Goal: Task Accomplishment & Management: Complete application form

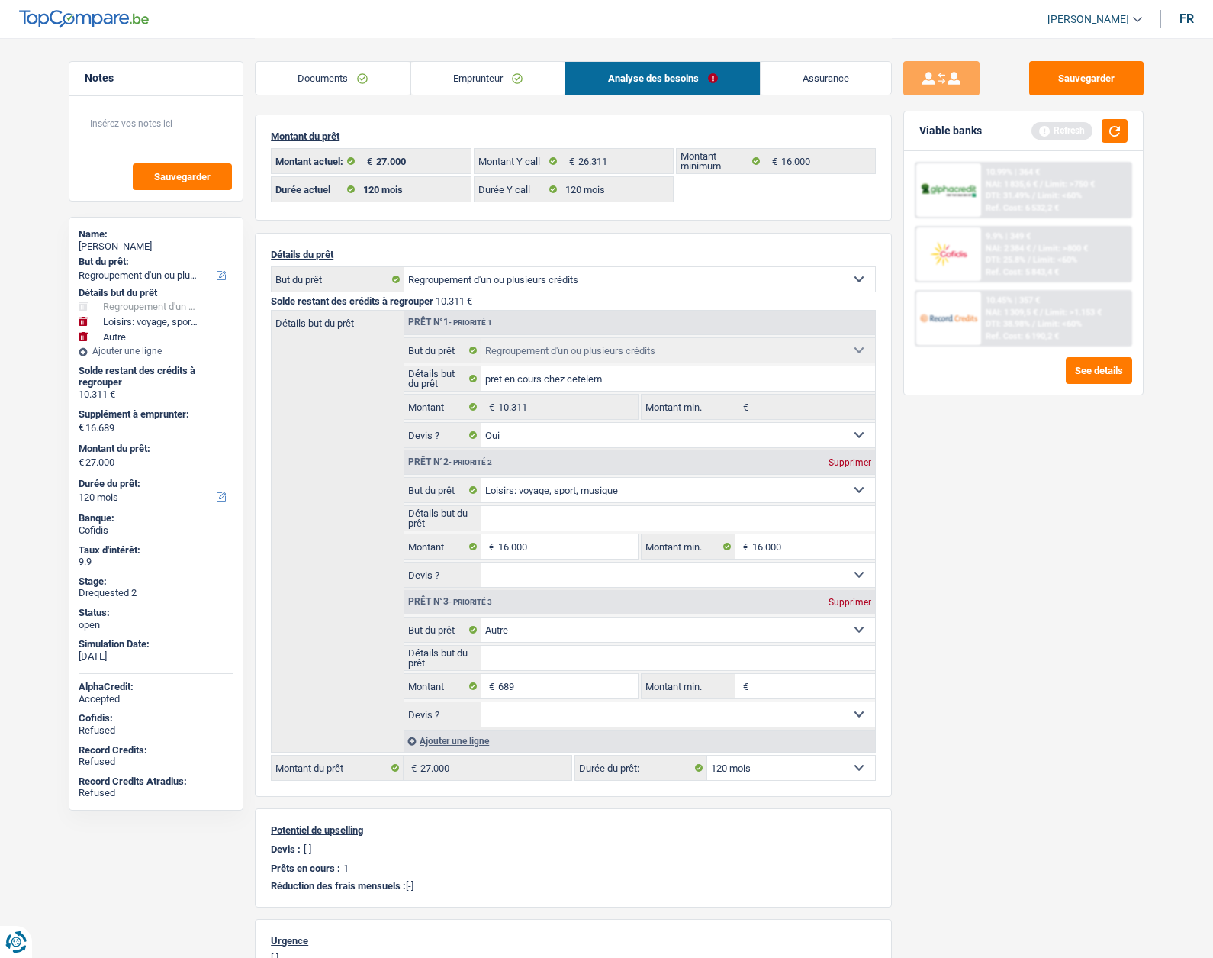
select select "refinancing"
select select "hobbies"
select select "other"
select select "120"
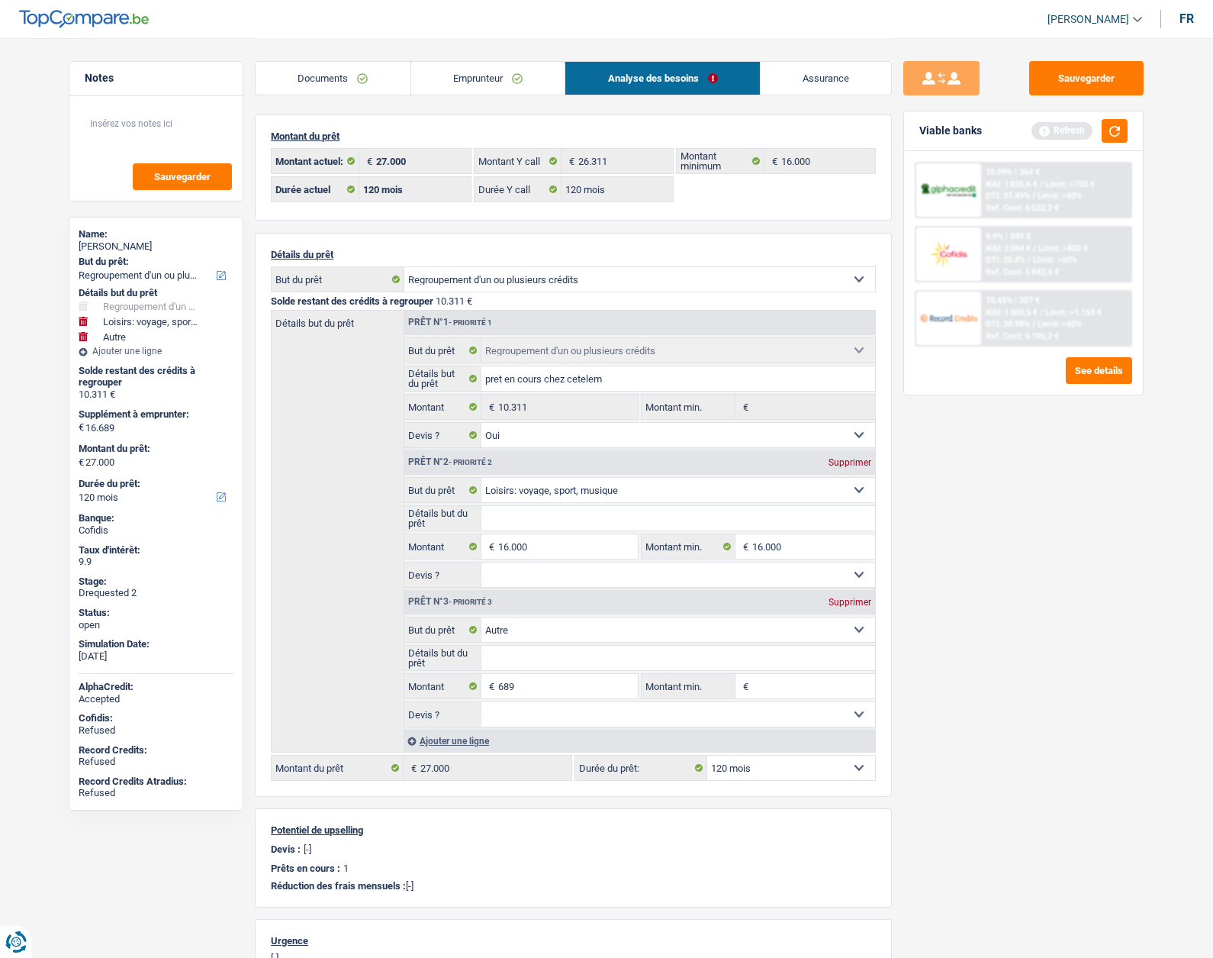
select select "120"
select select "refinancing"
select select "yes"
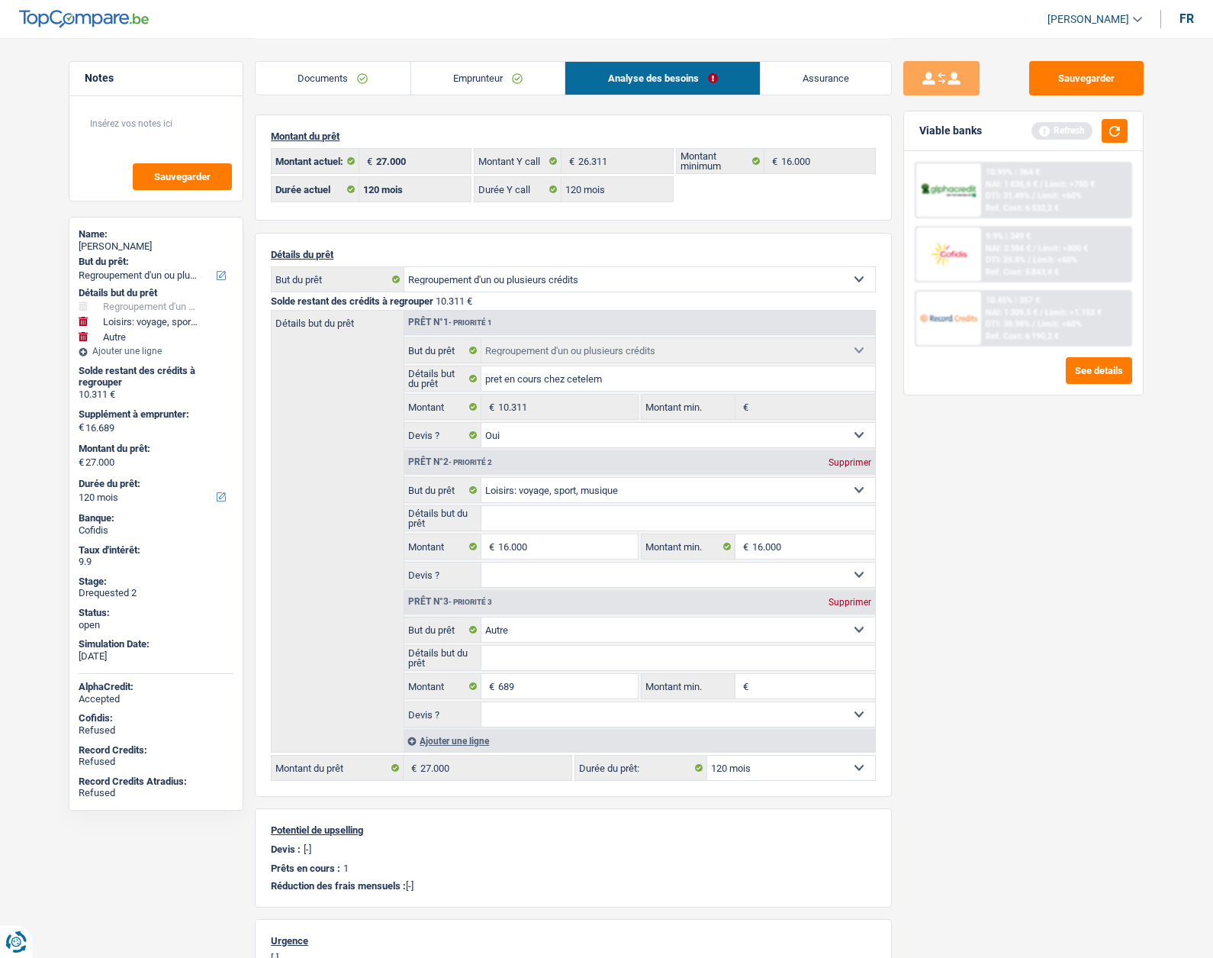
select select "hobbies"
select select "other"
select select "120"
click at [551, 549] on input "16.000" at bounding box center [568, 546] width 140 height 24
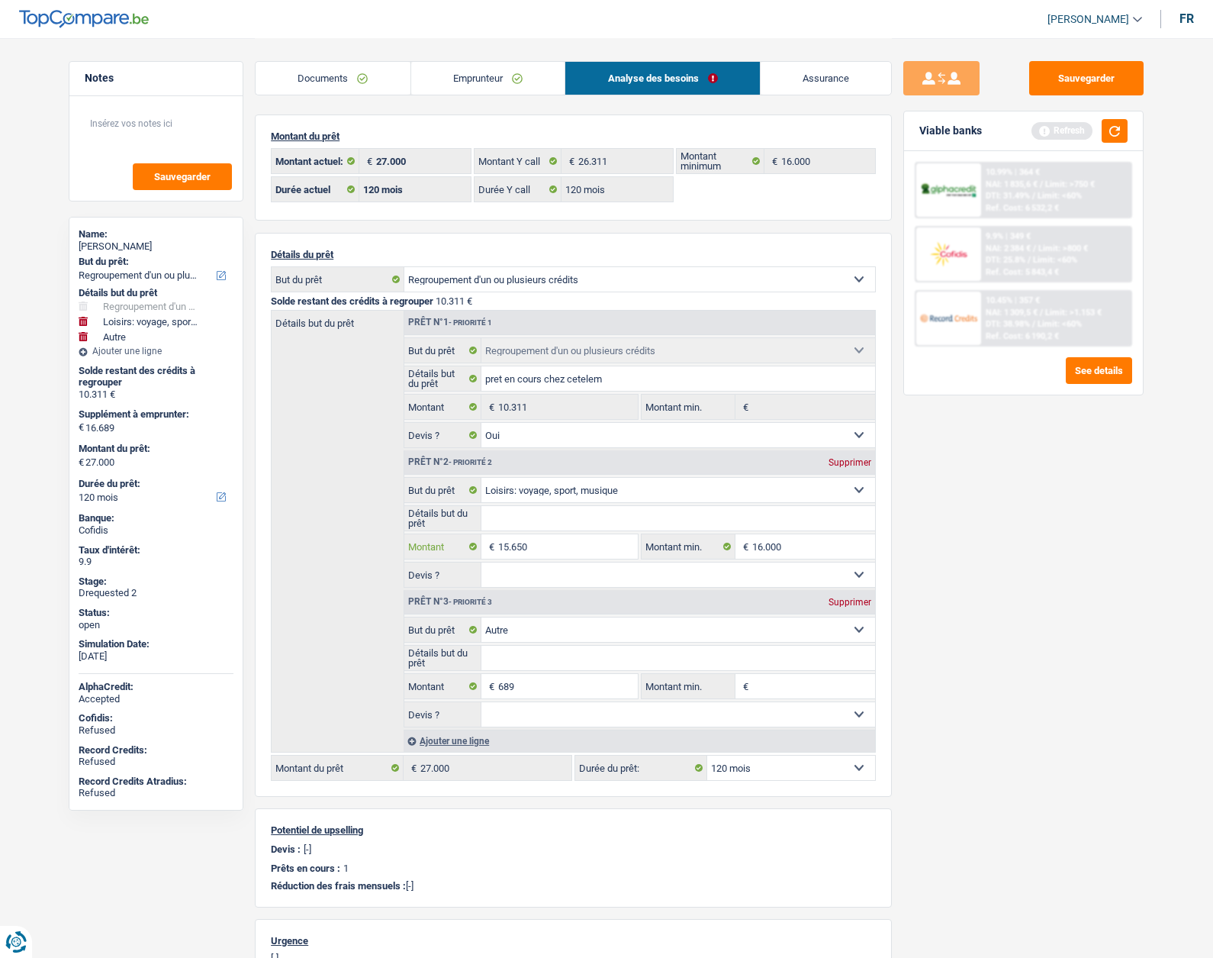
type input "15.650"
type input "16.339"
type input "26.650"
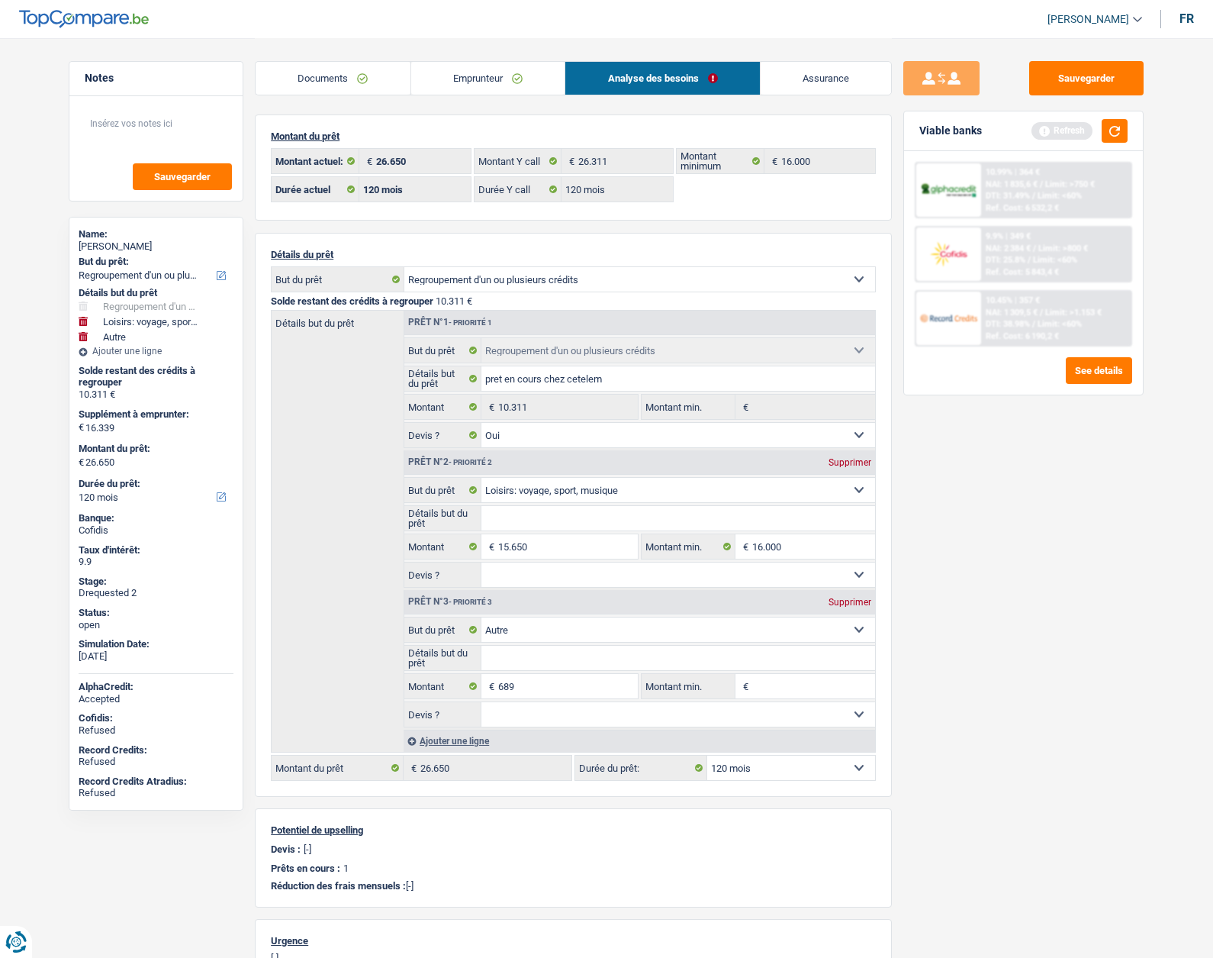
click at [1033, 629] on div "Sauvegarder Viable banks Refresh 10.99% | 364 € NAI: 1 835,6 € / Limit: >750 € …" at bounding box center [1023, 497] width 263 height 872
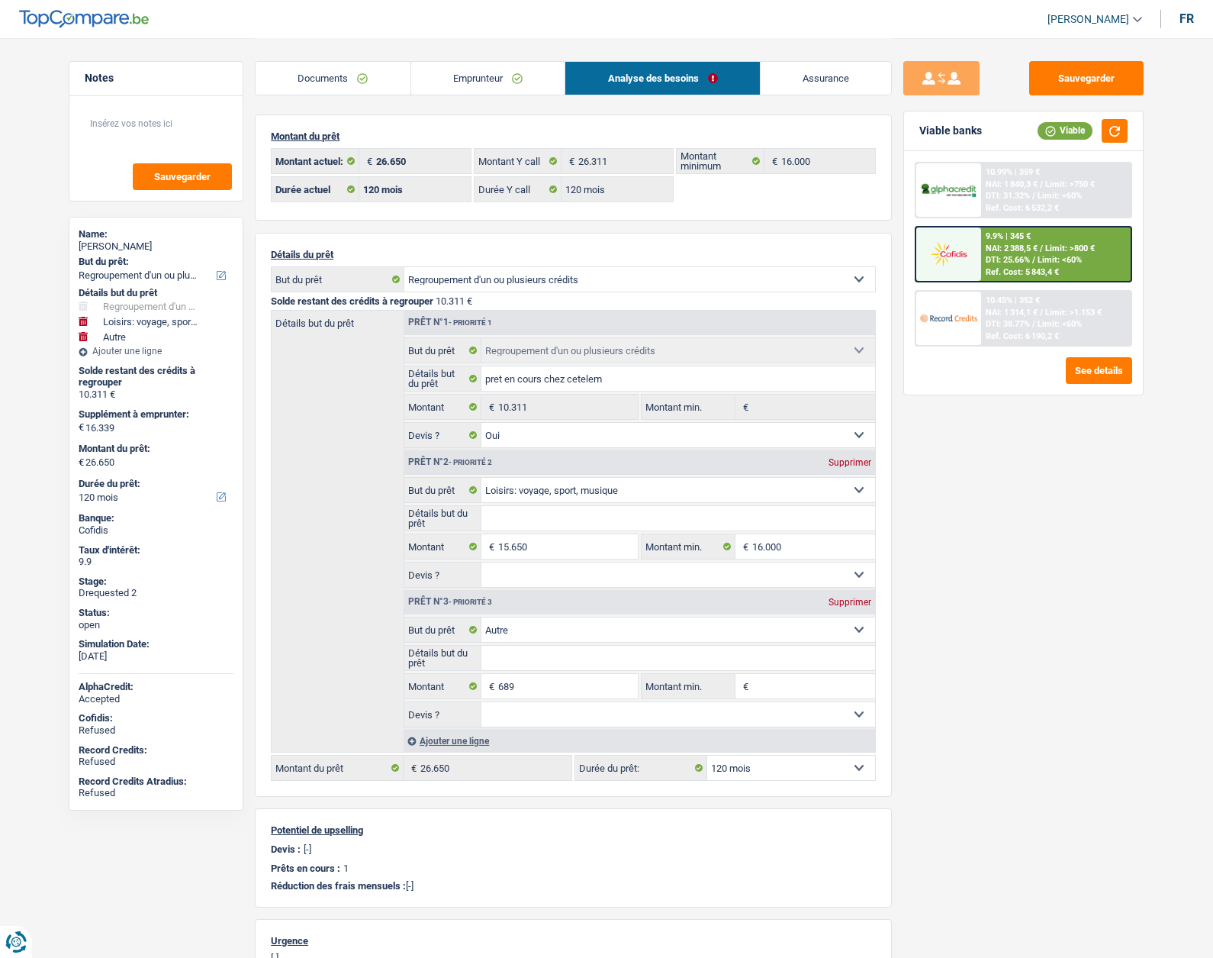
click at [756, 757] on select "12 mois 18 mois 24 mois 30 mois 36 mois 42 mois 48 mois 60 mois 72 mois 84 mois…" at bounding box center [791, 768] width 168 height 24
select select "84"
click at [707, 756] on select "12 mois 18 mois 24 mois 30 mois 36 mois 42 mois 48 mois 60 mois 72 mois 84 mois…" at bounding box center [791, 768] width 168 height 24
select select "84"
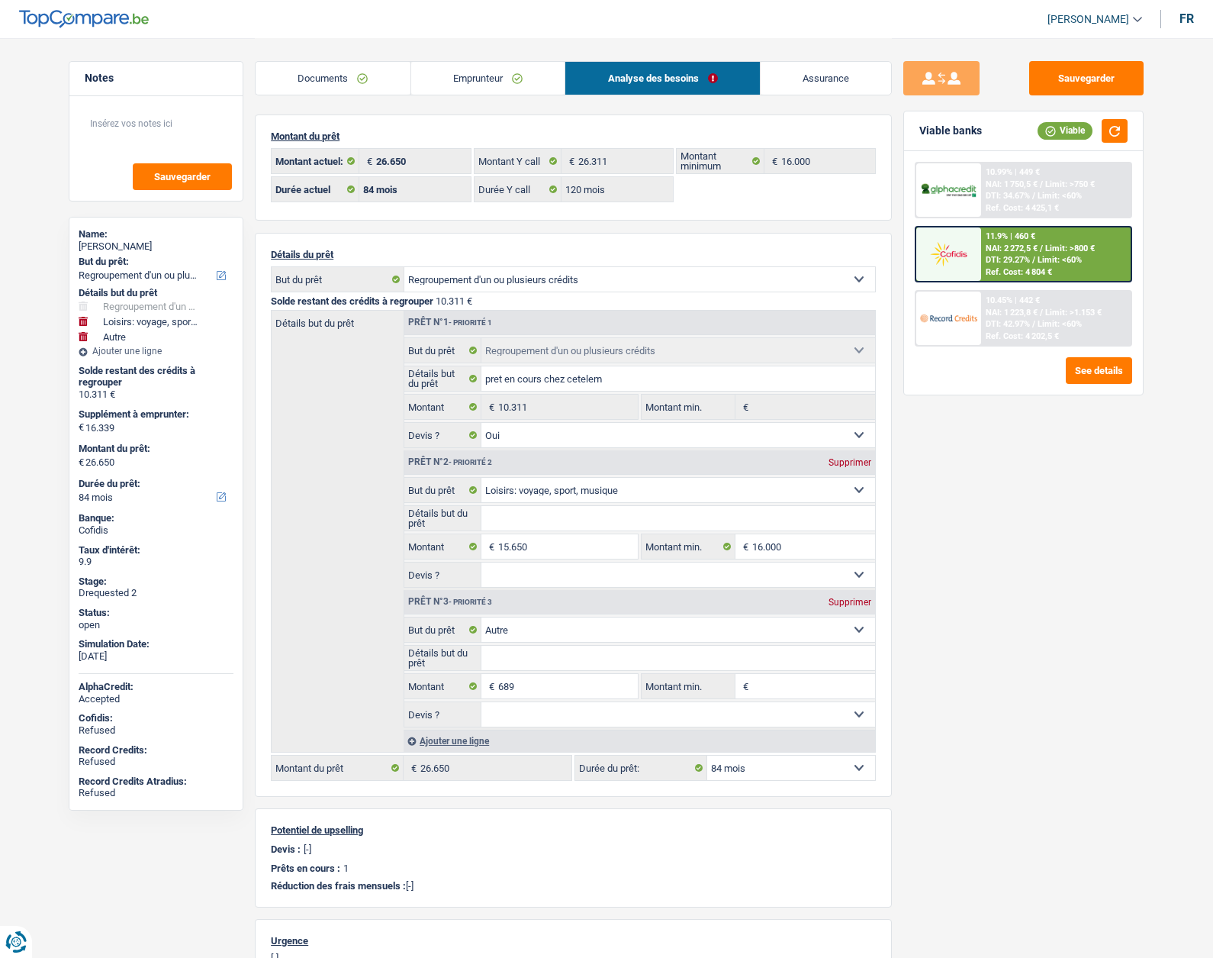
click at [964, 190] on img at bounding box center [948, 191] width 56 height 18
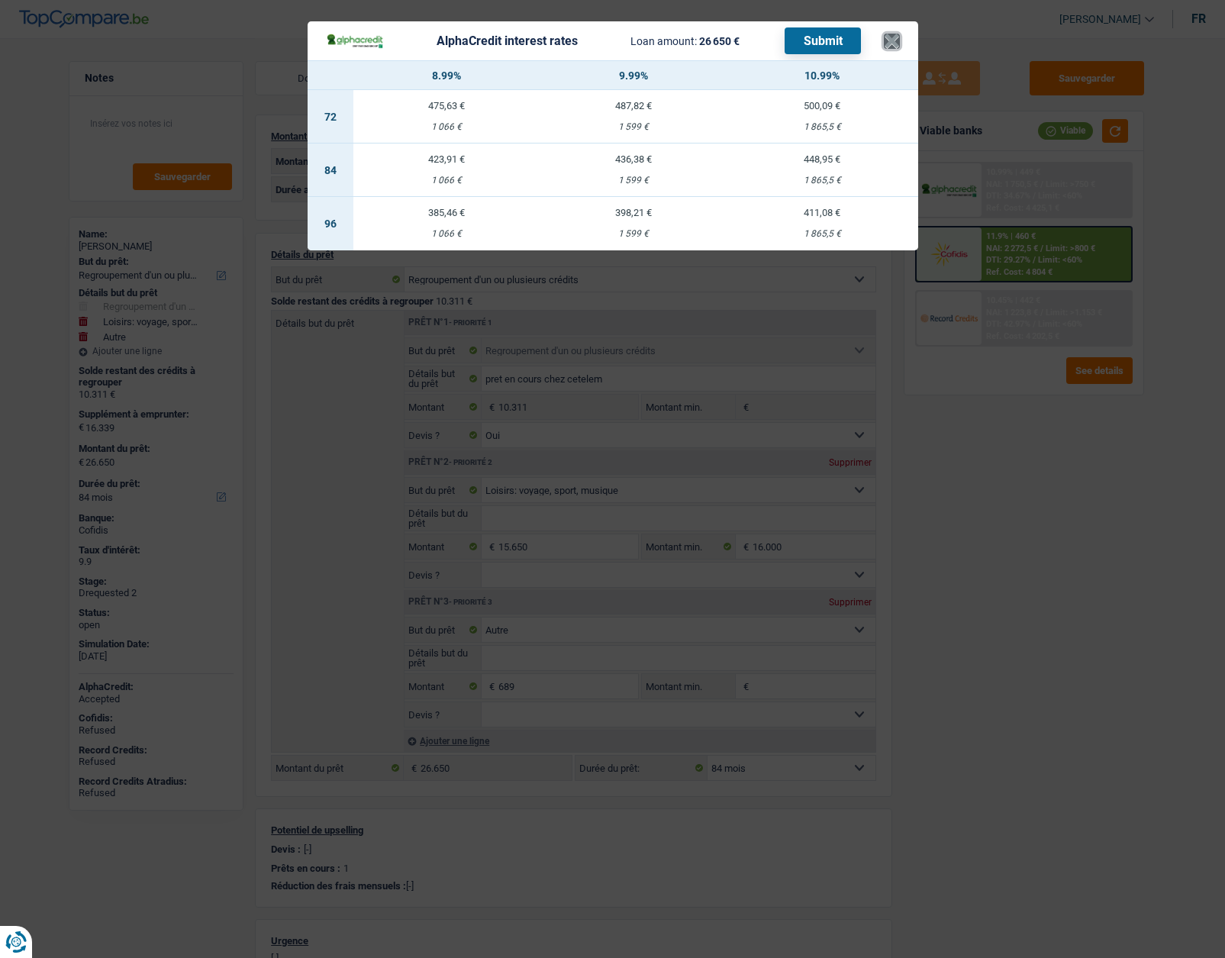
click at [891, 49] on button "×" at bounding box center [892, 41] width 16 height 15
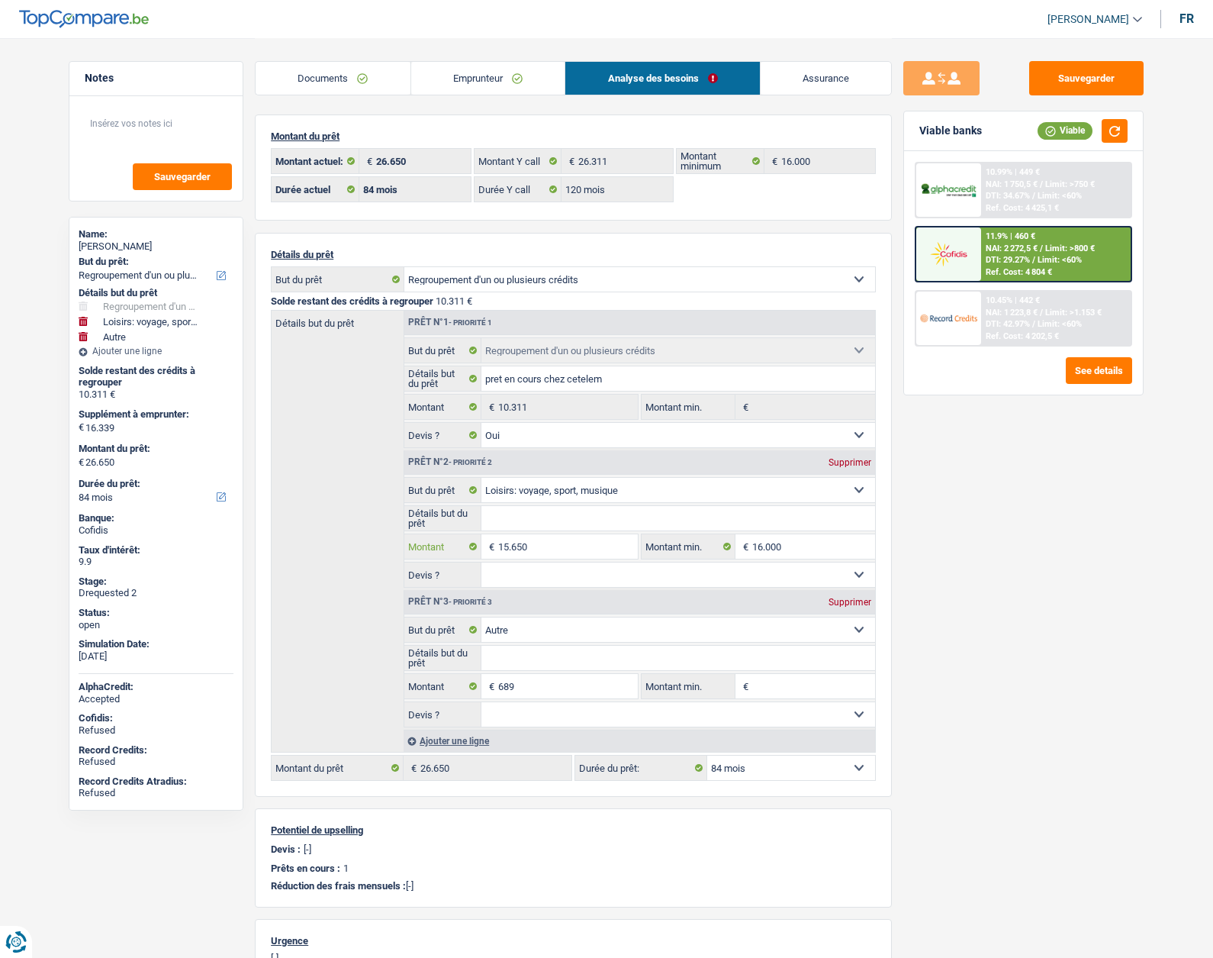
click at [546, 540] on input "15.650" at bounding box center [568, 546] width 140 height 24
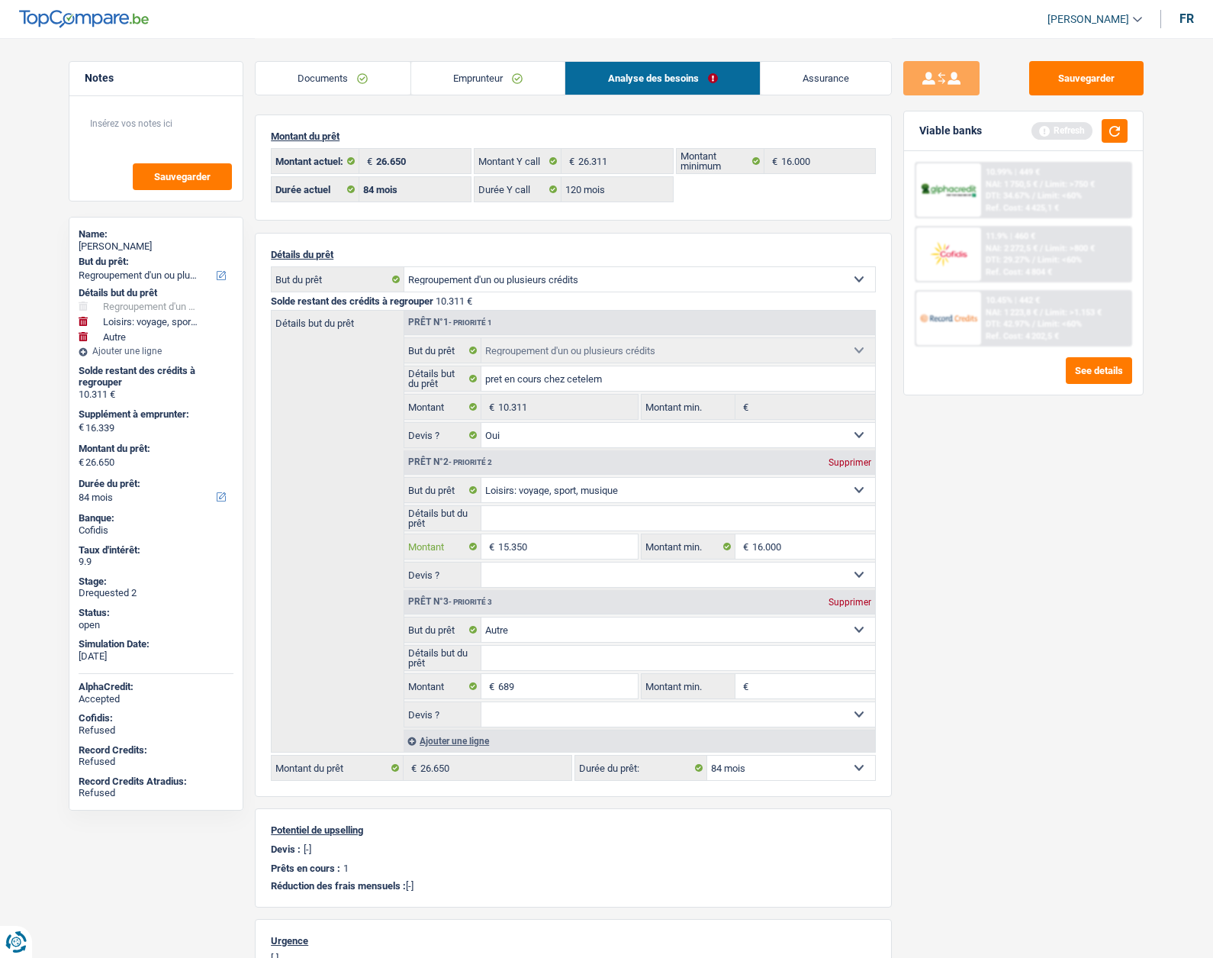
type input "15.350"
type input "16.039"
type input "26.350"
select select "120"
type input "26.350"
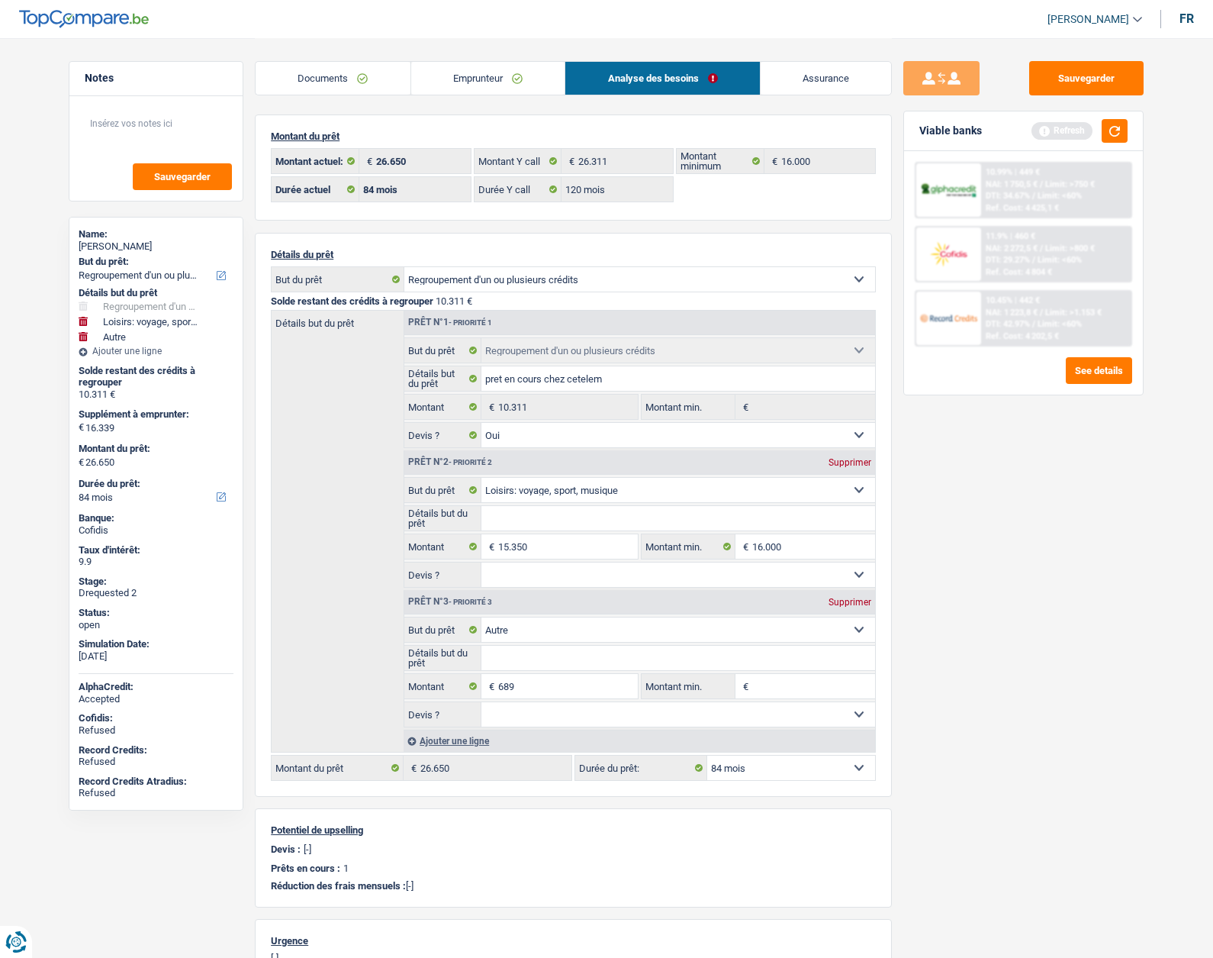
select select "120"
type input "26.350"
click at [1036, 608] on div "Sauvegarder Viable banks Refresh 10.99% | 449 € NAI: 1 750,5 € / Limit: >750 € …" at bounding box center [1023, 497] width 263 height 872
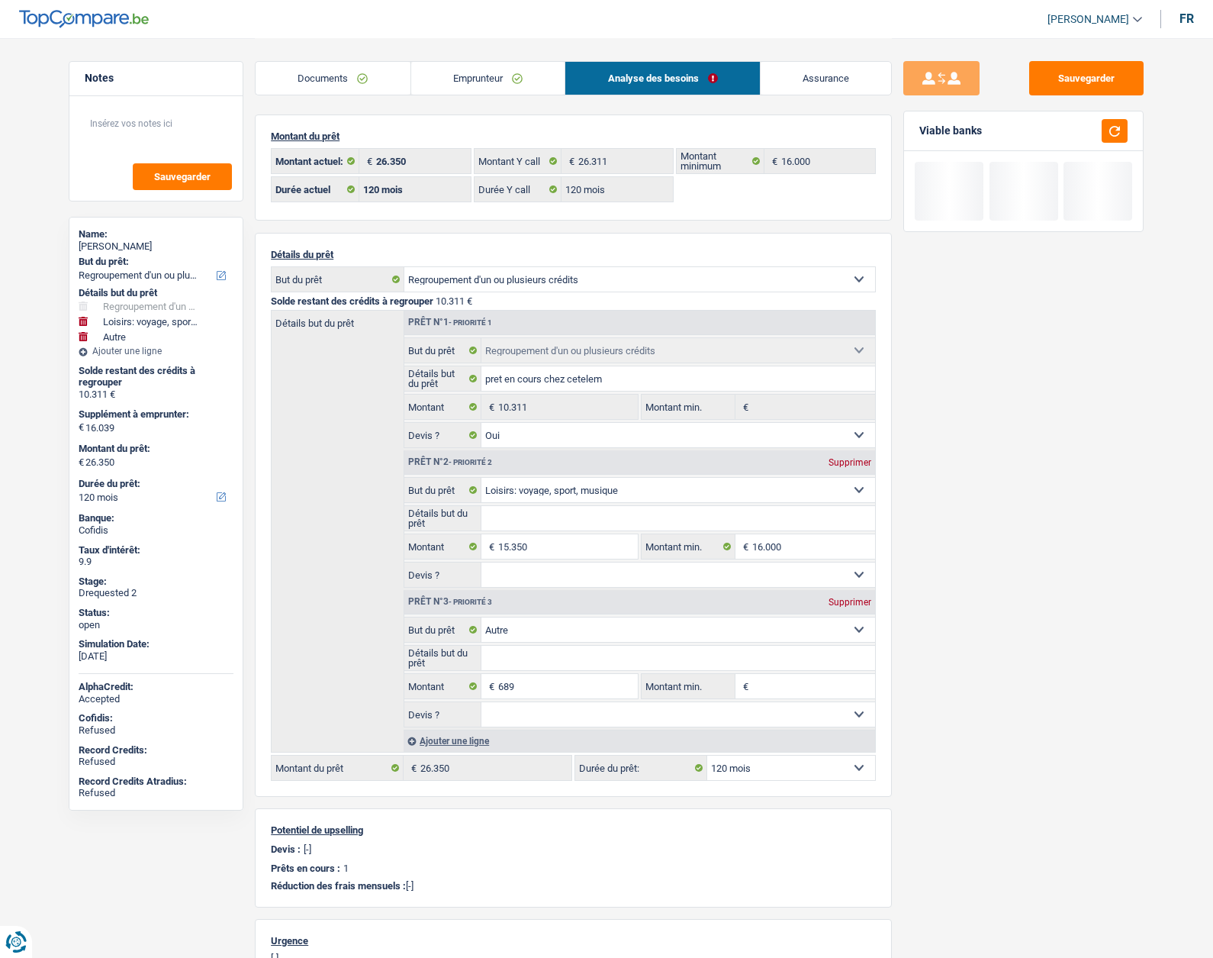
click at [747, 758] on select "12 mois 18 mois 24 mois 30 mois 36 mois 42 mois 48 mois 60 mois 72 mois 84 mois…" at bounding box center [791, 768] width 168 height 24
select select "84"
click at [707, 756] on select "12 mois 18 mois 24 mois 30 mois 36 mois 42 mois 48 mois 60 mois 72 mois 84 mois…" at bounding box center [791, 768] width 168 height 24
select select "84"
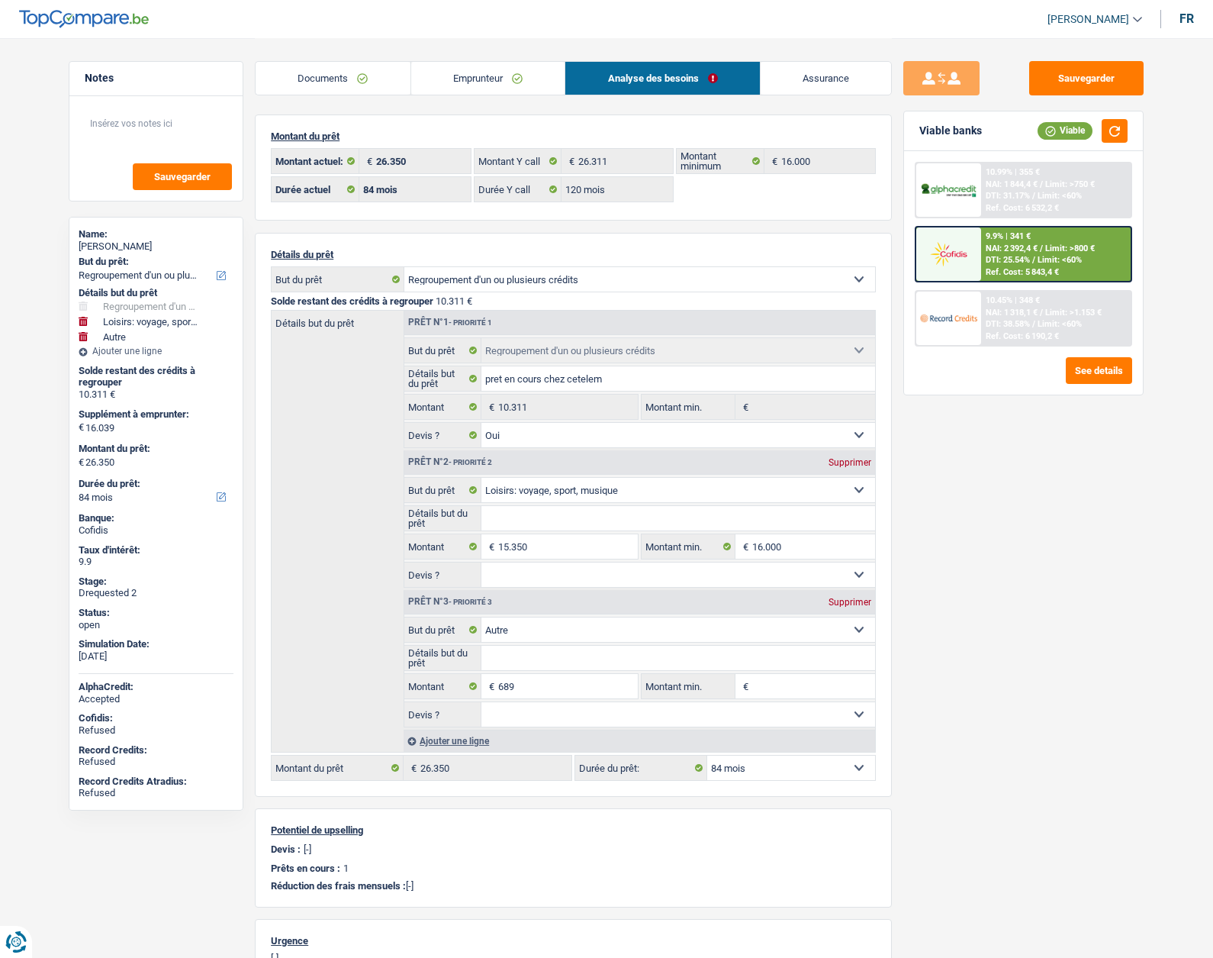
click at [956, 191] on img at bounding box center [948, 191] width 56 height 18
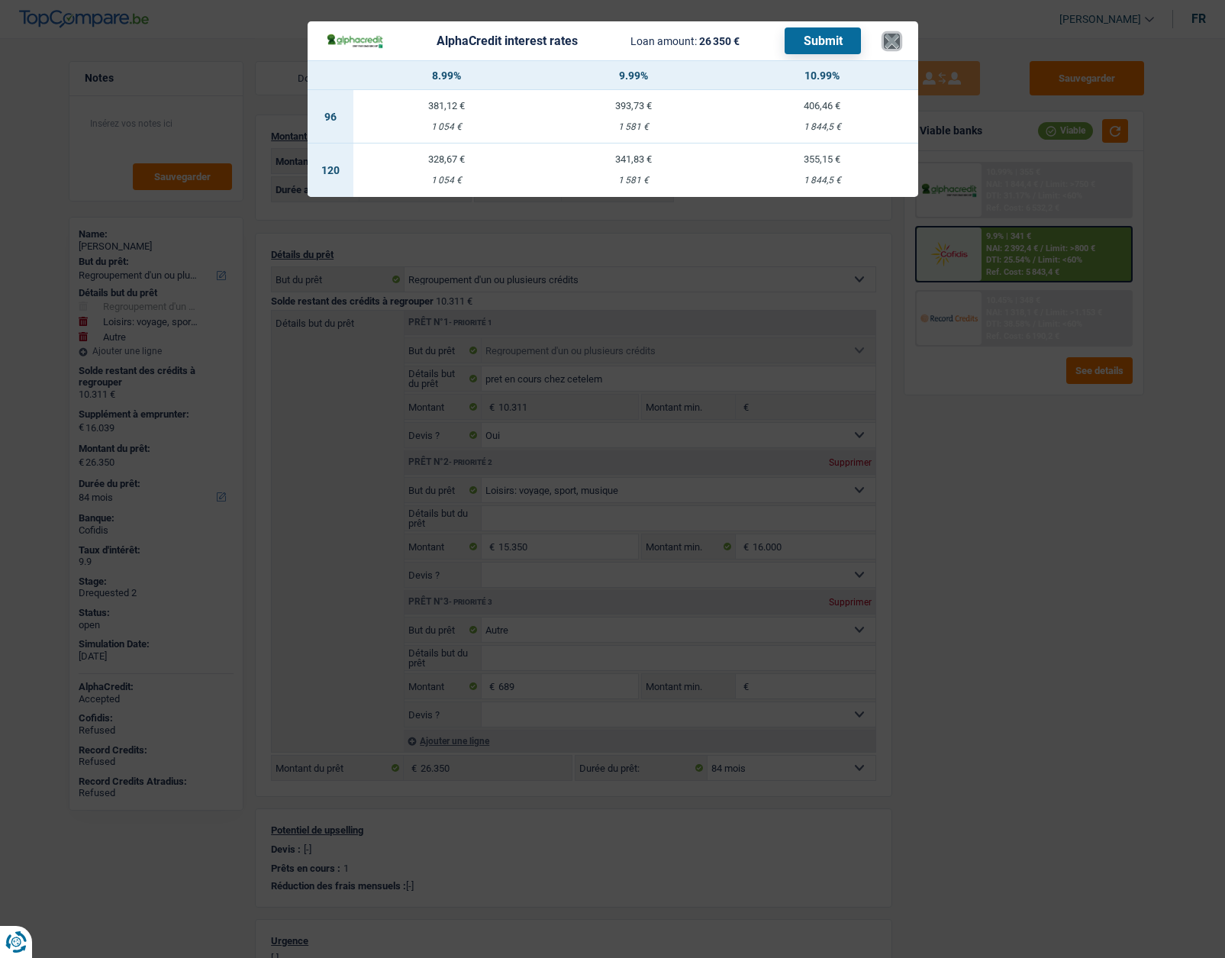
click at [888, 49] on button "×" at bounding box center [892, 41] width 16 height 15
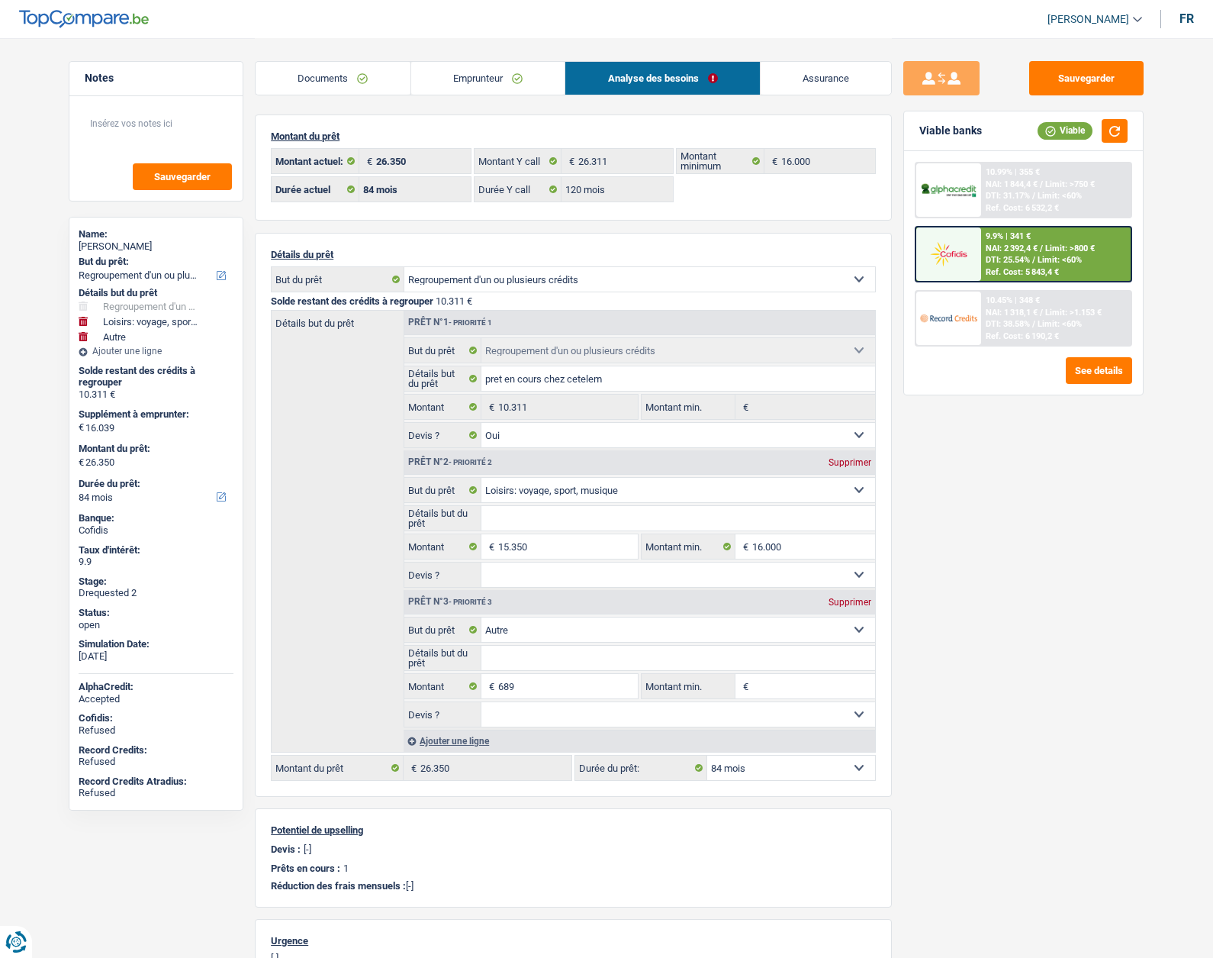
click at [954, 216] on div at bounding box center [949, 189] width 64 height 53
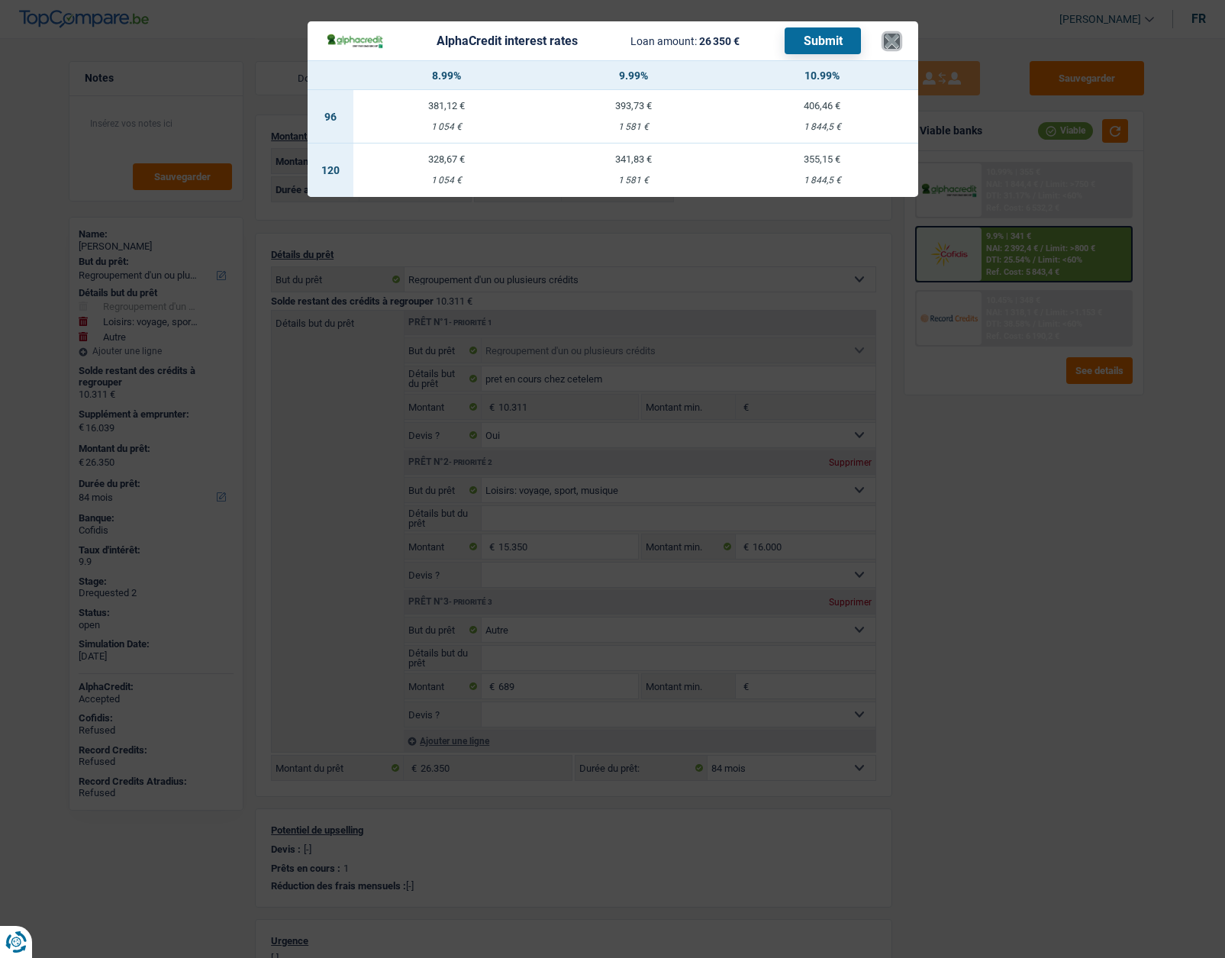
click at [889, 37] on button "×" at bounding box center [892, 41] width 16 height 15
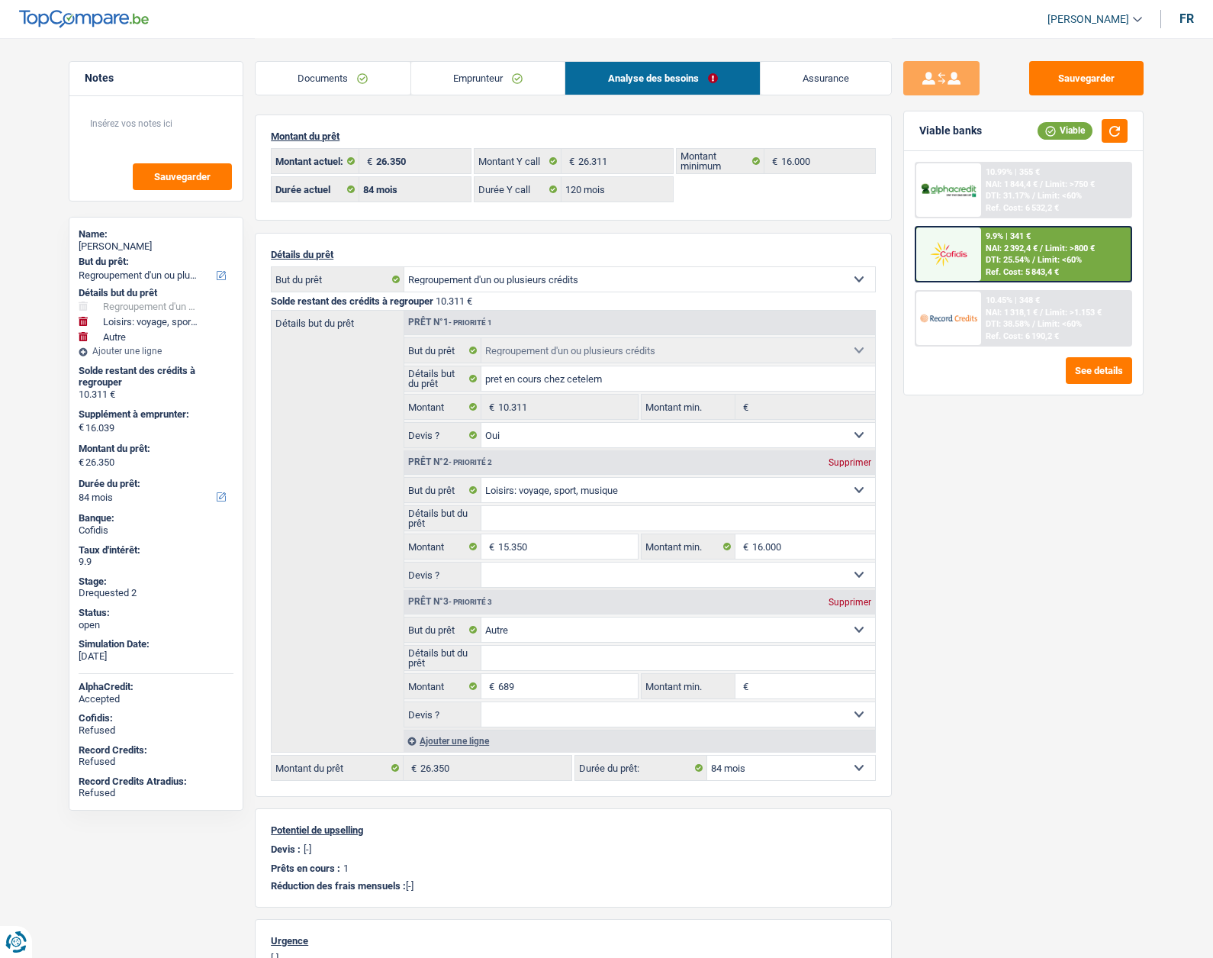
click at [1026, 206] on div "Ref. Cost: 6 532,2 €" at bounding box center [1022, 208] width 73 height 10
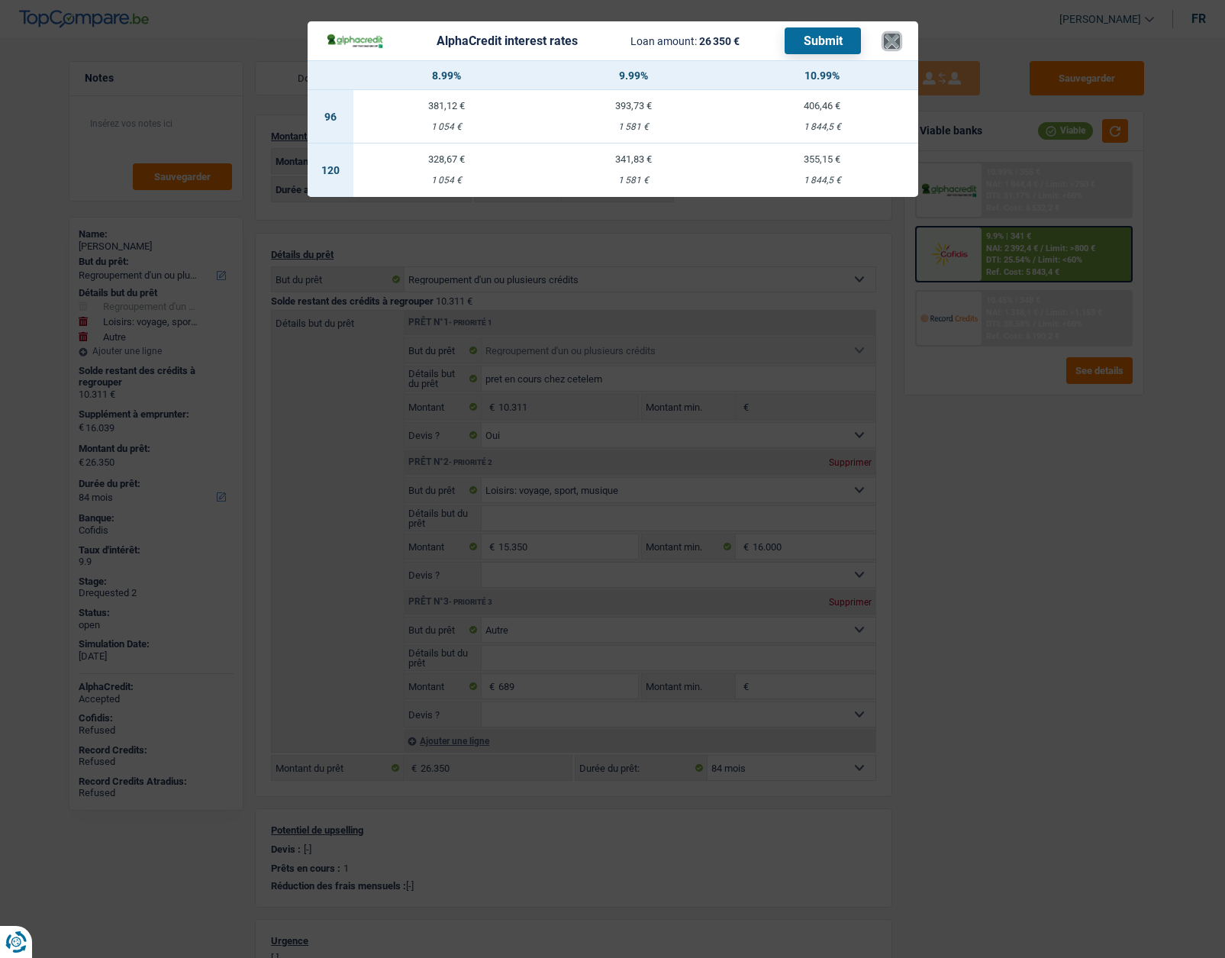
click at [887, 44] on button "×" at bounding box center [892, 41] width 16 height 15
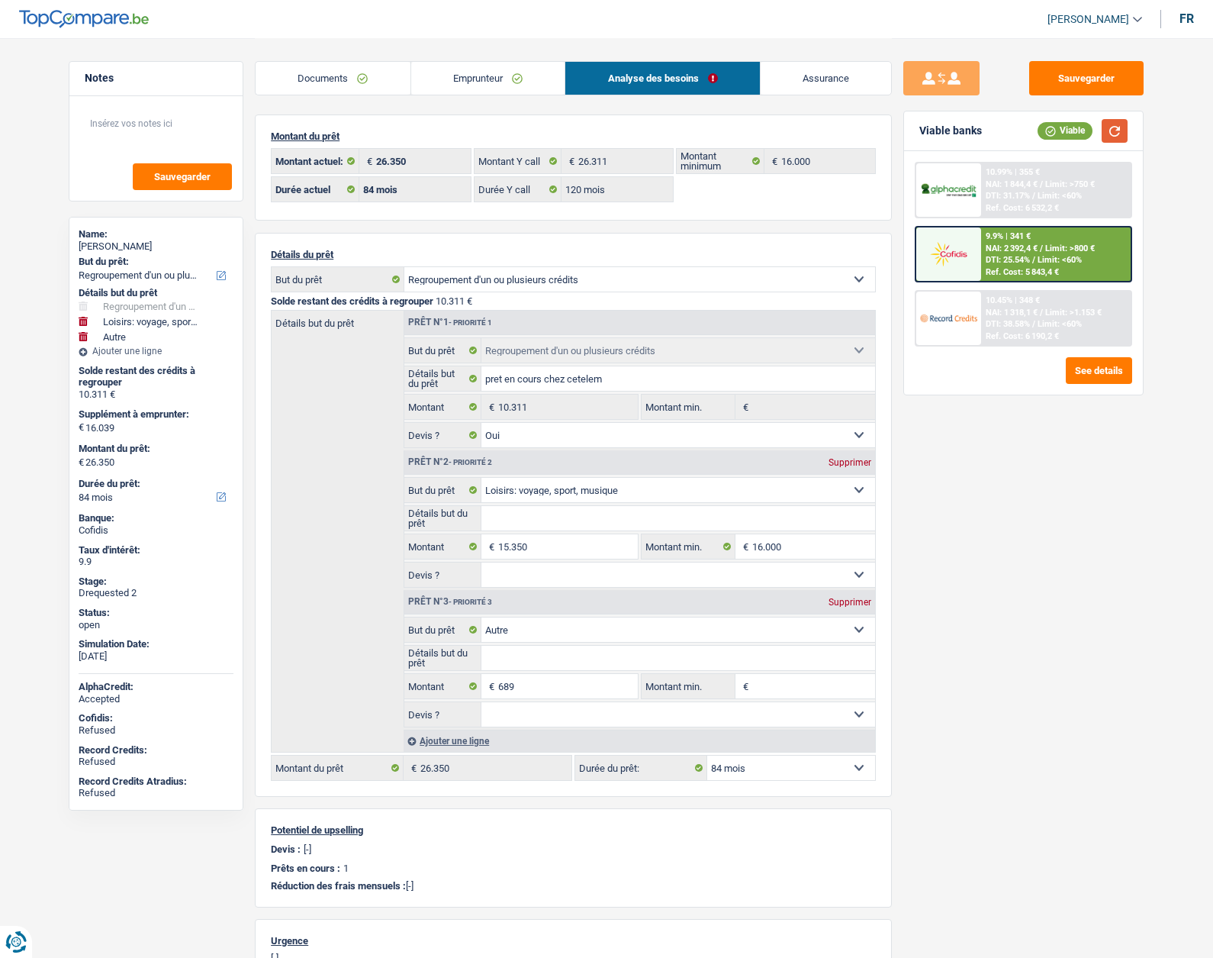
click at [1110, 124] on button "button" at bounding box center [1115, 131] width 26 height 24
click at [941, 199] on div at bounding box center [949, 189] width 64 height 53
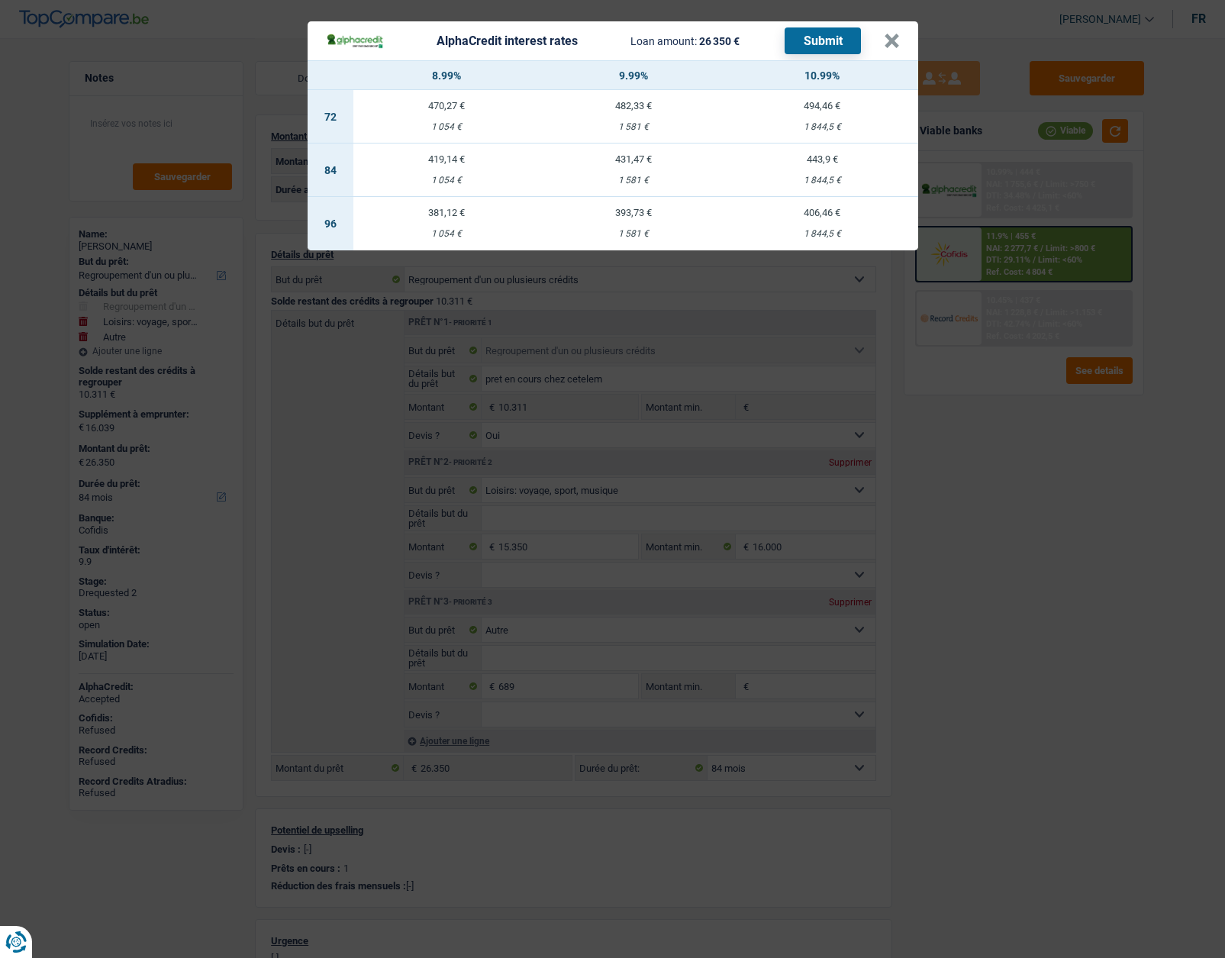
click at [645, 160] on div "431,47 €" at bounding box center [633, 159] width 187 height 10
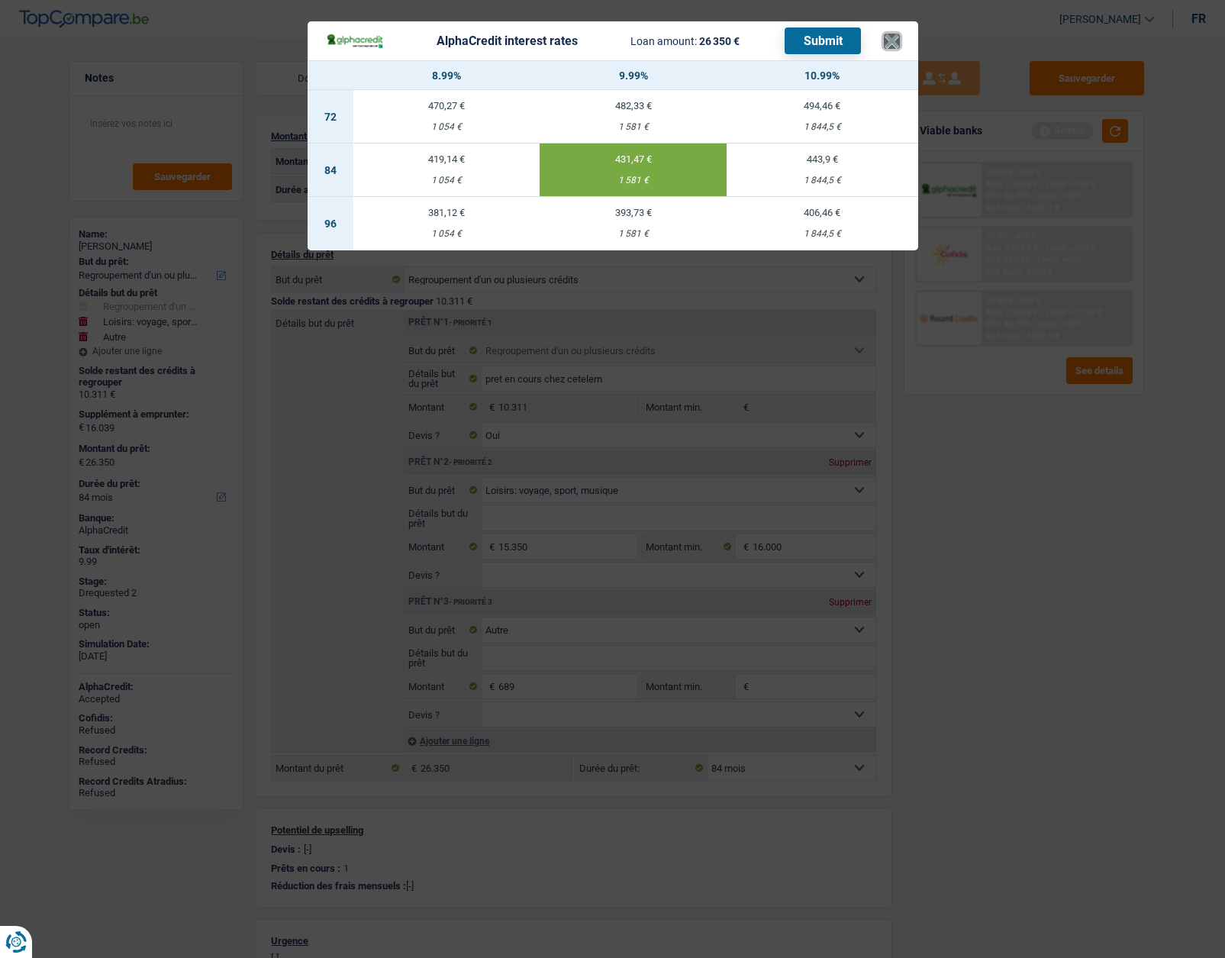
click at [899, 47] on button "×" at bounding box center [892, 41] width 16 height 15
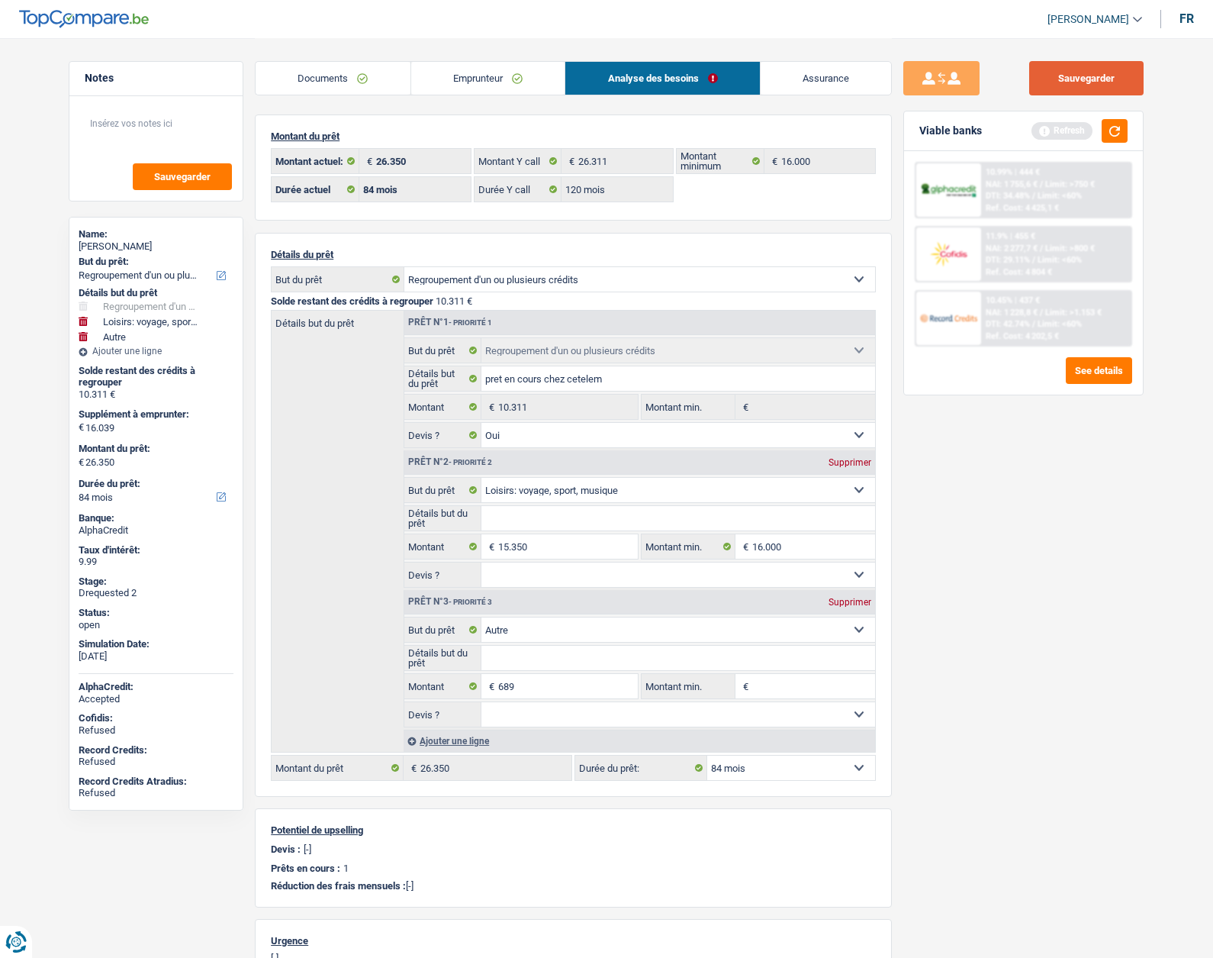
click at [1093, 71] on button "Sauvegarder" at bounding box center [1087, 78] width 114 height 34
click at [801, 79] on link "Assurance" at bounding box center [826, 78] width 131 height 33
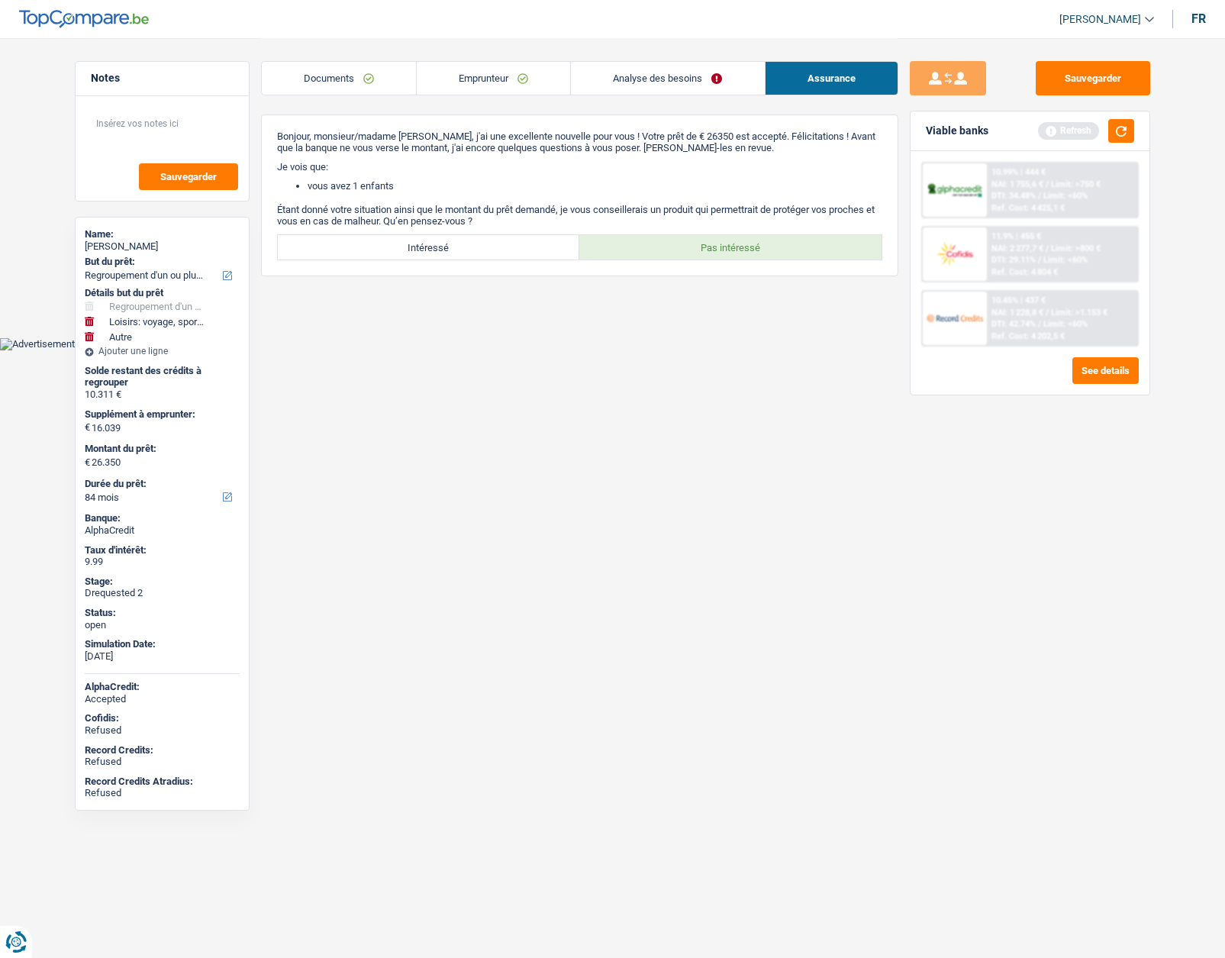
click at [496, 81] on link "Emprunteur" at bounding box center [493, 78] width 153 height 33
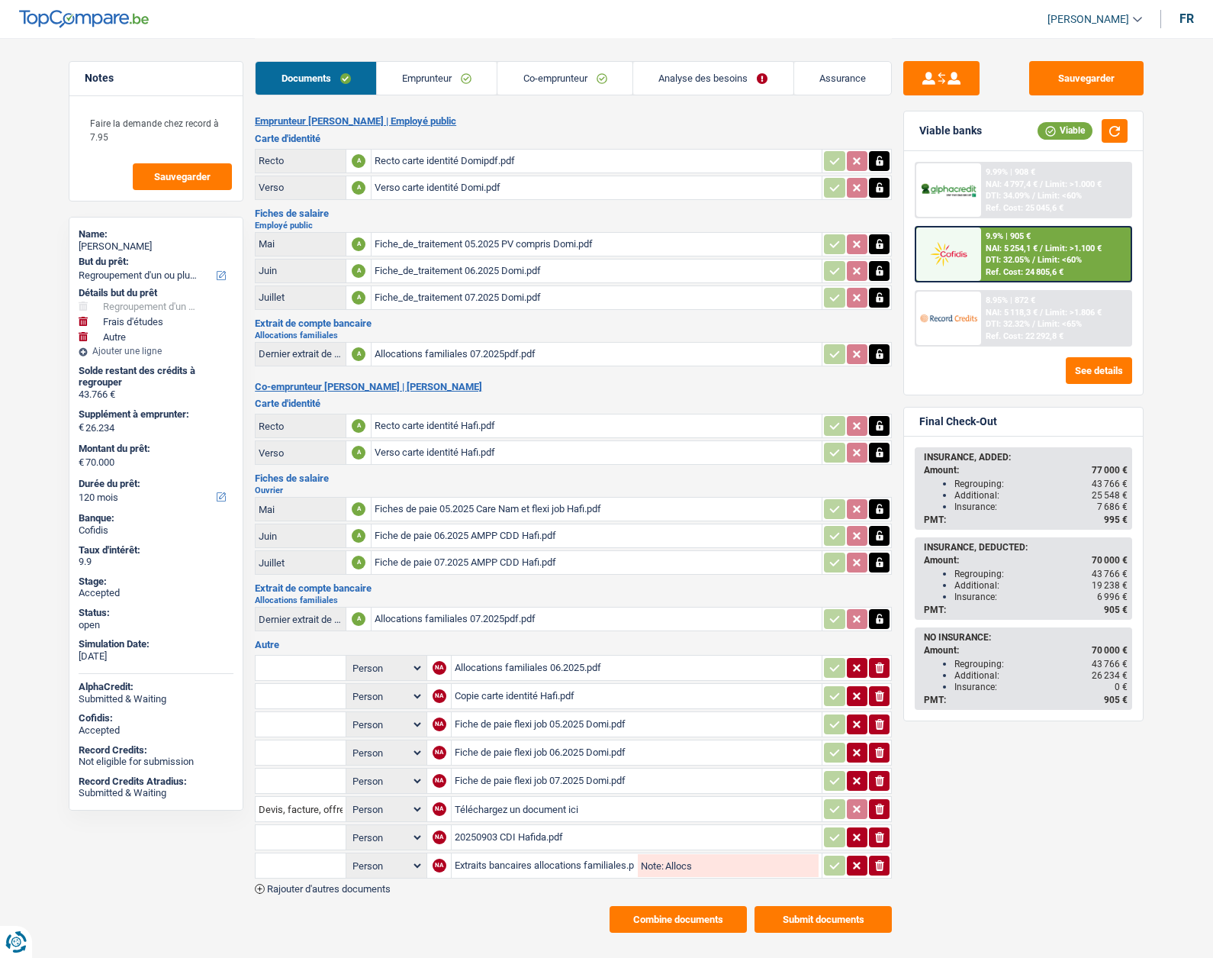
select select "refinancing"
select select "study"
select select "other"
select select "120"
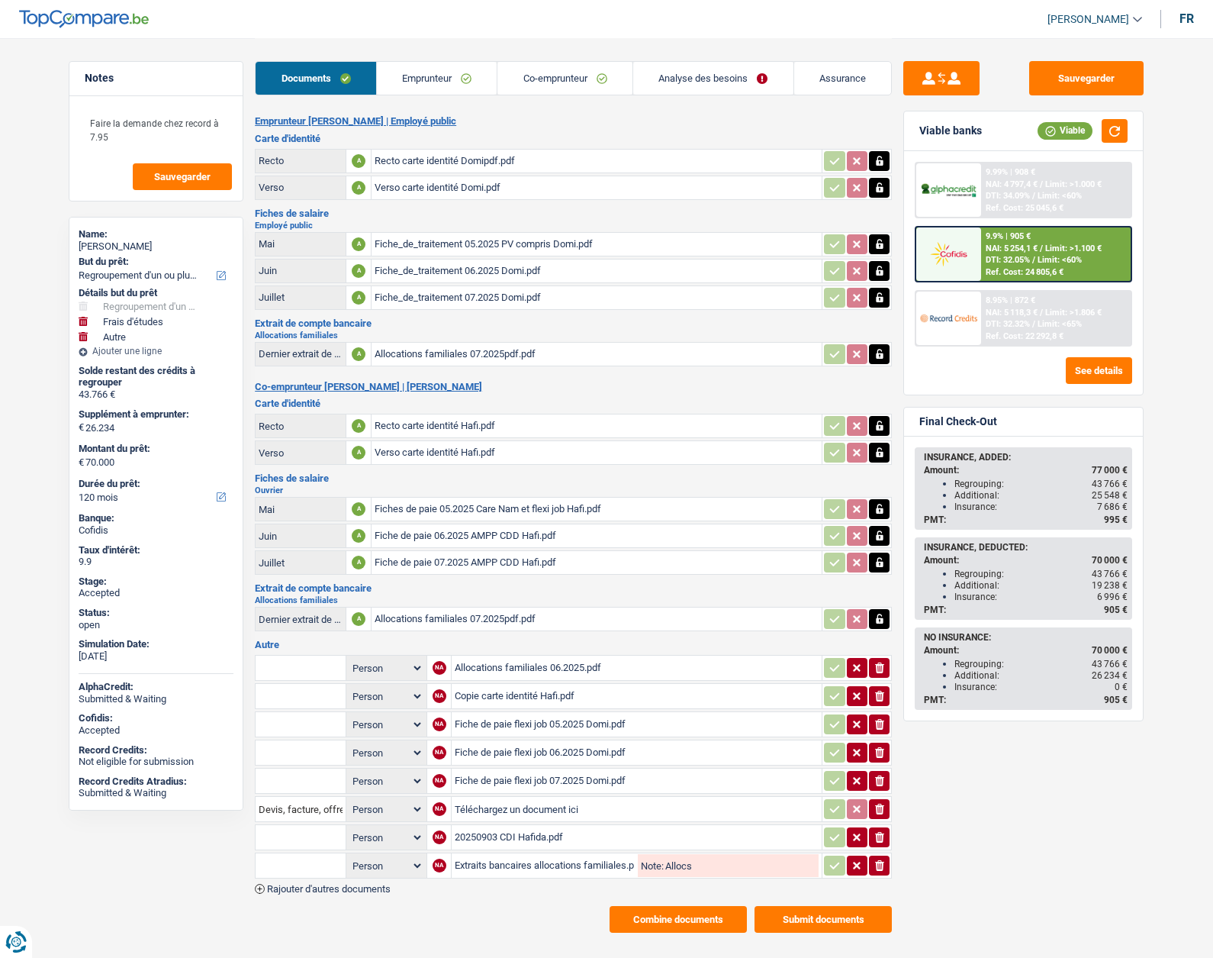
select select "120"
select select "refinancing"
select select "yes"
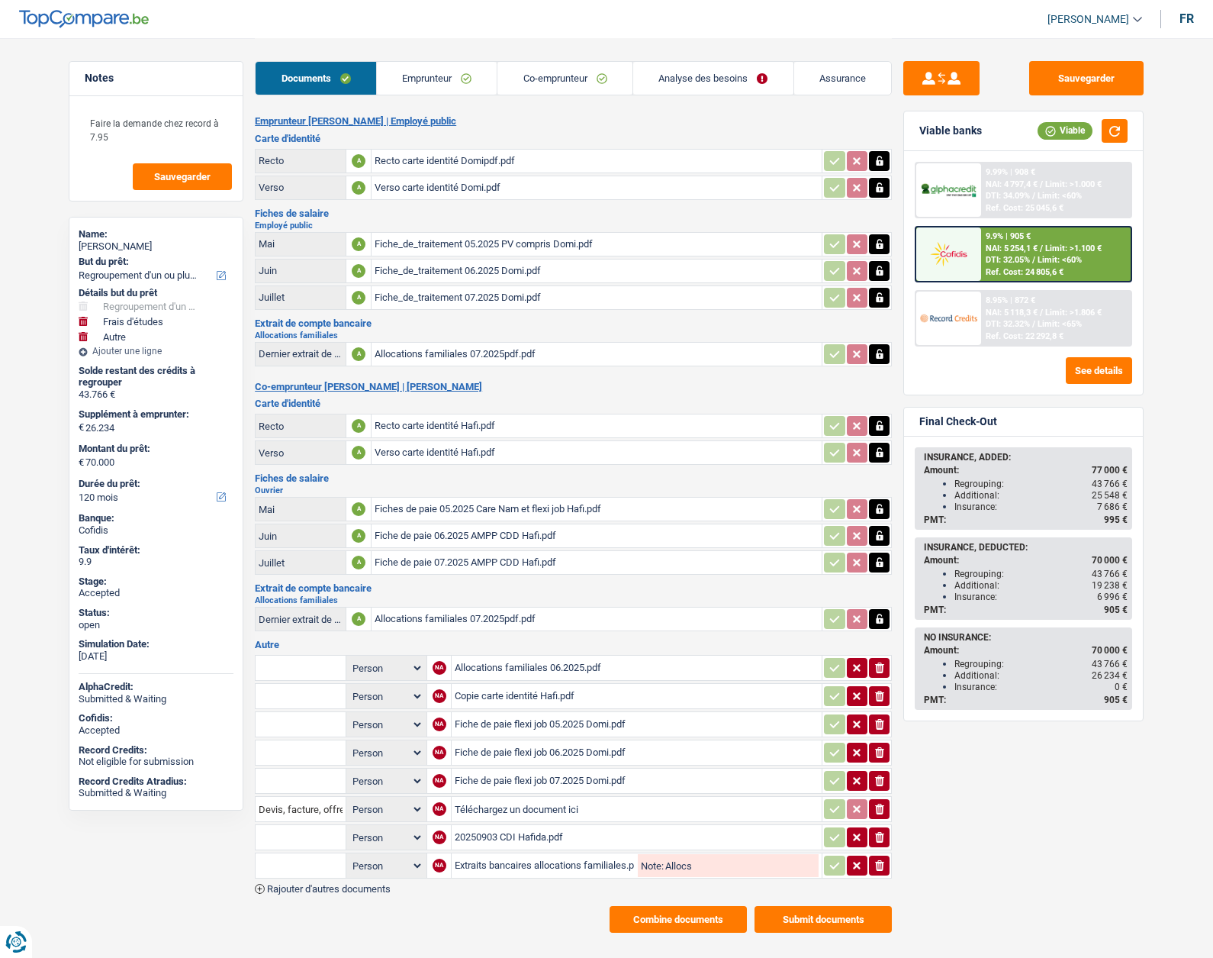
select select "study"
select select "yes"
select select "other"
select select "120"
click at [684, 82] on link "Analyse des besoins" at bounding box center [713, 78] width 160 height 33
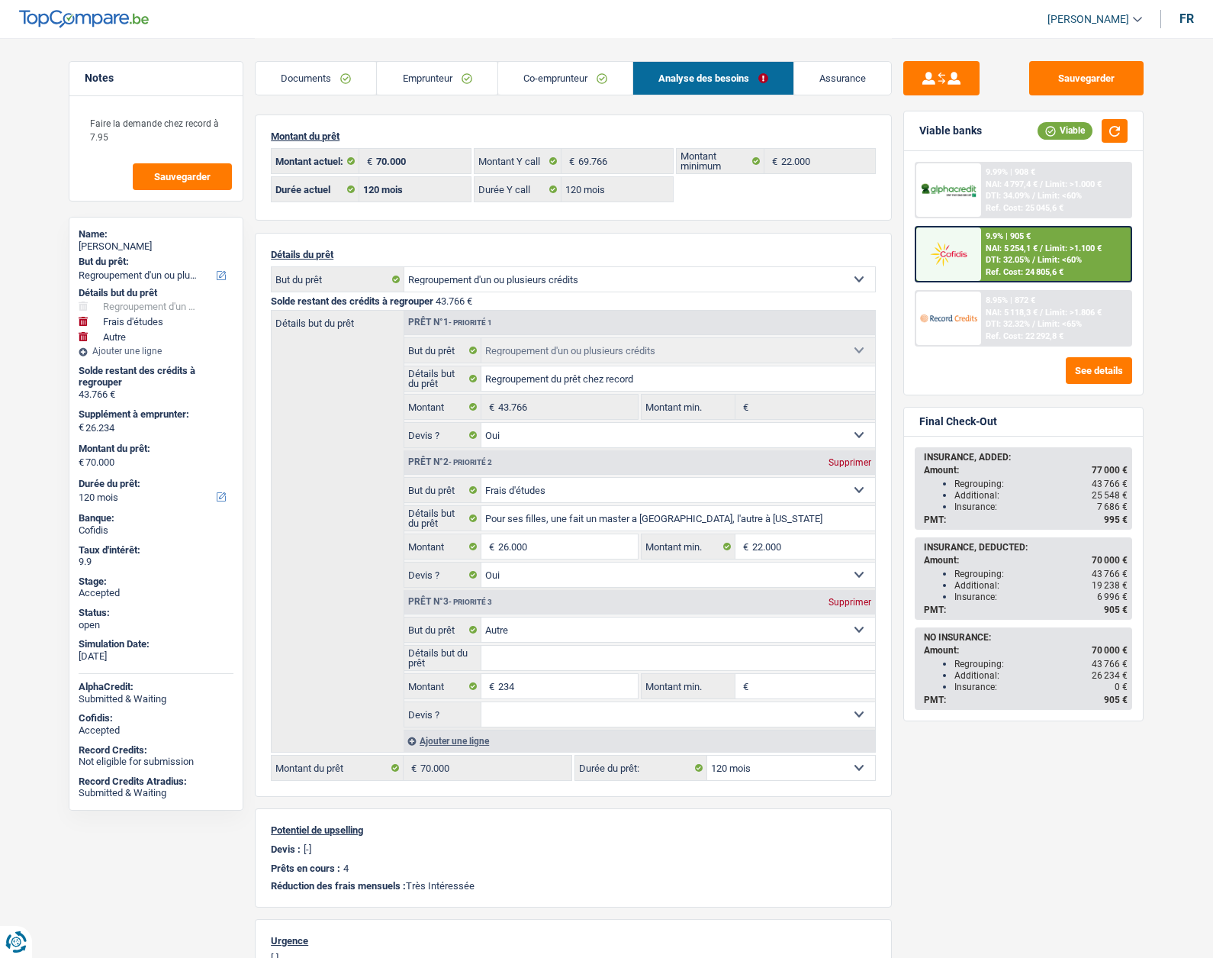
click at [972, 315] on img at bounding box center [948, 318] width 56 height 28
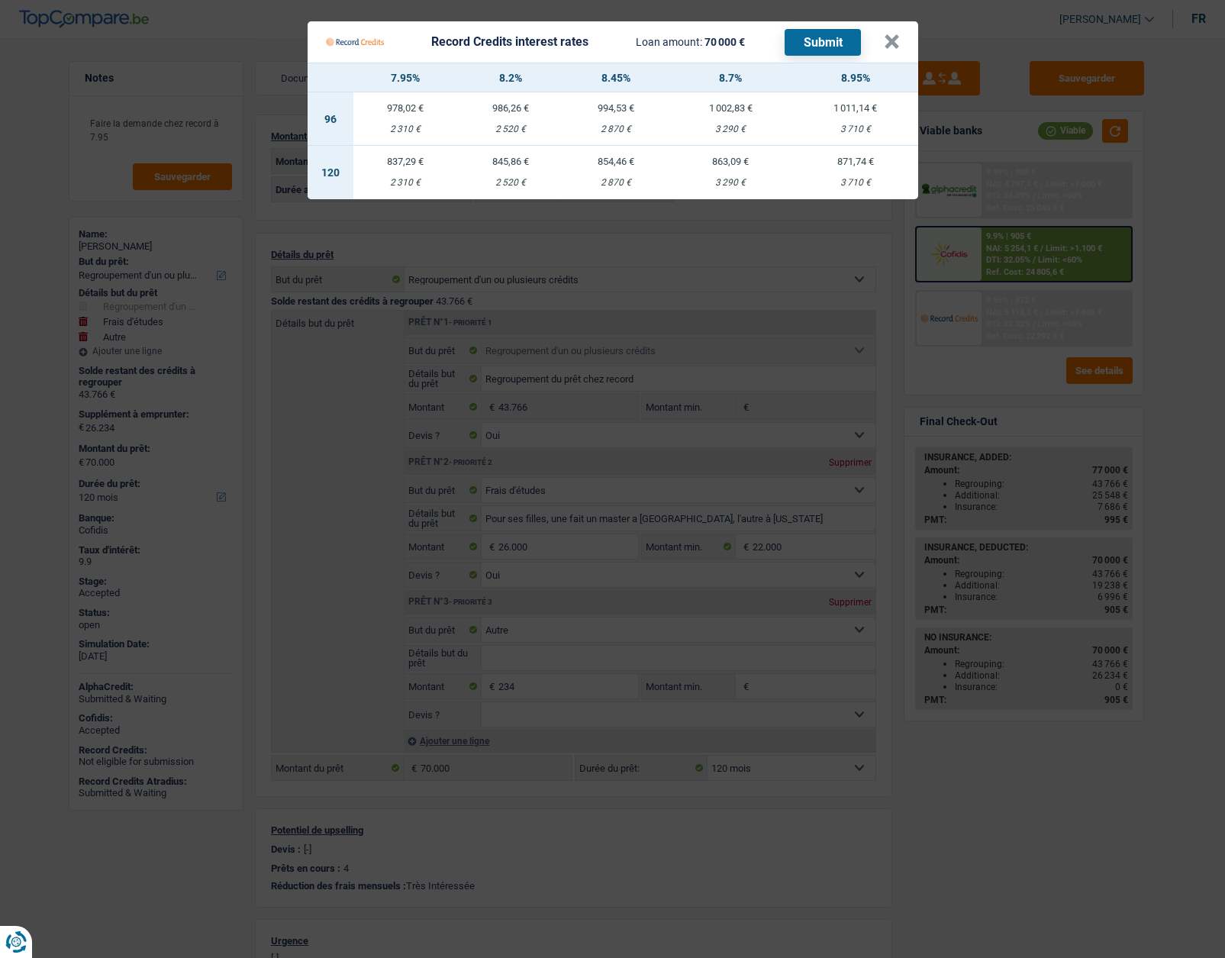
click at [402, 182] on div "2 310 €" at bounding box center [405, 183] width 105 height 10
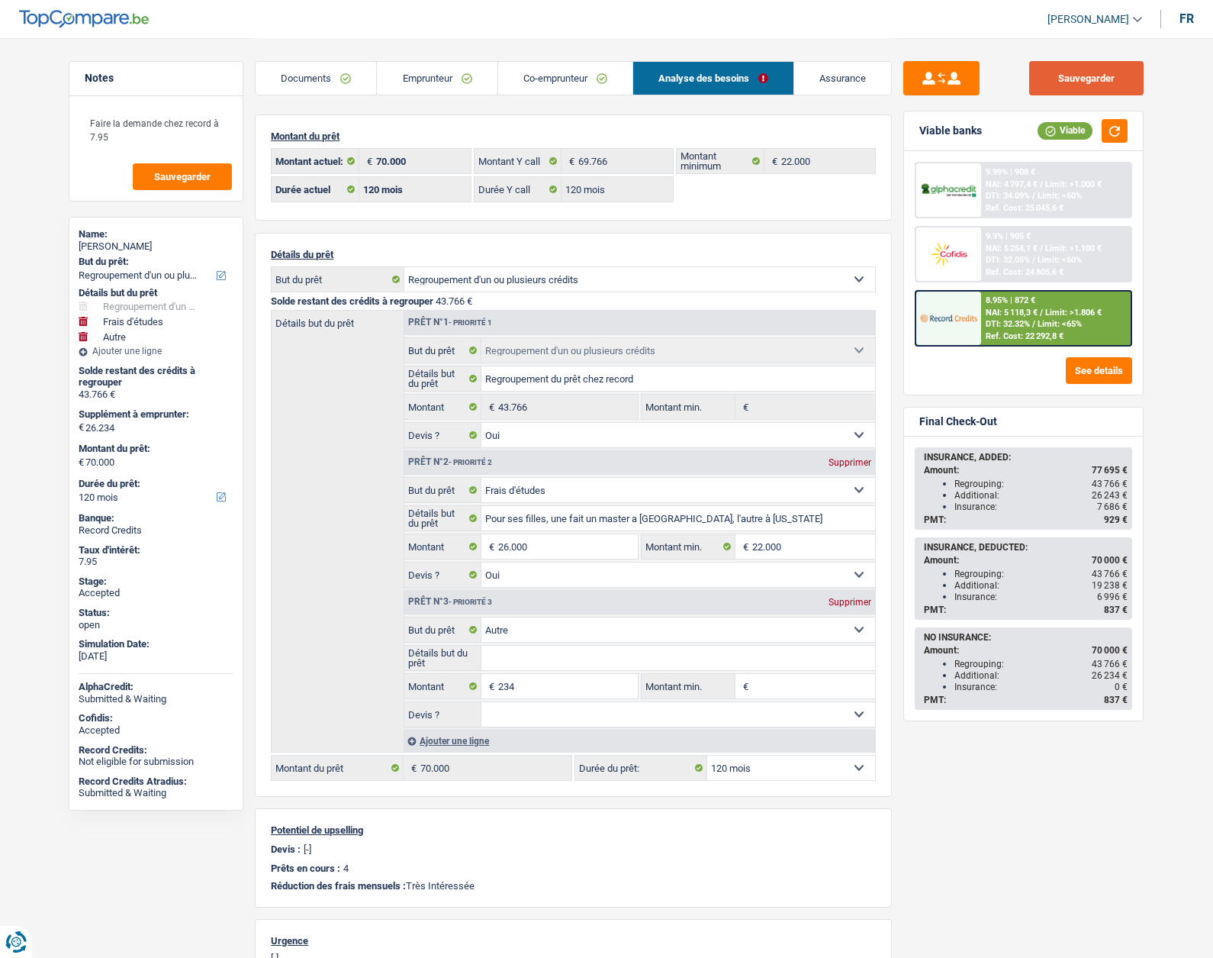
click at [1076, 84] on button "Sauvegarder" at bounding box center [1087, 78] width 114 height 34
click at [841, 75] on link "Assurance" at bounding box center [842, 78] width 97 height 33
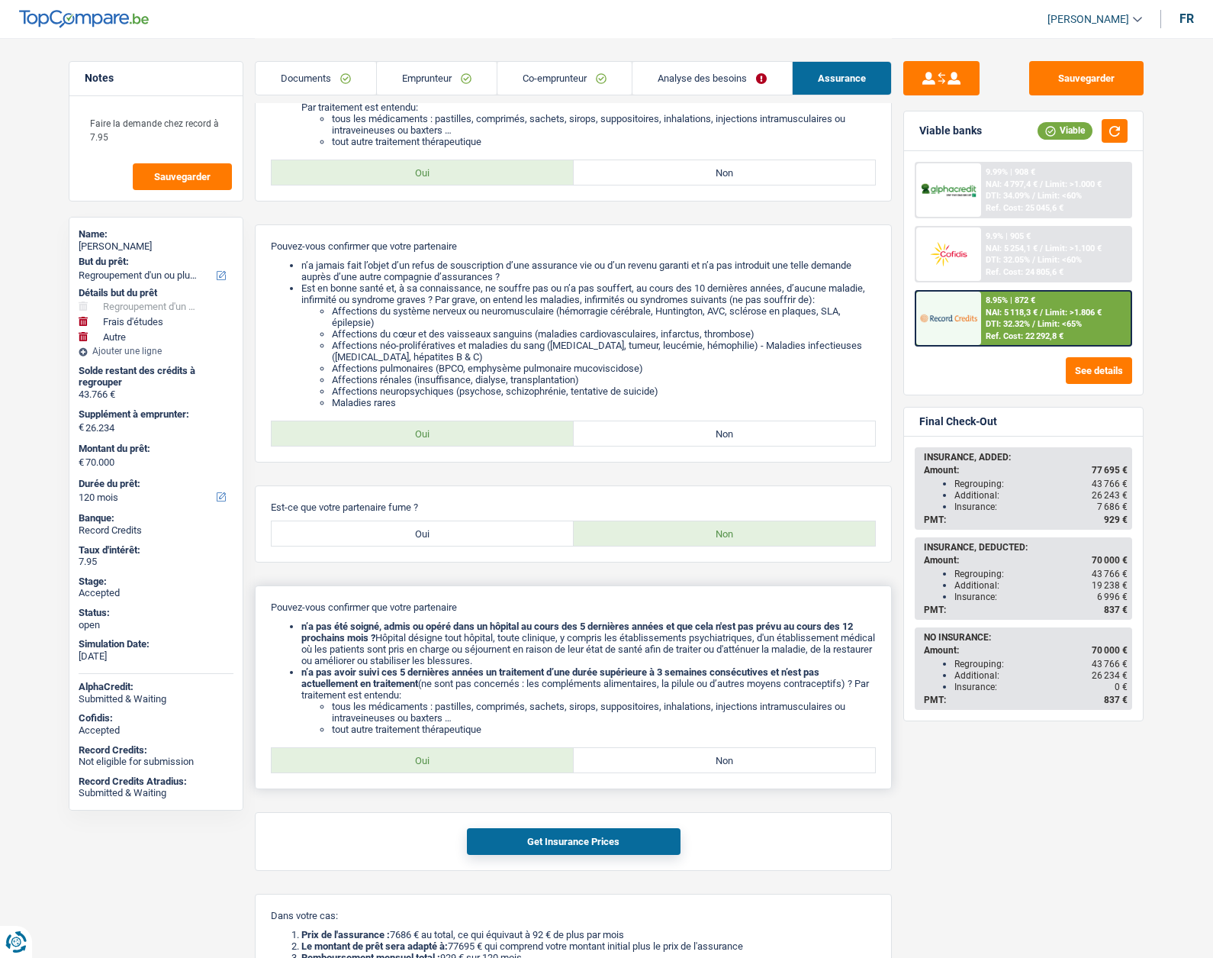
scroll to position [687, 0]
click at [614, 833] on button "Get Insurance Prices" at bounding box center [574, 840] width 214 height 27
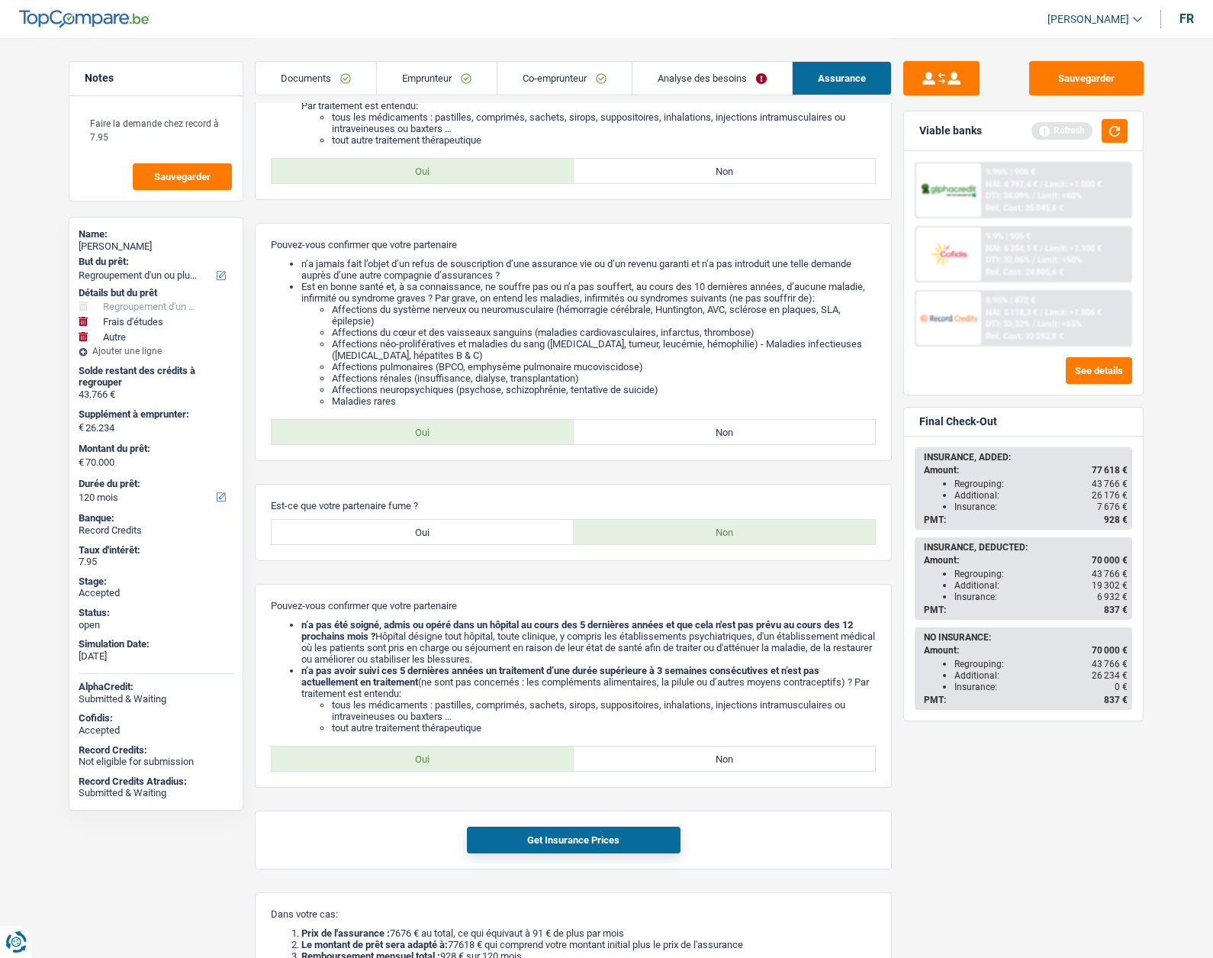
drag, startPoint x: 1107, startPoint y: 598, endPoint x: 968, endPoint y: 591, distance: 138.3
click at [968, 591] on div "Insurance: 6 932 €" at bounding box center [1041, 596] width 173 height 11
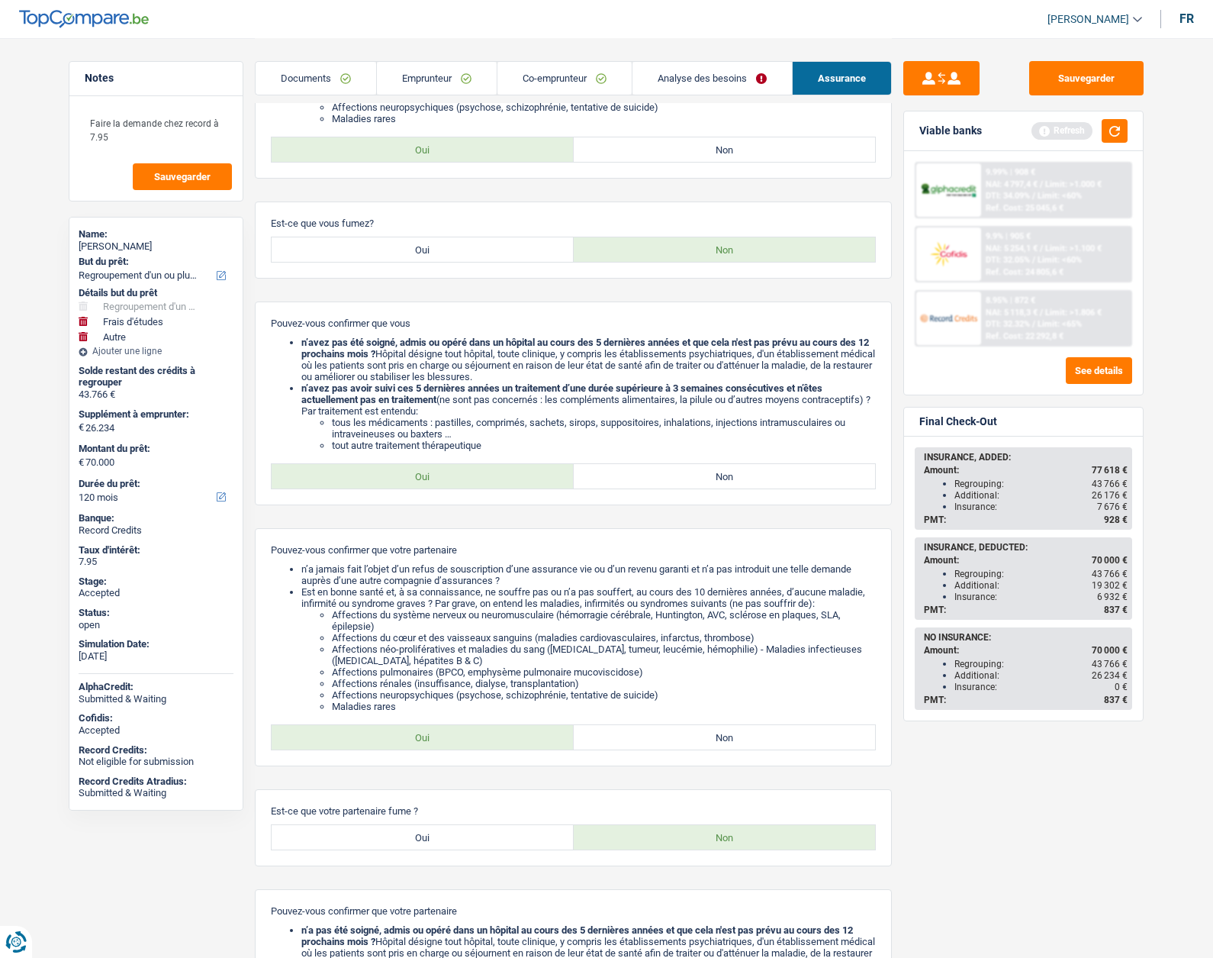
click at [306, 83] on link "Documents" at bounding box center [316, 78] width 121 height 33
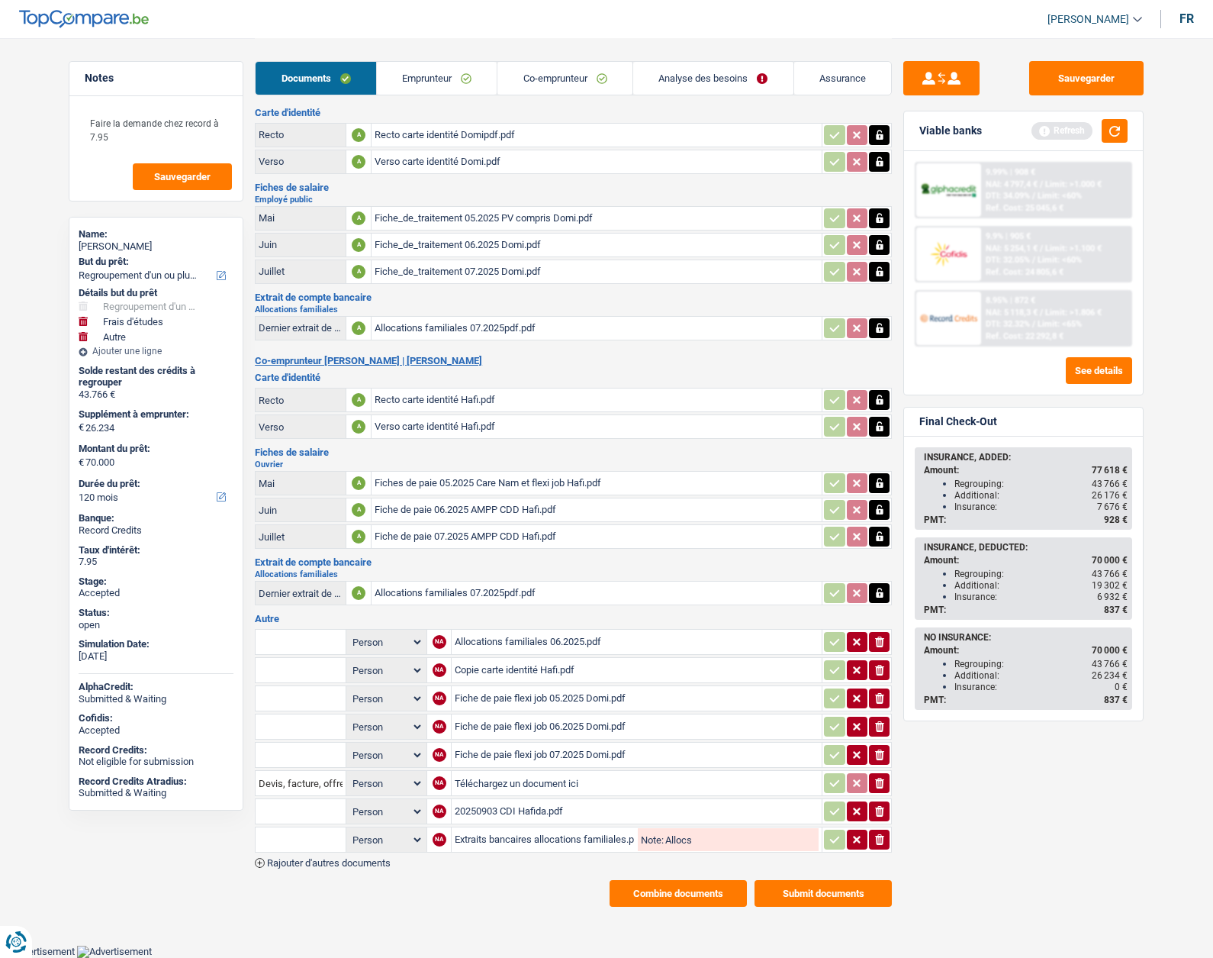
scroll to position [24, 0]
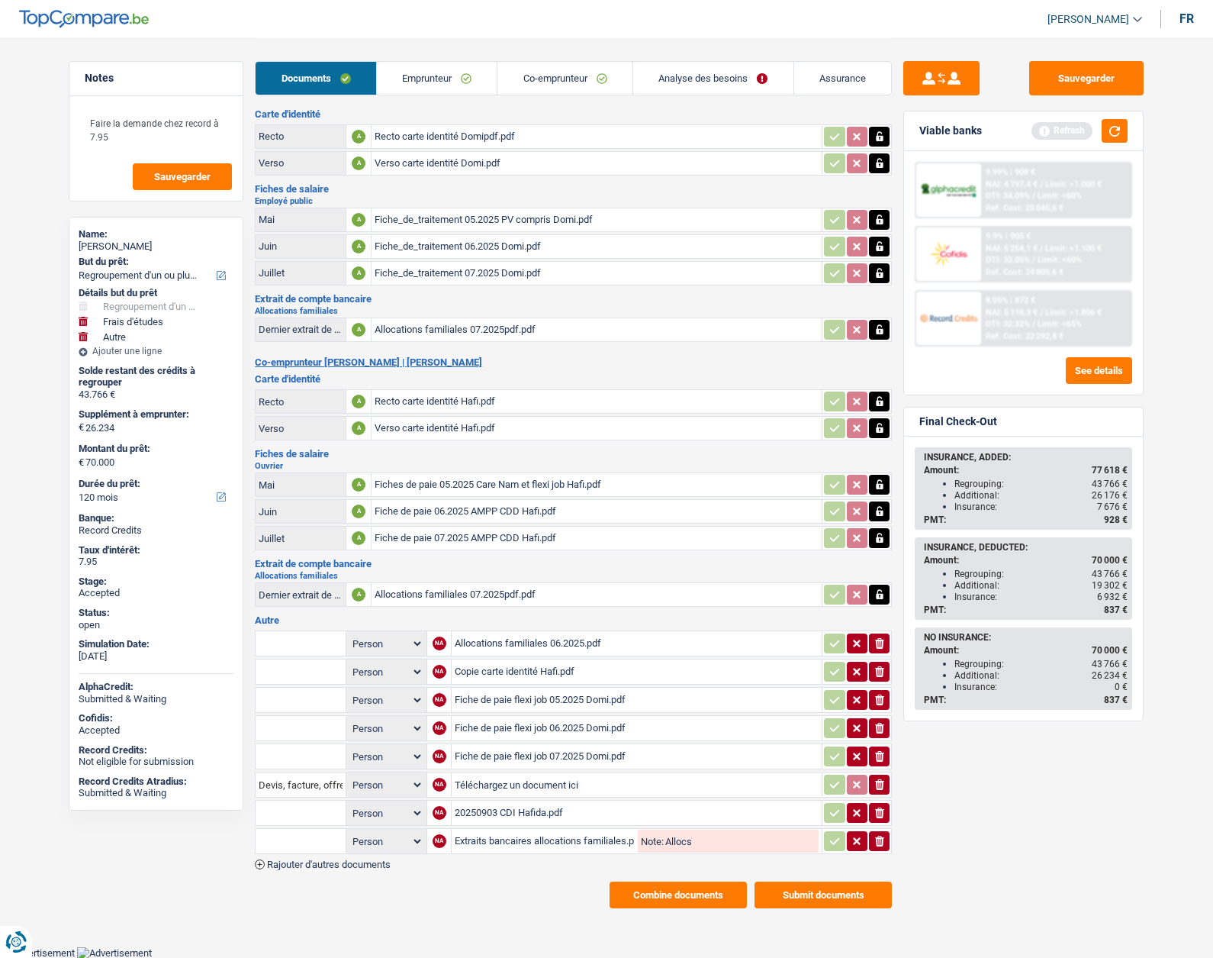
click at [426, 84] on link "Emprunteur" at bounding box center [437, 78] width 121 height 33
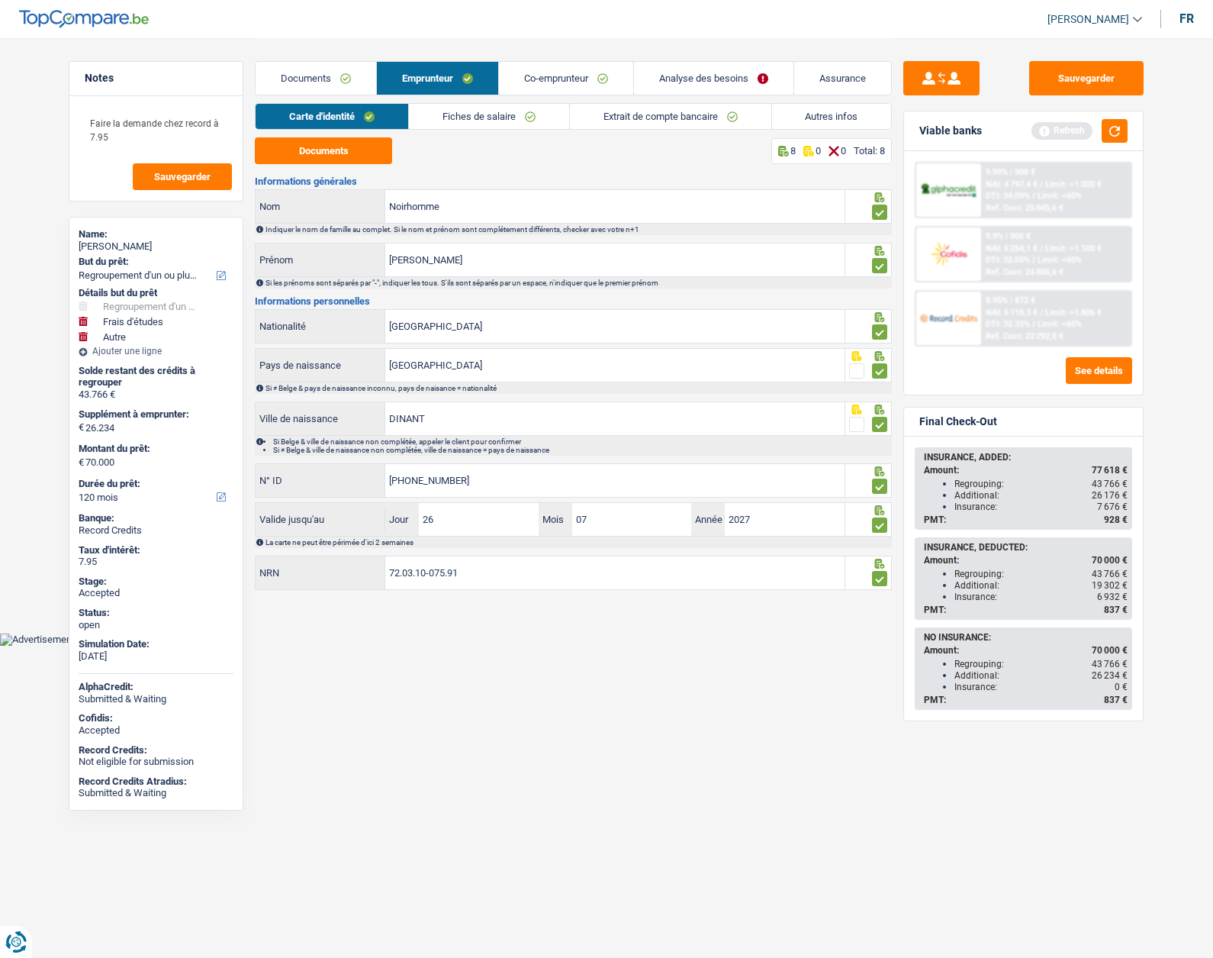
scroll to position [0, 0]
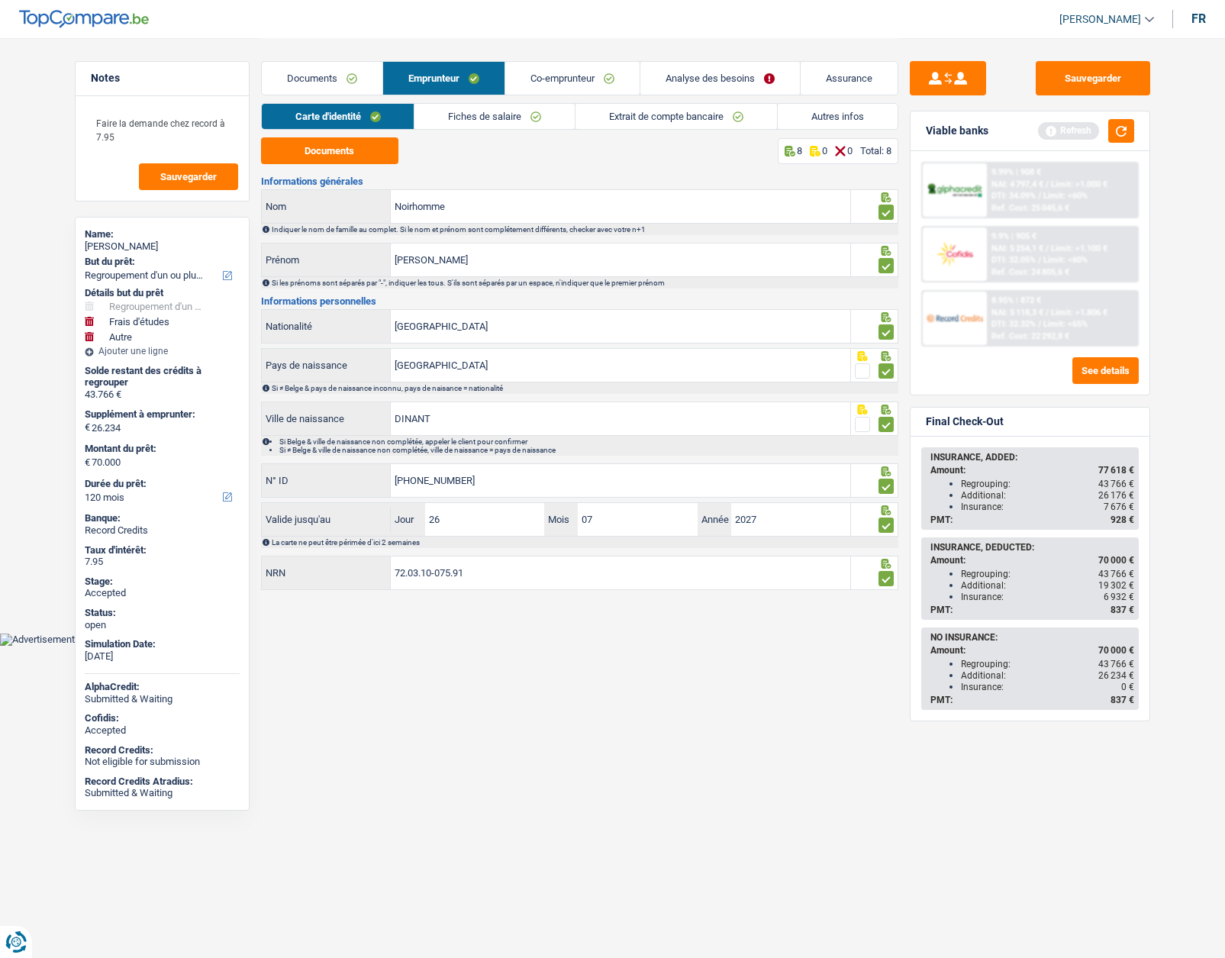
click at [842, 121] on link "Autres infos" at bounding box center [838, 116] width 120 height 25
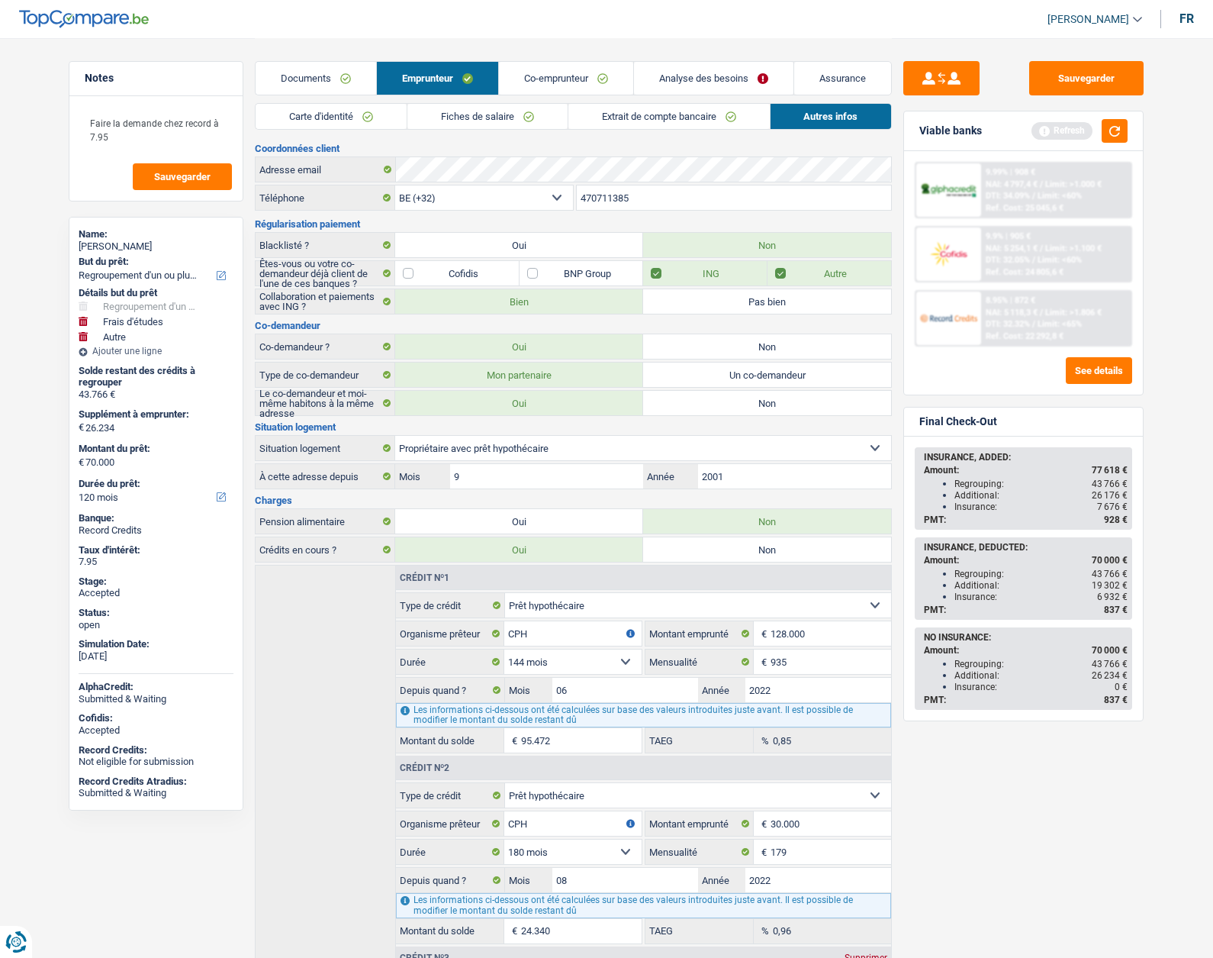
click at [538, 85] on link "Co-emprunteur" at bounding box center [566, 78] width 134 height 33
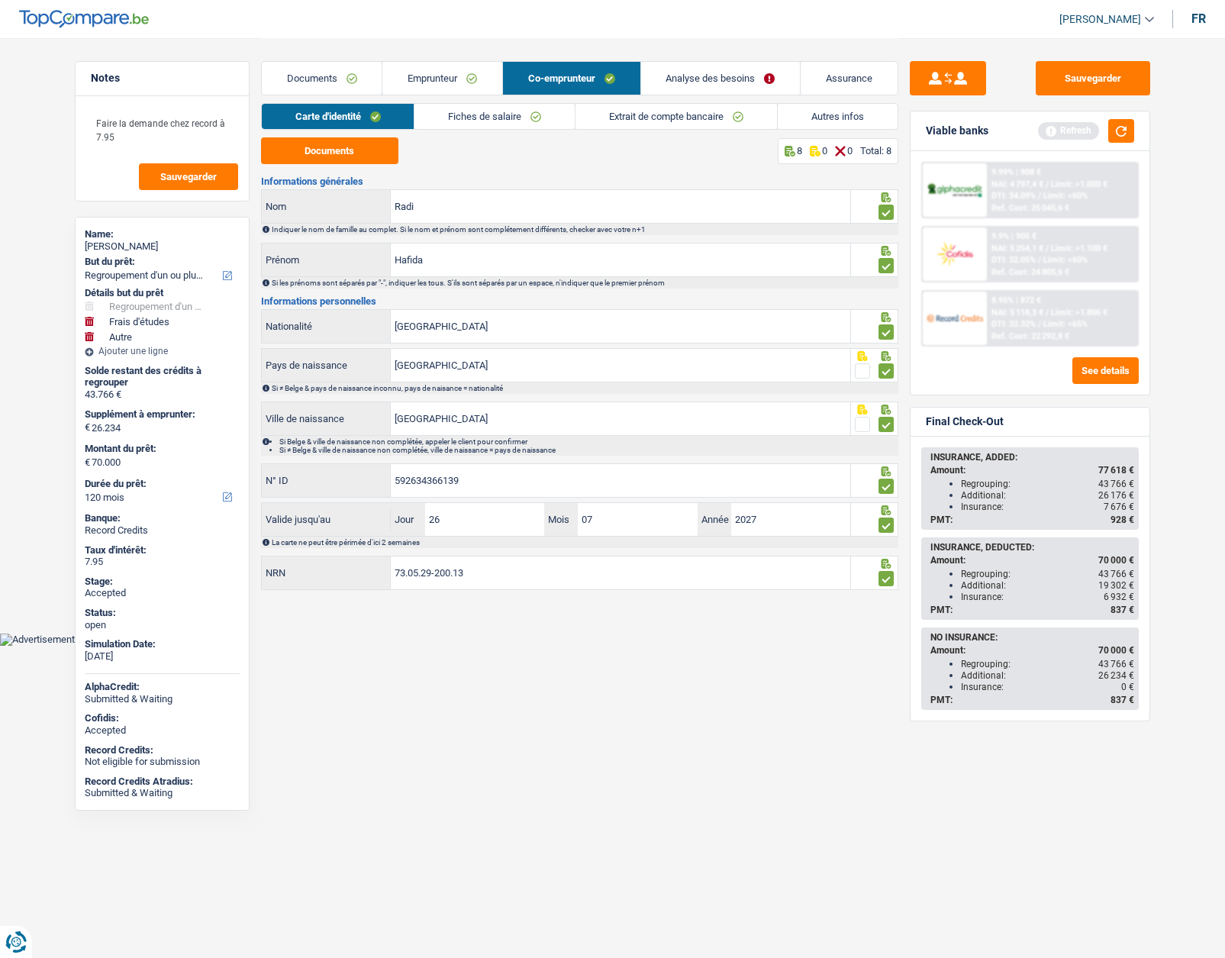
click at [456, 85] on link "Emprunteur" at bounding box center [442, 78] width 120 height 33
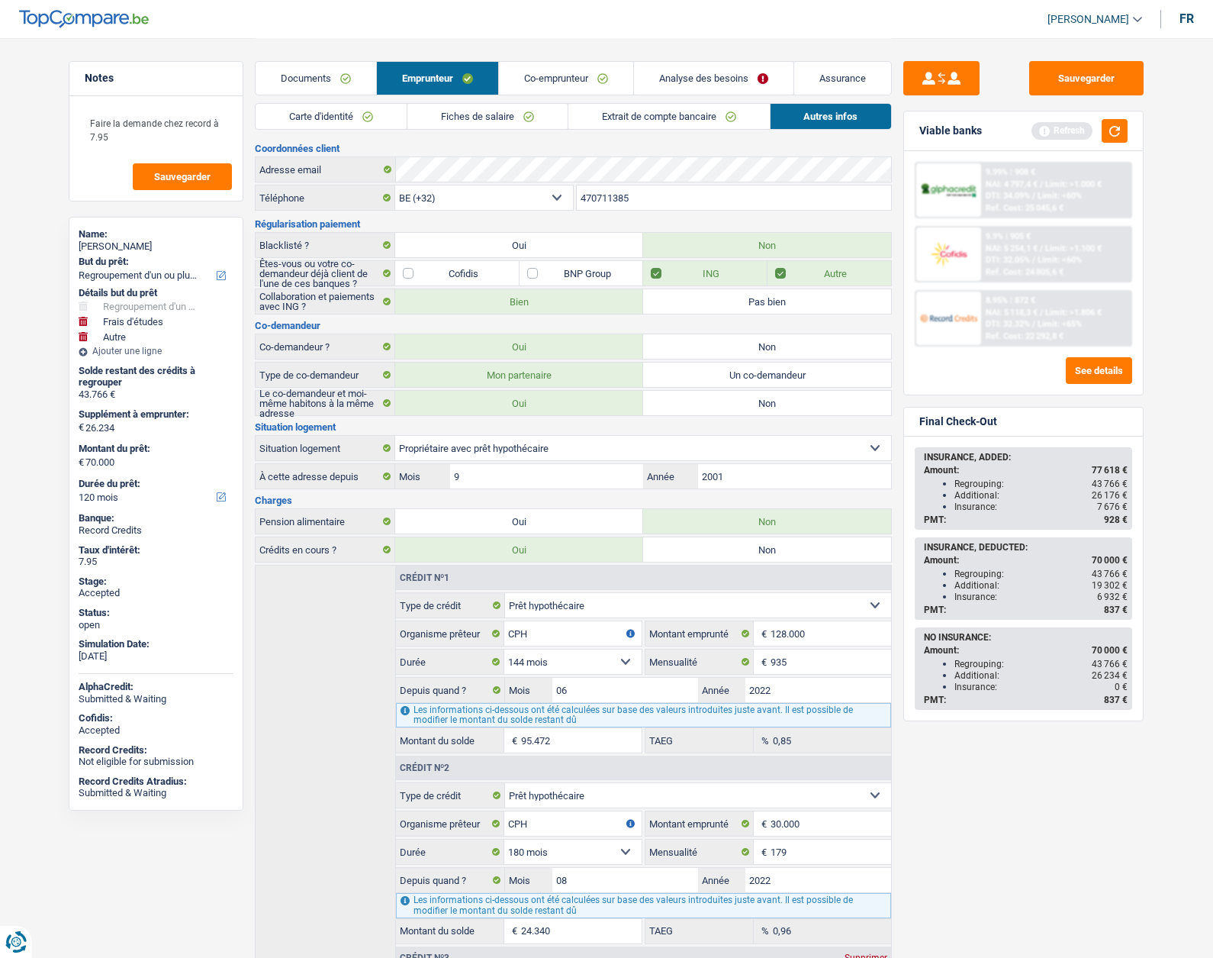
click at [327, 80] on link "Documents" at bounding box center [316, 78] width 121 height 33
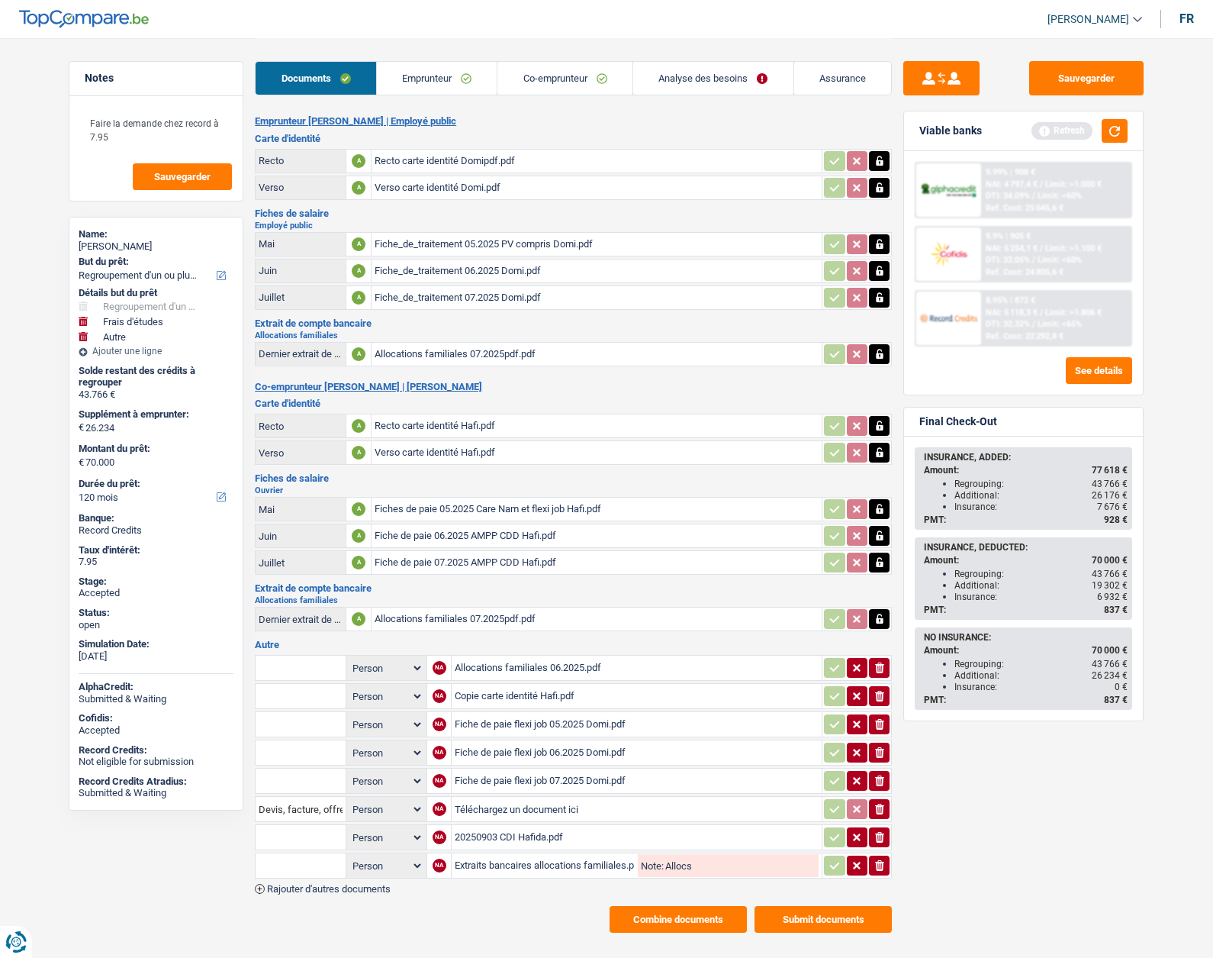
click at [110, 248] on div "Dominique Noirhomme" at bounding box center [156, 246] width 155 height 12
copy div "Dominique Noirhomme"
click at [445, 77] on link "Emprunteur" at bounding box center [437, 78] width 121 height 33
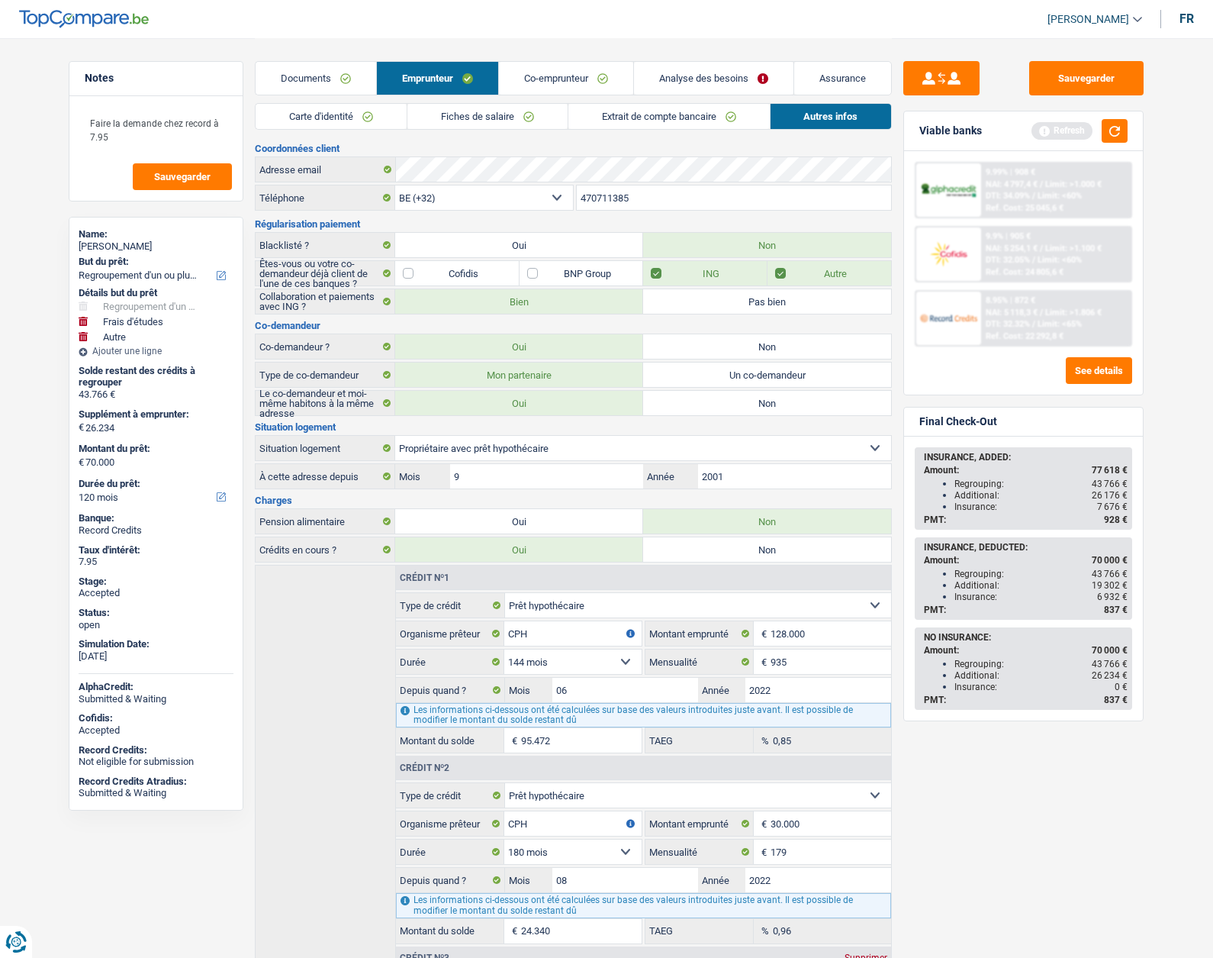
click at [599, 194] on input "470711385" at bounding box center [734, 197] width 315 height 24
click at [675, 77] on link "Analyse des besoins" at bounding box center [714, 78] width 160 height 33
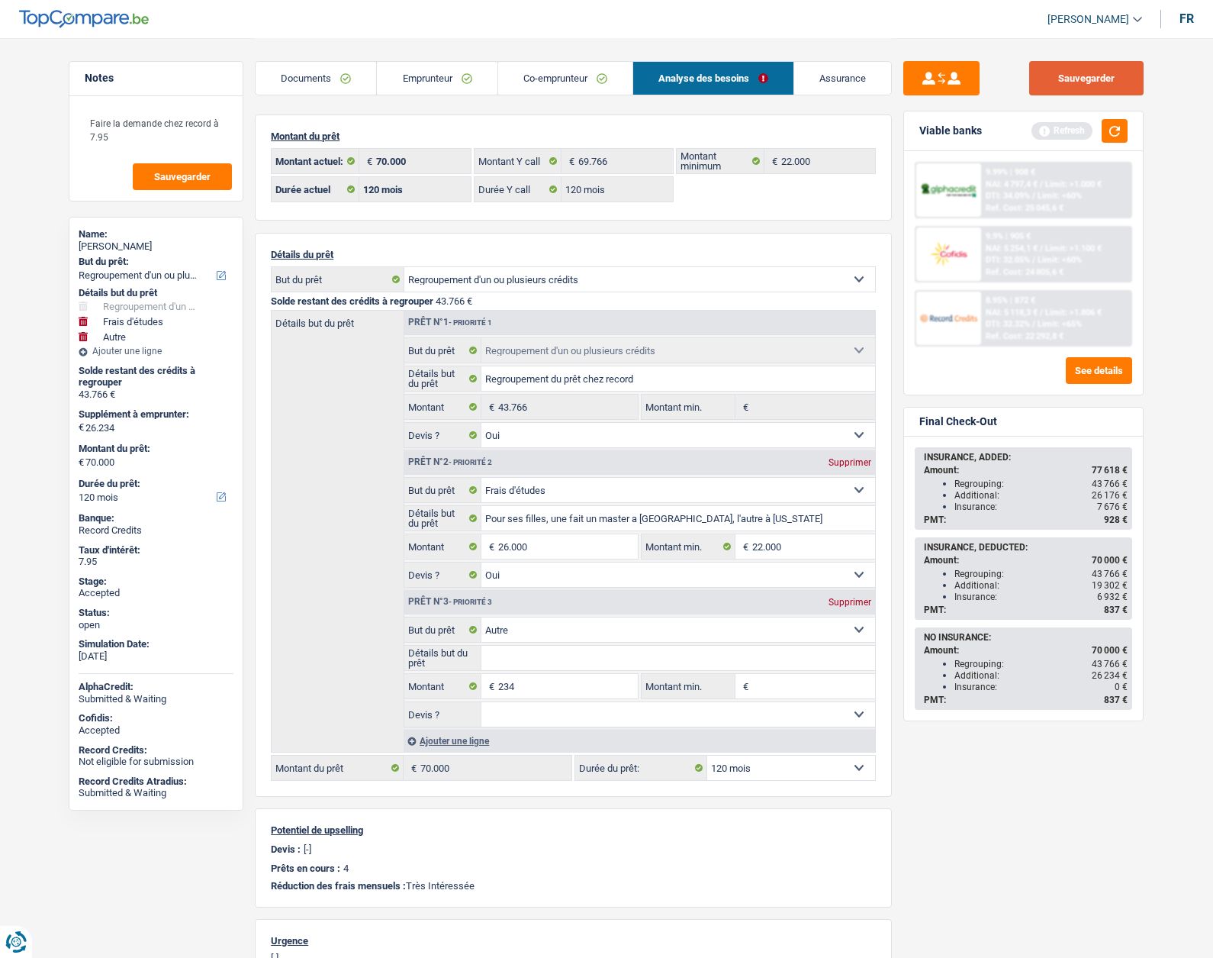
click at [1100, 84] on button "Sauvegarder" at bounding box center [1087, 78] width 114 height 34
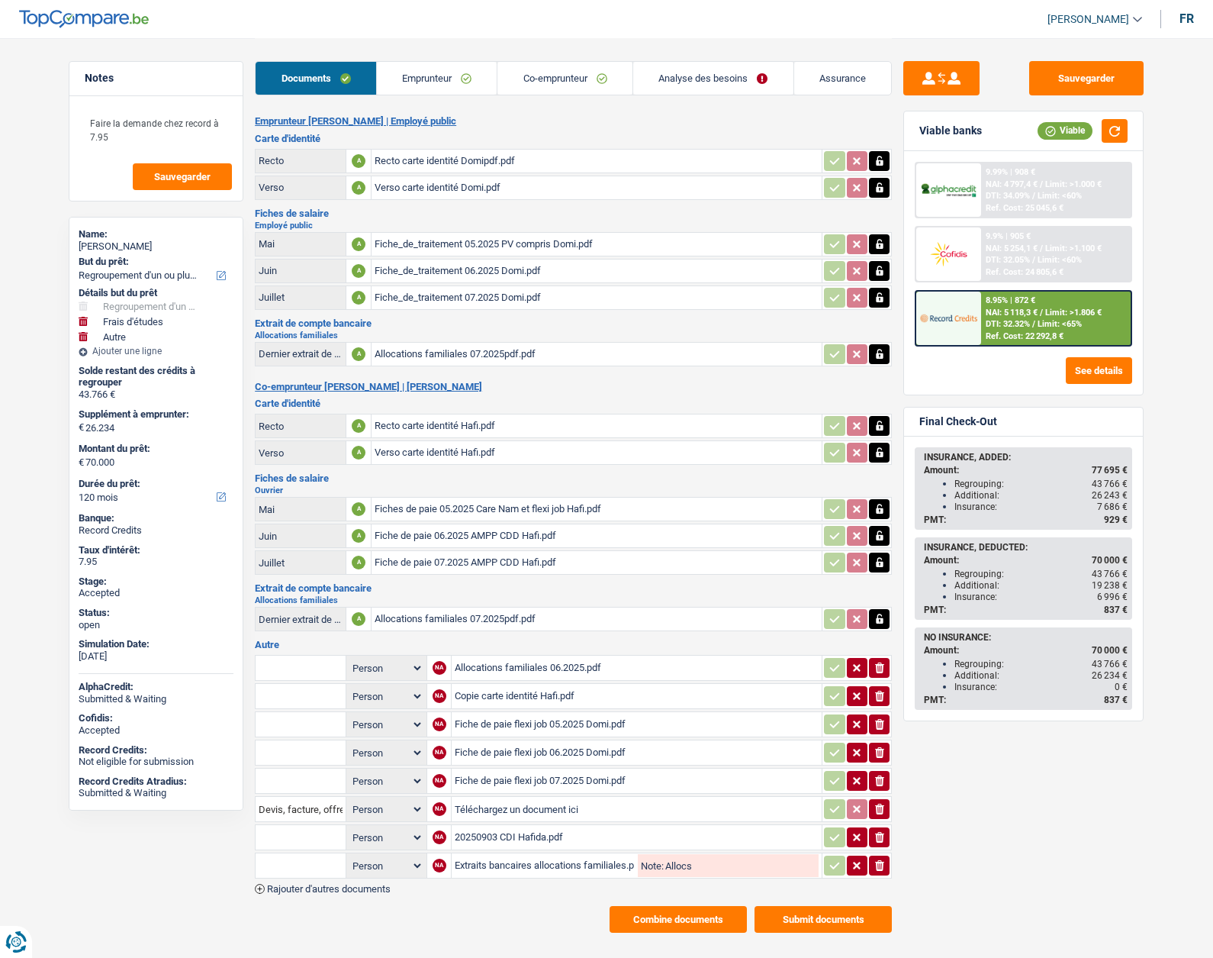
select select "refinancing"
select select "study"
select select "other"
select select "120"
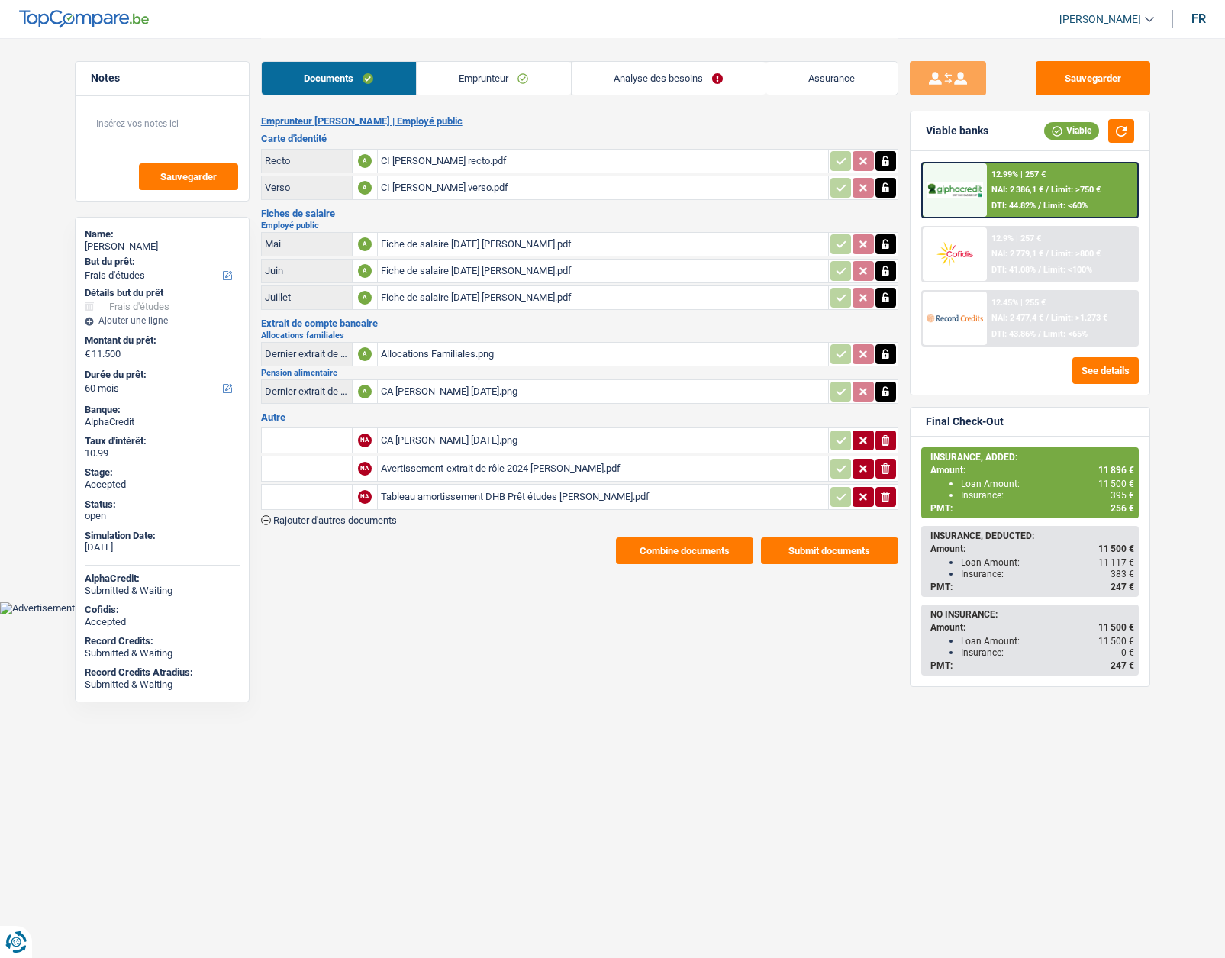
select select "study"
select select "60"
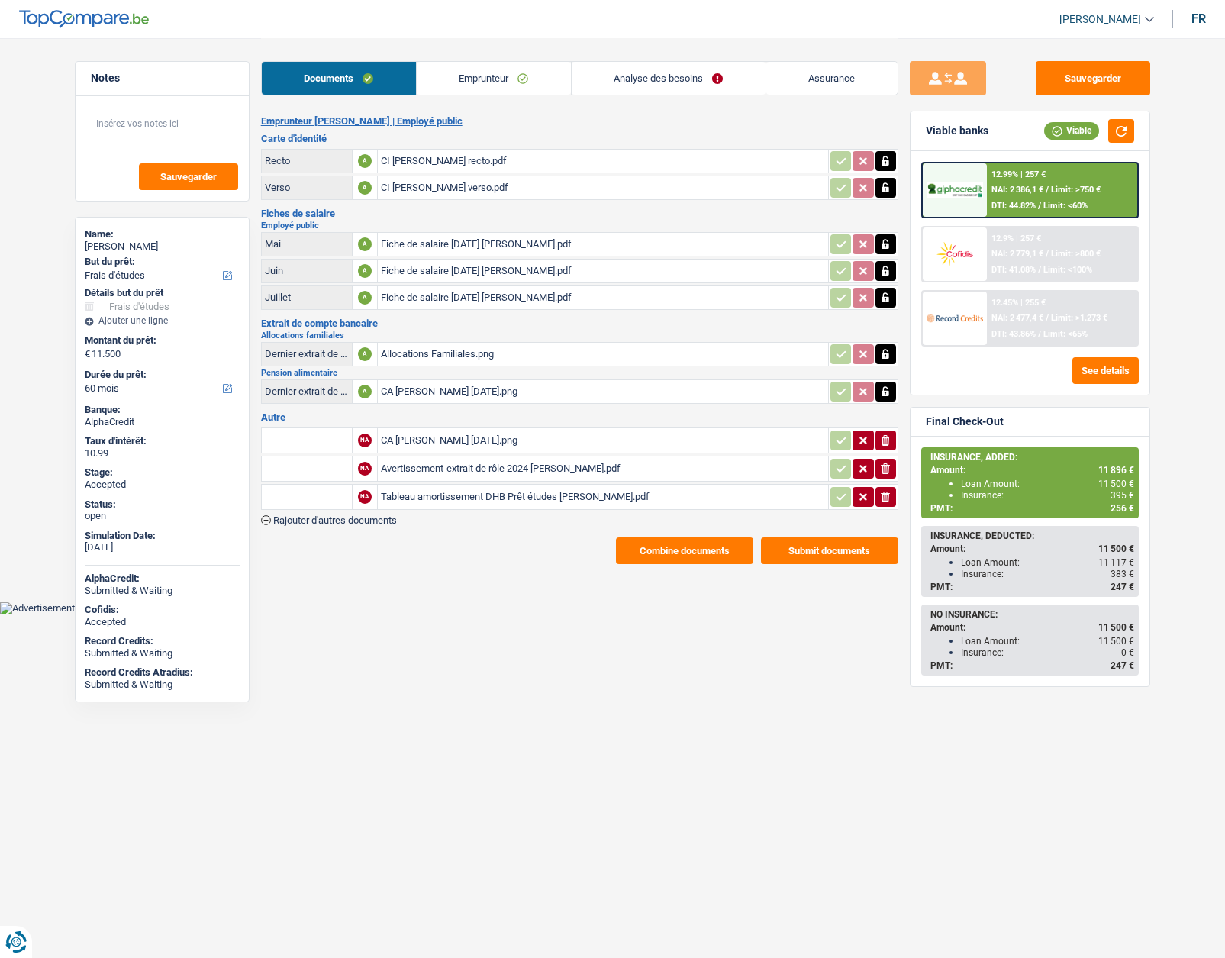
select select "study"
select select "false"
select select "60"
click at [660, 84] on link "Analyse des besoins" at bounding box center [669, 78] width 194 height 33
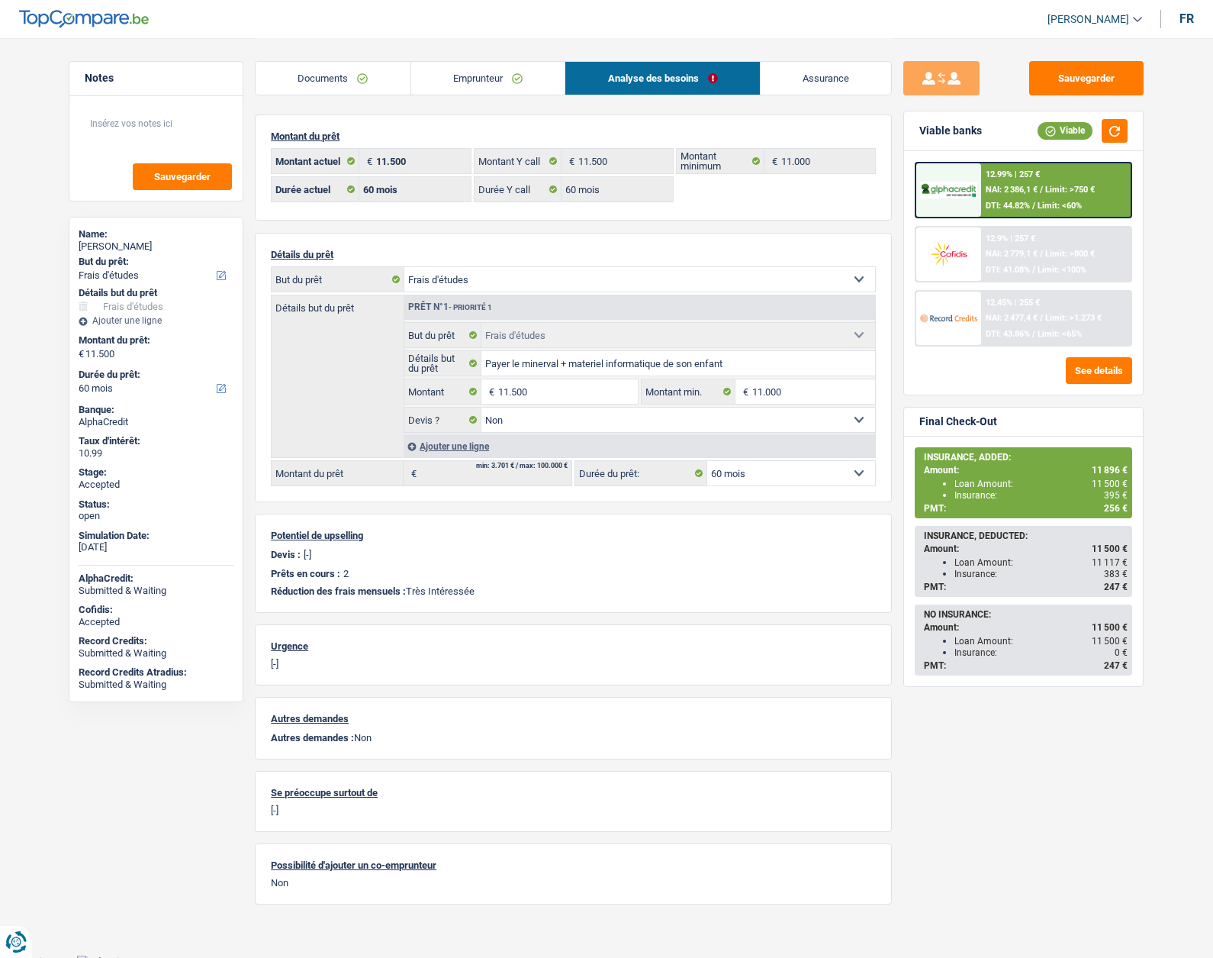
click at [508, 83] on link "Emprunteur" at bounding box center [488, 78] width 154 height 33
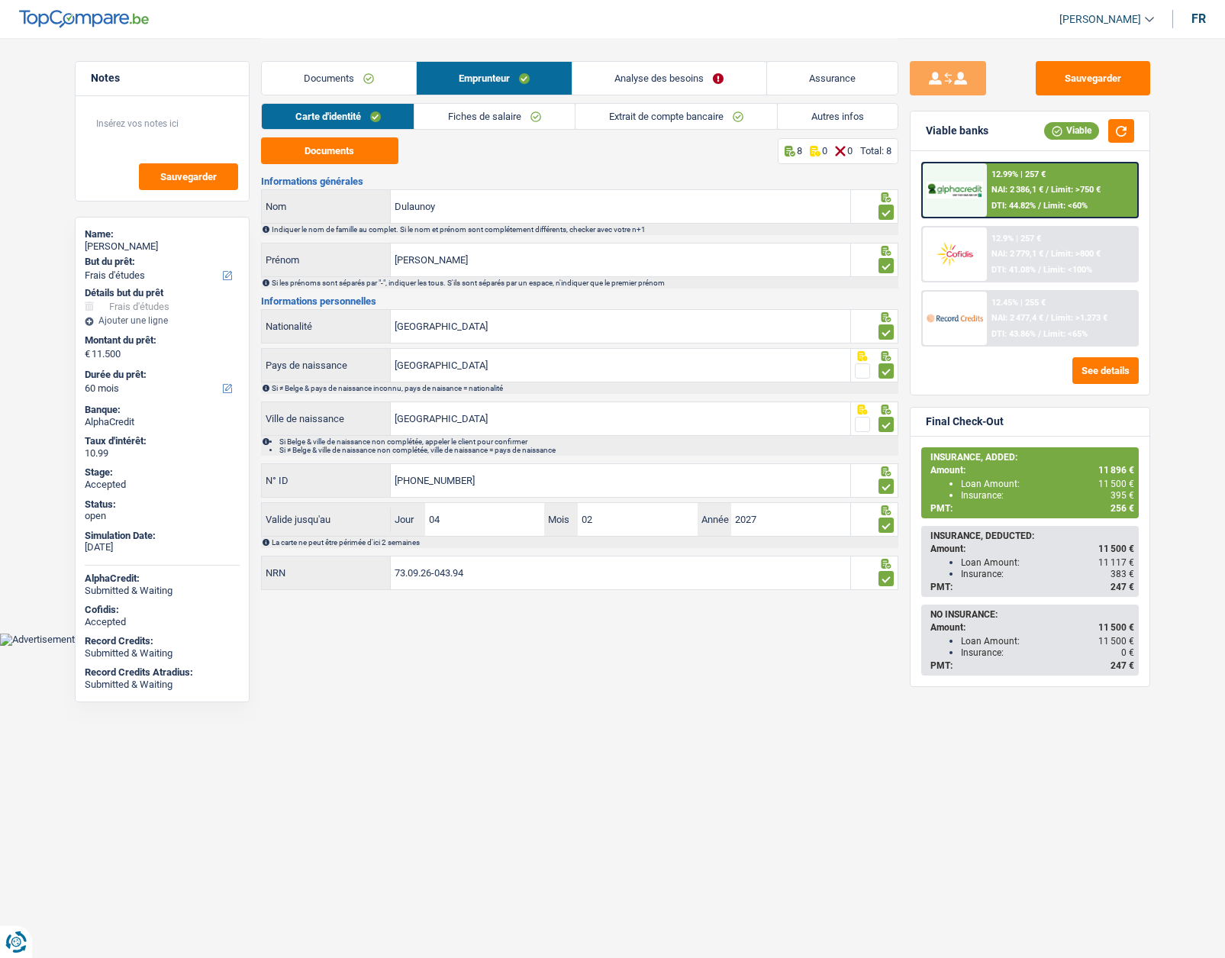
click at [830, 118] on link "Autres infos" at bounding box center [838, 116] width 120 height 25
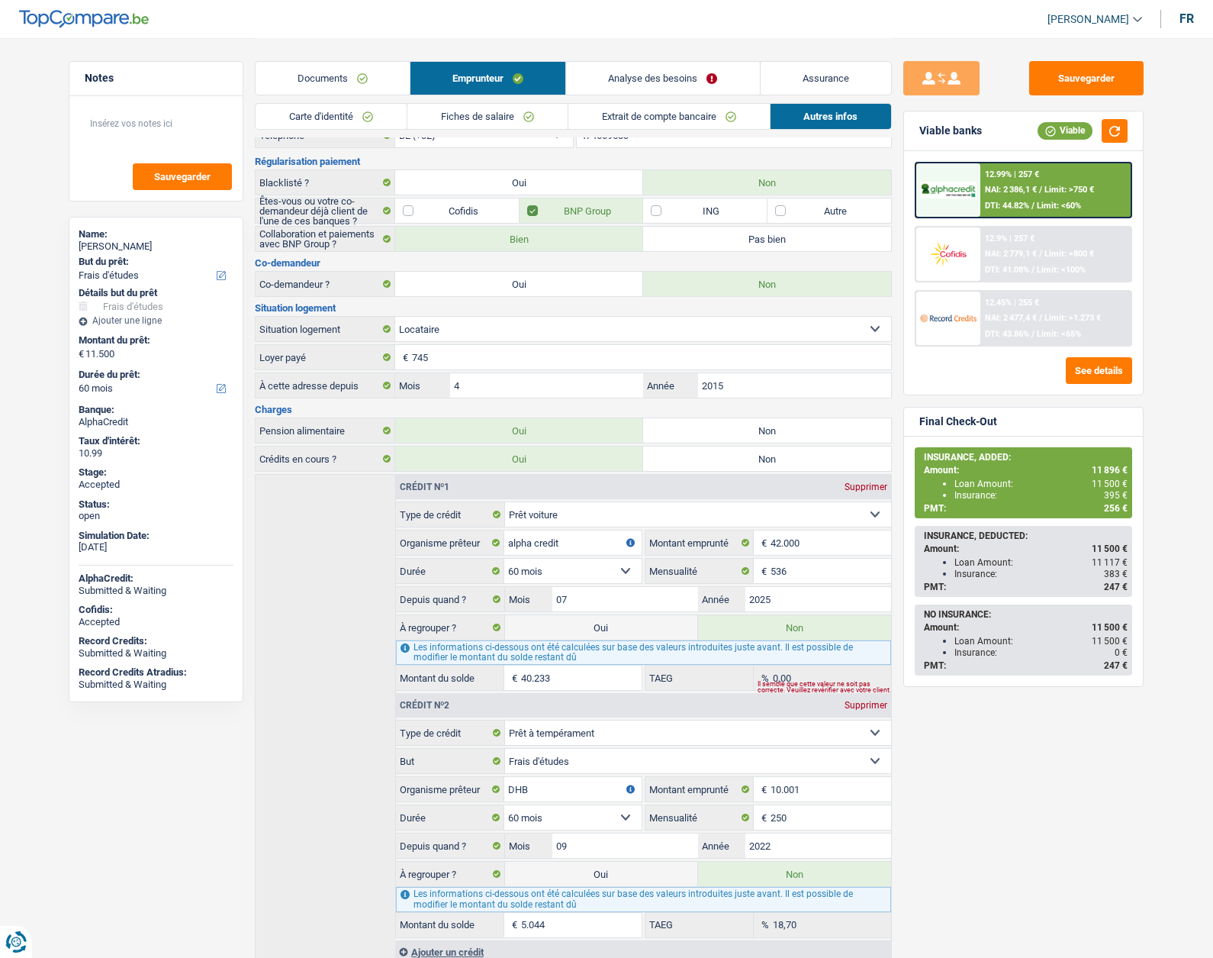
scroll to position [121, 0]
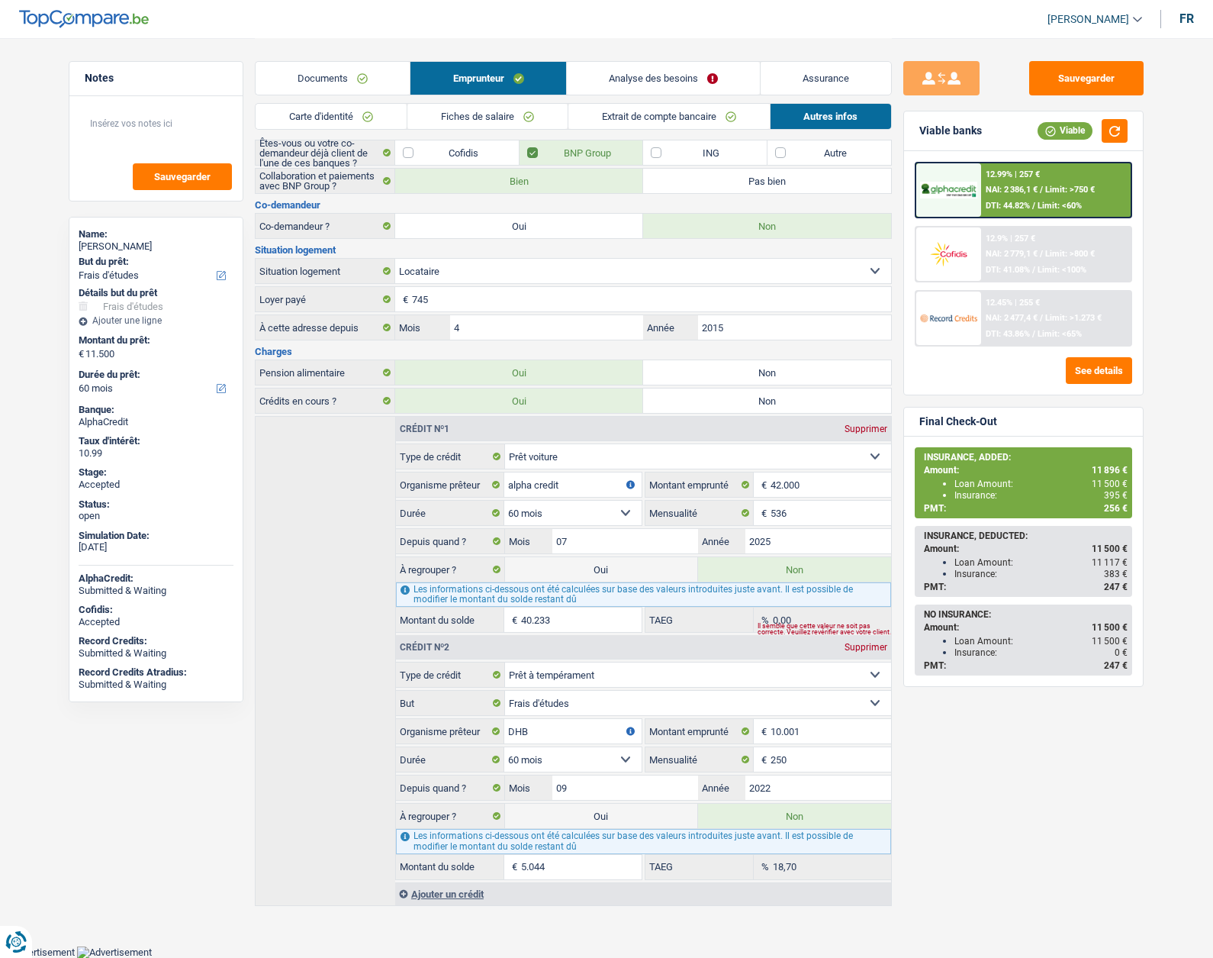
click at [863, 73] on link "Assurance" at bounding box center [826, 78] width 131 height 33
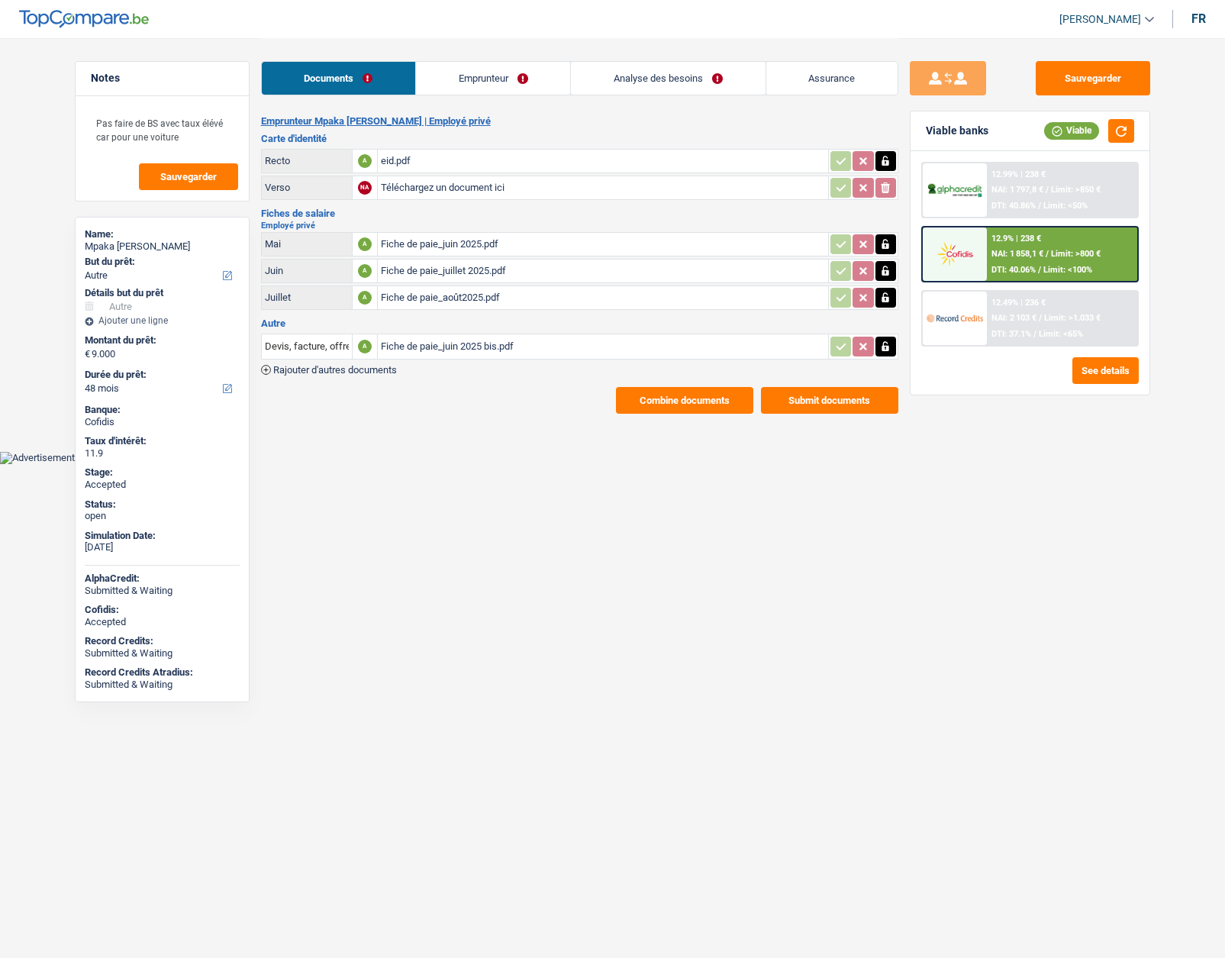
select select "other"
select select "48"
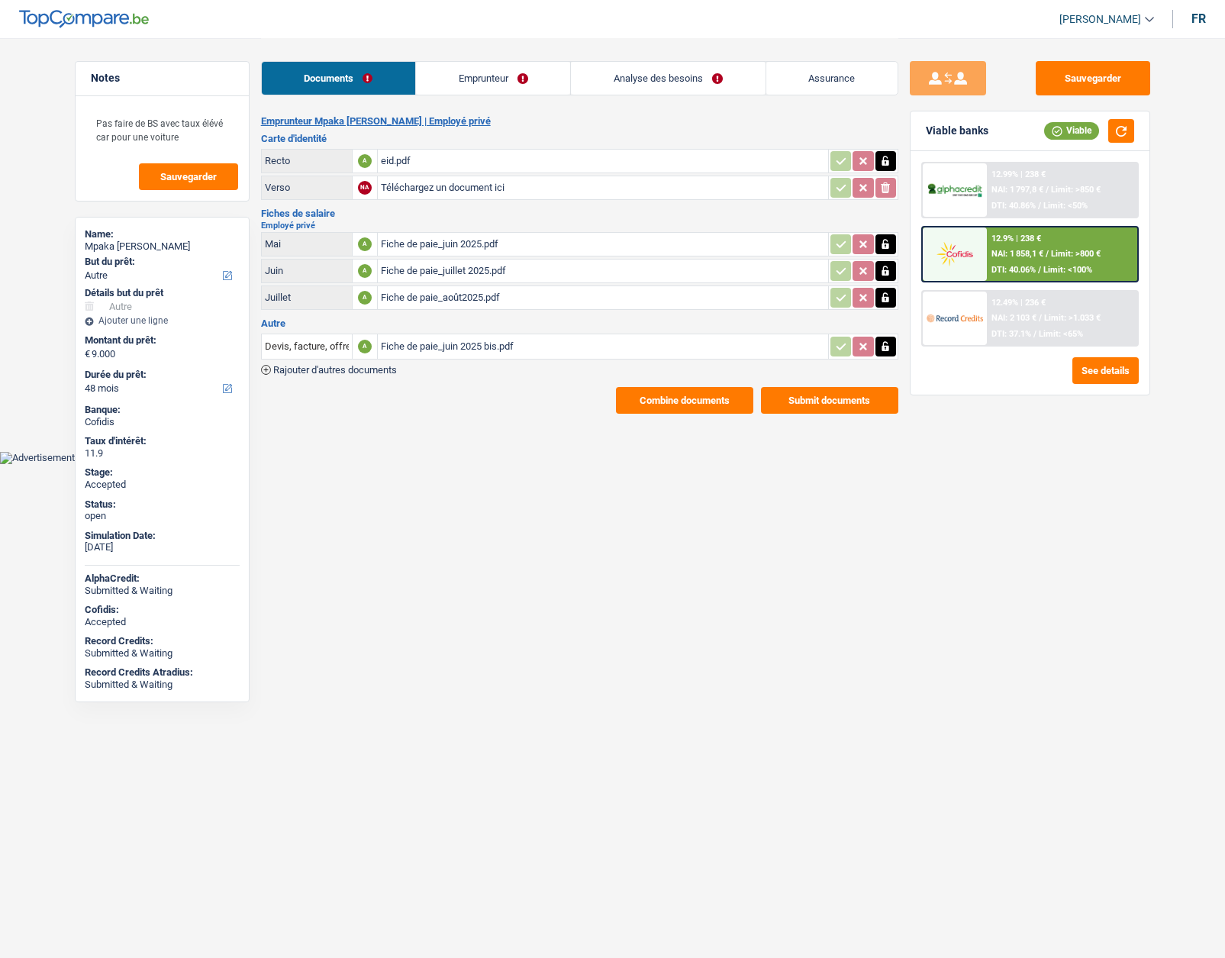
select select "other"
select select "48"
click at [654, 76] on link "Analyse des besoins" at bounding box center [668, 78] width 194 height 33
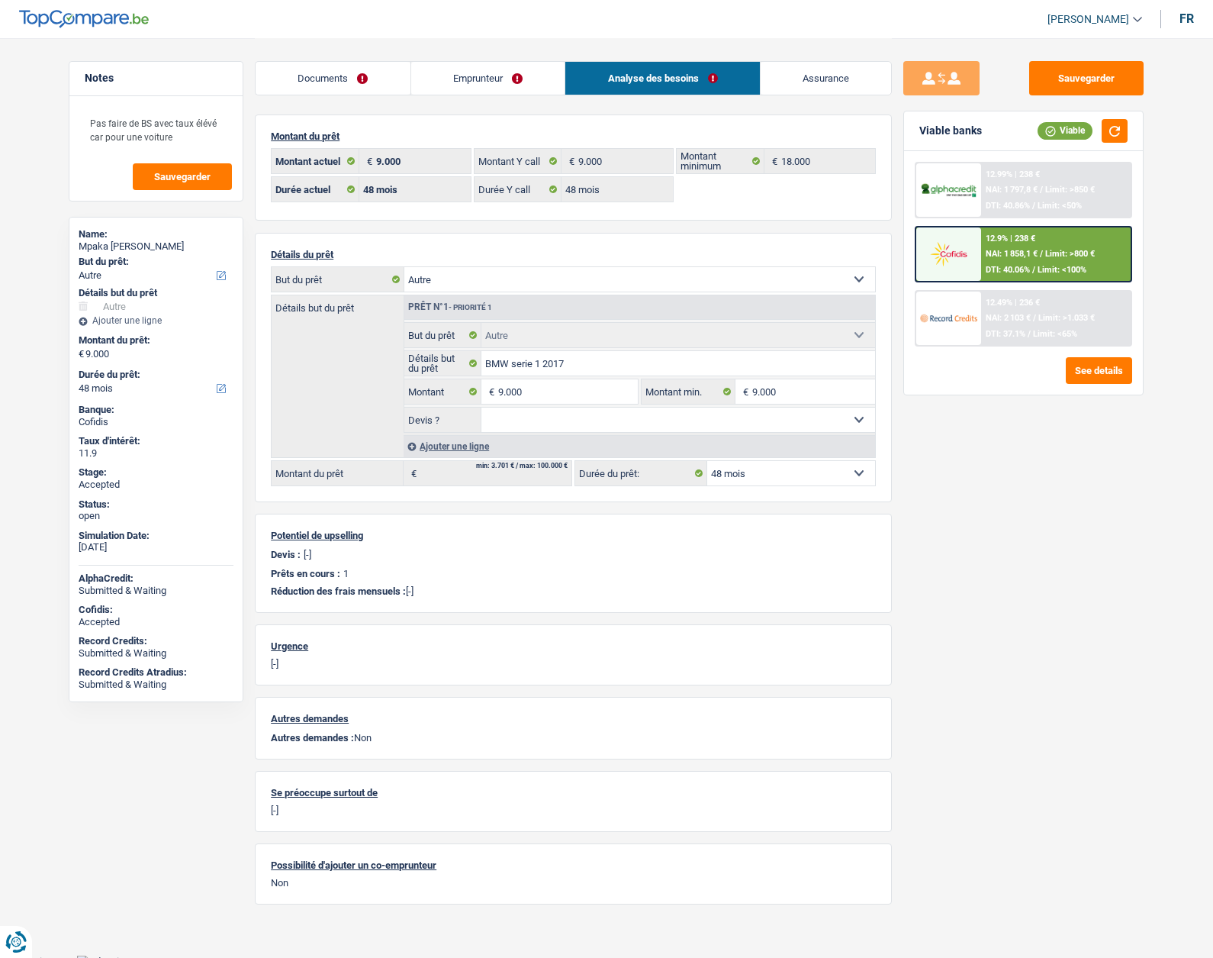
click at [999, 255] on span "NAI: 1 858,1 €" at bounding box center [1012, 254] width 52 height 10
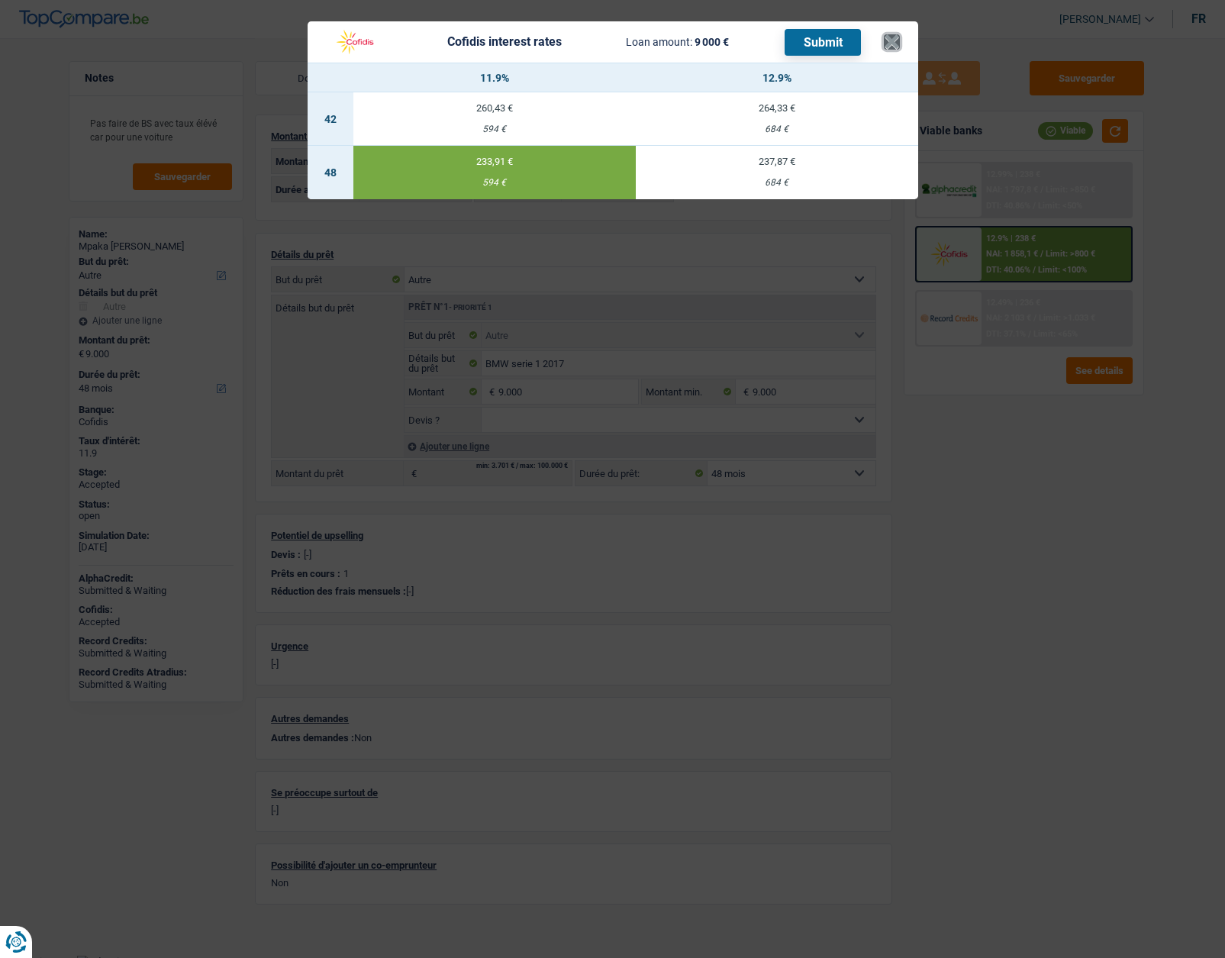
click at [895, 48] on button "×" at bounding box center [892, 41] width 16 height 15
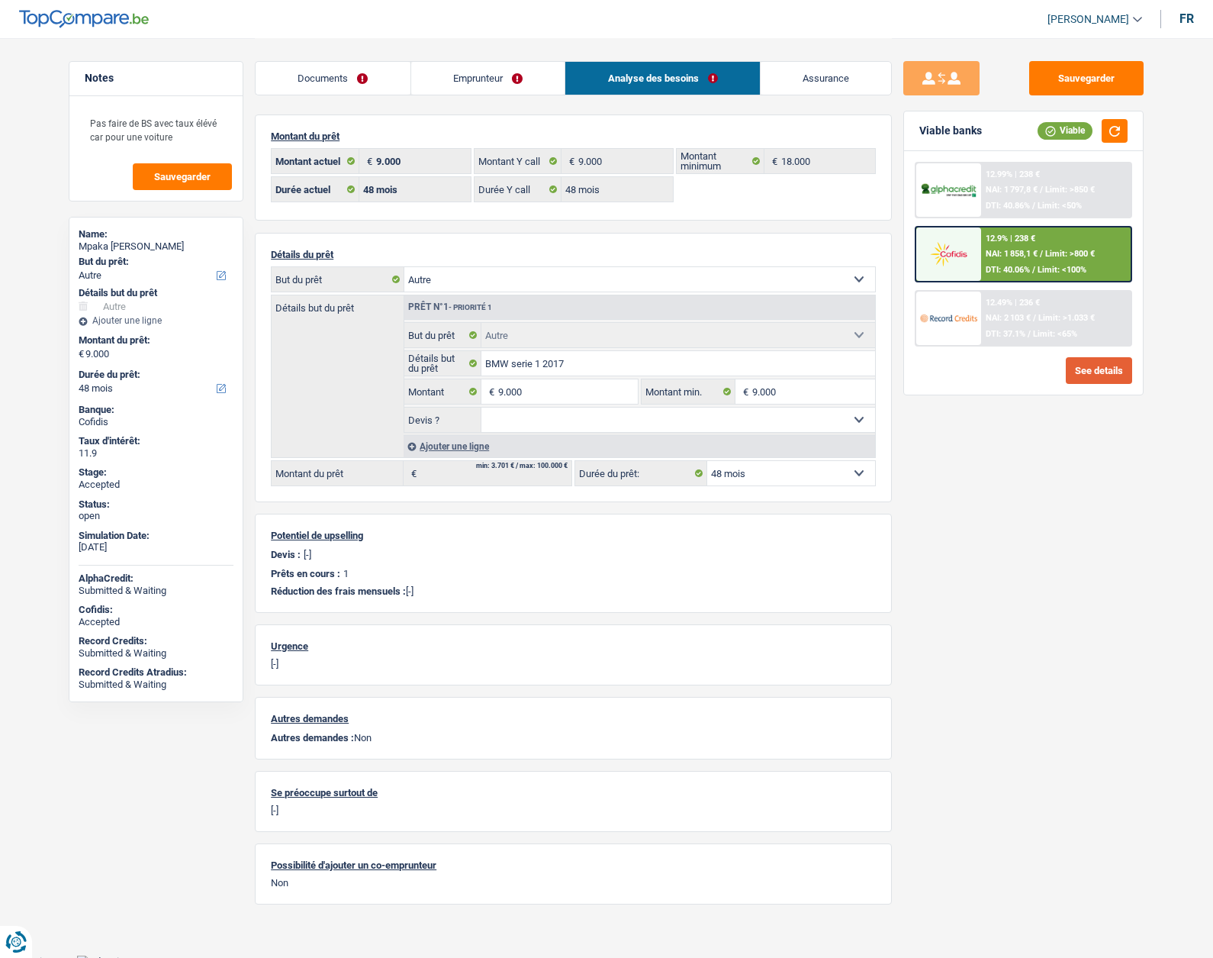
click at [1114, 366] on button "See details" at bounding box center [1099, 370] width 66 height 27
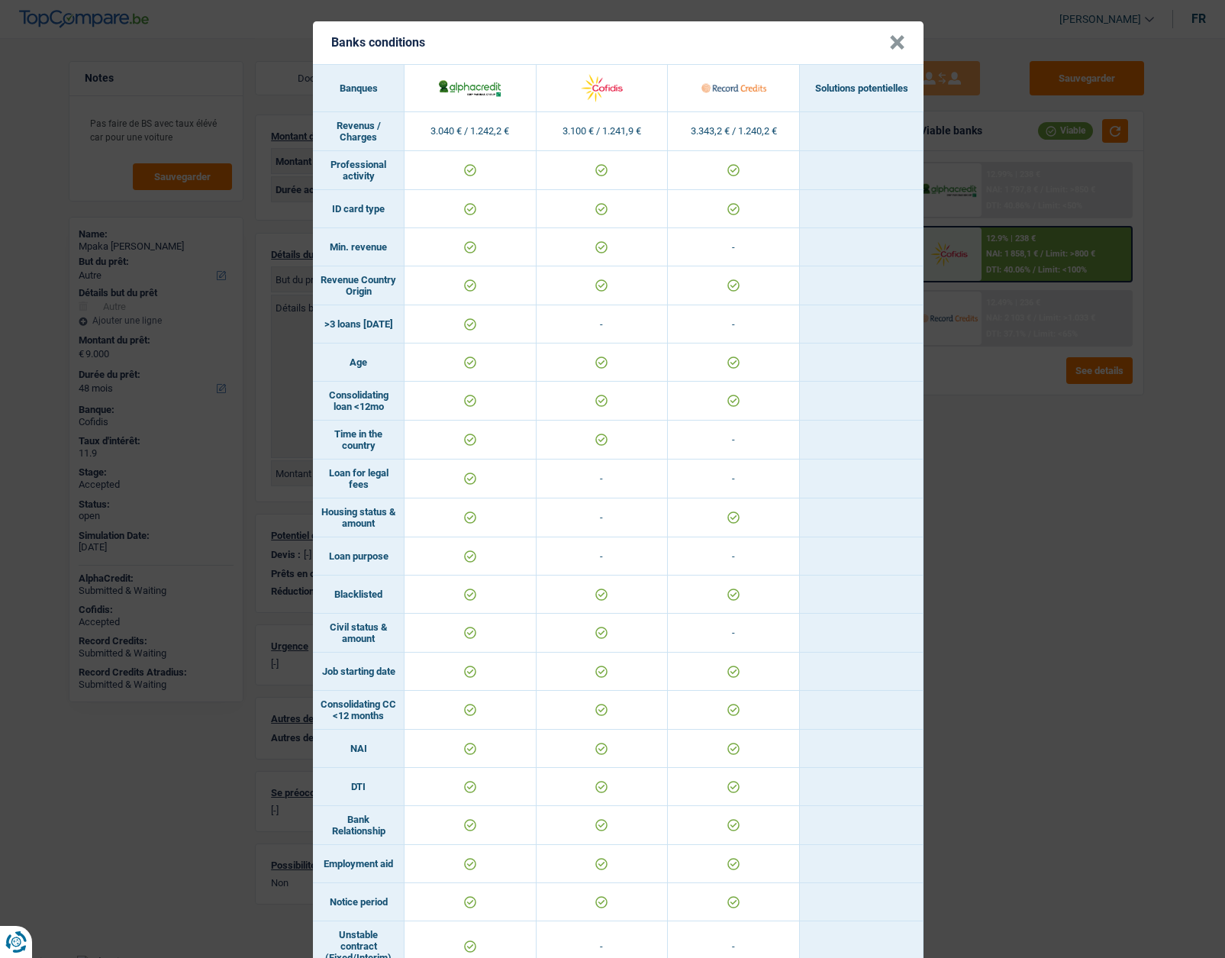
click at [880, 43] on header "Banks conditions ×" at bounding box center [618, 42] width 611 height 43
click at [889, 43] on button "×" at bounding box center [897, 42] width 16 height 15
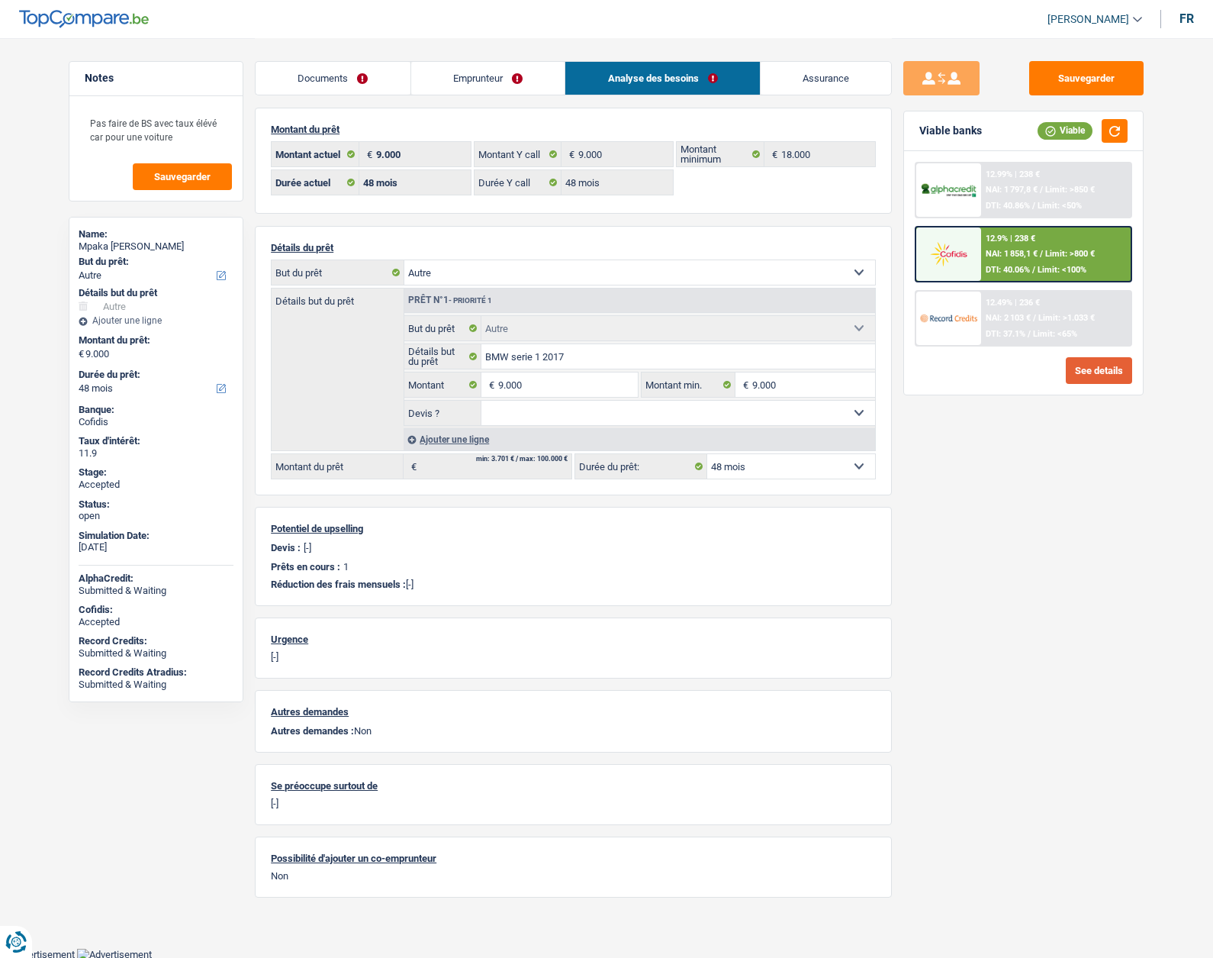
scroll to position [8, 0]
click at [347, 70] on link "Documents" at bounding box center [333, 78] width 155 height 33
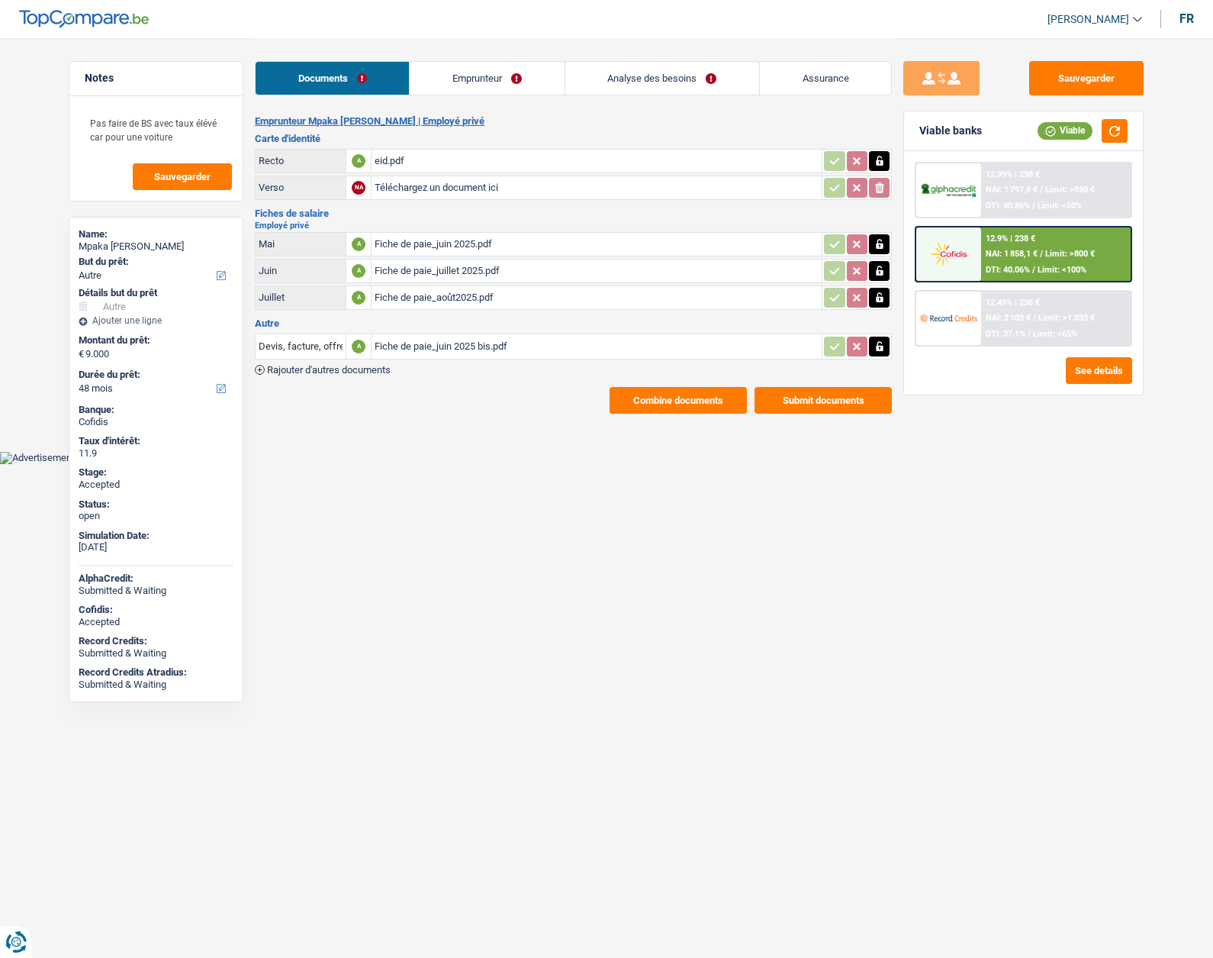
scroll to position [0, 0]
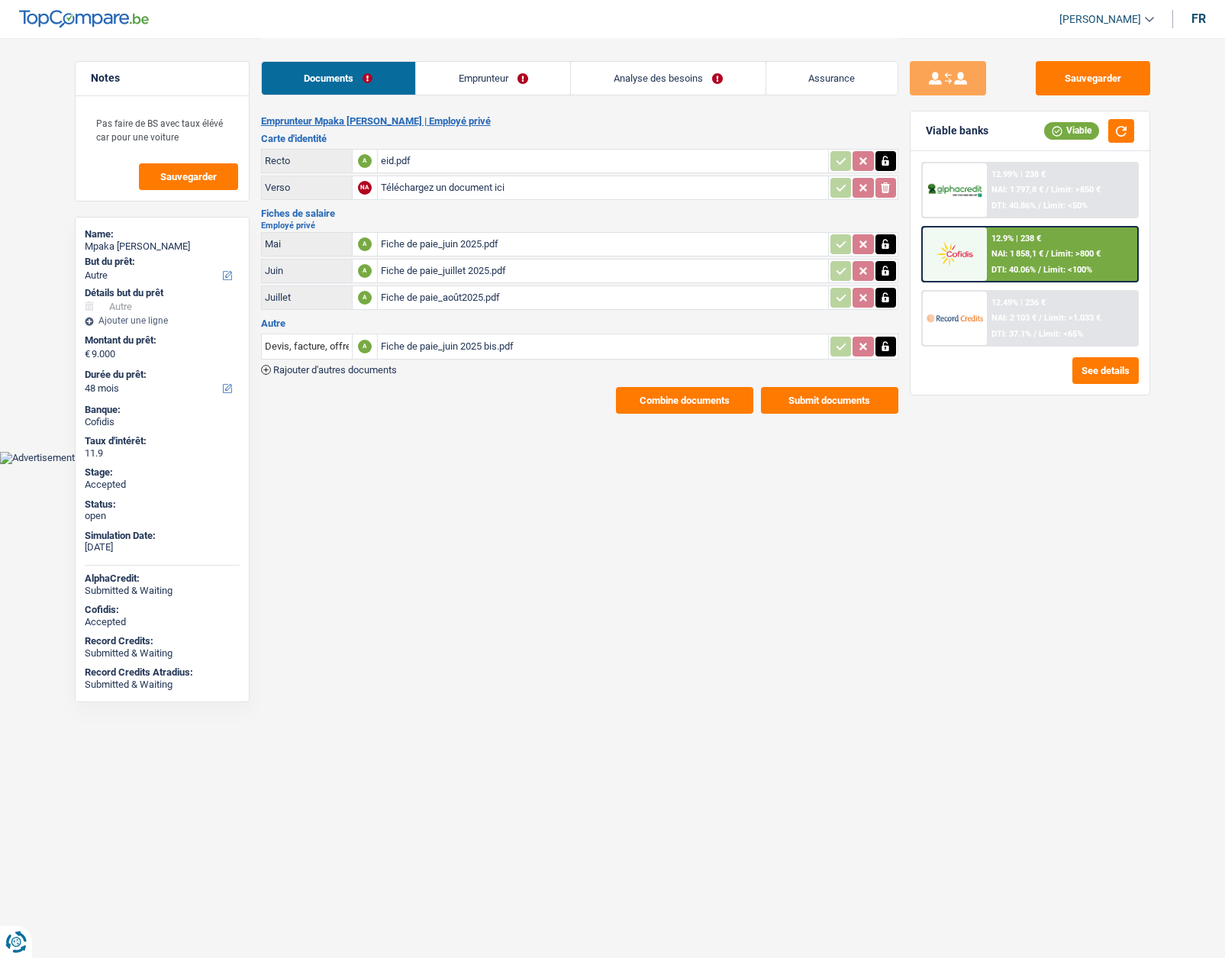
click at [460, 79] on link "Emprunteur" at bounding box center [493, 78] width 154 height 33
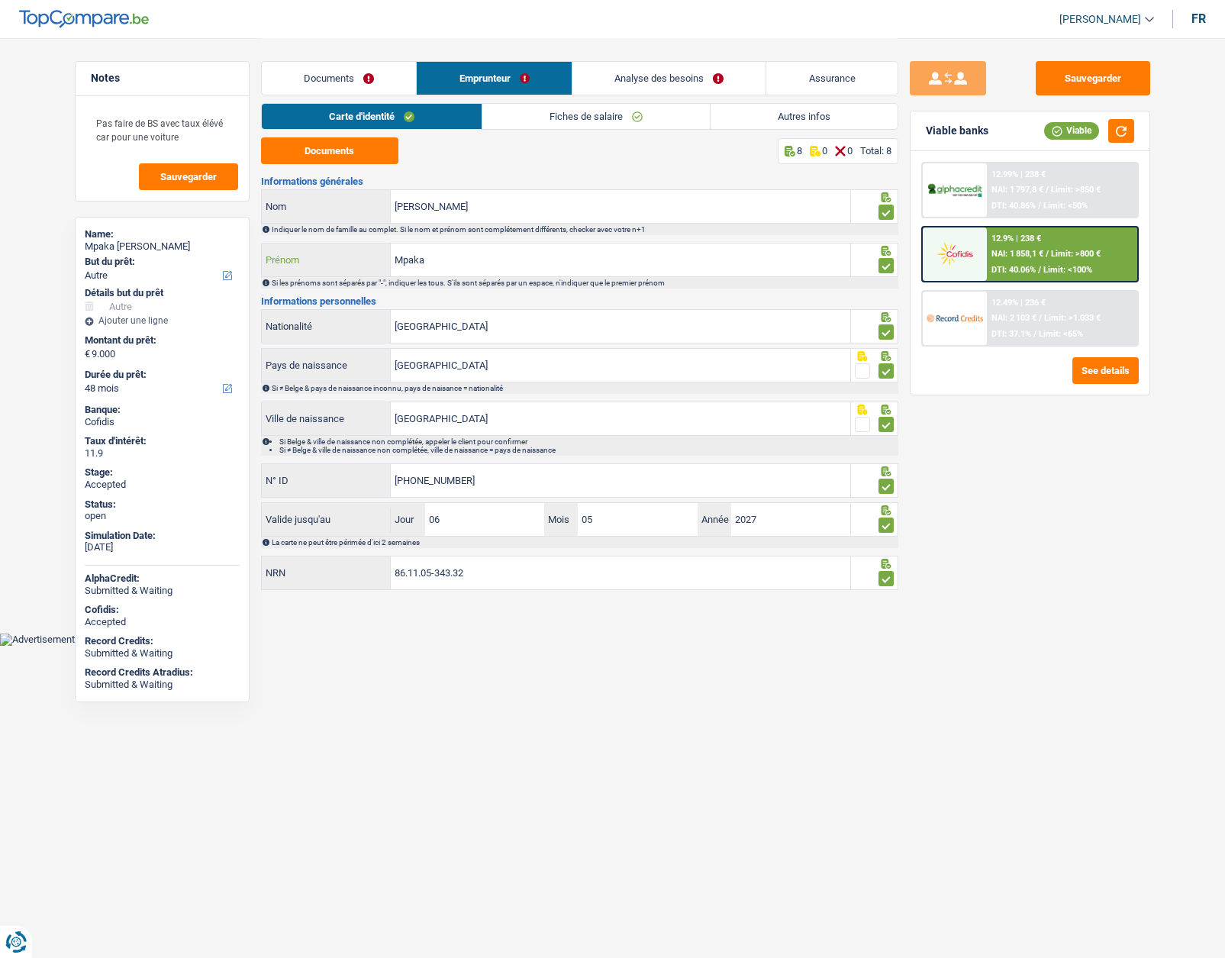
click at [413, 256] on input "Mpaka" at bounding box center [620, 259] width 459 height 33
click at [414, 201] on input "Antonio Capela" at bounding box center [620, 206] width 459 height 33
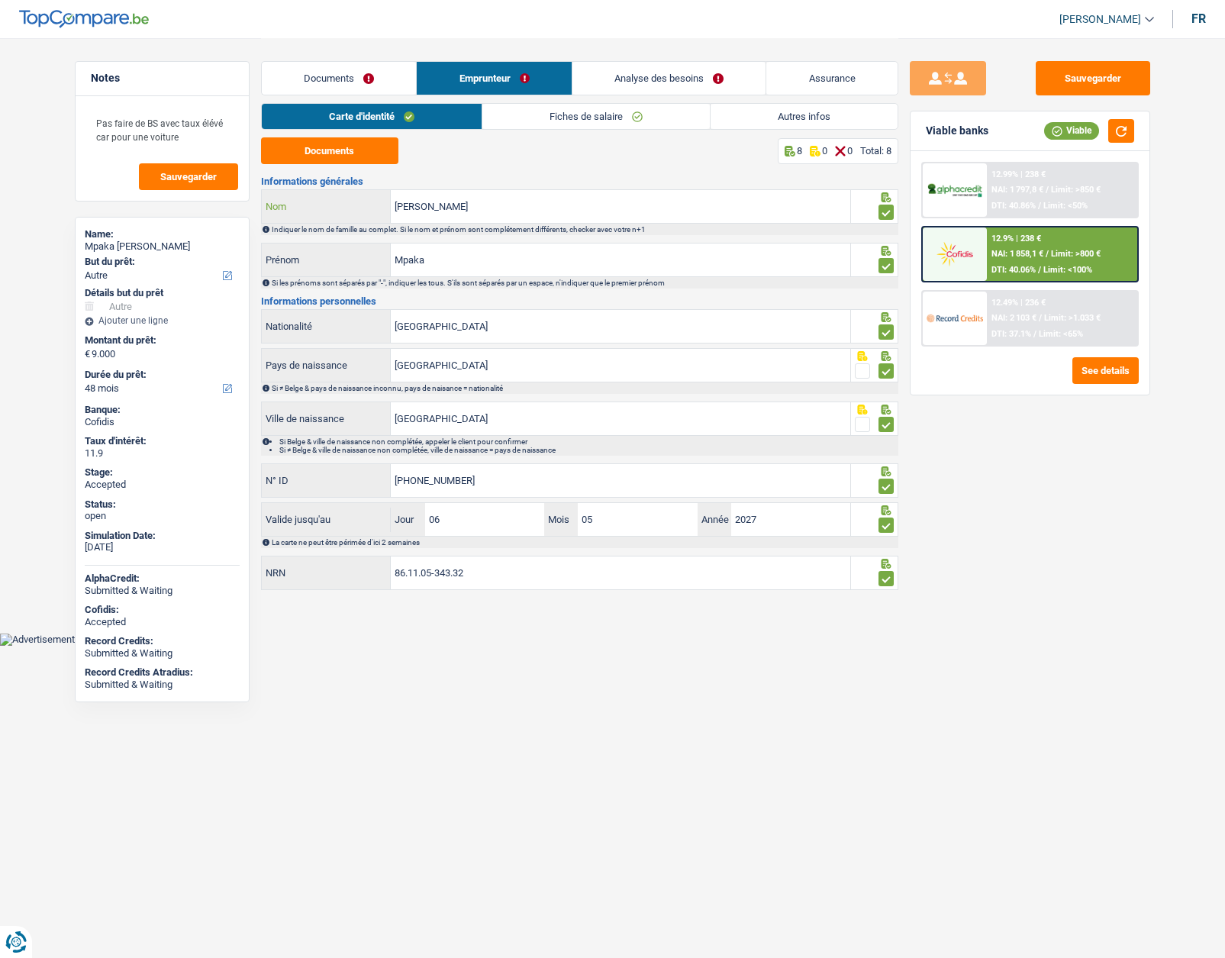
click at [414, 201] on input "Antonio Capela" at bounding box center [620, 206] width 459 height 33
click at [332, 151] on button "Documents" at bounding box center [329, 150] width 137 height 27
click at [581, 118] on link "Fiches de salaire" at bounding box center [595, 116] width 227 height 25
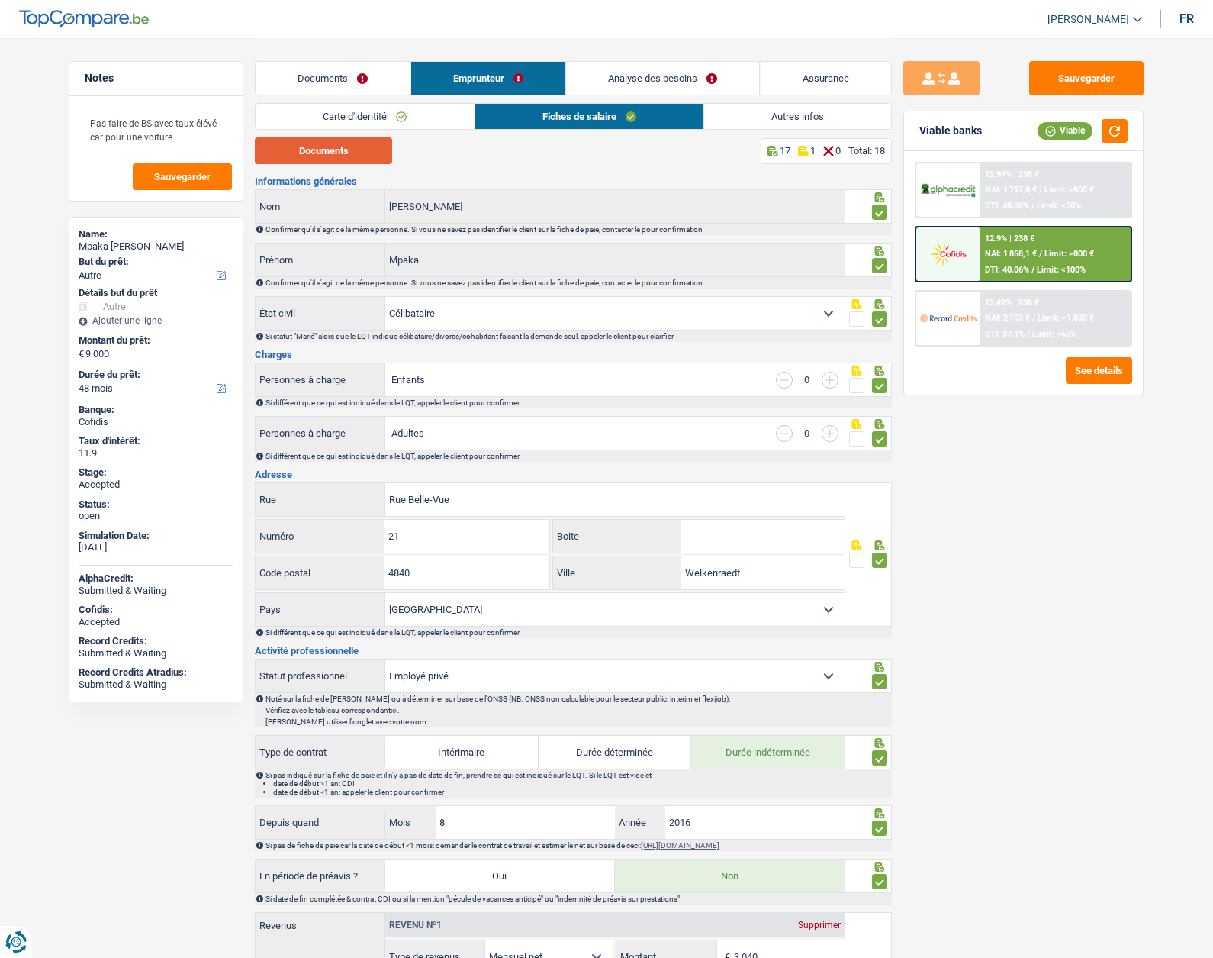
click at [345, 150] on button "Documents" at bounding box center [323, 150] width 137 height 27
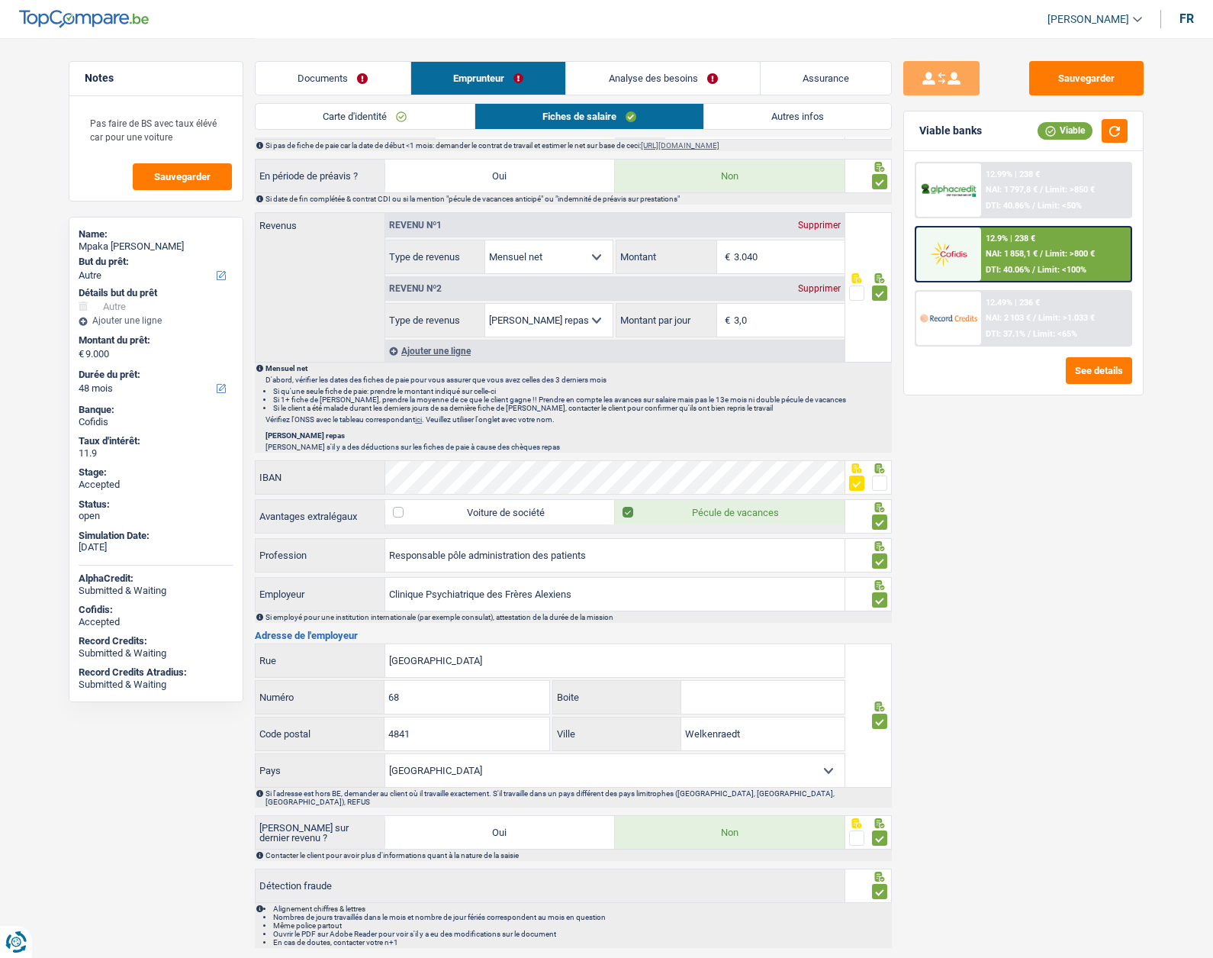
scroll to position [739, 0]
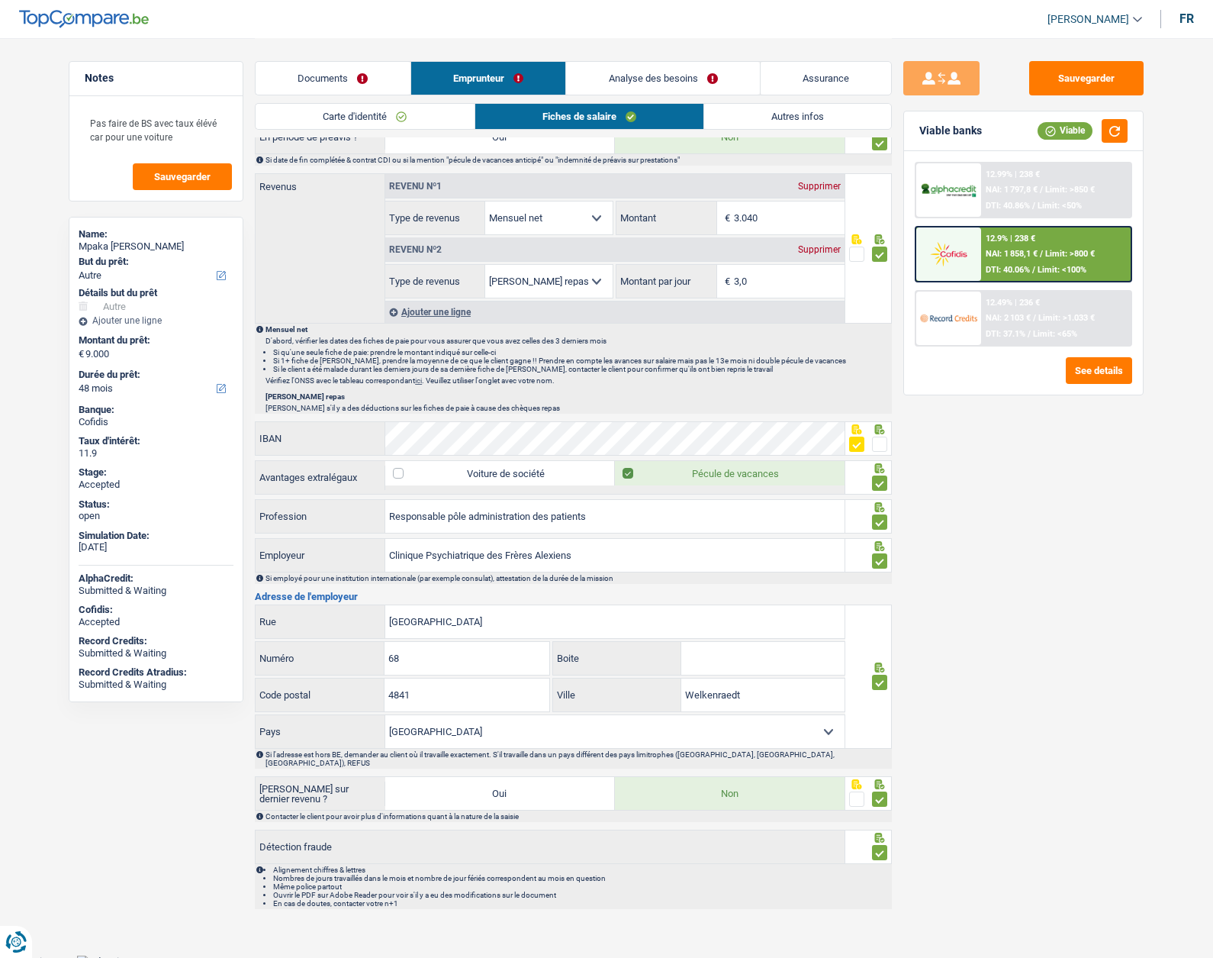
click at [791, 75] on link "Assurance" at bounding box center [826, 78] width 131 height 33
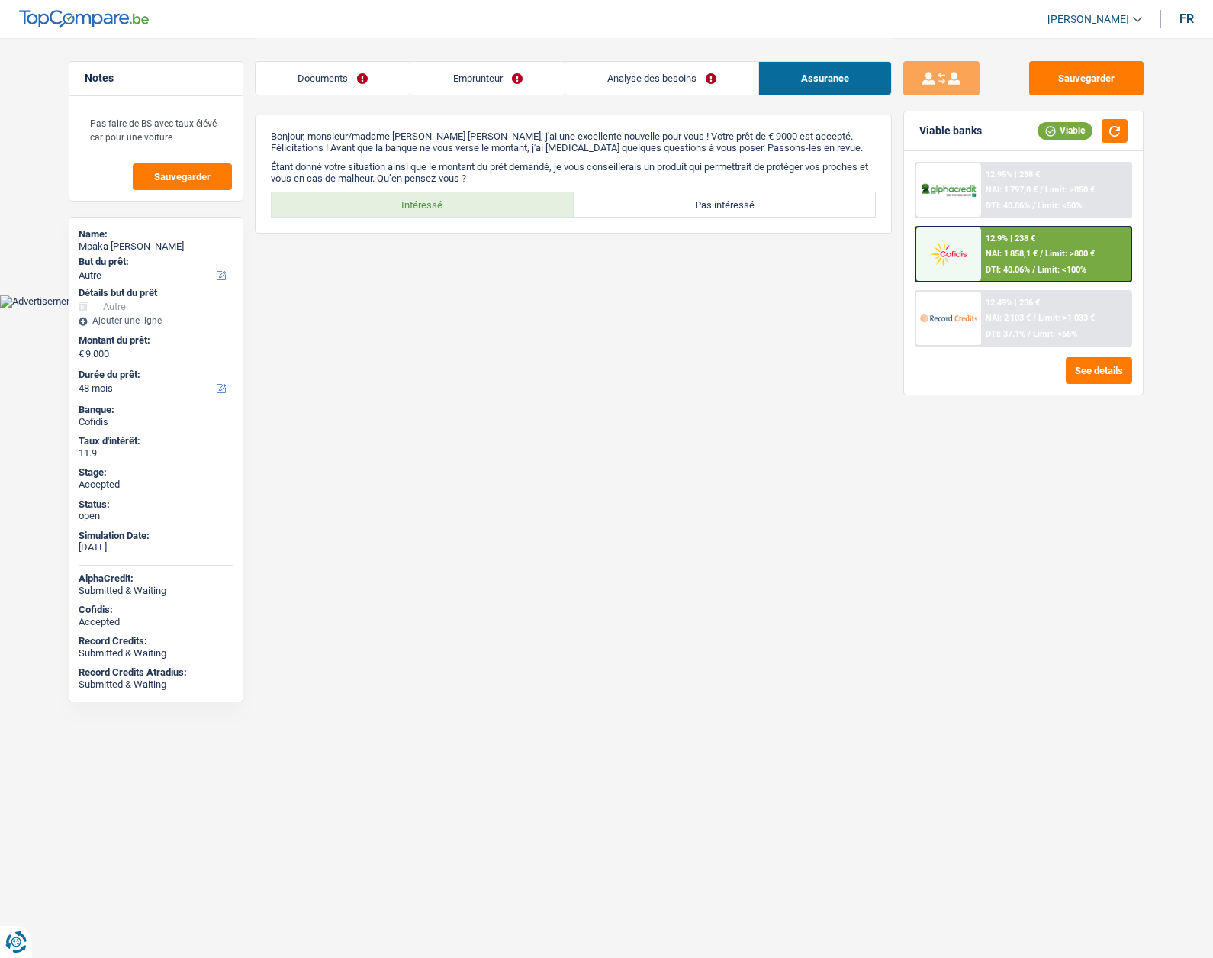
scroll to position [0, 0]
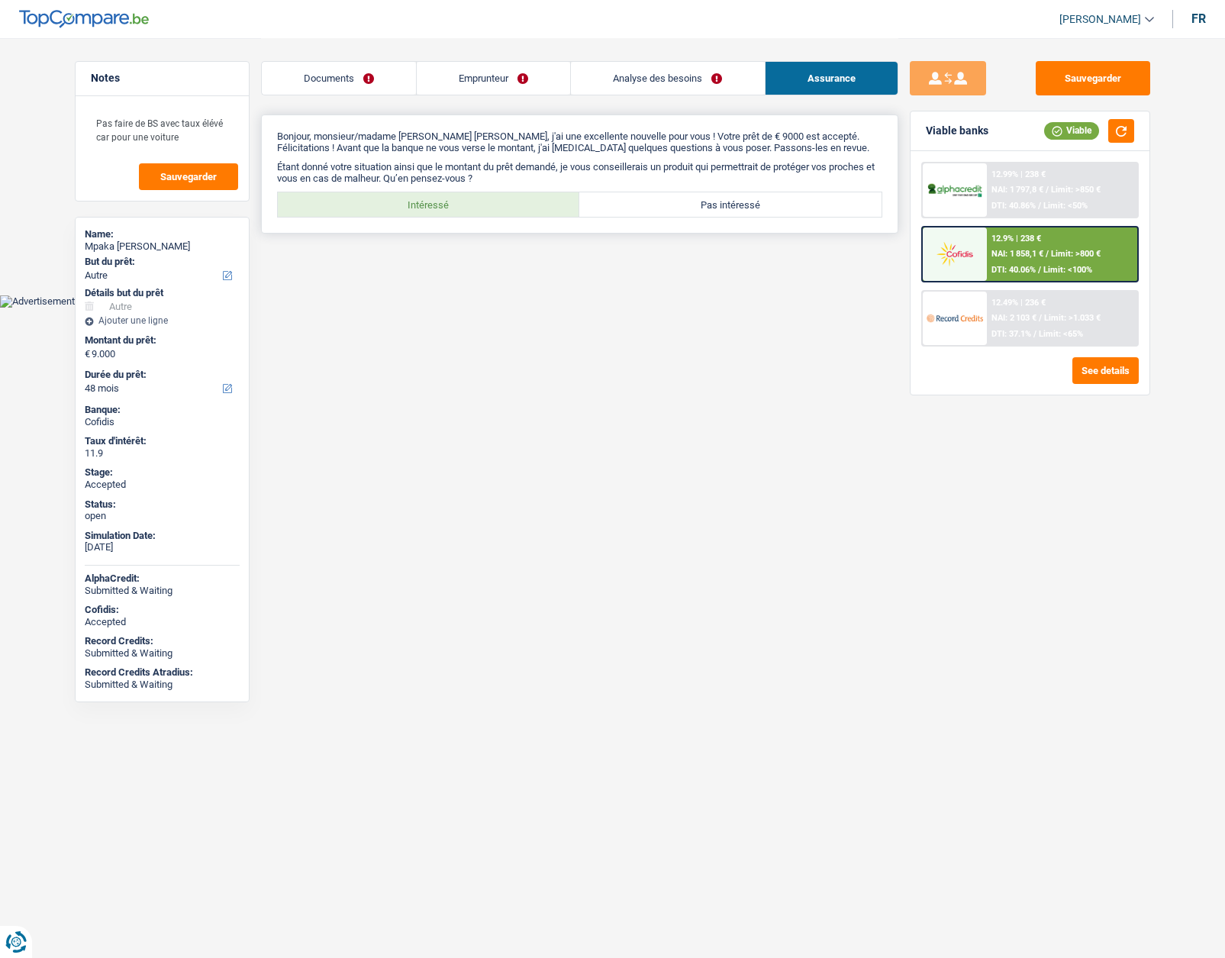
click at [466, 204] on label "Intéressé" at bounding box center [429, 204] width 302 height 24
click at [466, 204] on input "Intéressé" at bounding box center [429, 204] width 302 height 24
radio input "true"
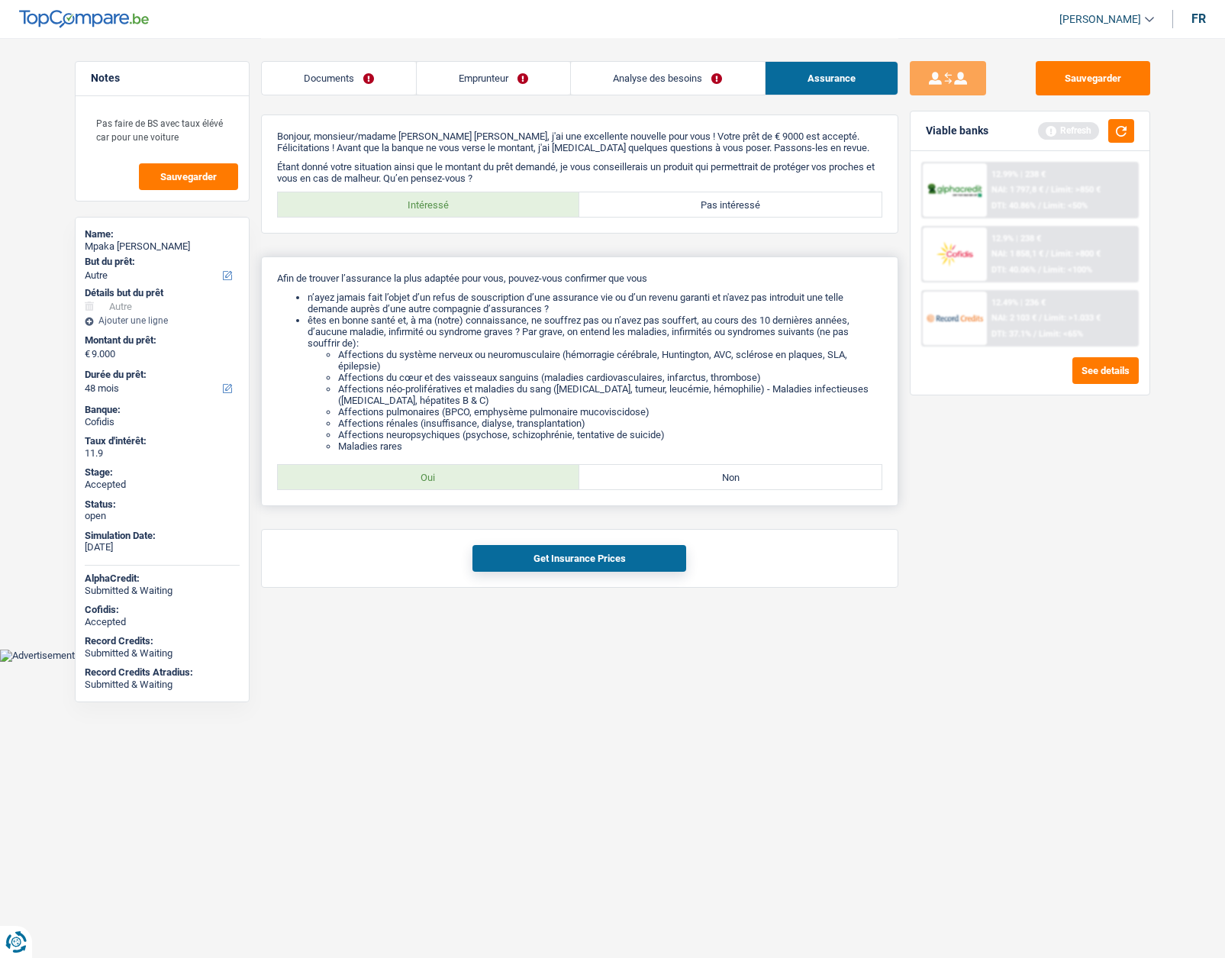
click at [459, 474] on label "Oui" at bounding box center [429, 477] width 302 height 24
click at [459, 474] on input "Oui" at bounding box center [429, 477] width 302 height 24
radio input "true"
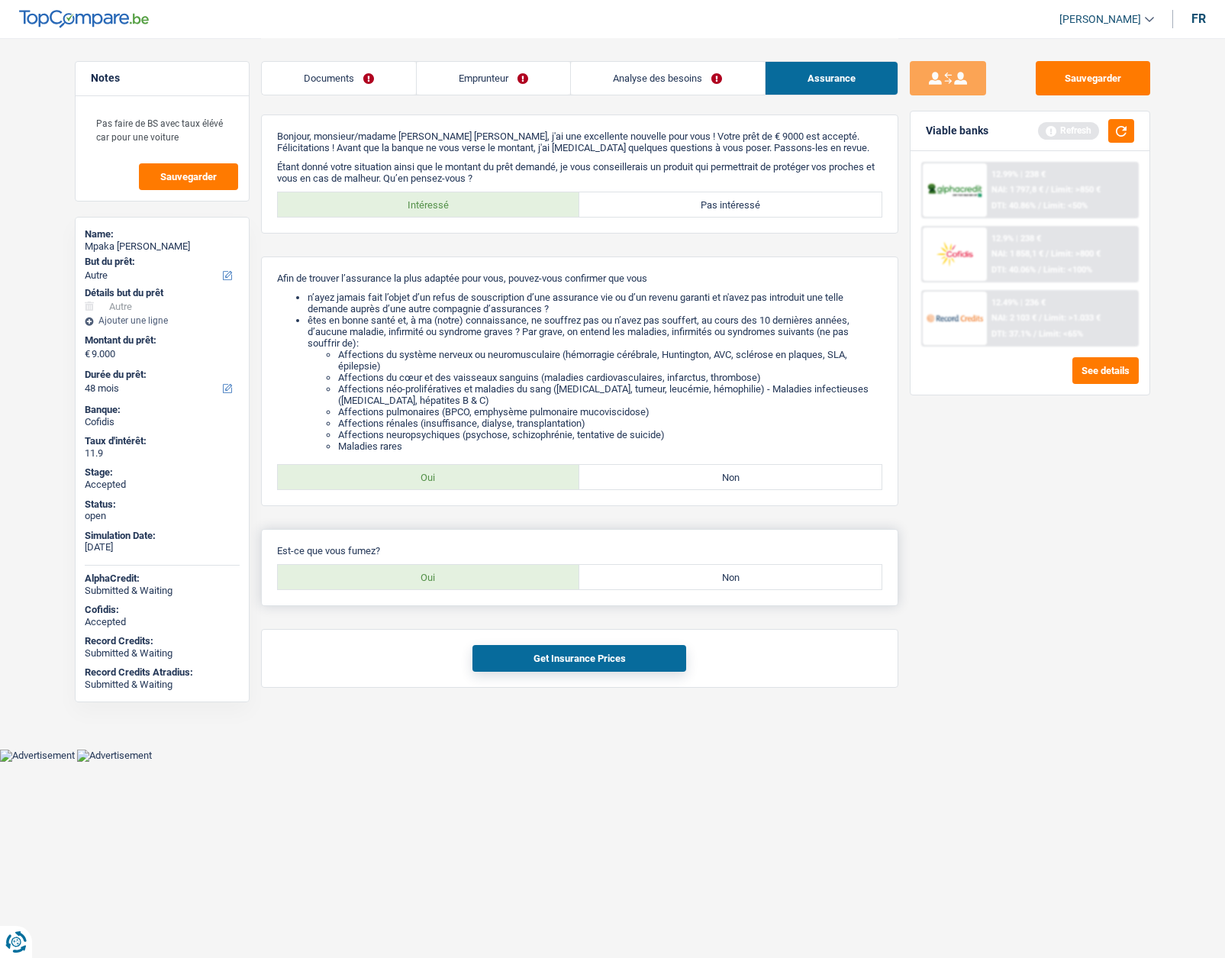
click at [643, 578] on label "Non" at bounding box center [730, 577] width 302 height 24
click at [643, 578] on input "Non" at bounding box center [730, 577] width 302 height 24
radio input "true"
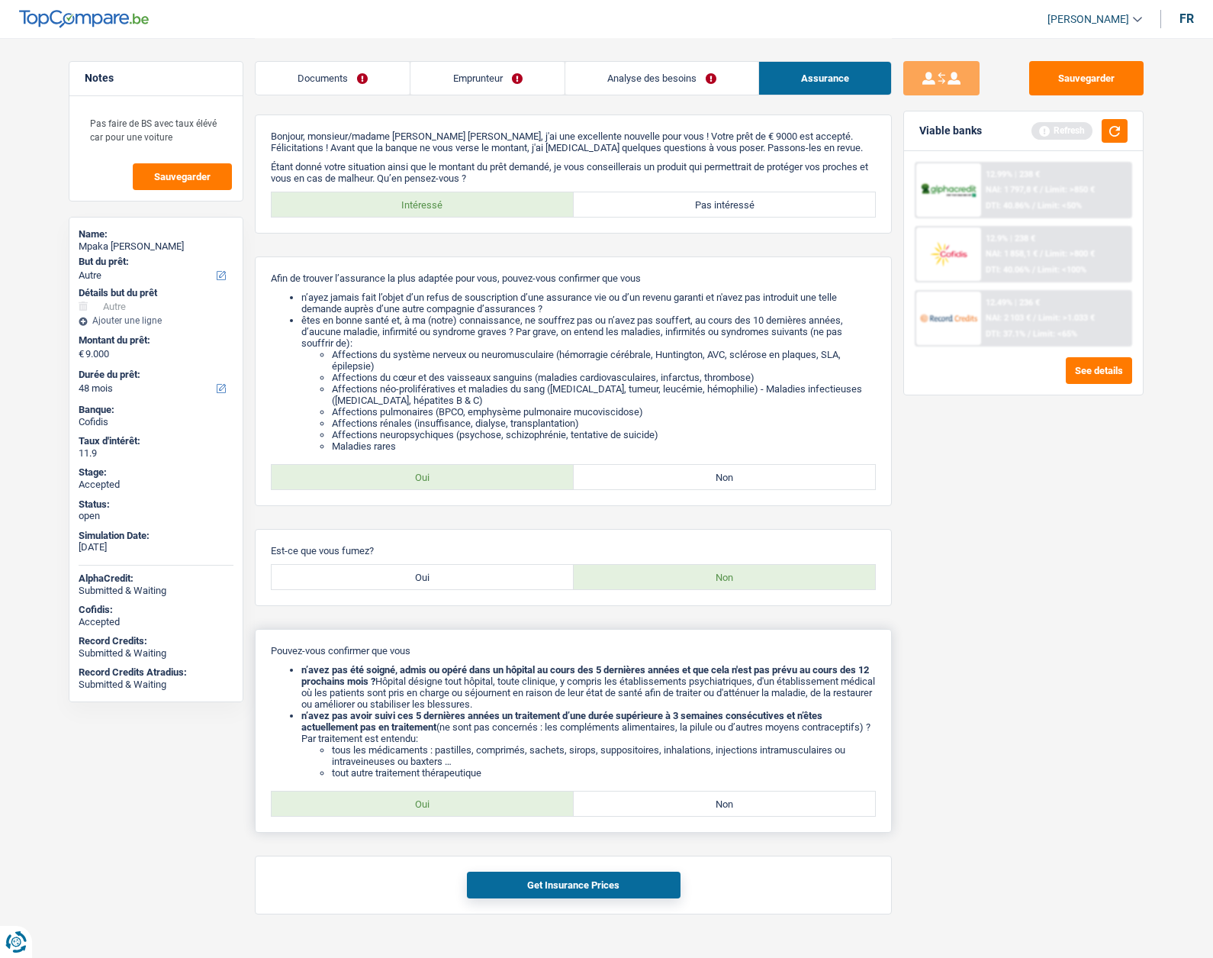
click at [422, 799] on label "Oui" at bounding box center [423, 803] width 302 height 24
click at [422, 799] on input "Oui" at bounding box center [423, 803] width 302 height 24
radio input "true"
click at [575, 883] on button "Get Insurance Prices" at bounding box center [574, 885] width 214 height 27
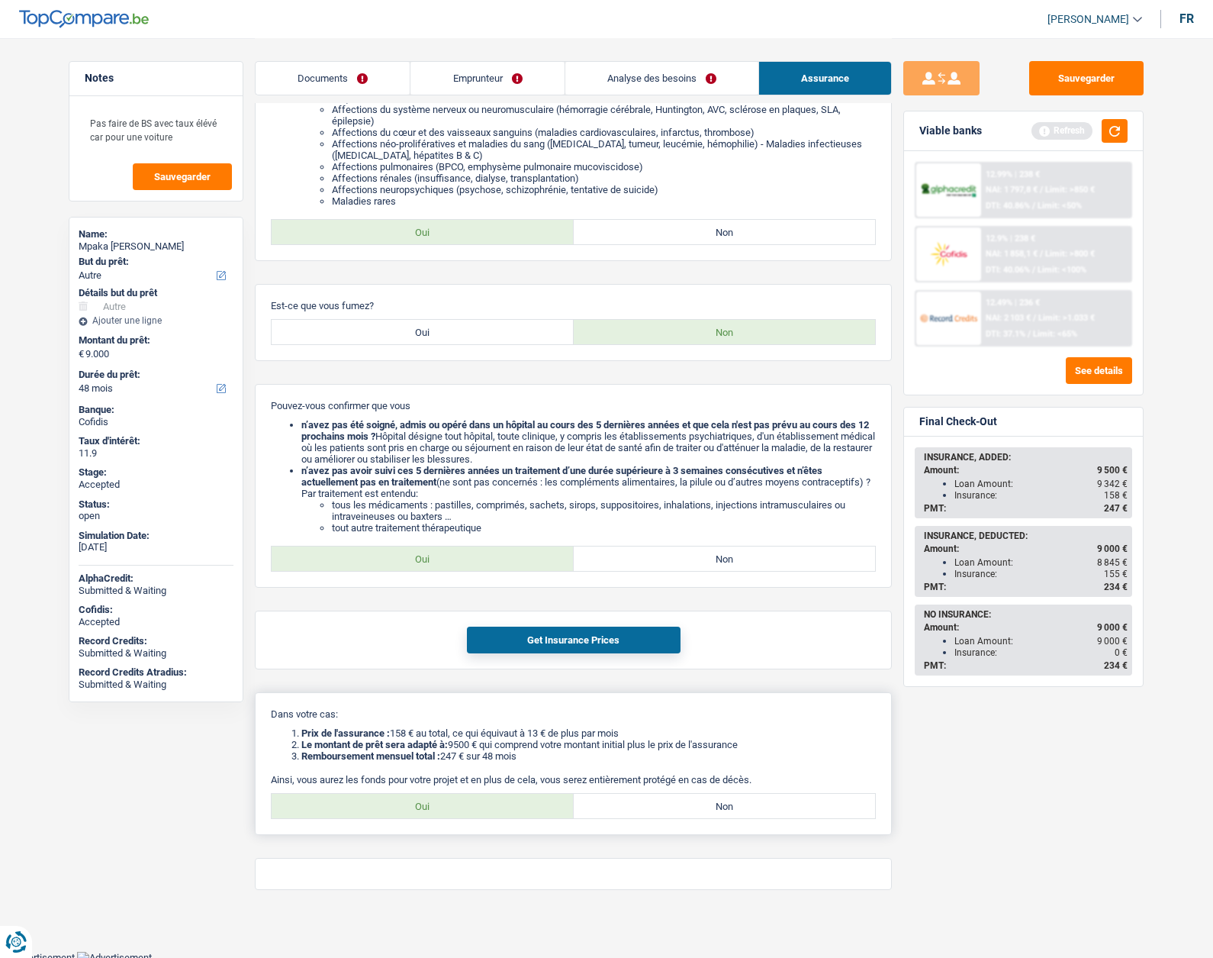
scroll to position [250, 0]
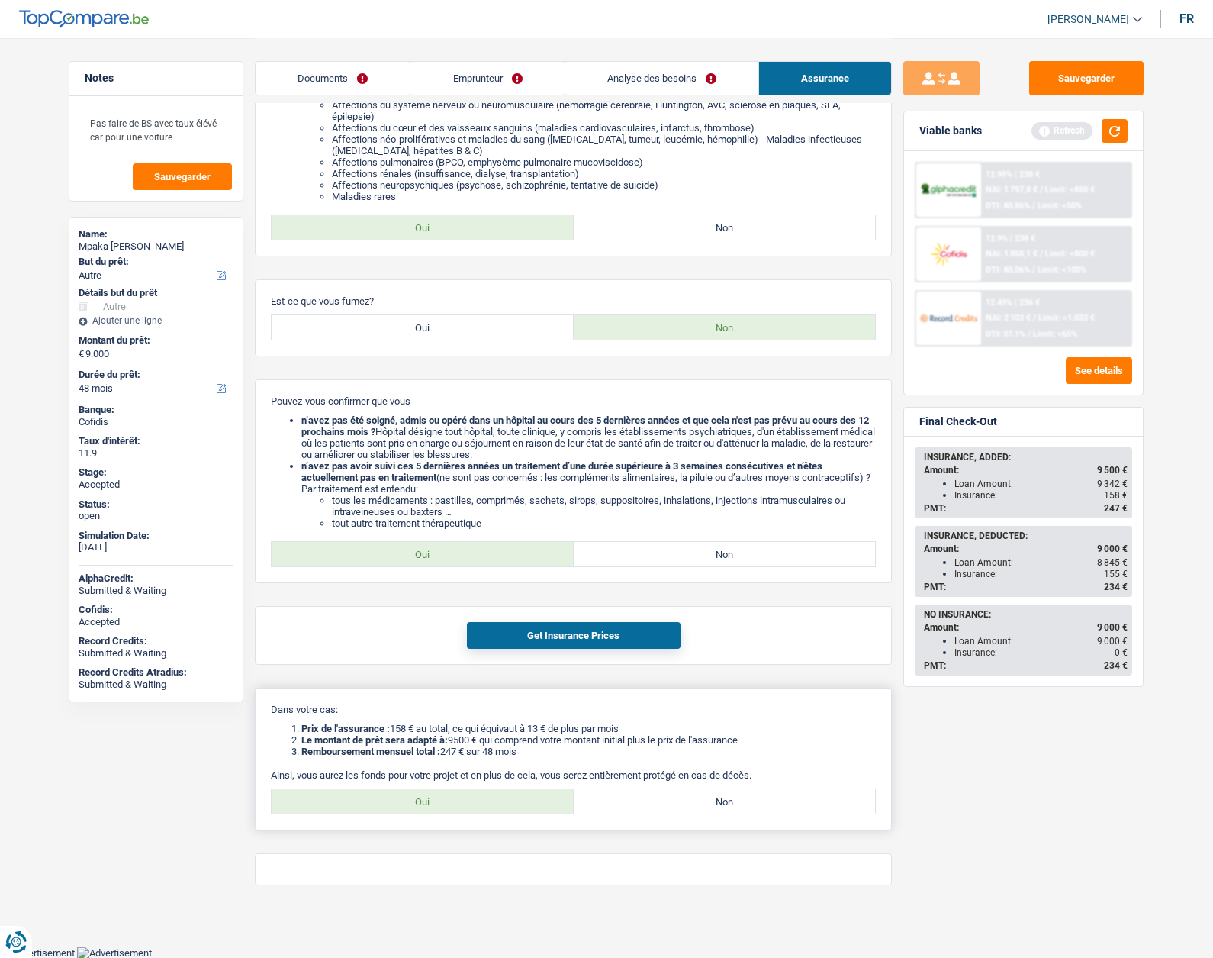
click at [456, 809] on label "Oui" at bounding box center [423, 801] width 302 height 24
click at [456, 809] on input "Oui" at bounding box center [423, 801] width 302 height 24
radio input "true"
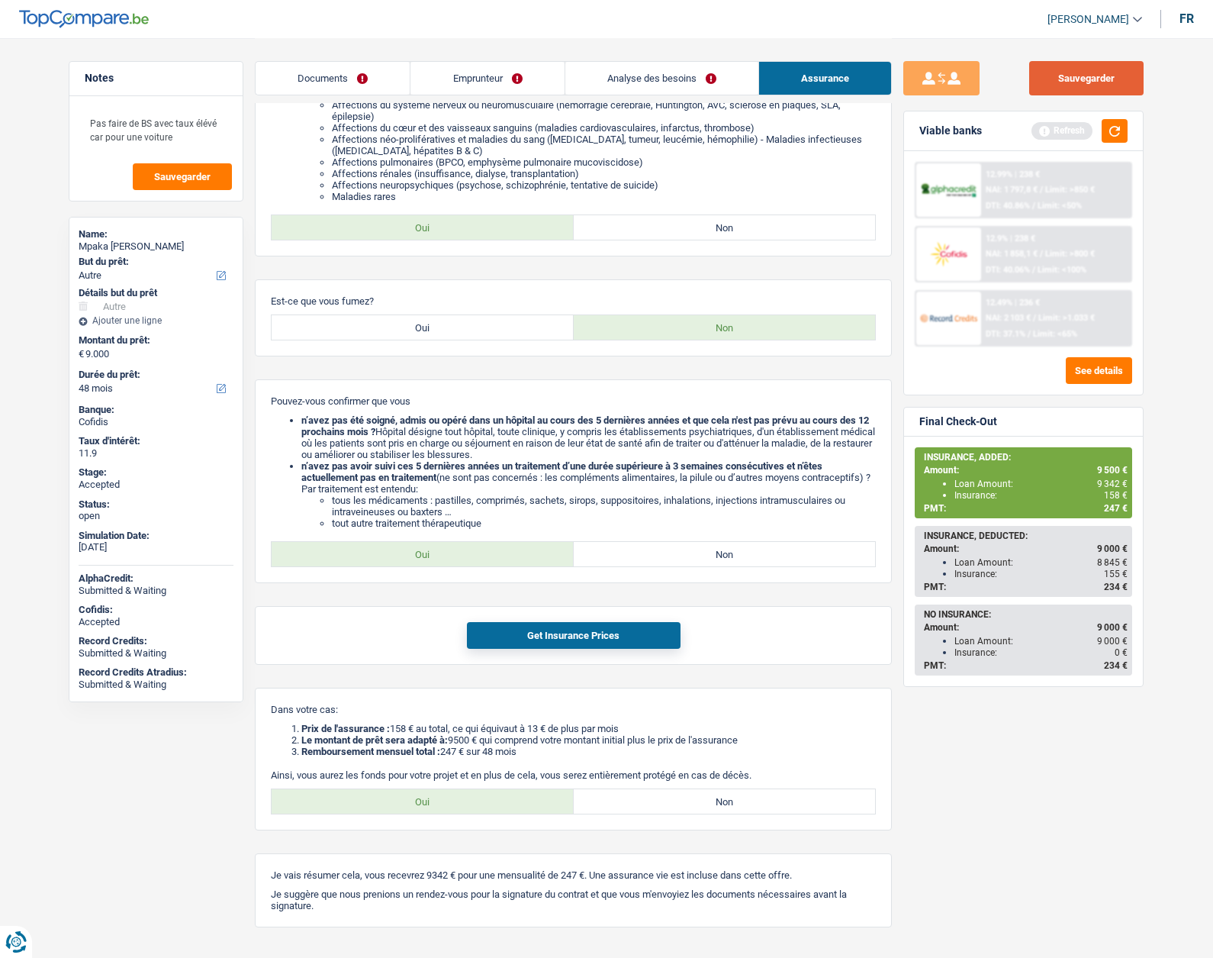
click at [1072, 81] on button "Sauvegarder" at bounding box center [1087, 78] width 114 height 34
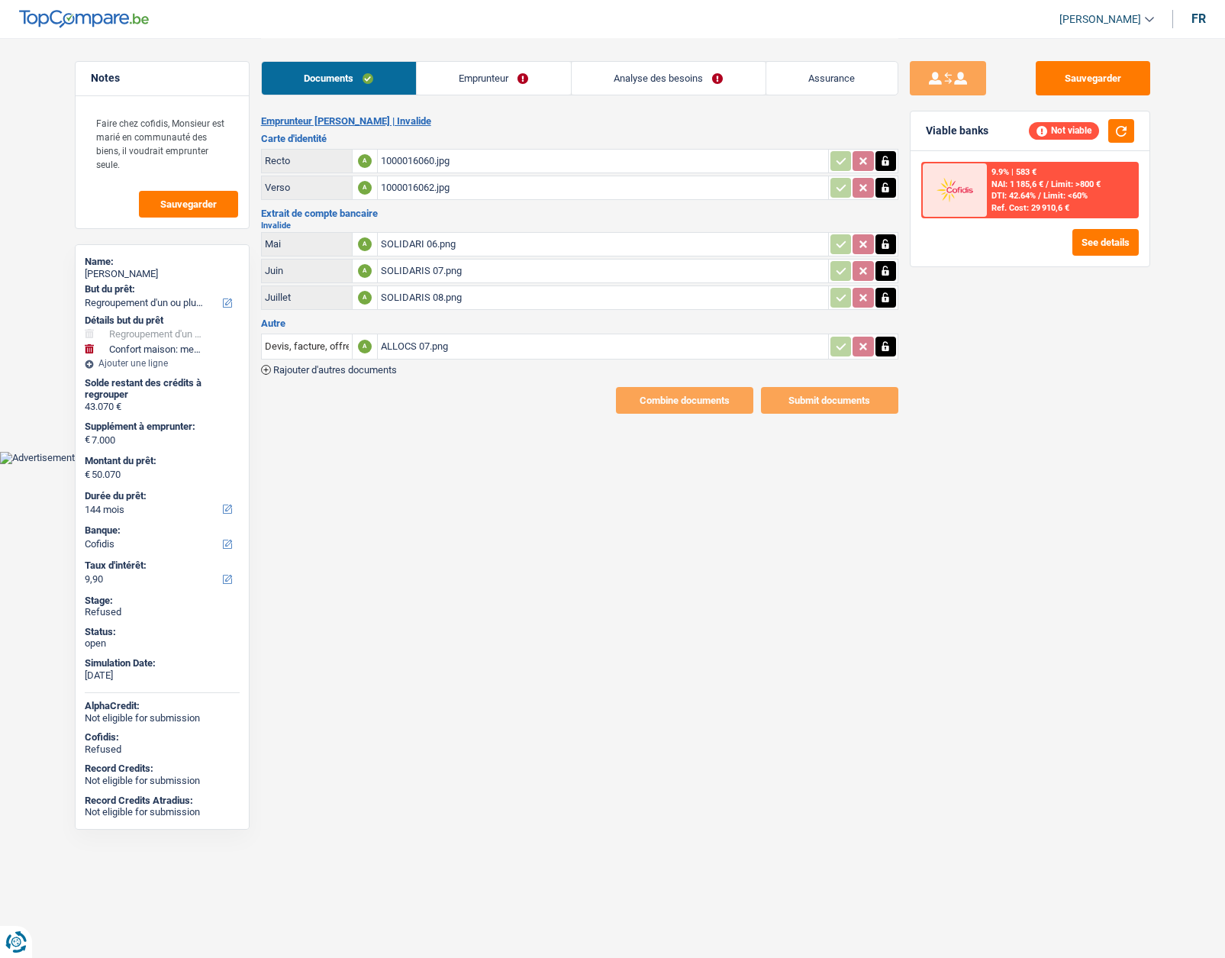
select select "refinancing"
select select "household"
select select "144"
select select "cofidis"
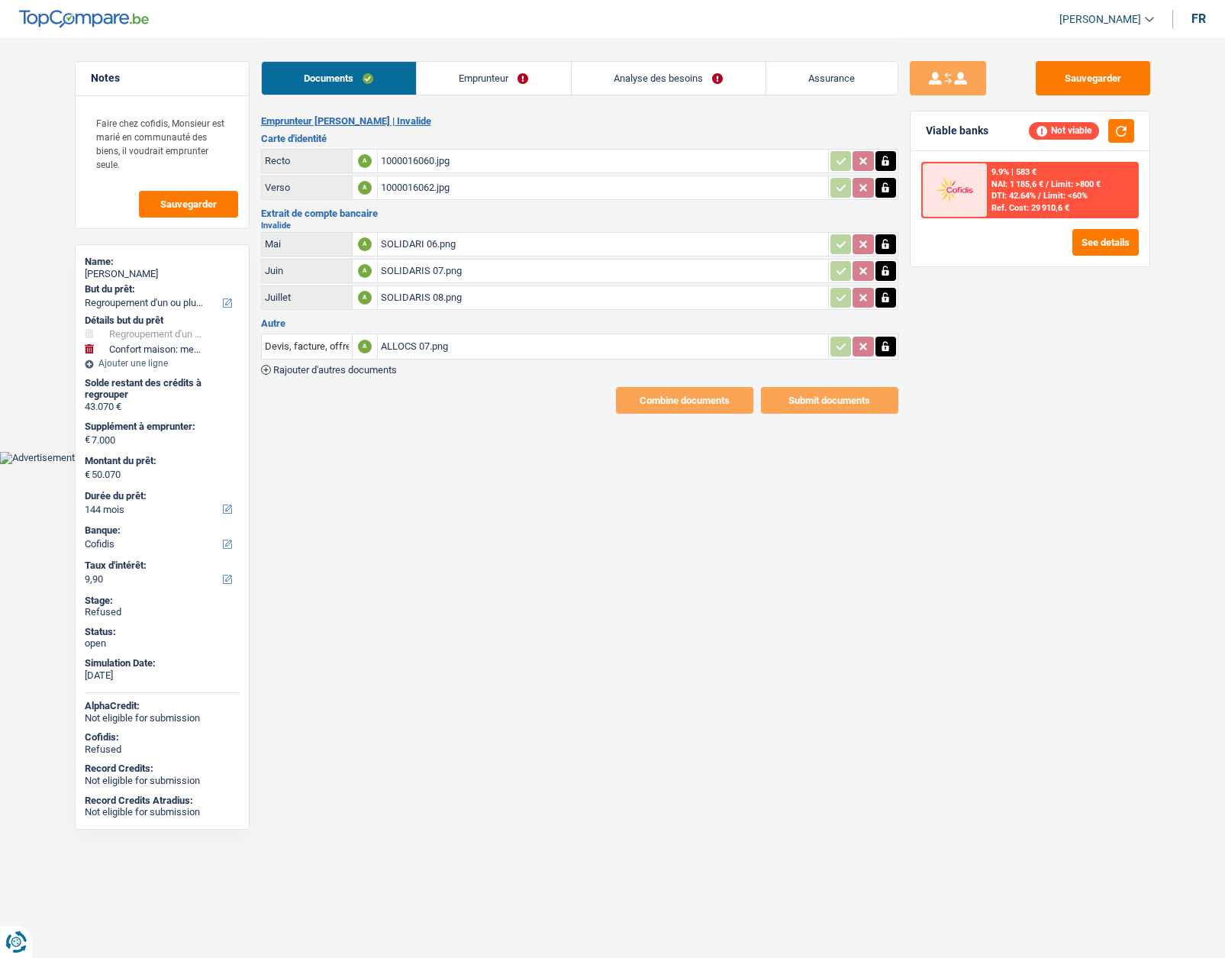
click at [456, 73] on link "Emprunteur" at bounding box center [494, 78] width 154 height 33
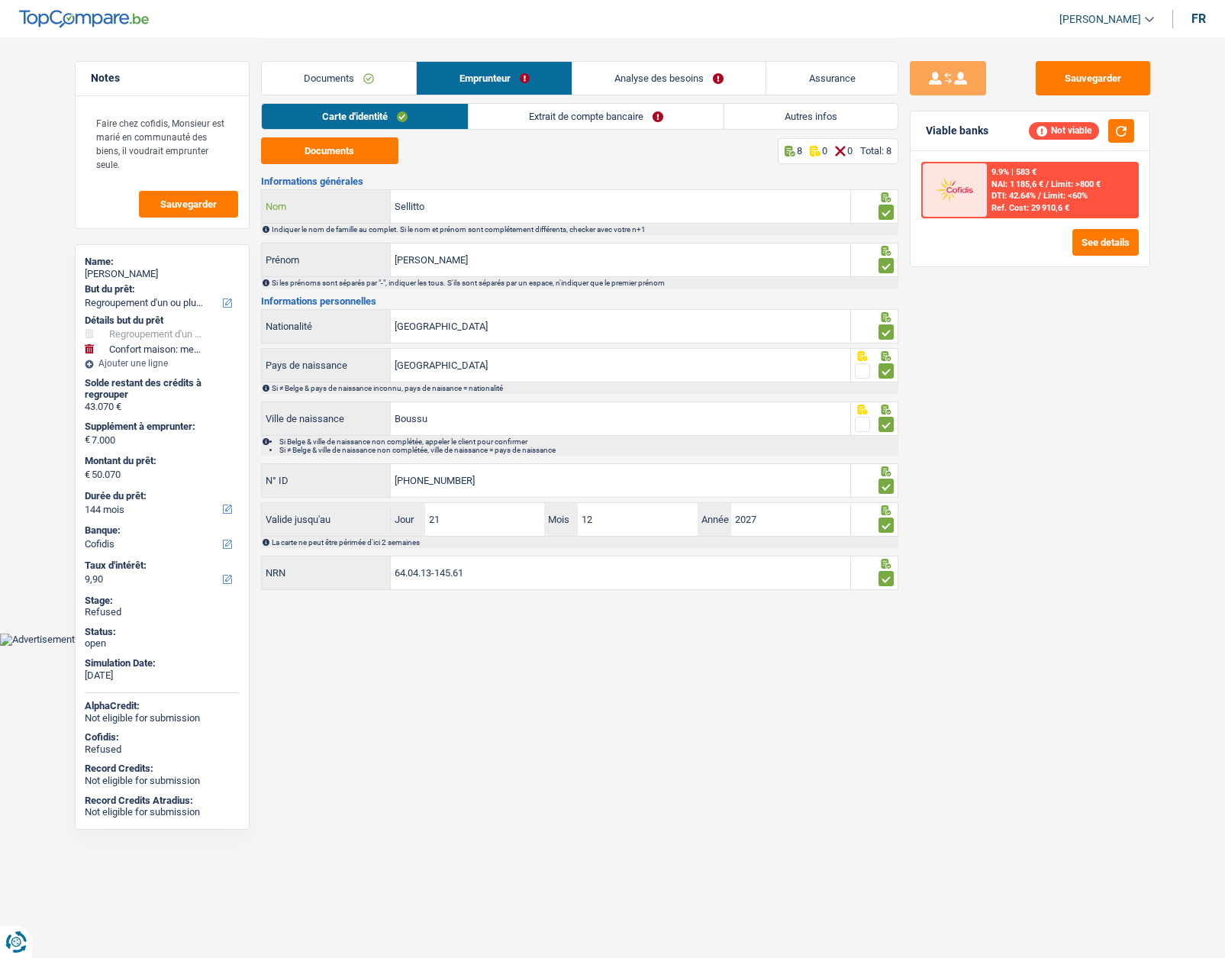
click at [408, 206] on input "Sellitto" at bounding box center [620, 206] width 459 height 33
click at [575, 119] on link "Extrait de compte bancaire" at bounding box center [596, 116] width 255 height 25
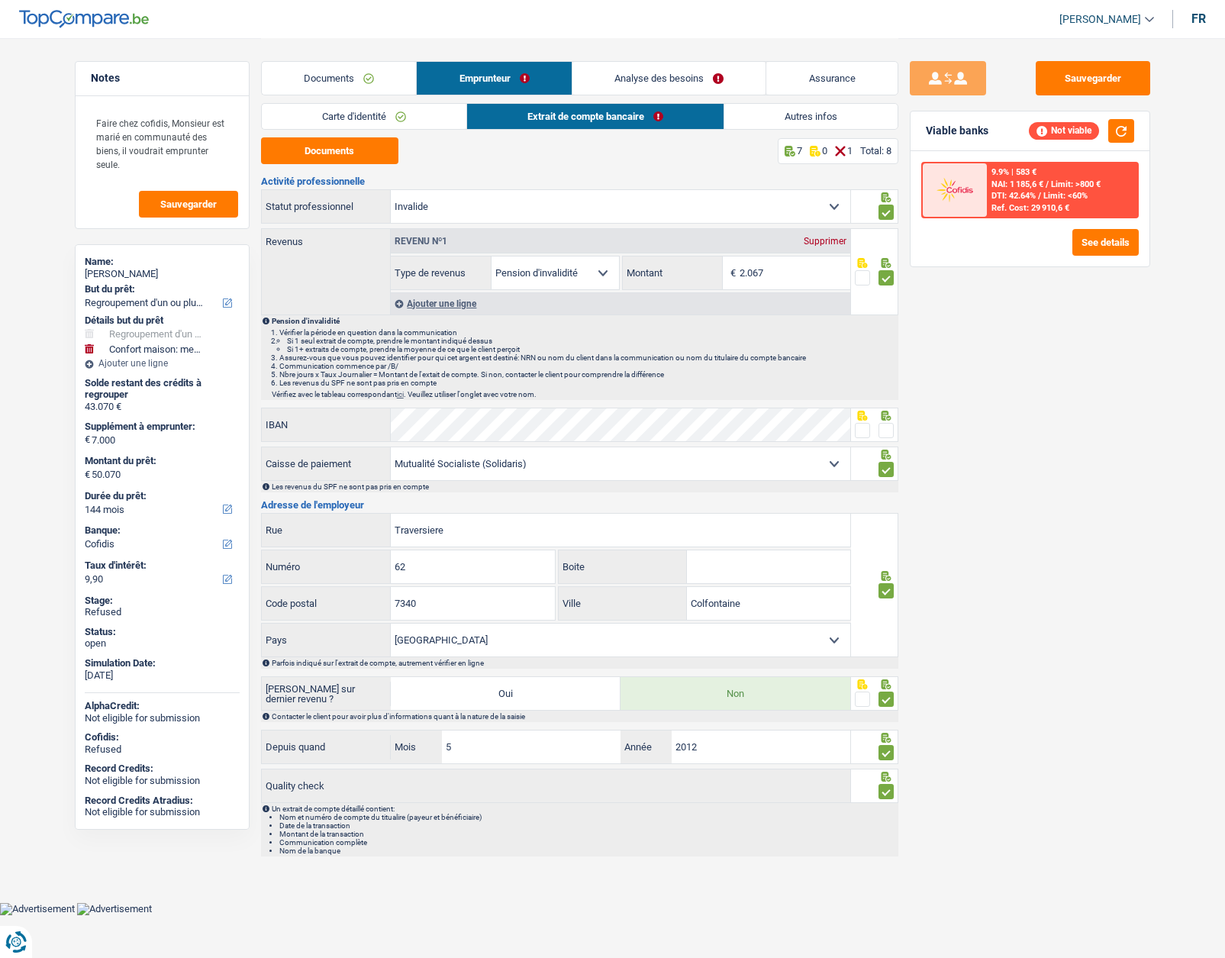
click at [653, 84] on link "Analyse des besoins" at bounding box center [669, 78] width 194 height 33
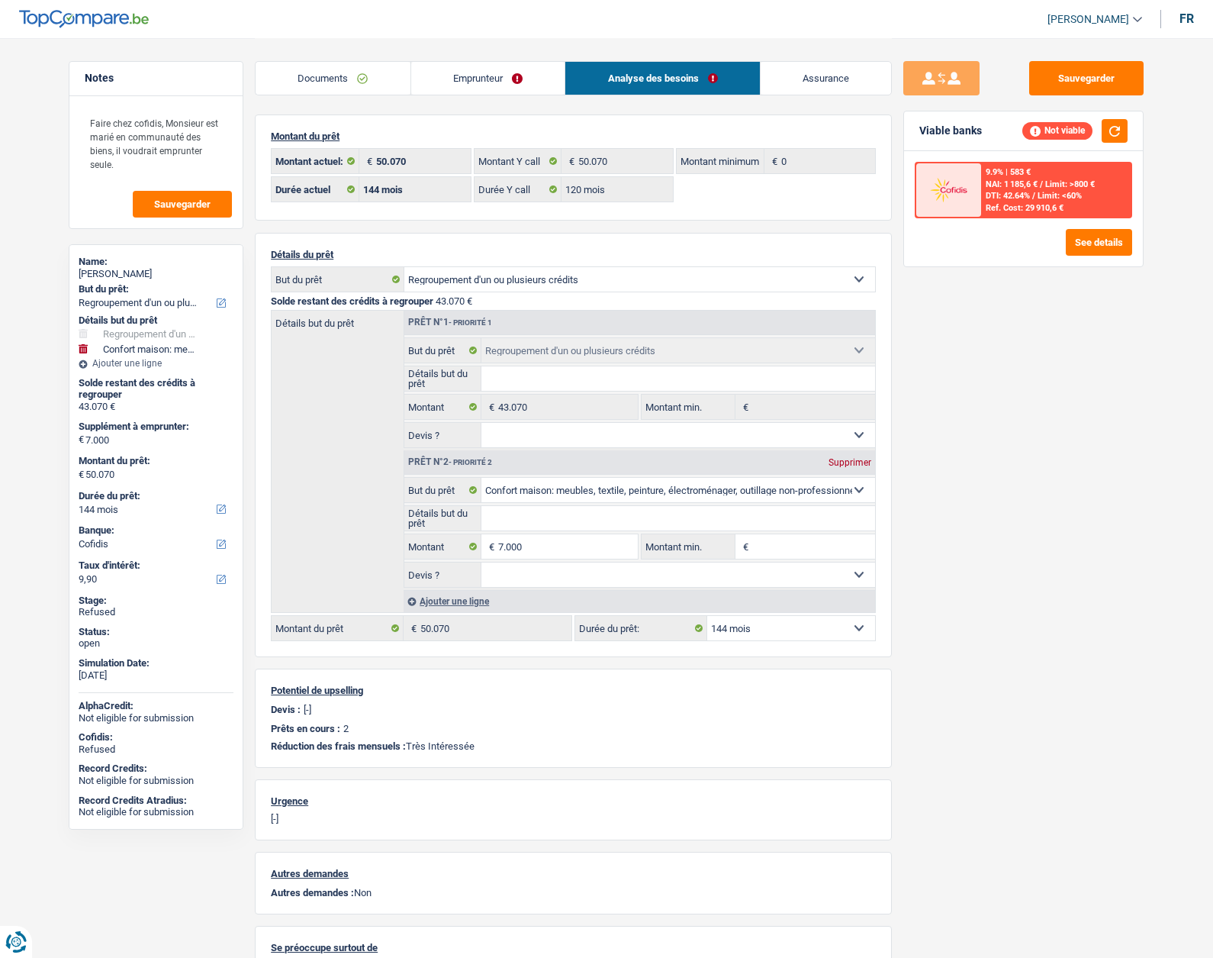
click at [485, 61] on li "Emprunteur" at bounding box center [488, 78] width 155 height 34
click at [477, 73] on link "Emprunteur" at bounding box center [488, 78] width 154 height 33
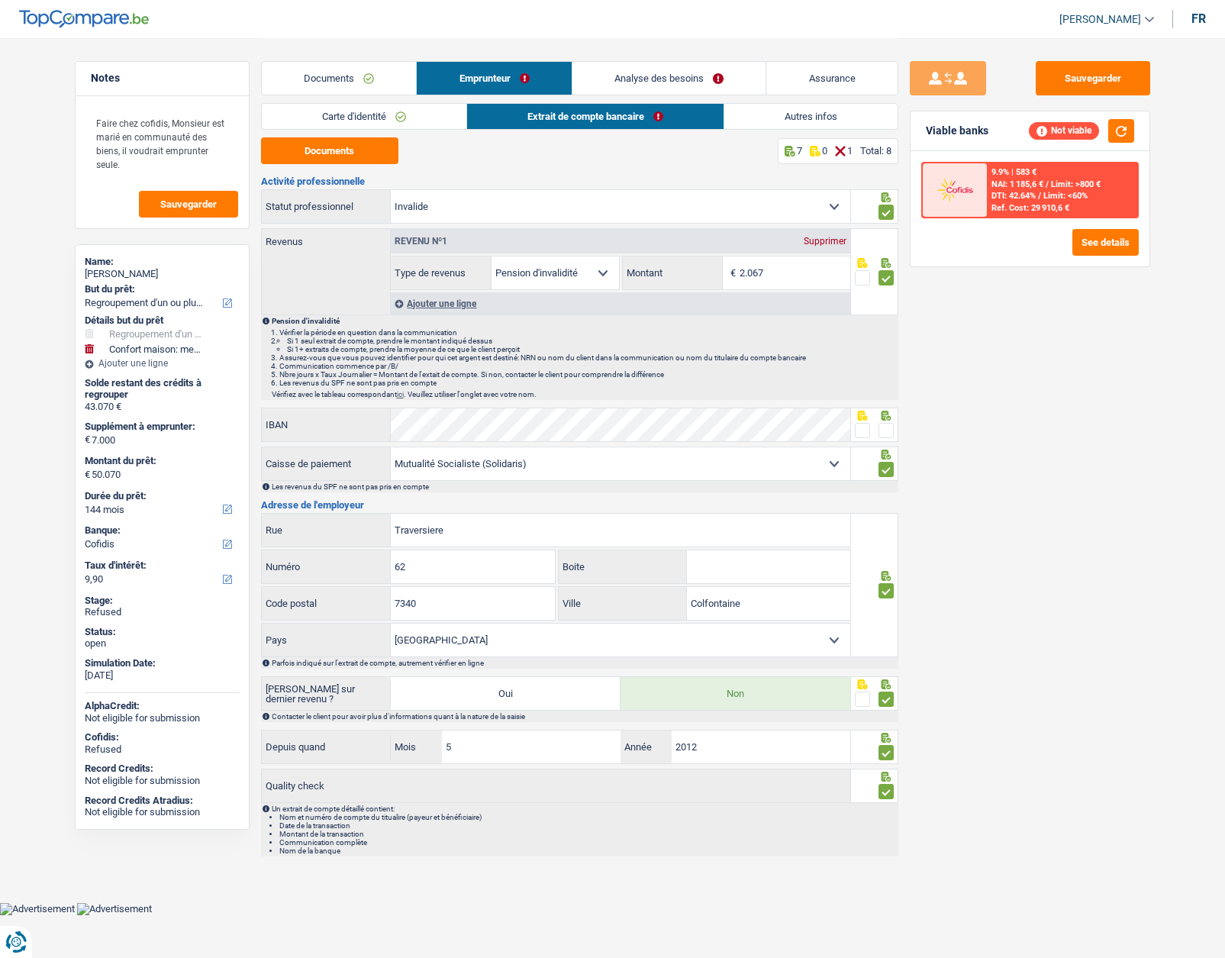
click at [621, 74] on link "Analyse des besoins" at bounding box center [669, 78] width 194 height 33
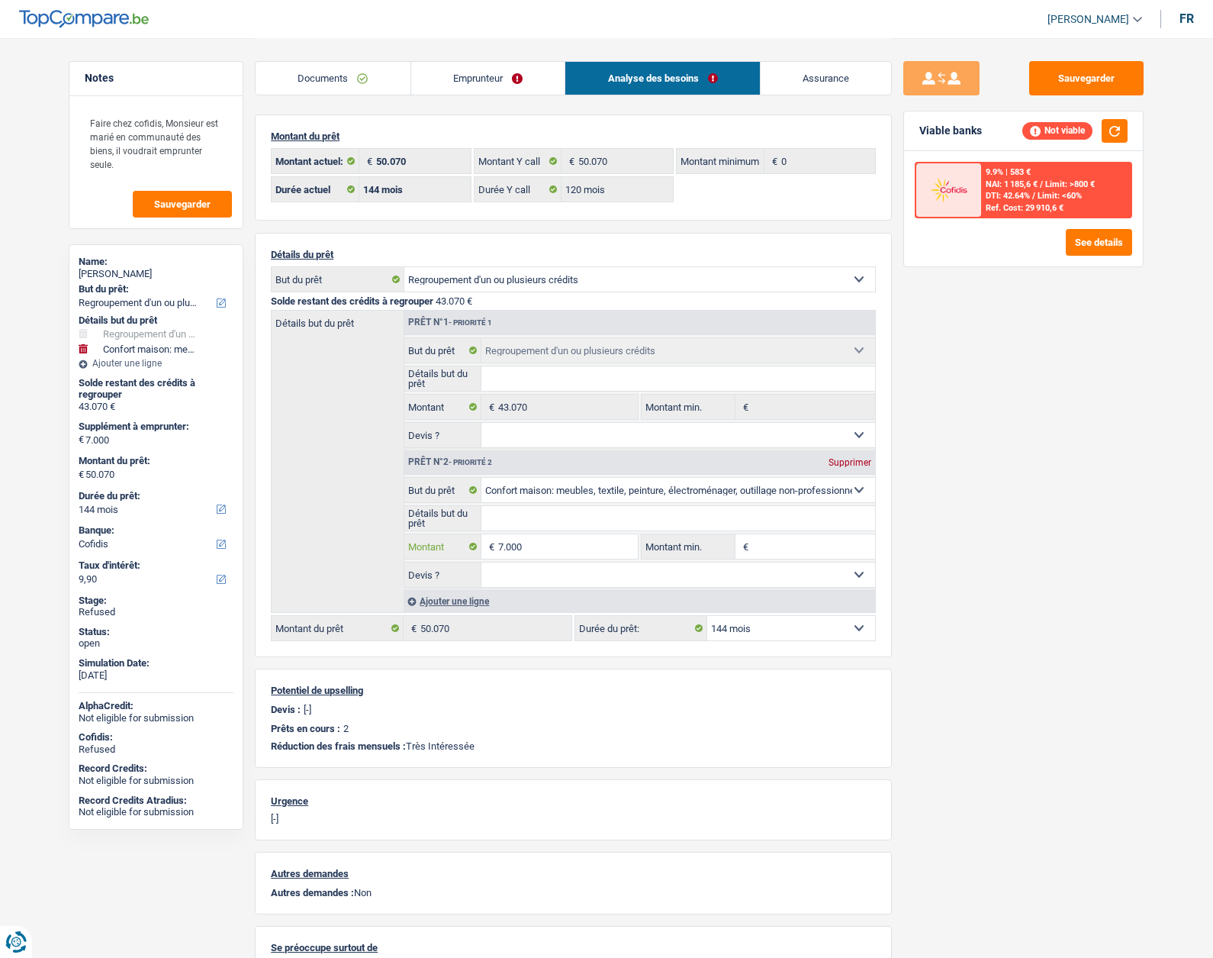
click at [588, 540] on input "7.000" at bounding box center [568, 546] width 140 height 24
click at [482, 76] on link "Emprunteur" at bounding box center [488, 78] width 154 height 33
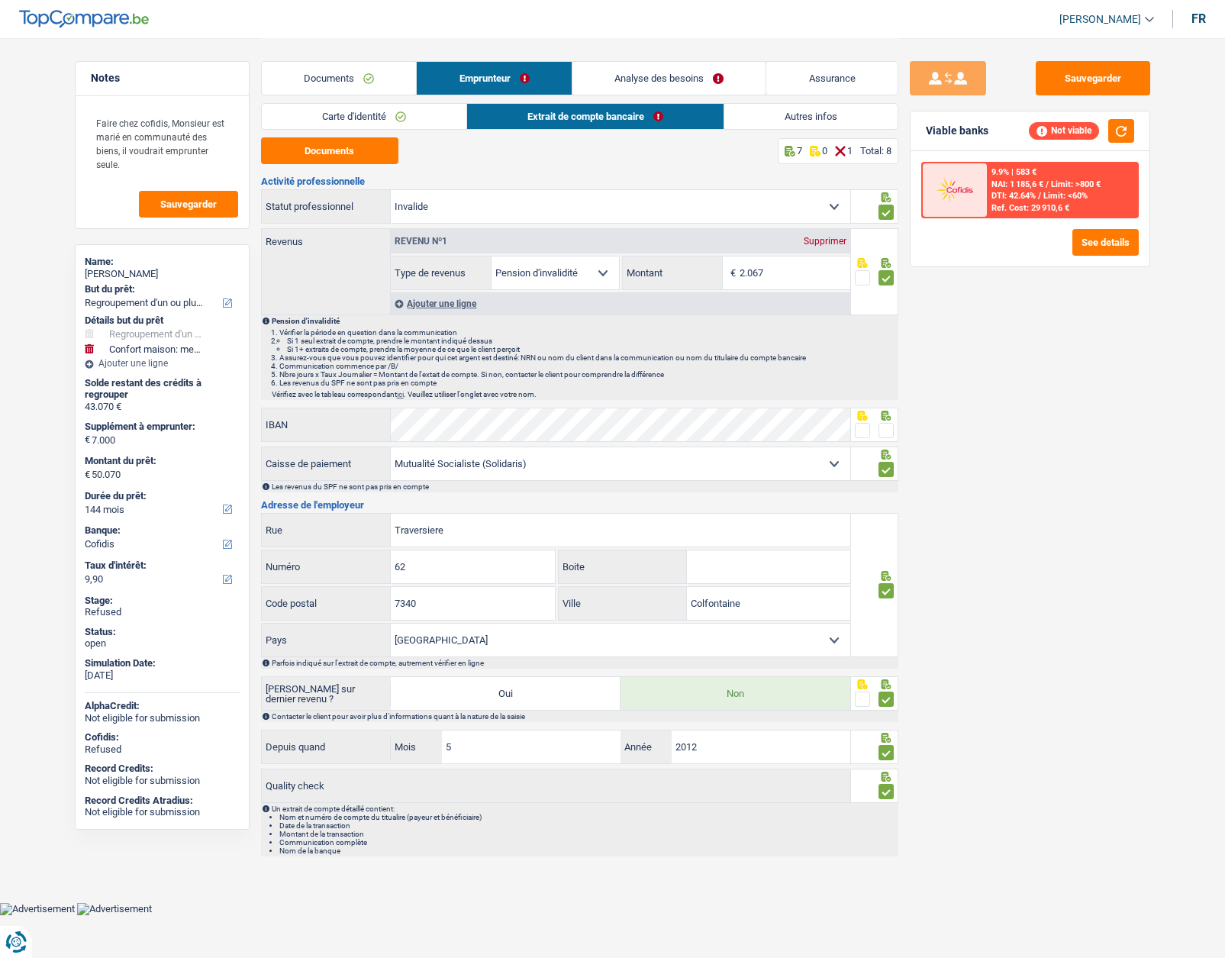
click at [632, 81] on link "Analyse des besoins" at bounding box center [669, 78] width 194 height 33
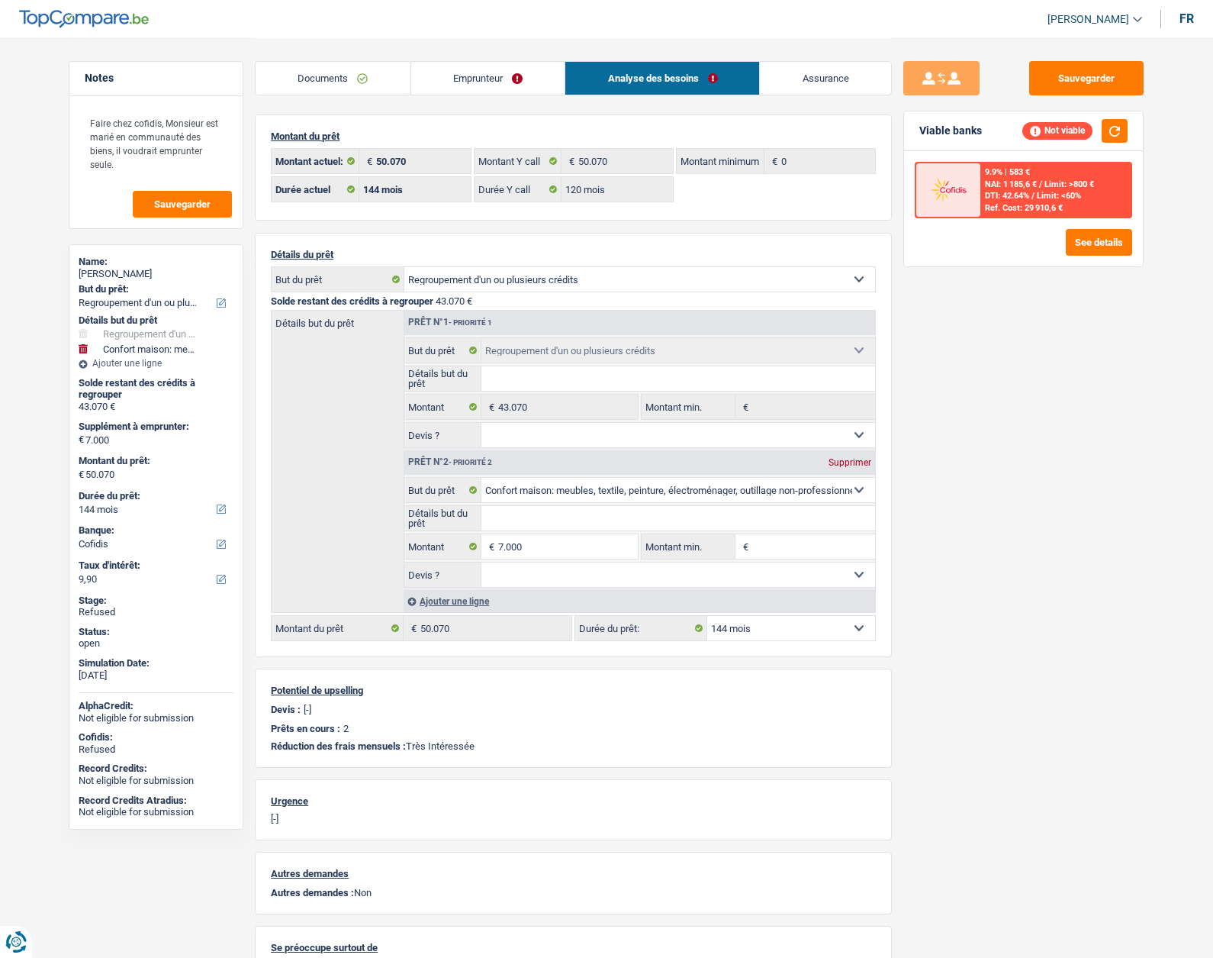
click at [447, 80] on link "Emprunteur" at bounding box center [488, 78] width 154 height 33
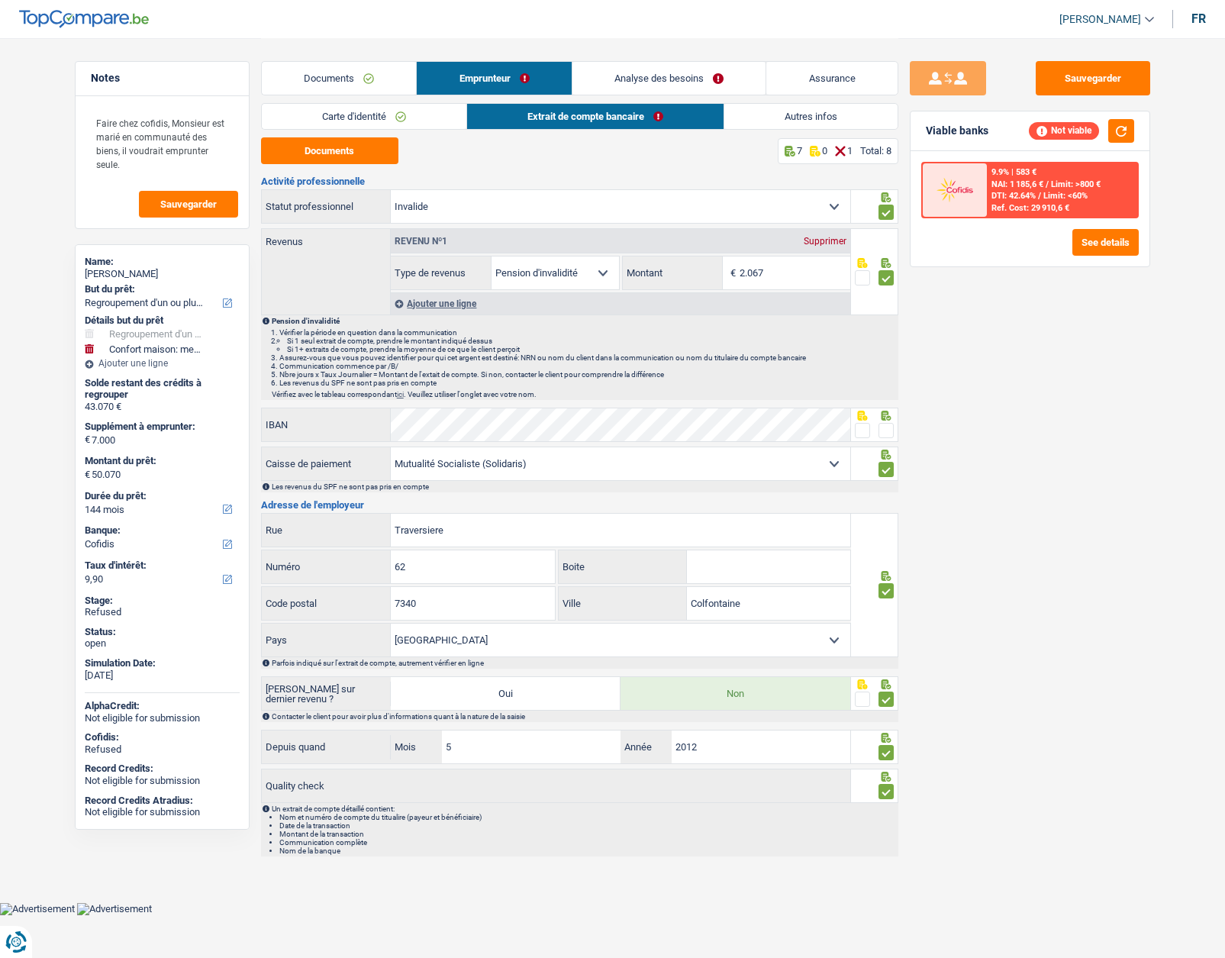
click at [775, 108] on link "Autres infos" at bounding box center [810, 116] width 173 height 25
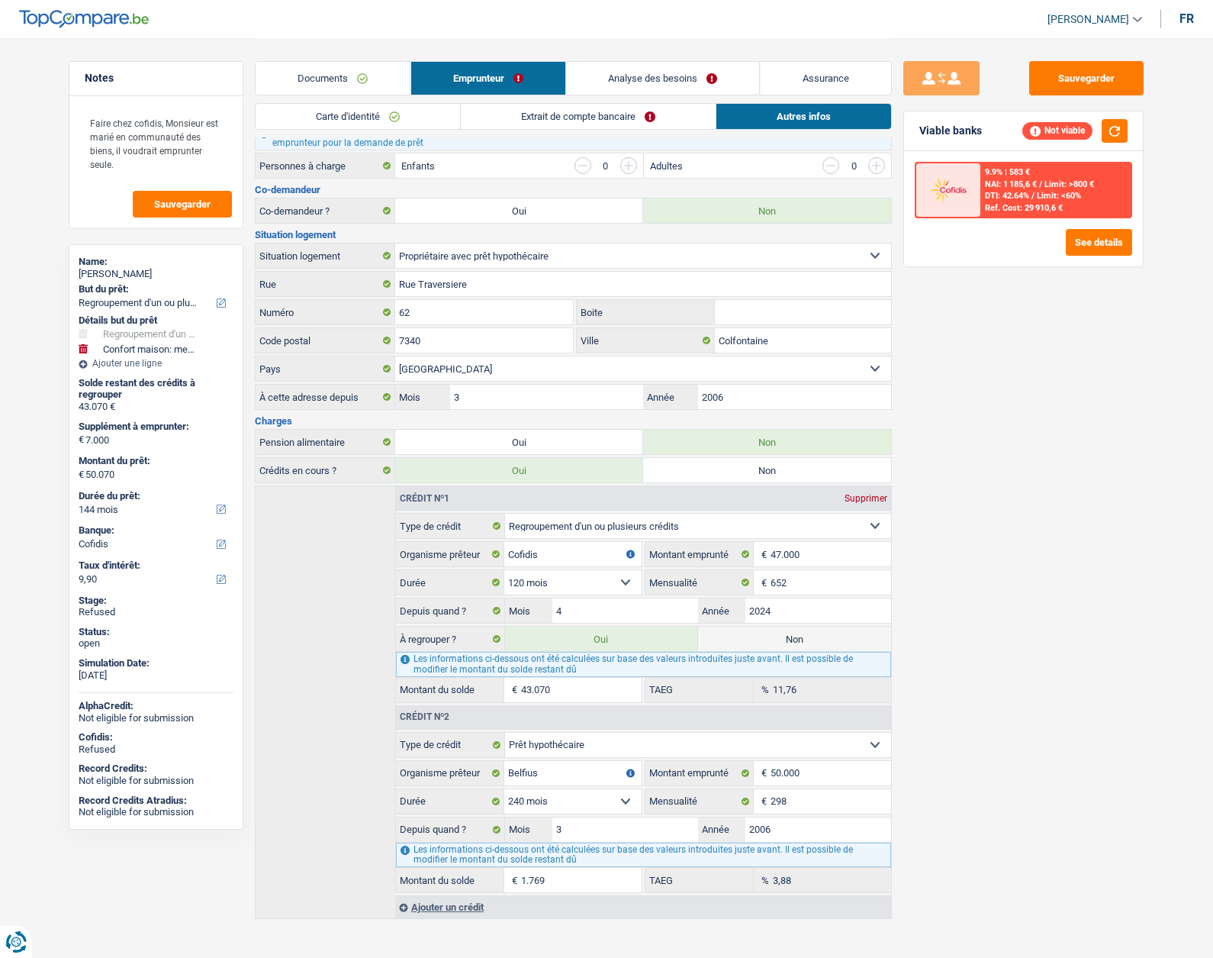
scroll to position [273, 0]
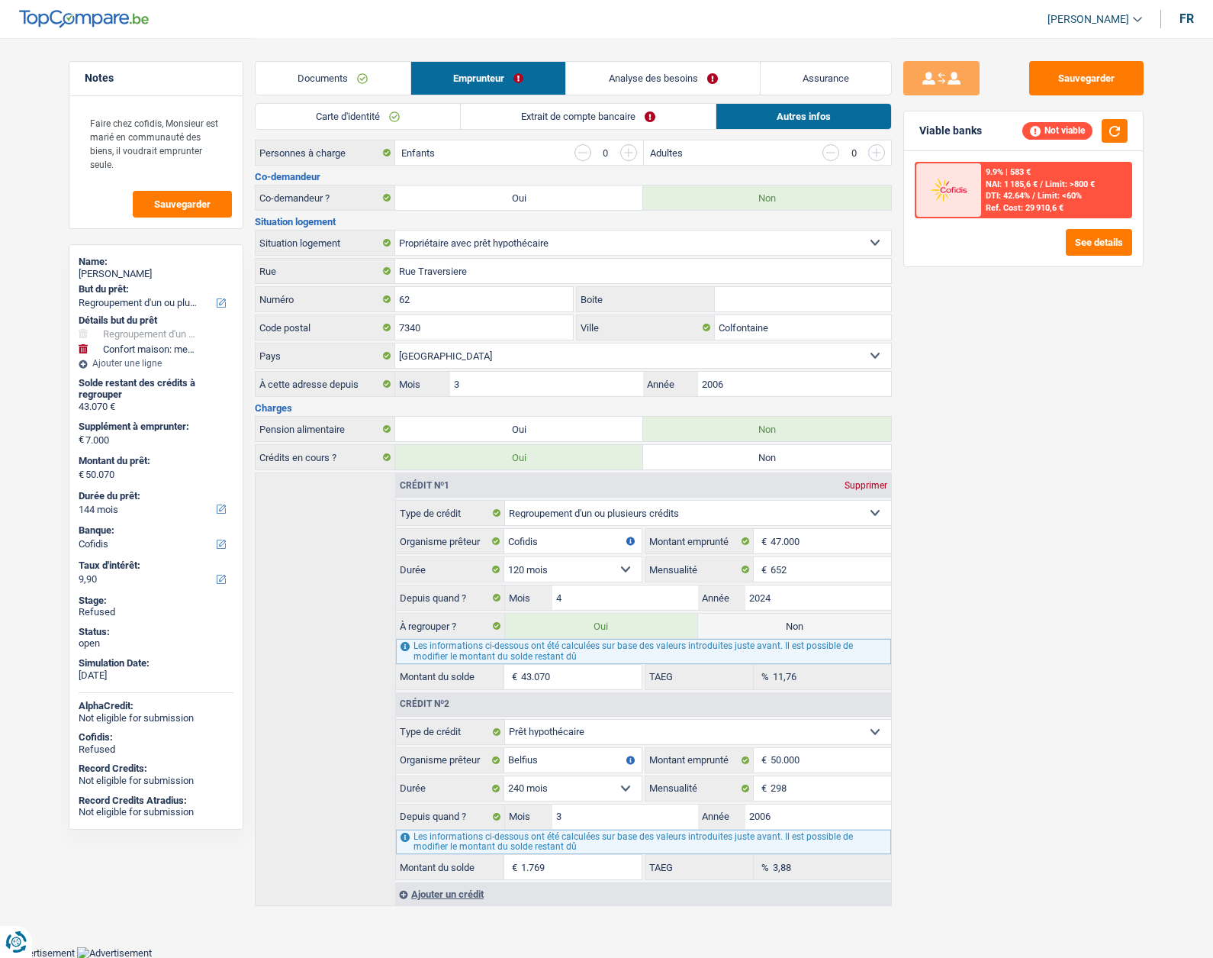
click at [663, 73] on link "Analyse des besoins" at bounding box center [663, 78] width 194 height 33
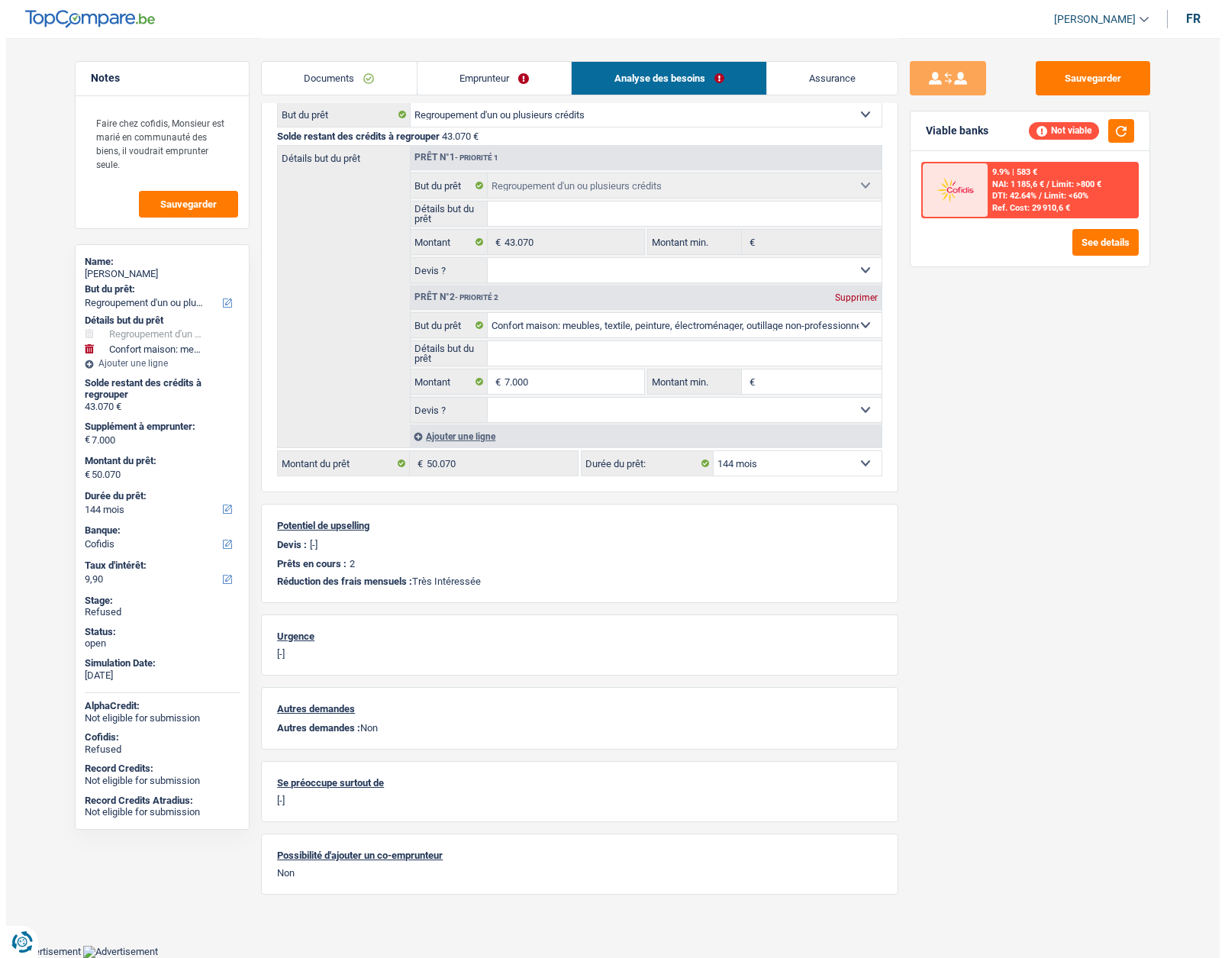
scroll to position [163, 0]
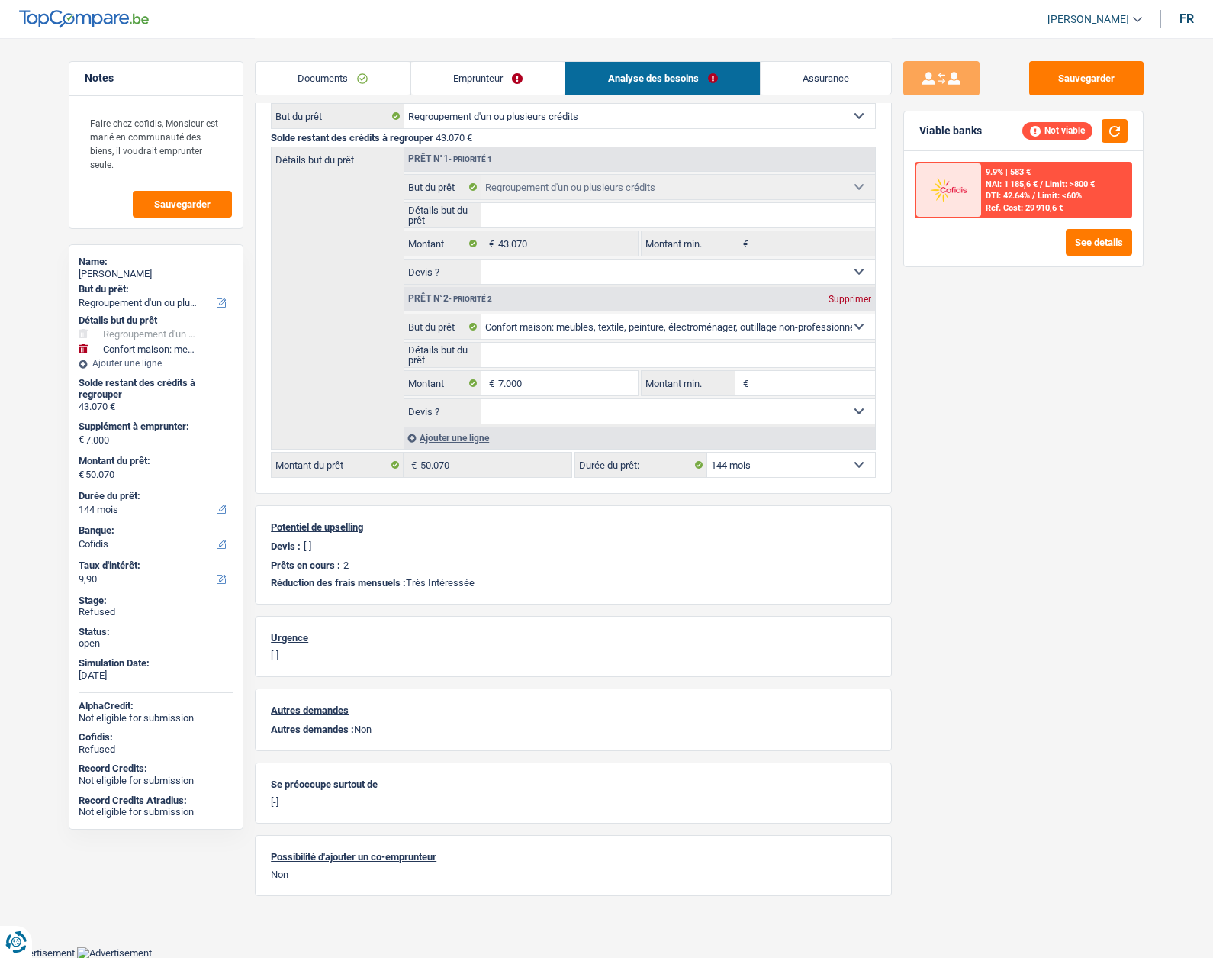
click at [779, 468] on select "12 mois 18 mois 24 mois 30 mois 36 mois 42 mois 48 mois 60 mois 72 mois 84 mois…" at bounding box center [791, 465] width 168 height 24
select select "120"
click at [707, 453] on select "12 mois 18 mois 24 mois 30 mois 36 mois 42 mois 48 mois 60 mois 72 mois 84 mois…" at bounding box center [791, 465] width 168 height 24
select select "120"
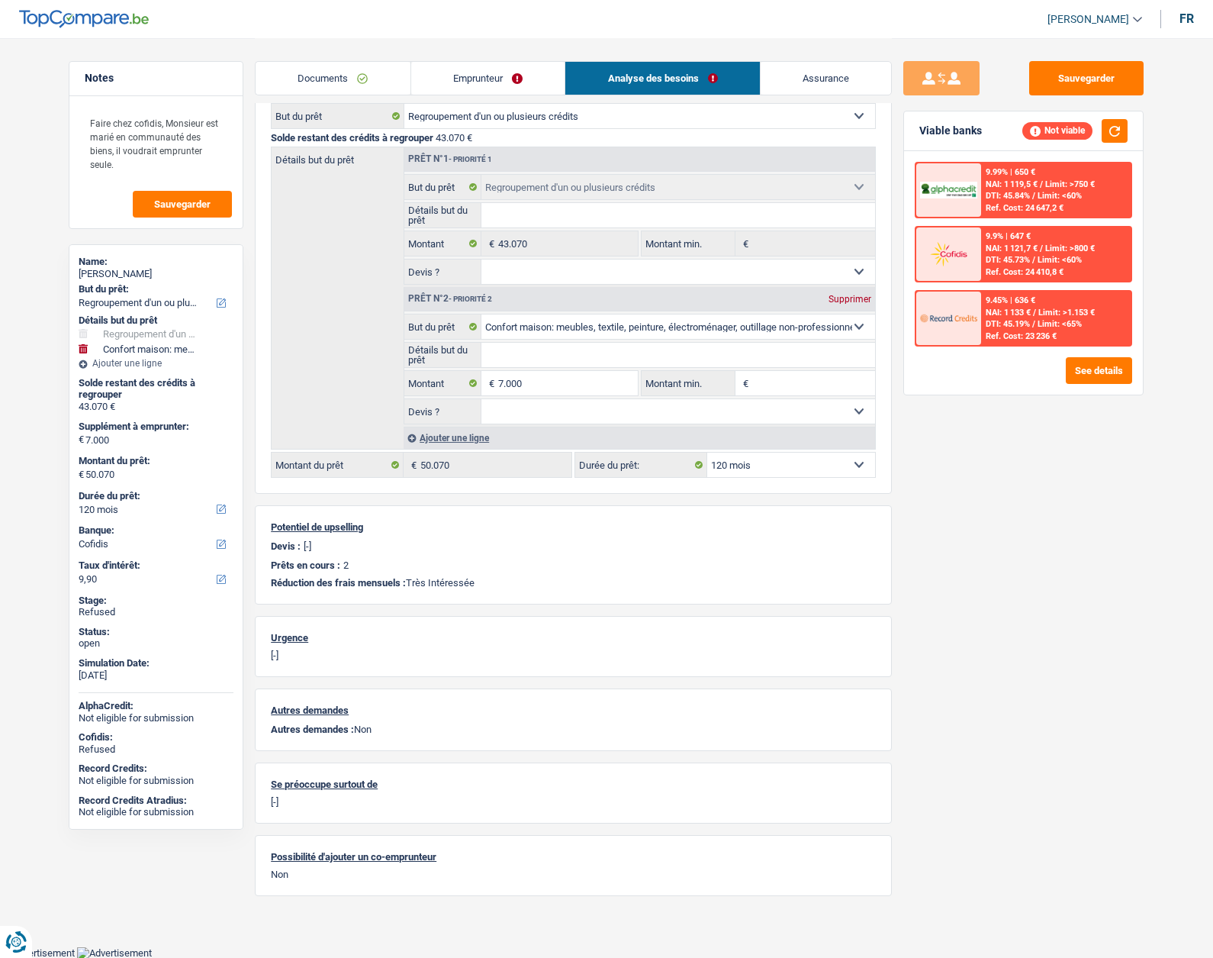
click at [778, 462] on select "12 mois 18 mois 24 mois 30 mois 36 mois 42 mois 48 mois 60 mois 72 mois 84 mois…" at bounding box center [791, 465] width 168 height 24
click at [1105, 375] on button "See details" at bounding box center [1099, 370] width 66 height 27
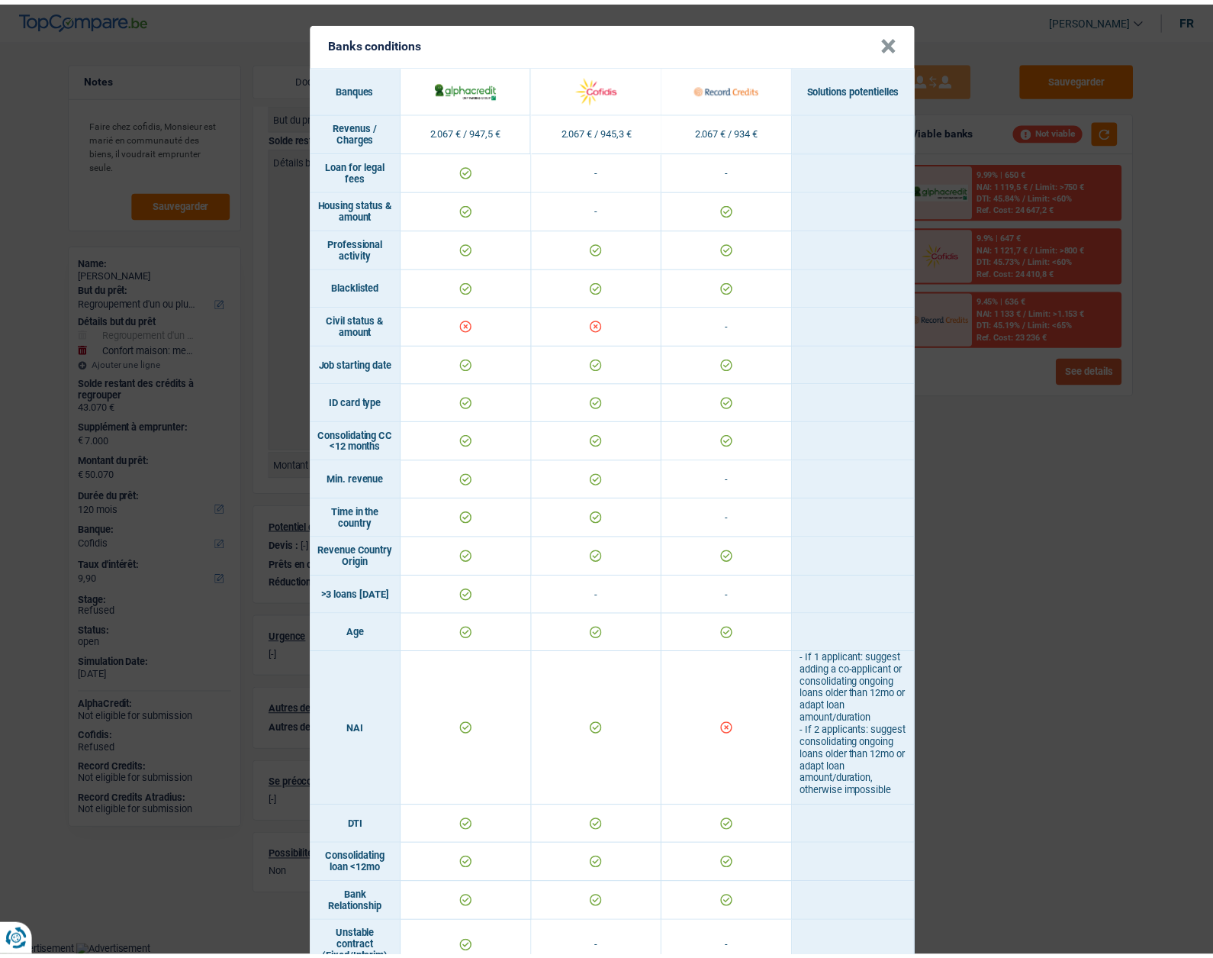
scroll to position [0, 0]
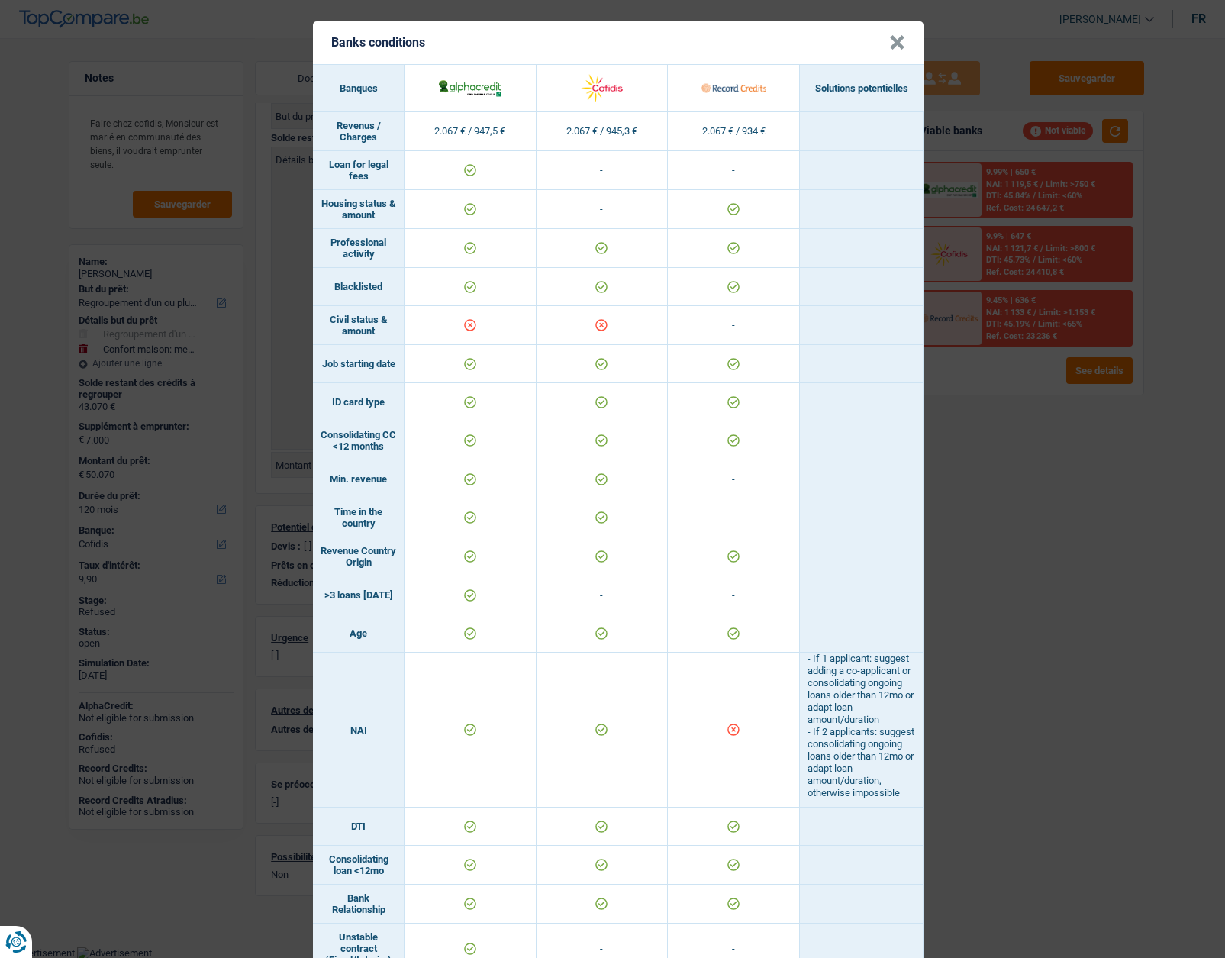
click at [895, 48] on button "×" at bounding box center [897, 42] width 16 height 15
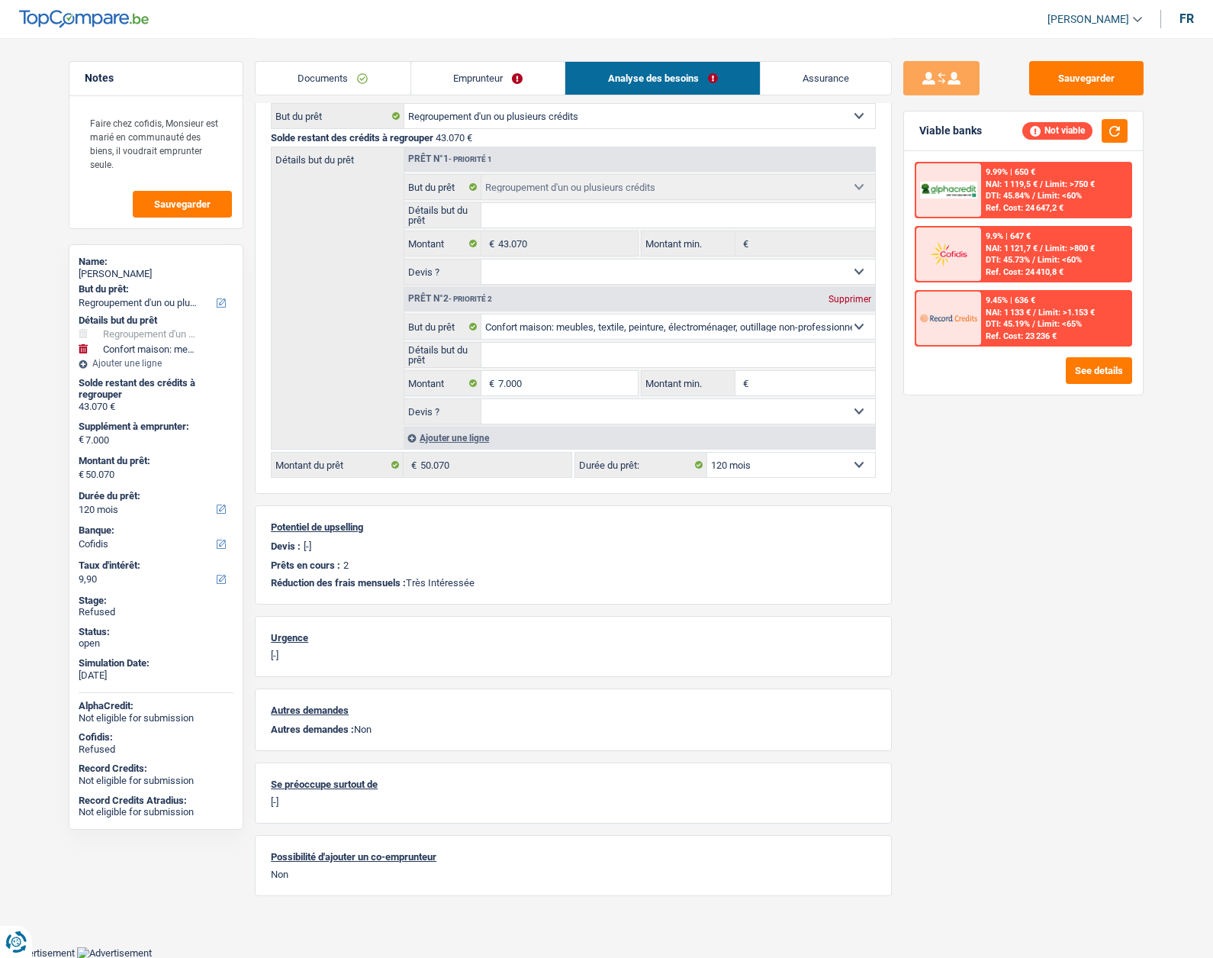
click at [485, 71] on link "Emprunteur" at bounding box center [488, 78] width 154 height 33
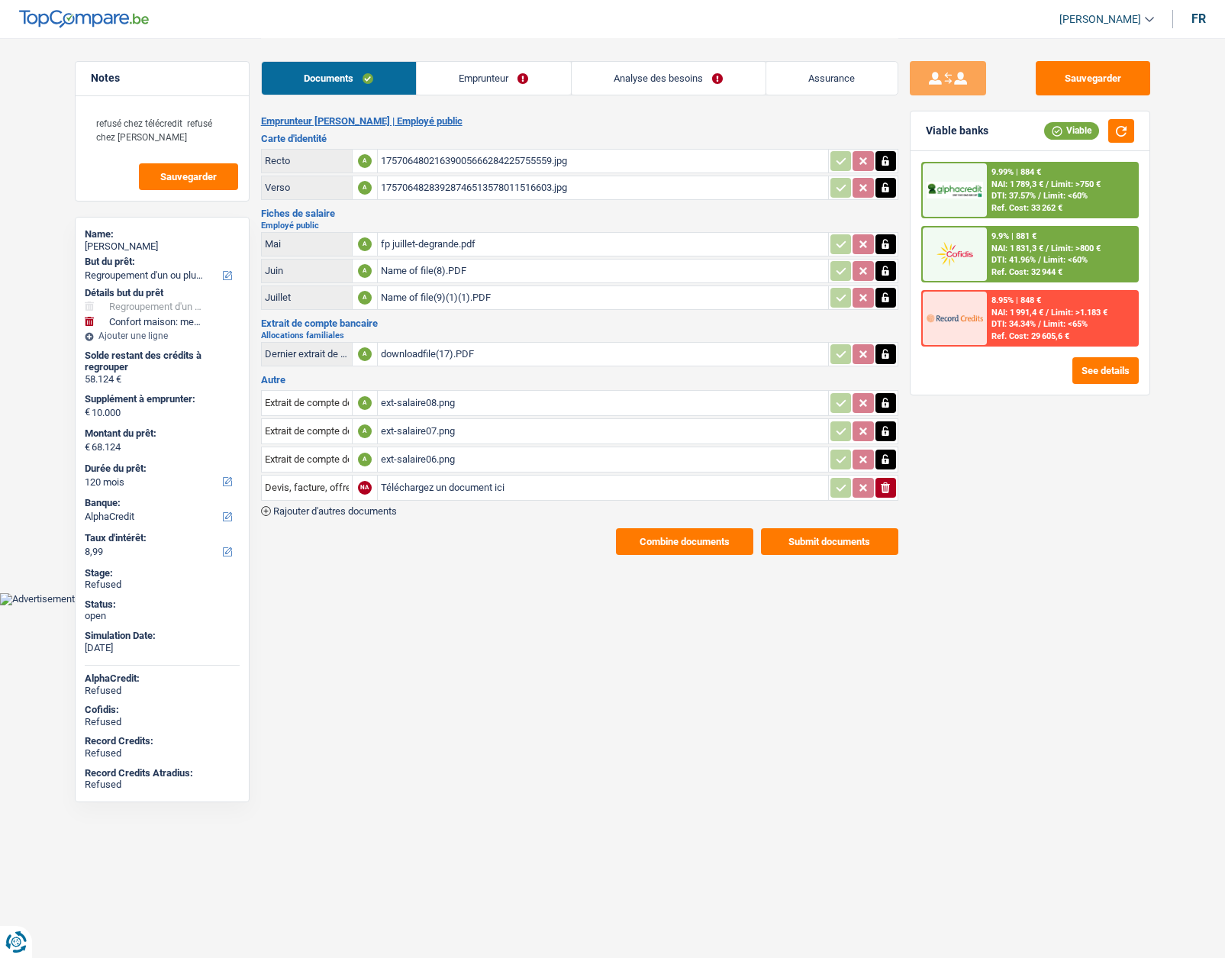
select select "refinancing"
select select "household"
select select "120"
select select "alphacredit"
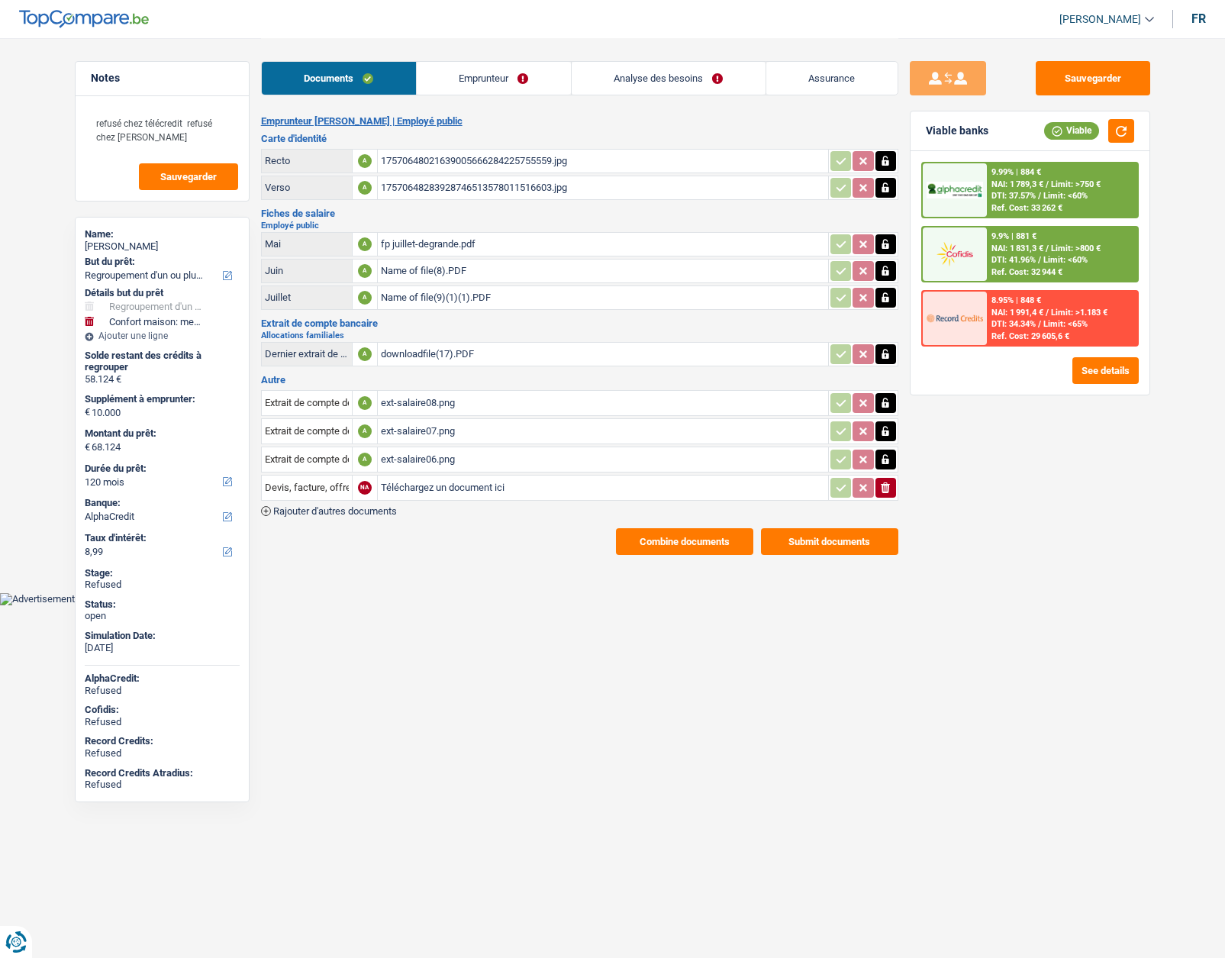
click at [456, 92] on link "Emprunteur" at bounding box center [494, 78] width 154 height 33
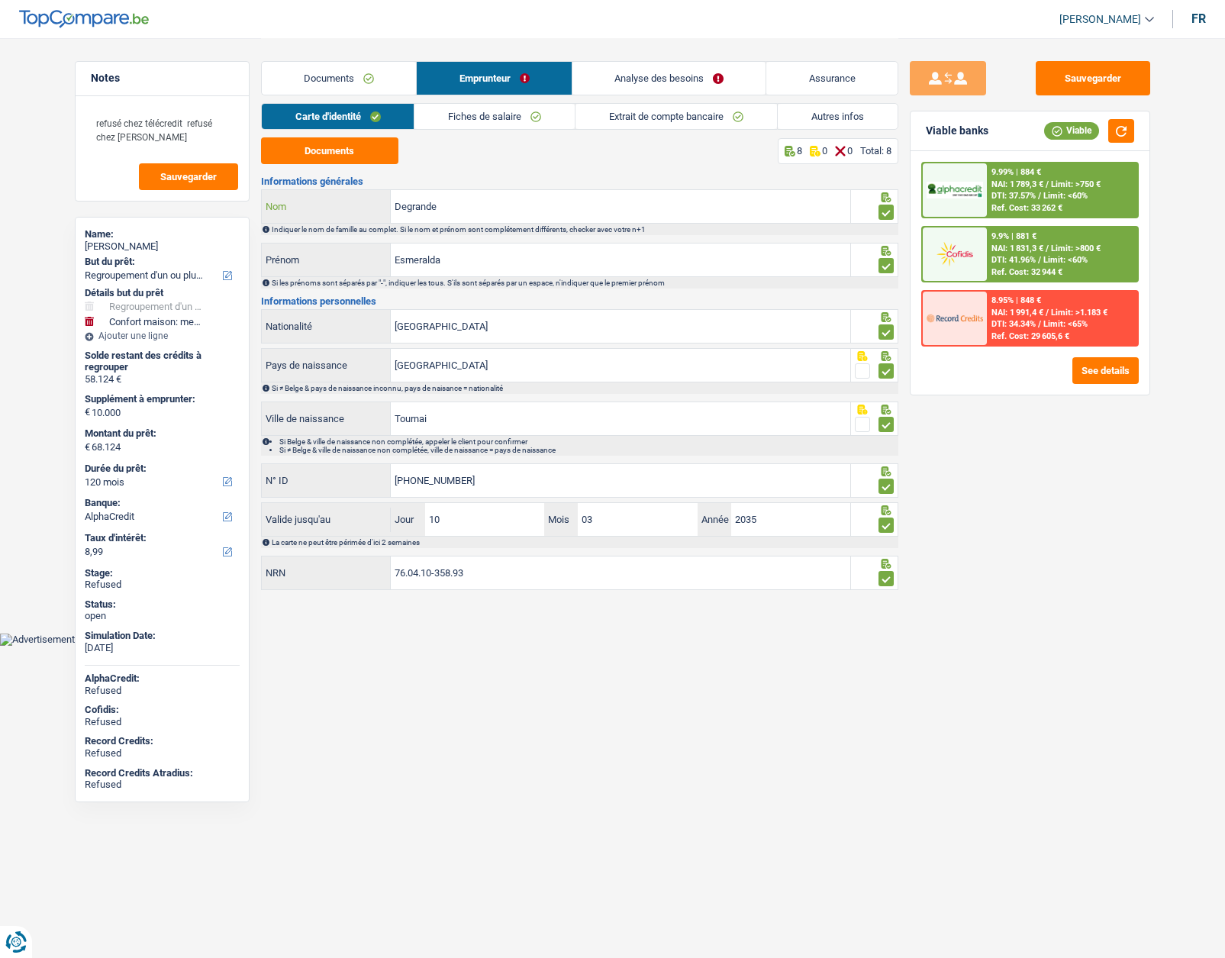
click at [424, 202] on input "Degrande" at bounding box center [620, 206] width 459 height 33
click at [810, 118] on link "Autres infos" at bounding box center [838, 116] width 120 height 25
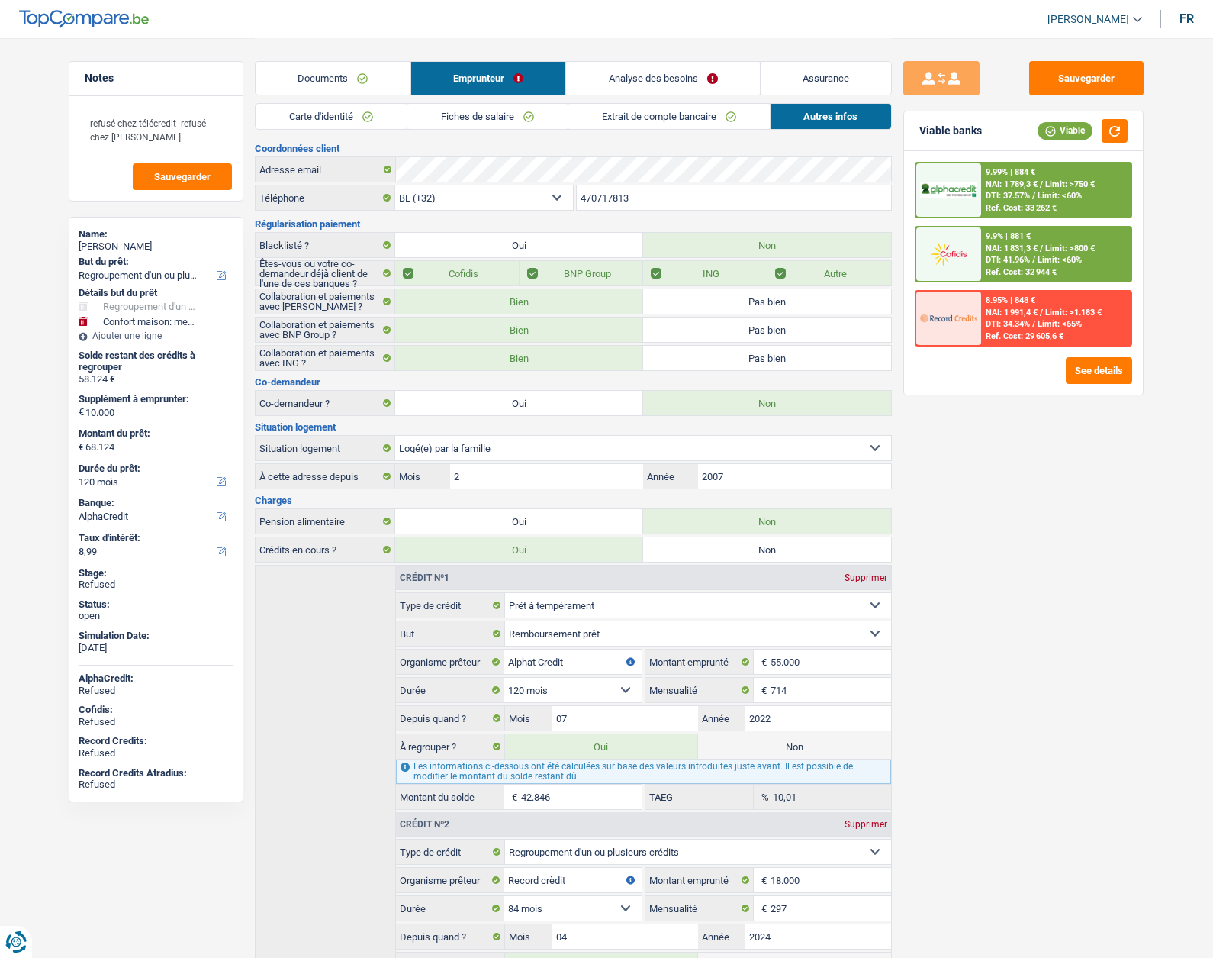
click at [699, 81] on link "Analyse des besoins" at bounding box center [663, 78] width 194 height 33
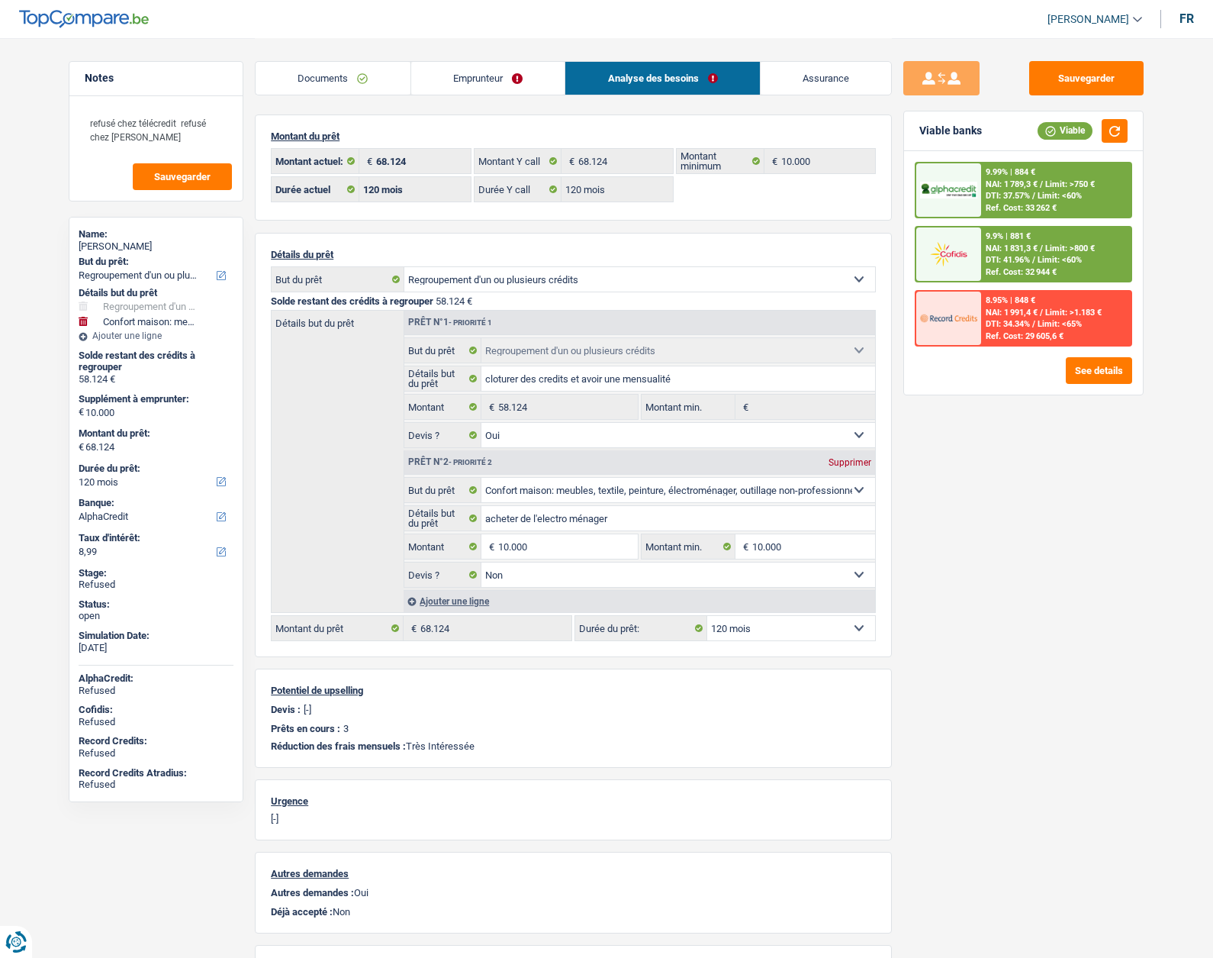
click at [142, 241] on div "[PERSON_NAME]" at bounding box center [156, 246] width 155 height 12
copy div "Degrande"
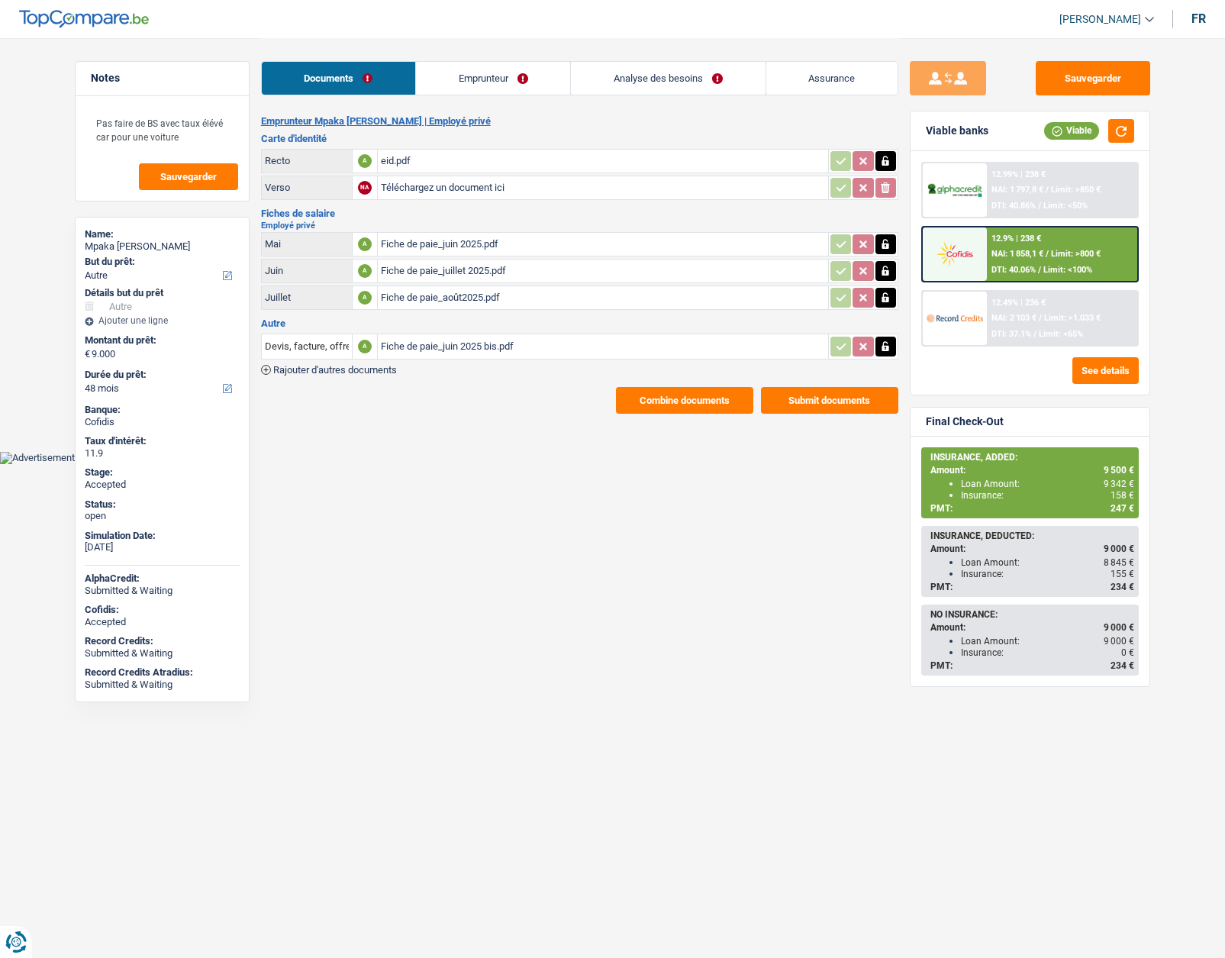
select select "other"
select select "48"
click at [149, 245] on div "Mpaka Antonio Capela" at bounding box center [162, 246] width 155 height 12
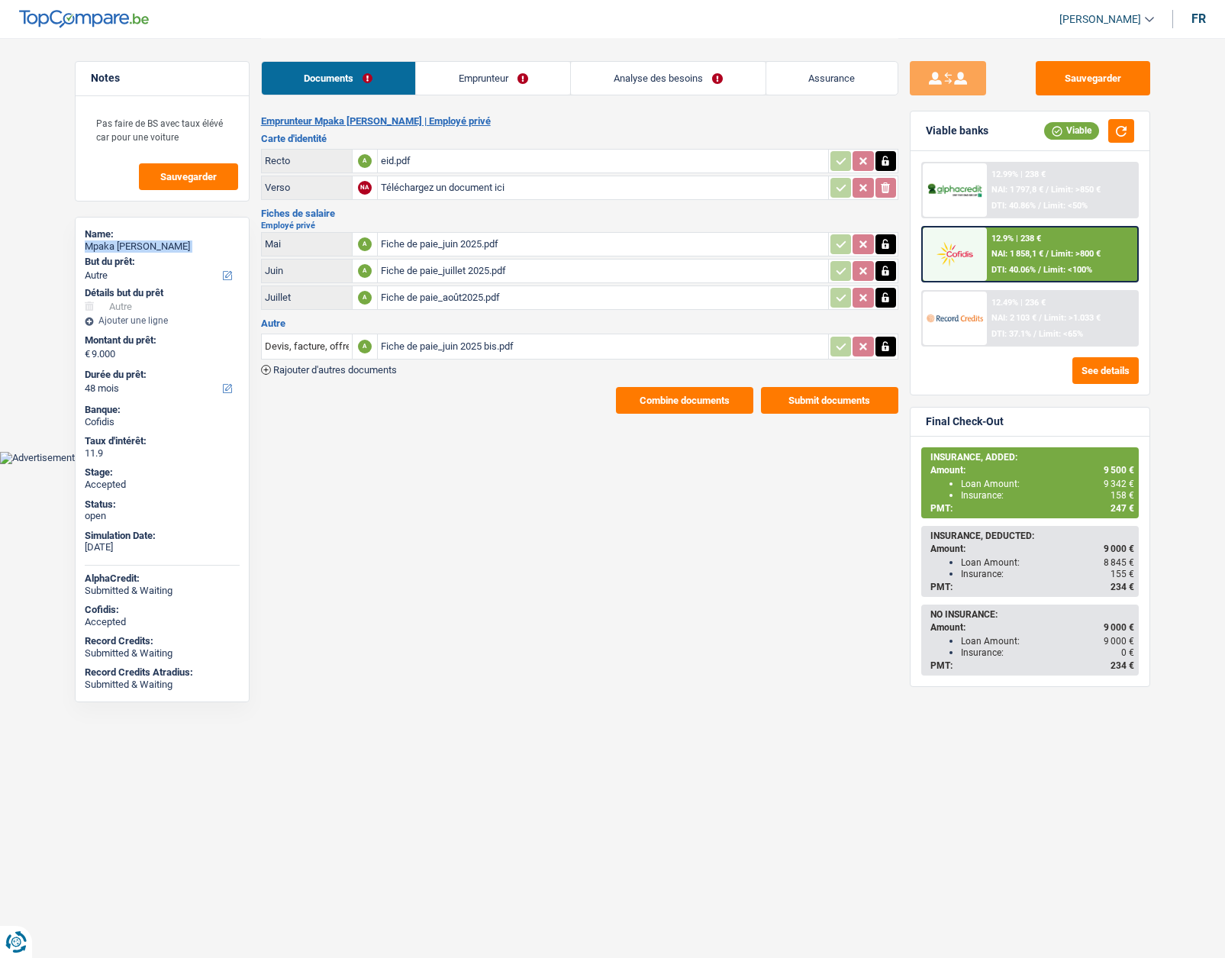
click at [149, 245] on div "Mpaka Antonio Capela" at bounding box center [162, 246] width 155 height 12
click at [183, 245] on div "Mpaka Antonio Capela" at bounding box center [162, 246] width 155 height 12
drag, startPoint x: 186, startPoint y: 246, endPoint x: 118, endPoint y: 248, distance: 68.0
click at [118, 248] on div "Mpaka Antonio Capela" at bounding box center [162, 246] width 155 height 12
copy div "Antonio Capela"
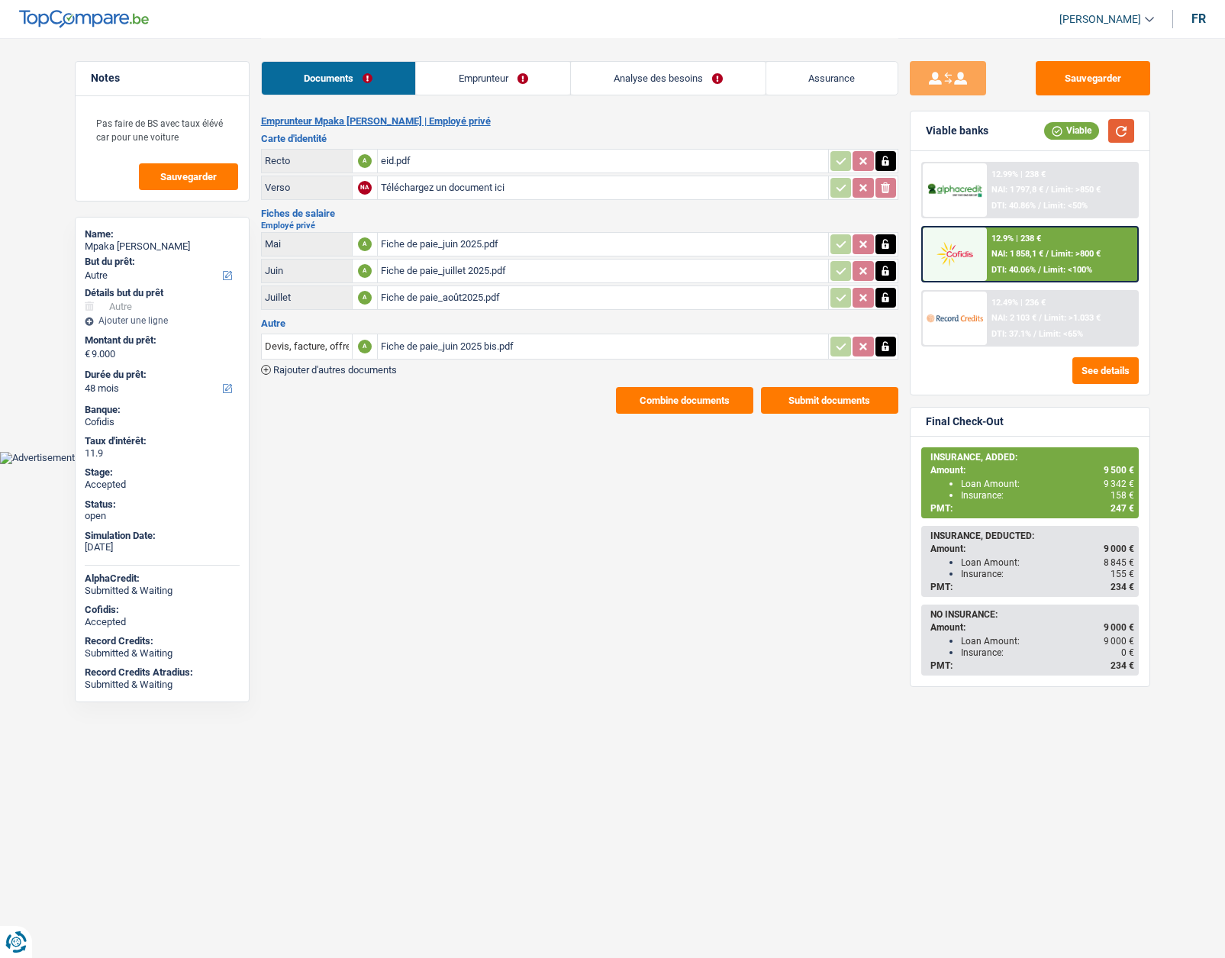
click at [1120, 134] on button "button" at bounding box center [1121, 131] width 26 height 24
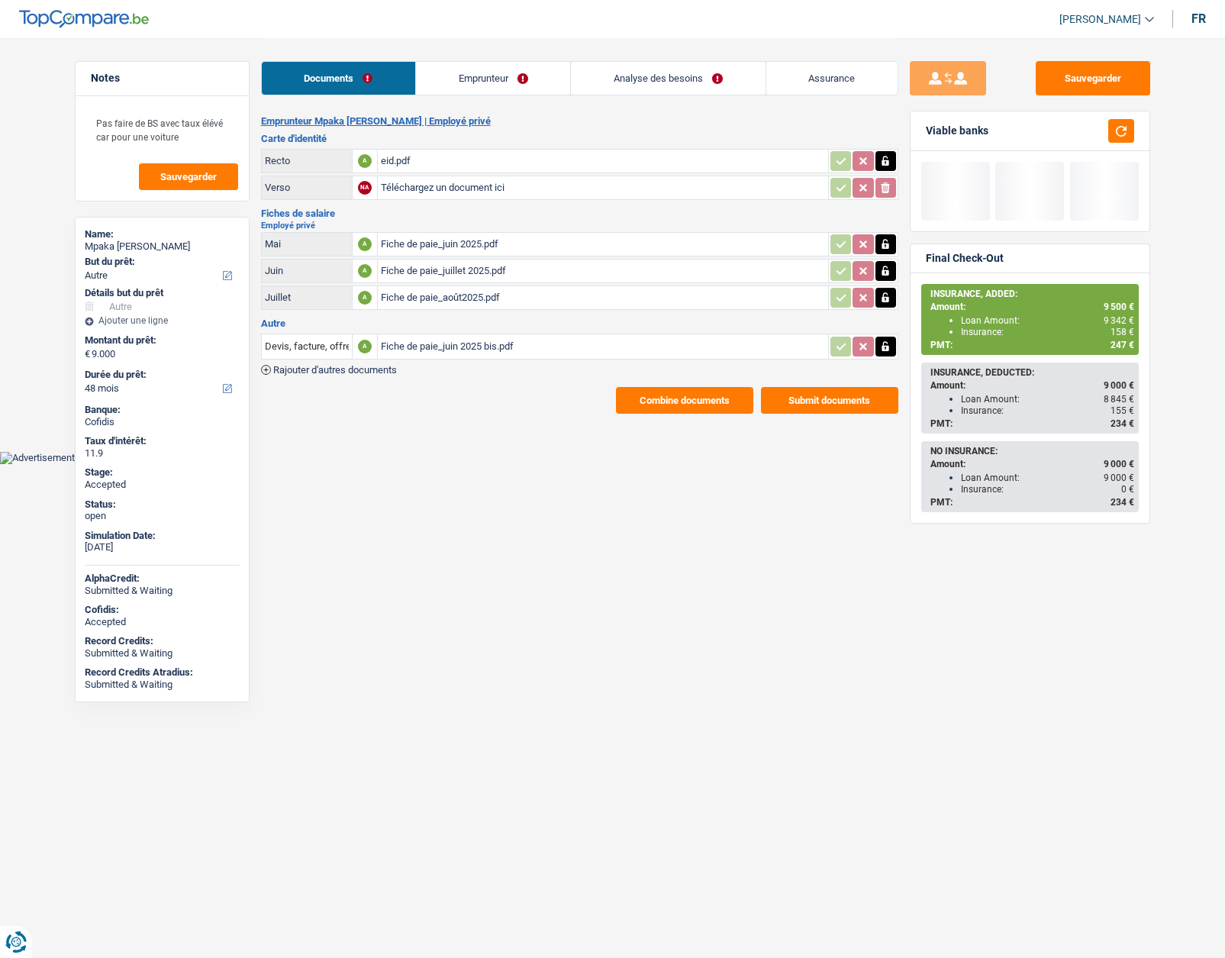
click at [646, 84] on link "Analyse des besoins" at bounding box center [668, 78] width 194 height 33
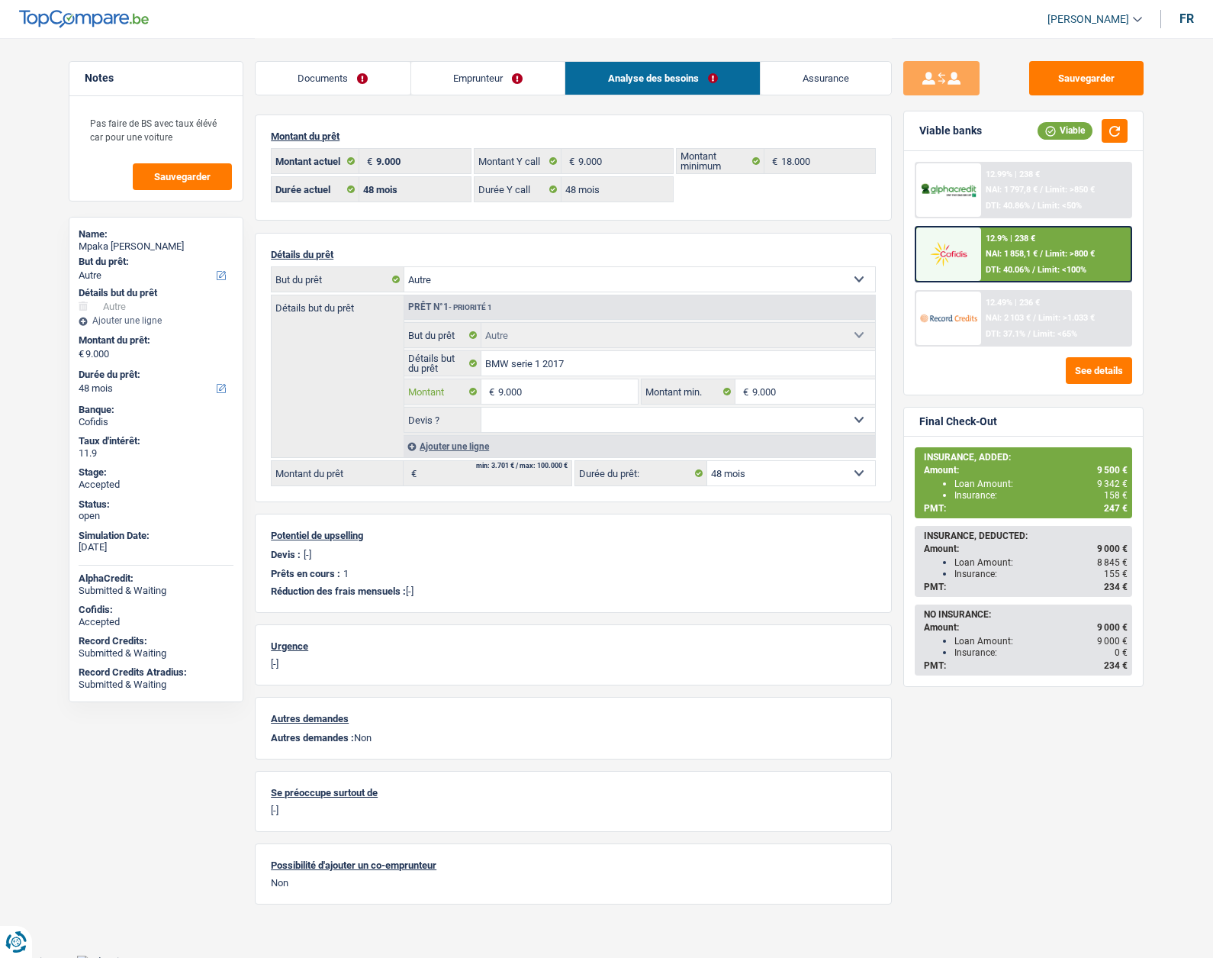
click at [547, 394] on input "9.000" at bounding box center [568, 391] width 140 height 24
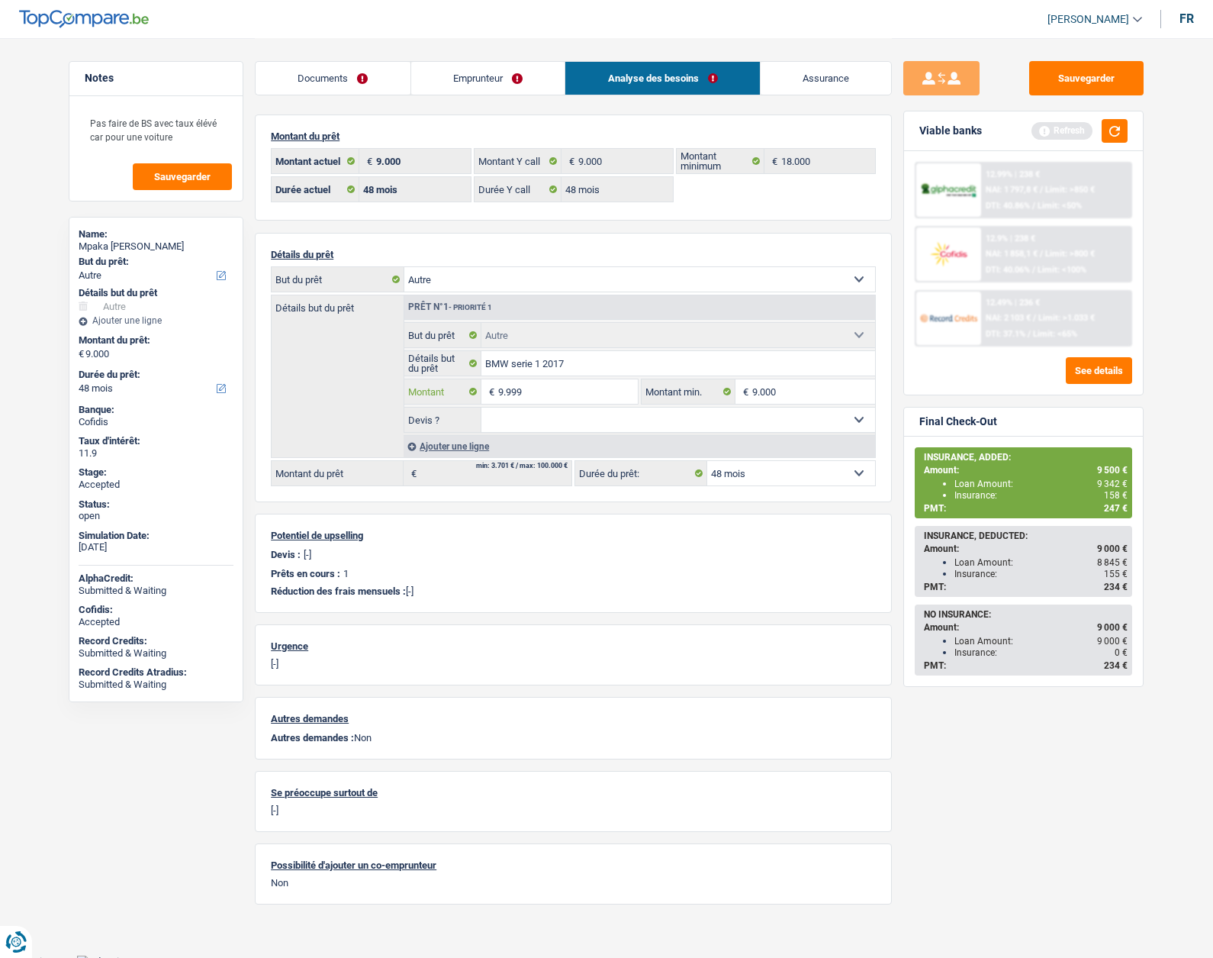
type input "9.999"
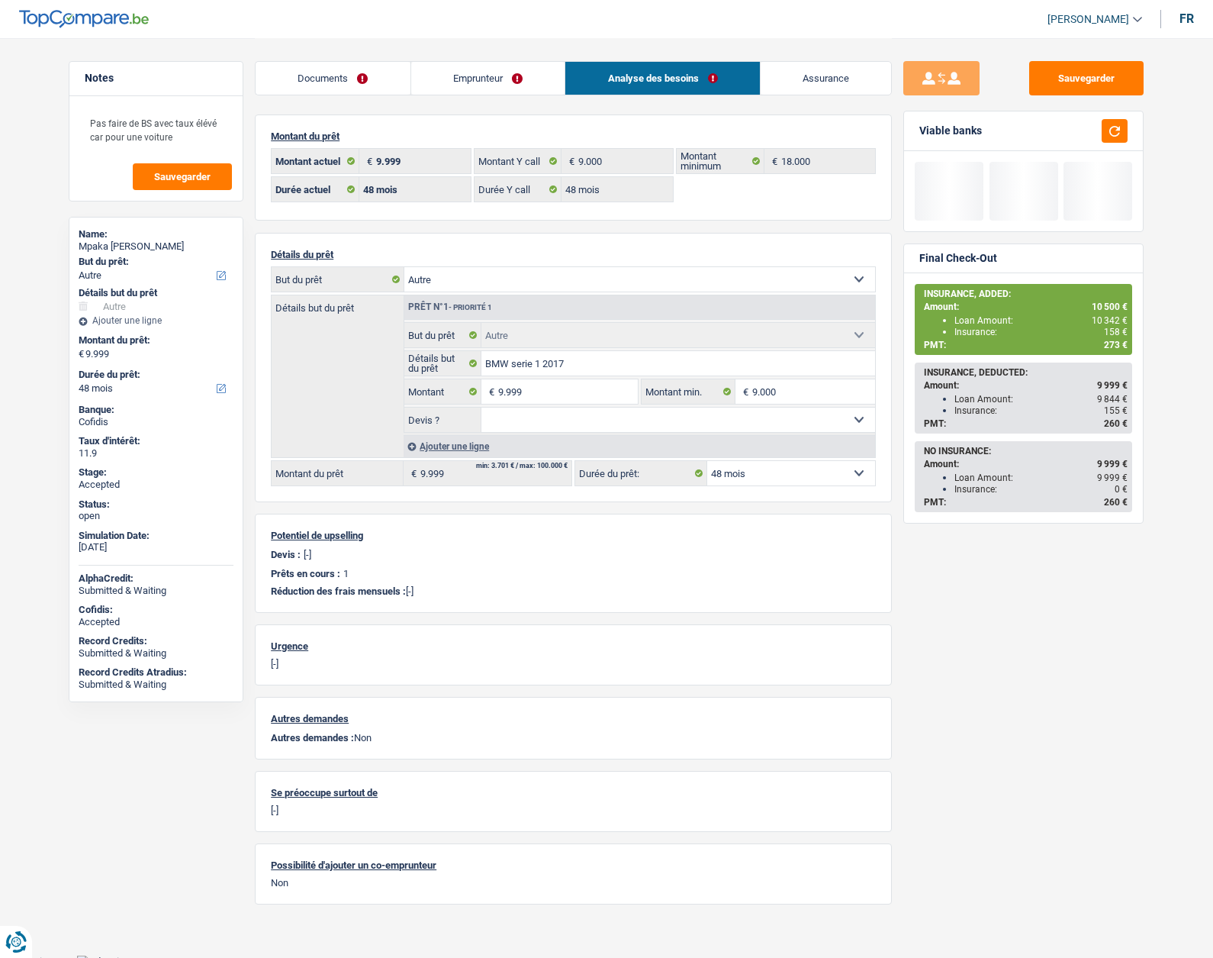
click at [899, 510] on div "Sauvegarder Viable banks Final Check-Out INSURANCE, ADDED: Amount: 10 500 € Loa…" at bounding box center [1023, 497] width 263 height 872
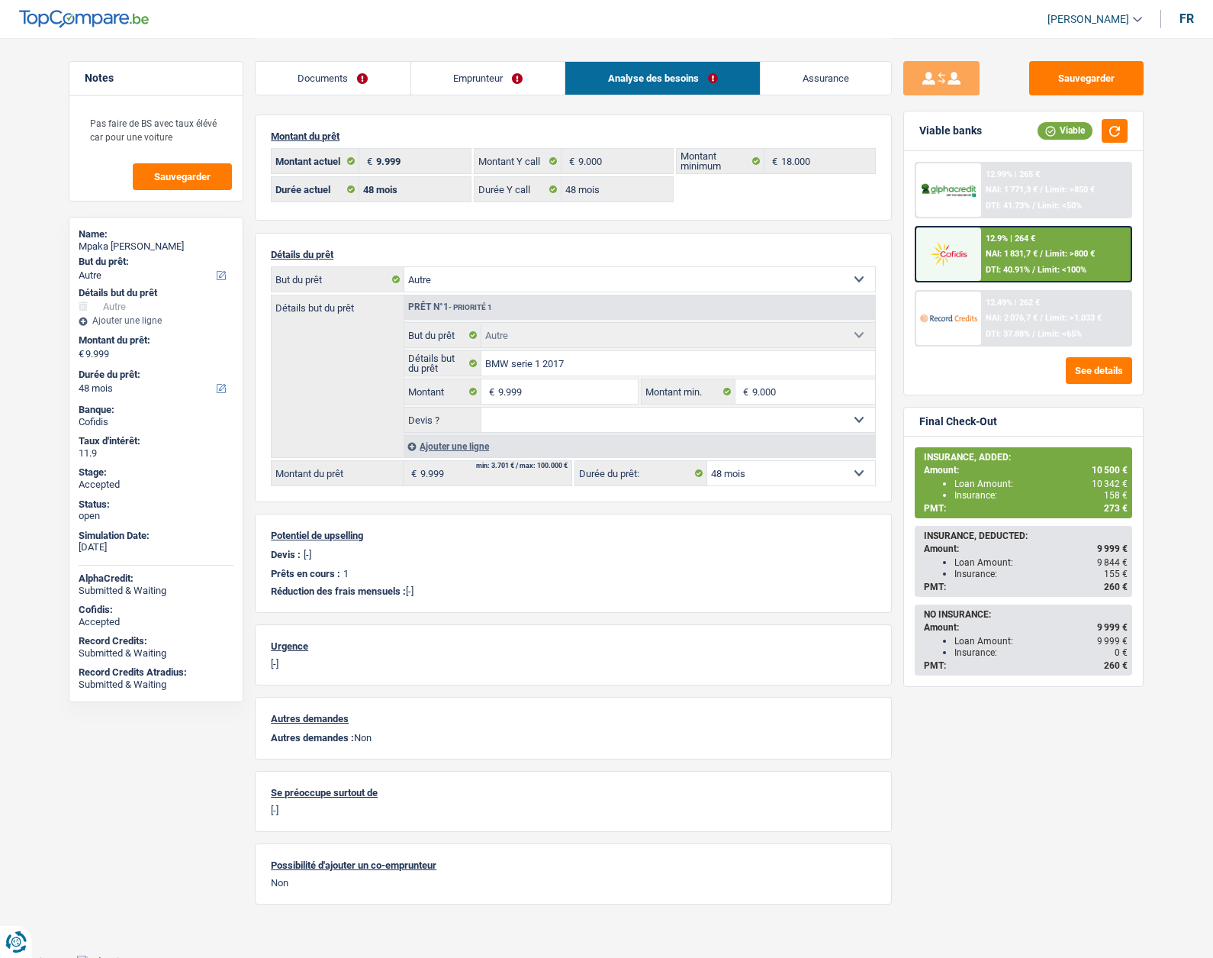
click at [1002, 312] on div "12.49% | 262 € NAI: 2 076,7 € / Limit: >1.033 € DTI: 37.88% / Limit: <65%" at bounding box center [1056, 318] width 150 height 53
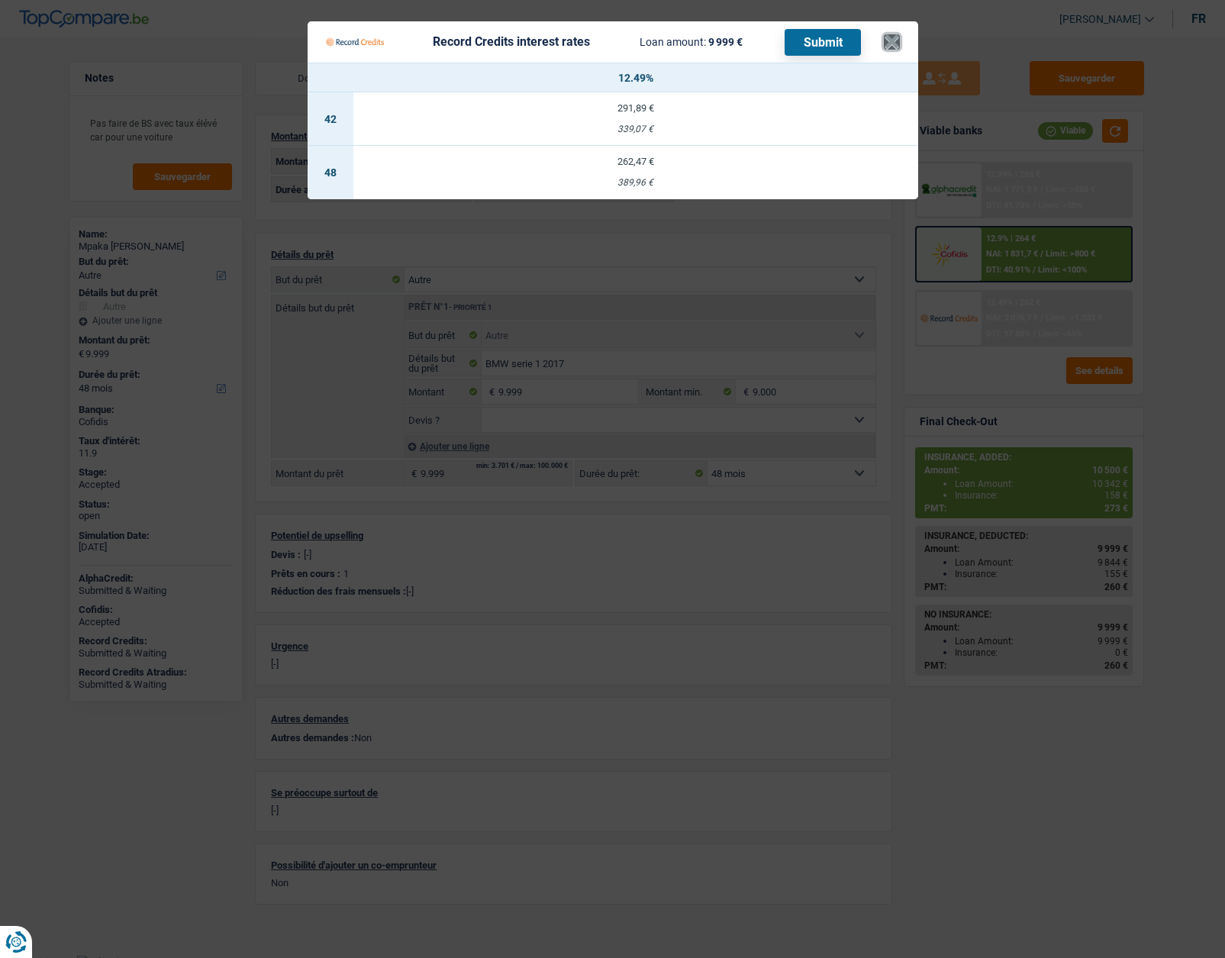
click at [896, 44] on button "×" at bounding box center [892, 41] width 16 height 15
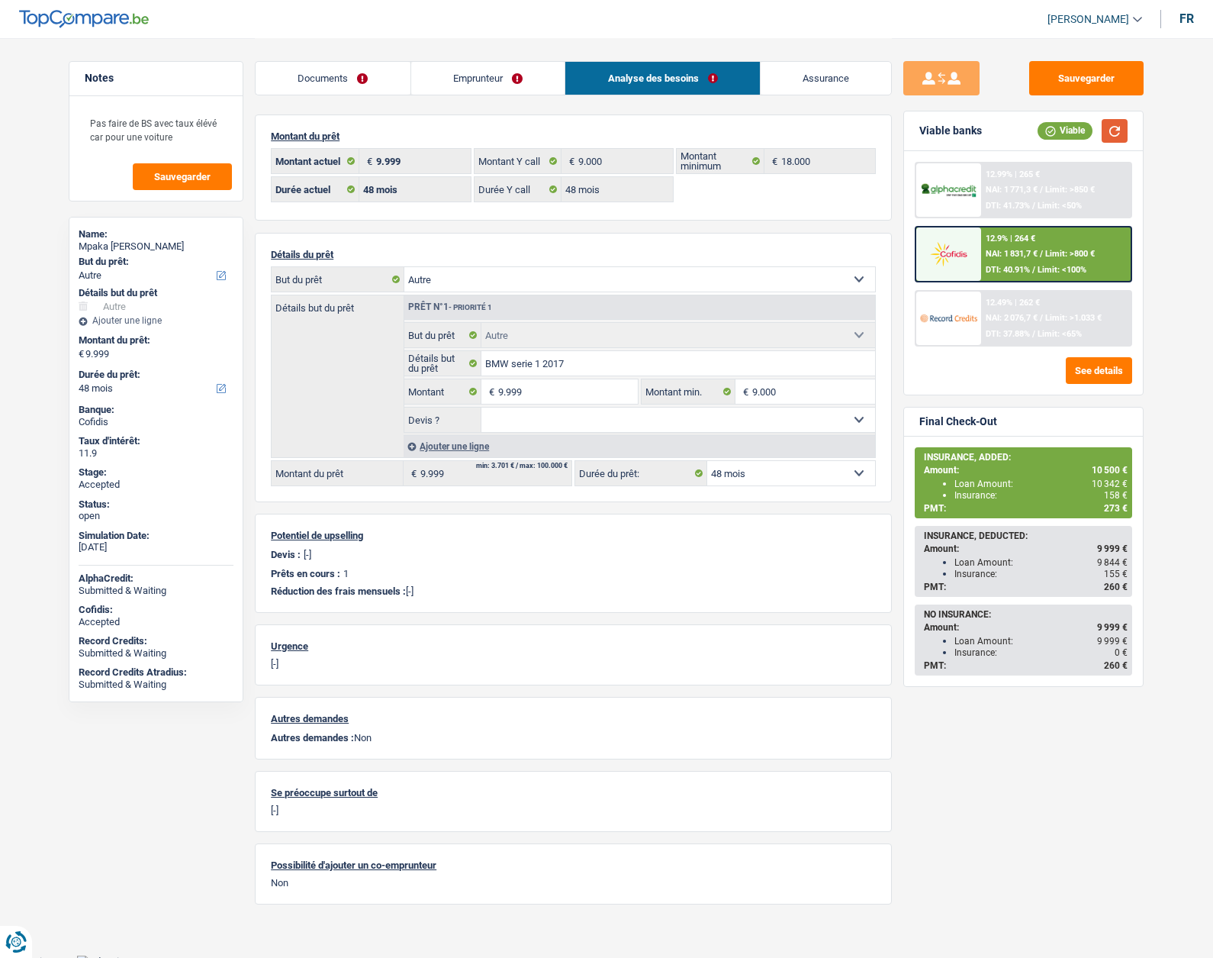
click at [1124, 134] on button "button" at bounding box center [1115, 131] width 26 height 24
click at [973, 180] on div at bounding box center [949, 189] width 64 height 53
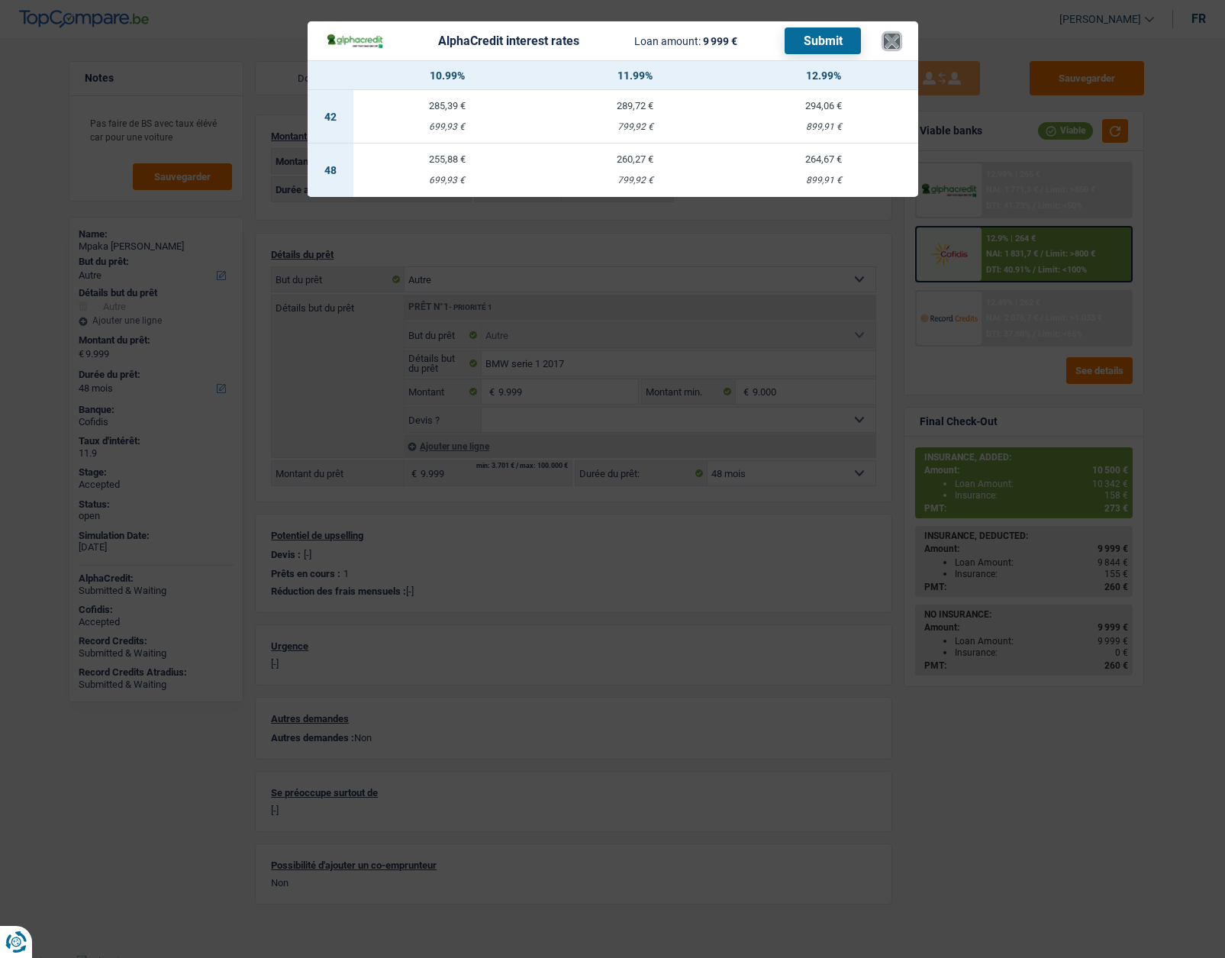
click at [895, 43] on button "×" at bounding box center [892, 41] width 16 height 15
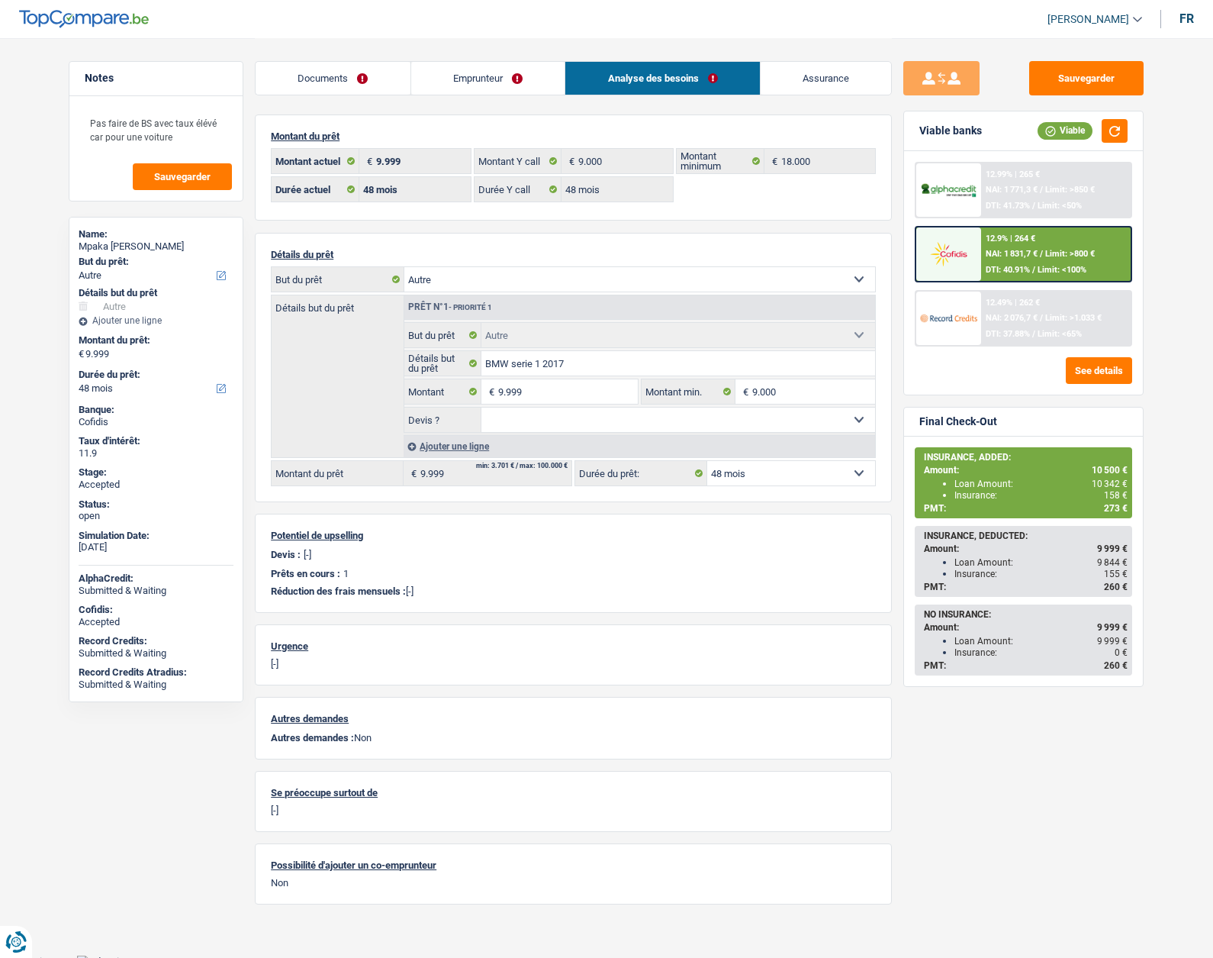
click at [1015, 302] on div "12.49% | 262 €" at bounding box center [1013, 303] width 54 height 10
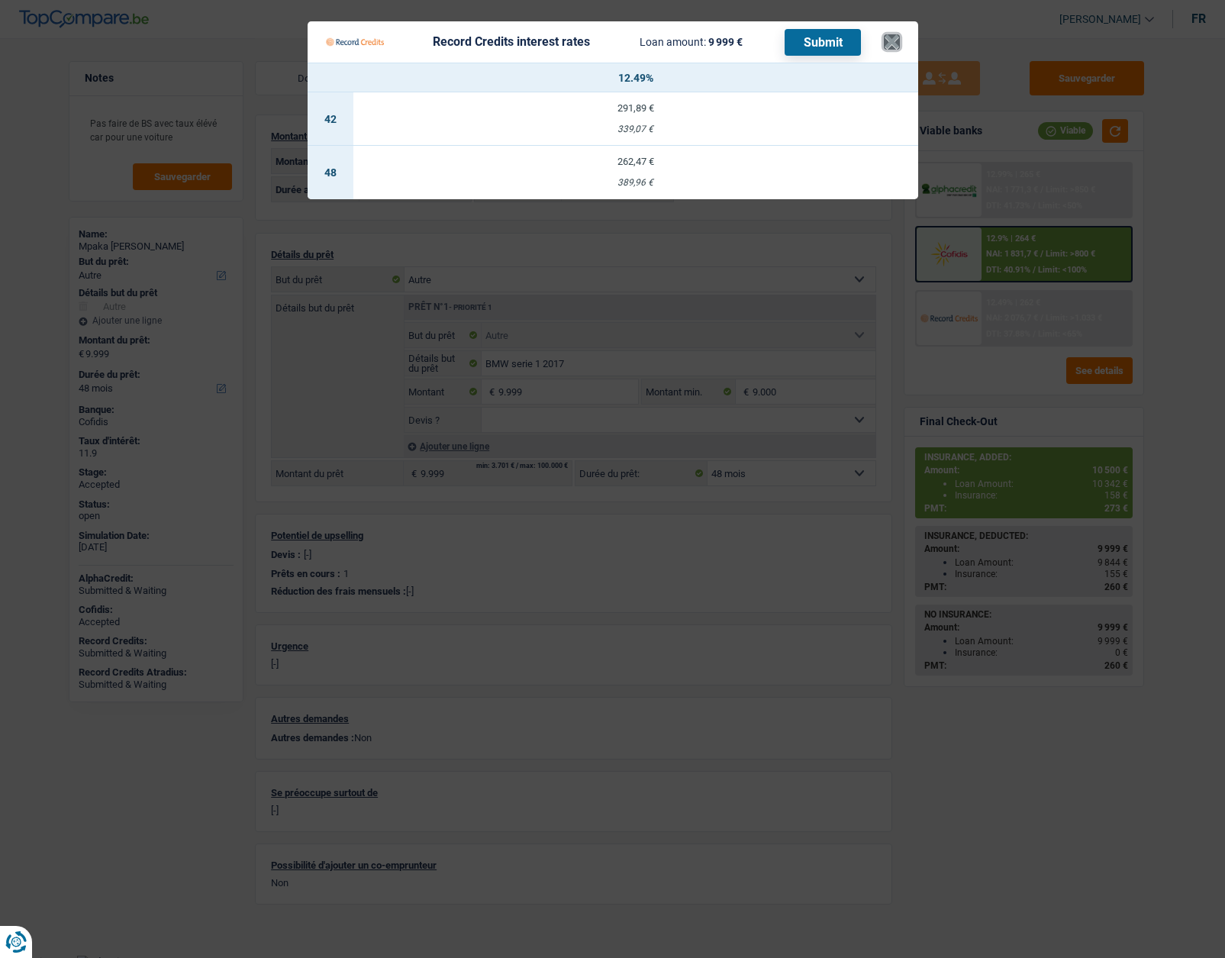
drag, startPoint x: 894, startPoint y: 50, endPoint x: 930, endPoint y: 79, distance: 46.1
click at [894, 50] on button "×" at bounding box center [892, 41] width 16 height 15
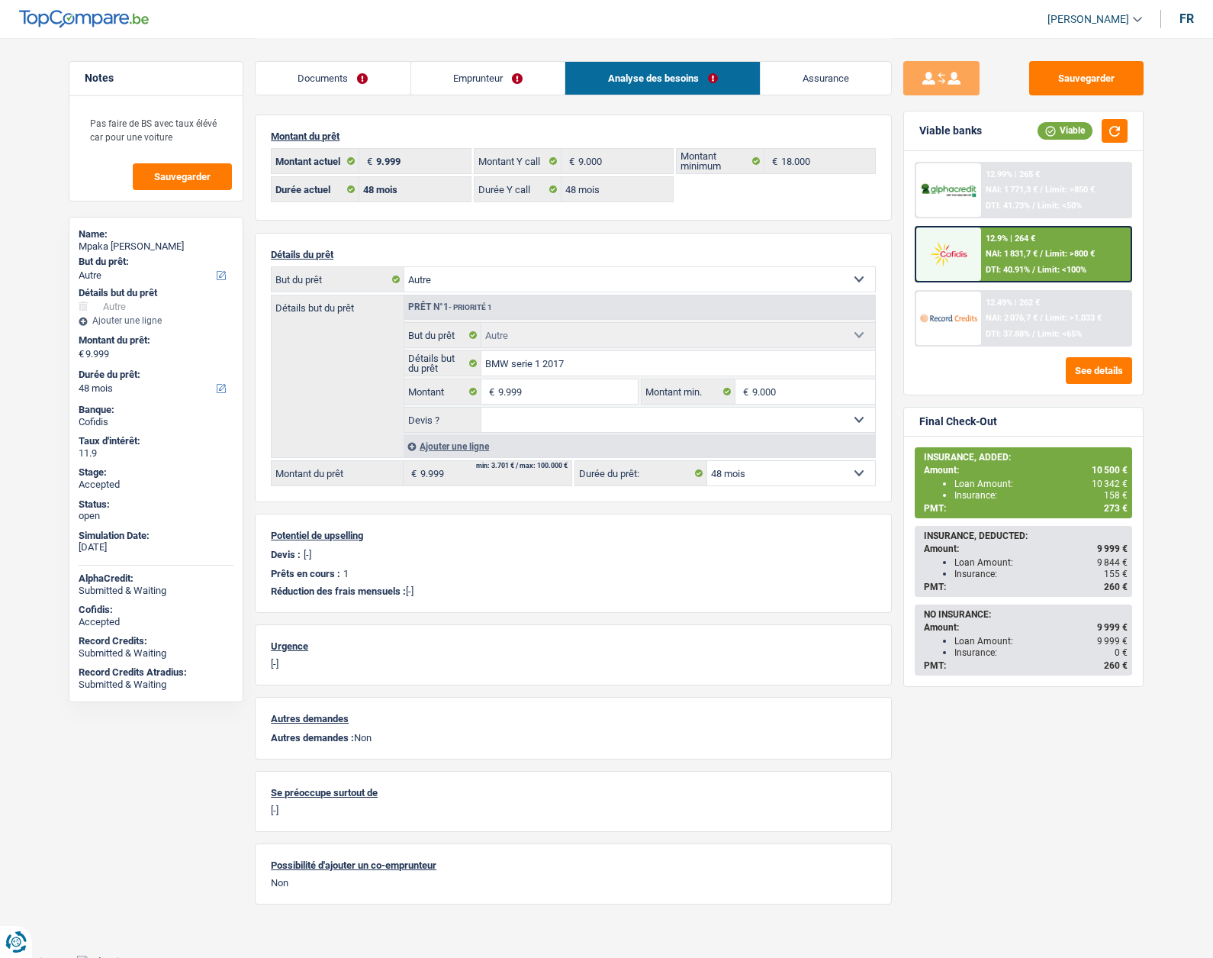
click at [803, 73] on link "Assurance" at bounding box center [826, 78] width 131 height 33
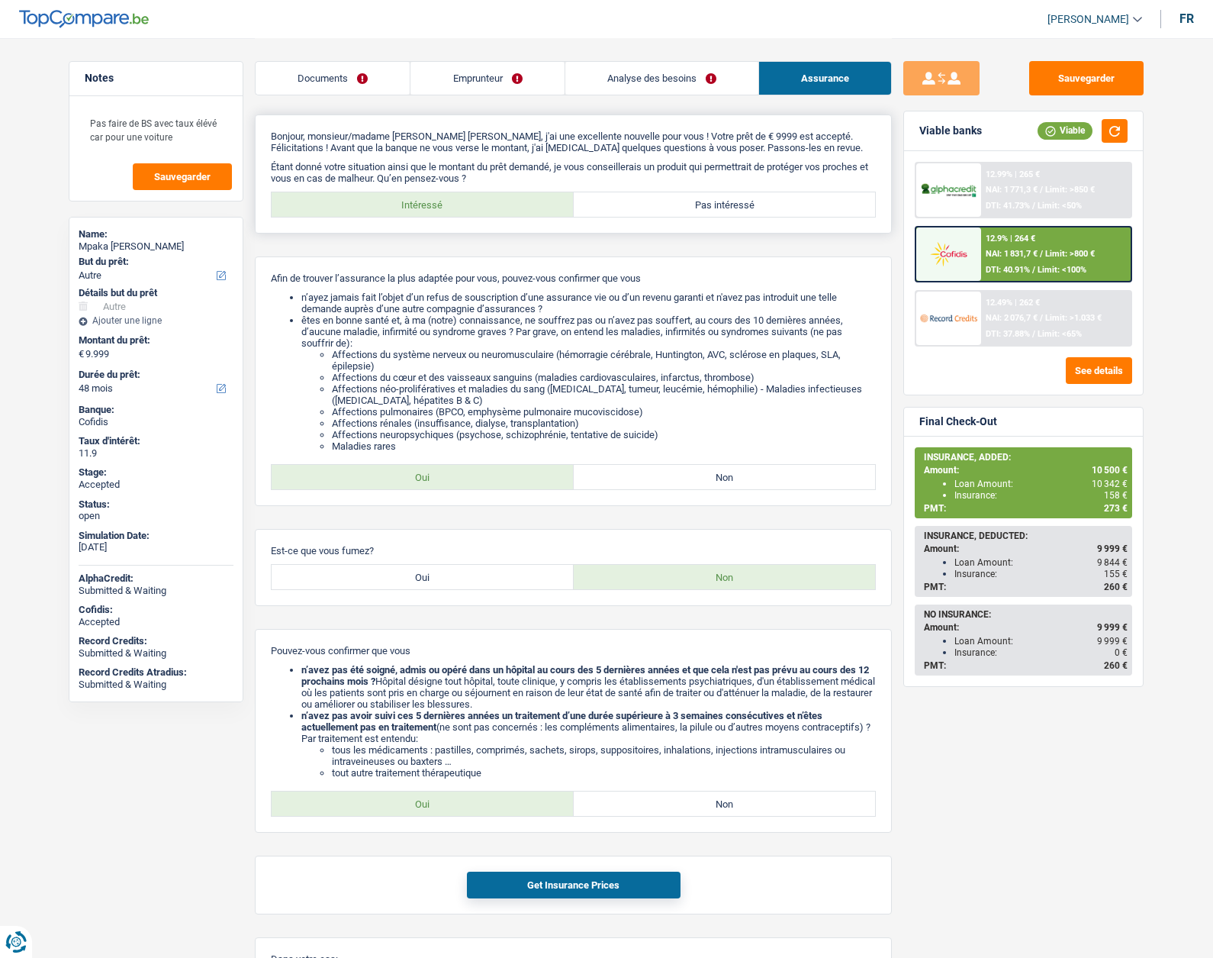
click at [698, 200] on label "Pas intéressé" at bounding box center [725, 204] width 302 height 24
click at [698, 200] on input "Pas intéressé" at bounding box center [725, 204] width 302 height 24
radio input "true"
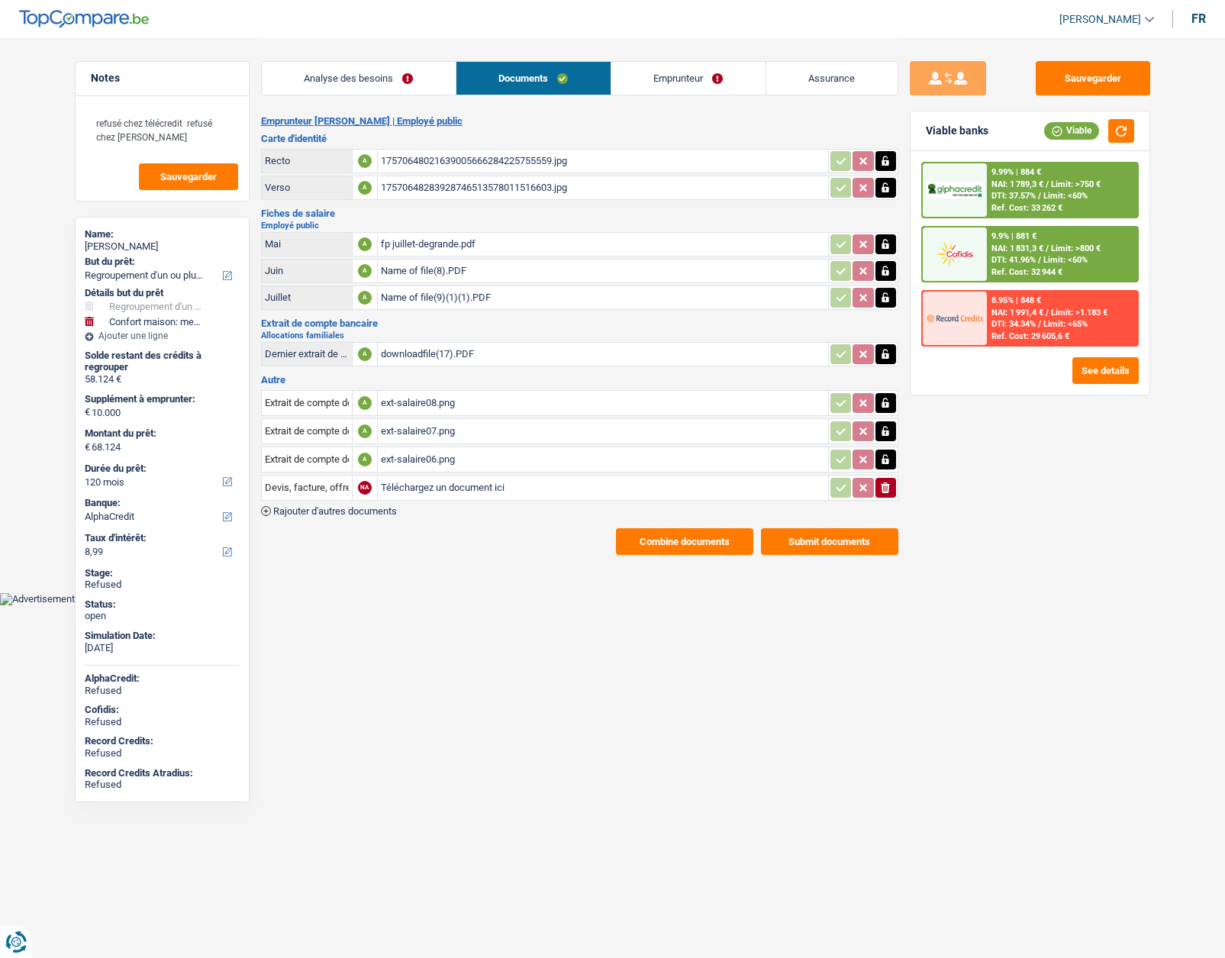
select select "refinancing"
select select "household"
select select "120"
select select "alphacredit"
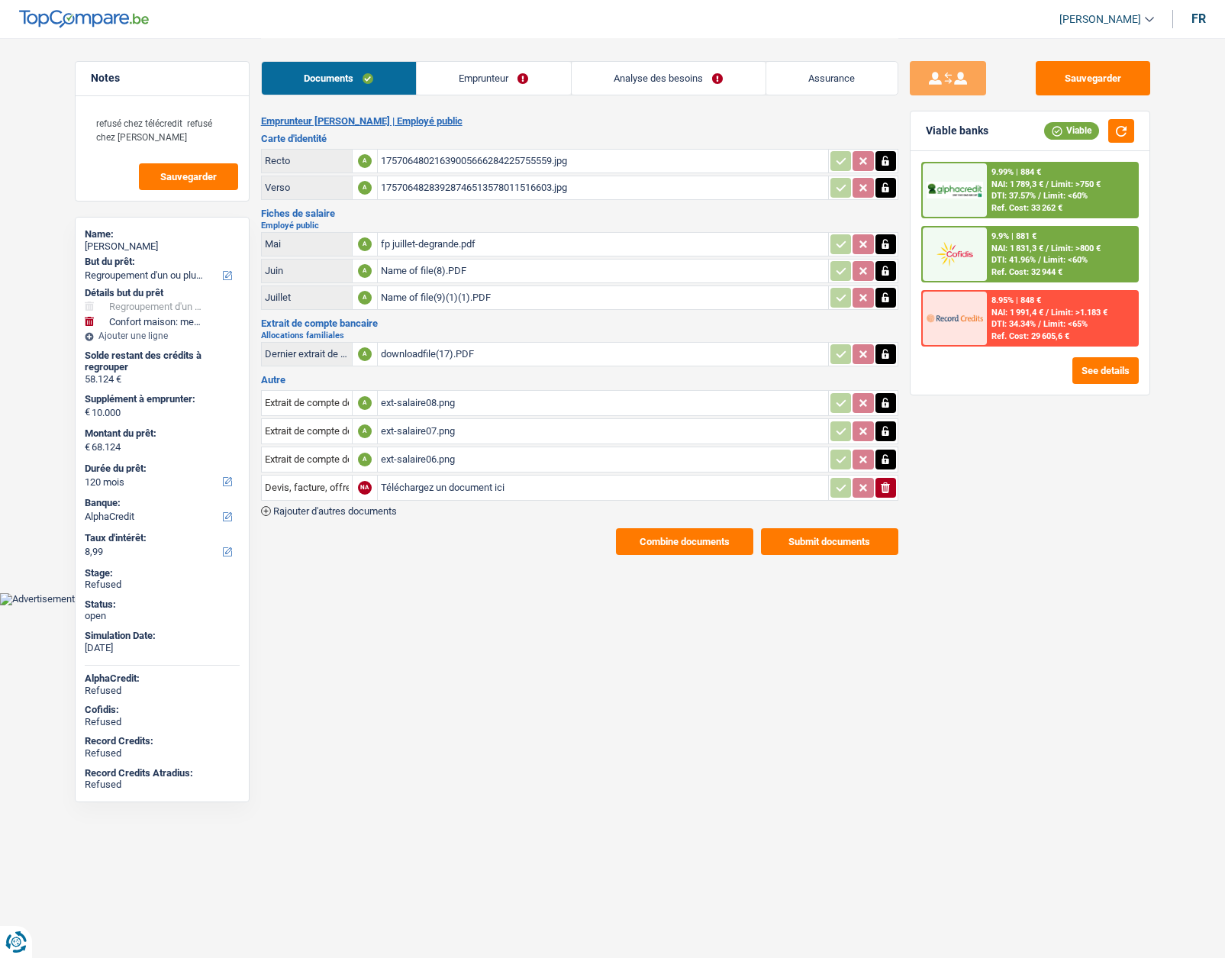
click at [643, 71] on link "Analyse des besoins" at bounding box center [669, 78] width 194 height 33
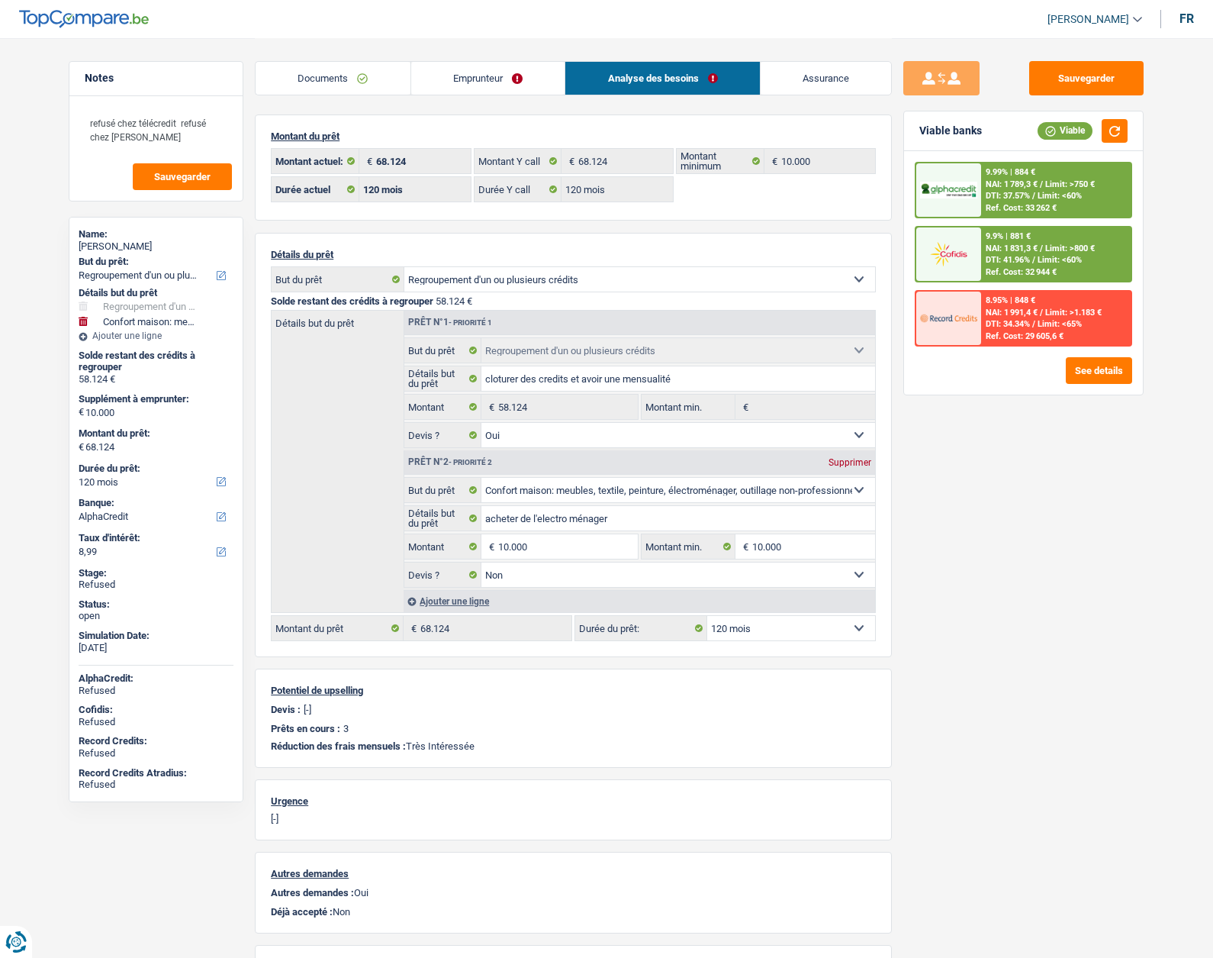
click at [469, 88] on link "Emprunteur" at bounding box center [488, 78] width 154 height 33
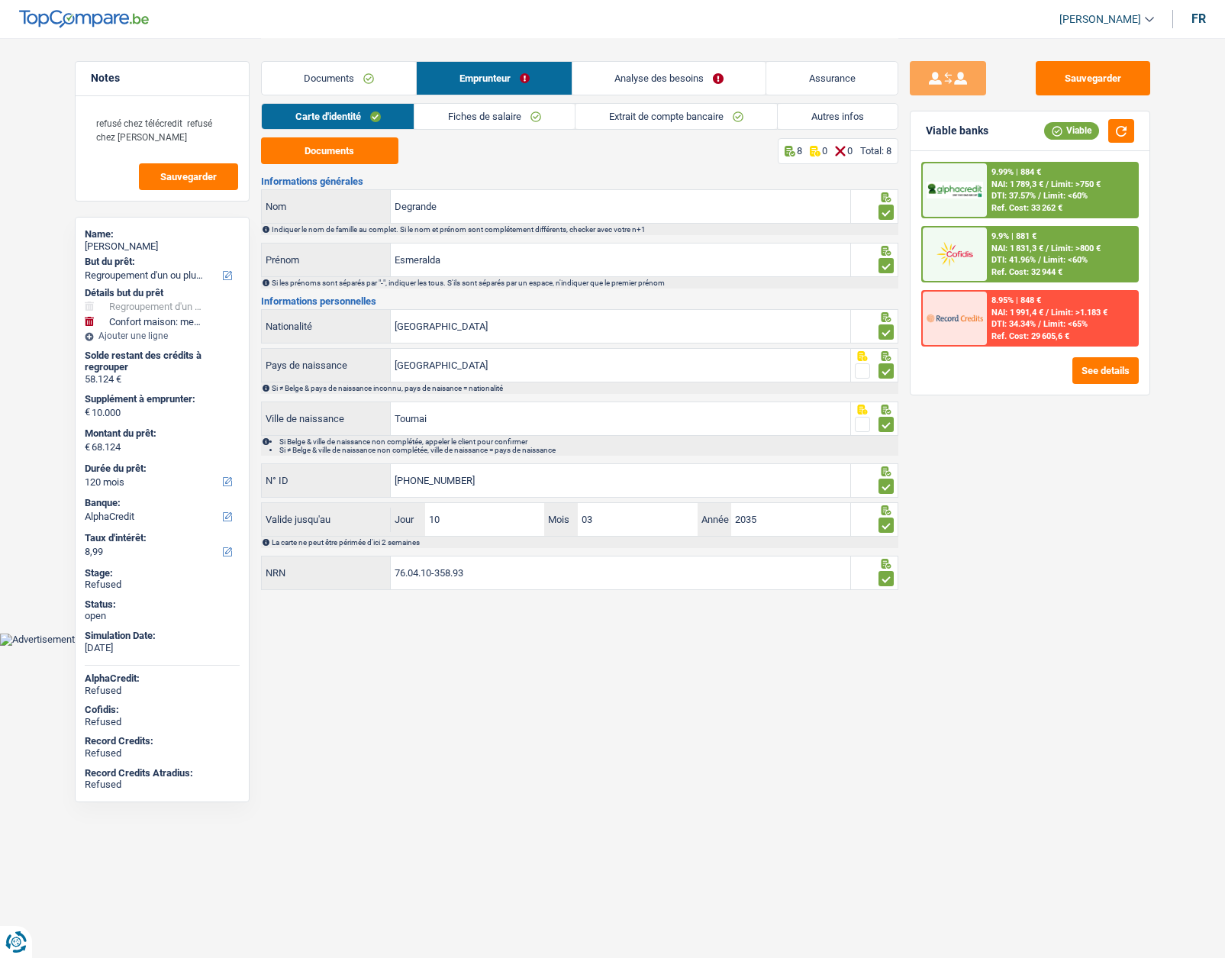
click at [604, 75] on link "Analyse des besoins" at bounding box center [669, 78] width 194 height 33
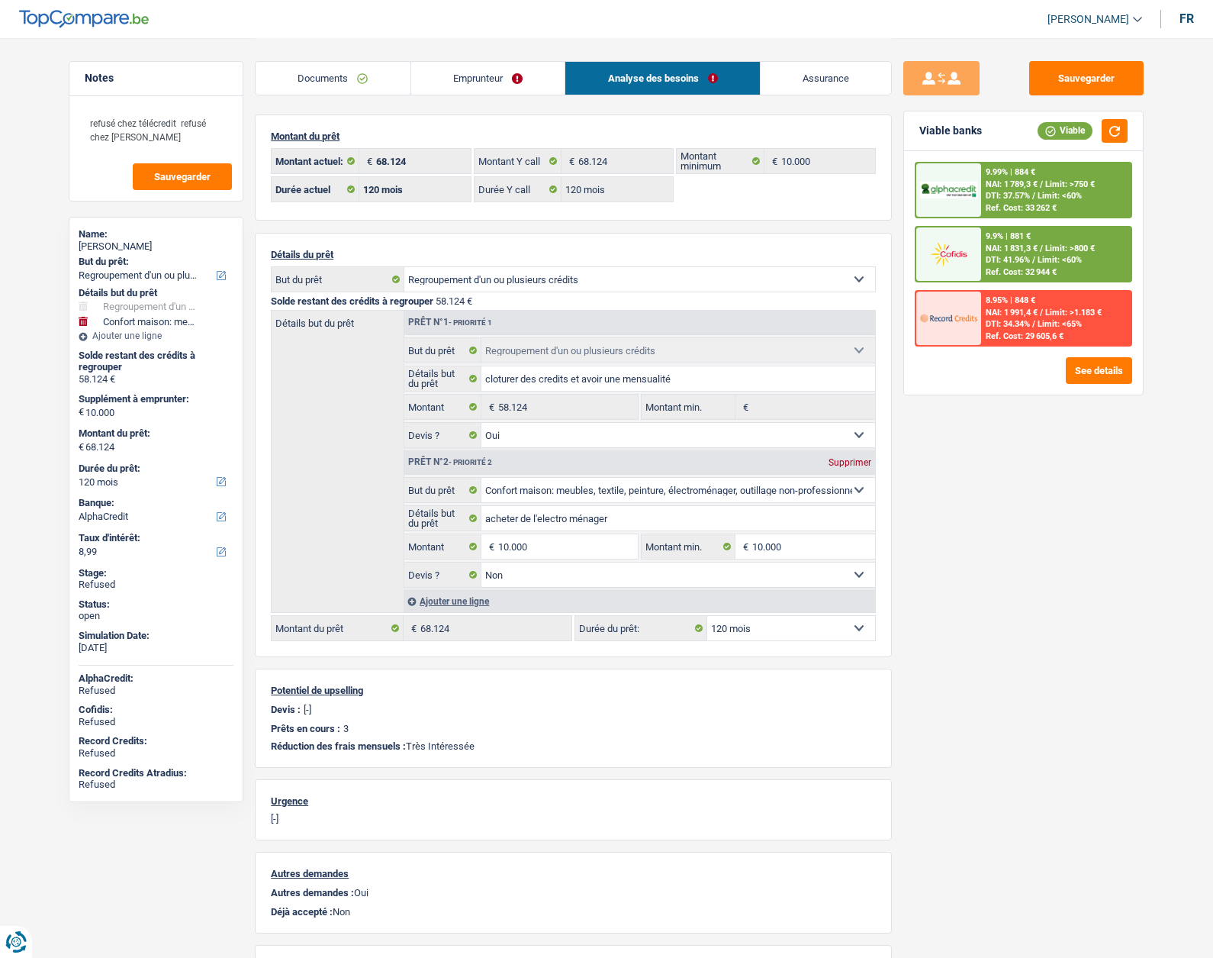
click at [321, 64] on link "Documents" at bounding box center [333, 78] width 155 height 33
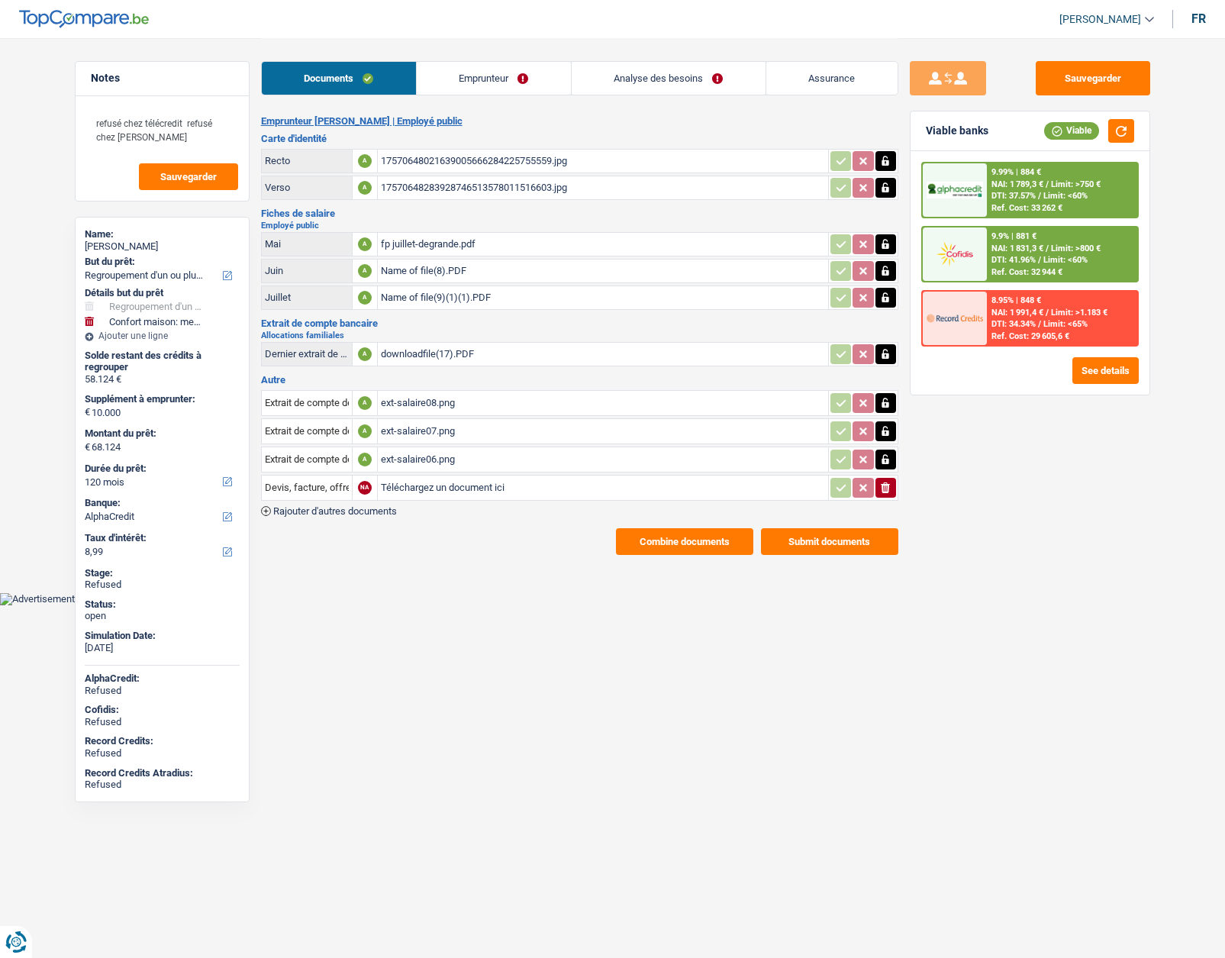
click at [435, 69] on link "Emprunteur" at bounding box center [494, 78] width 154 height 33
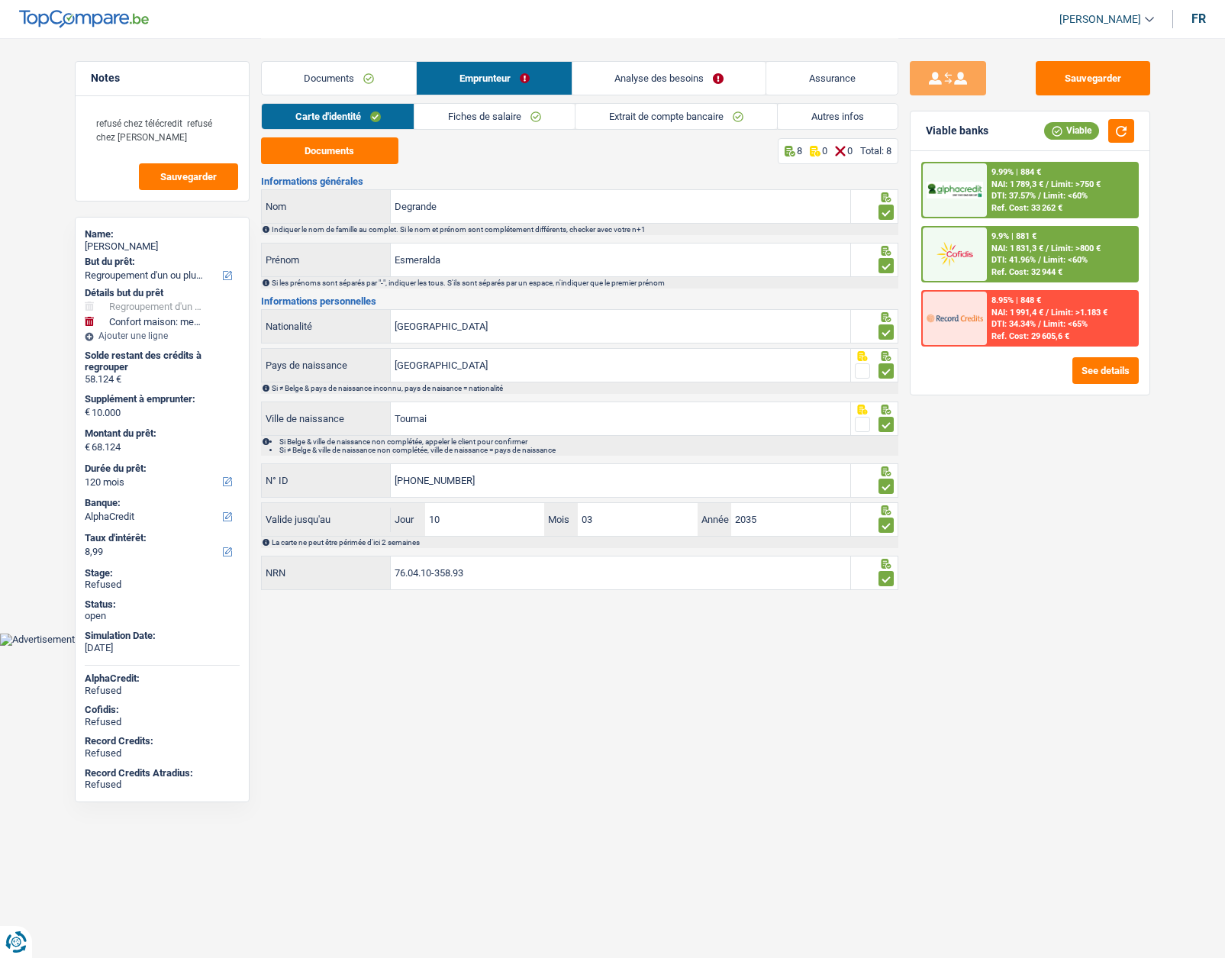
click at [851, 125] on link "Autres infos" at bounding box center [838, 116] width 120 height 25
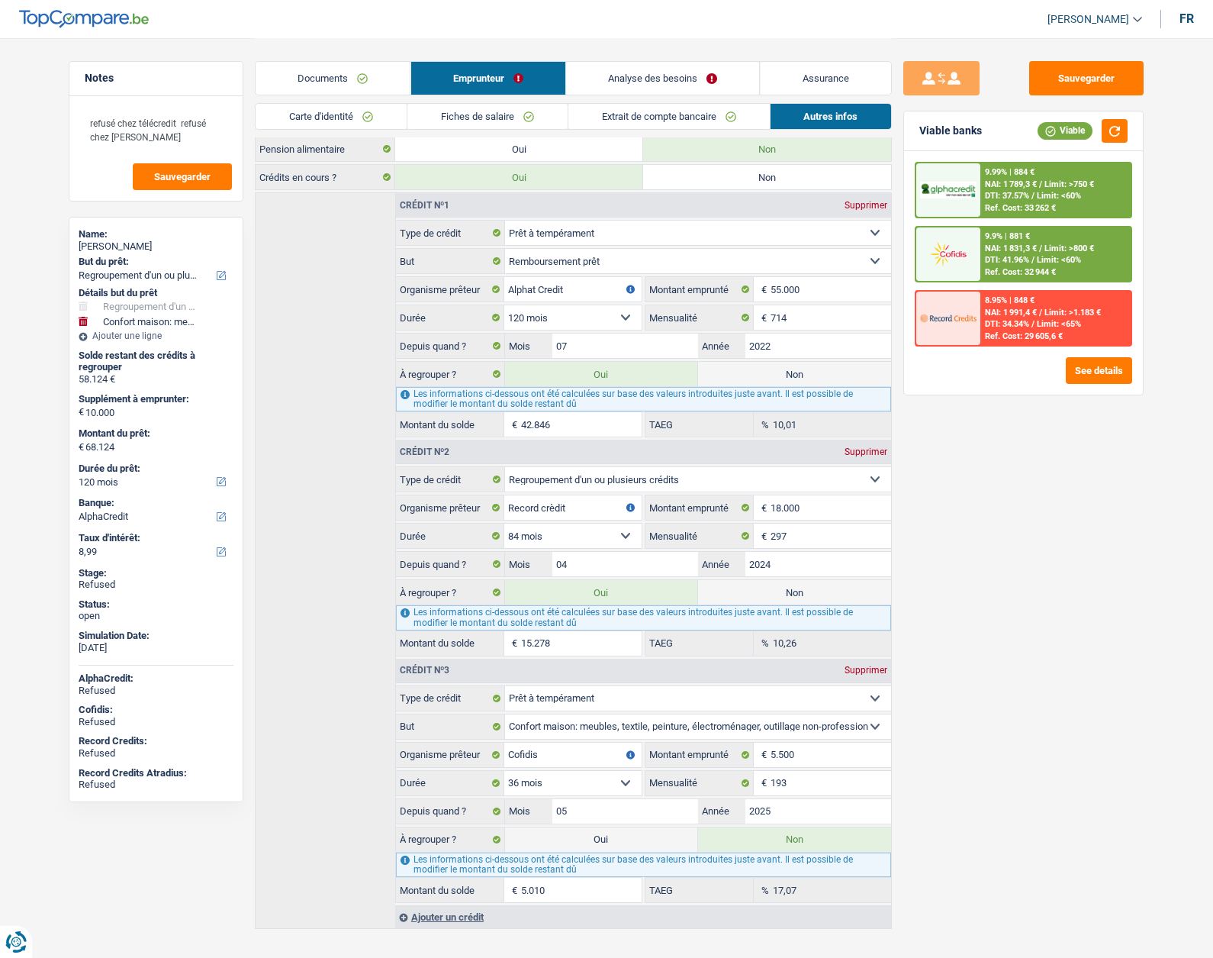
scroll to position [382, 0]
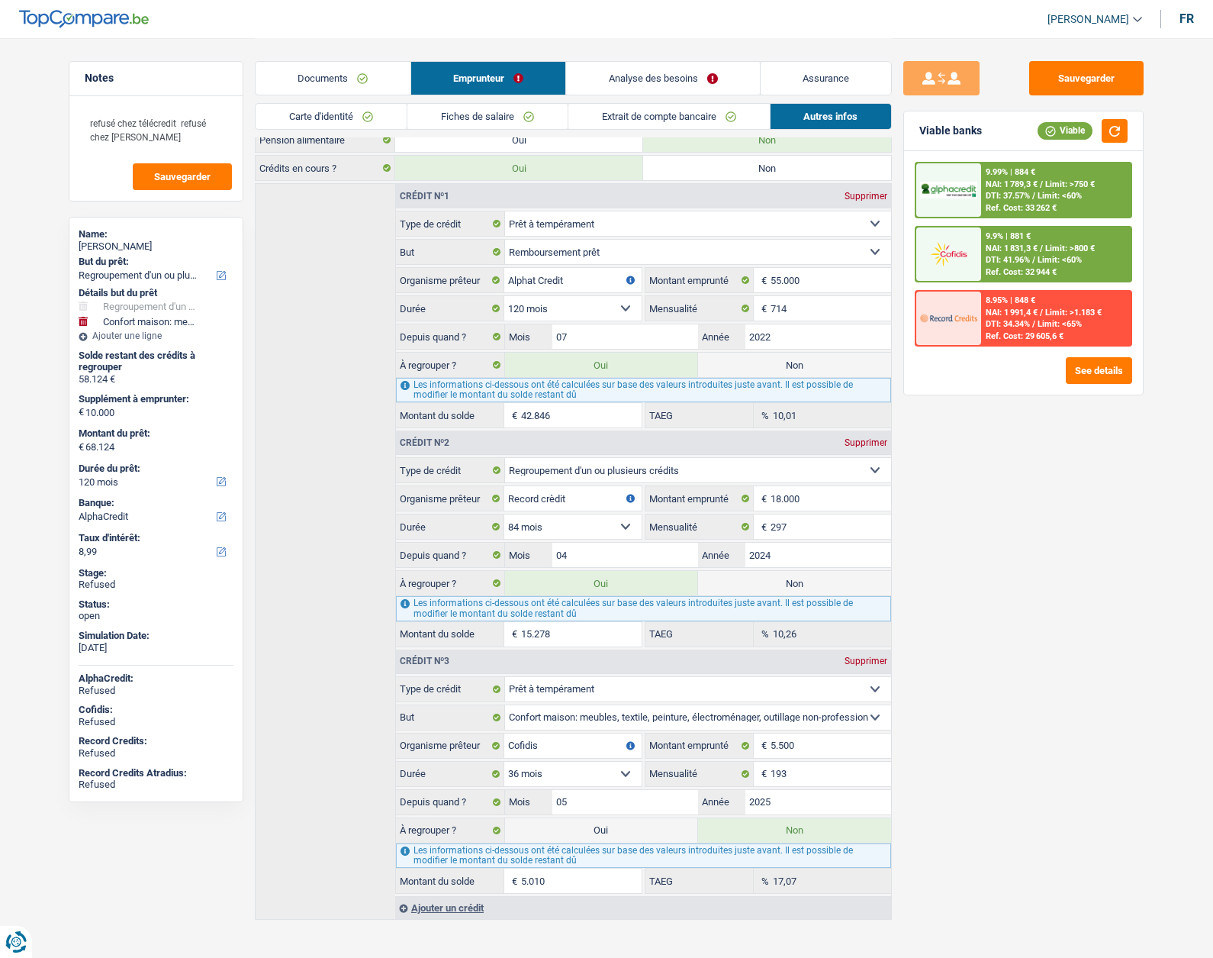
click at [769, 582] on label "Non" at bounding box center [794, 583] width 193 height 24
click at [769, 582] on input "Non" at bounding box center [794, 583] width 193 height 24
radio input "true"
type input "52.846"
select select "144"
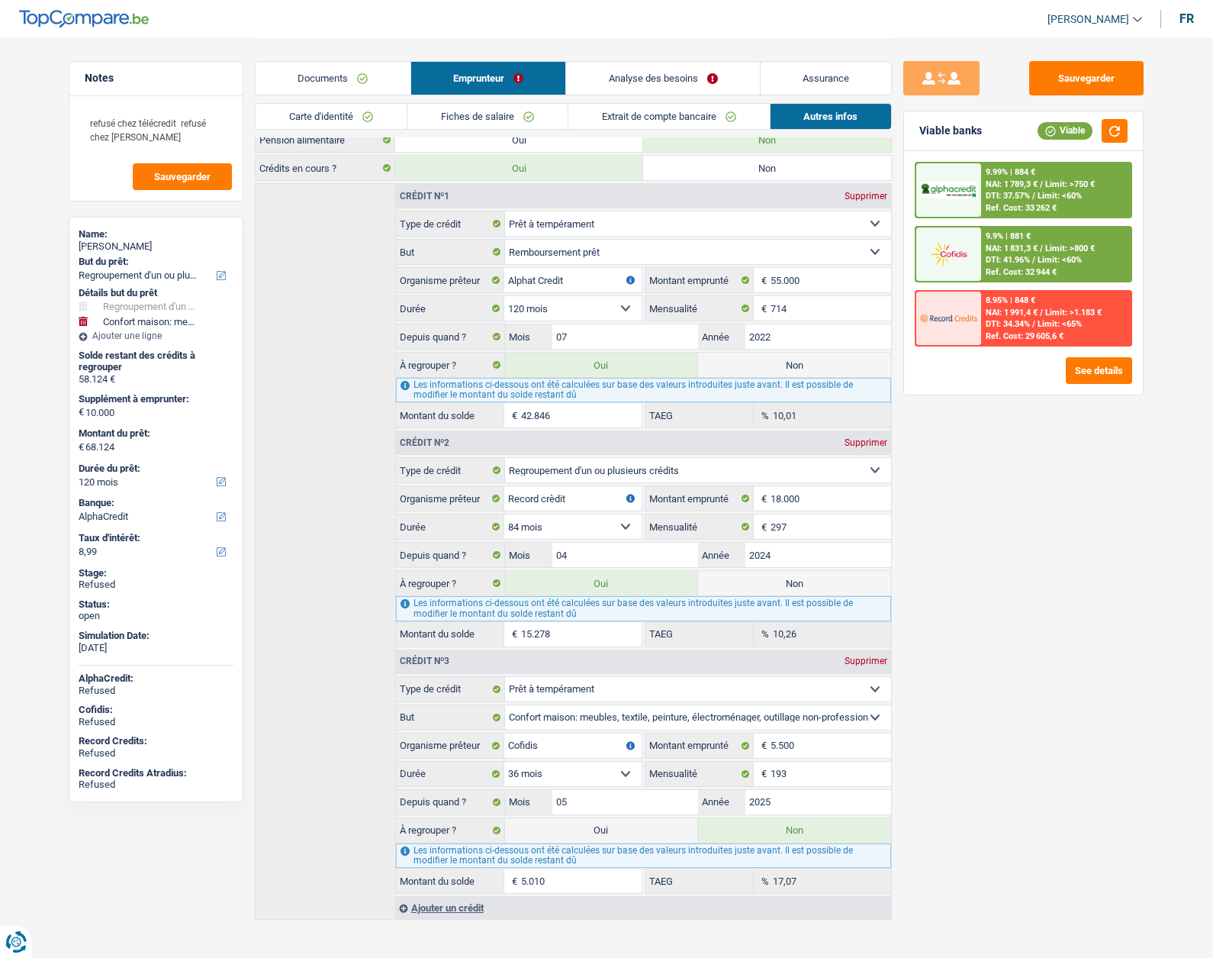
radio input "false"
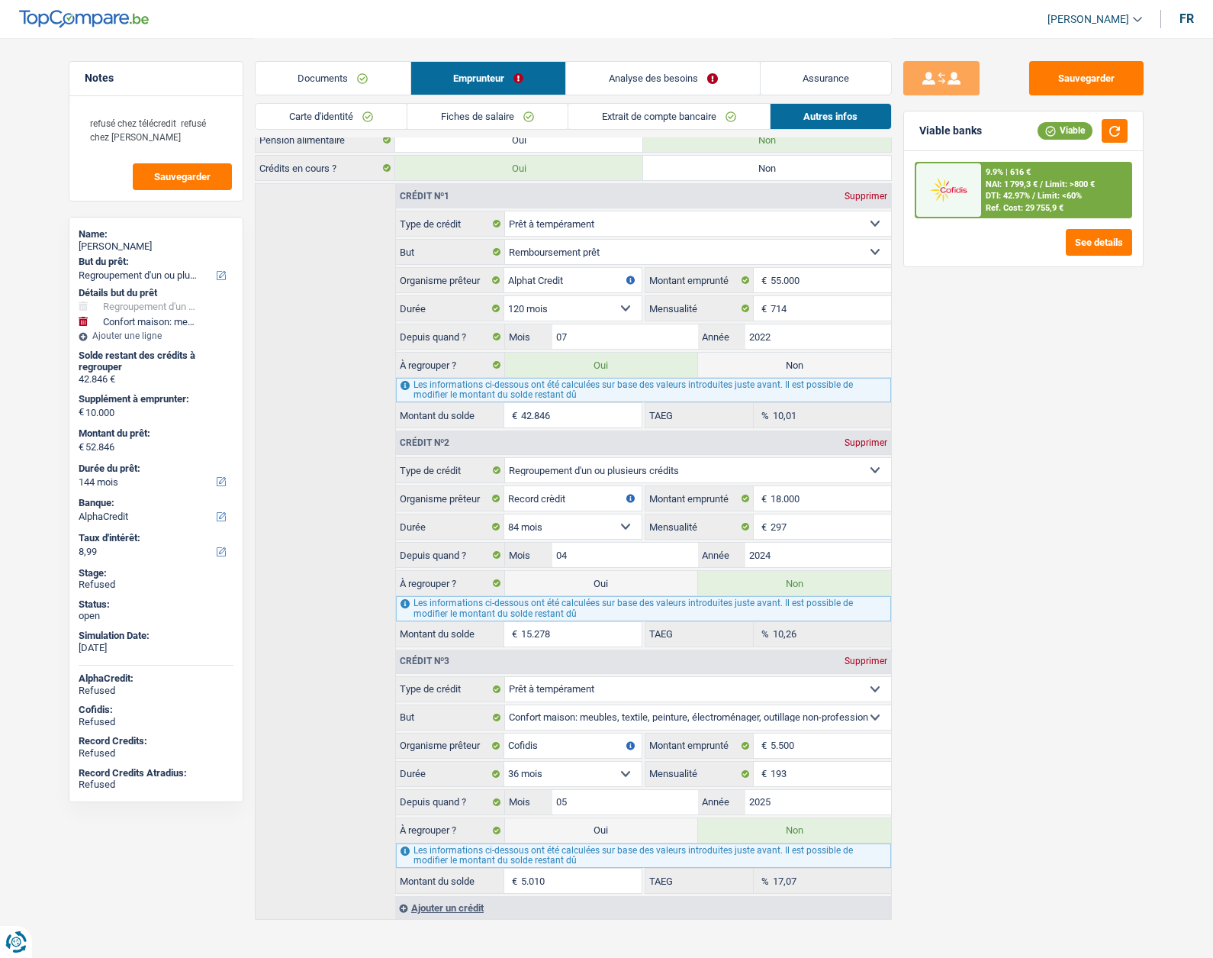
click at [788, 367] on label "Non" at bounding box center [794, 365] width 193 height 24
click at [788, 367] on input "Non" at bounding box center [794, 365] width 193 height 24
radio input "true"
select select "household"
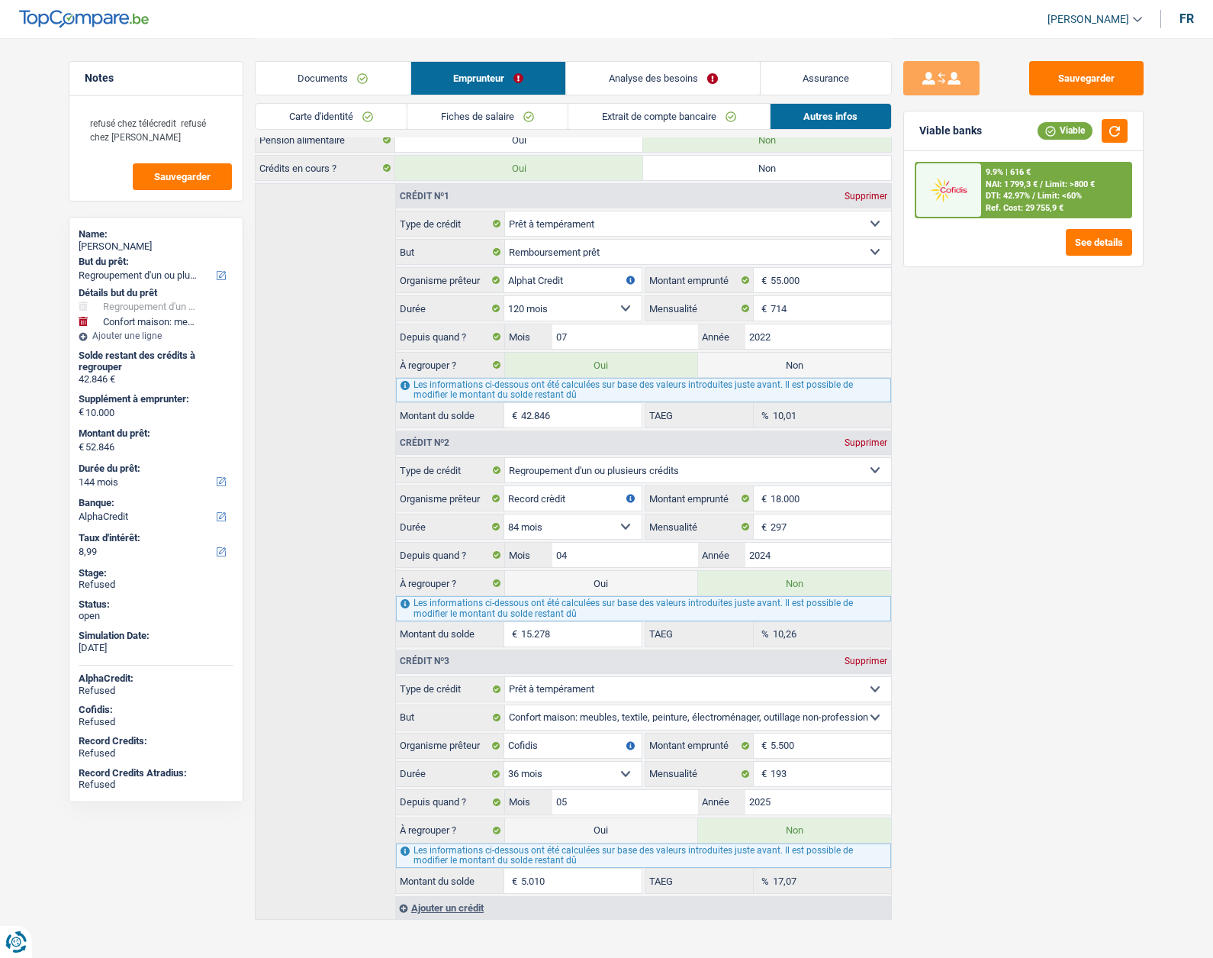
select select "48"
radio input "false"
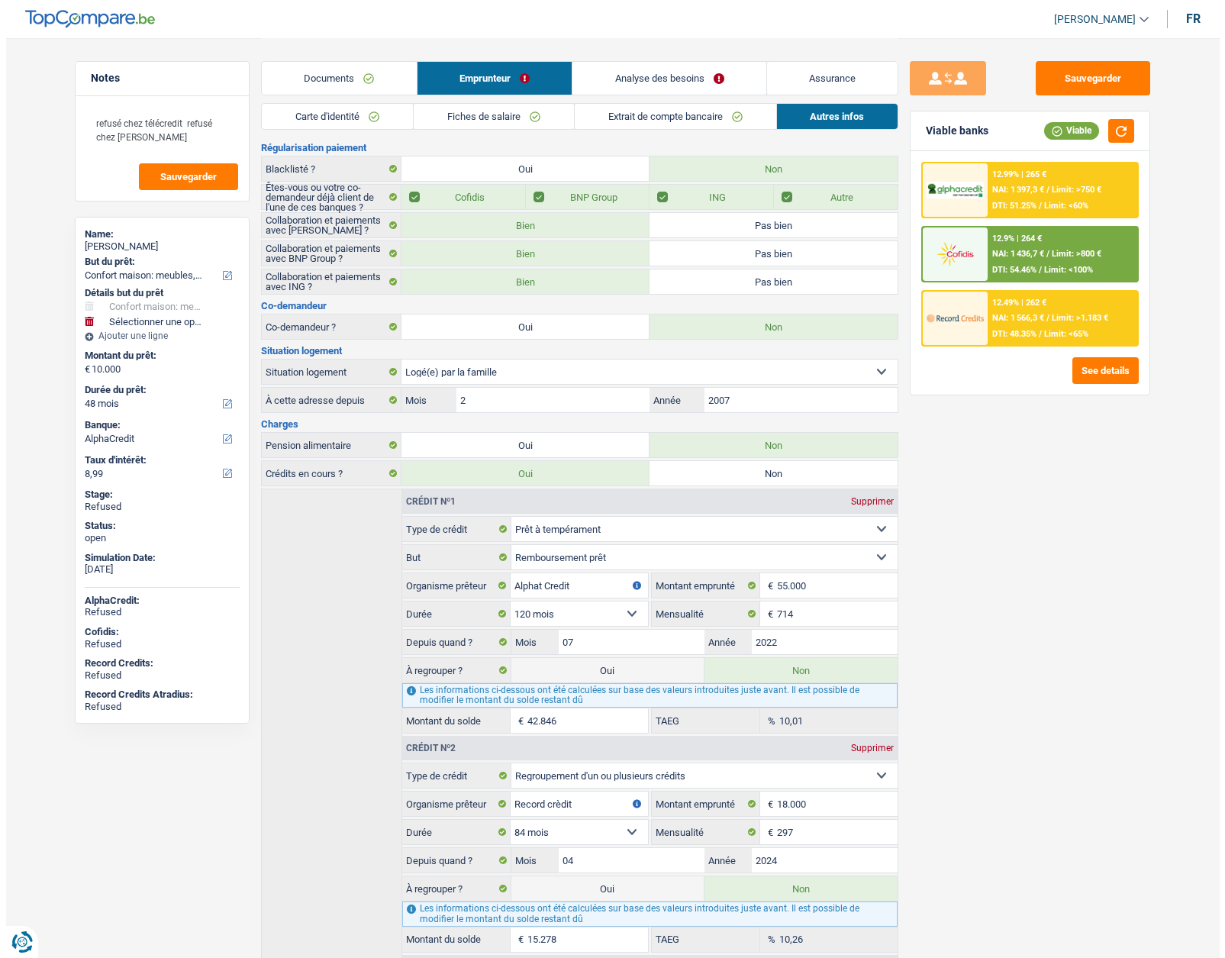
scroll to position [0, 0]
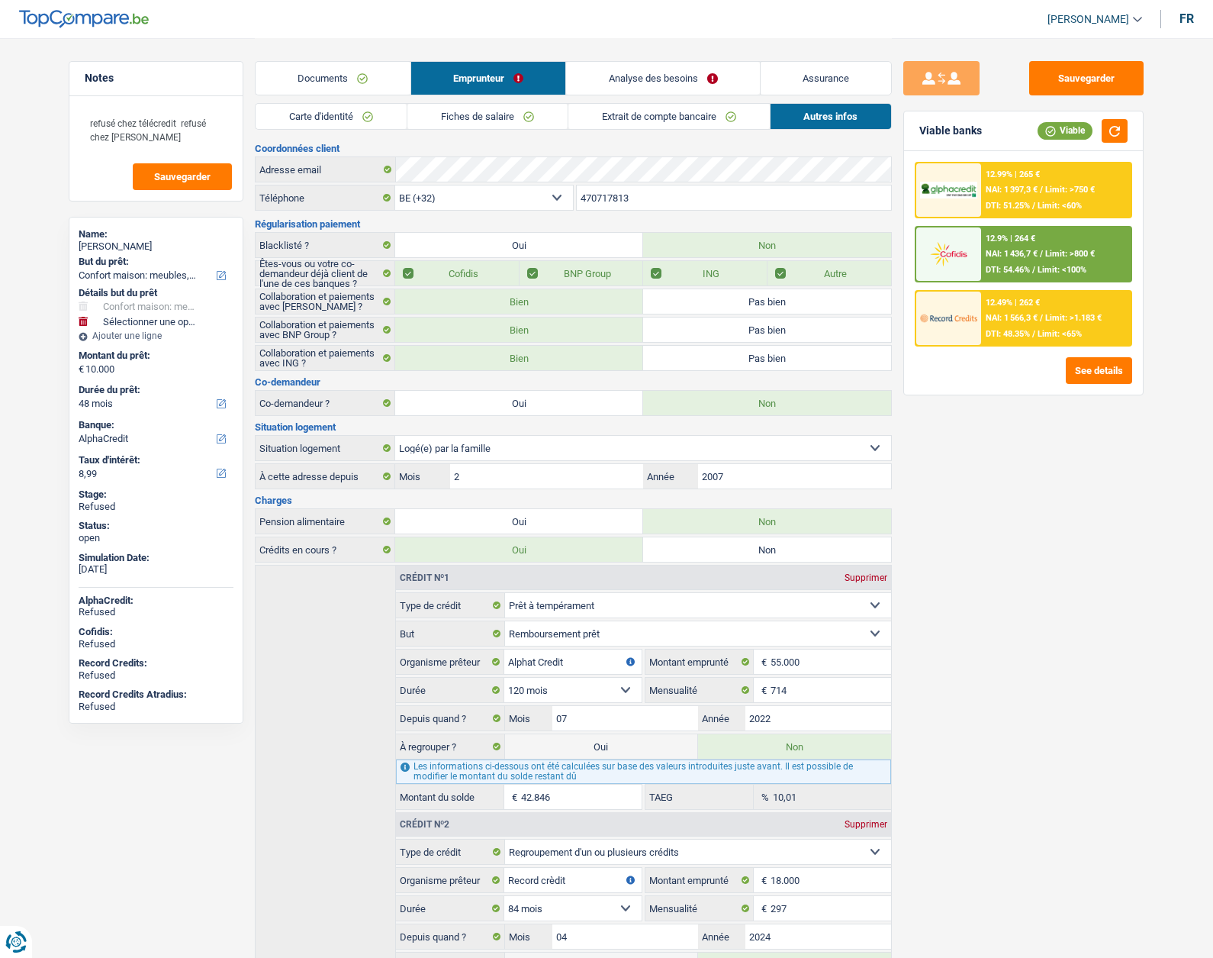
click at [678, 76] on link "Analyse des besoins" at bounding box center [663, 78] width 194 height 33
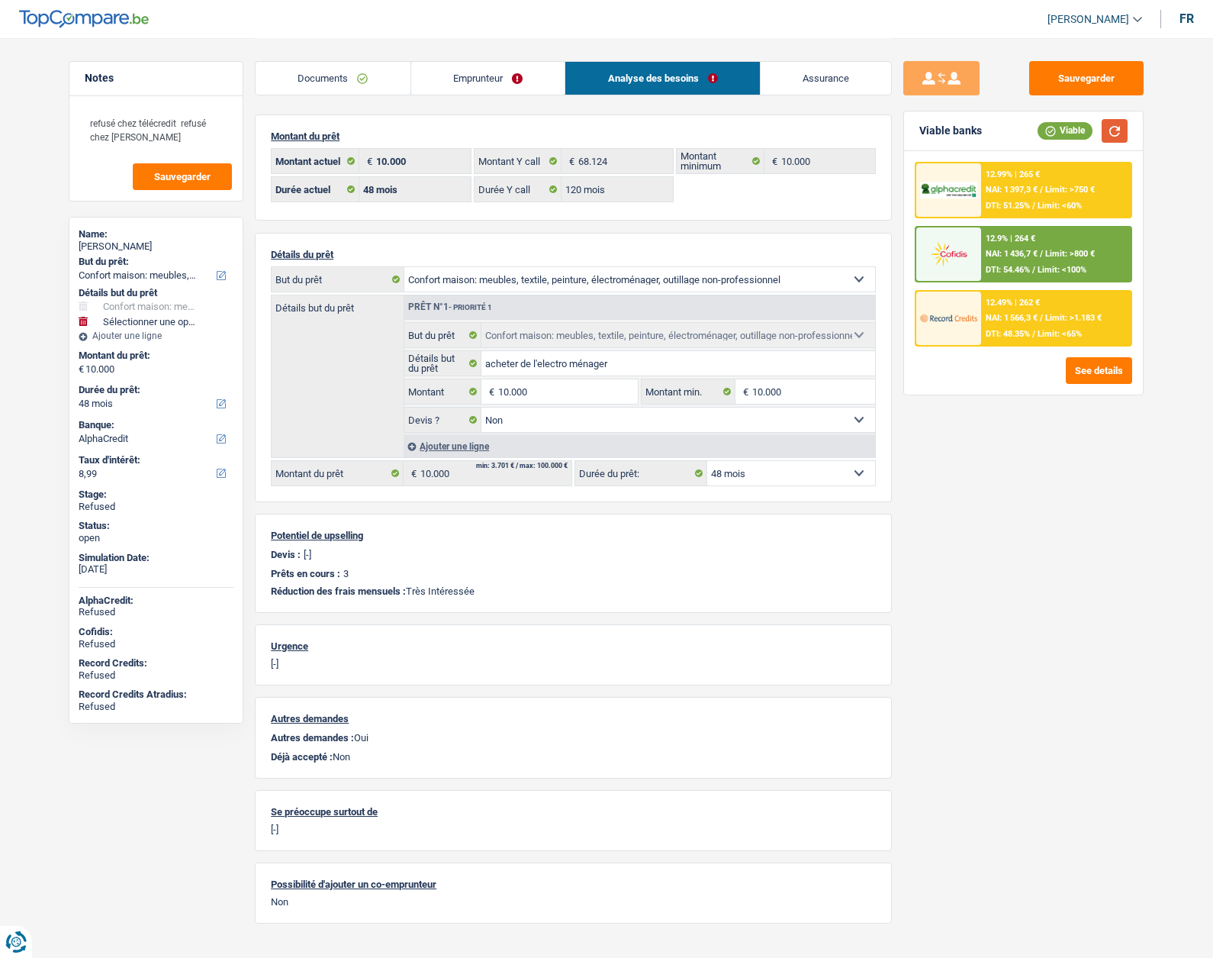
click at [1115, 127] on button "button" at bounding box center [1115, 131] width 26 height 24
click at [1108, 365] on button "See details" at bounding box center [1099, 370] width 66 height 27
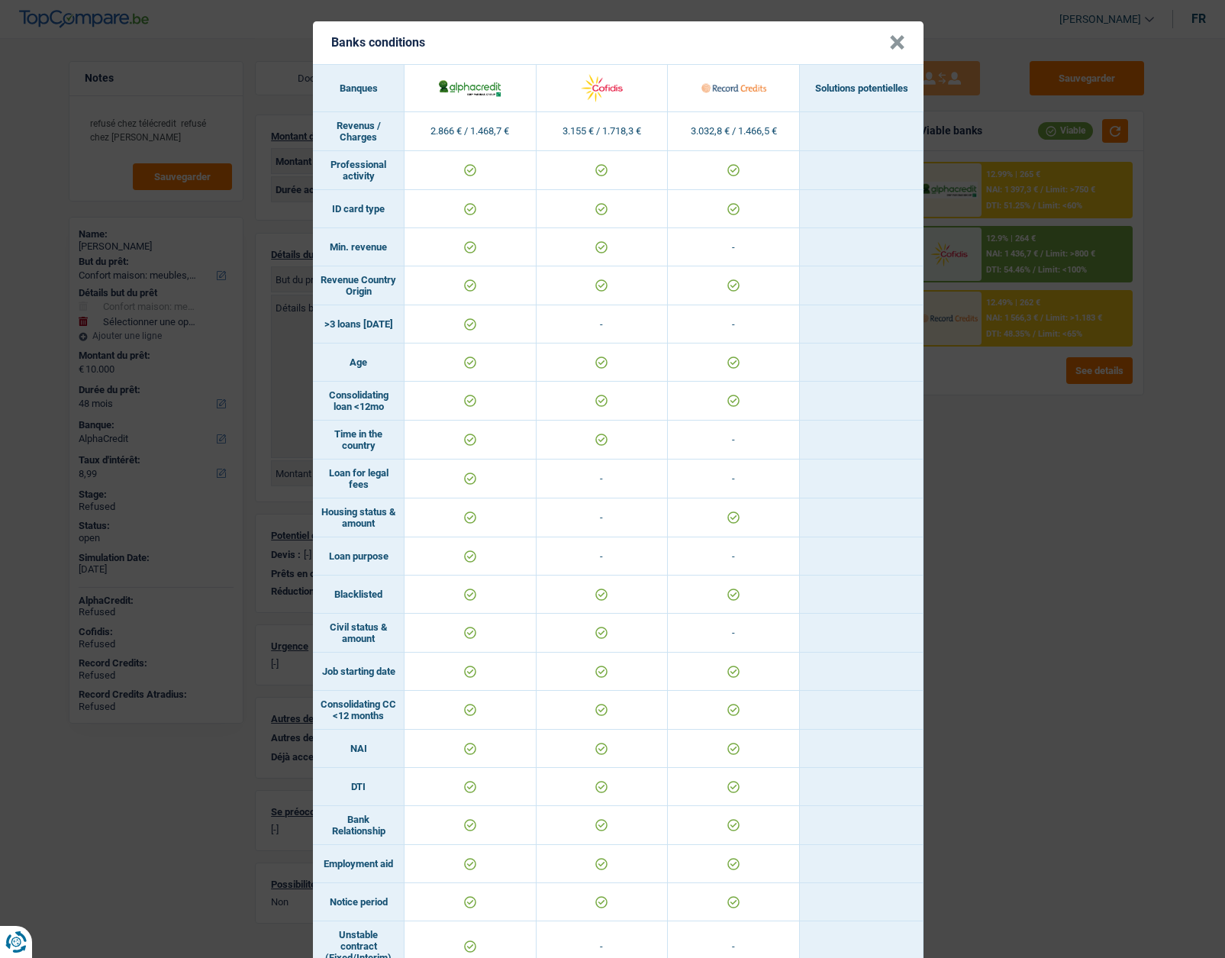
click at [889, 48] on button "×" at bounding box center [897, 42] width 16 height 15
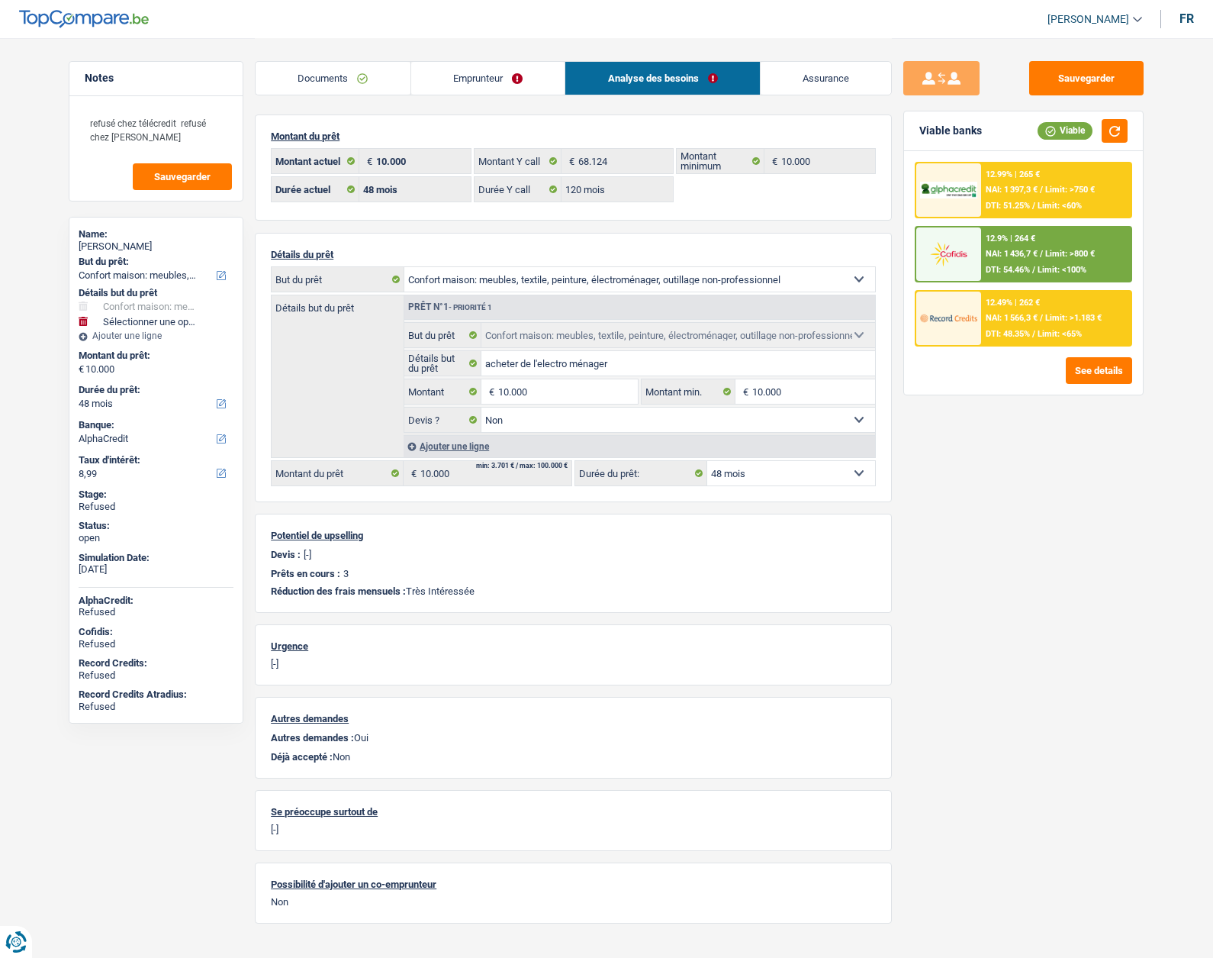
click at [969, 203] on div at bounding box center [949, 189] width 64 height 53
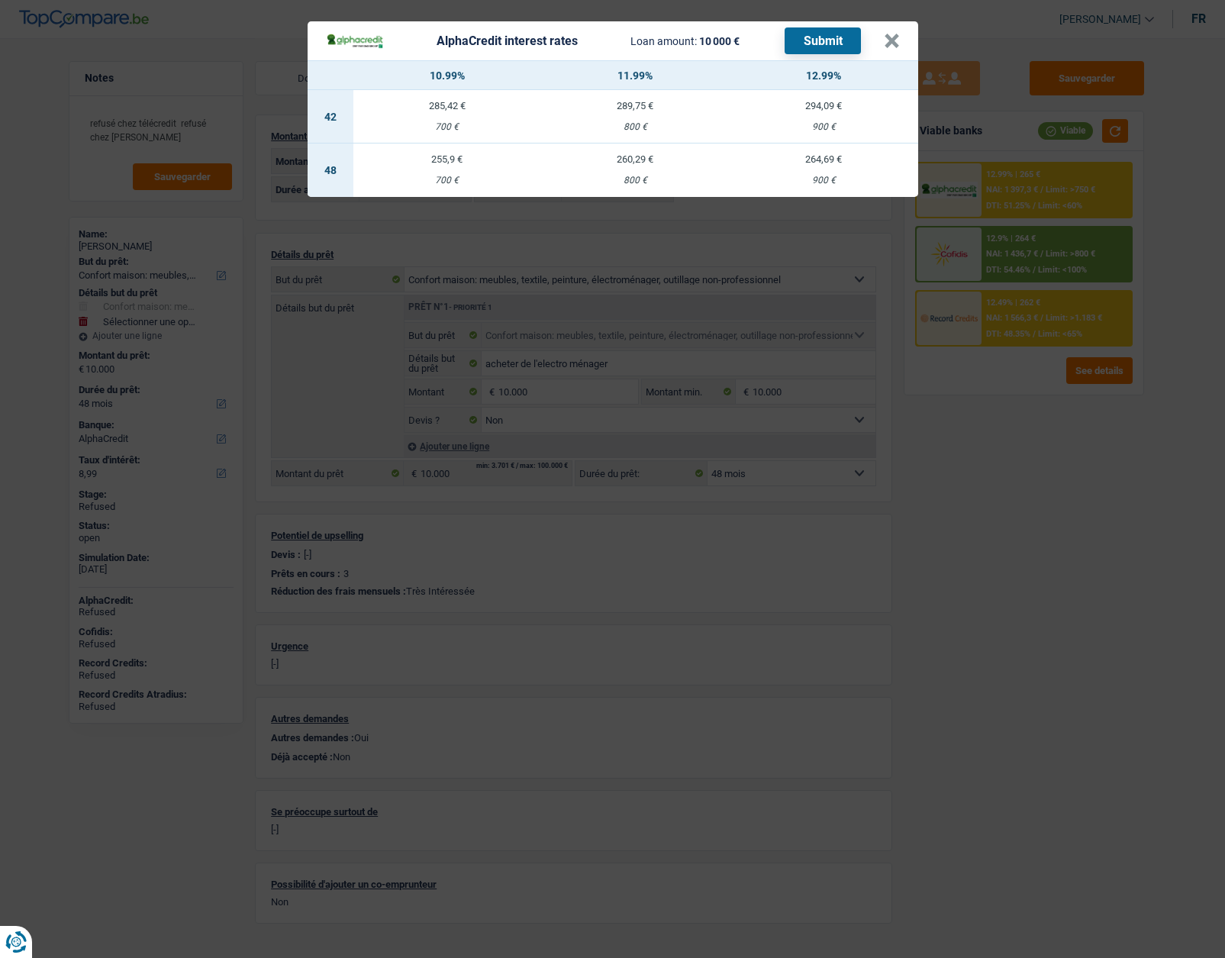
click at [643, 174] on td "260,29 € 800 €" at bounding box center [635, 169] width 189 height 53
type input "11,99"
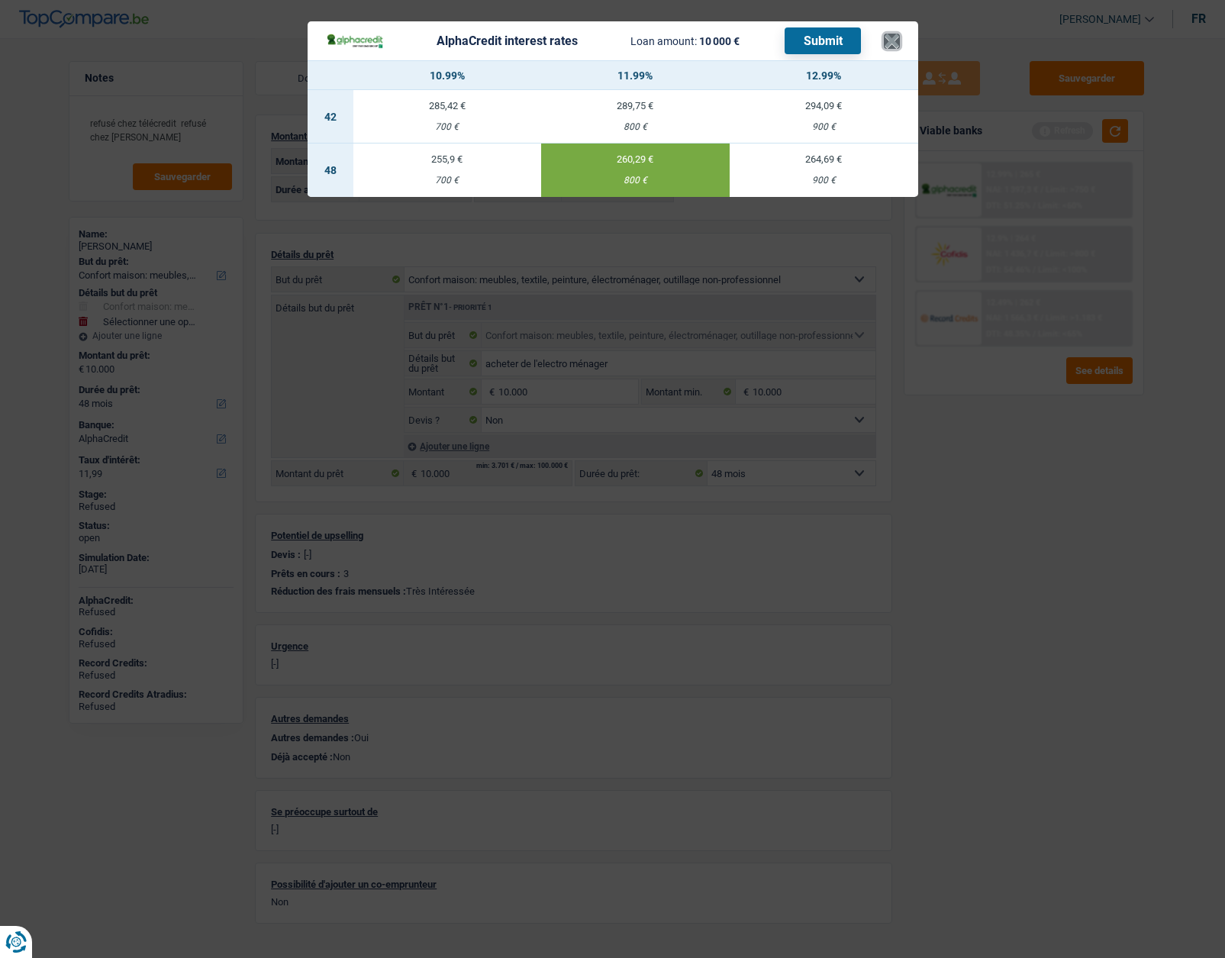
click at [885, 40] on button "×" at bounding box center [892, 41] width 16 height 15
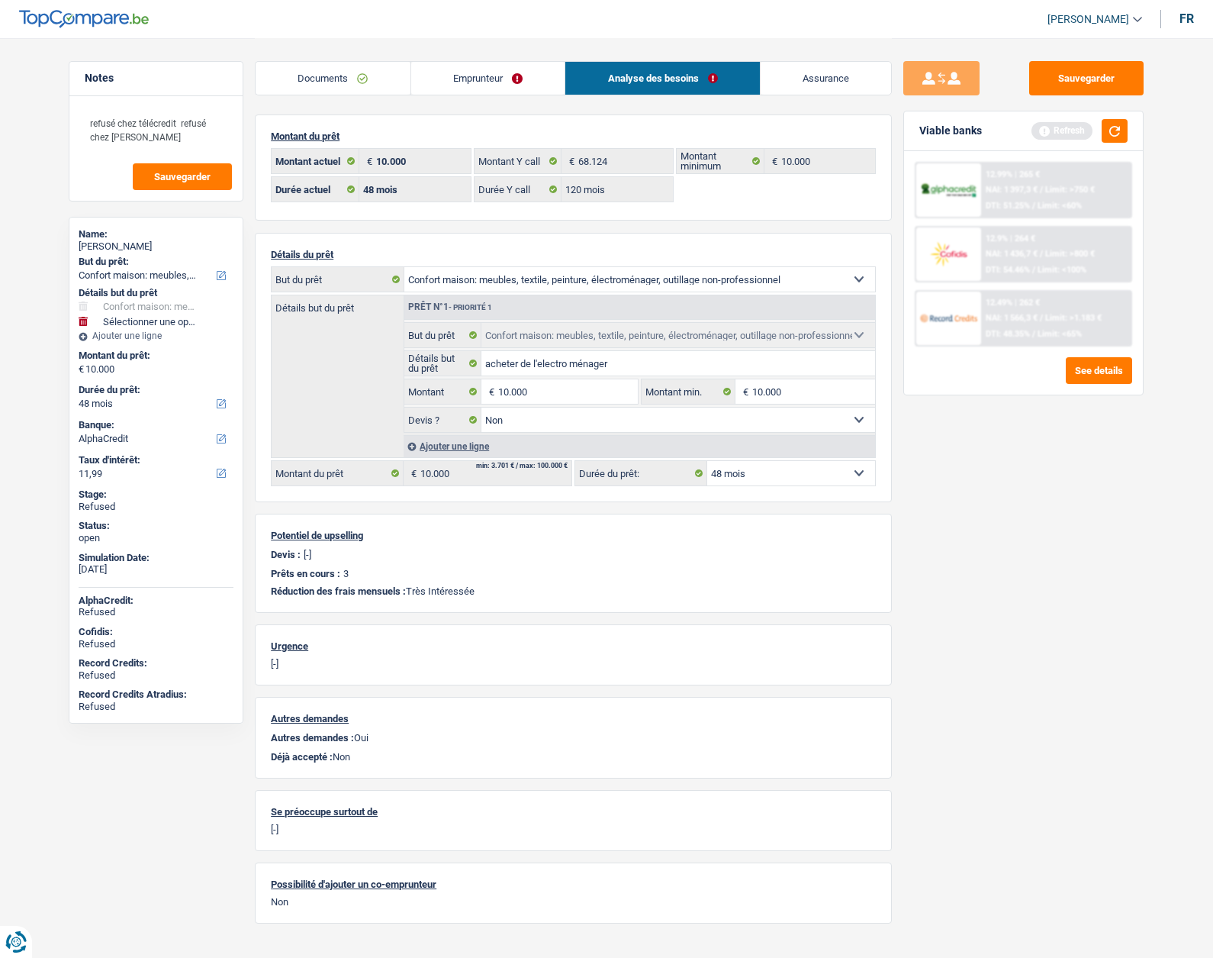
click at [473, 85] on link "Emprunteur" at bounding box center [488, 78] width 154 height 33
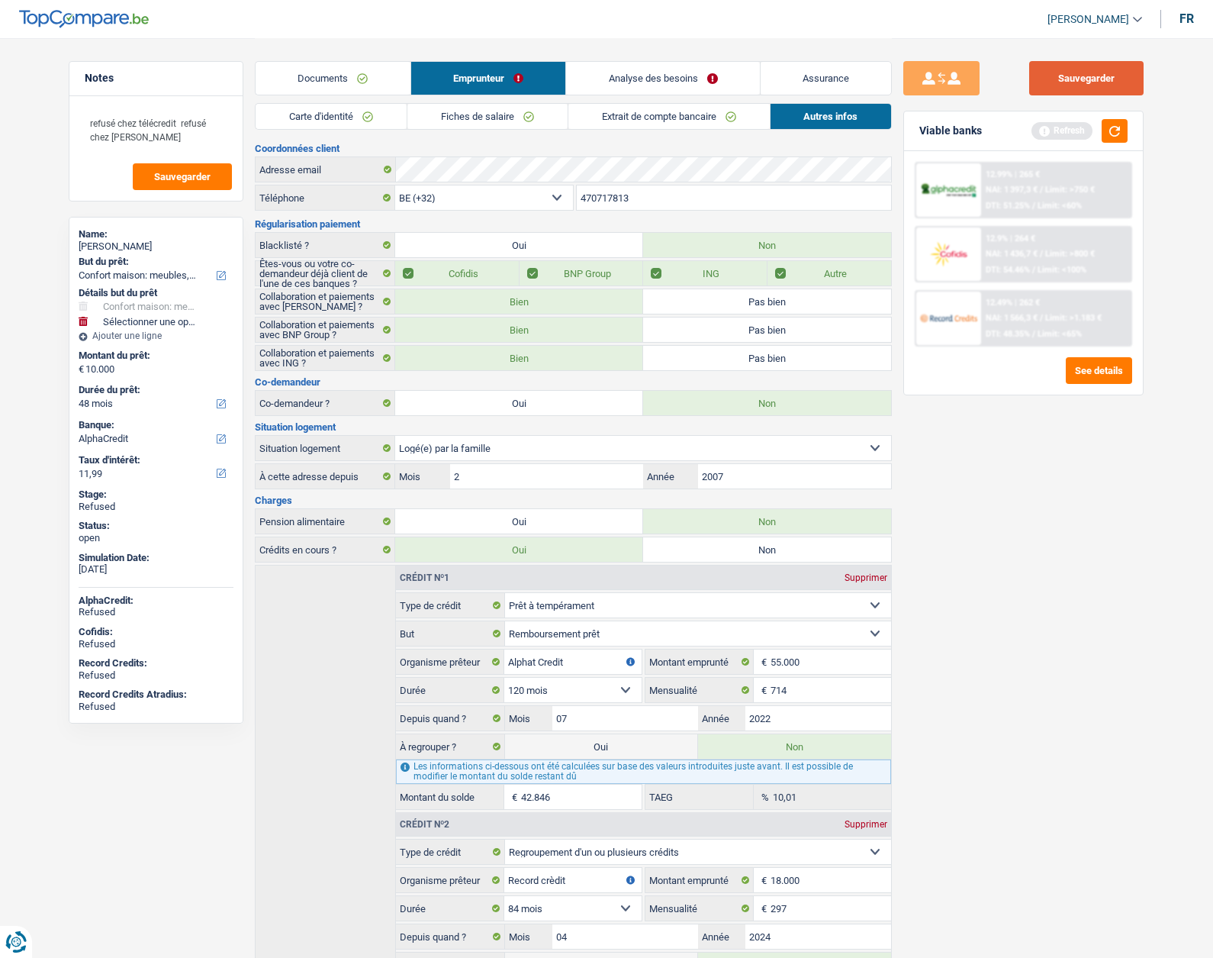
click at [1080, 74] on button "Sauvegarder" at bounding box center [1087, 78] width 114 height 34
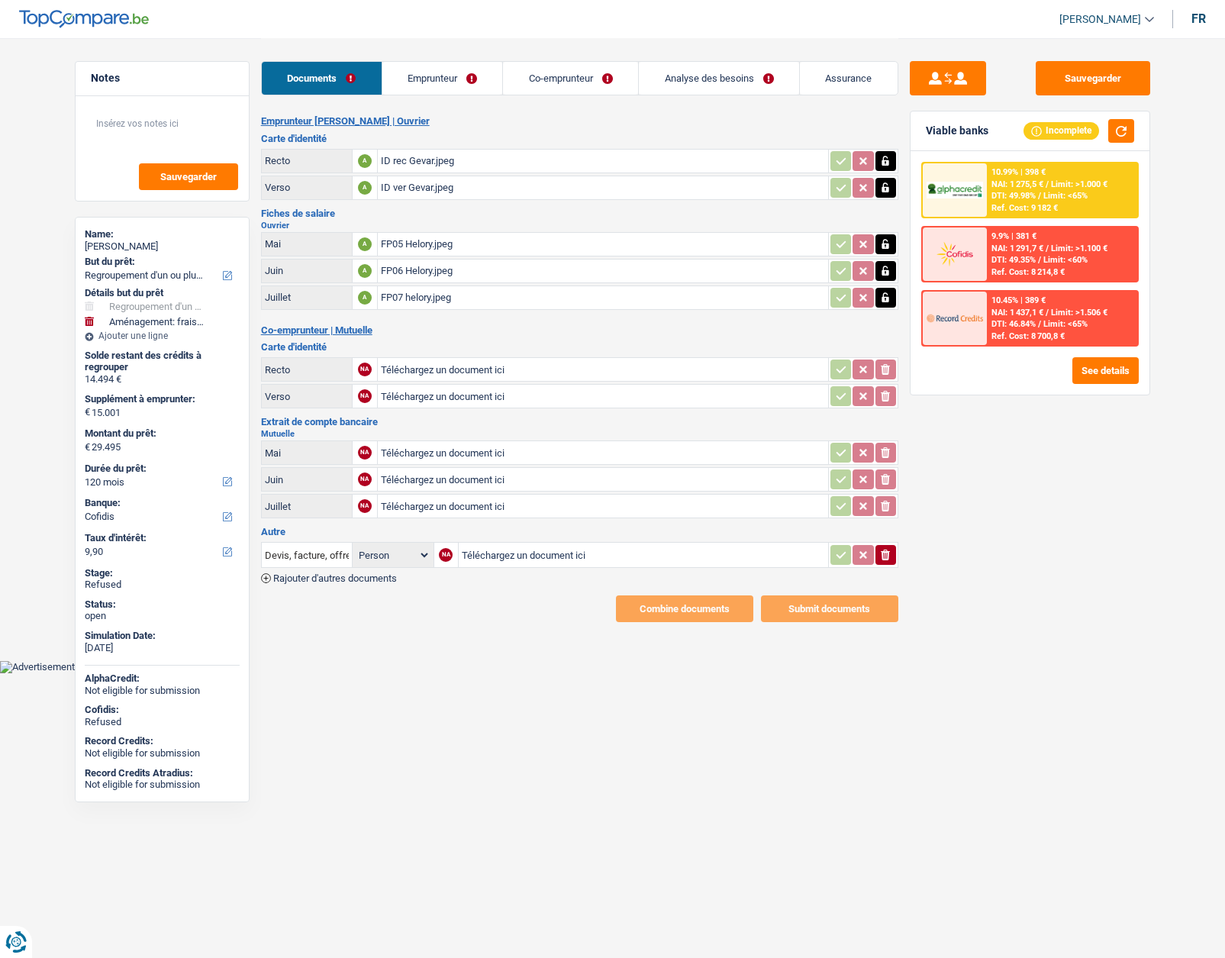
select select "refinancing"
select select "movingOrInstallation"
select select "120"
select select "cofidis"
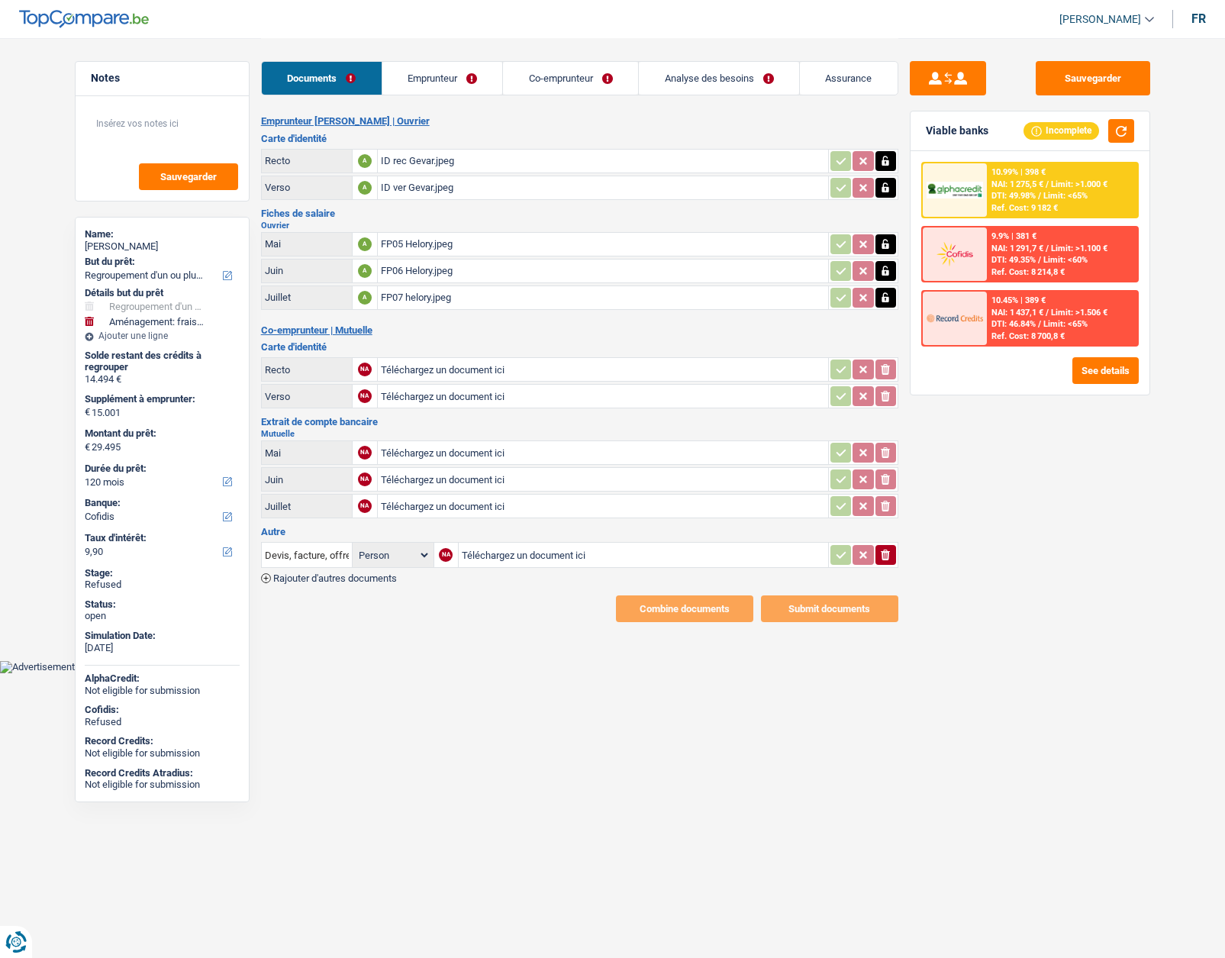
select select "32"
select select "ownerWithMortgage"
select select "mortgage"
select select "300"
select select "renovationLoan"
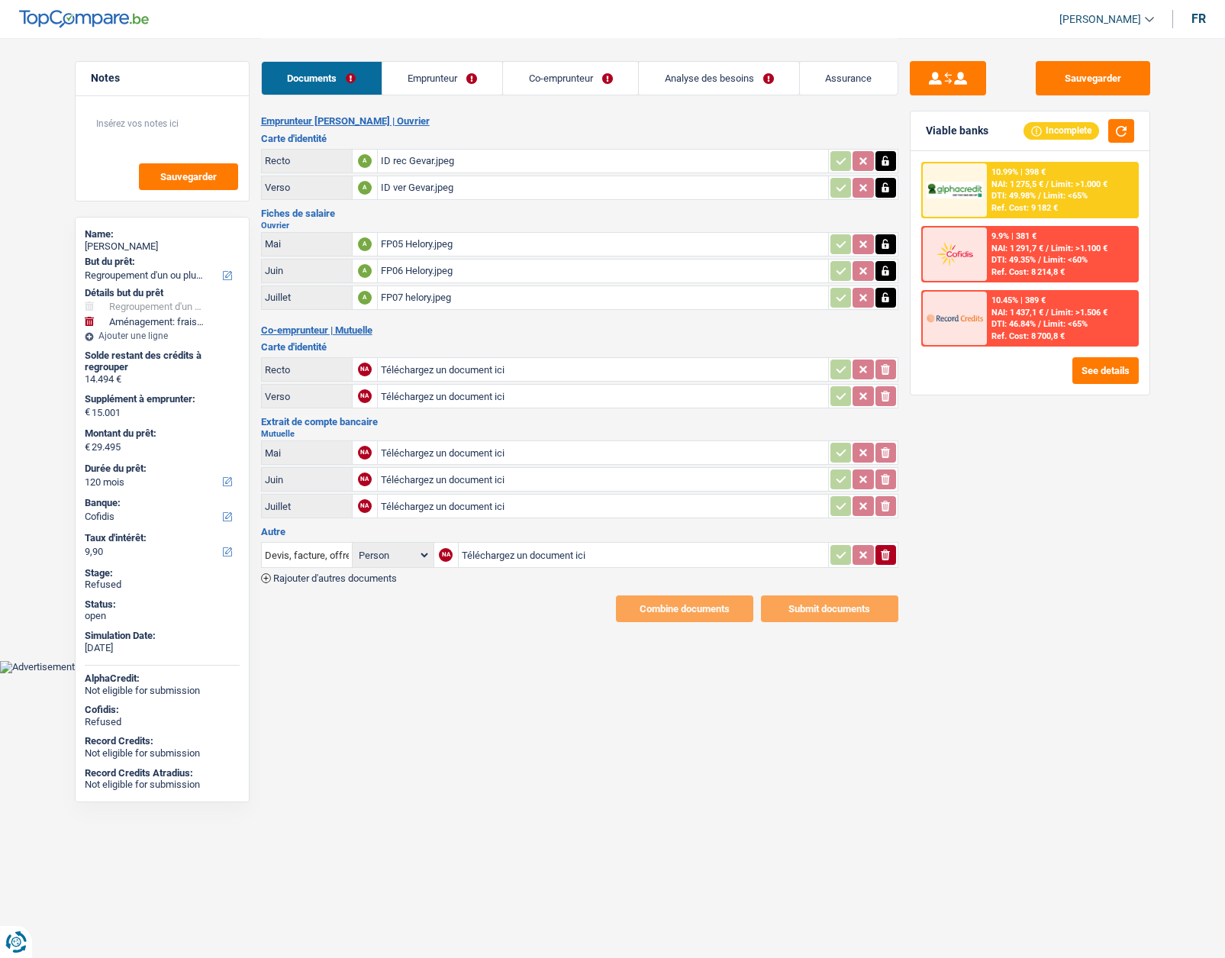
select select "84"
select select "personalLoan"
select select "smallWorks"
select select "48"
click at [678, 79] on link "Analyse des besoins" at bounding box center [719, 78] width 160 height 33
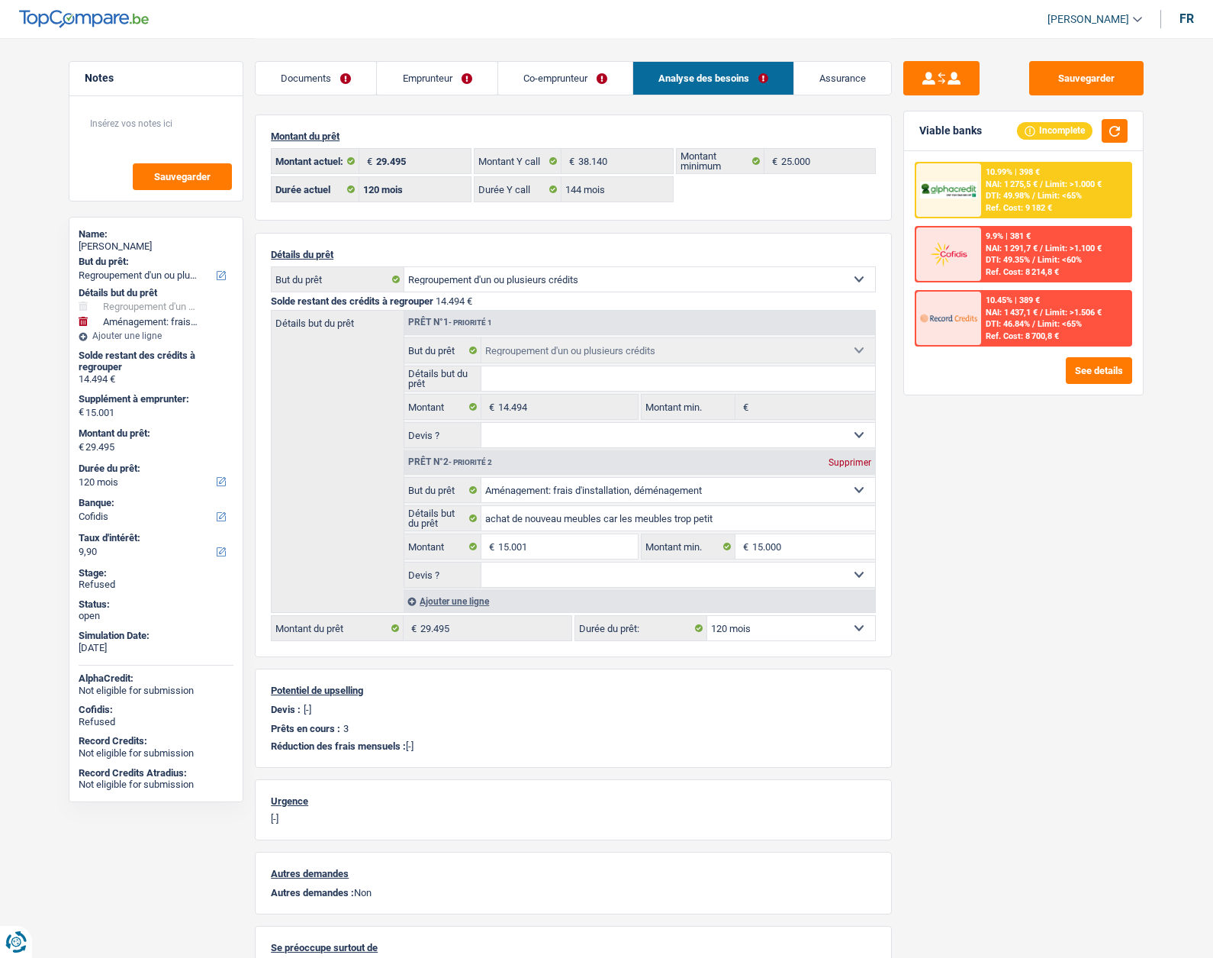
click at [424, 75] on link "Emprunteur" at bounding box center [437, 78] width 120 height 33
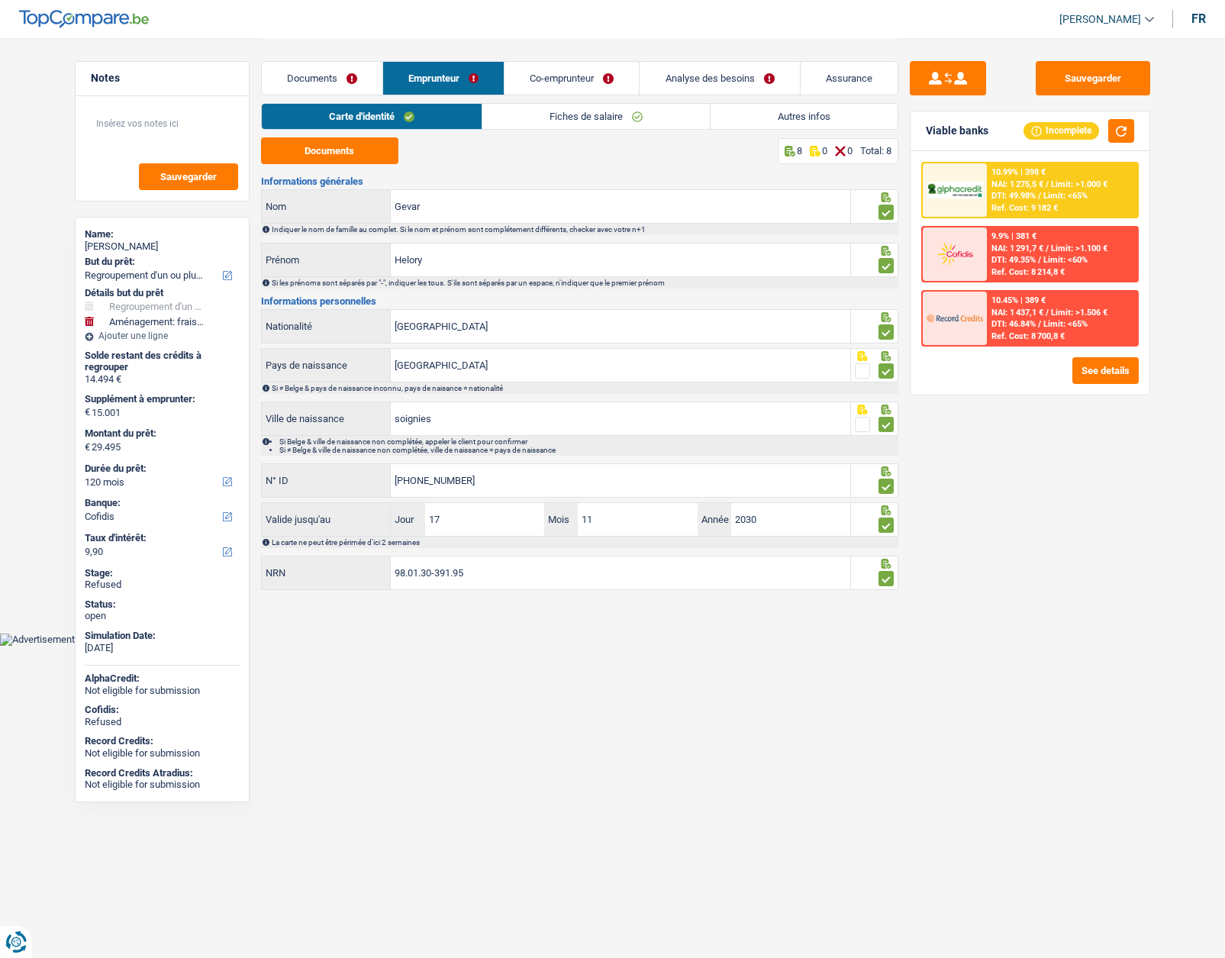
click at [752, 108] on link "Autres infos" at bounding box center [804, 116] width 187 height 25
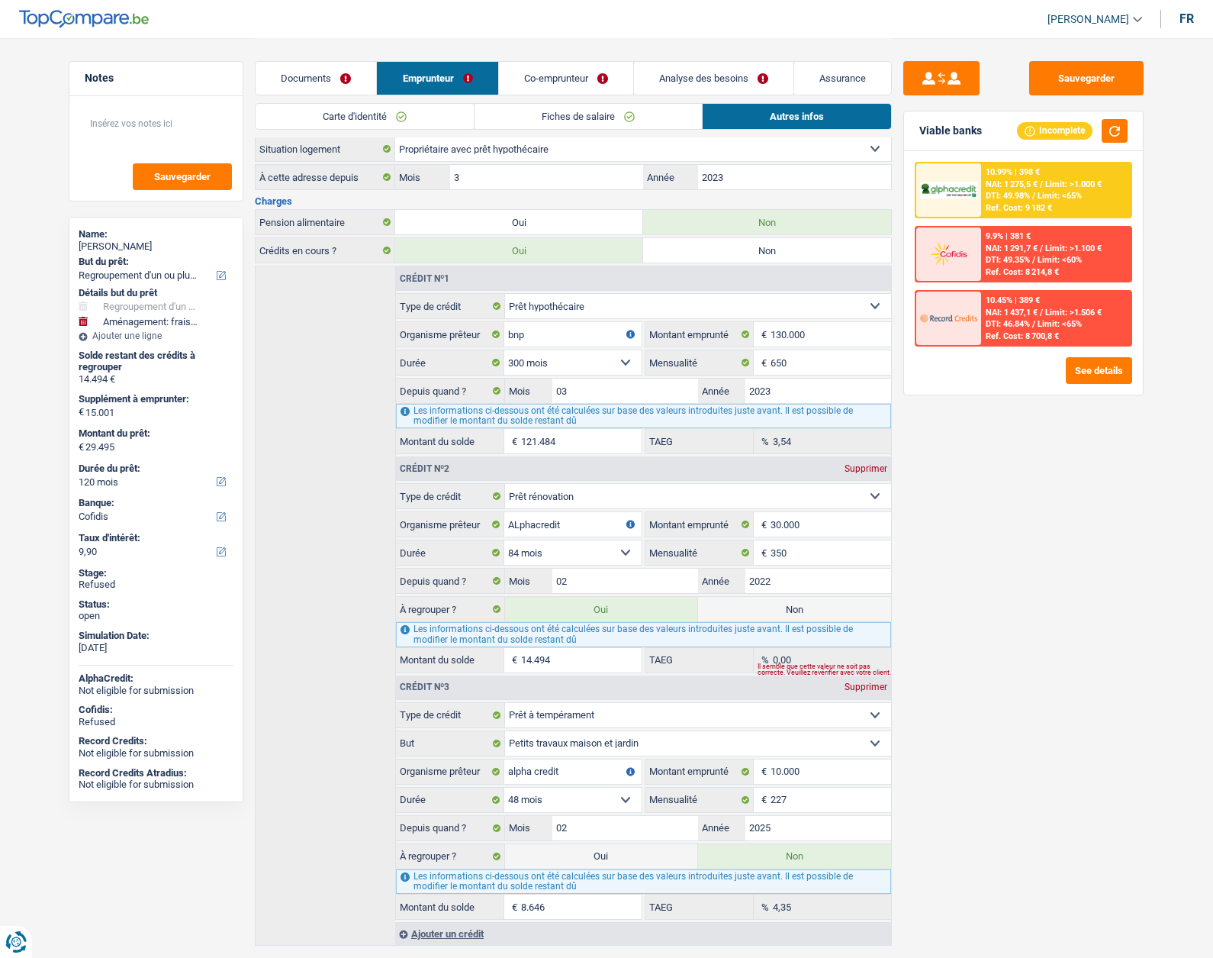
scroll to position [305, 0]
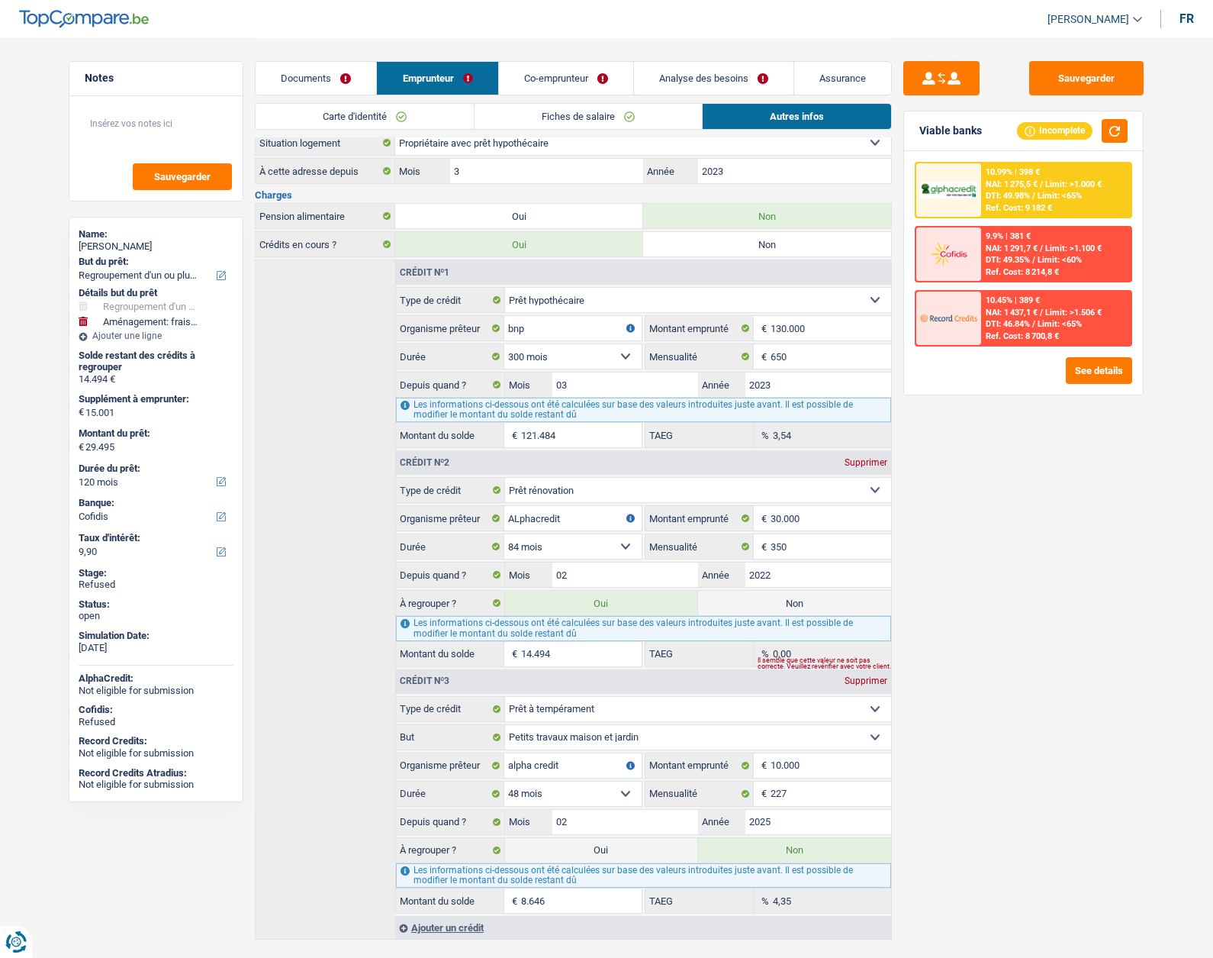
click at [772, 604] on label "Non" at bounding box center [794, 603] width 193 height 24
click at [772, 604] on input "Non" at bounding box center [794, 603] width 193 height 24
radio input "true"
select select "movingOrInstallation"
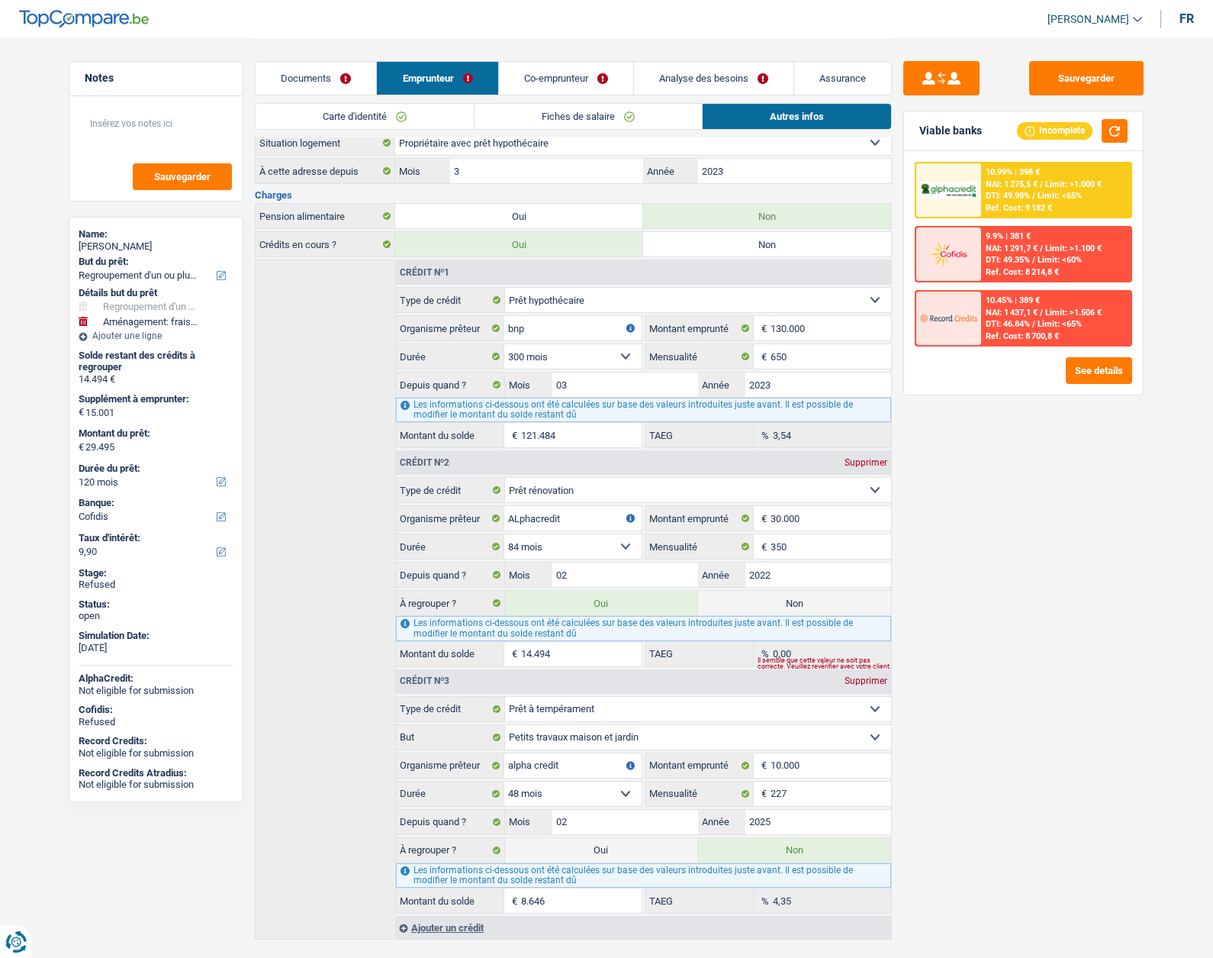
select select "84"
radio input "false"
type input "15.001"
type input "15.000"
select select "84"
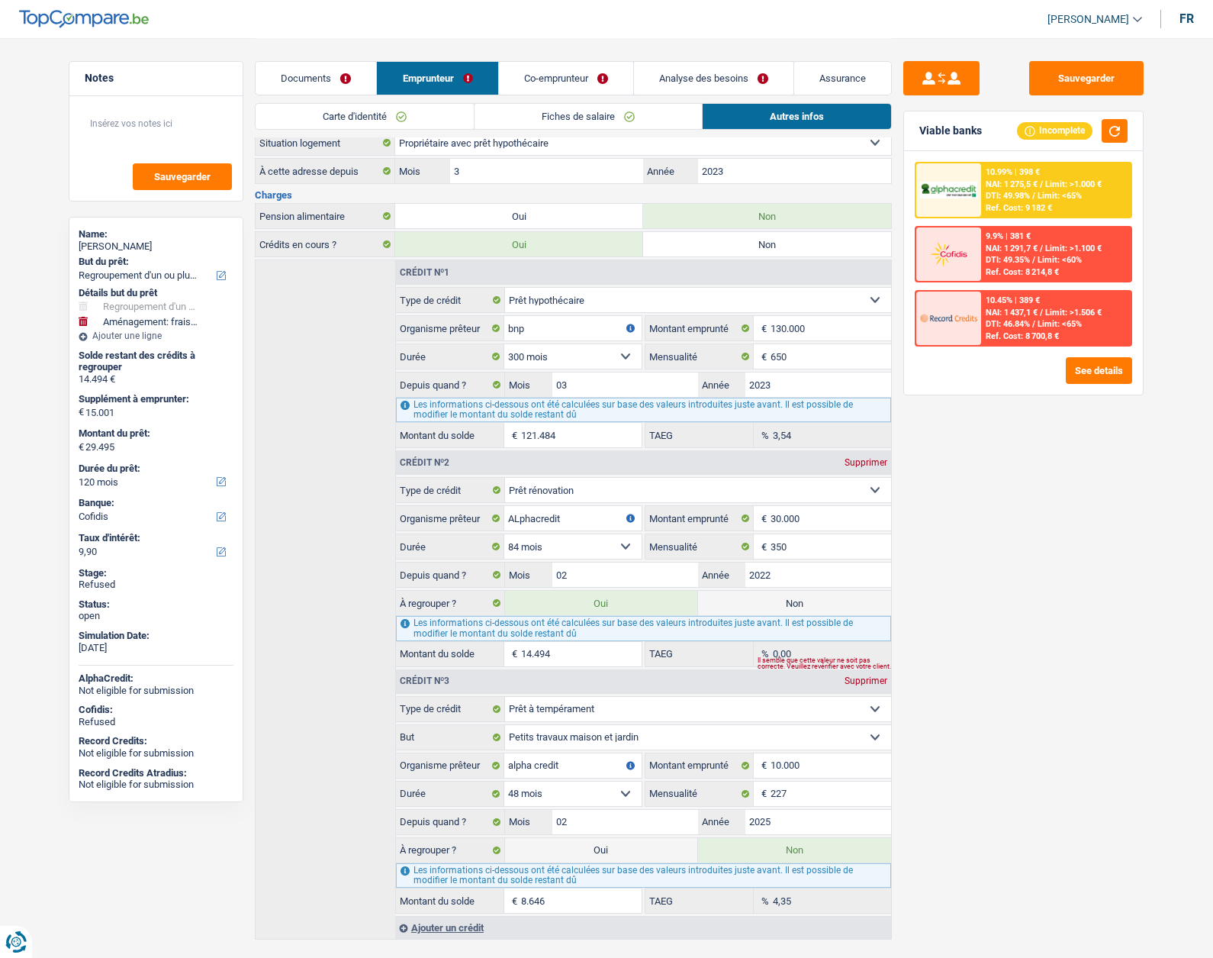
select select "movingOrInstallation"
type input "achat de nouveau meubles car les meubles trop petit"
type input "15.001"
type input "15.000"
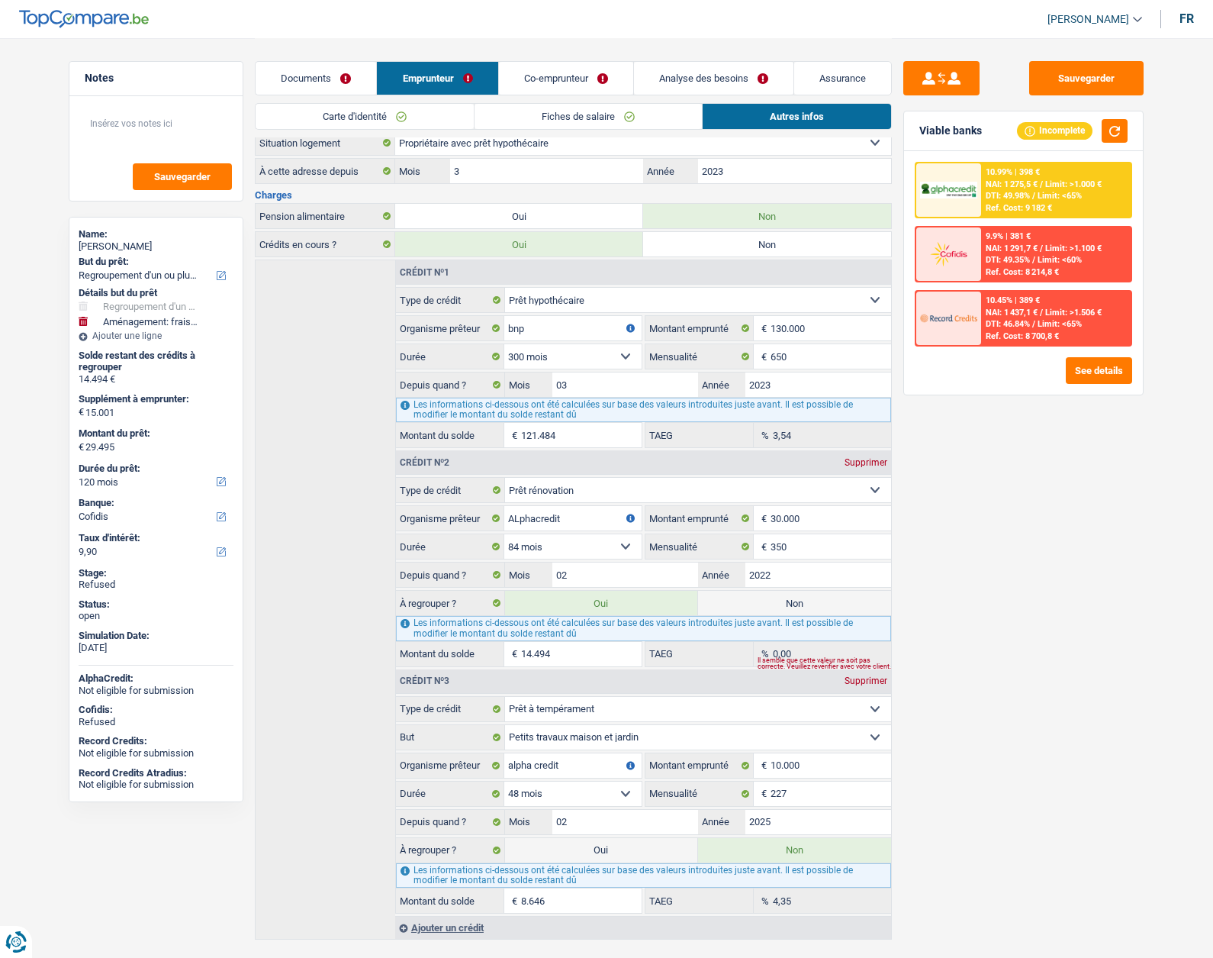
select select "84"
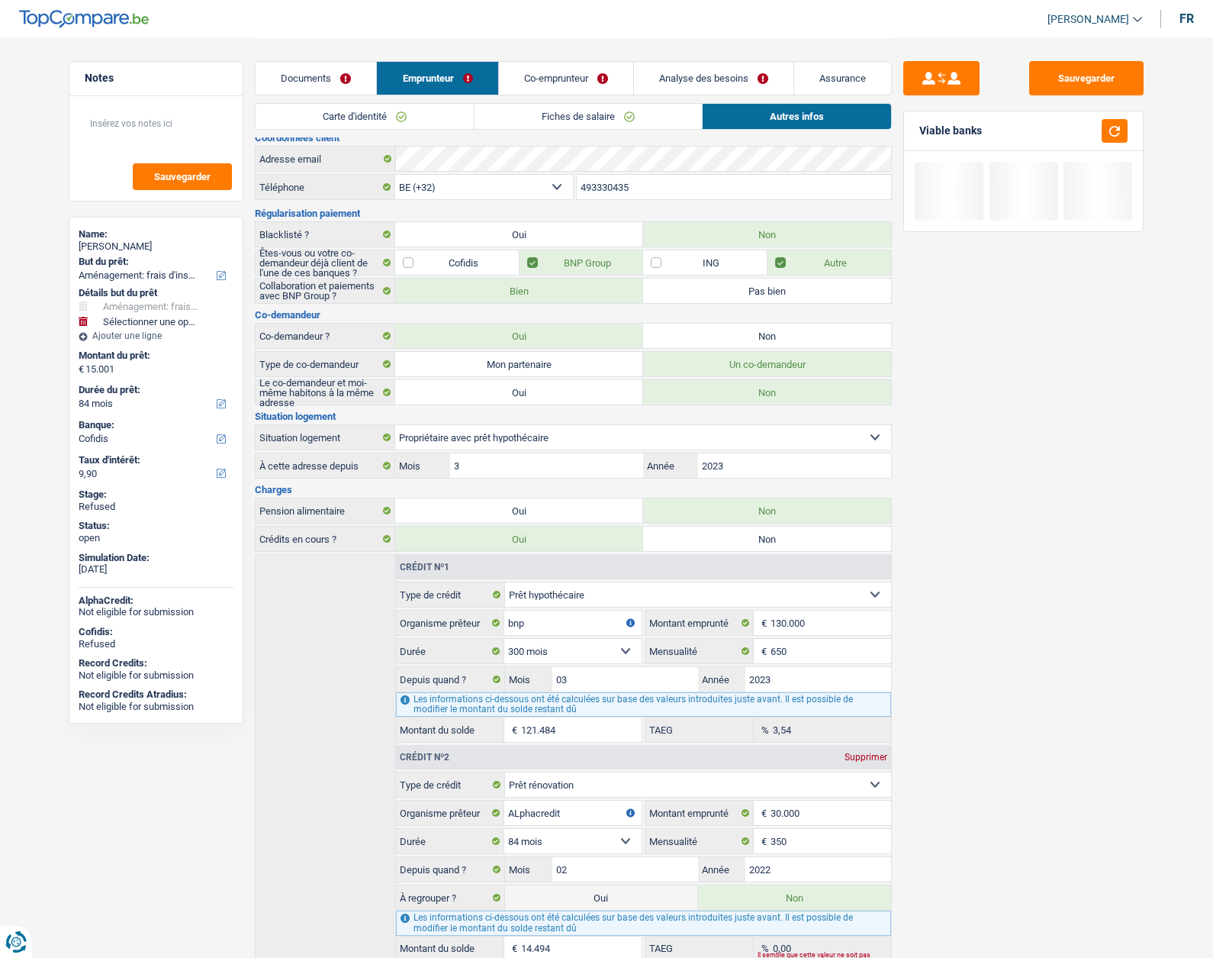
scroll to position [0, 0]
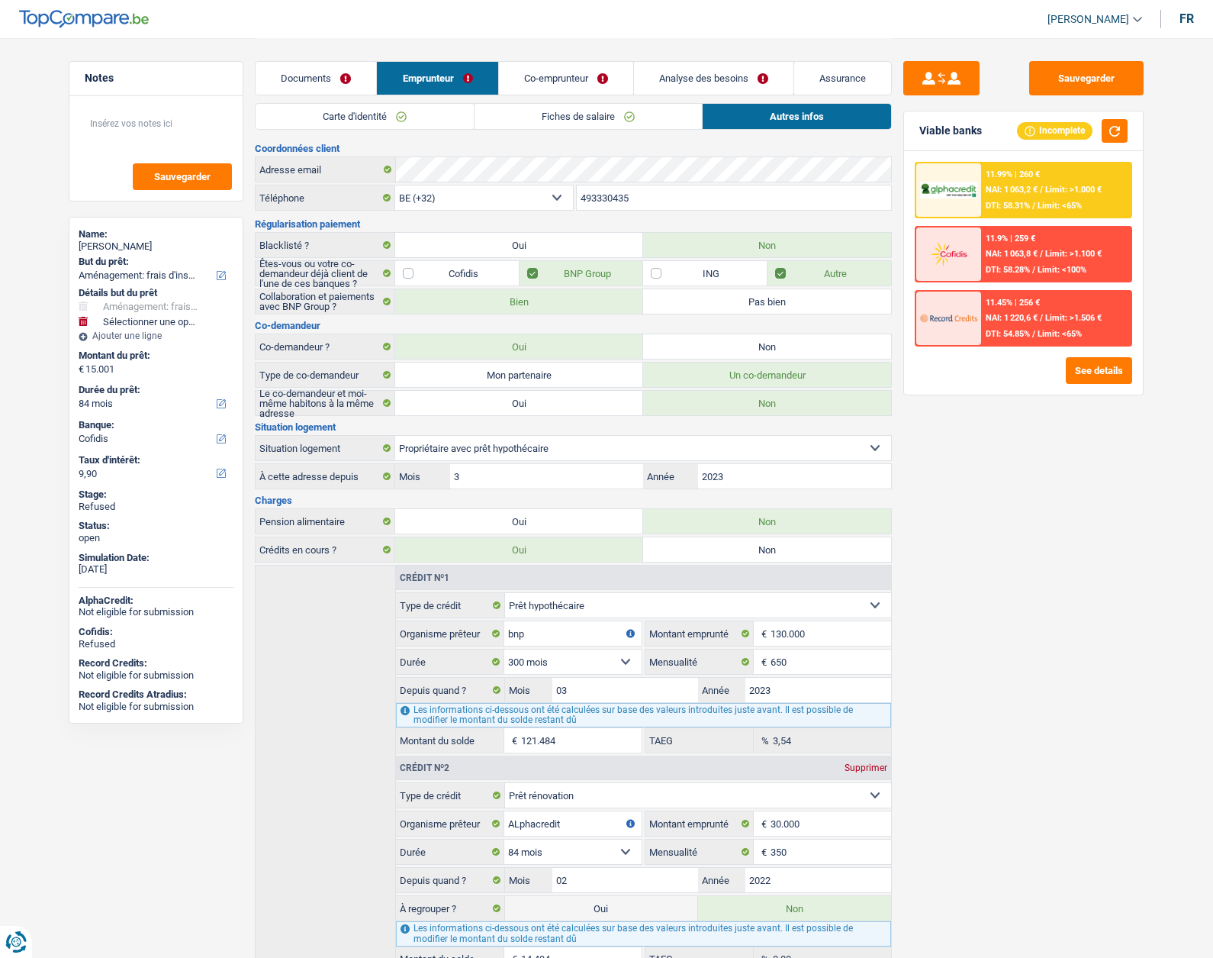
click at [675, 72] on link "Analyse des besoins" at bounding box center [714, 78] width 160 height 33
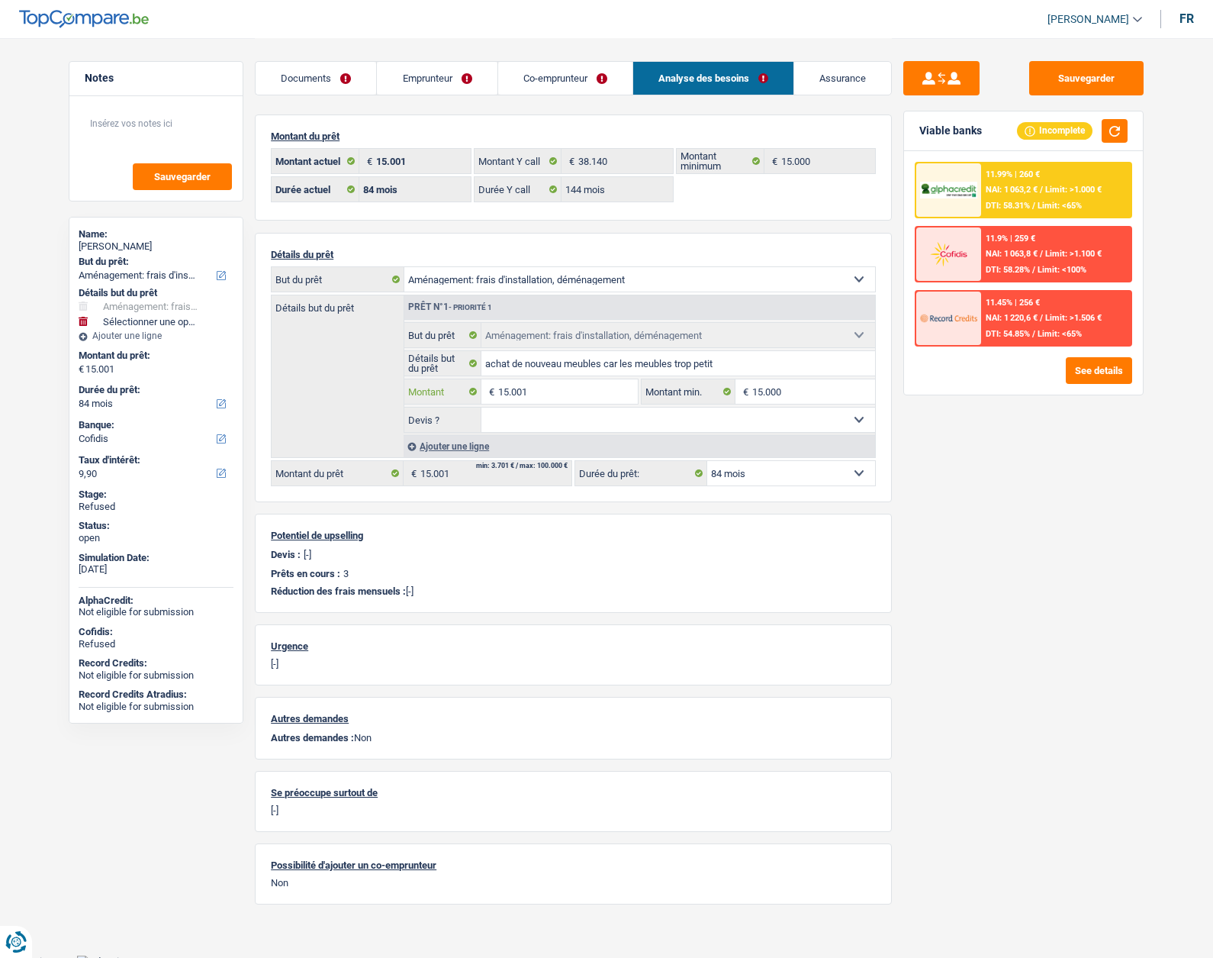
click at [548, 395] on input "15.001" at bounding box center [568, 391] width 140 height 24
type input "1"
select select
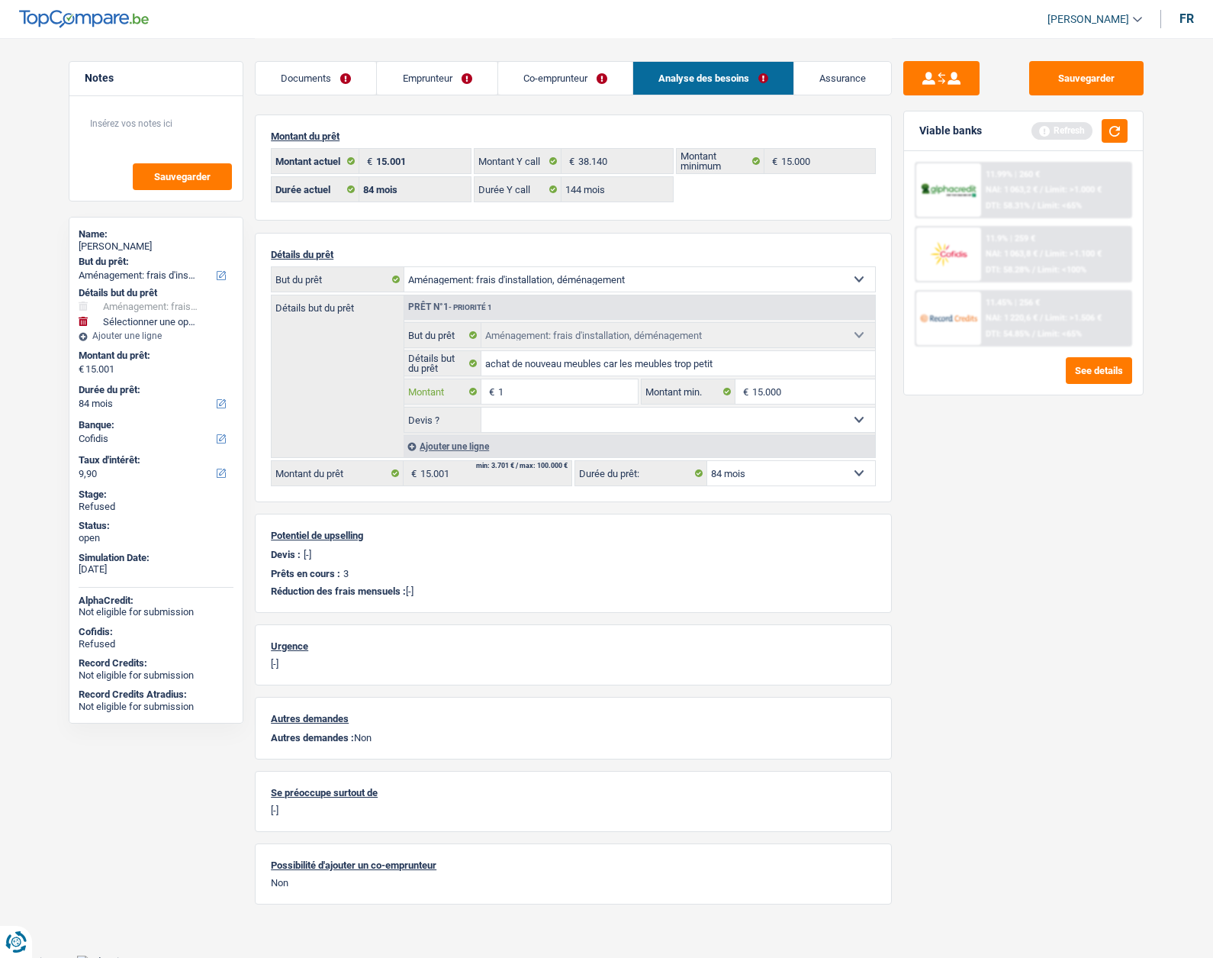
type input "10"
select select
type input "100"
select select
type input "1.000"
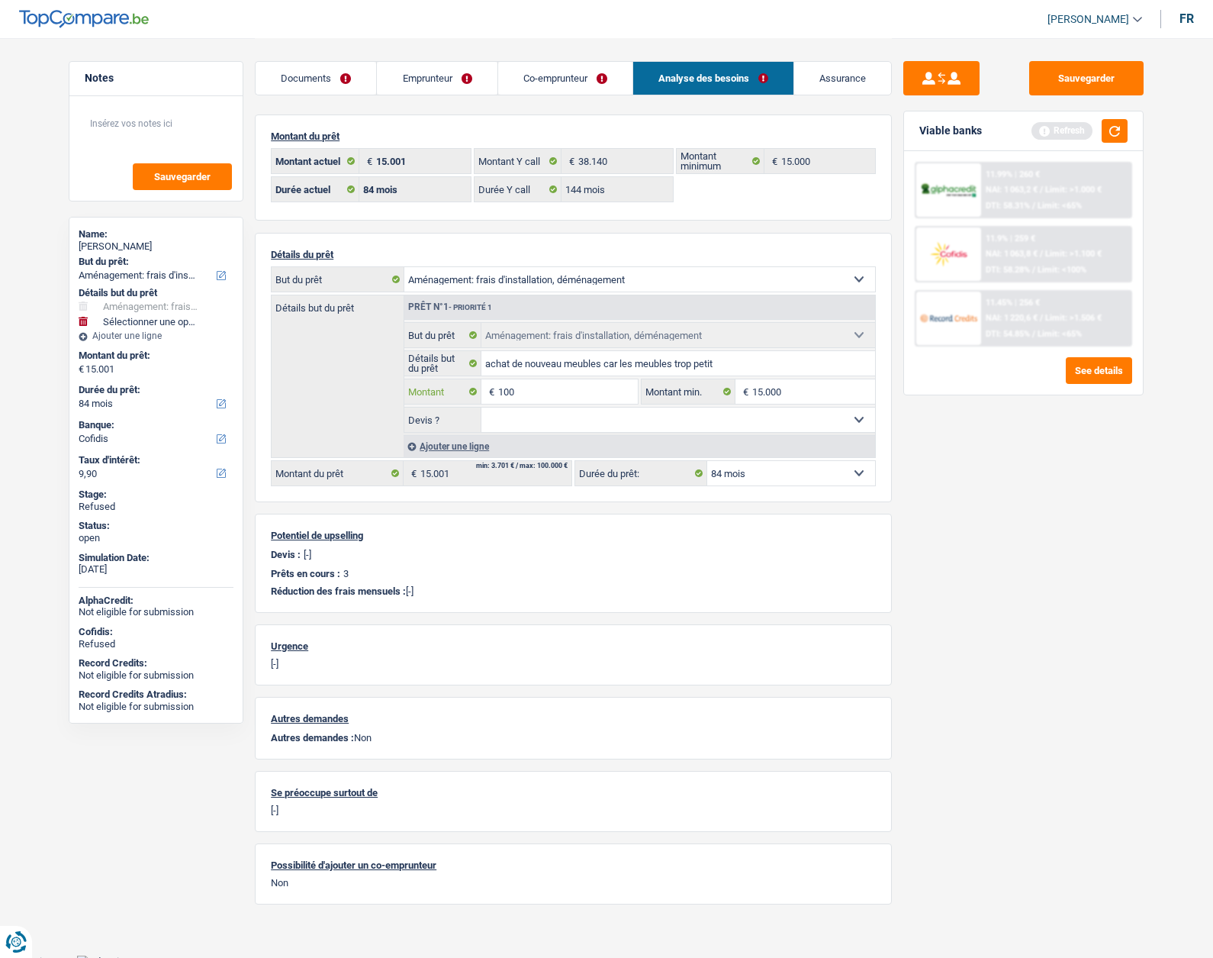
select select
type input "10.001"
select select
type input "10.001"
select select "60"
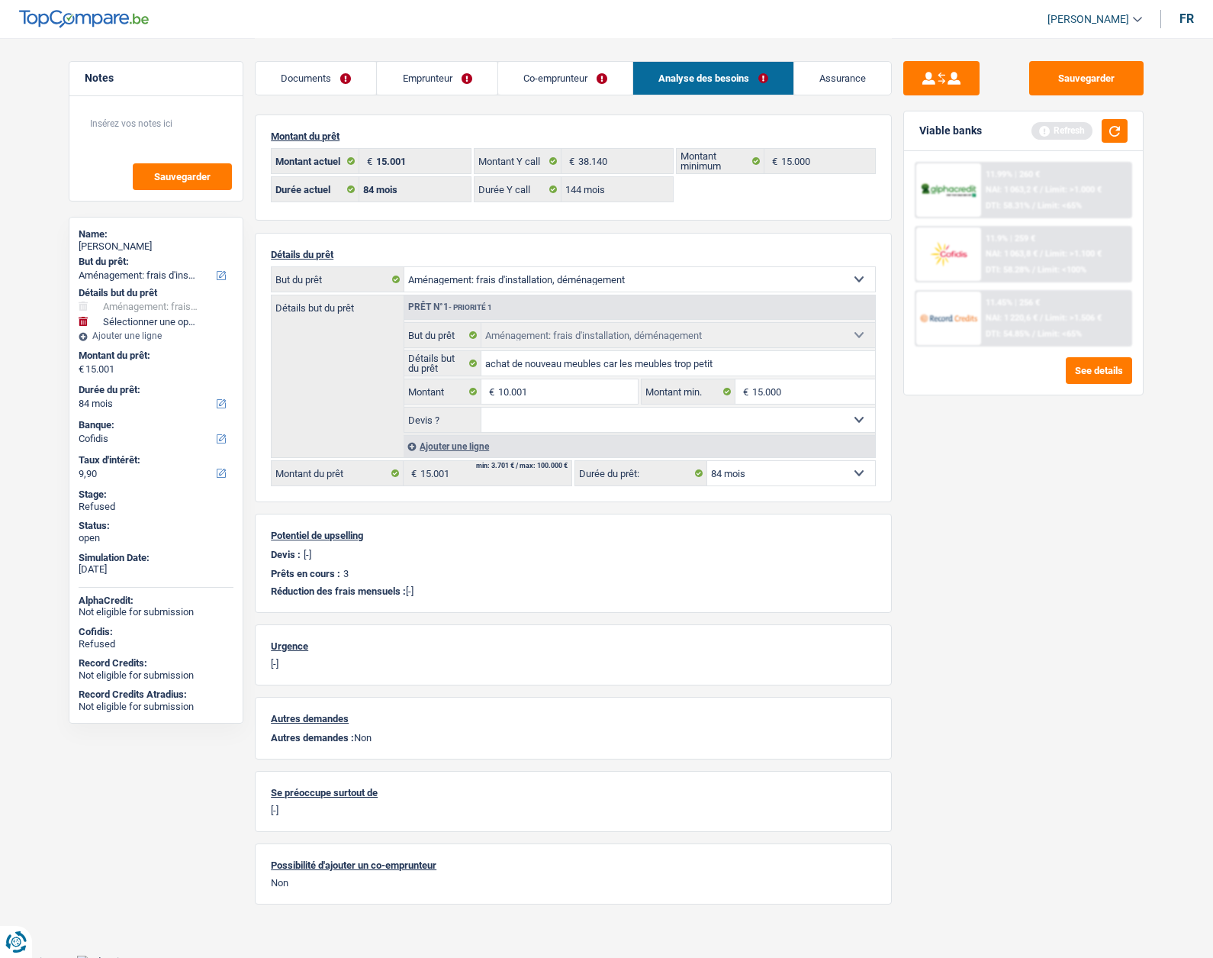
type input "10.001"
select select "60"
type input "10.001"
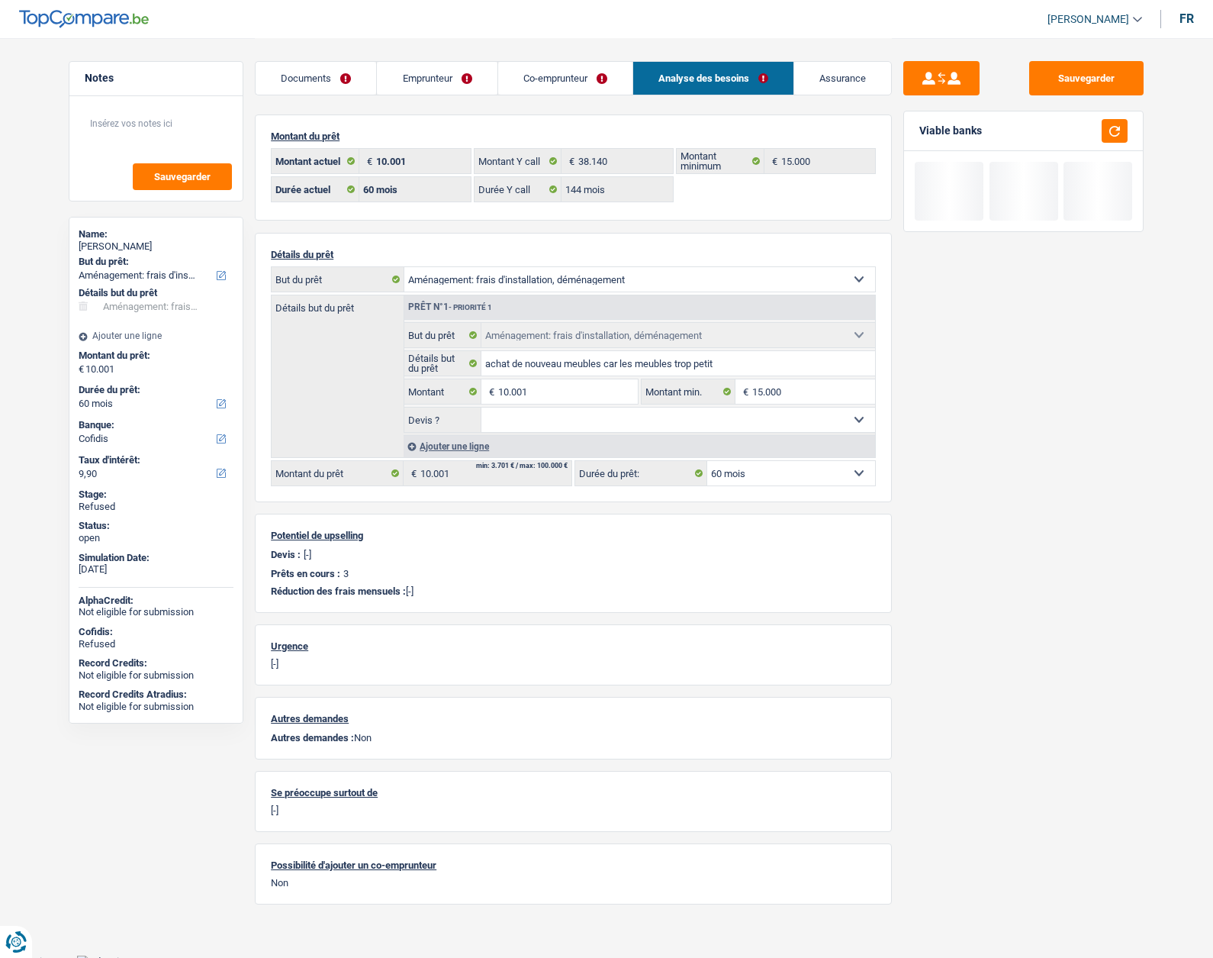
click at [1083, 480] on div "Sauvegarder Viable banks" at bounding box center [1023, 497] width 263 height 872
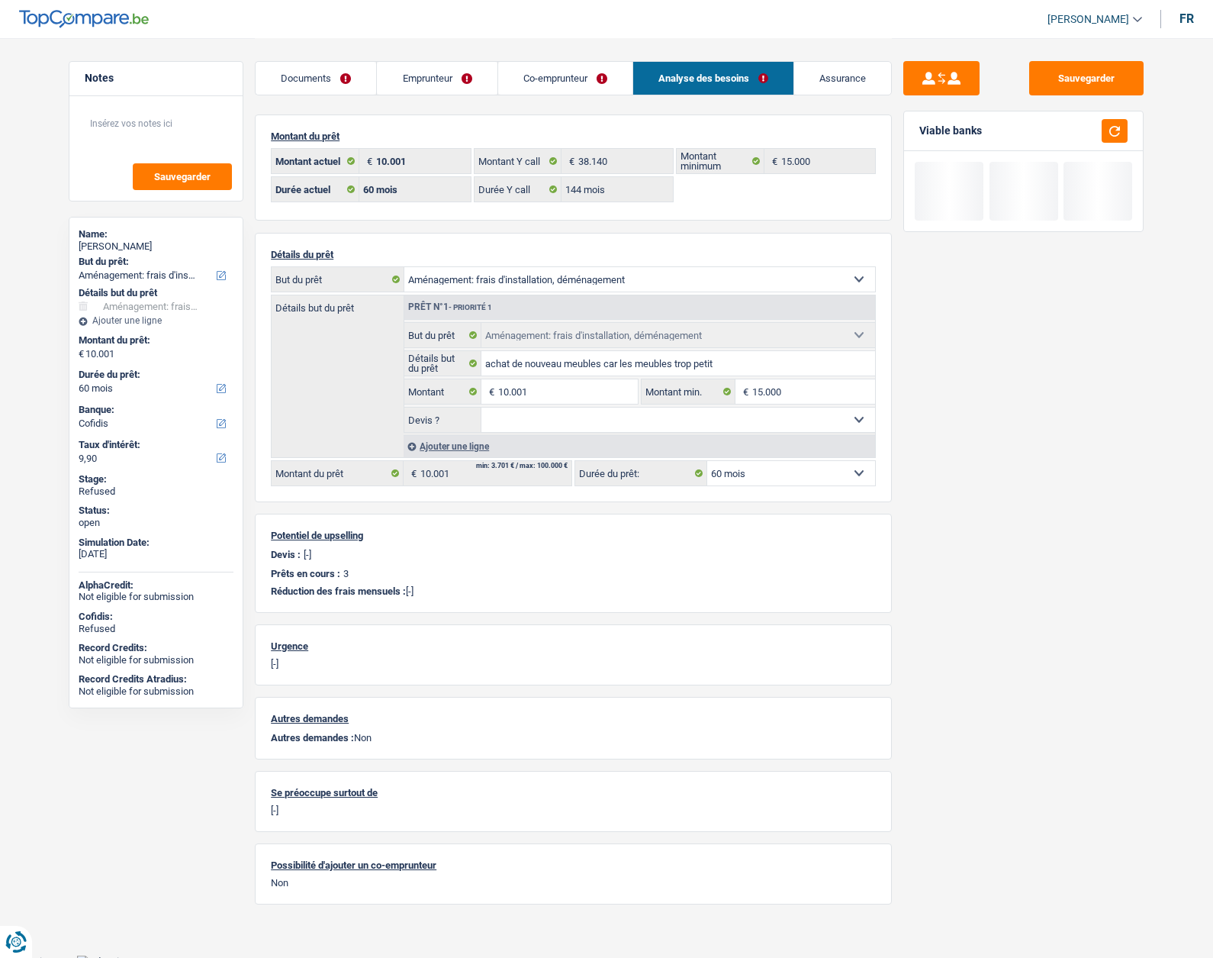
click at [1003, 469] on div "Sauvegarder Viable banks" at bounding box center [1023, 497] width 263 height 872
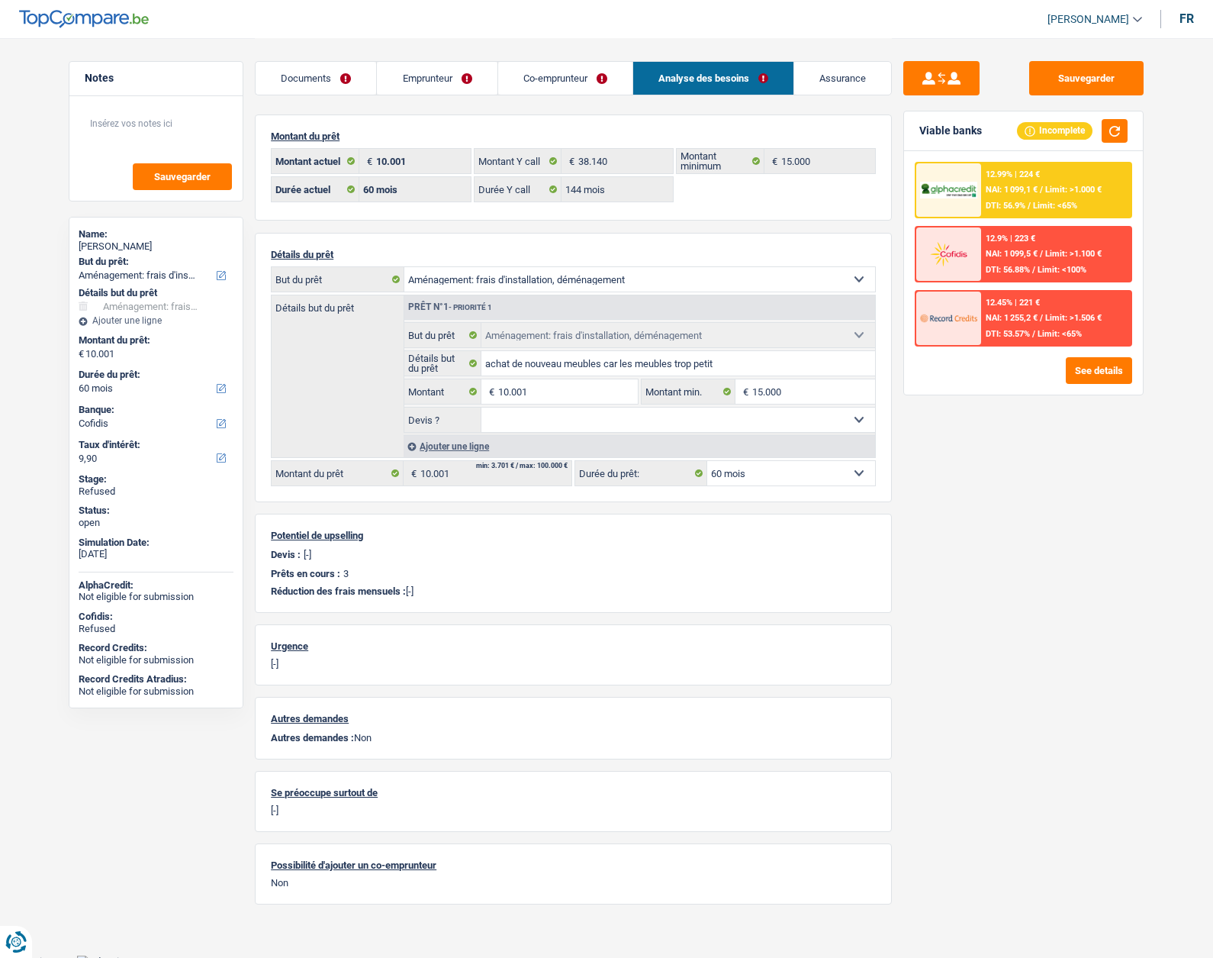
click at [121, 246] on div "Helory Gevar" at bounding box center [156, 246] width 155 height 12
copy div "Gevar"
click at [965, 186] on img at bounding box center [948, 191] width 56 height 18
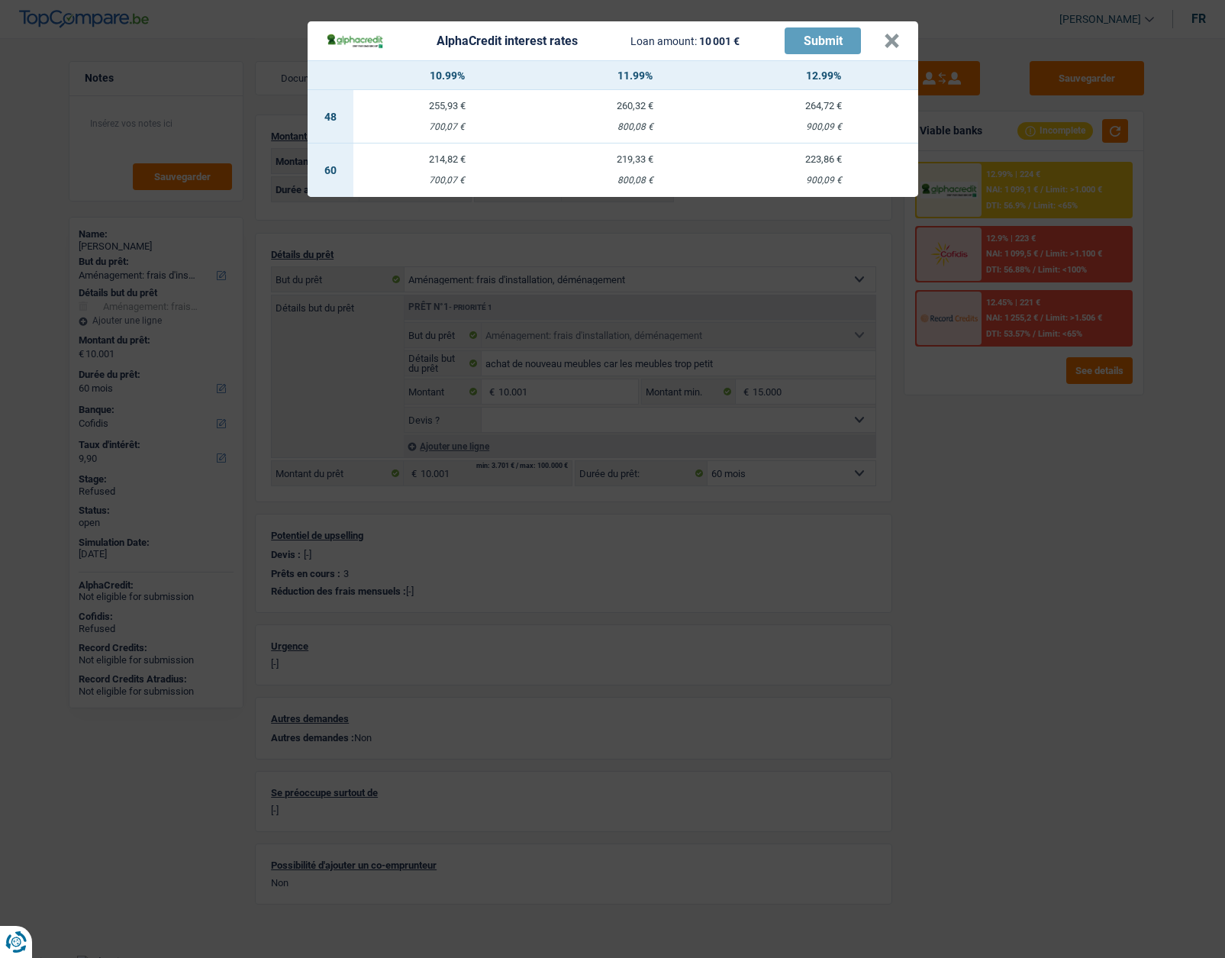
click at [634, 174] on td "219,33 € 800,08 €" at bounding box center [635, 169] width 189 height 53
select select "alphacredit"
type input "11,99"
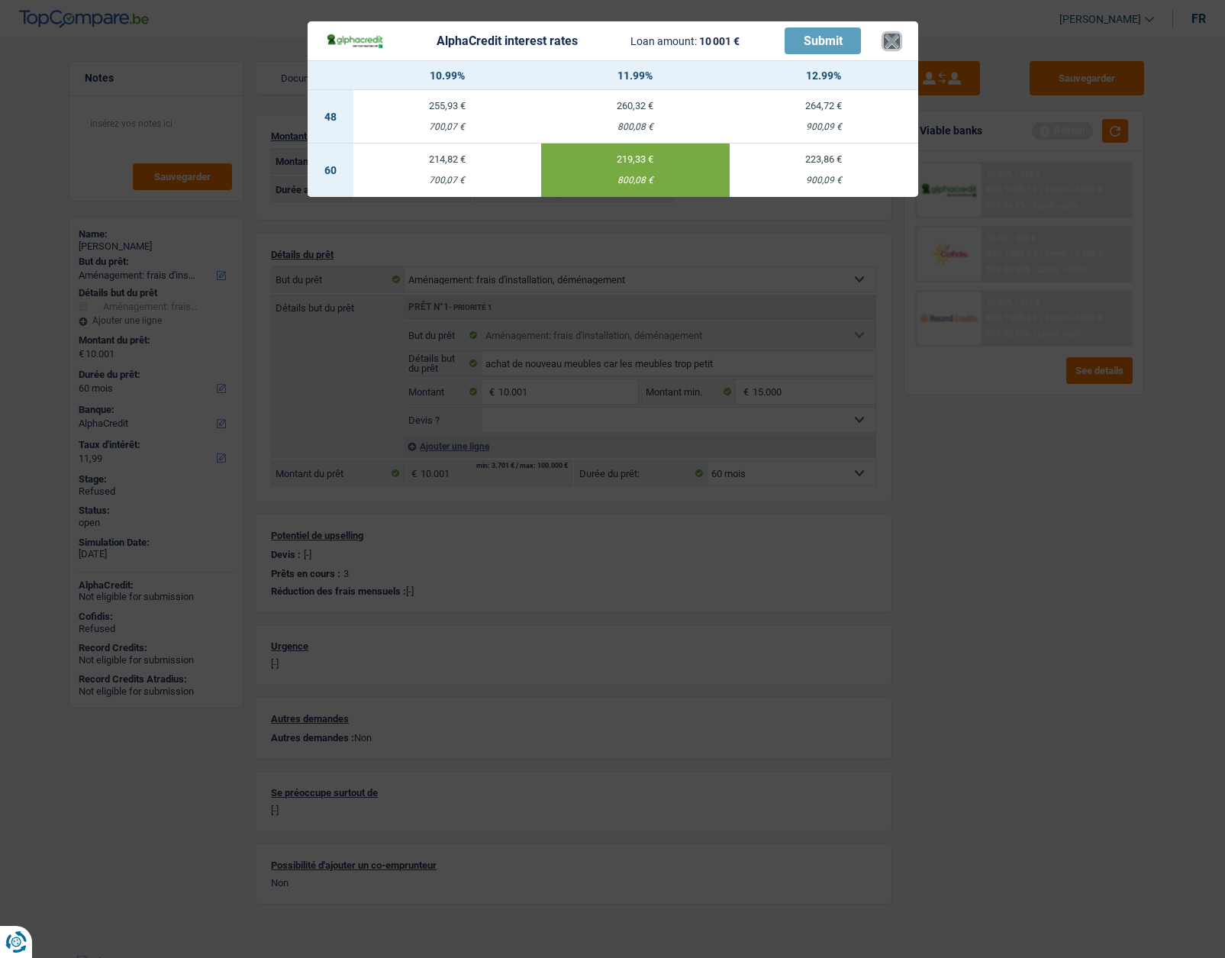
click at [888, 42] on button "×" at bounding box center [892, 41] width 16 height 15
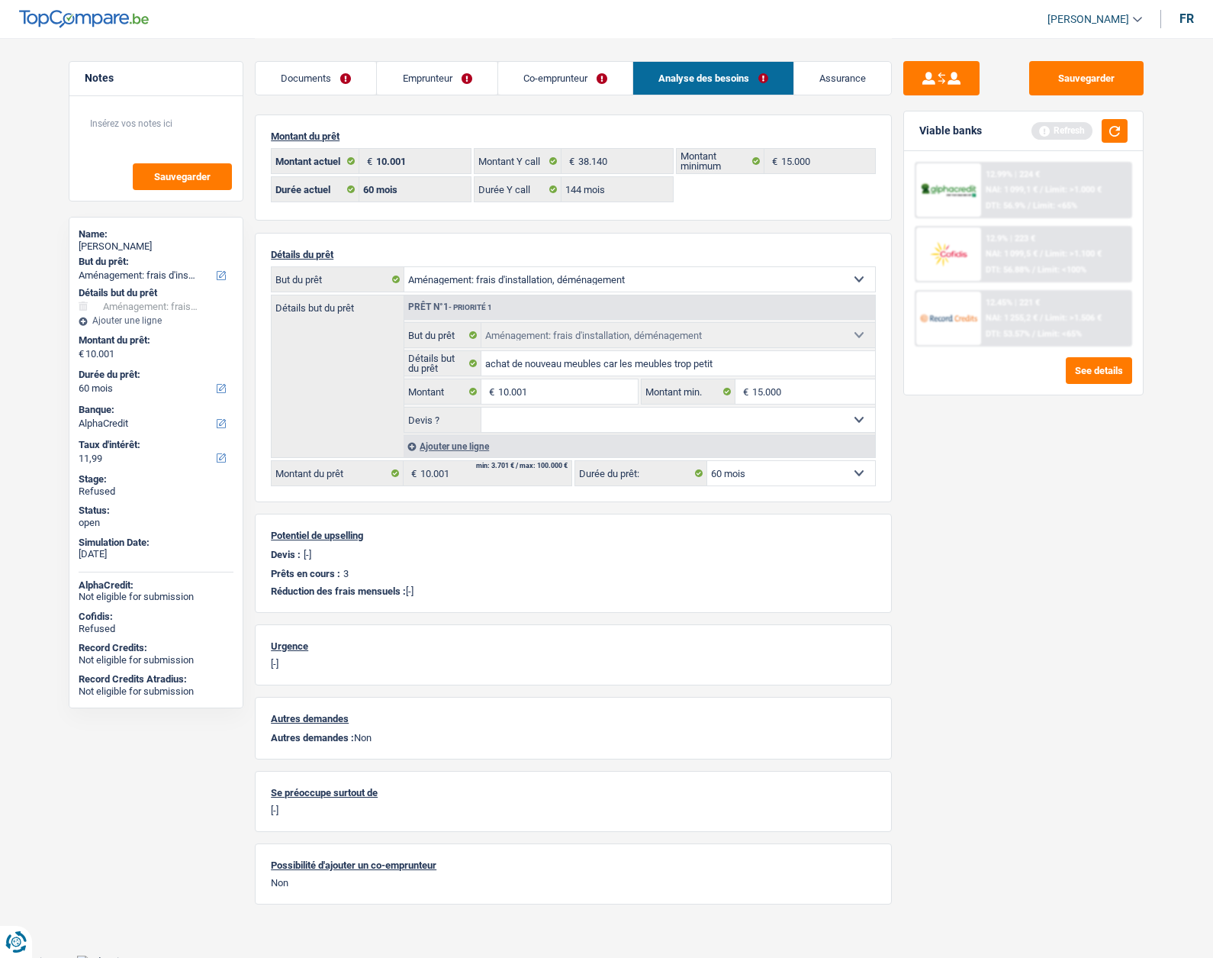
click at [425, 83] on link "Emprunteur" at bounding box center [437, 78] width 120 height 33
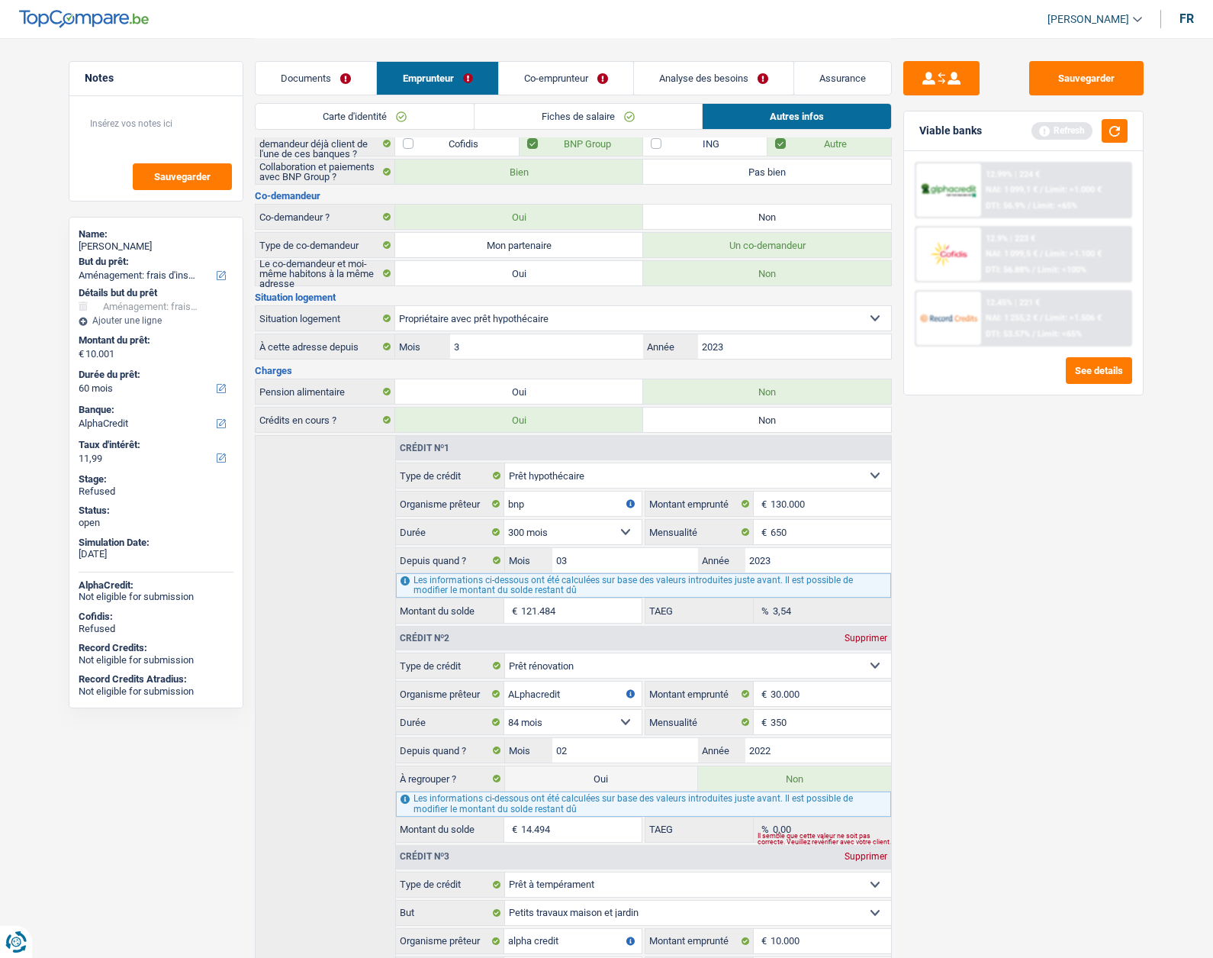
scroll to position [339, 0]
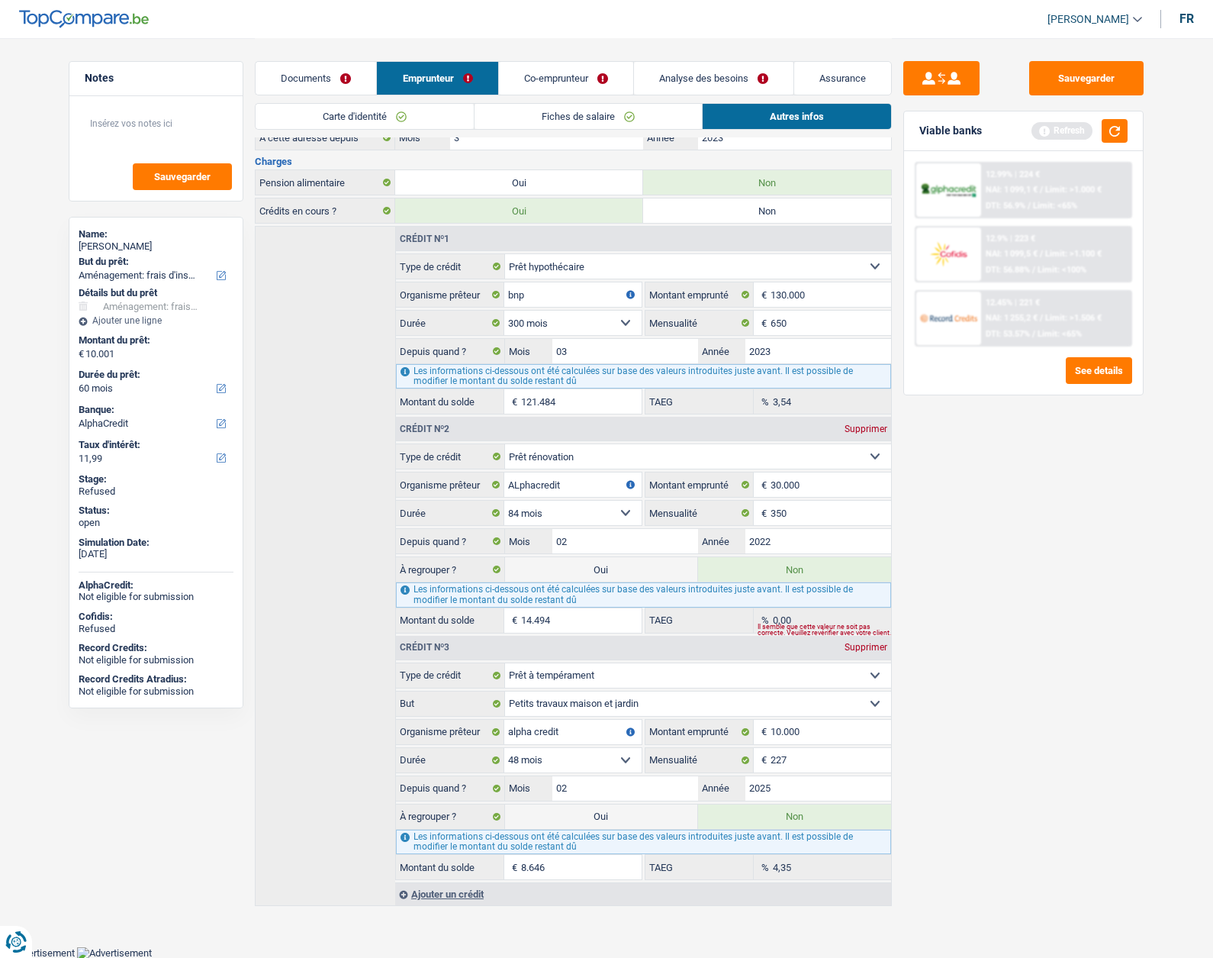
click at [611, 575] on label "Oui" at bounding box center [601, 569] width 193 height 24
click at [611, 575] on input "Oui" at bounding box center [601, 569] width 193 height 24
radio input "true"
radio input "false"
type input "24.495"
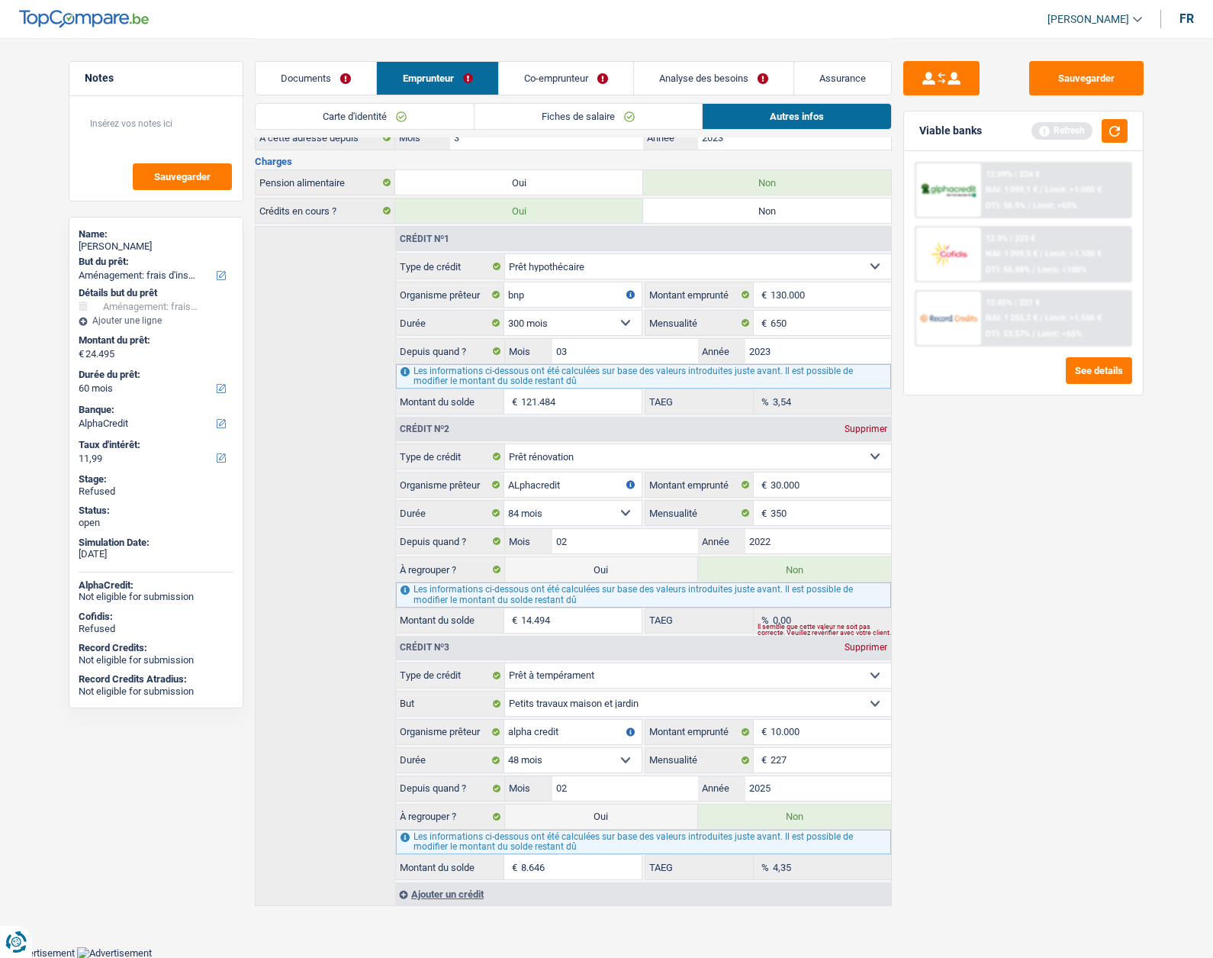
select select "refinancing"
select select "120"
select select "movingOrInstallation"
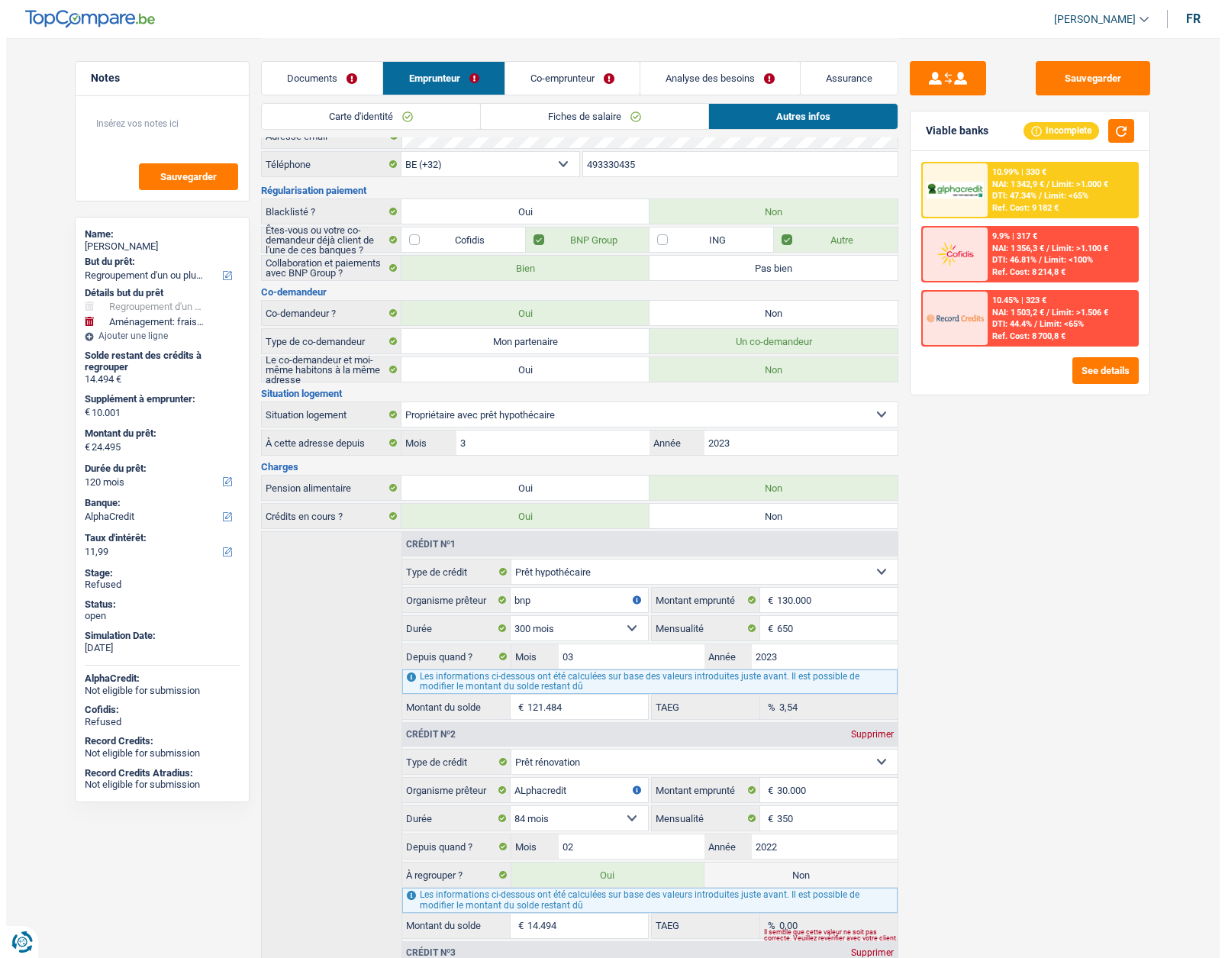
scroll to position [0, 0]
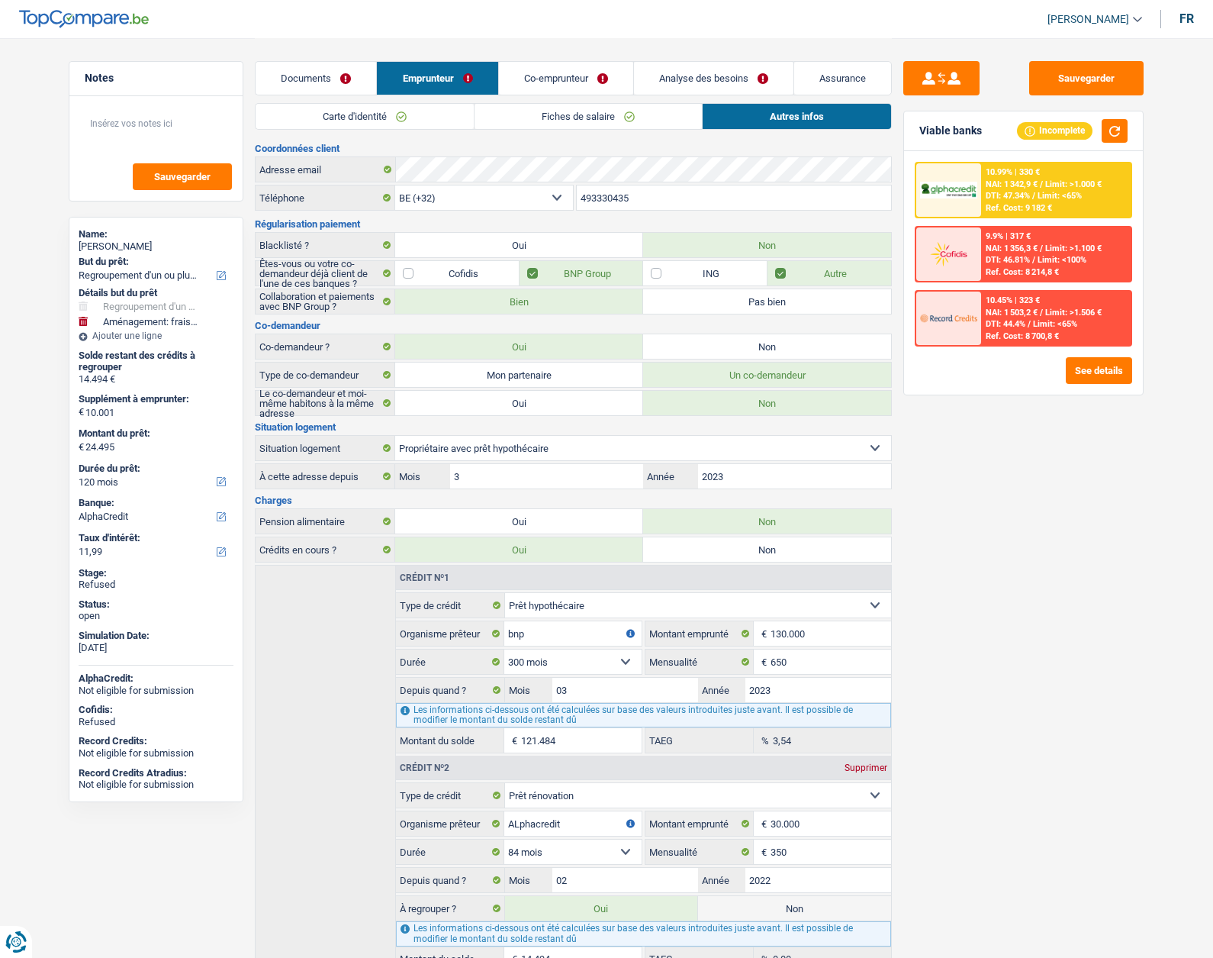
click at [674, 80] on link "Analyse des besoins" at bounding box center [714, 78] width 160 height 33
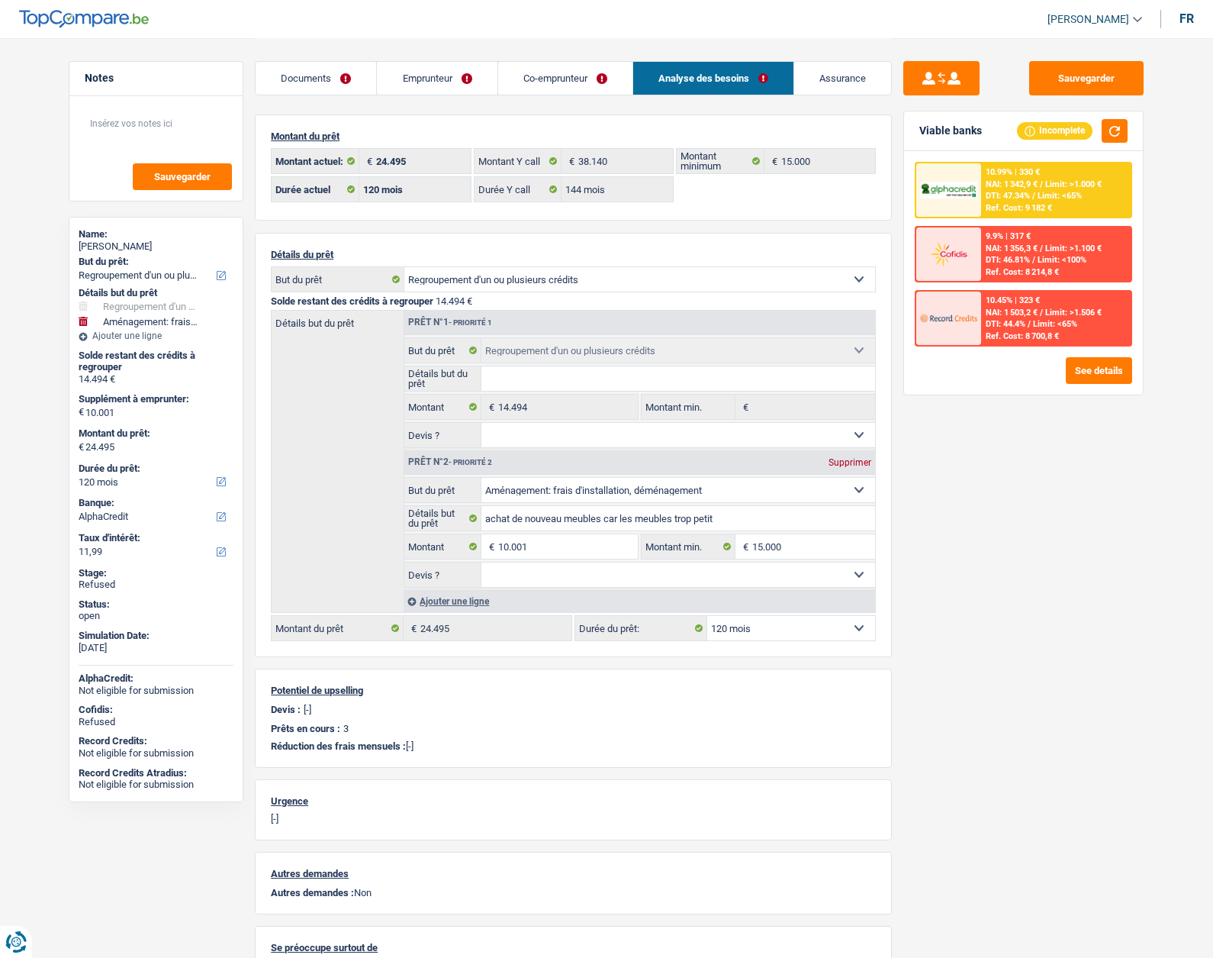
click at [966, 193] on img at bounding box center [948, 191] width 56 height 18
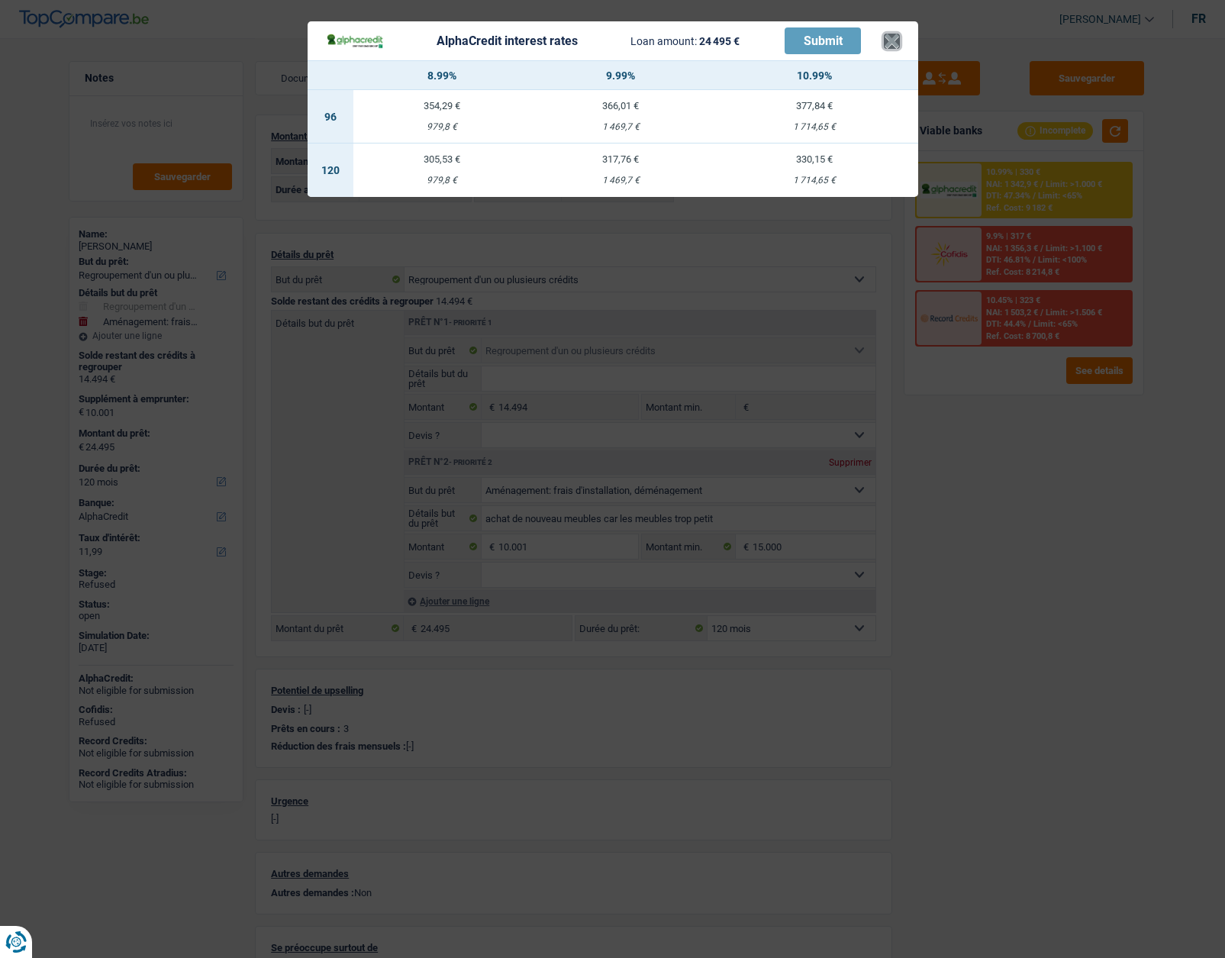
click at [892, 48] on button "×" at bounding box center [892, 41] width 16 height 15
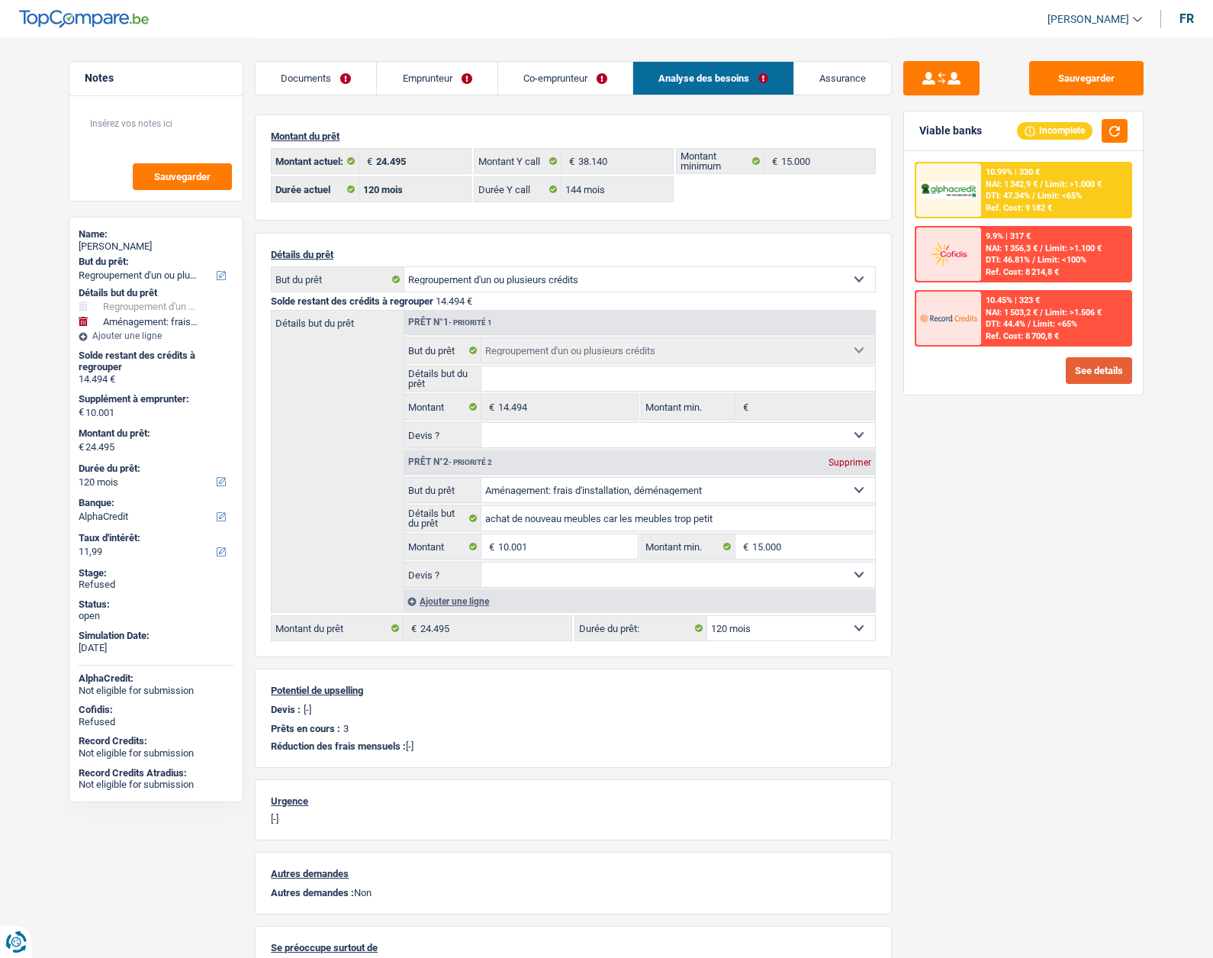
click at [1088, 369] on button "See details" at bounding box center [1099, 370] width 66 height 27
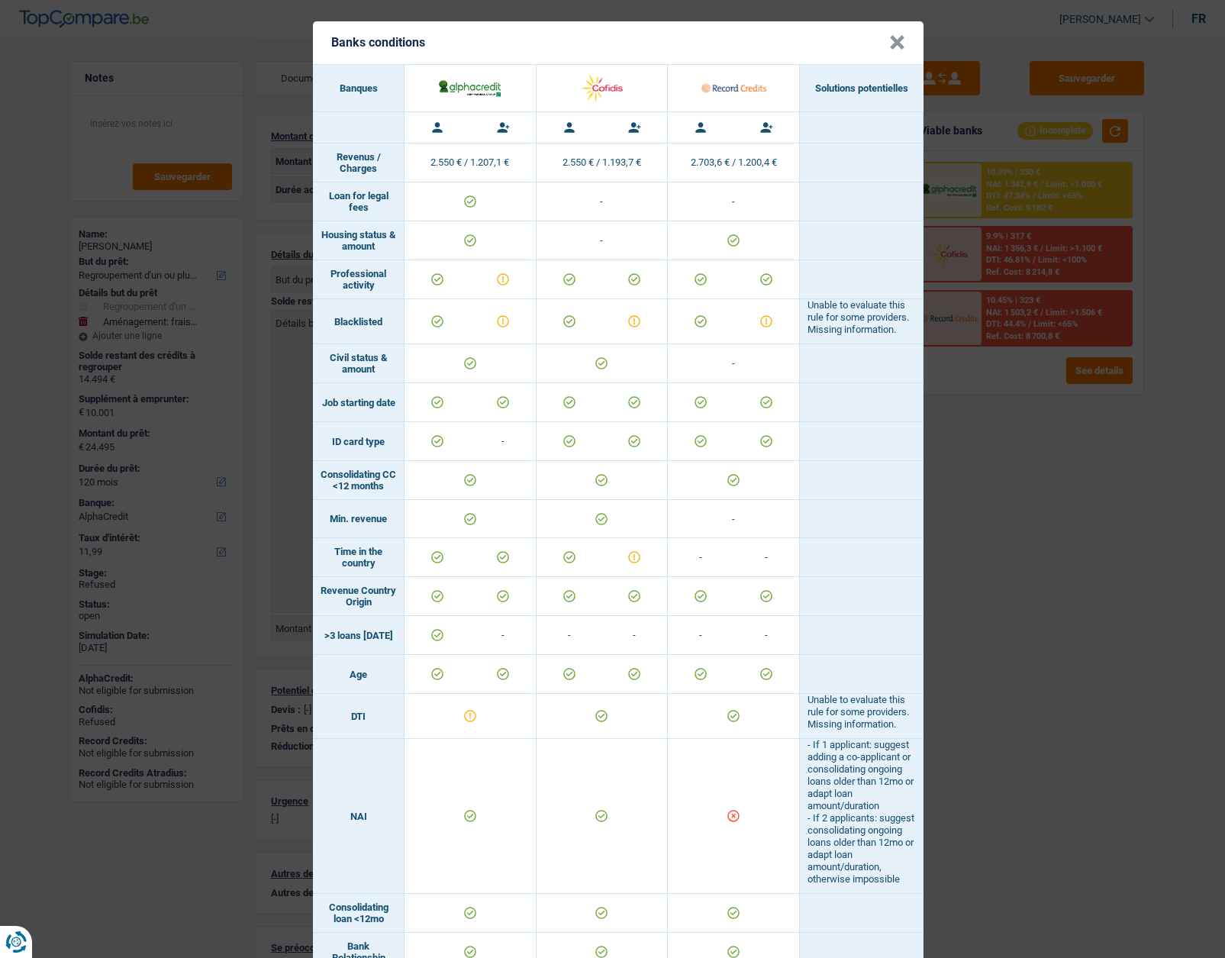
click at [904, 46] on header "Banks conditions ×" at bounding box center [618, 42] width 611 height 43
click at [897, 46] on button "×" at bounding box center [897, 42] width 16 height 15
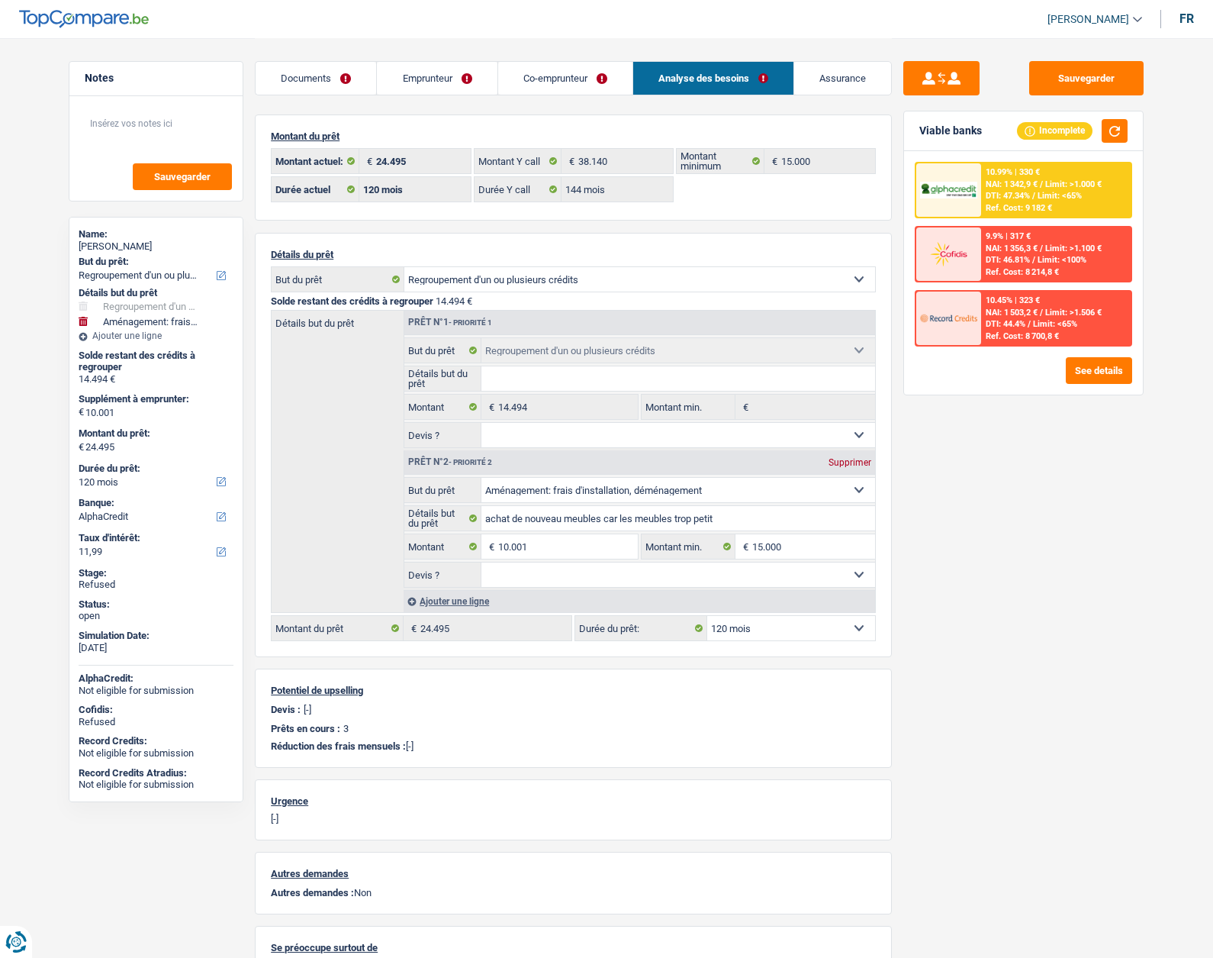
click at [421, 81] on link "Emprunteur" at bounding box center [437, 78] width 120 height 33
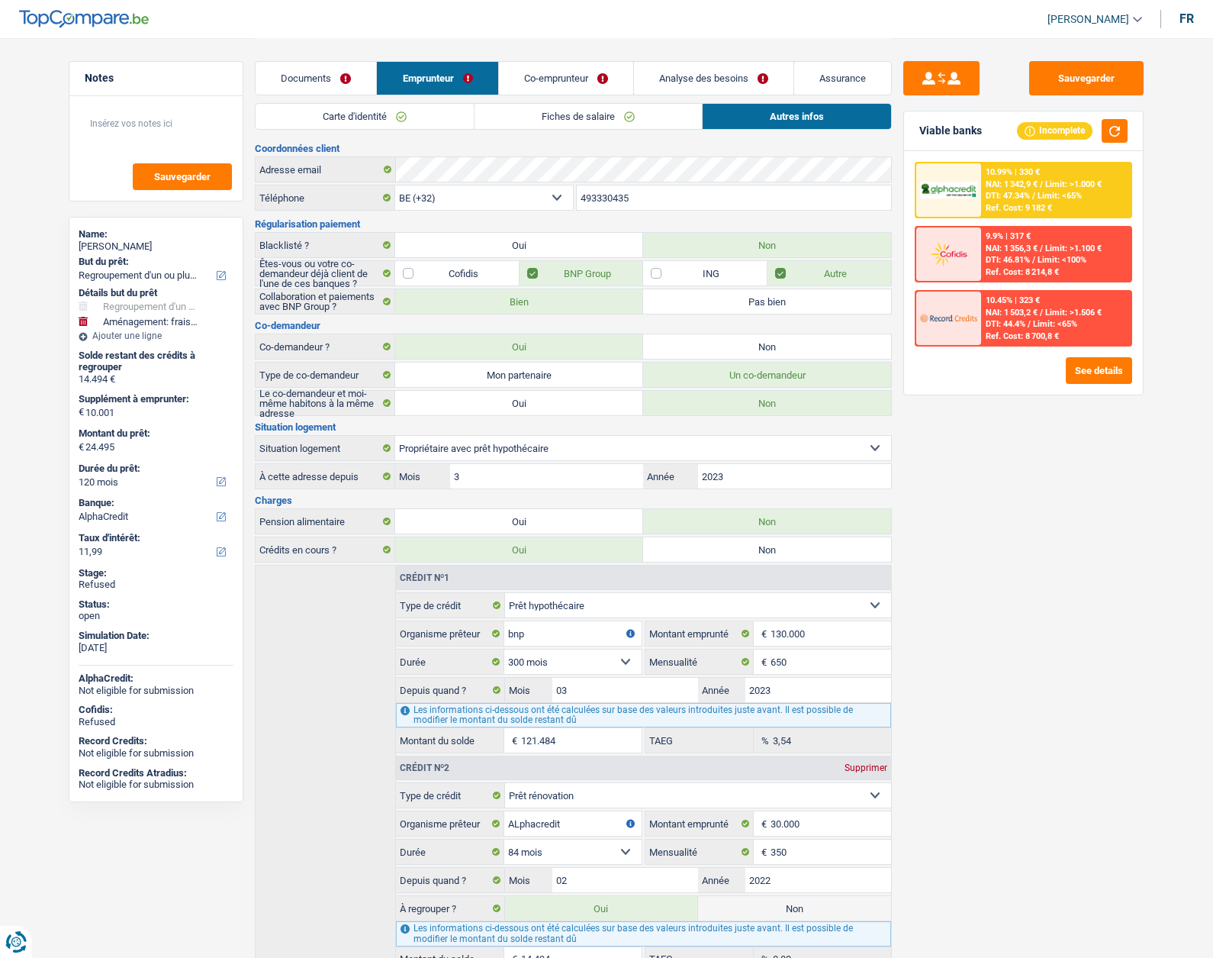
click at [529, 120] on link "Fiches de salaire" at bounding box center [588, 116] width 227 height 25
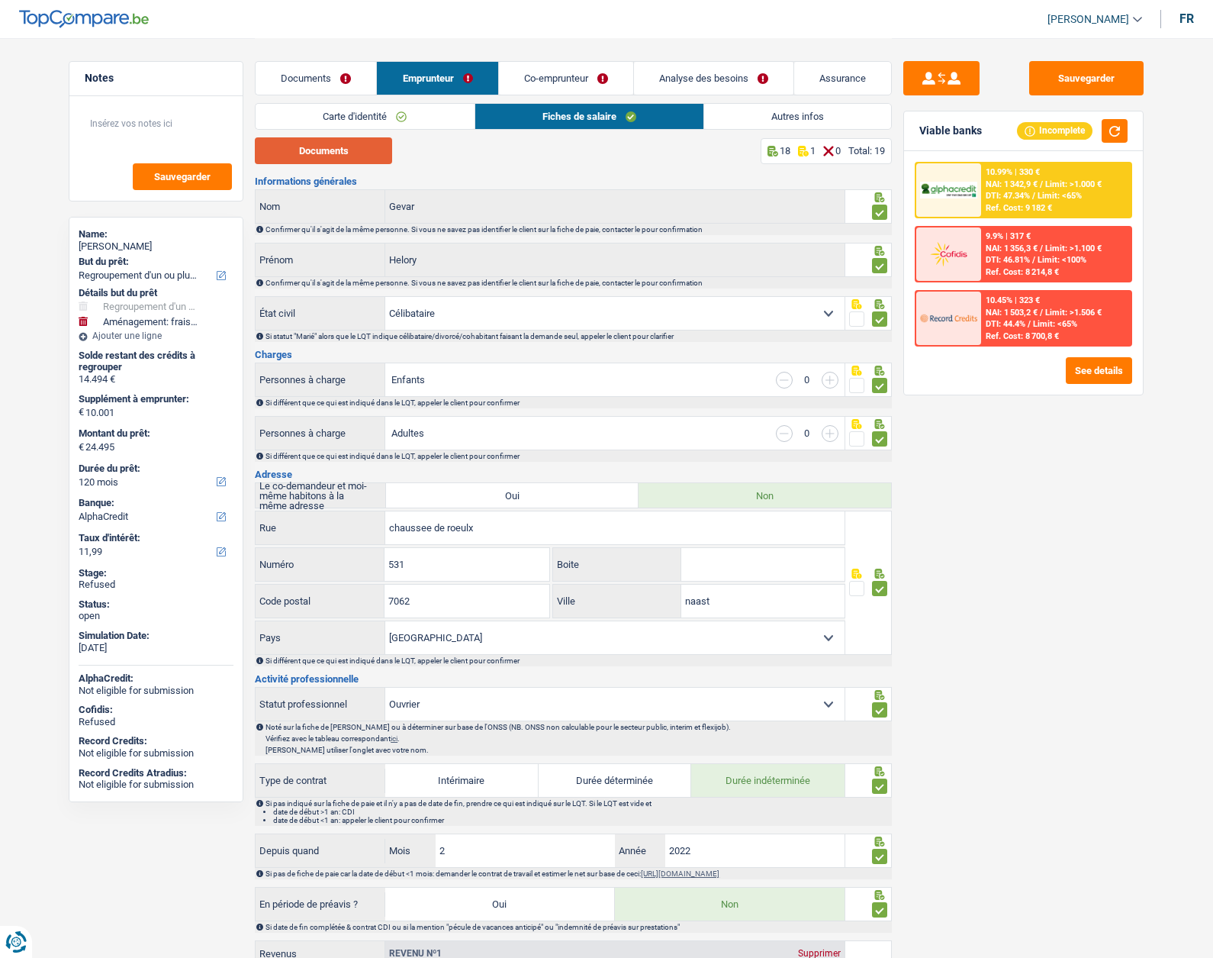
click at [342, 160] on button "Documents" at bounding box center [323, 150] width 137 height 27
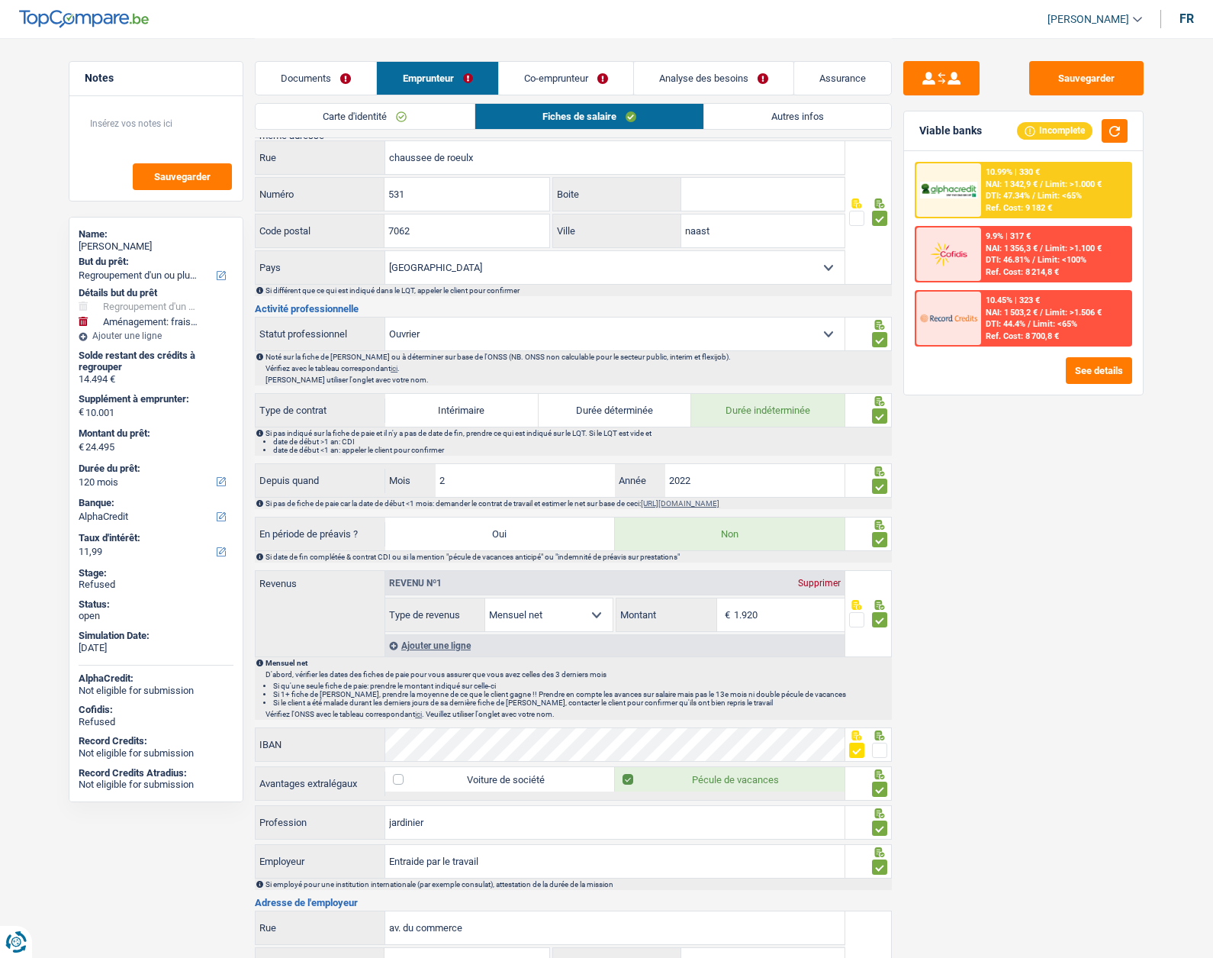
scroll to position [382, 0]
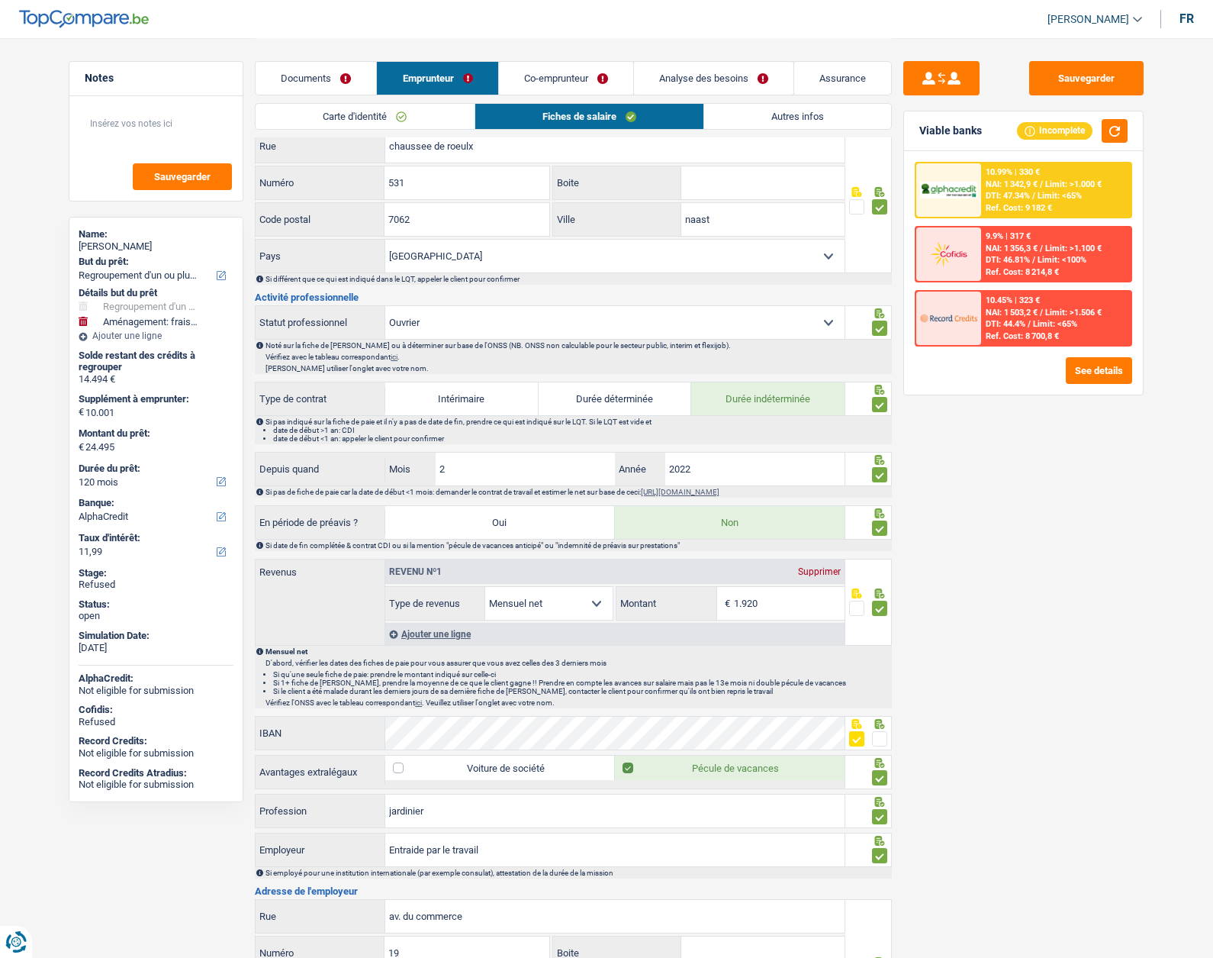
click at [986, 182] on span "NAI: 1 342,9 €" at bounding box center [1012, 184] width 52 height 10
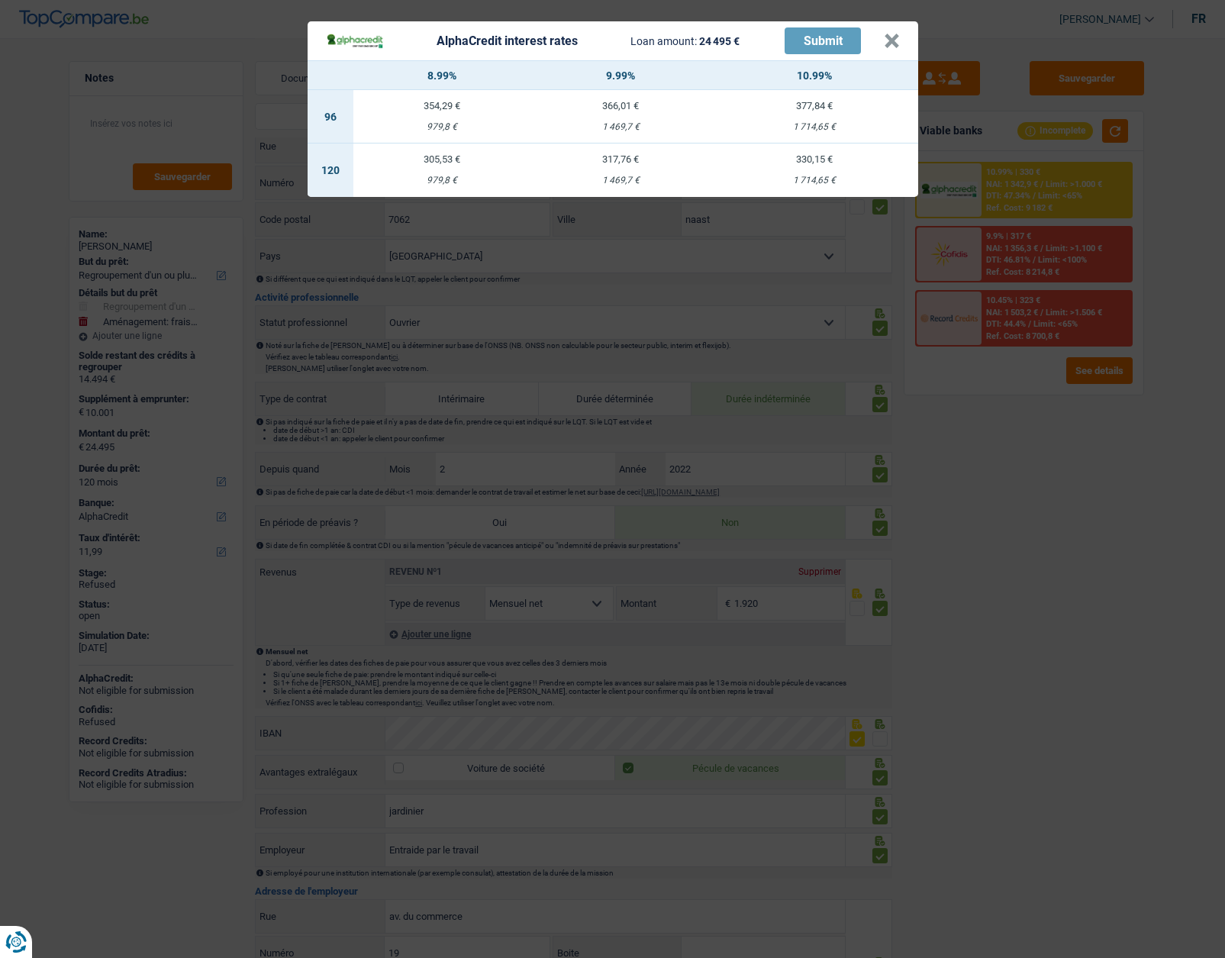
click at [907, 42] on header "AlphaCredit interest rates Loan amount: 24 495 € Submit ×" at bounding box center [613, 40] width 611 height 39
click at [898, 42] on button "×" at bounding box center [892, 41] width 16 height 15
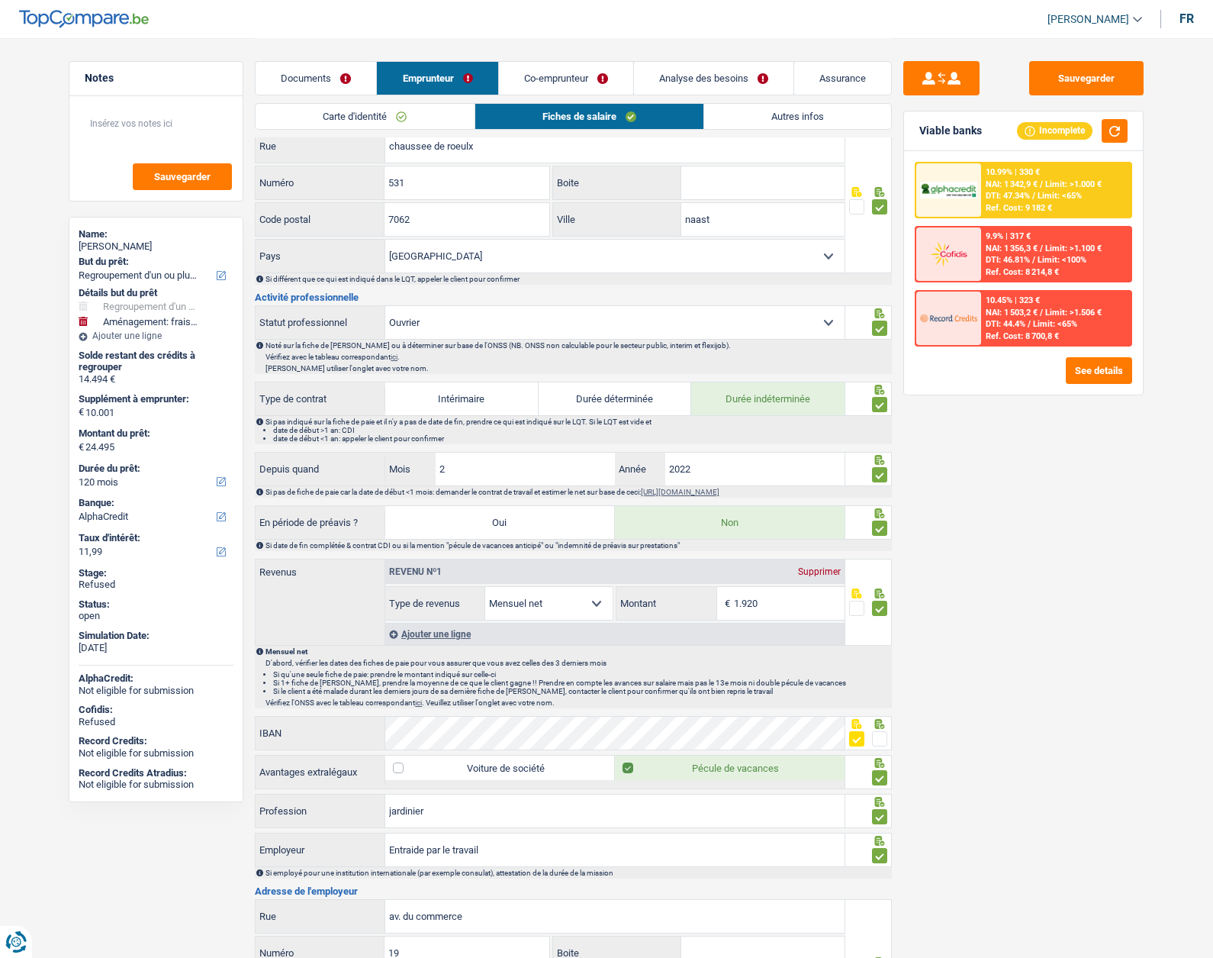
click at [562, 77] on link "Co-emprunteur" at bounding box center [566, 78] width 134 height 33
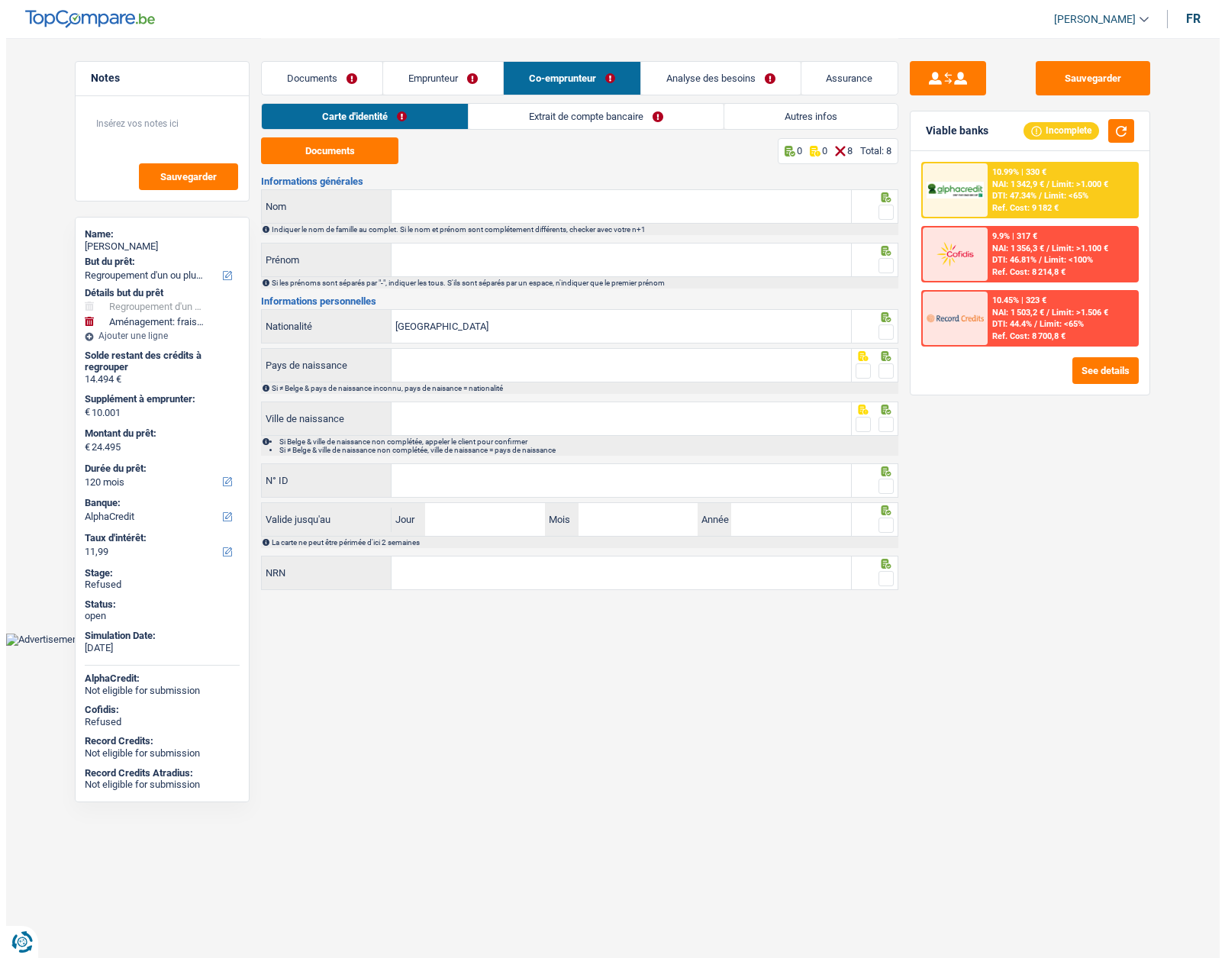
scroll to position [0, 0]
click at [527, 127] on link "Extrait de compte bancaire" at bounding box center [595, 116] width 255 height 25
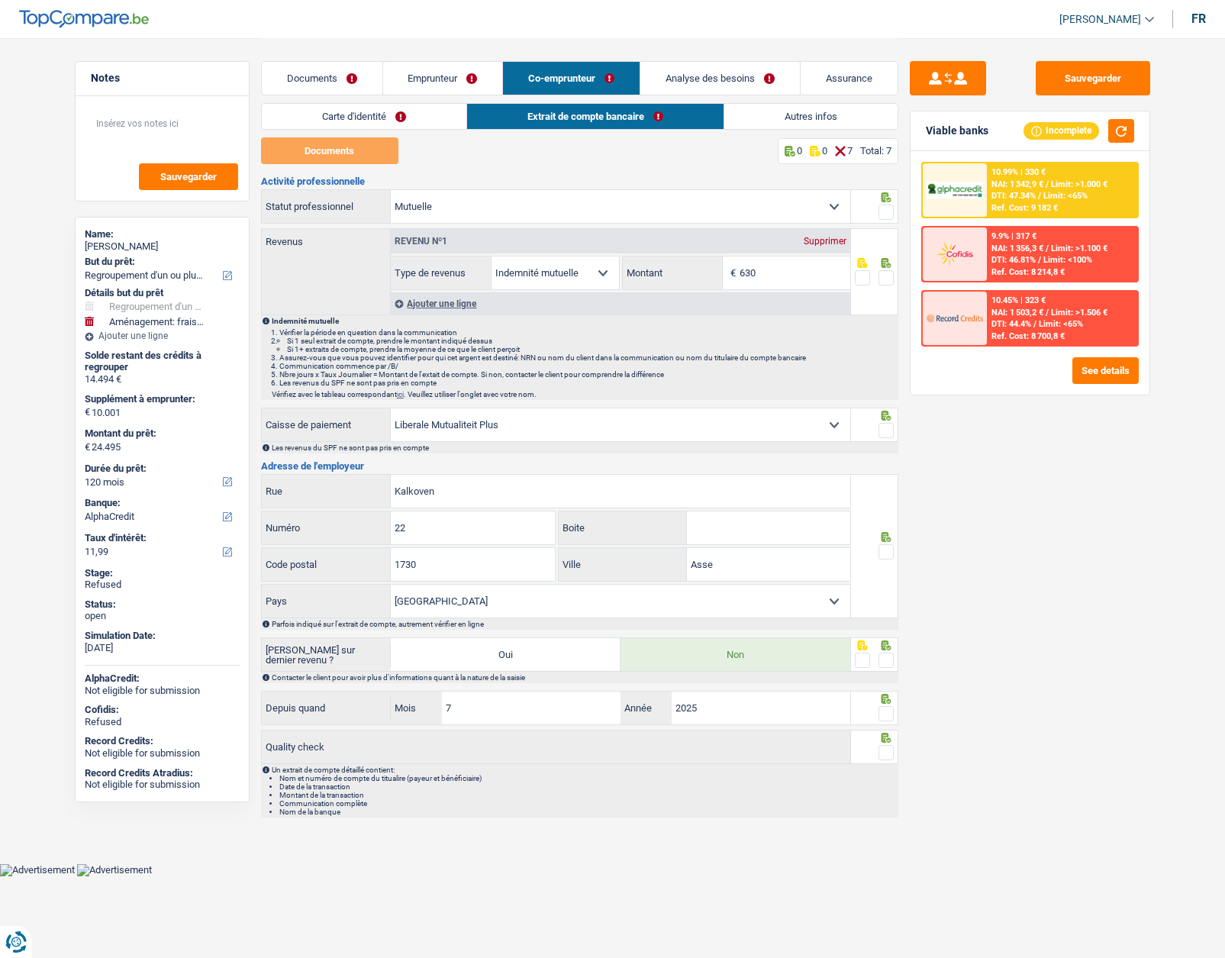
click at [343, 119] on link "Carte d'identité" at bounding box center [364, 116] width 205 height 25
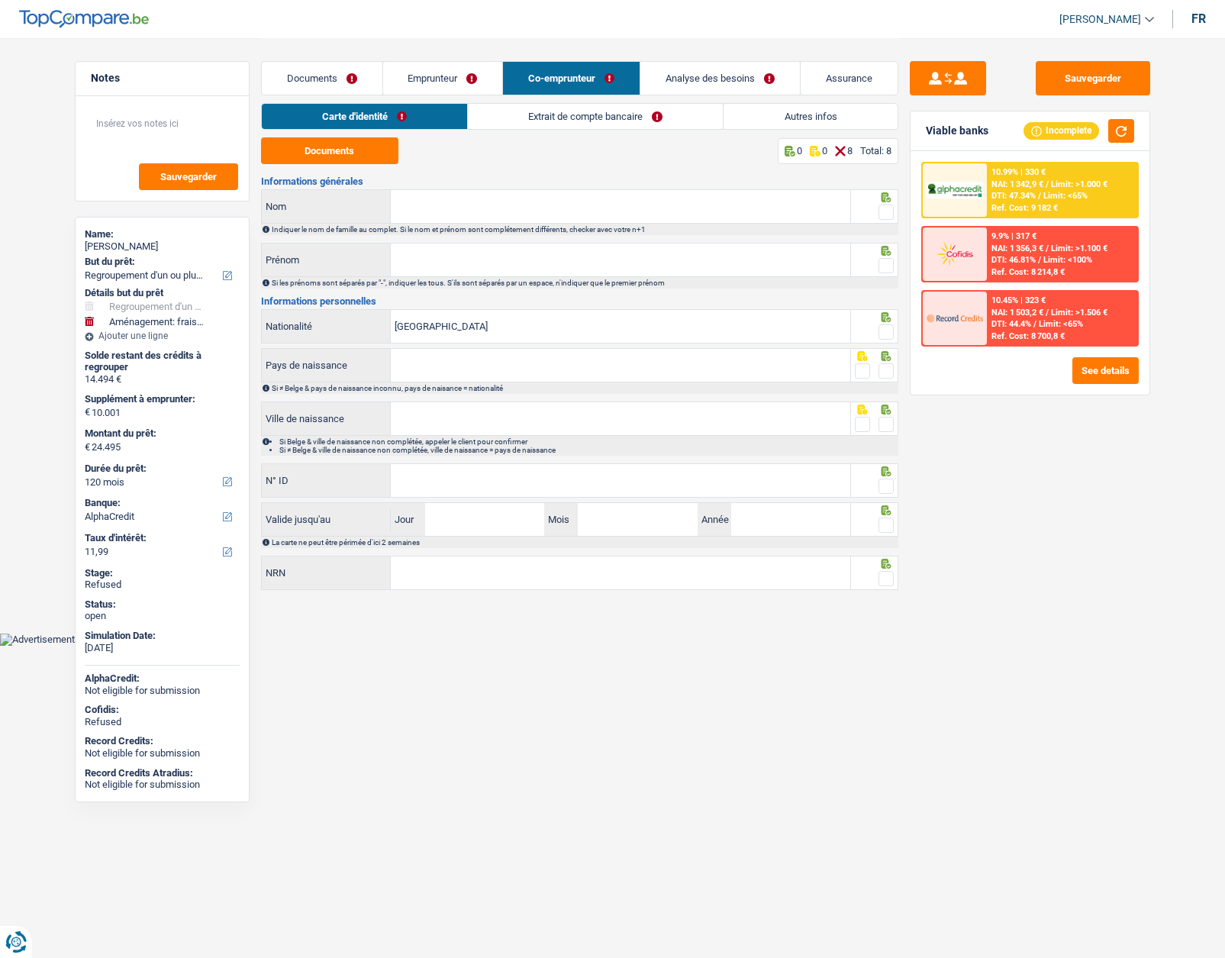
click at [566, 108] on link "Extrait de compte bancaire" at bounding box center [595, 116] width 255 height 25
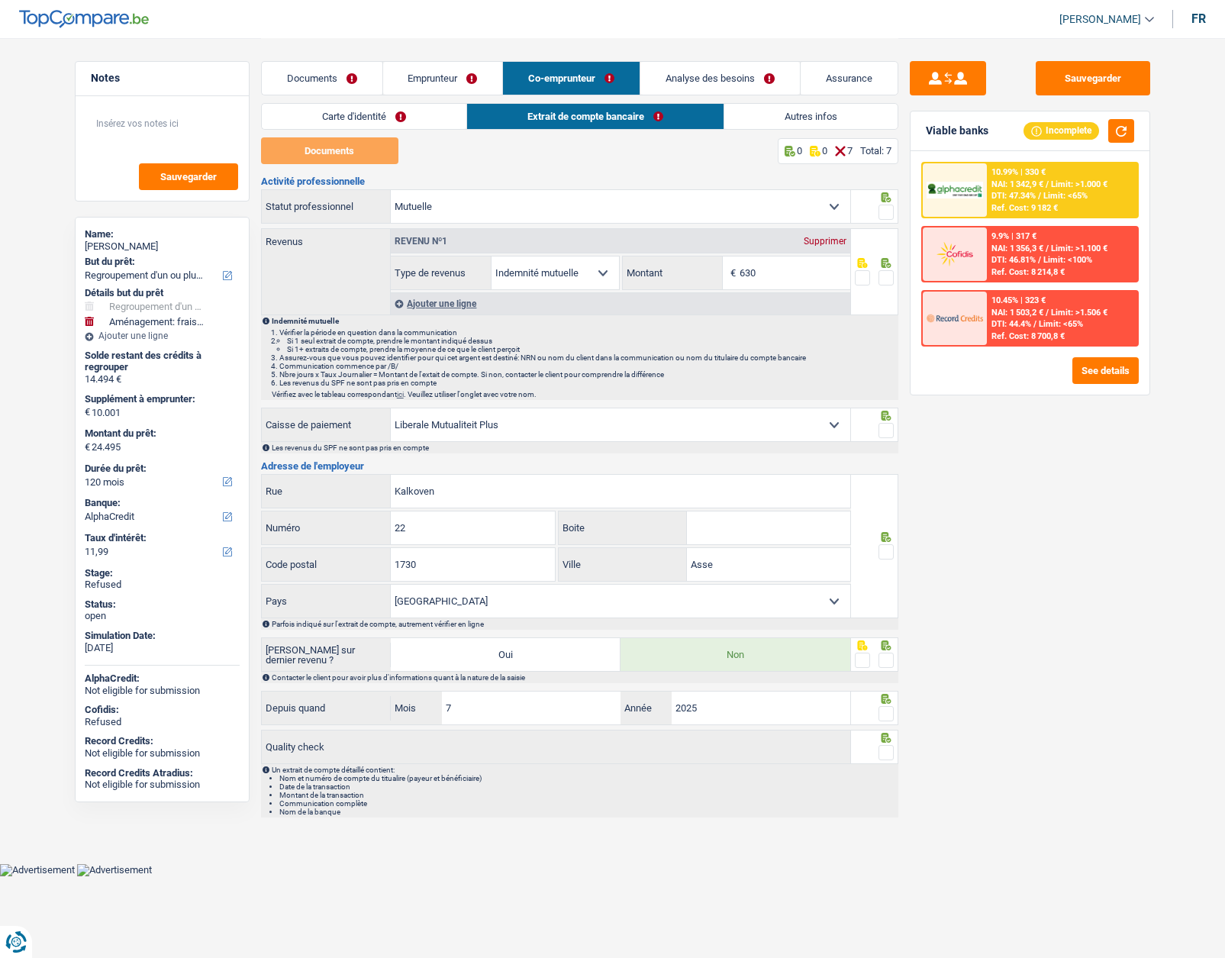
click at [336, 77] on link "Documents" at bounding box center [322, 78] width 121 height 33
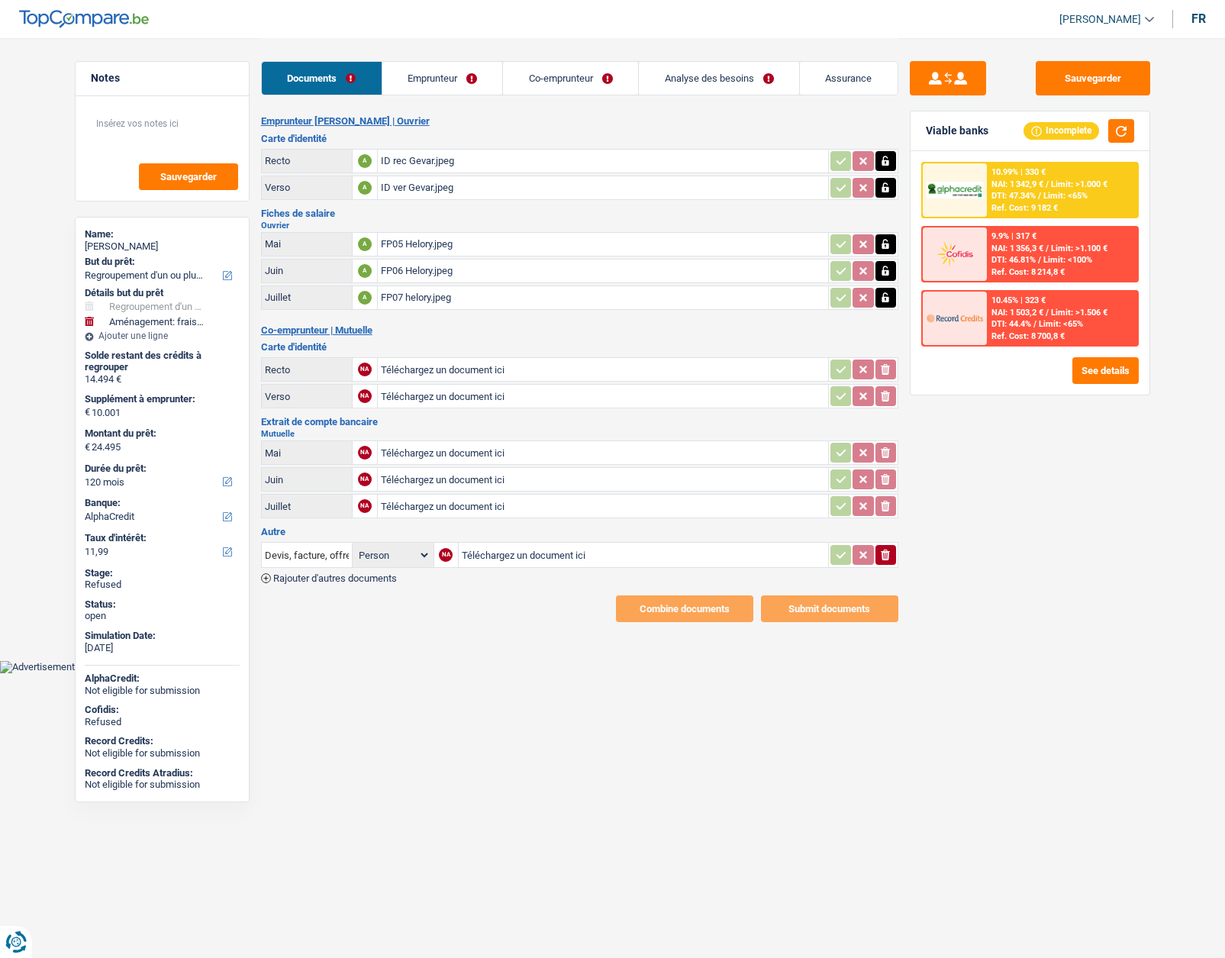
click at [437, 84] on link "Emprunteur" at bounding box center [442, 78] width 121 height 33
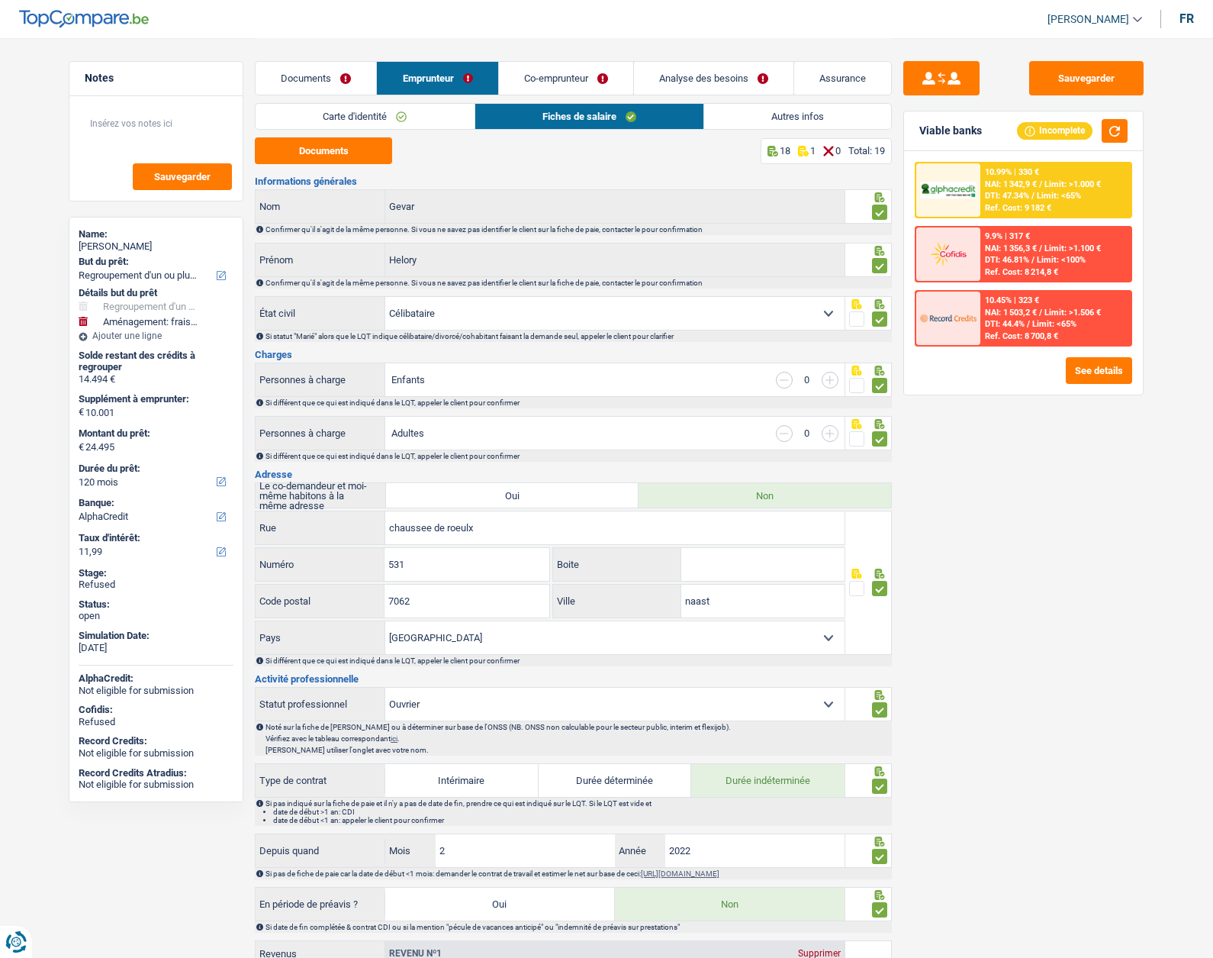
click at [570, 84] on link "Co-emprunteur" at bounding box center [566, 78] width 134 height 33
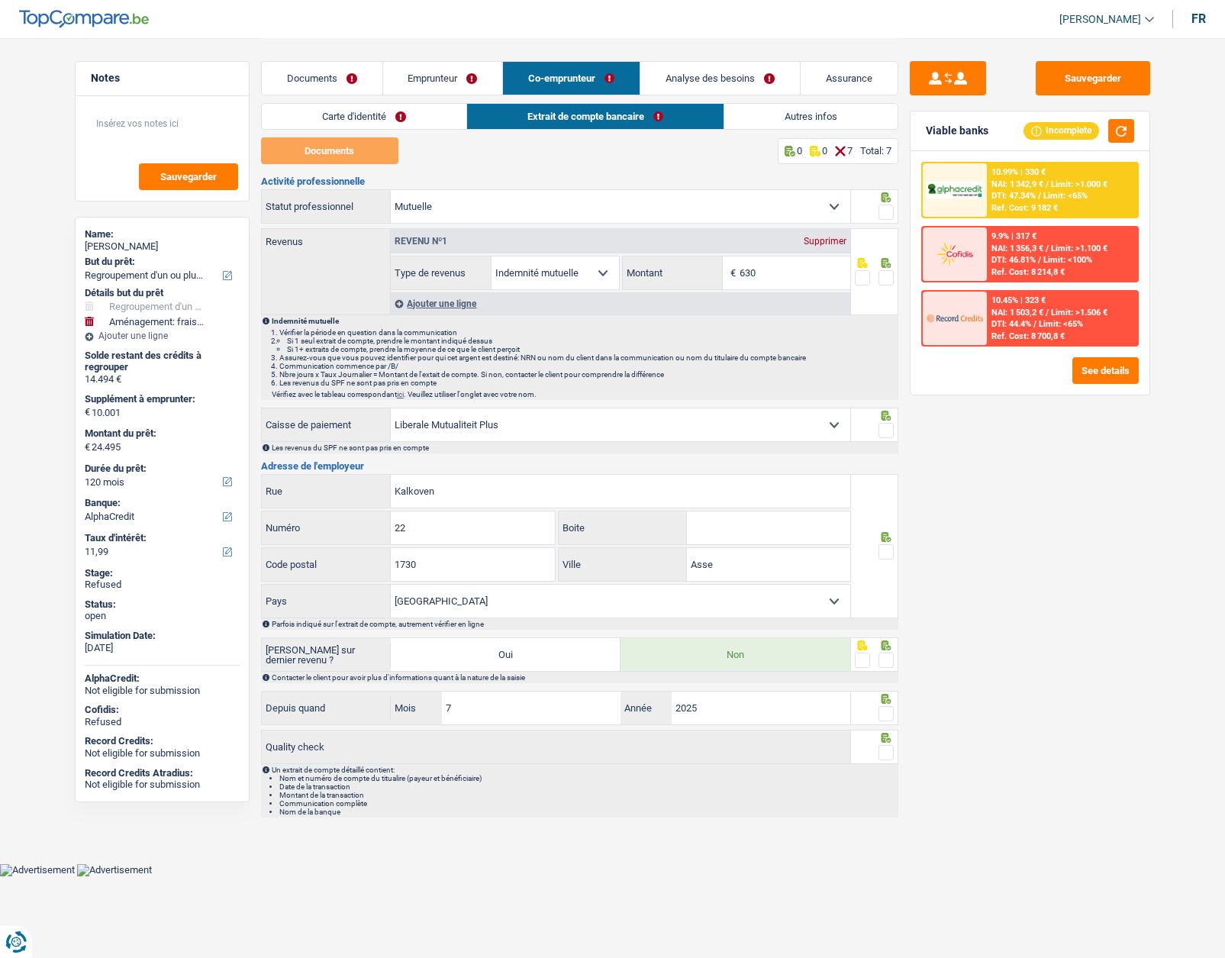
click at [420, 81] on link "Emprunteur" at bounding box center [443, 78] width 120 height 33
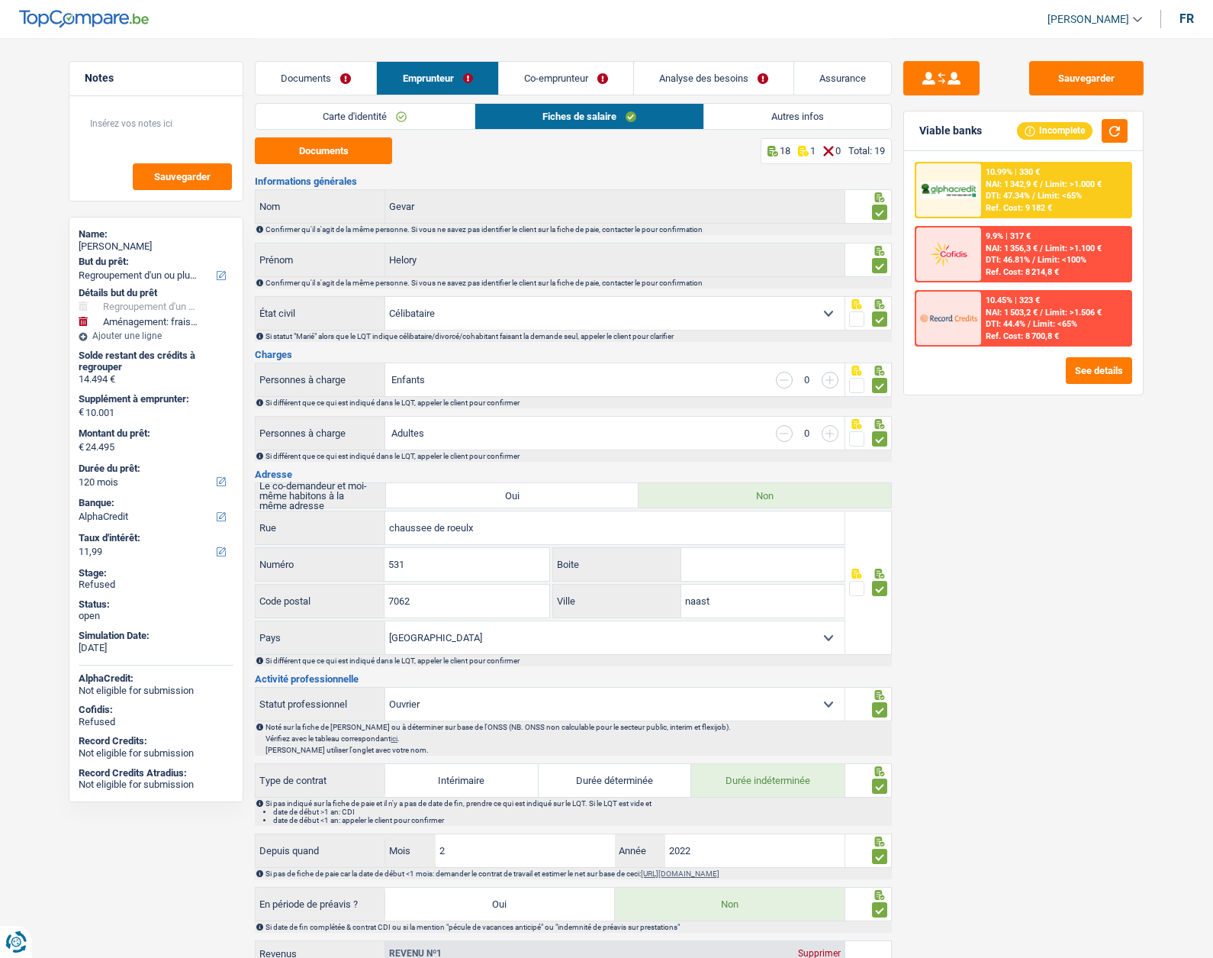
click at [534, 85] on link "Co-emprunteur" at bounding box center [566, 78] width 134 height 33
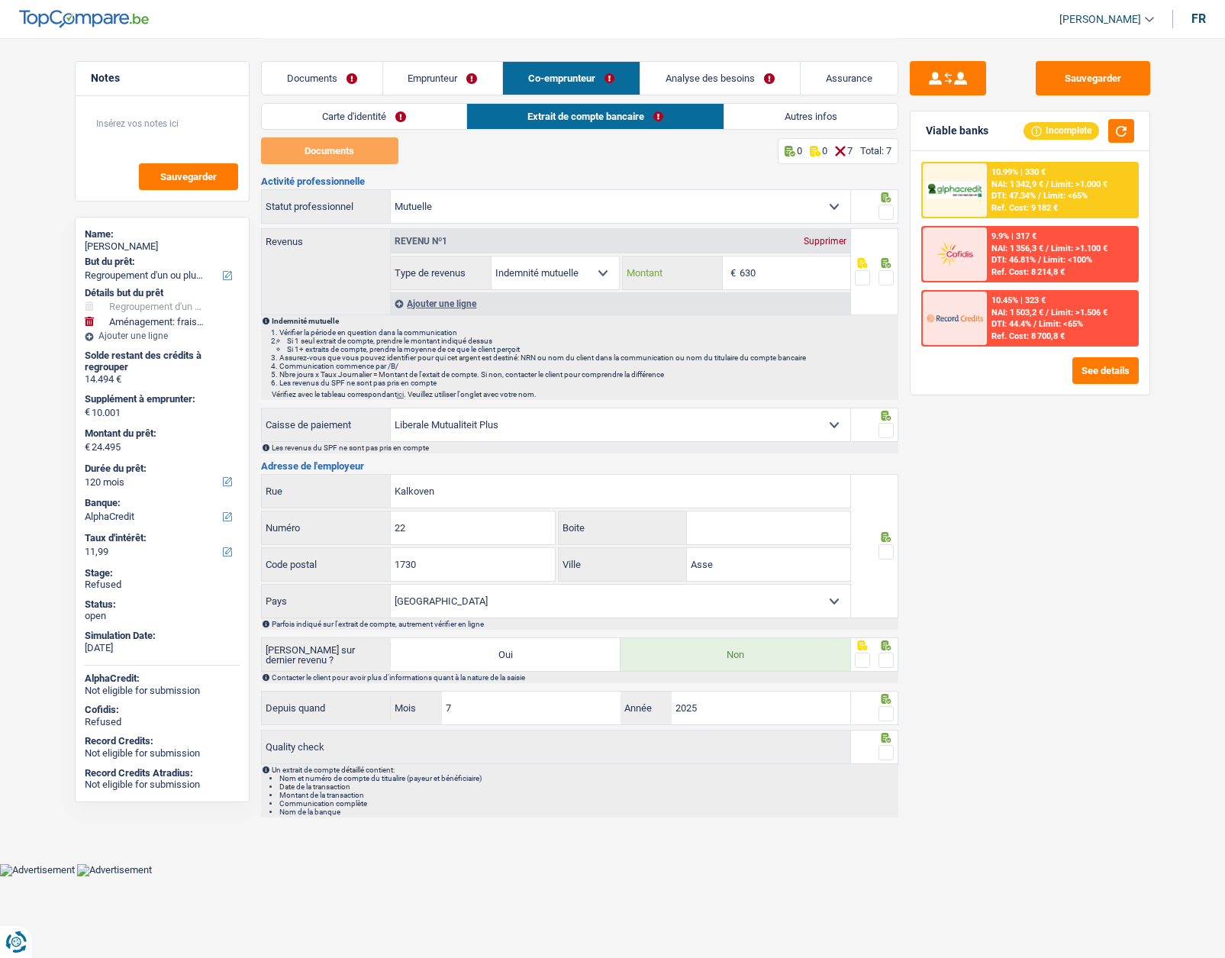
click at [768, 277] on input "630" at bounding box center [795, 272] width 111 height 33
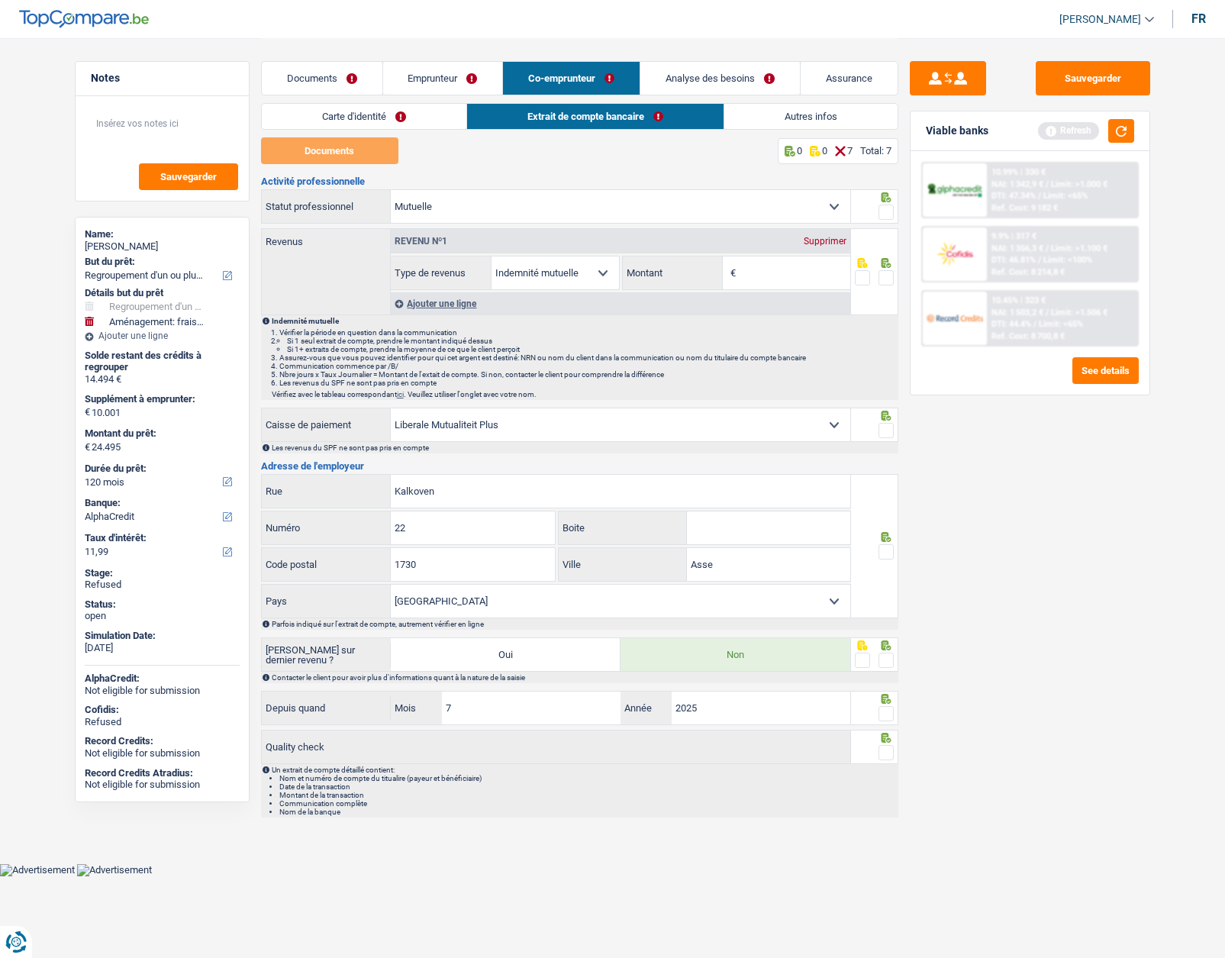
click at [993, 479] on div "Sauvegarder Viable banks Refresh 10.99% | 330 € NAI: 1 342,9 € / Limit: >1.000 …" at bounding box center [1029, 497] width 263 height 872
click at [1127, 131] on button "button" at bounding box center [1121, 131] width 26 height 24
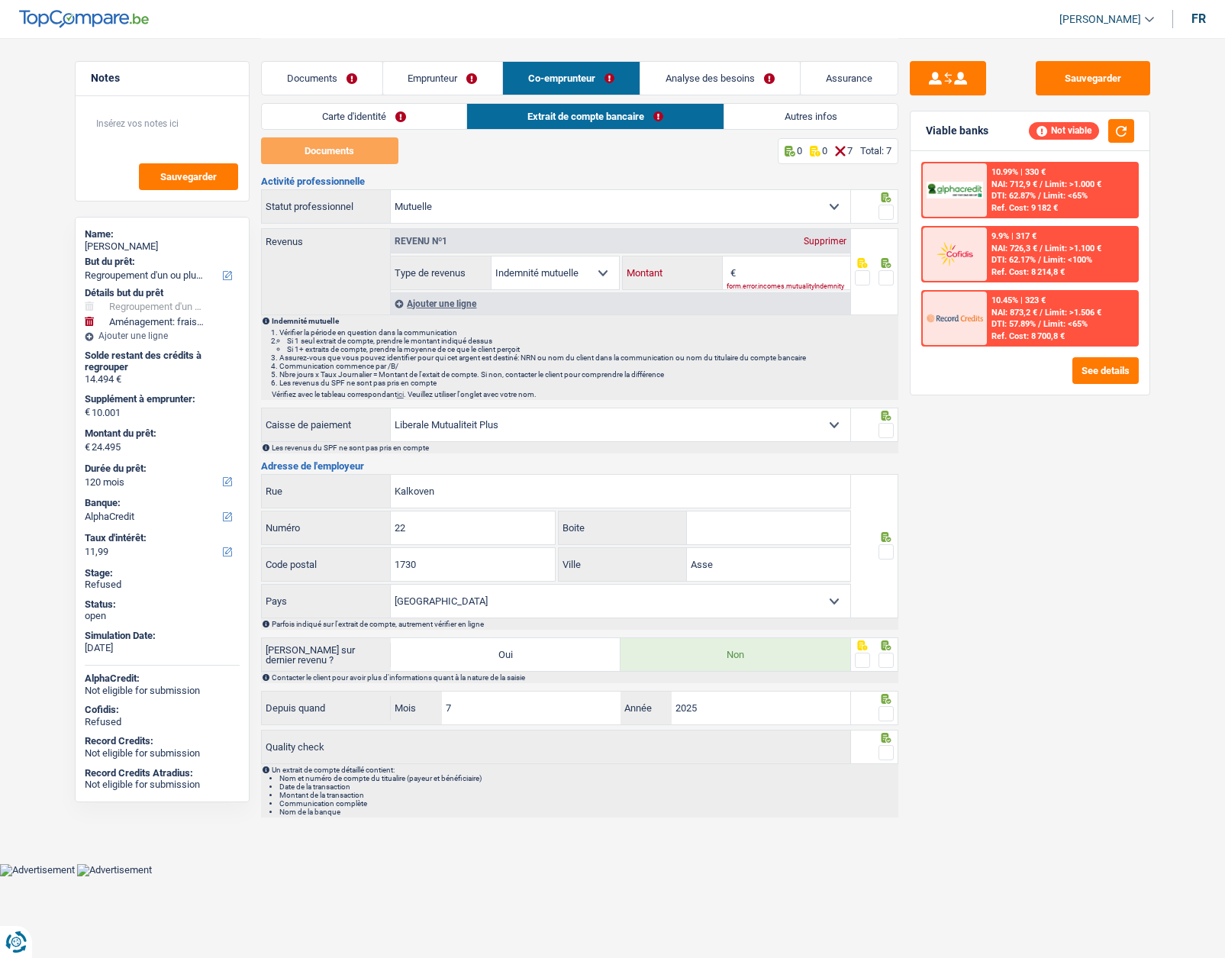
click at [784, 266] on input "Montant" at bounding box center [795, 272] width 111 height 33
type input "3"
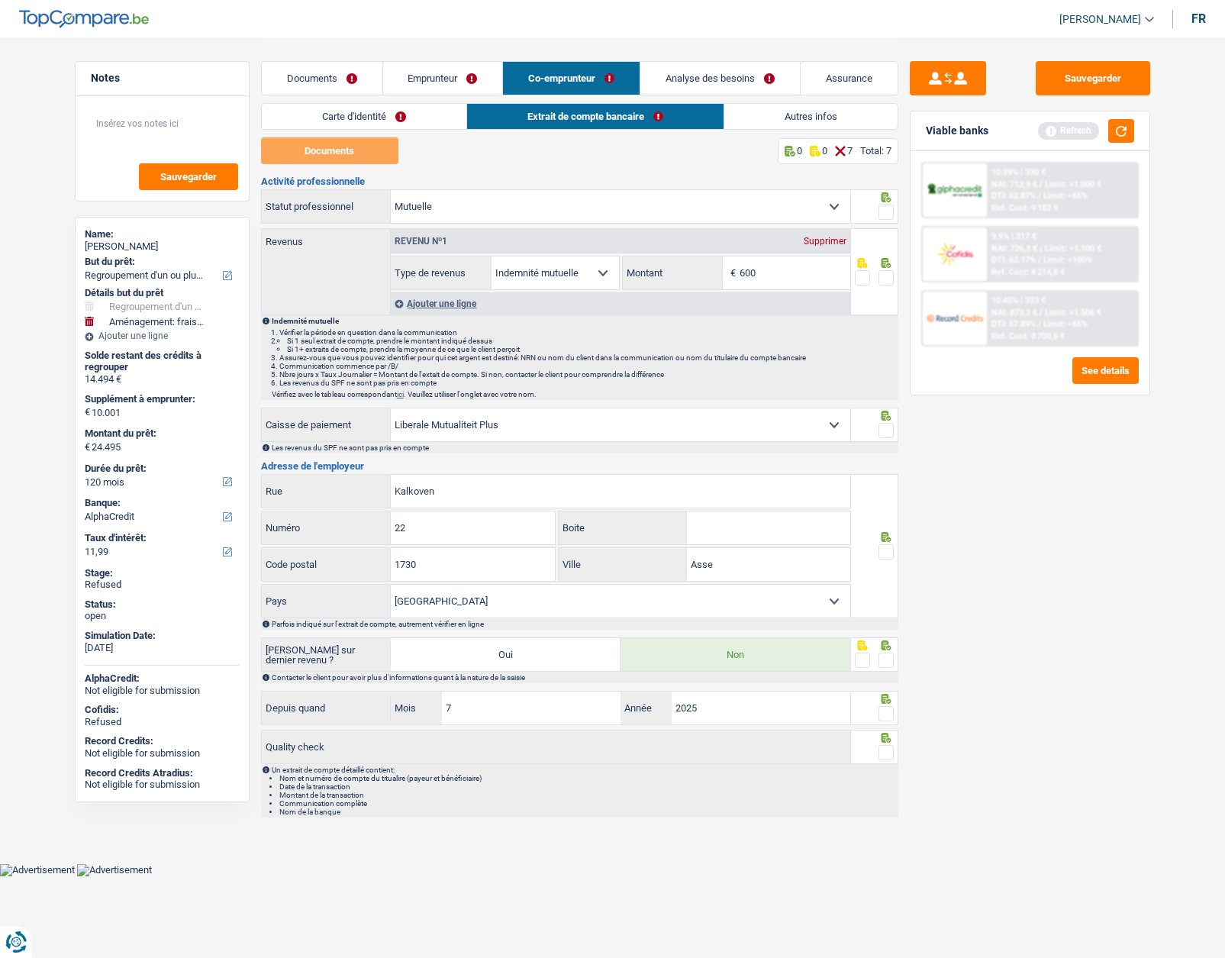
type input "600"
click at [1004, 468] on div "Sauvegarder Viable banks Refresh 10.99% | 330 € NAI: 712,9 € / Limit: >1.000 € …" at bounding box center [1029, 497] width 263 height 872
click at [887, 211] on span at bounding box center [885, 212] width 15 height 15
click at [0, 0] on input "radio" at bounding box center [0, 0] width 0 height 0
click at [882, 278] on span at bounding box center [885, 277] width 15 height 15
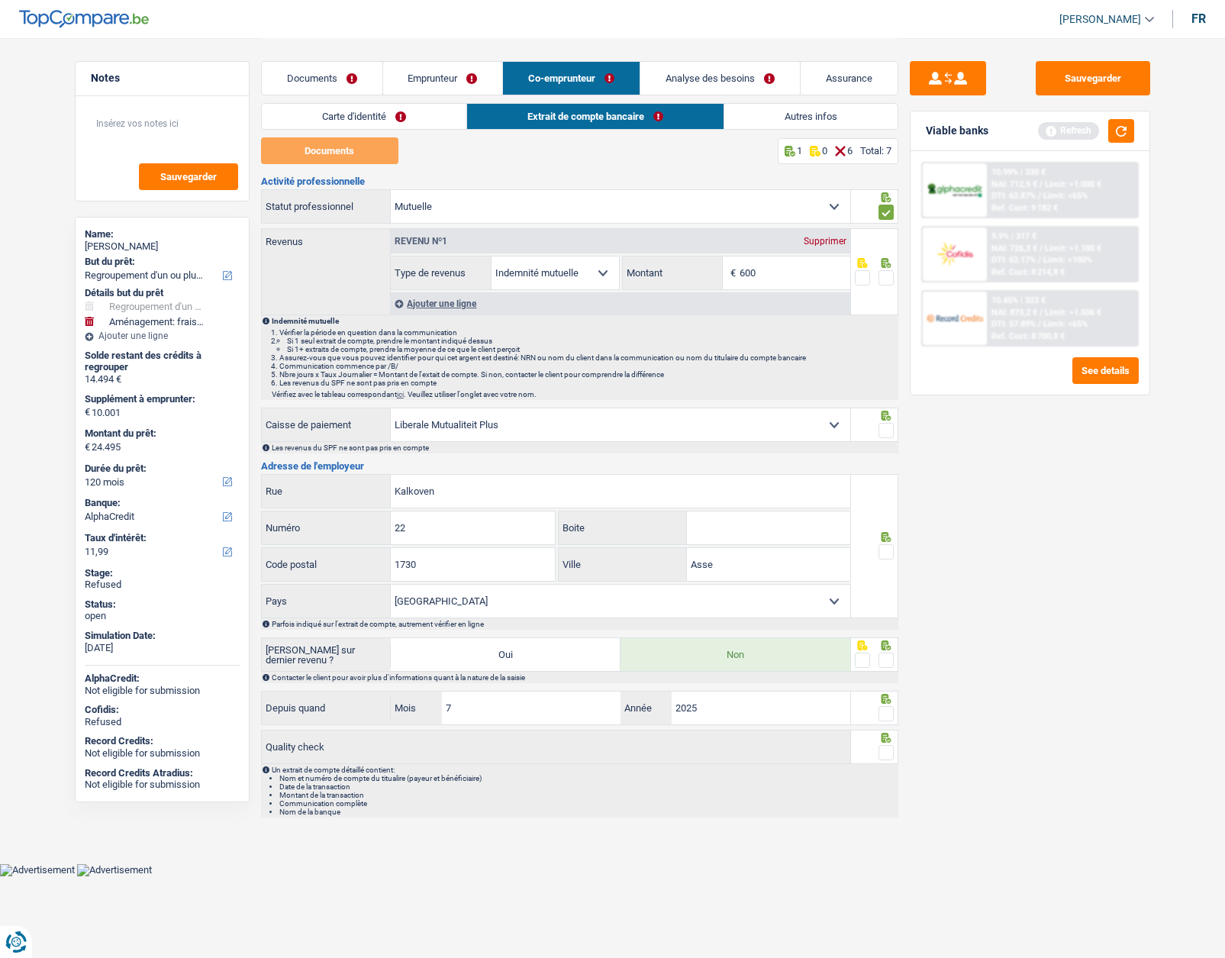
click at [0, 0] on input "radio" at bounding box center [0, 0] width 0 height 0
click at [882, 429] on span at bounding box center [885, 430] width 15 height 15
click at [0, 0] on input "radio" at bounding box center [0, 0] width 0 height 0
click at [886, 543] on div at bounding box center [885, 552] width 15 height 19
click at [886, 549] on span at bounding box center [885, 551] width 15 height 15
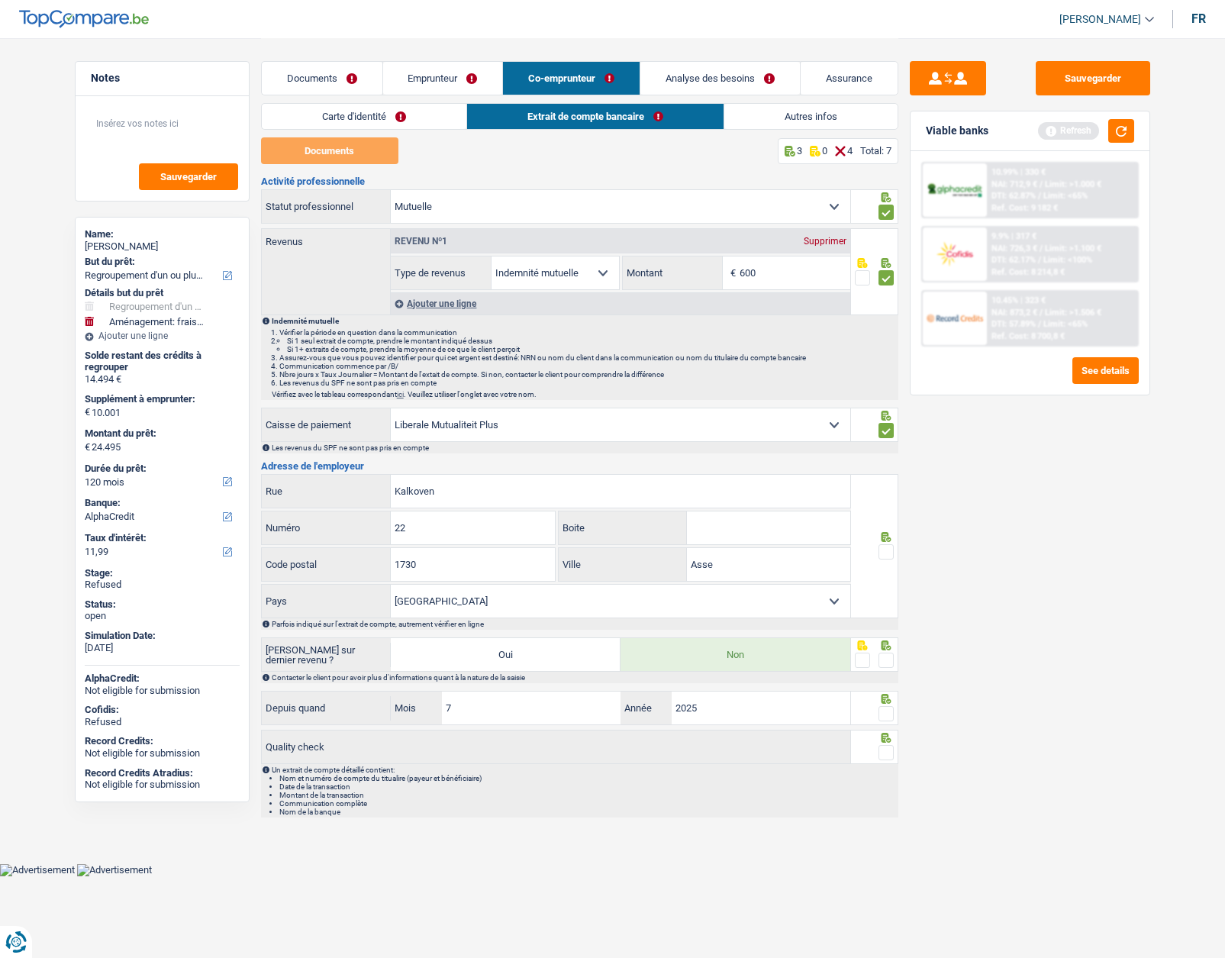
click at [0, 0] on input "radio" at bounding box center [0, 0] width 0 height 0
click at [885, 656] on span at bounding box center [885, 660] width 15 height 15
click at [0, 0] on input "radio" at bounding box center [0, 0] width 0 height 0
click at [883, 710] on span at bounding box center [885, 713] width 15 height 15
click at [0, 0] on input "radio" at bounding box center [0, 0] width 0 height 0
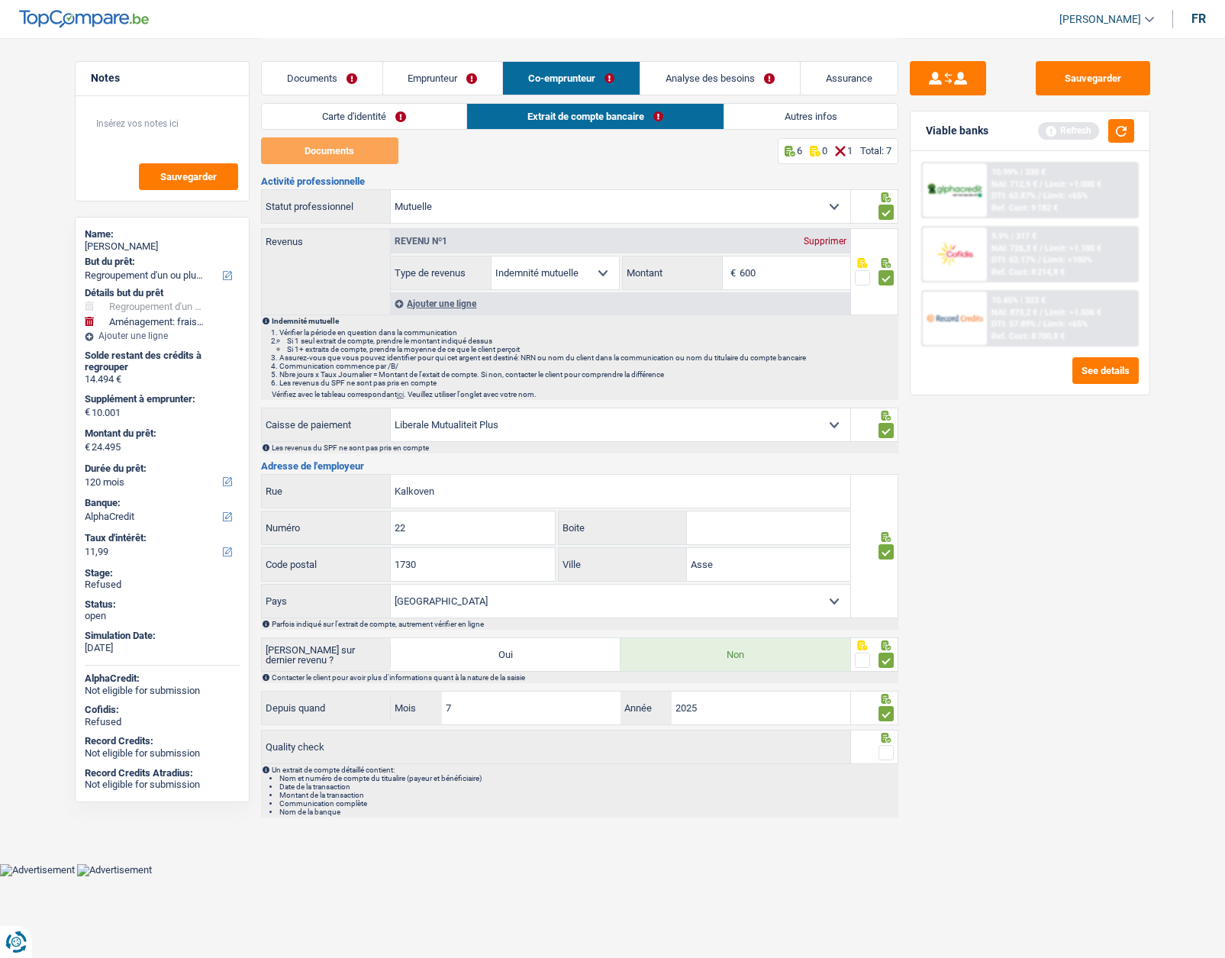
click at [885, 747] on span at bounding box center [885, 752] width 15 height 15
click at [0, 0] on input "radio" at bounding box center [0, 0] width 0 height 0
click at [385, 117] on link "Carte d'identité" at bounding box center [364, 116] width 205 height 25
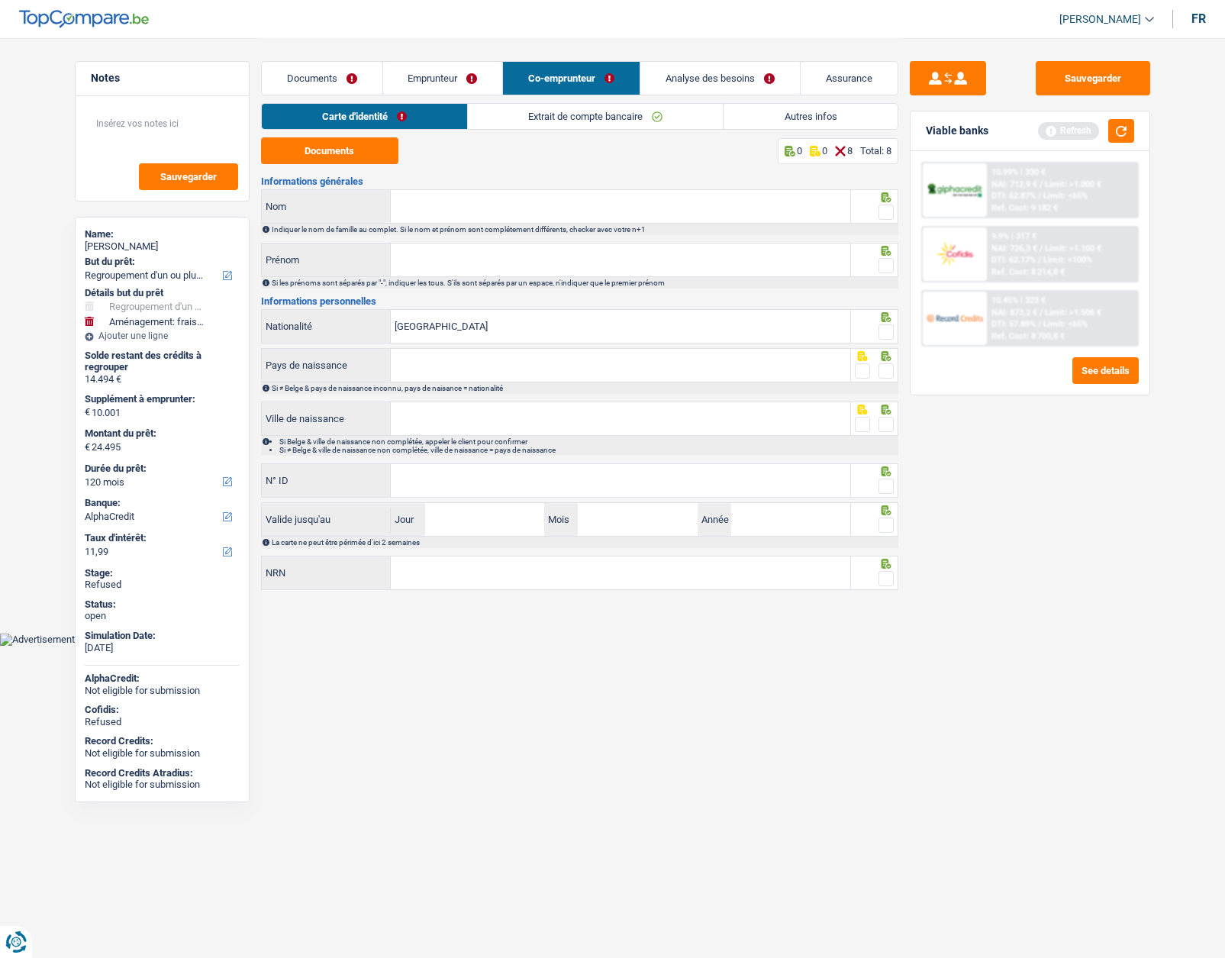
click at [333, 80] on link "Documents" at bounding box center [322, 78] width 121 height 33
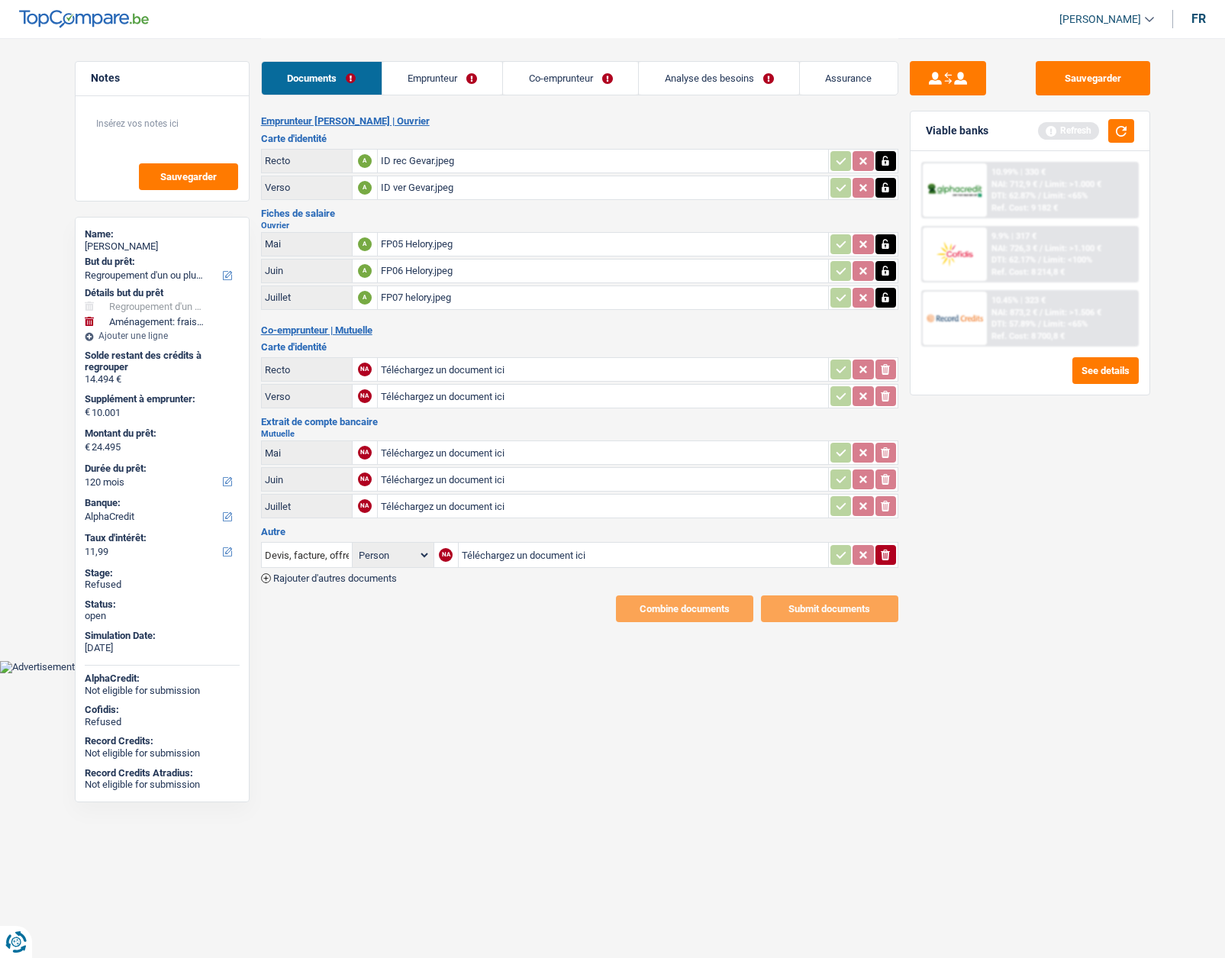
click at [552, 81] on link "Co-emprunteur" at bounding box center [570, 78] width 135 height 33
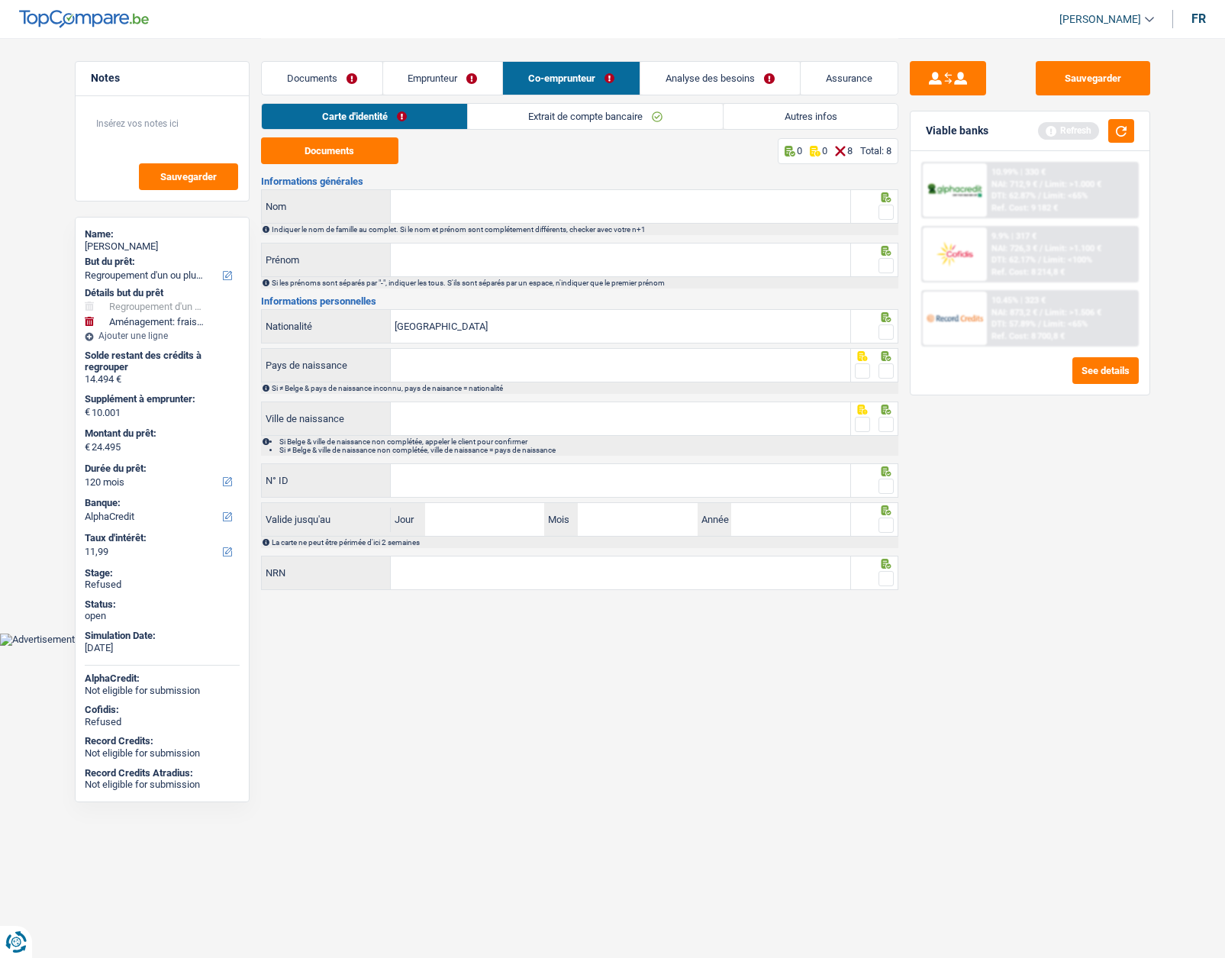
click at [436, 212] on input "Nom" at bounding box center [620, 206] width 459 height 33
click at [420, 214] on input "Nom" at bounding box center [620, 206] width 459 height 33
click at [456, 204] on input "Nom" at bounding box center [620, 206] width 459 height 33
click at [408, 214] on input "Nom" at bounding box center [620, 206] width 459 height 33
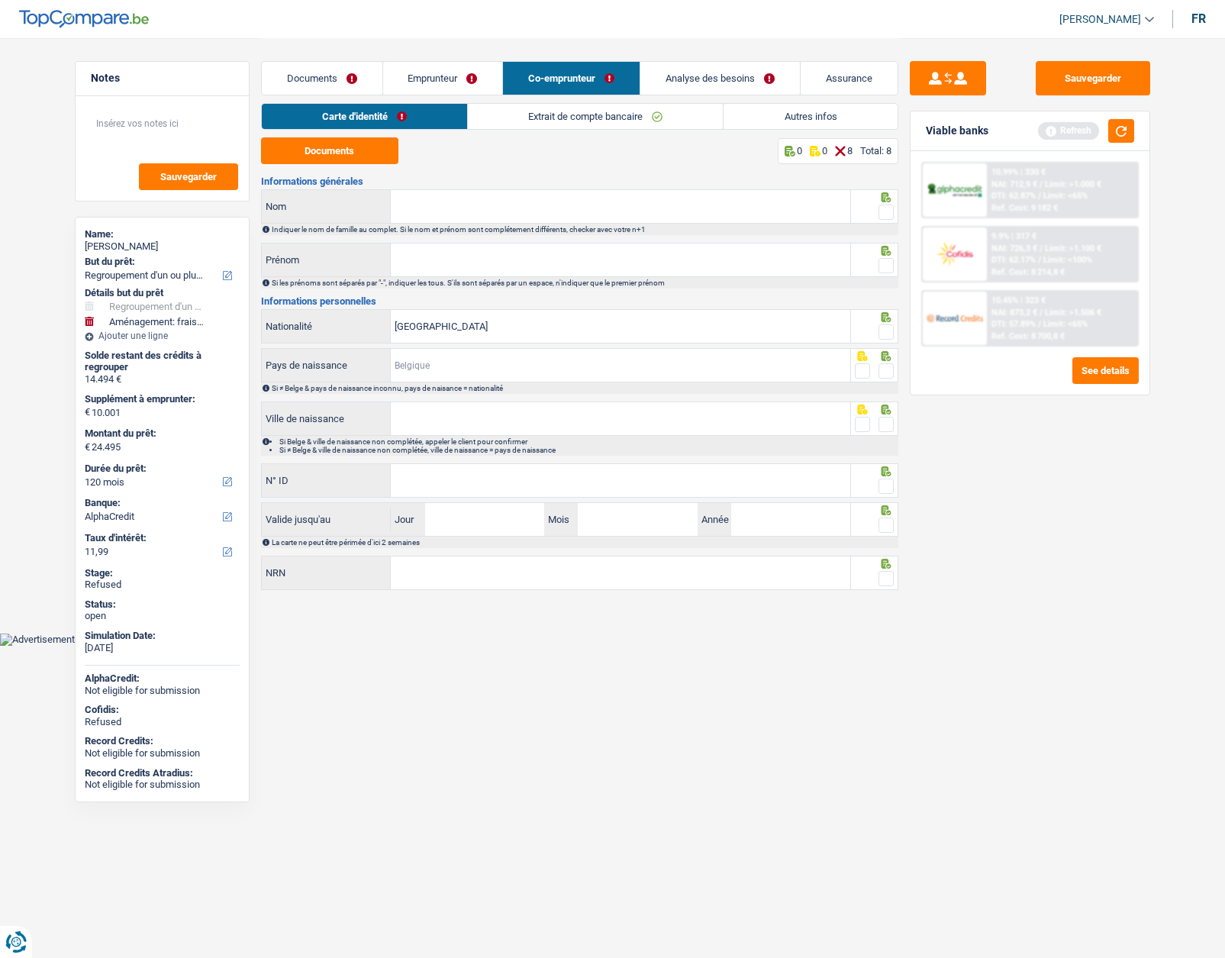
click at [431, 365] on input "Pays de naissance" at bounding box center [620, 365] width 459 height 33
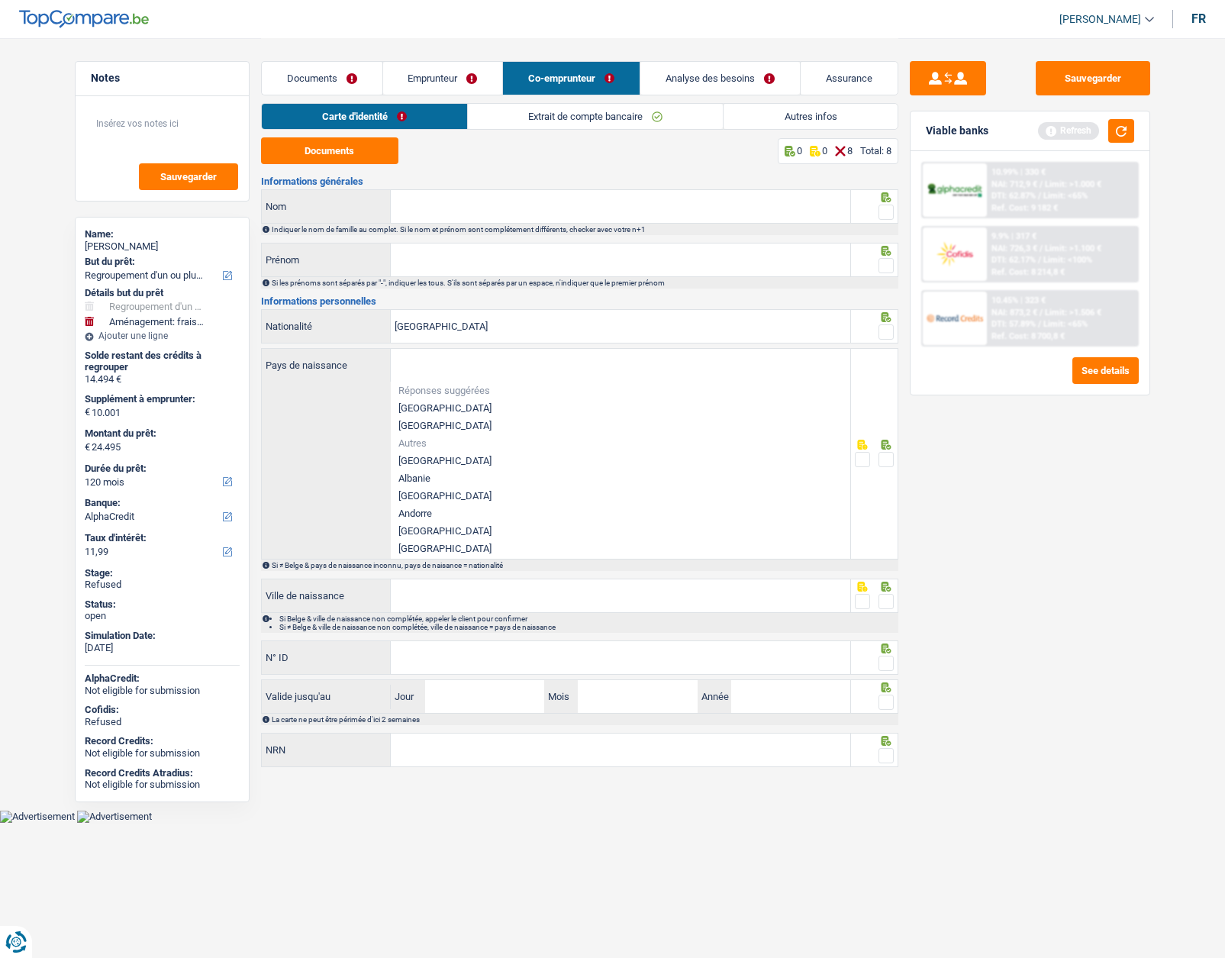
click at [447, 214] on input "Nom" at bounding box center [620, 206] width 459 height 33
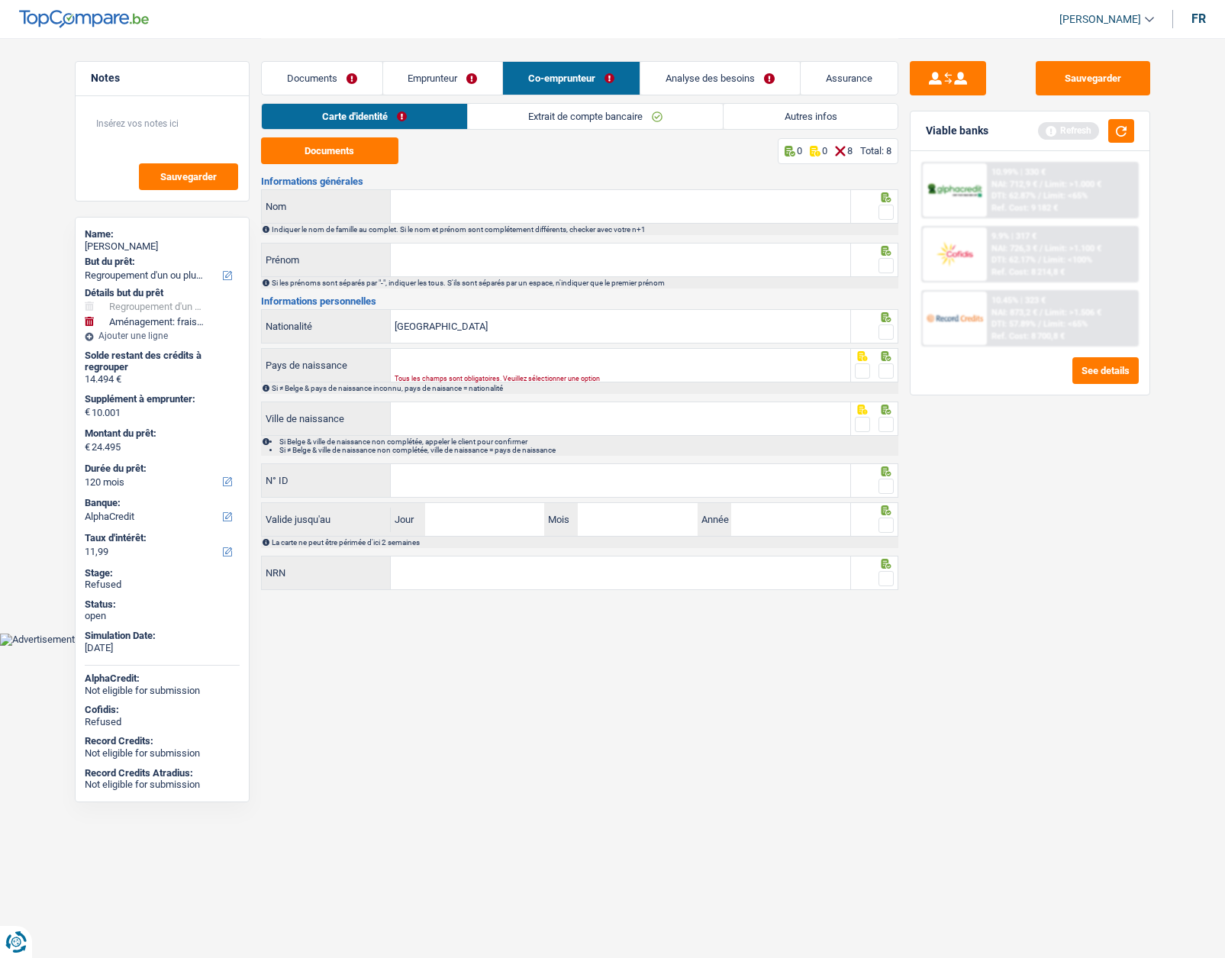
click at [767, 646] on html "Vous avez le contrôle de vos données Nous utilisons des cookies, tout comme nos…" at bounding box center [612, 323] width 1225 height 646
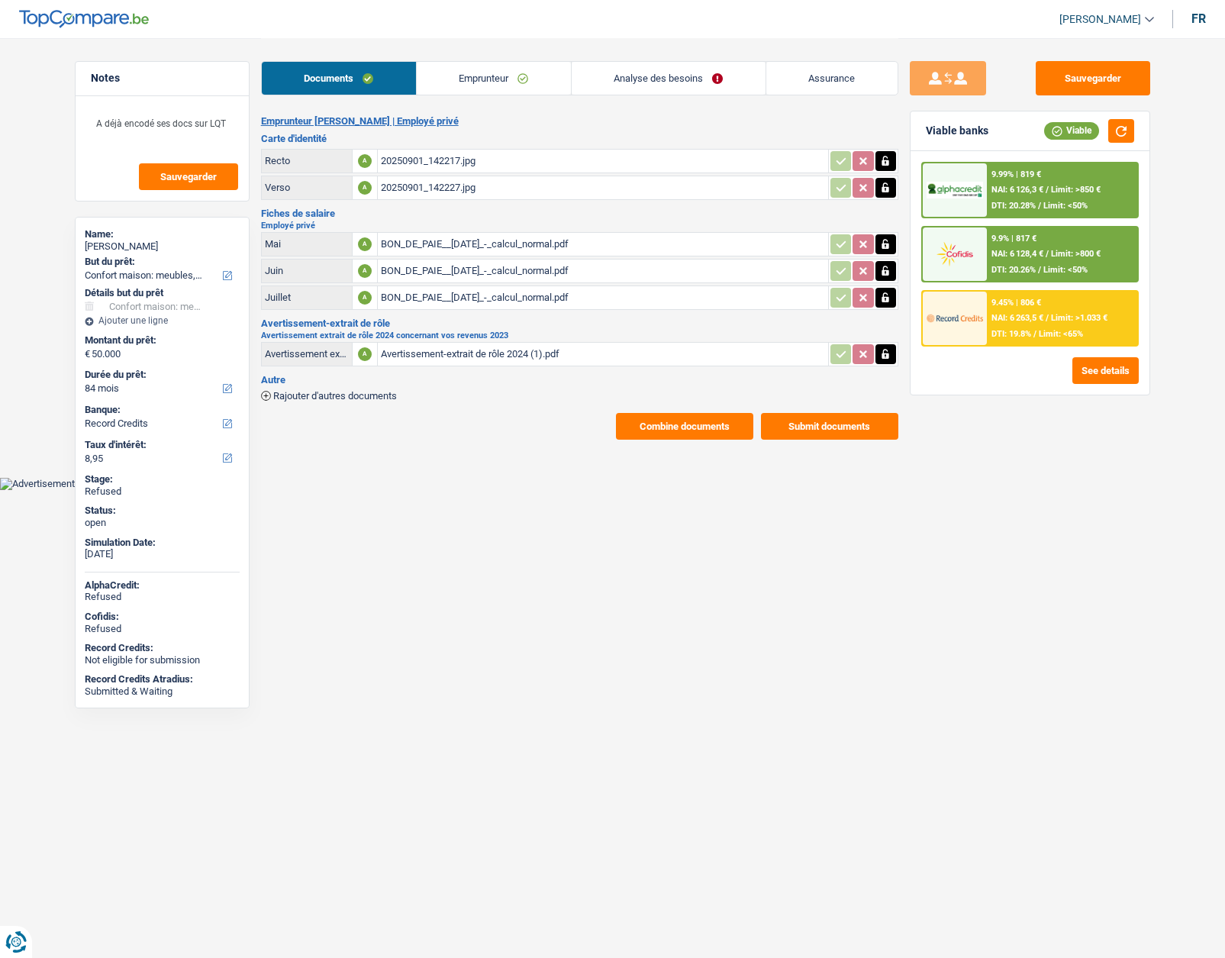
select select "household"
select select "84"
select select "record credits"
click at [478, 83] on link "Emprunteur" at bounding box center [494, 78] width 154 height 33
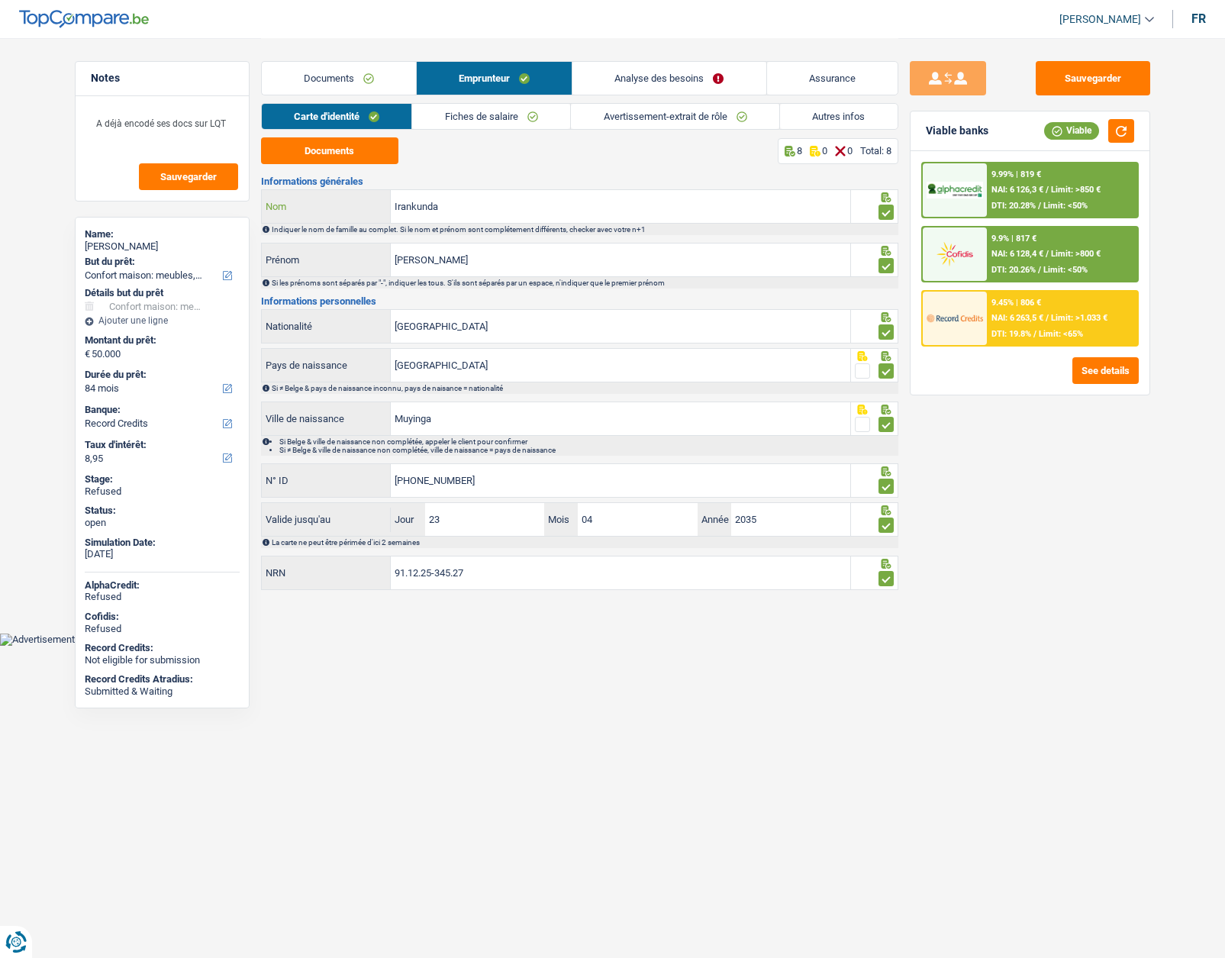
click at [416, 206] on input "Irankunda" at bounding box center [620, 206] width 459 height 33
click at [417, 206] on input "Irankunda" at bounding box center [620, 206] width 459 height 33
click at [462, 119] on link "Fiches de salaire" at bounding box center [491, 116] width 158 height 25
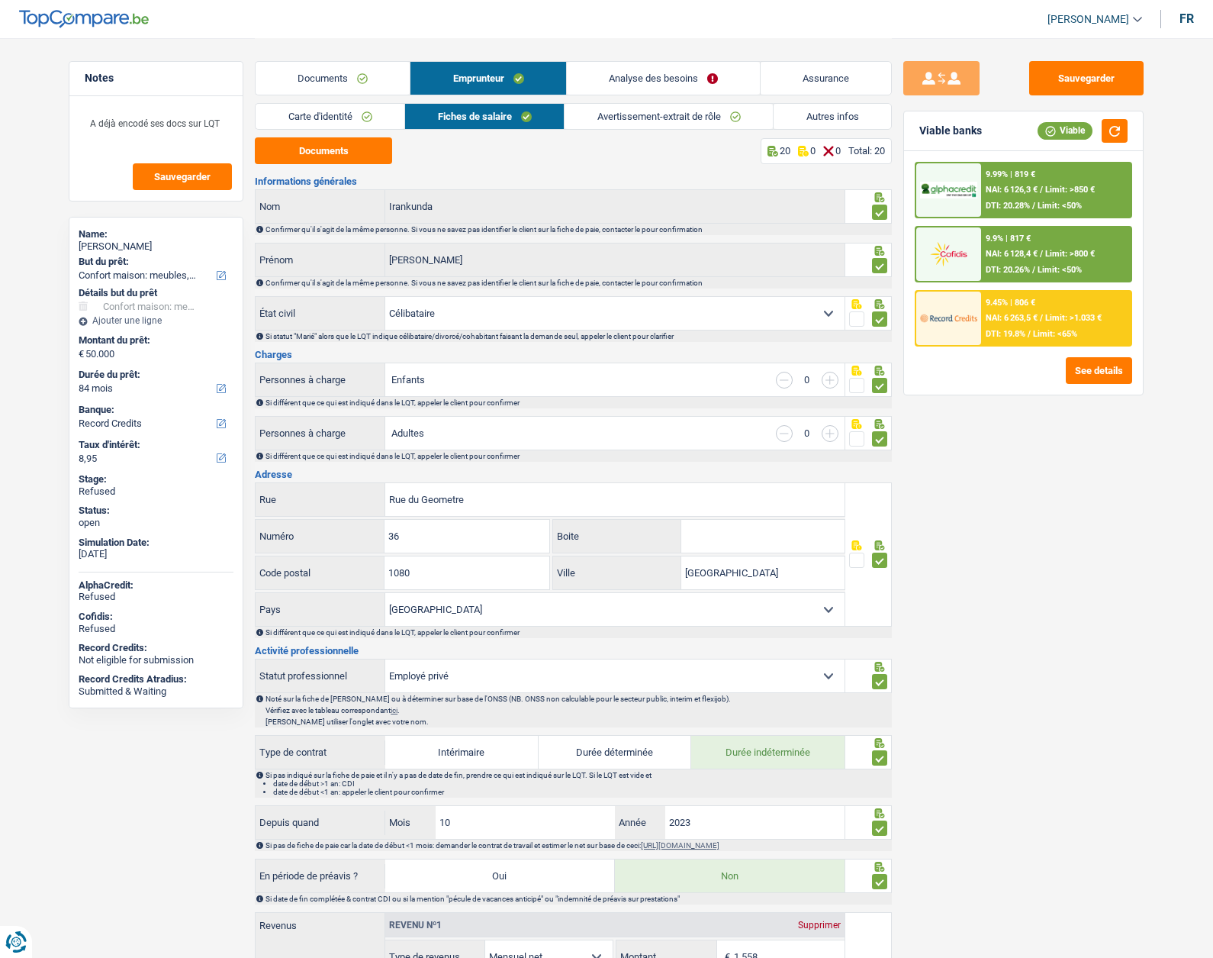
click at [640, 88] on link "Analyse des besoins" at bounding box center [663, 78] width 193 height 33
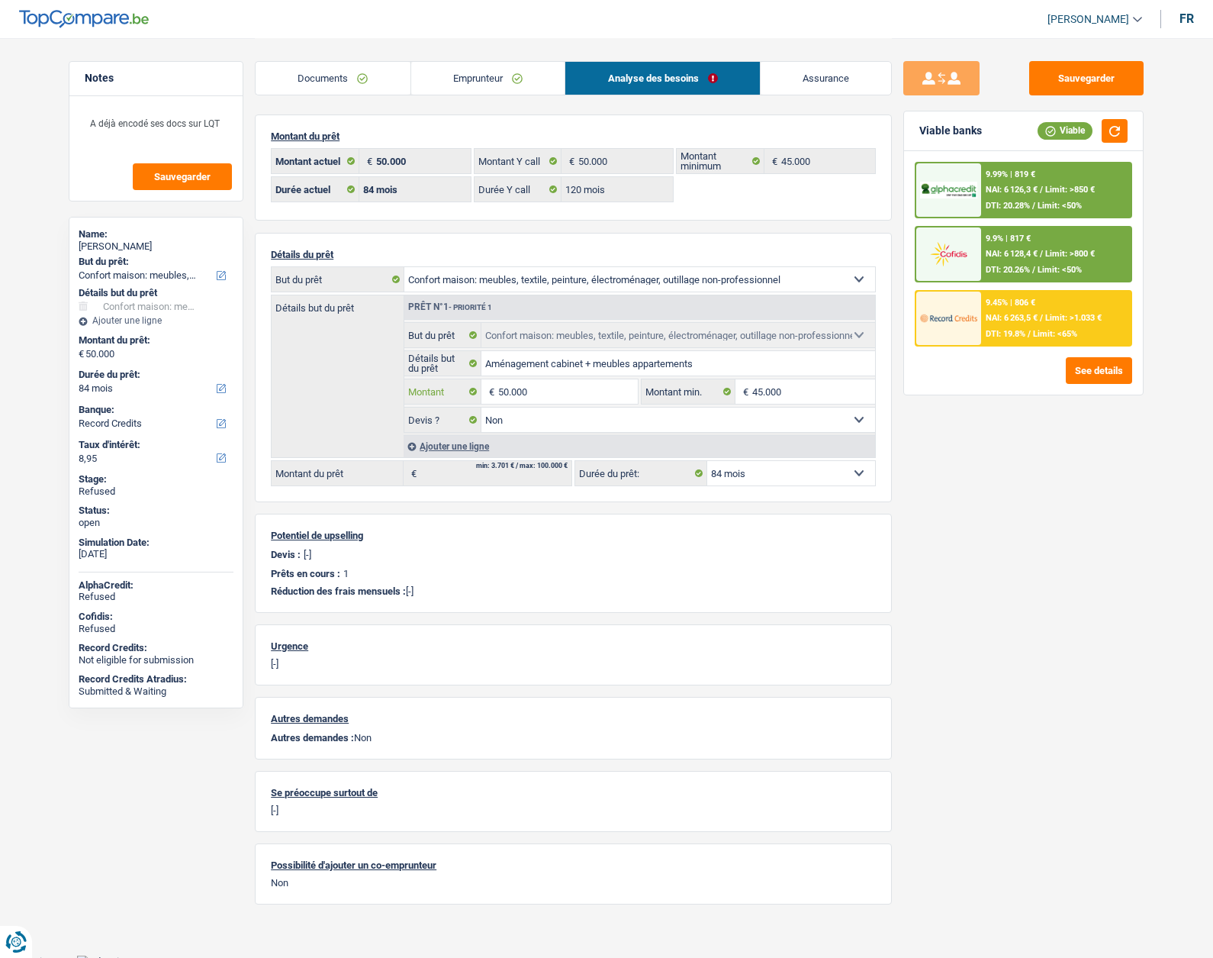
click at [539, 394] on input "50.000" at bounding box center [568, 391] width 140 height 24
click at [533, 390] on input "50.000" at bounding box center [568, 391] width 140 height 24
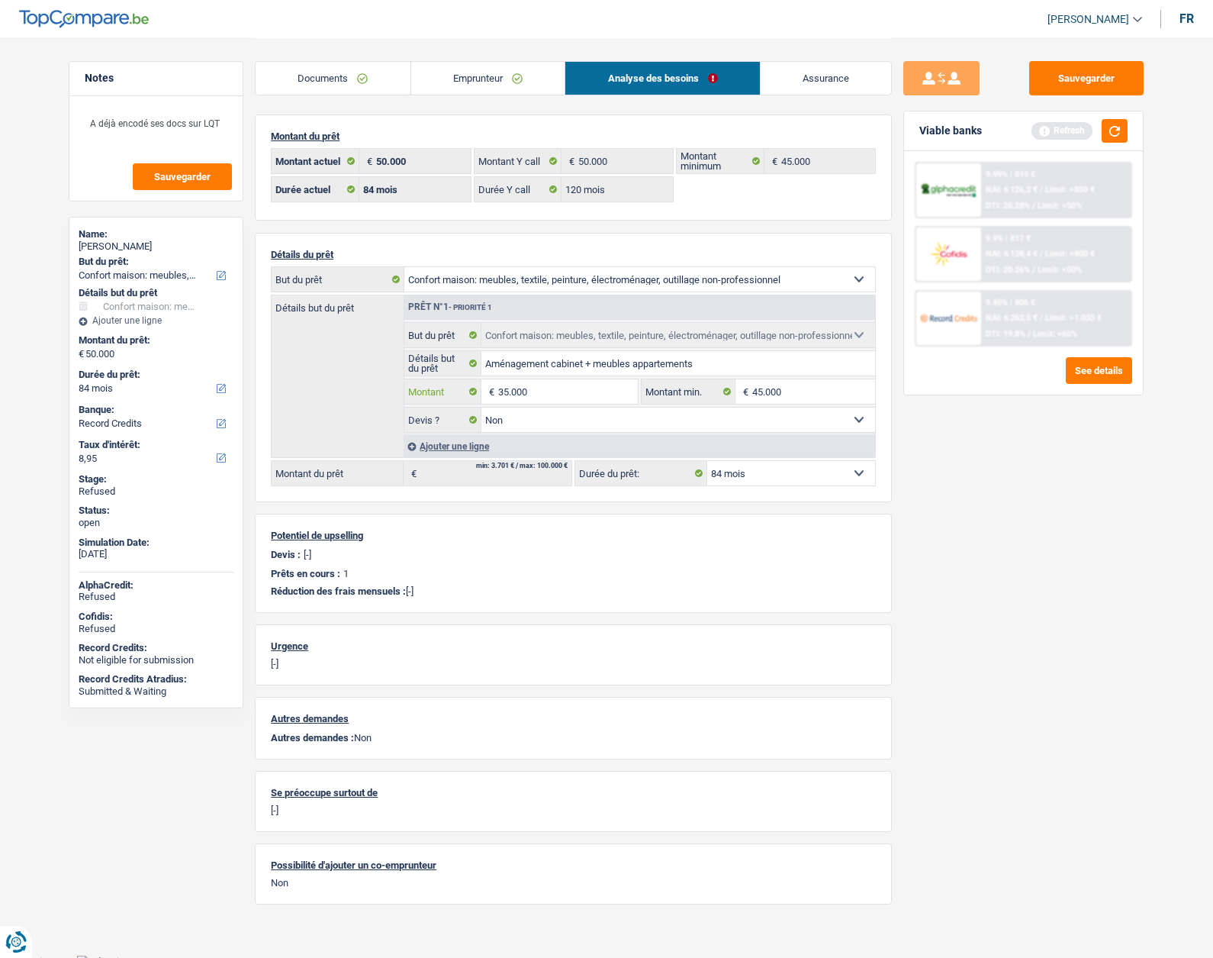
type input "35.000"
select select "120"
type input "35.000"
select select "120"
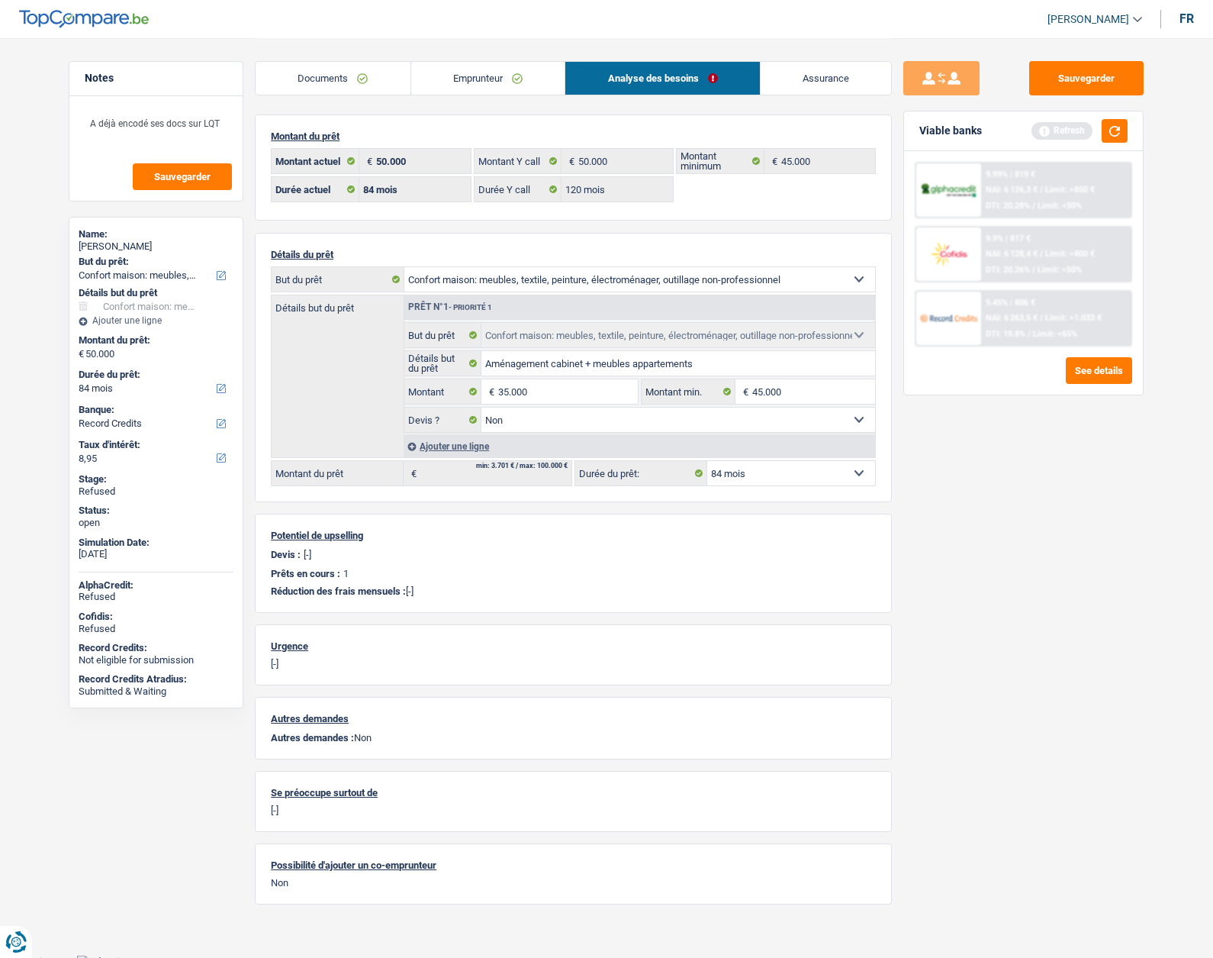
type input "35.000"
select select "120"
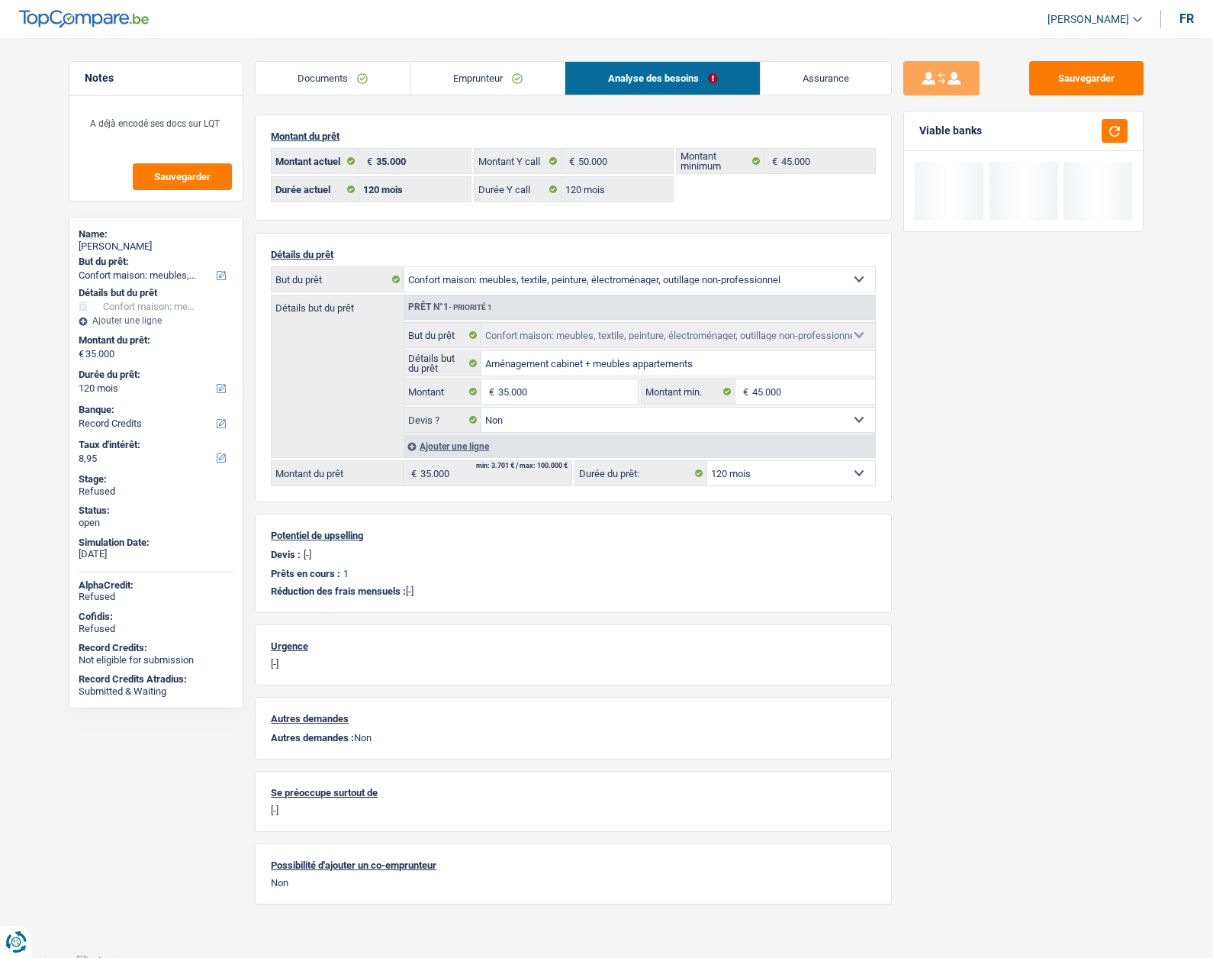
click at [947, 501] on div "Sauvegarder Viable banks" at bounding box center [1023, 497] width 263 height 872
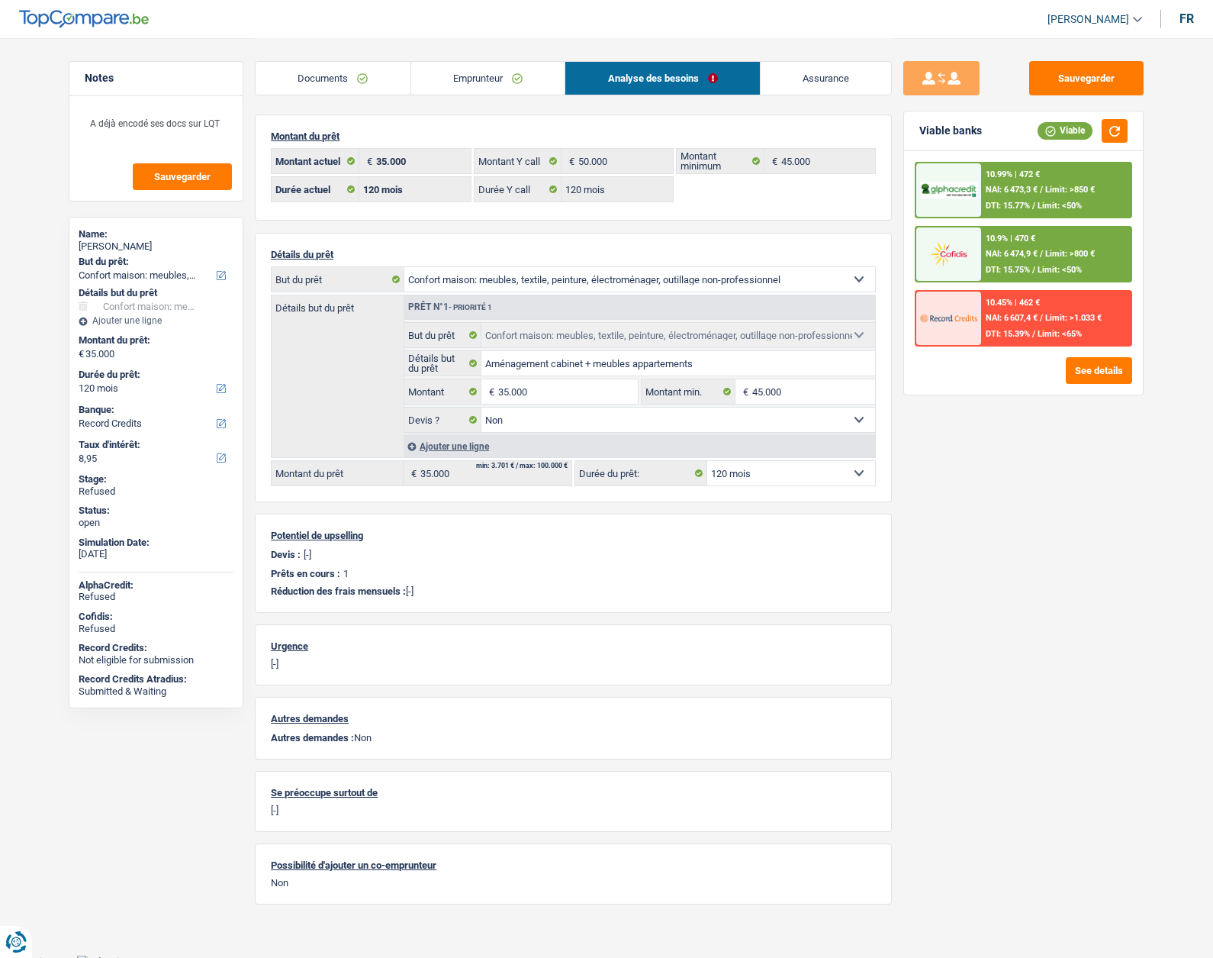
click at [939, 190] on img at bounding box center [948, 191] width 56 height 18
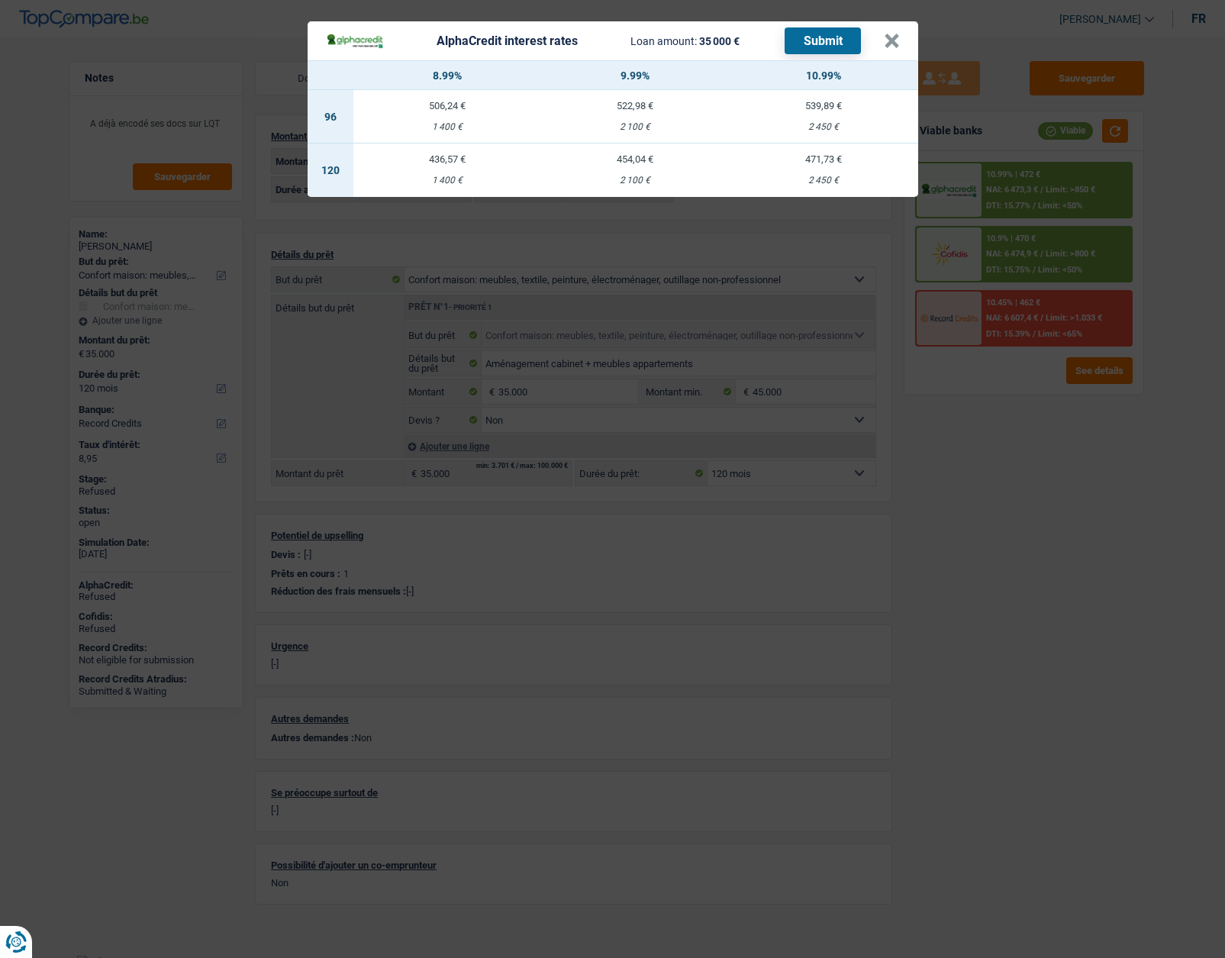
click at [629, 174] on td "454,04 € 2 100 €" at bounding box center [635, 169] width 189 height 53
select select "alphacredit"
type input "9,99"
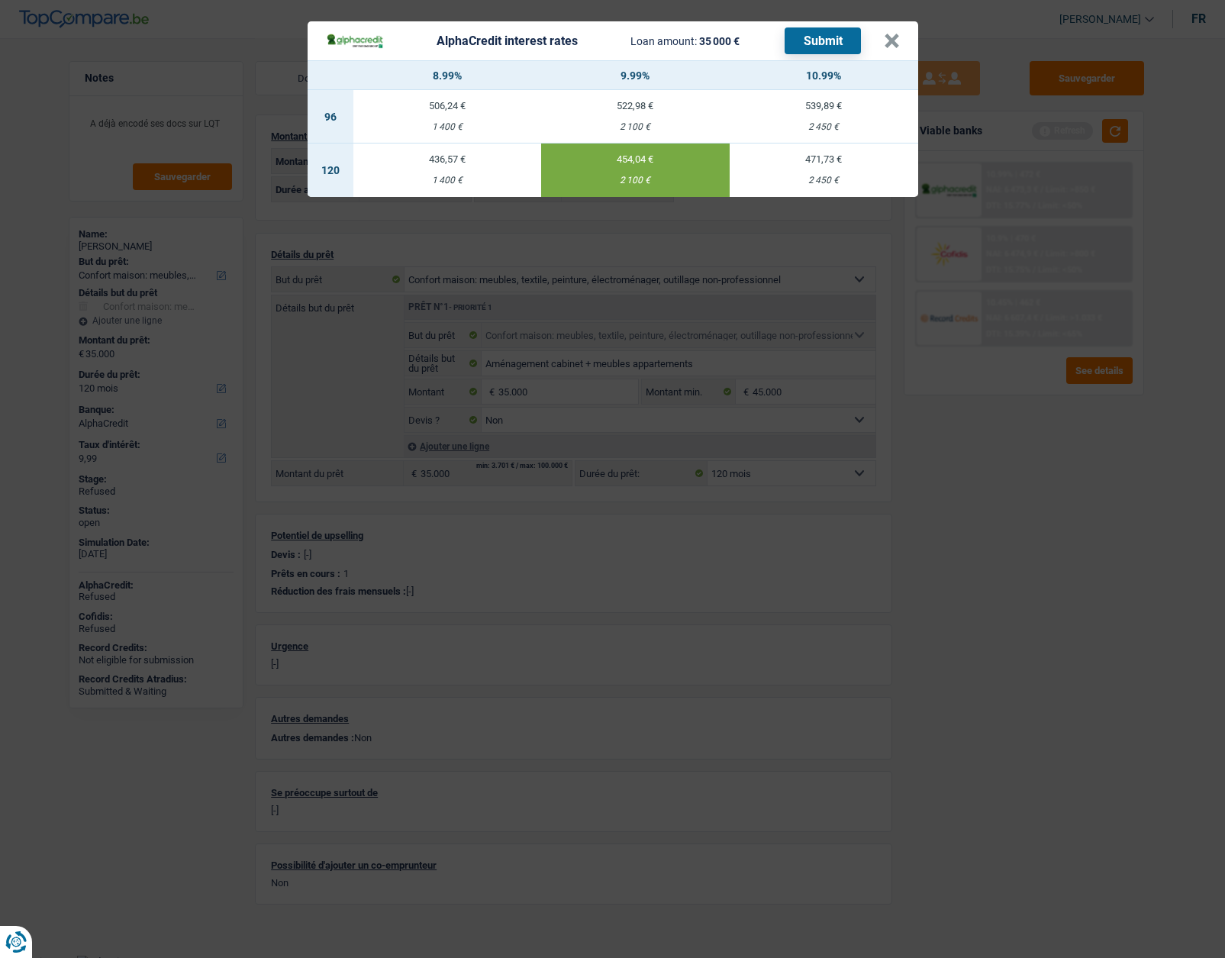
click at [823, 44] on button "Submit" at bounding box center [823, 40] width 76 height 27
click at [885, 41] on button "×" at bounding box center [892, 41] width 16 height 15
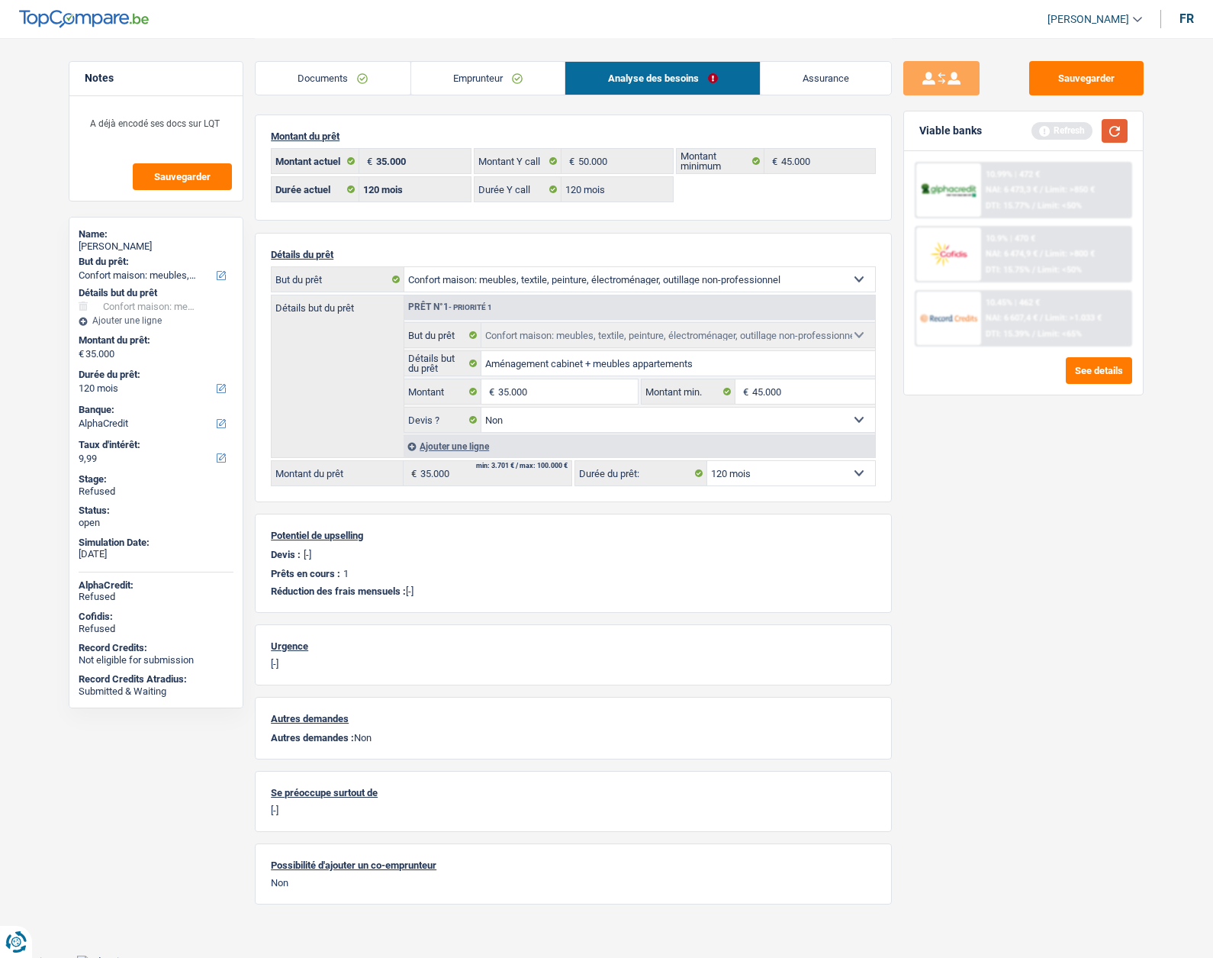
click at [1112, 131] on button "button" at bounding box center [1115, 131] width 26 height 24
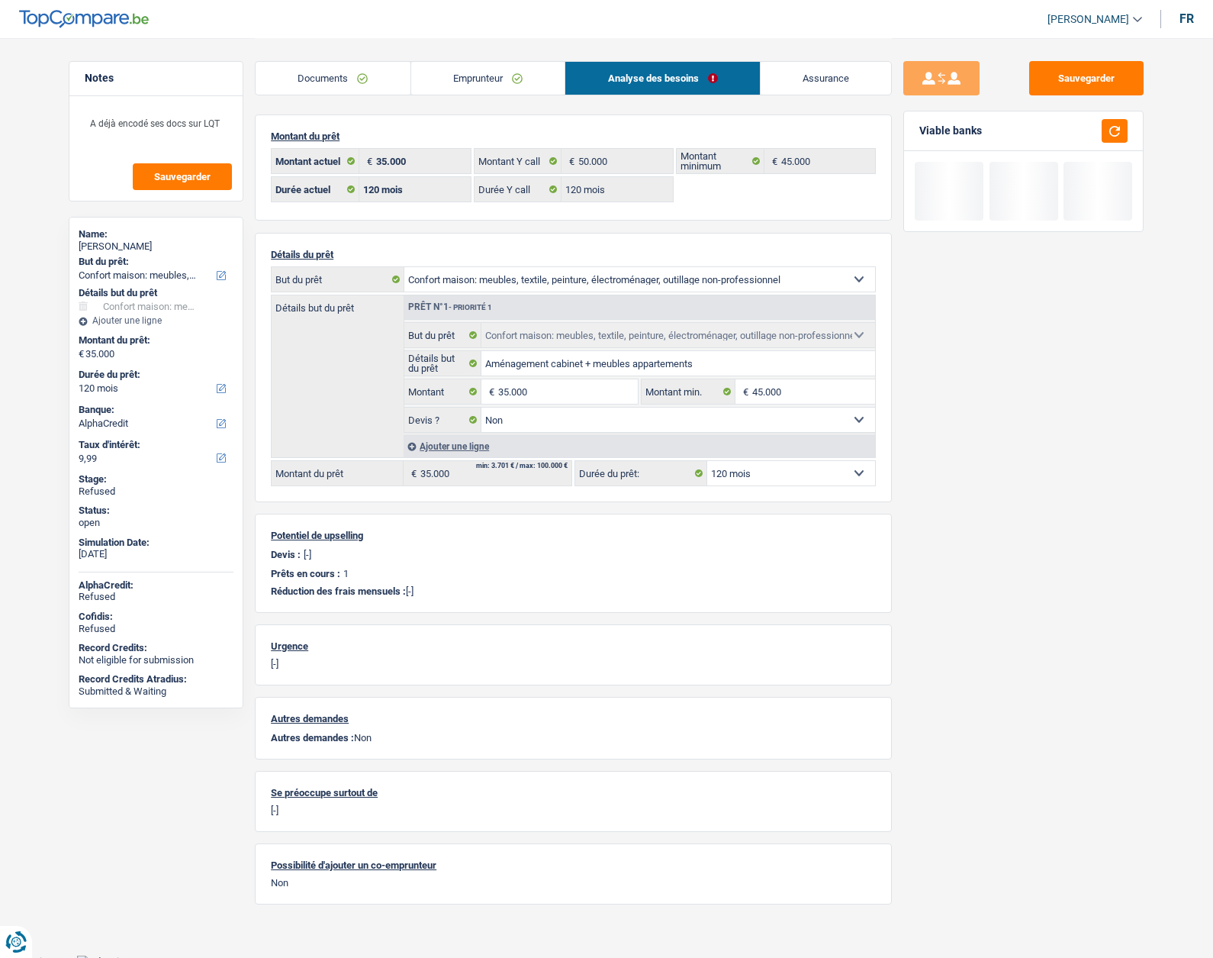
click at [753, 480] on select "12 mois 18 mois 24 mois 30 mois 36 mois 42 mois 48 mois 60 mois 72 mois 84 mois…" at bounding box center [791, 473] width 168 height 24
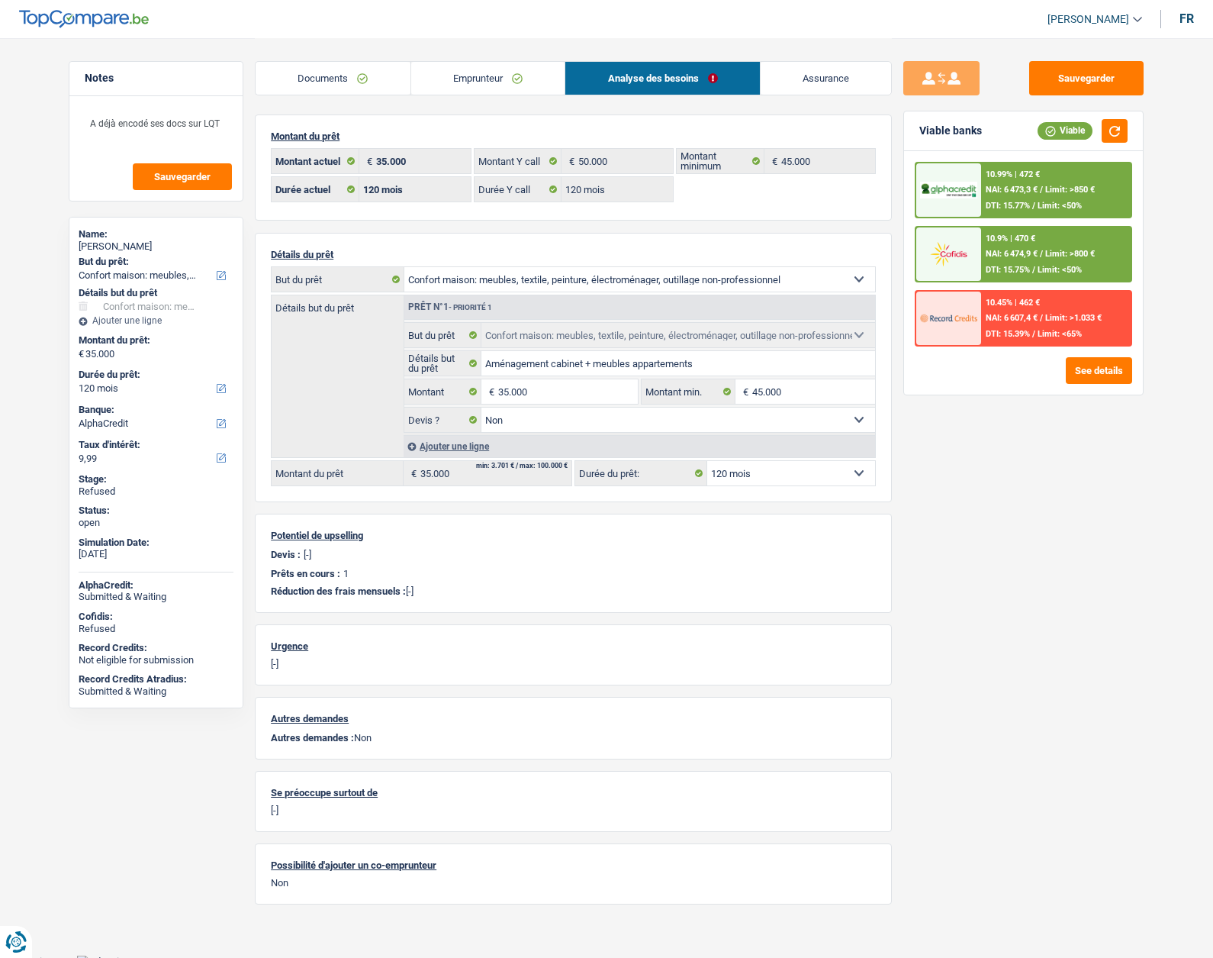
select select "84"
click at [707, 461] on select "12 mois 18 mois 24 mois 30 mois 36 mois 42 mois 48 mois 60 mois 72 mois 84 mois…" at bounding box center [791, 473] width 168 height 24
select select "84"
click at [975, 189] on img at bounding box center [948, 191] width 56 height 18
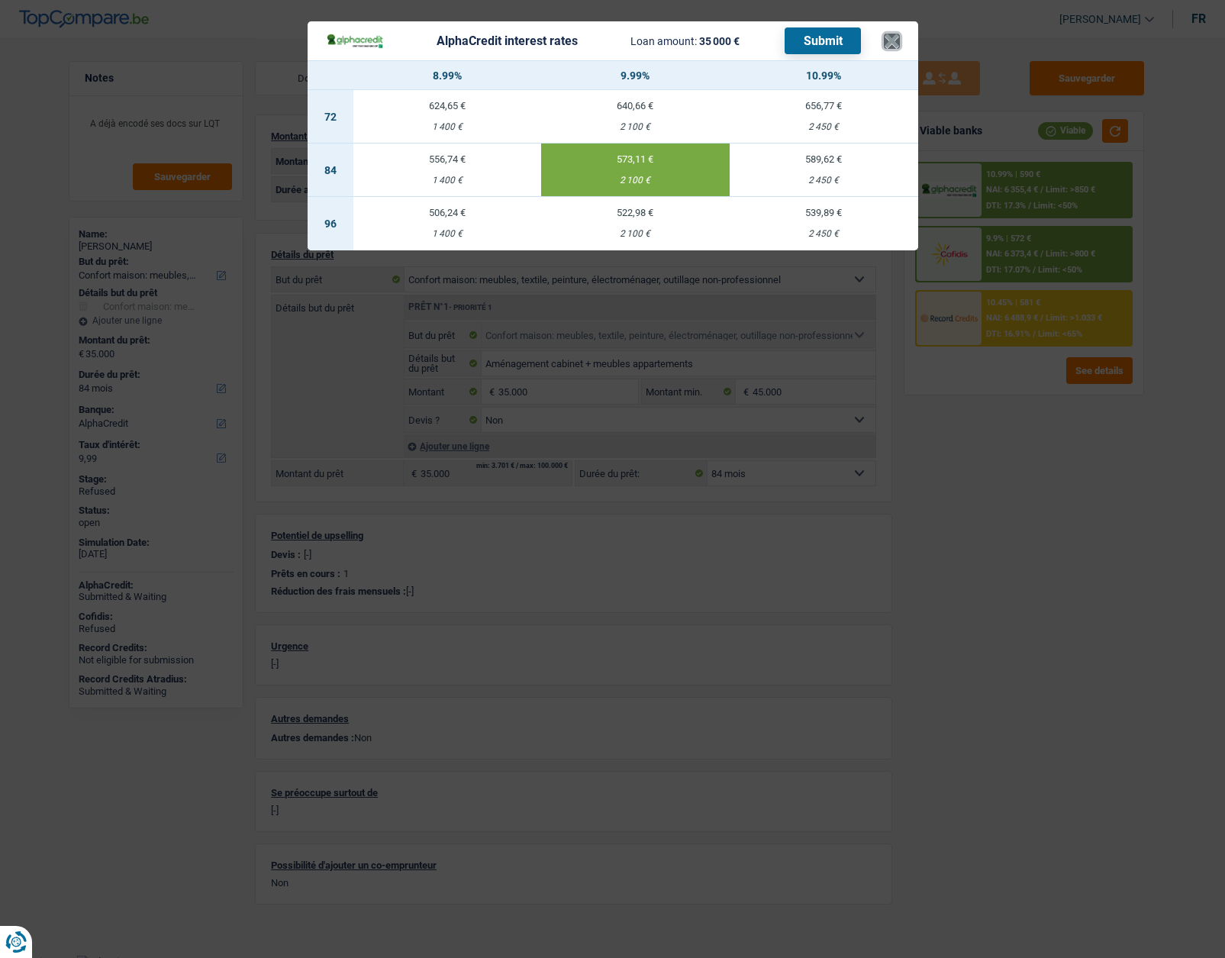
click at [887, 45] on button "×" at bounding box center [892, 41] width 16 height 15
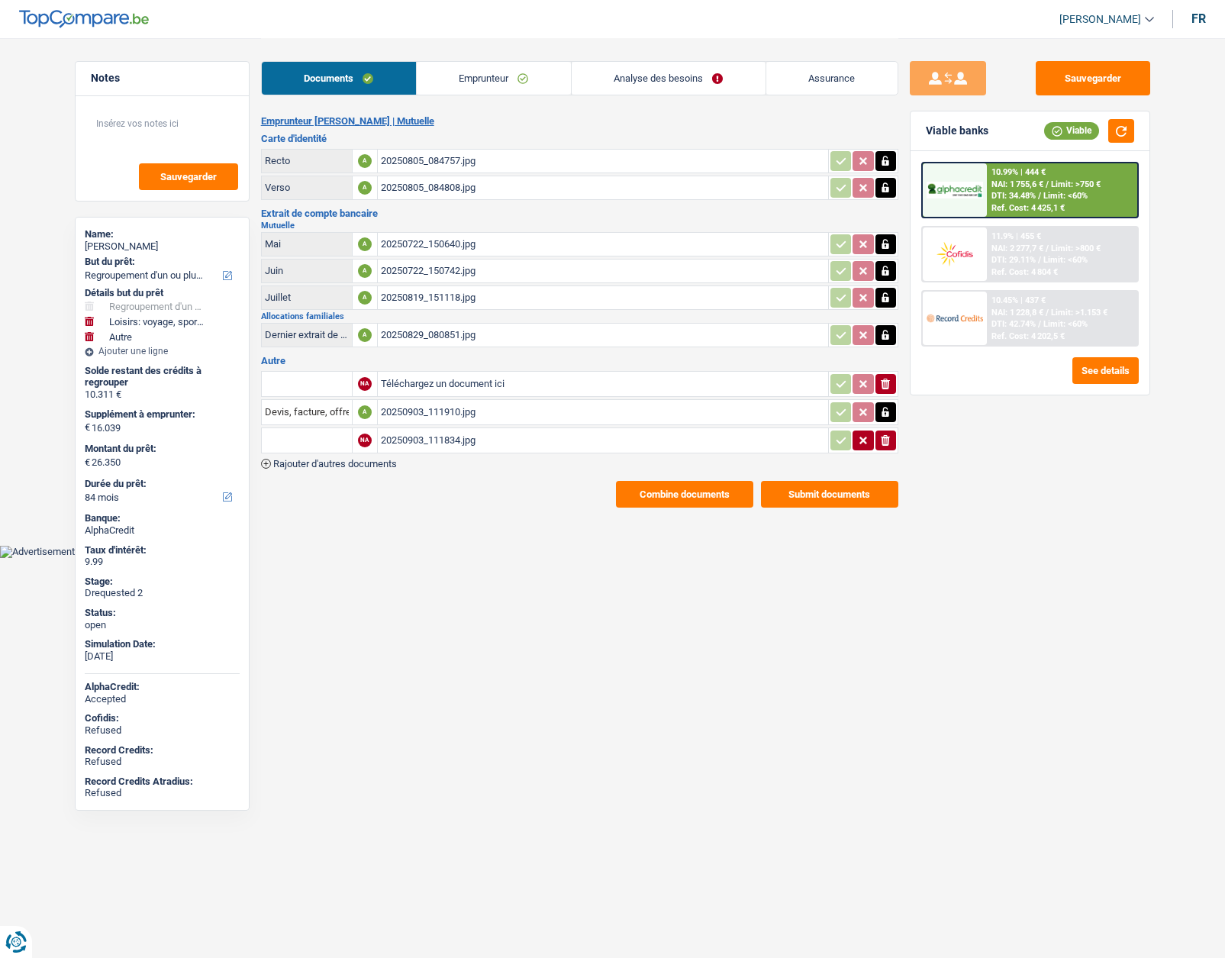
select select "refinancing"
select select "hobbies"
select select "other"
select select "84"
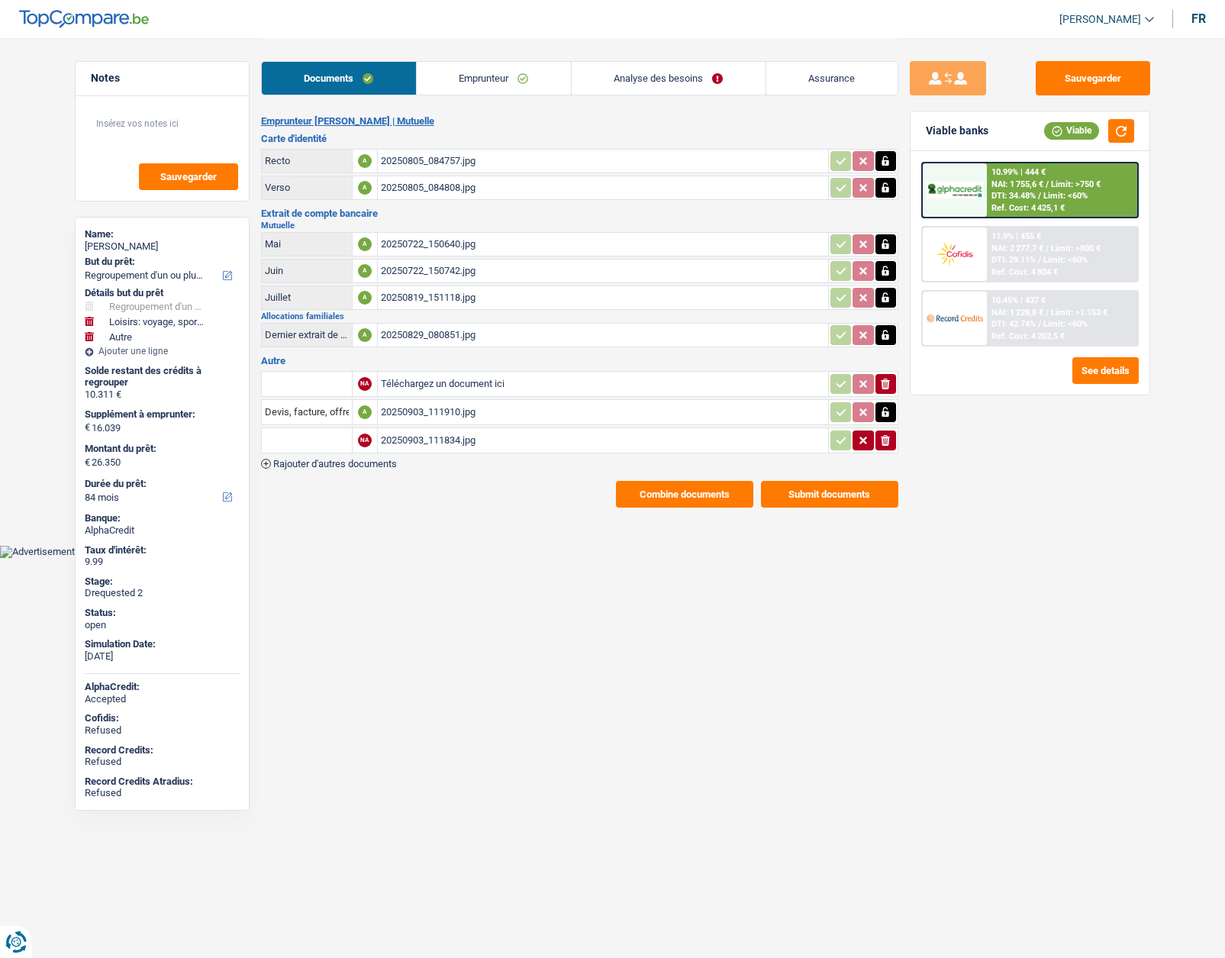
click at [957, 182] on img at bounding box center [955, 191] width 56 height 18
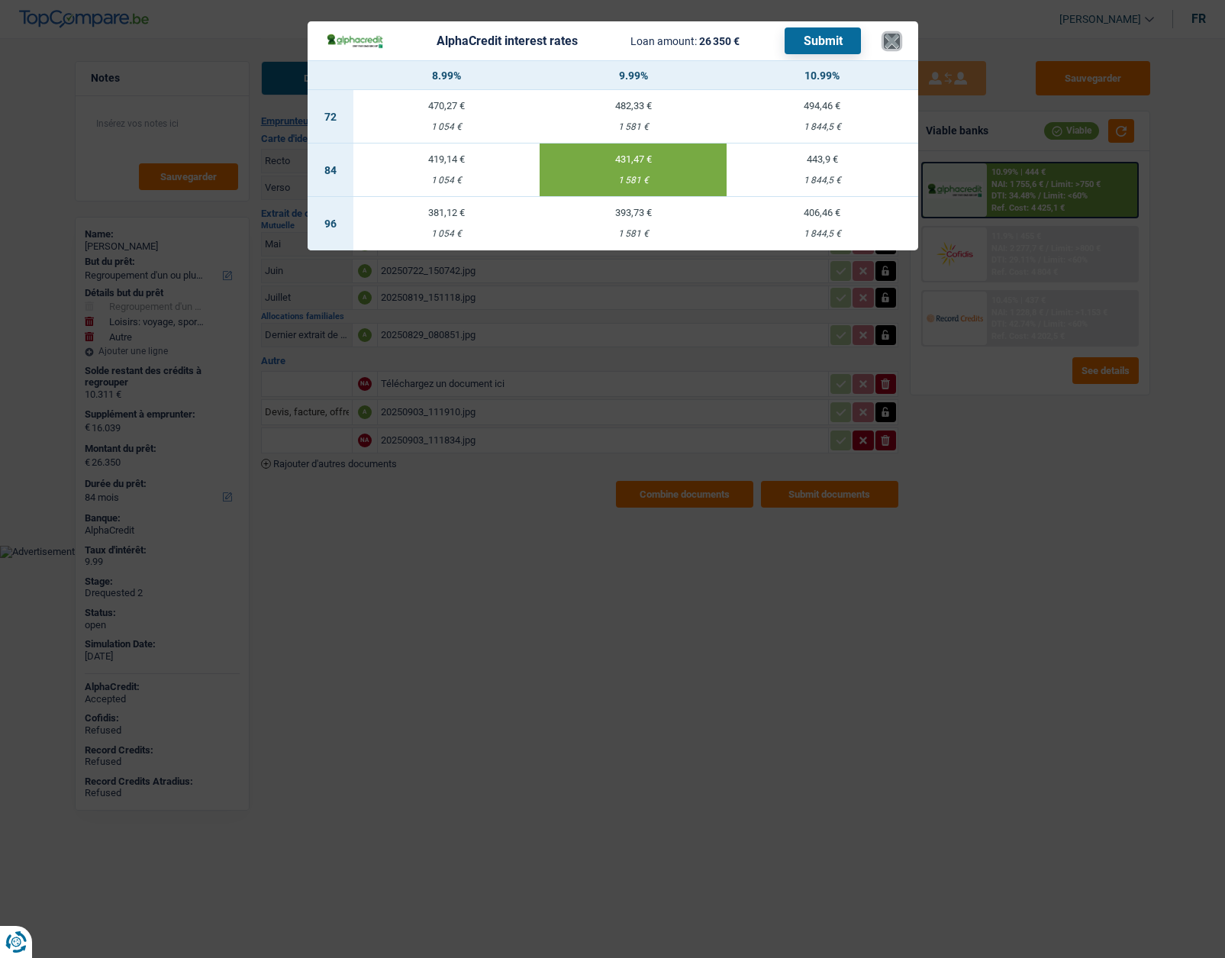
click at [889, 44] on button "×" at bounding box center [892, 41] width 16 height 15
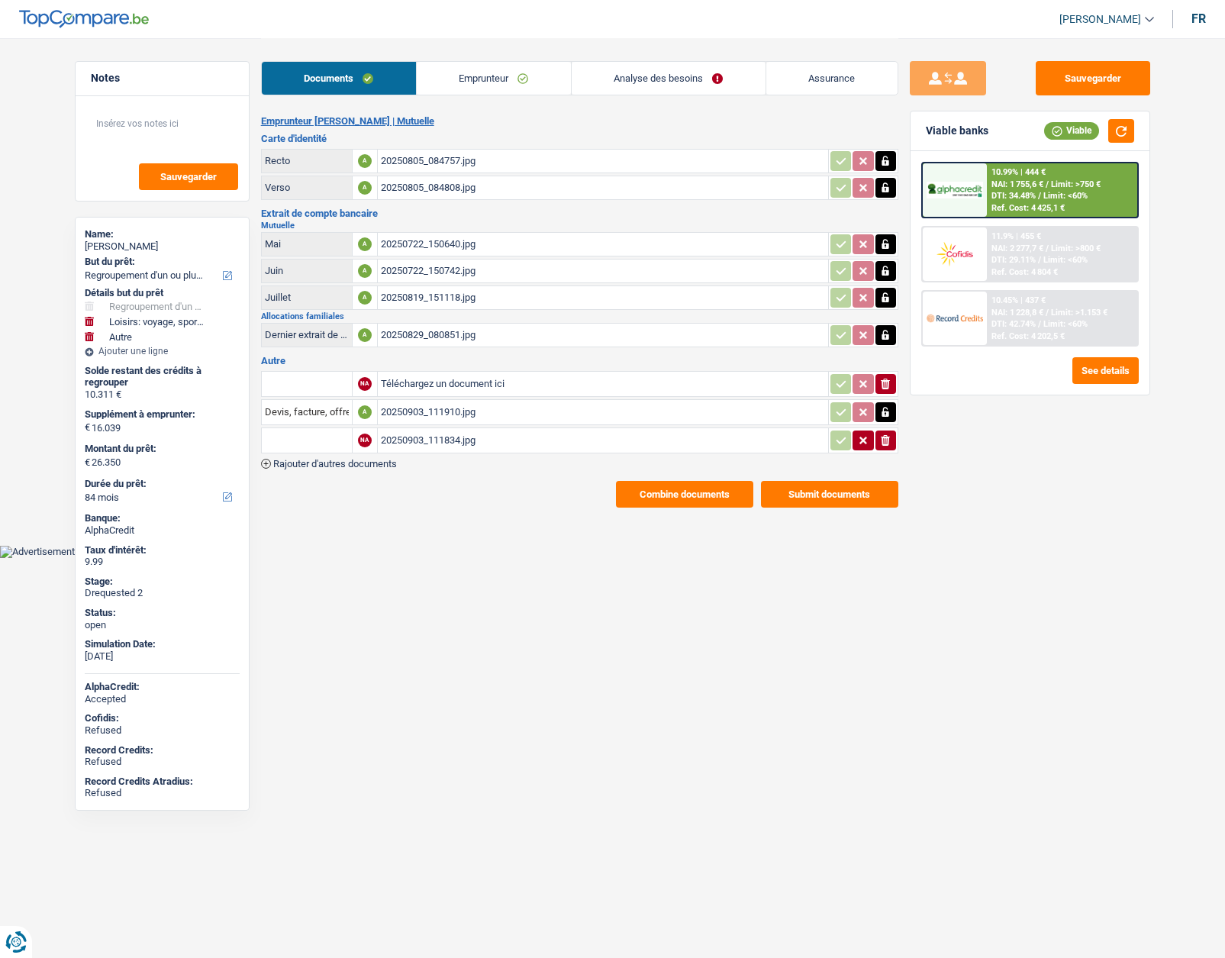
click at [830, 72] on link "Assurance" at bounding box center [831, 78] width 131 height 33
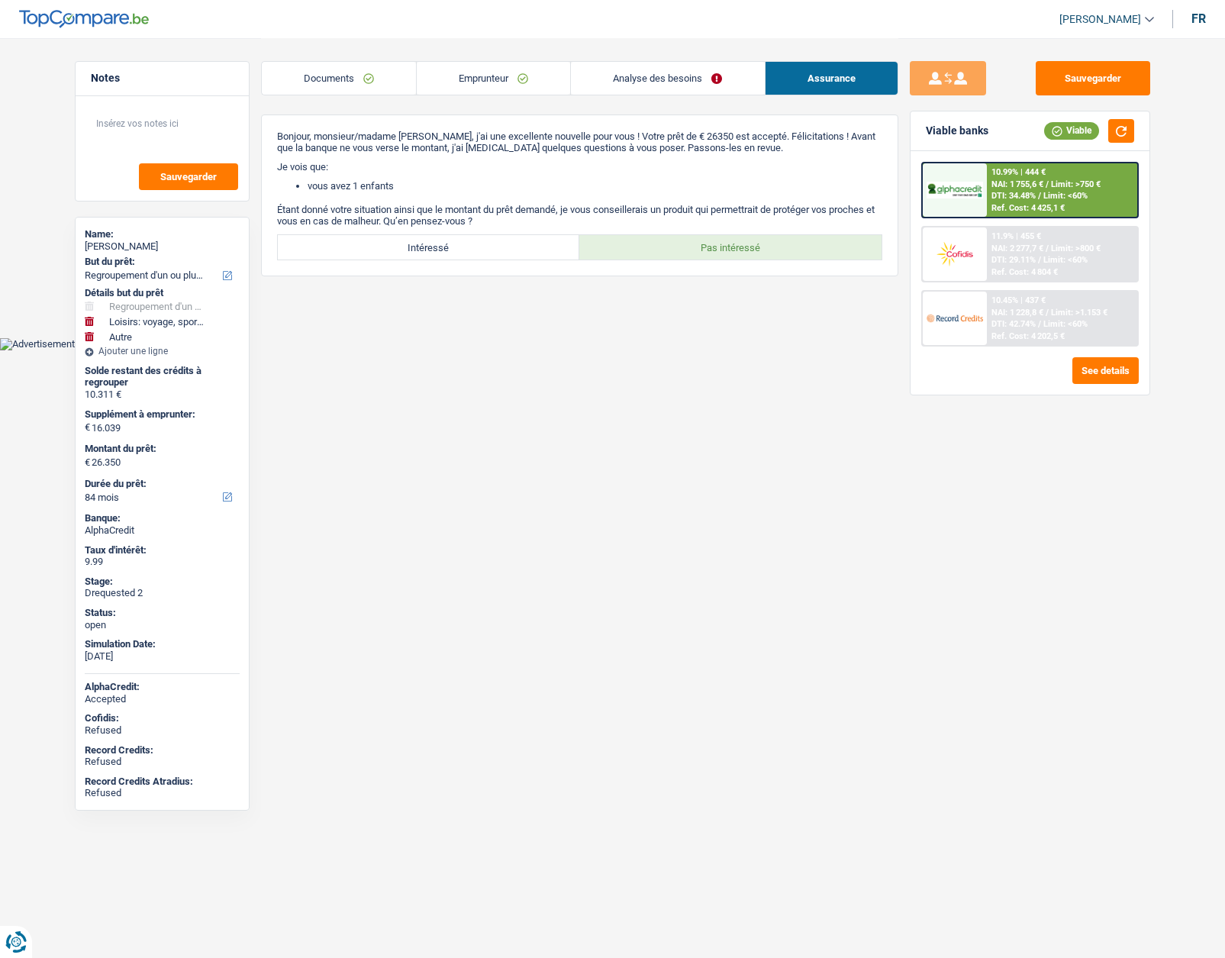
click at [961, 193] on img at bounding box center [955, 191] width 56 height 18
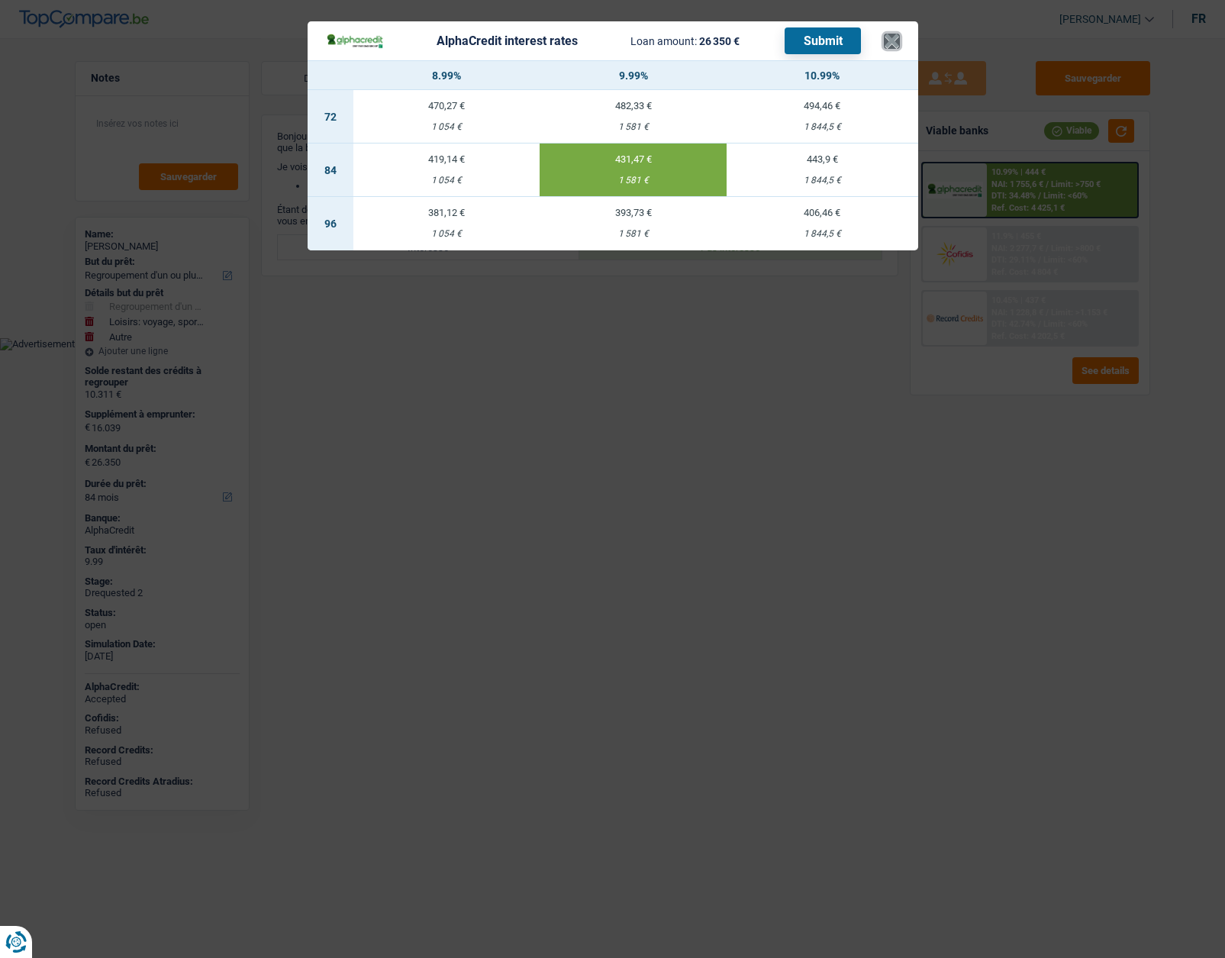
click at [891, 47] on button "×" at bounding box center [892, 41] width 16 height 15
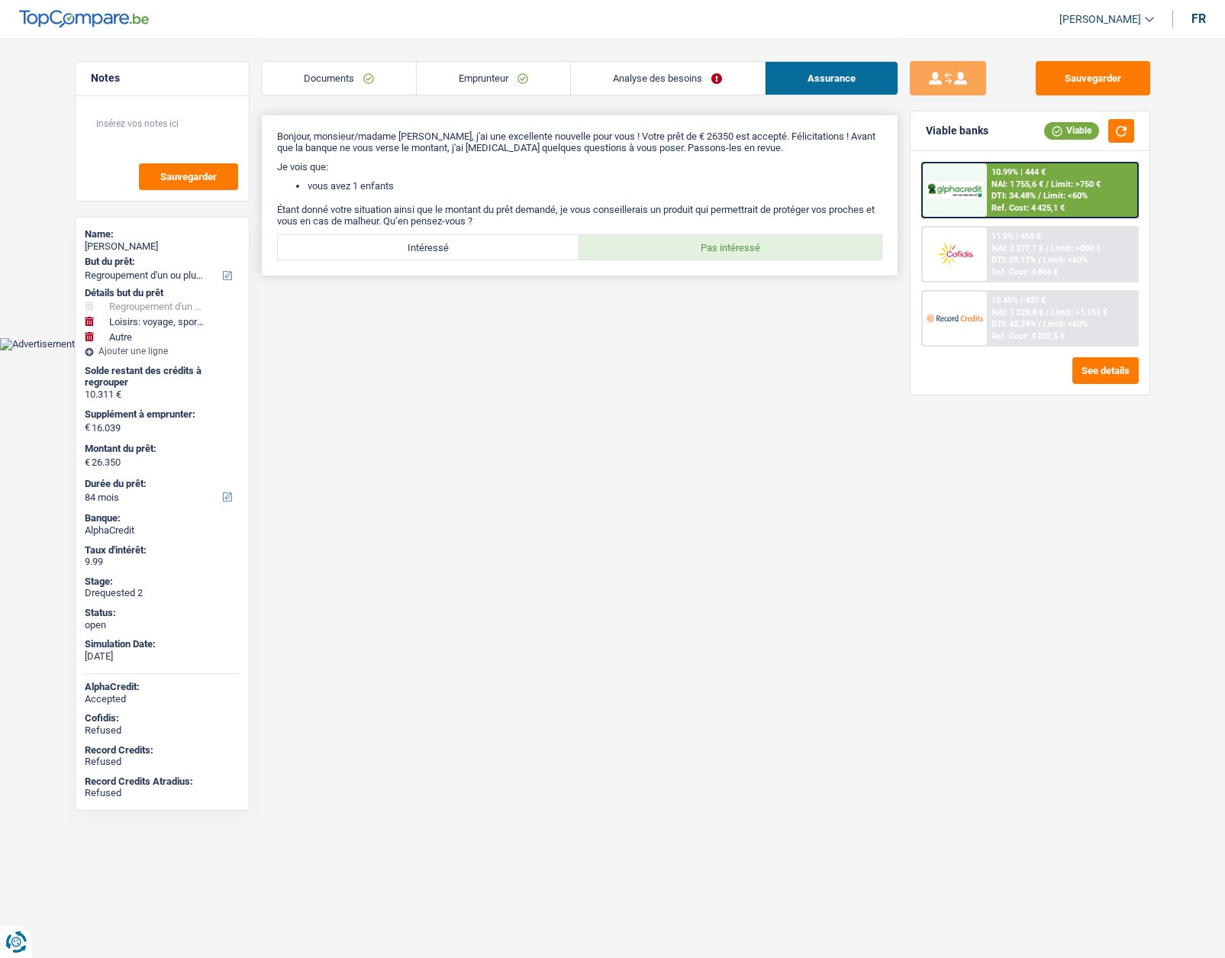
click at [394, 257] on label "Intéressé" at bounding box center [429, 247] width 302 height 24
click at [394, 257] on input "Intéressé" at bounding box center [429, 247] width 302 height 24
radio input "true"
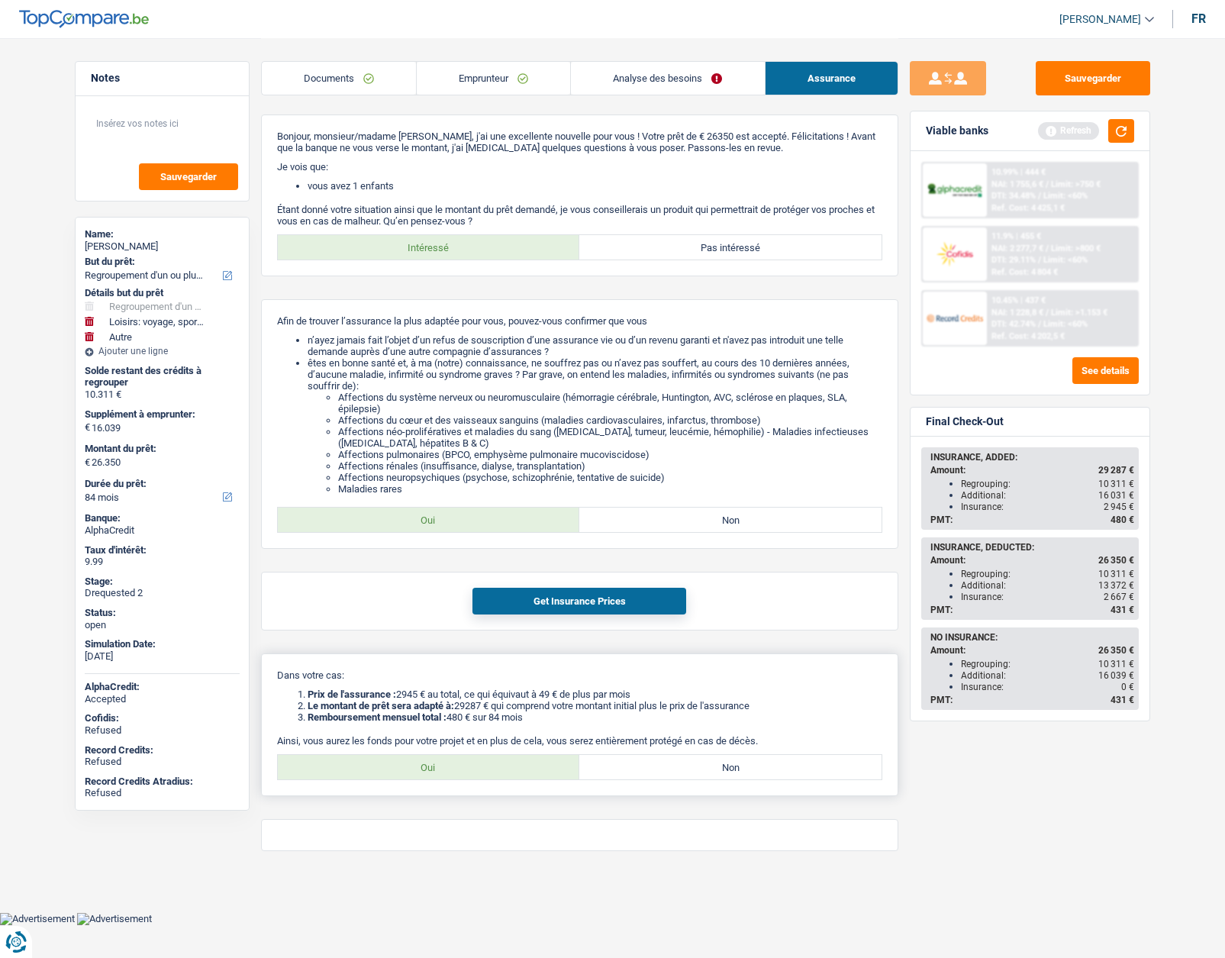
click at [433, 770] on label "Oui" at bounding box center [429, 767] width 302 height 24
click at [433, 770] on input "Oui" at bounding box center [429, 767] width 302 height 24
radio input "true"
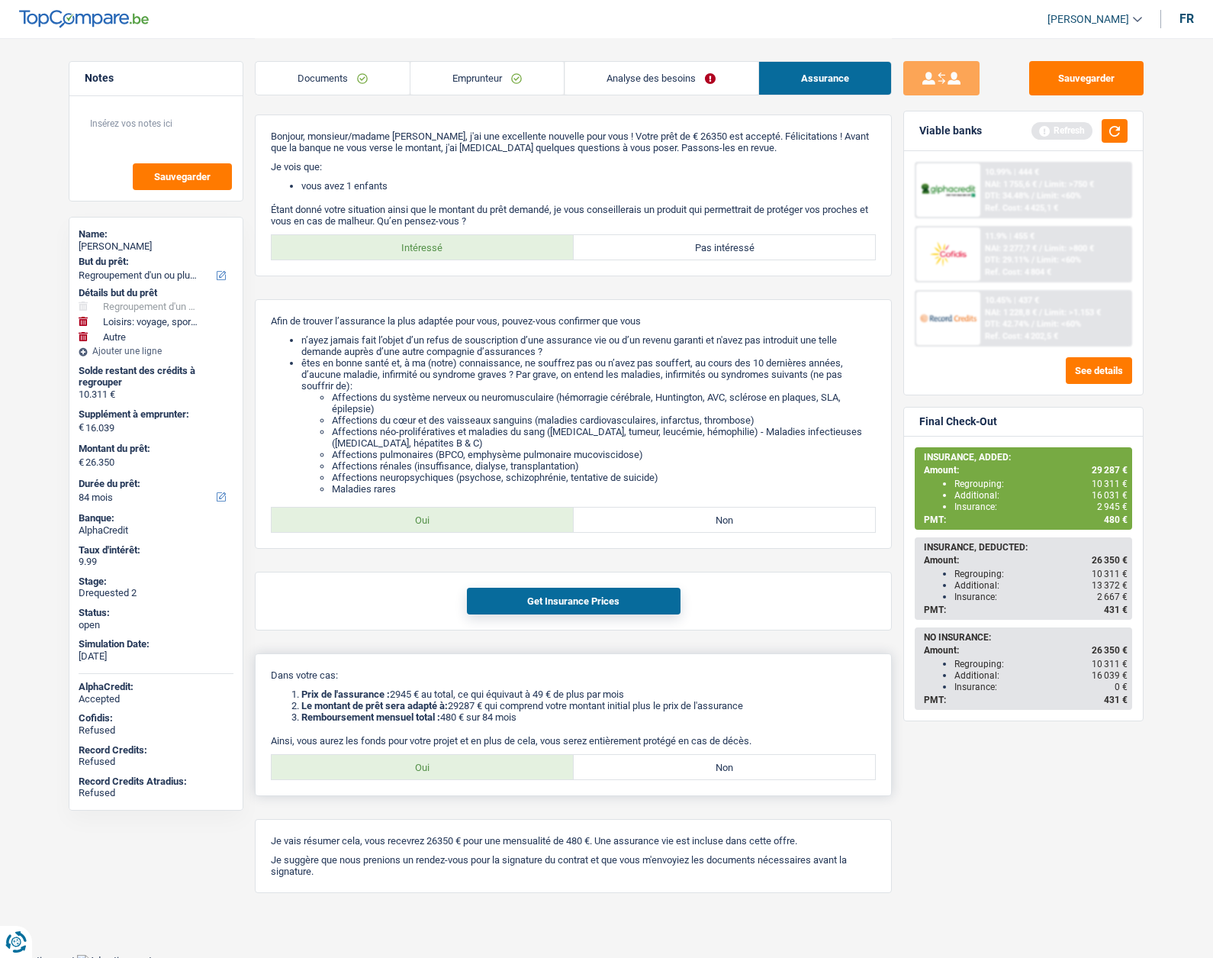
click at [654, 776] on label "Non" at bounding box center [725, 767] width 302 height 24
click at [654, 776] on input "Non" at bounding box center [725, 767] width 302 height 24
radio input "true"
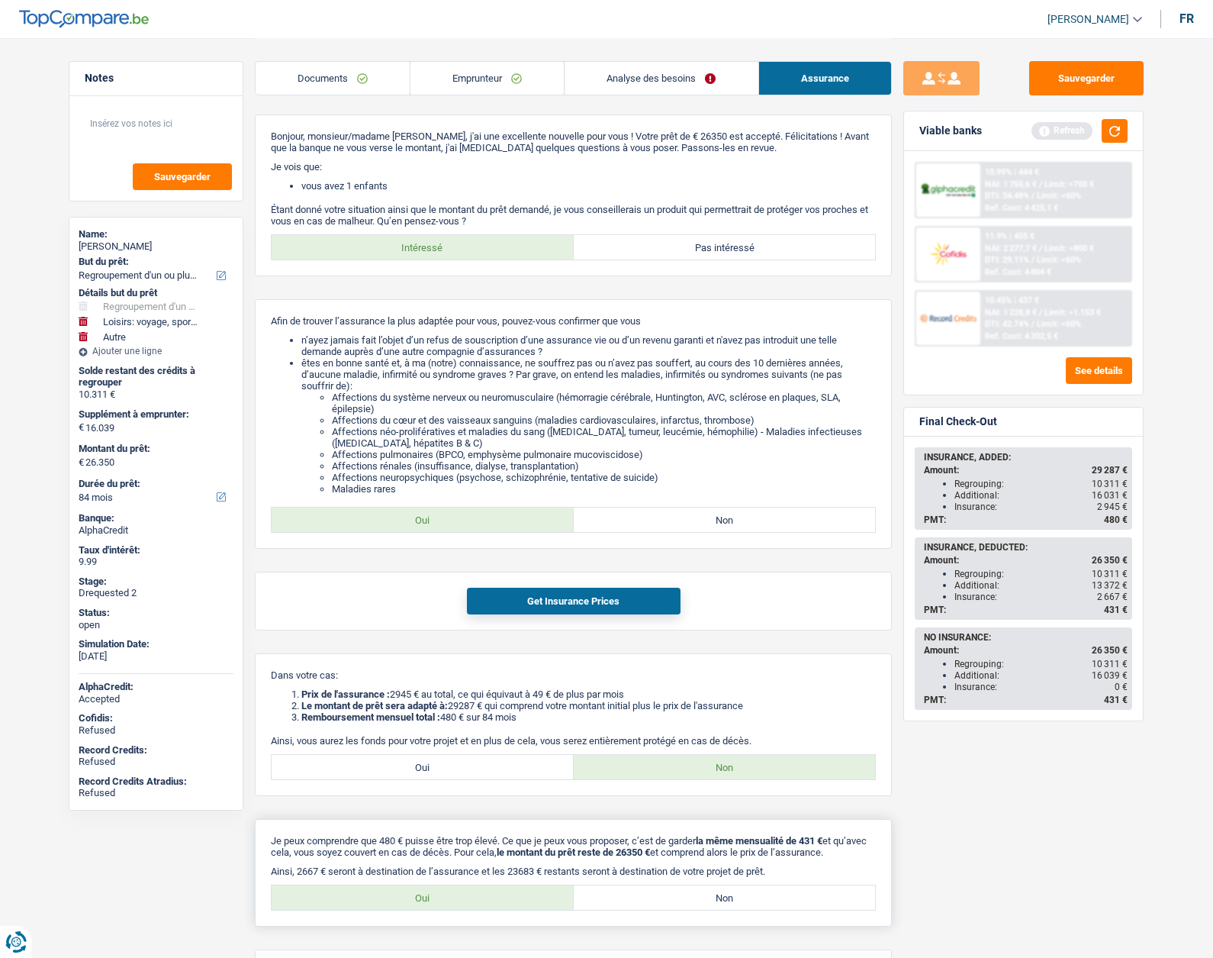
click at [509, 904] on label "Oui" at bounding box center [423, 897] width 302 height 24
click at [509, 904] on input "Oui" at bounding box center [423, 897] width 302 height 24
radio input "true"
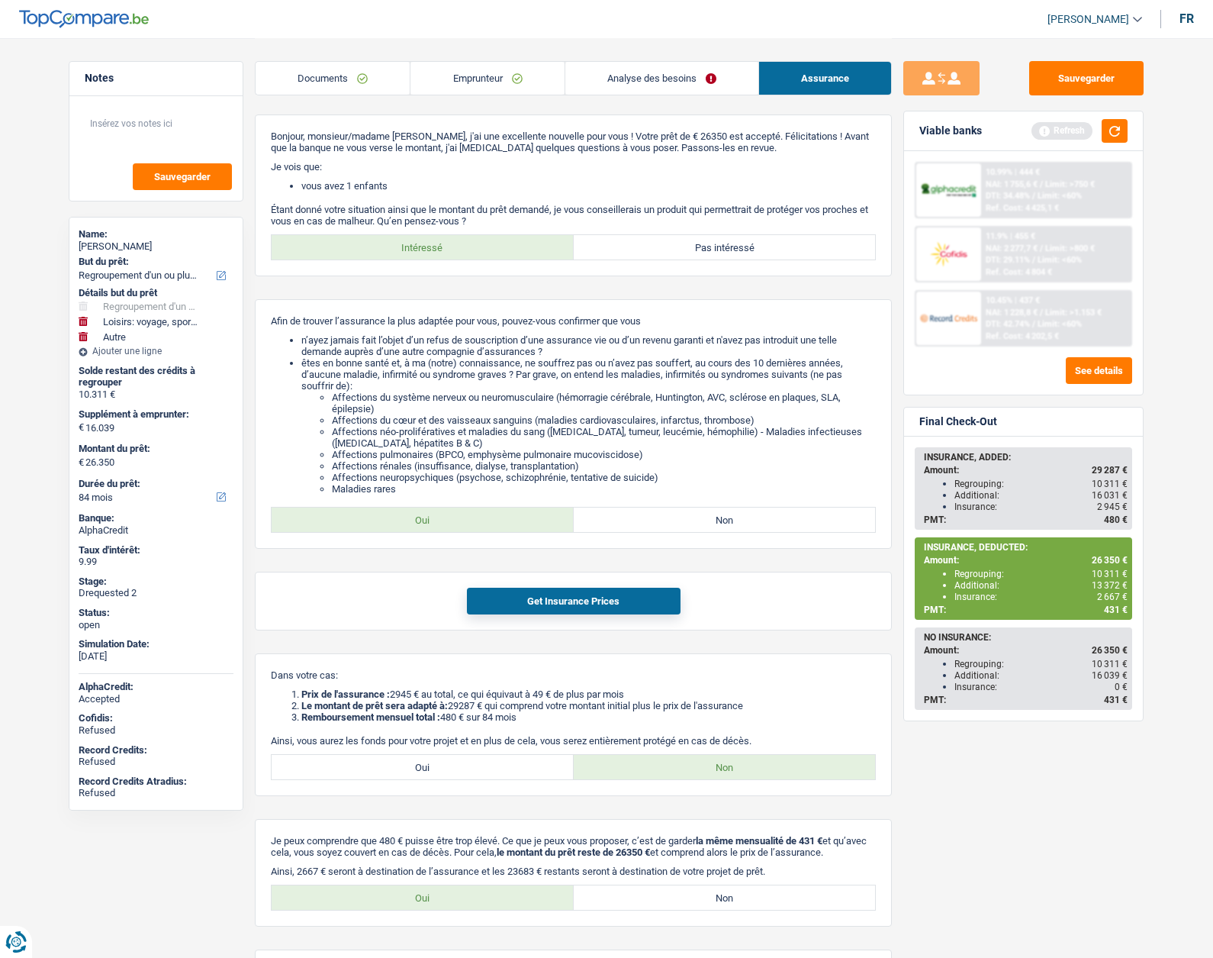
click at [1110, 611] on span "431 €" at bounding box center [1116, 609] width 24 height 11
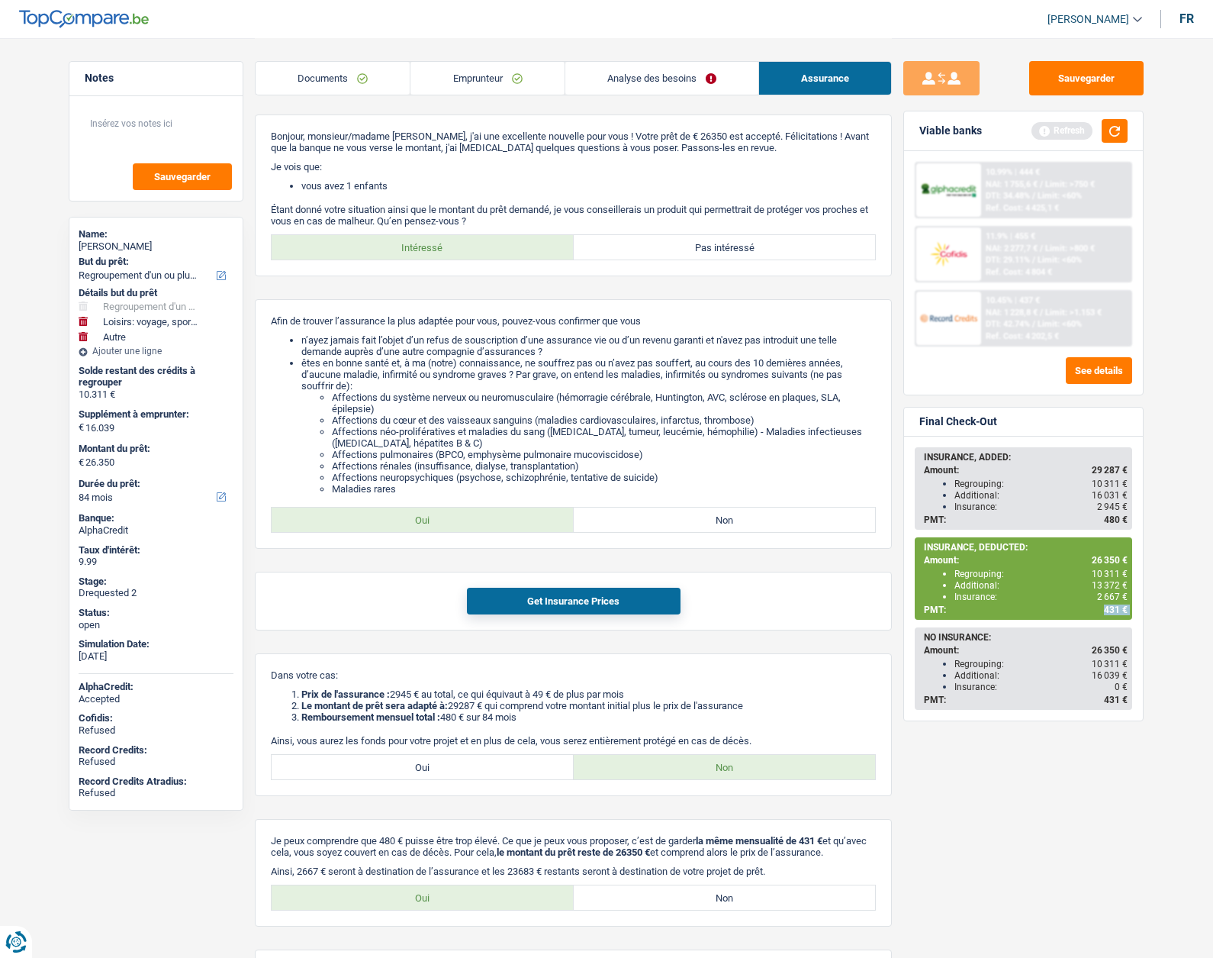
click at [1110, 611] on span "431 €" at bounding box center [1116, 609] width 24 height 11
click at [1176, 541] on main "Notes Sauvegarder Name: Sabrina Chassagne But du prêt: Confort maison: meubles,…" at bounding box center [606, 542] width 1213 height 1084
click at [965, 191] on img at bounding box center [948, 191] width 56 height 18
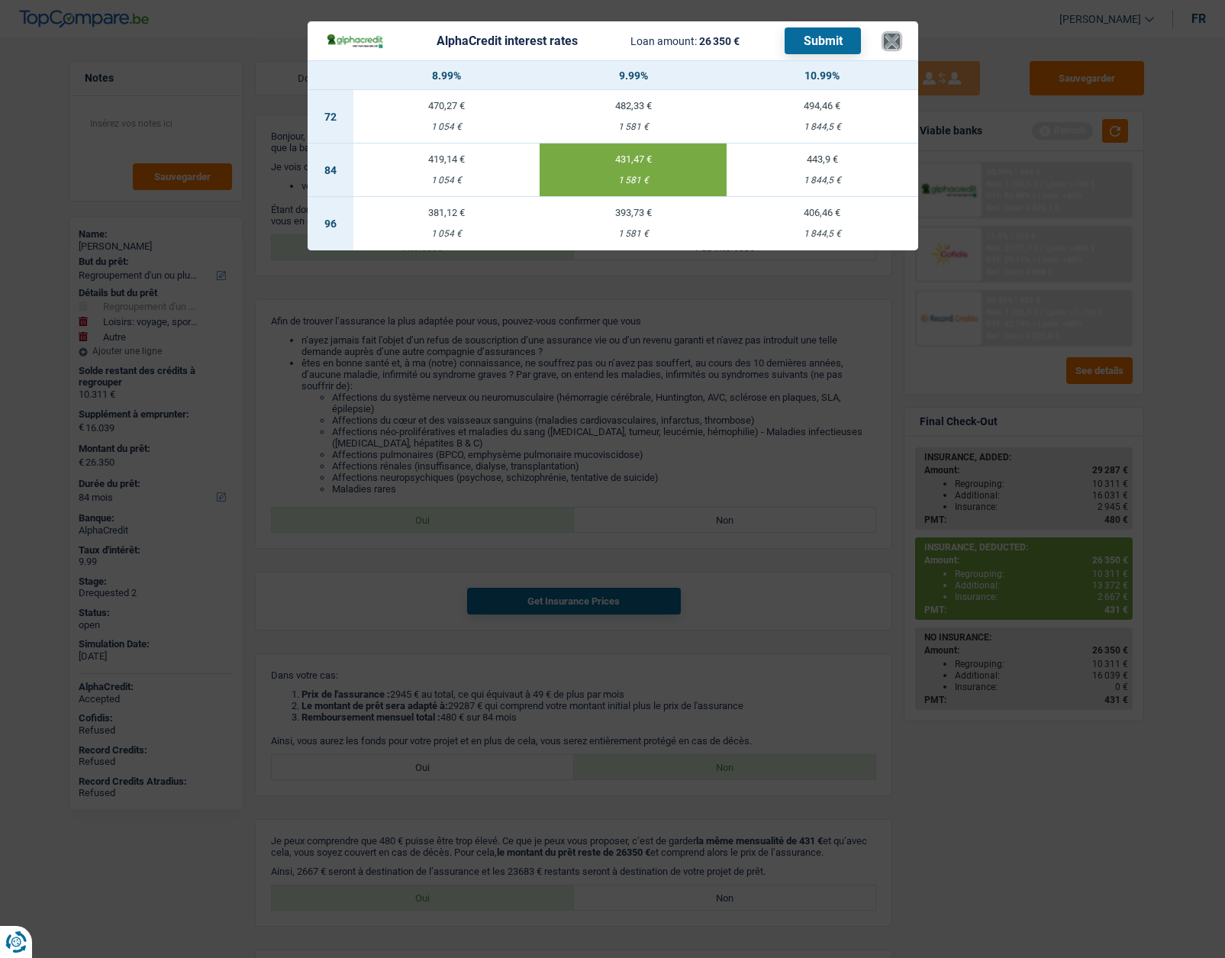
click at [894, 45] on button "×" at bounding box center [892, 41] width 16 height 15
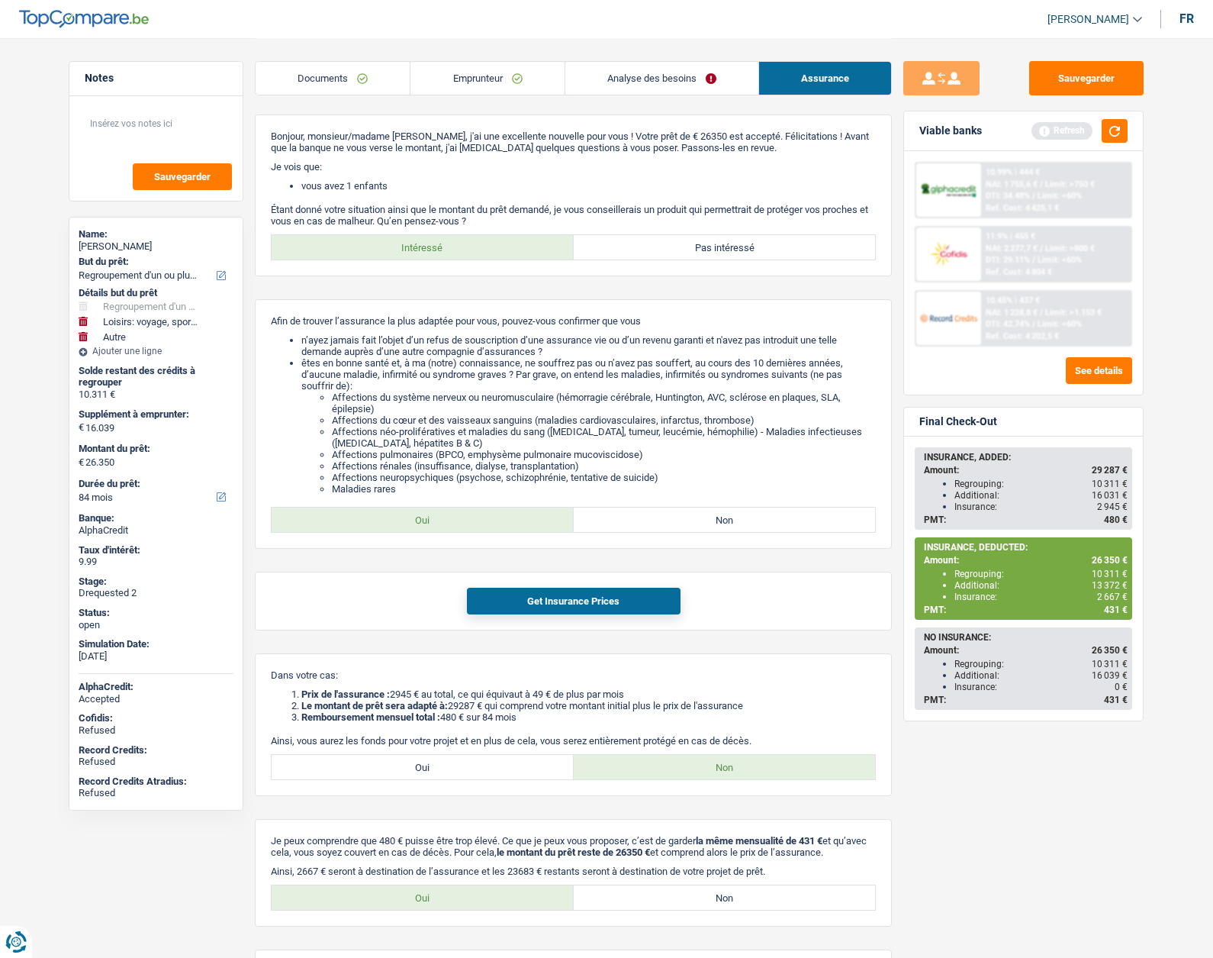
click at [942, 190] on img at bounding box center [948, 191] width 56 height 18
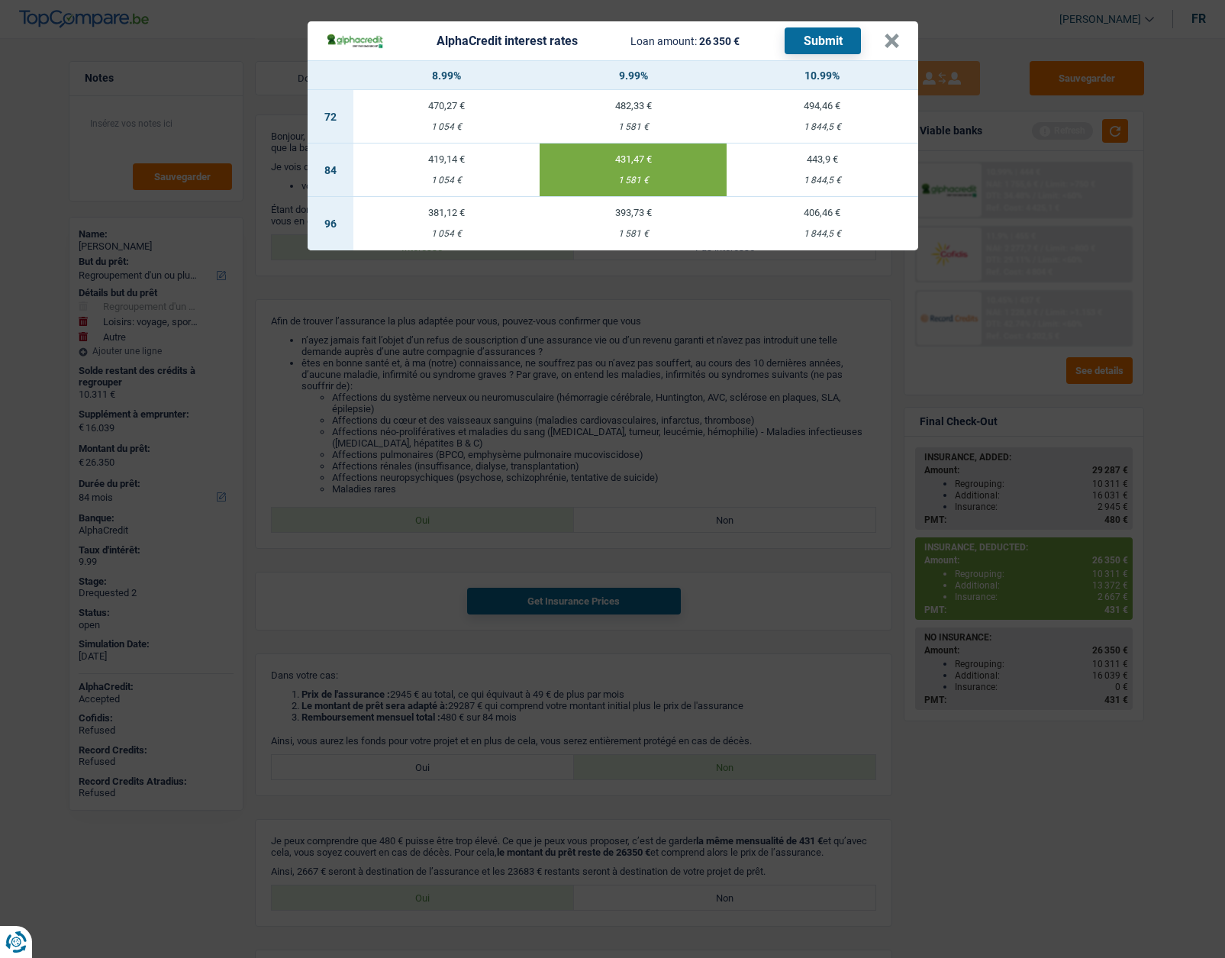
click at [900, 44] on header "AlphaCredit interest rates Loan amount: 26 350 € Submit ×" at bounding box center [613, 40] width 611 height 39
drag, startPoint x: 888, startPoint y: 39, endPoint x: 878, endPoint y: 38, distance: 9.2
click at [888, 39] on button "×" at bounding box center [892, 41] width 16 height 15
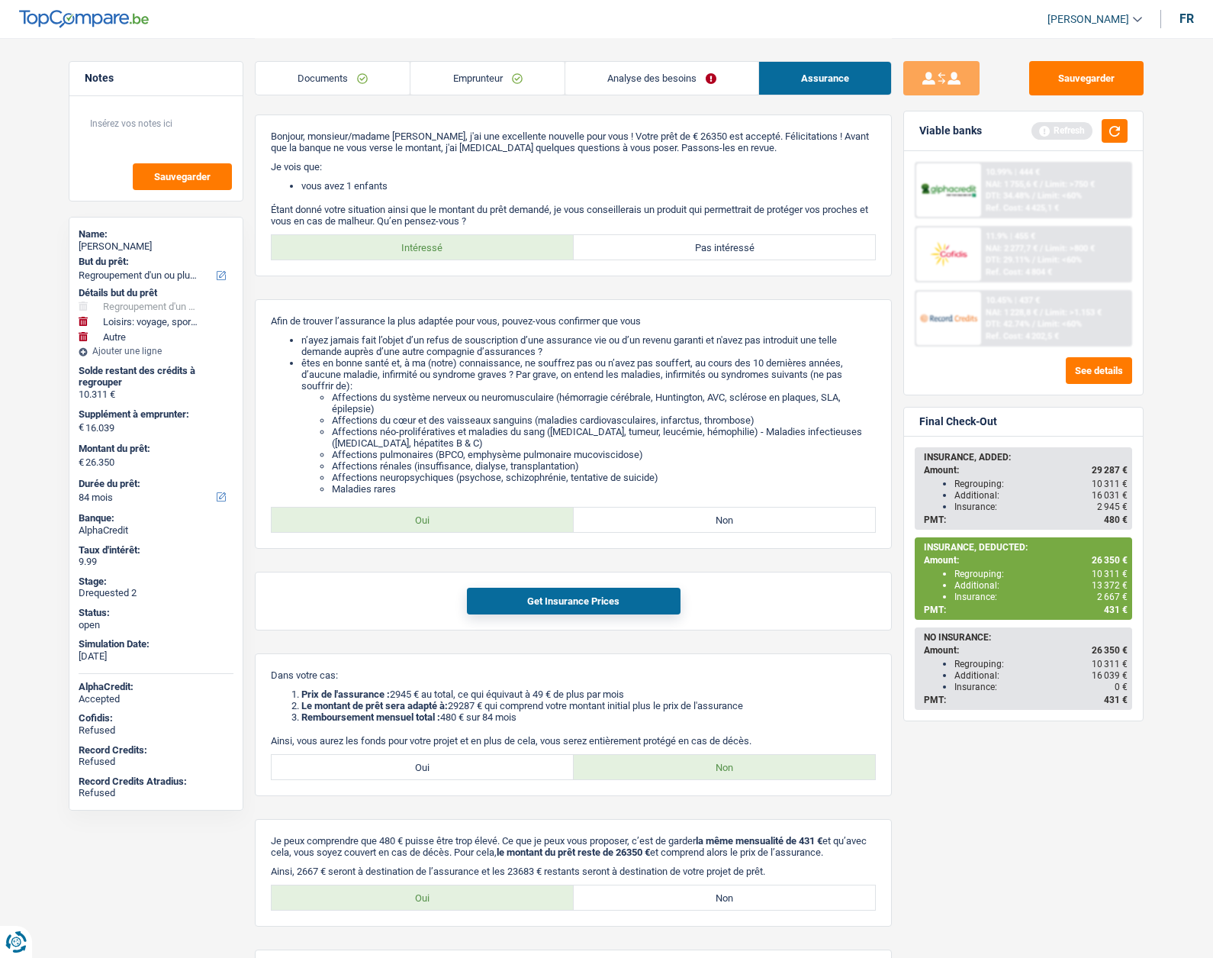
click at [483, 76] on link "Emprunteur" at bounding box center [487, 78] width 153 height 33
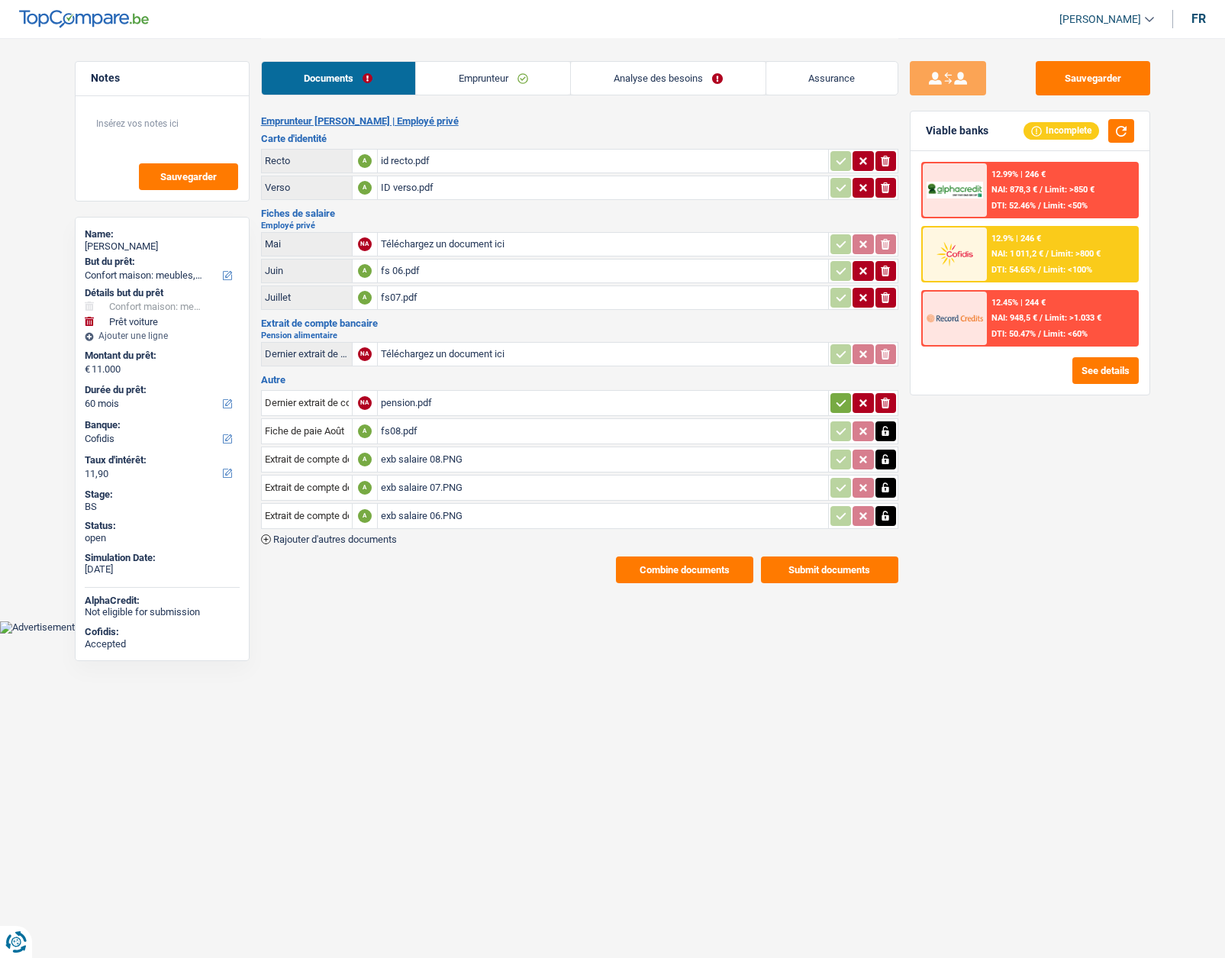
select select "household"
select select "car"
select select "60"
select select "cofidis"
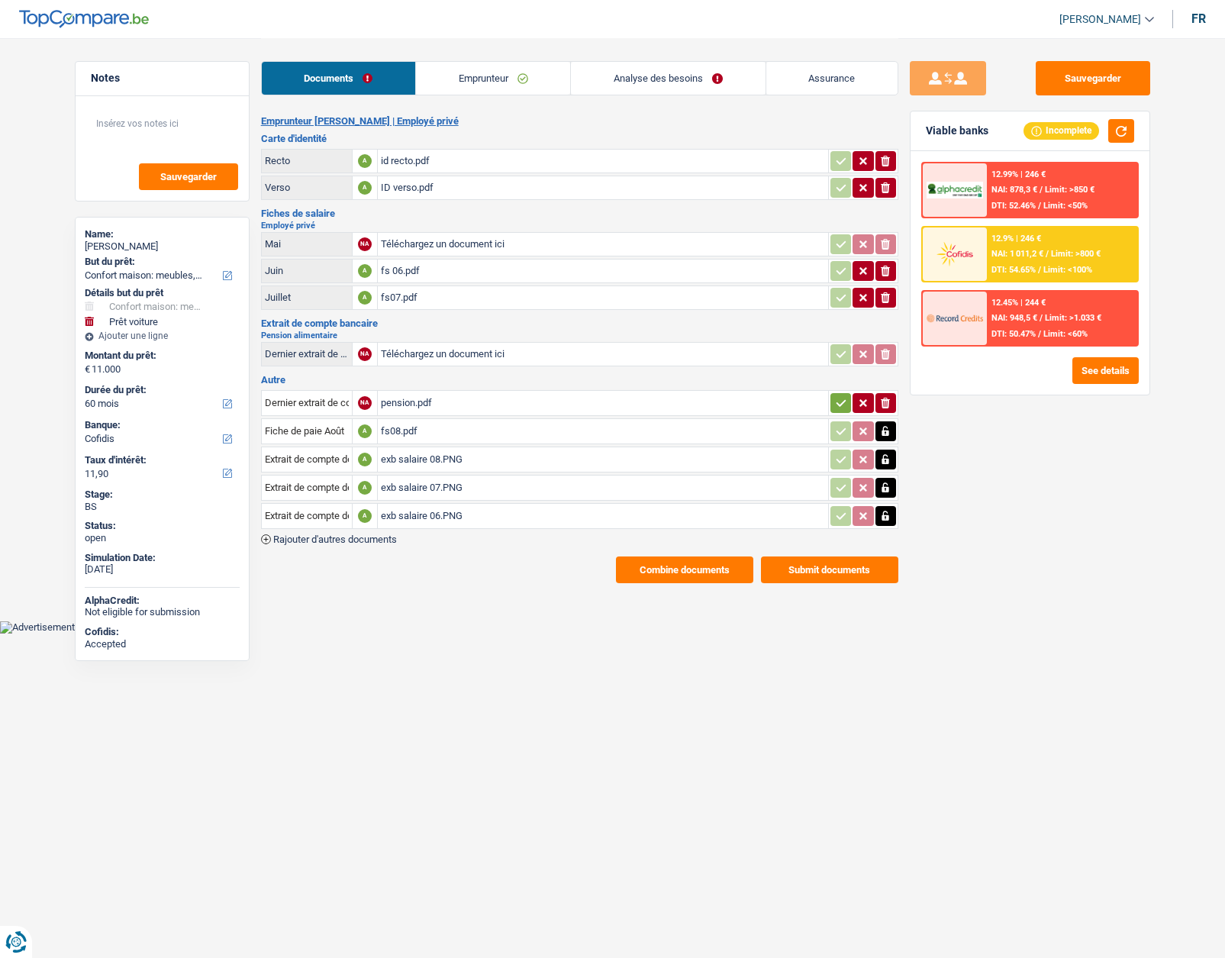
click at [490, 68] on link "Emprunteur" at bounding box center [493, 78] width 154 height 33
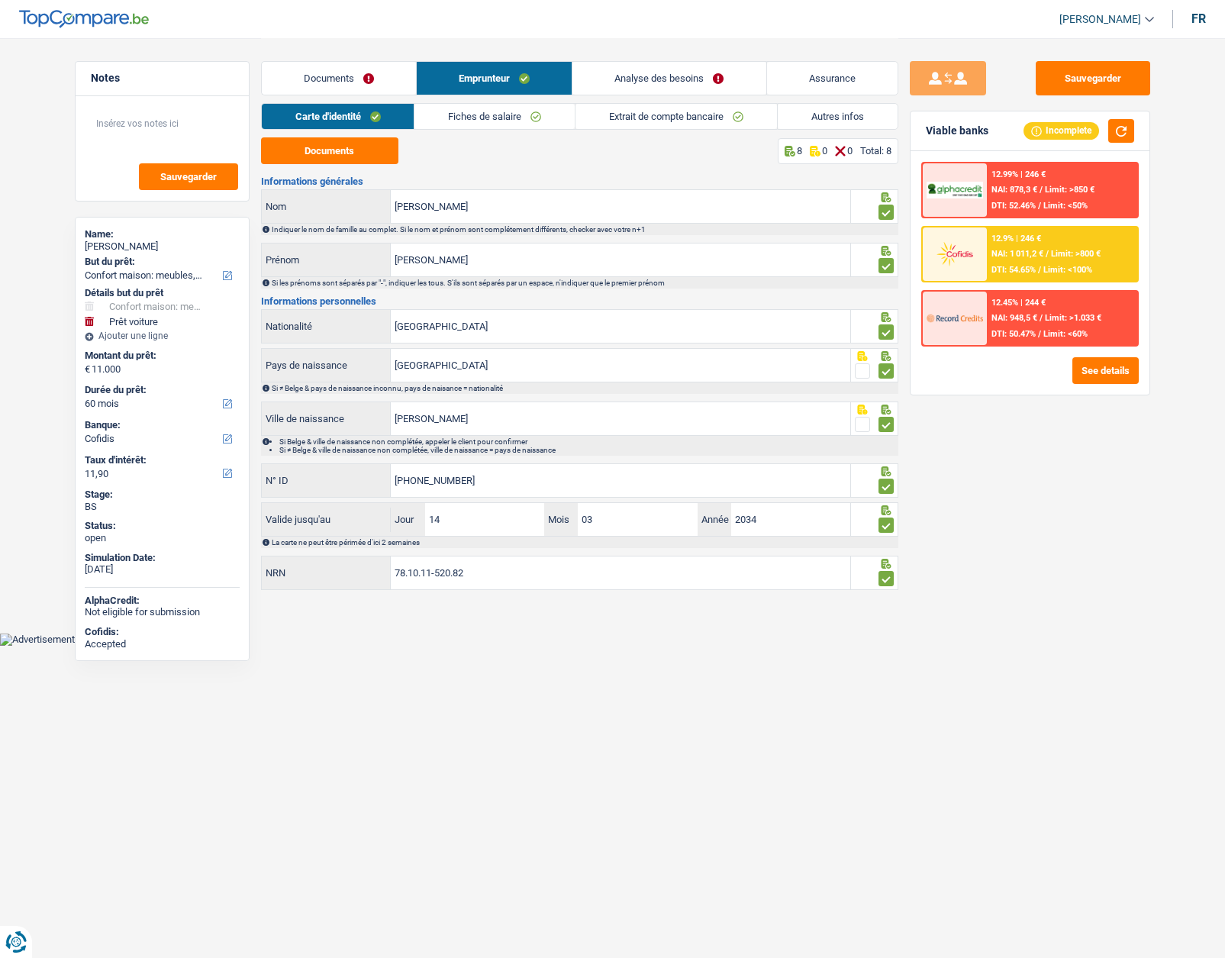
click at [482, 123] on link "Fiches de salaire" at bounding box center [494, 116] width 160 height 25
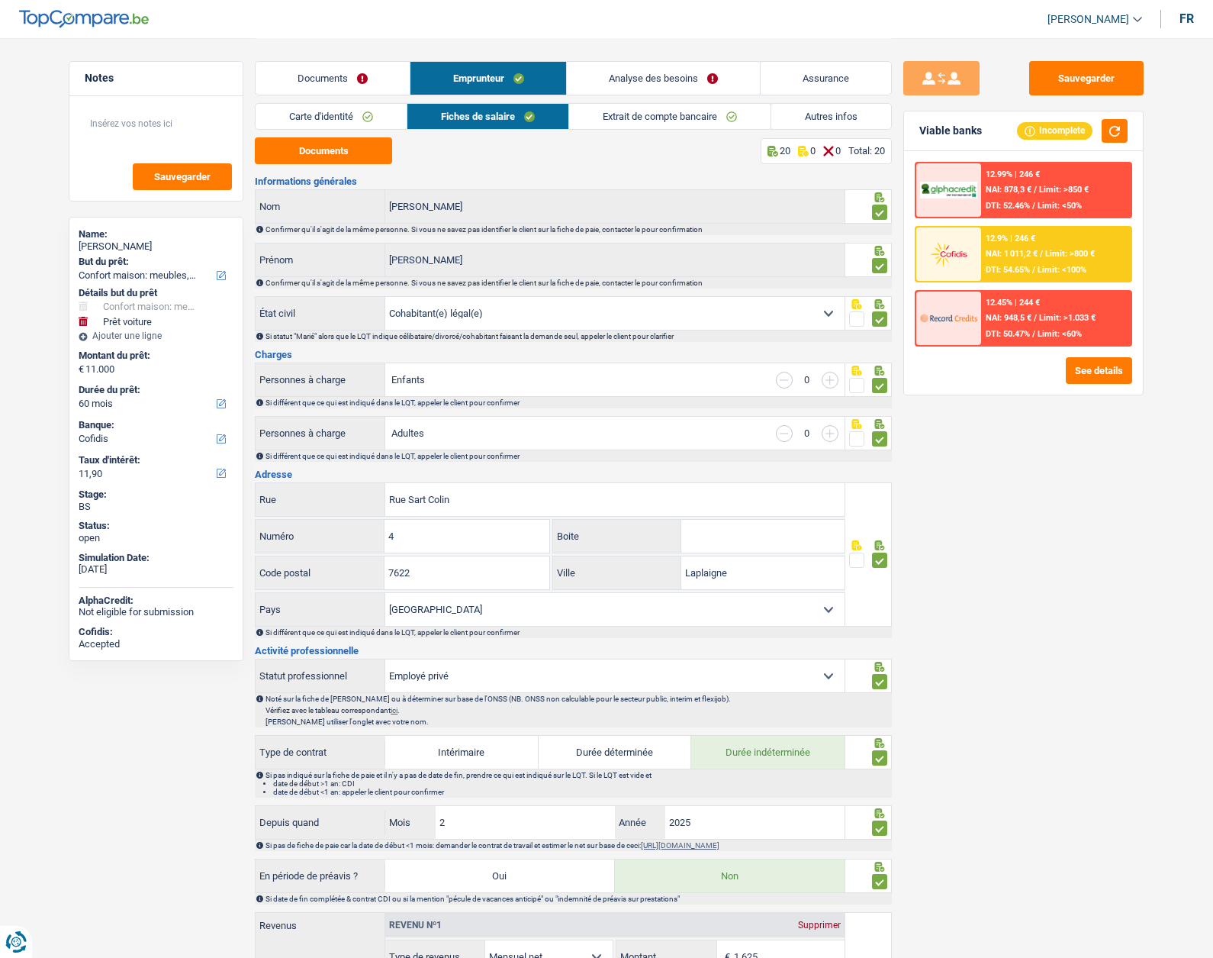
click at [609, 122] on link "Extrait de compte bancaire" at bounding box center [669, 116] width 201 height 25
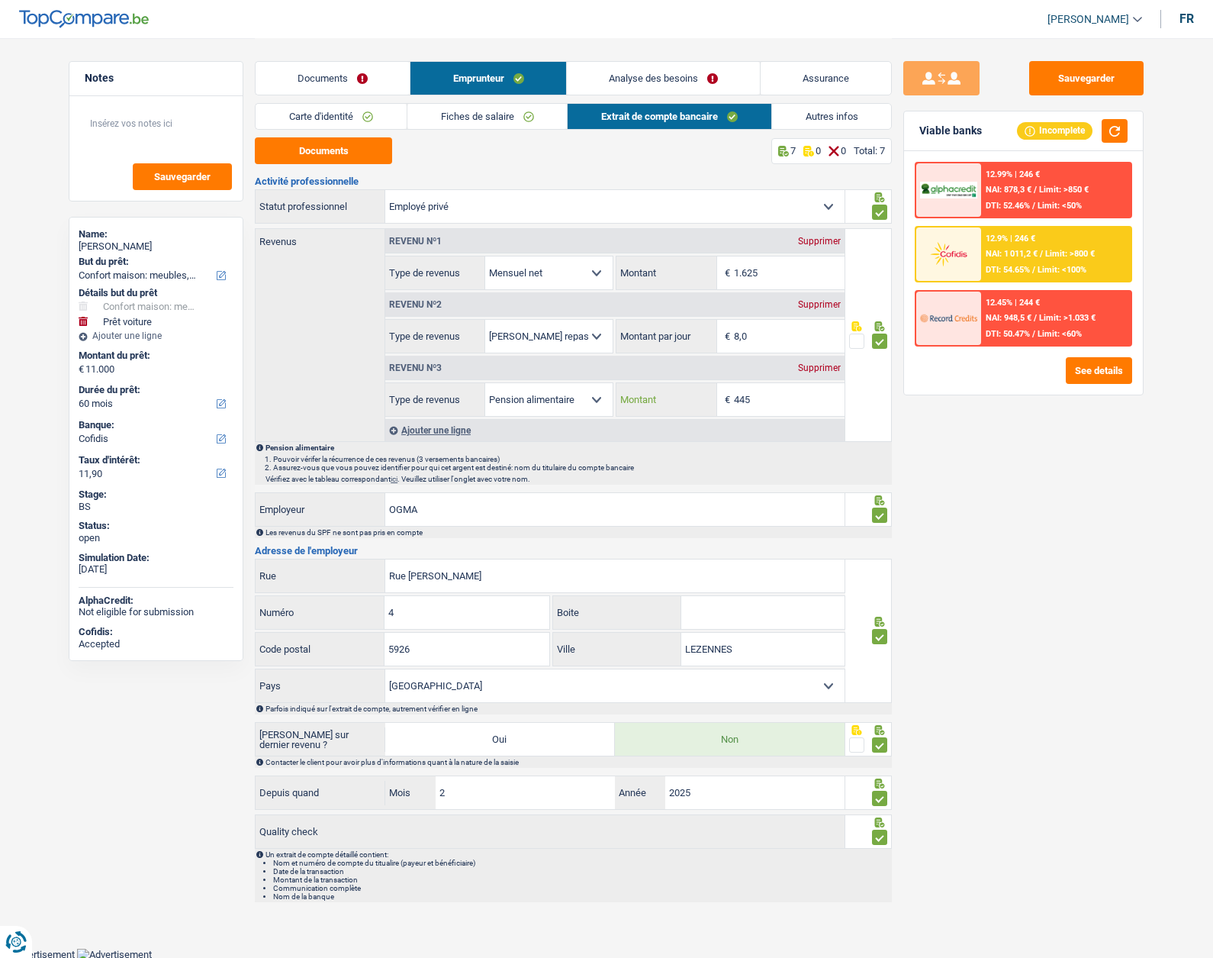
click at [767, 401] on input "445" at bounding box center [789, 399] width 111 height 33
click at [757, 398] on input "445" at bounding box center [789, 399] width 111 height 33
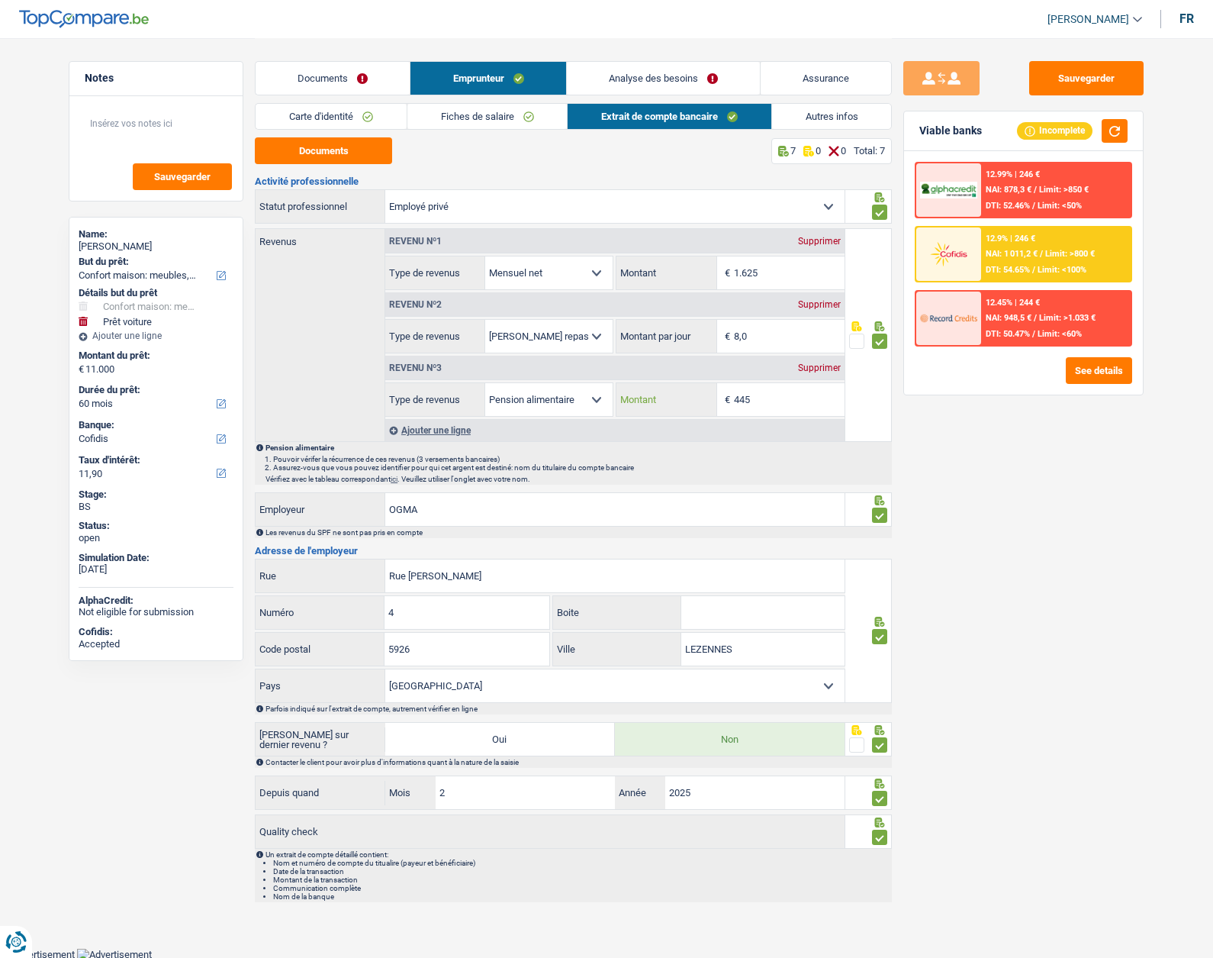
click at [757, 398] on input "445" at bounding box center [789, 399] width 111 height 33
click at [975, 500] on div "Sauvegarder Viable banks Incomplete 12.99% | 246 € NAI: 878,3 € / Limit: >850 €…" at bounding box center [1023, 497] width 263 height 872
click at [791, 408] on input "445" at bounding box center [789, 399] width 111 height 33
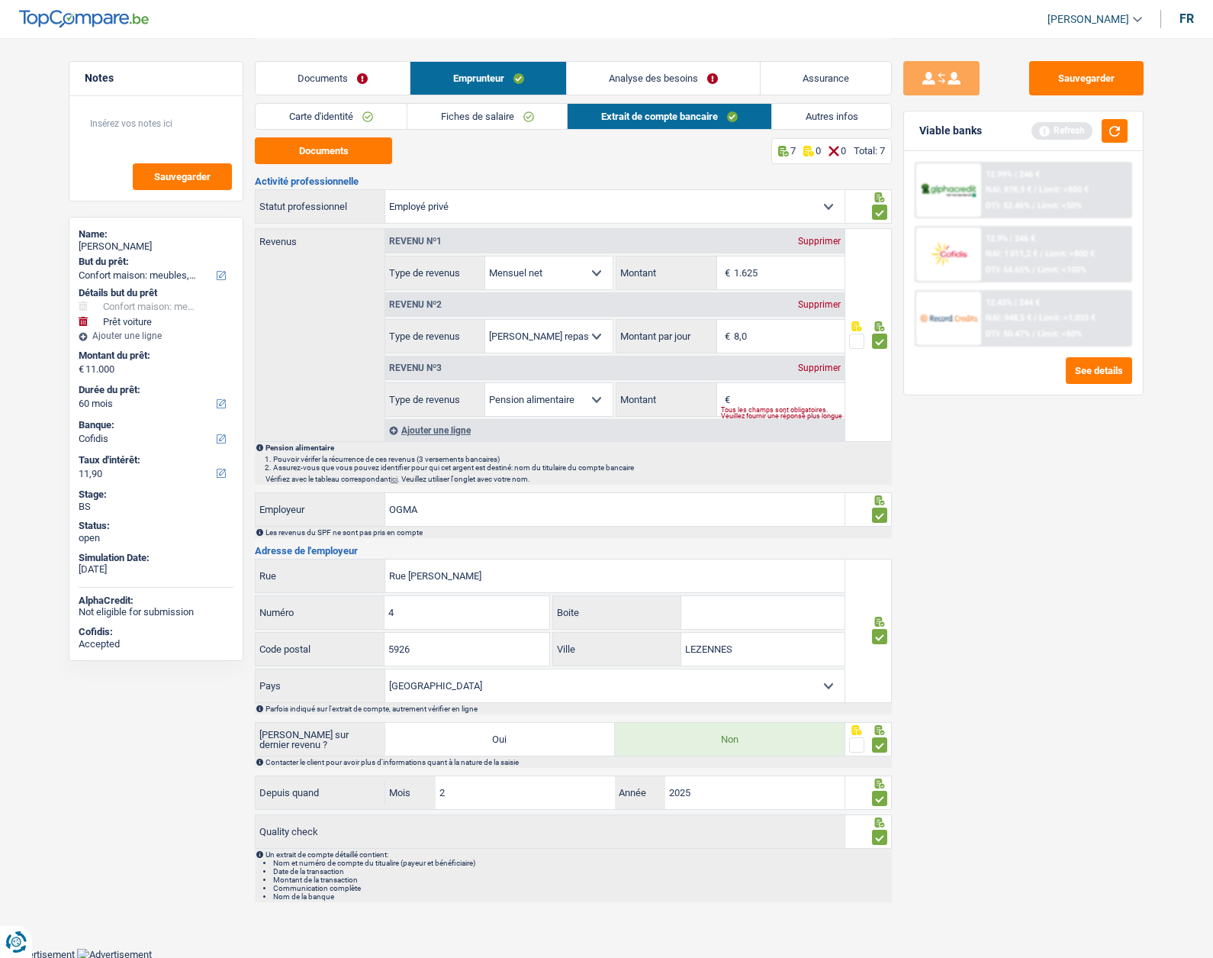
click at [963, 474] on div "Sauvegarder Viable banks Refresh 12.99% | 246 € NAI: 878,3 € / Limit: >850 € DT…" at bounding box center [1023, 497] width 263 height 872
click at [1112, 137] on button "button" at bounding box center [1115, 131] width 26 height 24
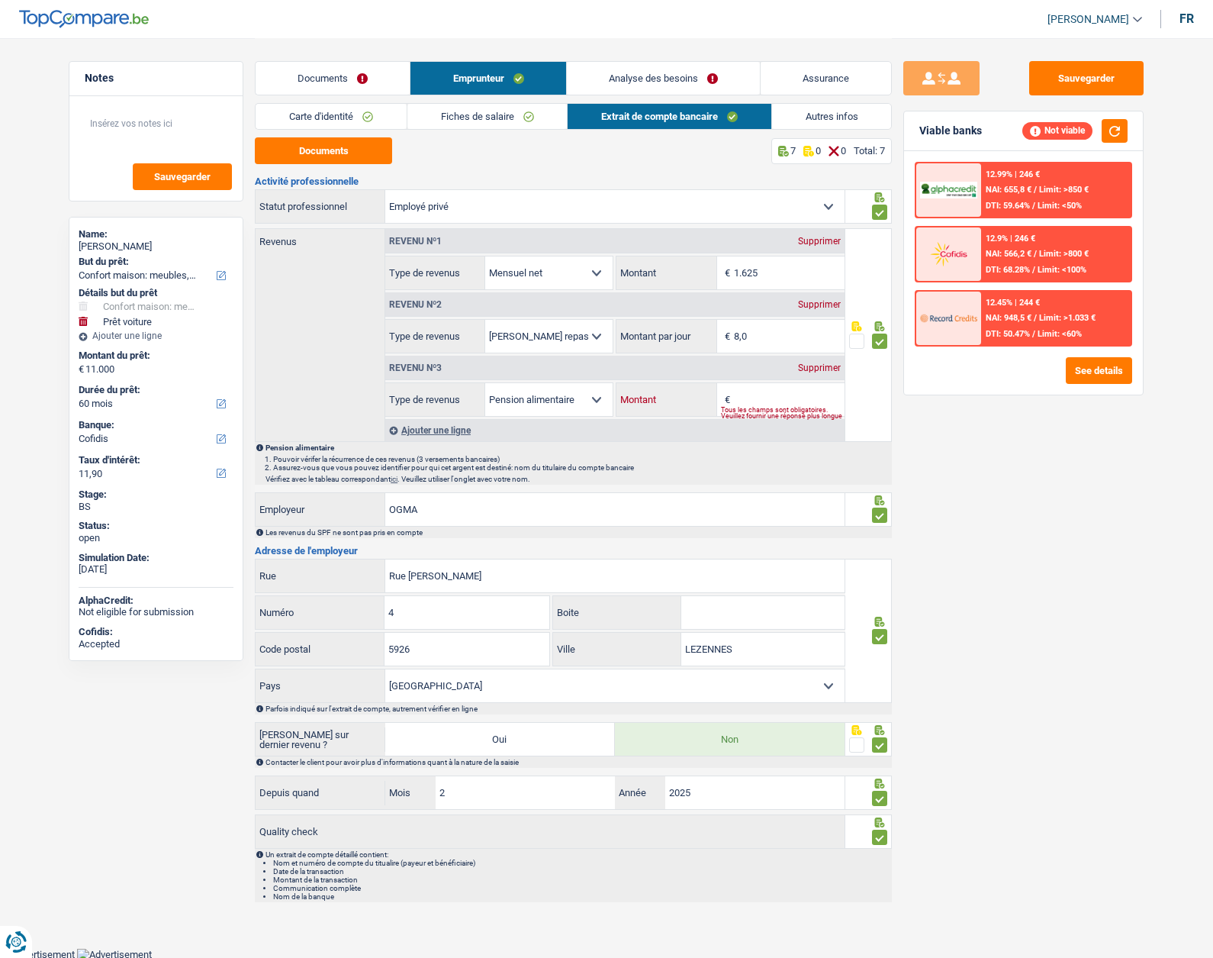
click at [777, 398] on input "Montant" at bounding box center [789, 399] width 111 height 33
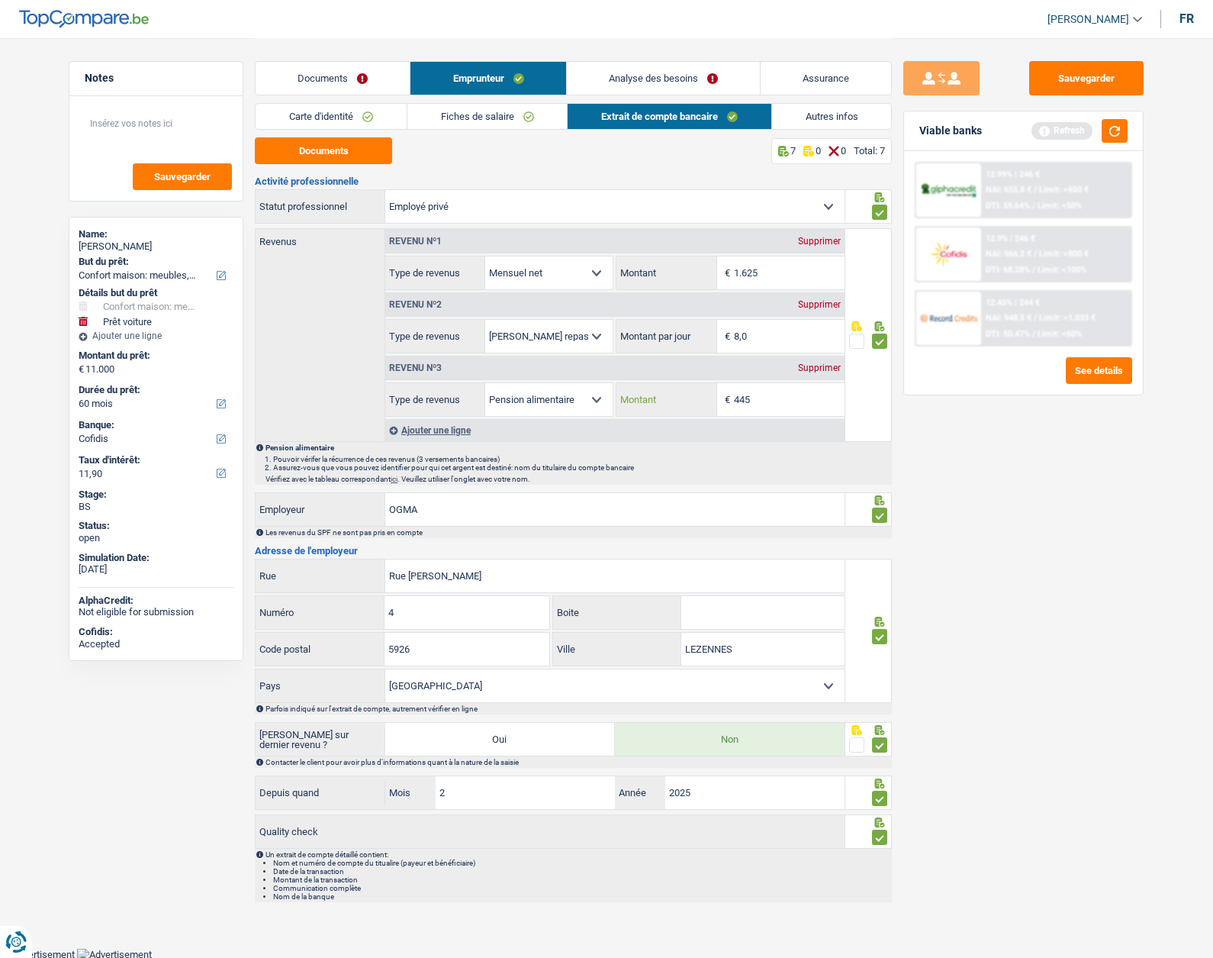
type input "445"
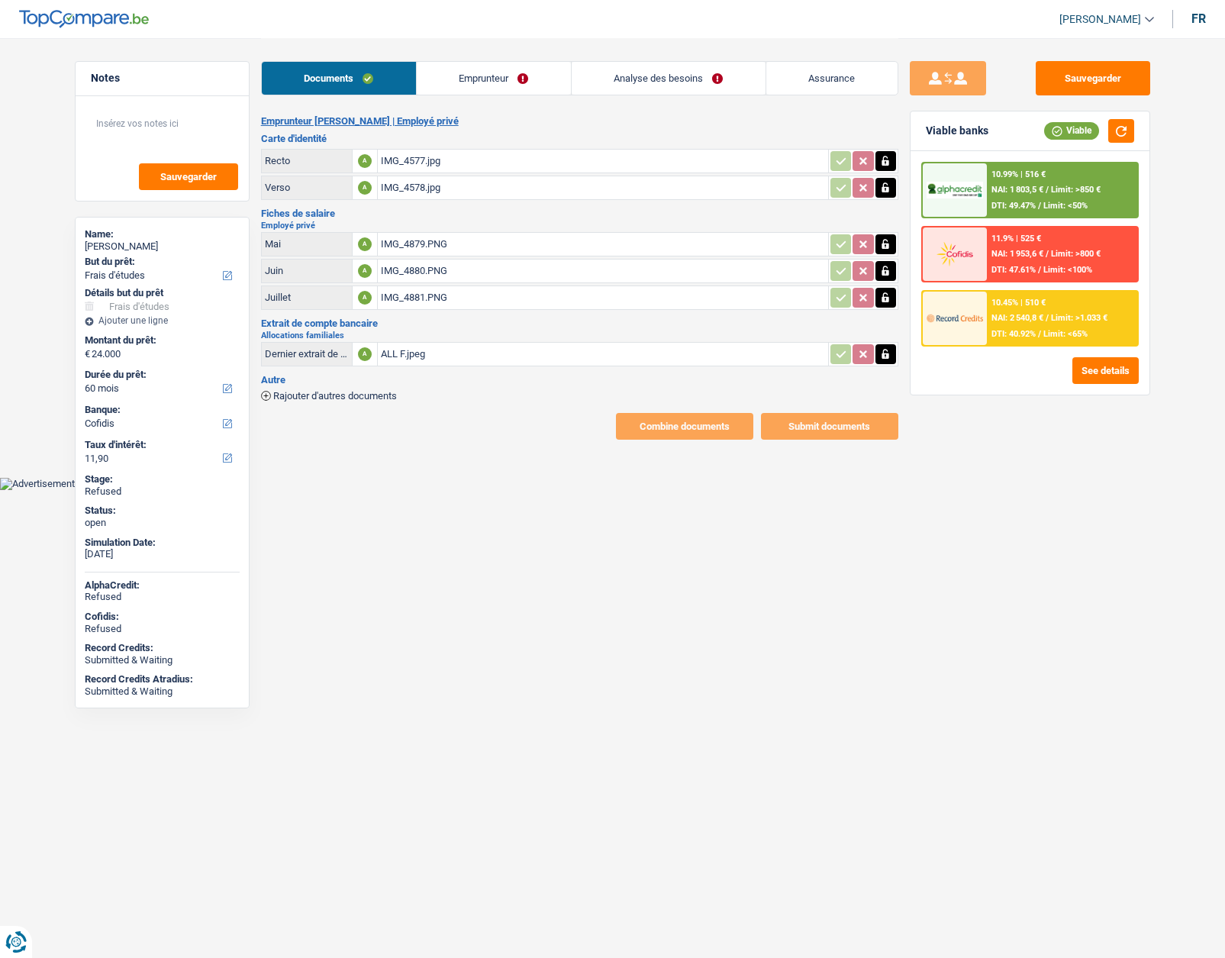
select select "study"
select select "60"
select select "cofidis"
click at [401, 353] on div "ALL F.jpeg" at bounding box center [603, 354] width 444 height 23
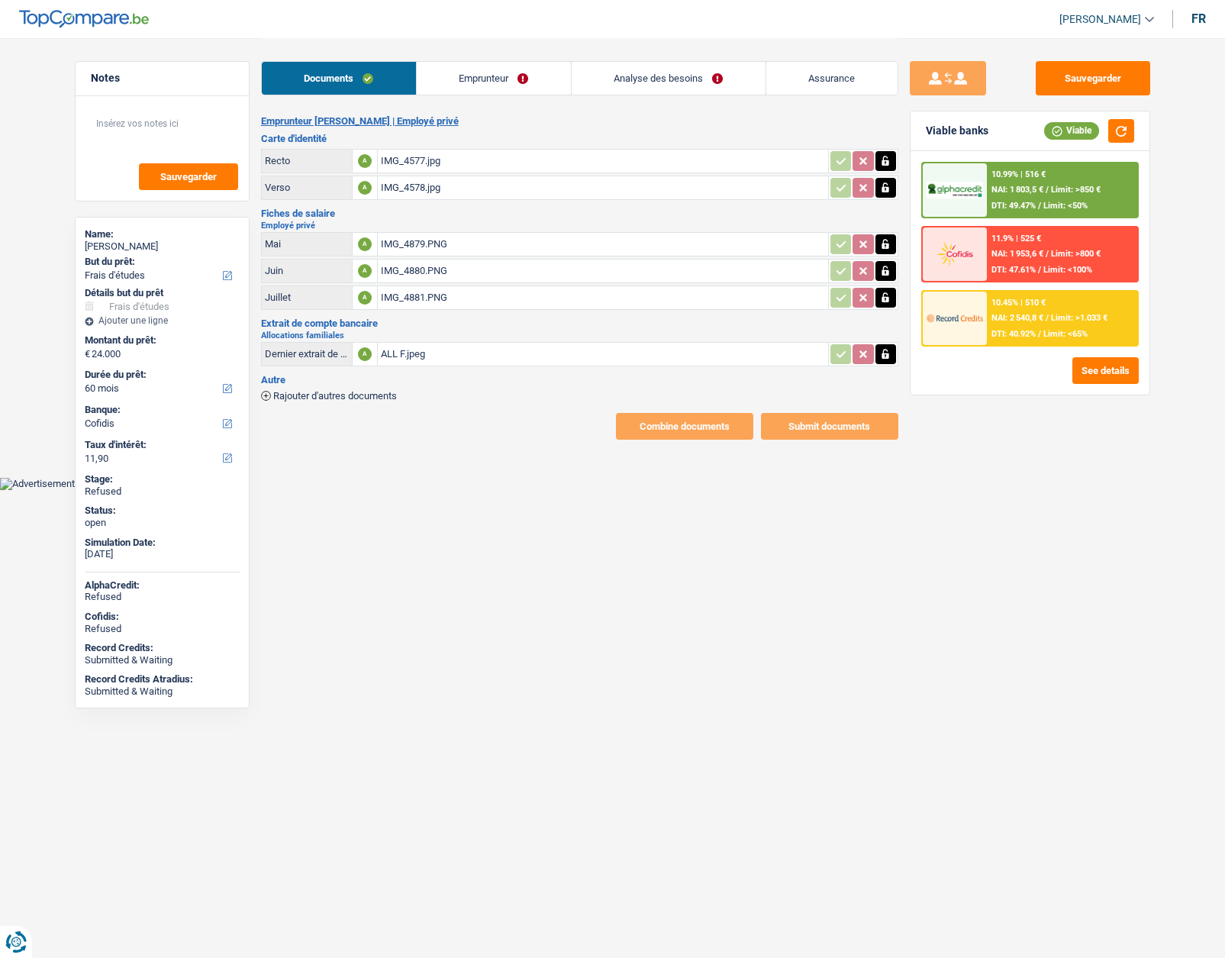
click at [458, 82] on link "Emprunteur" at bounding box center [494, 78] width 154 height 33
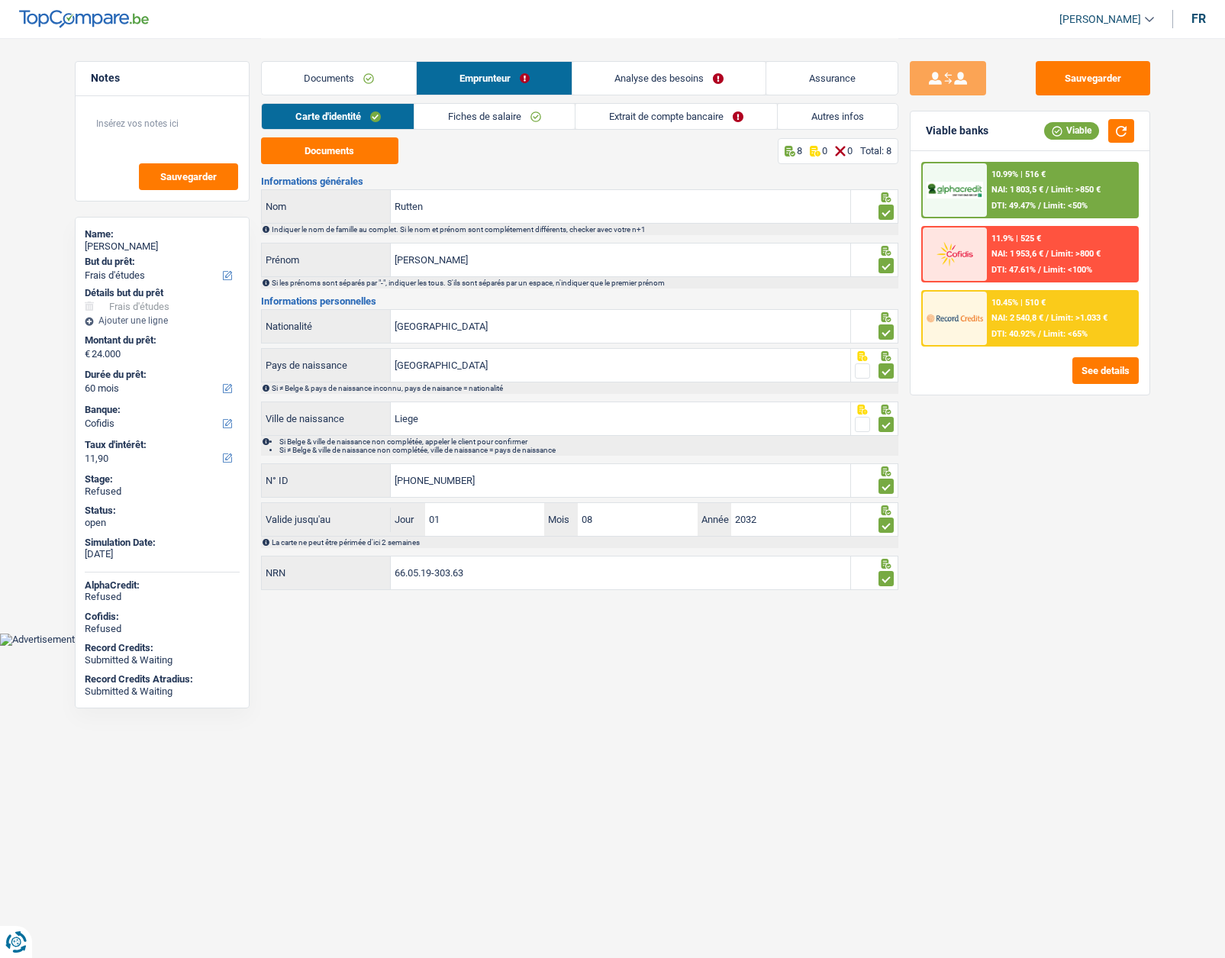
click at [458, 117] on link "Fiches de salaire" at bounding box center [494, 116] width 160 height 25
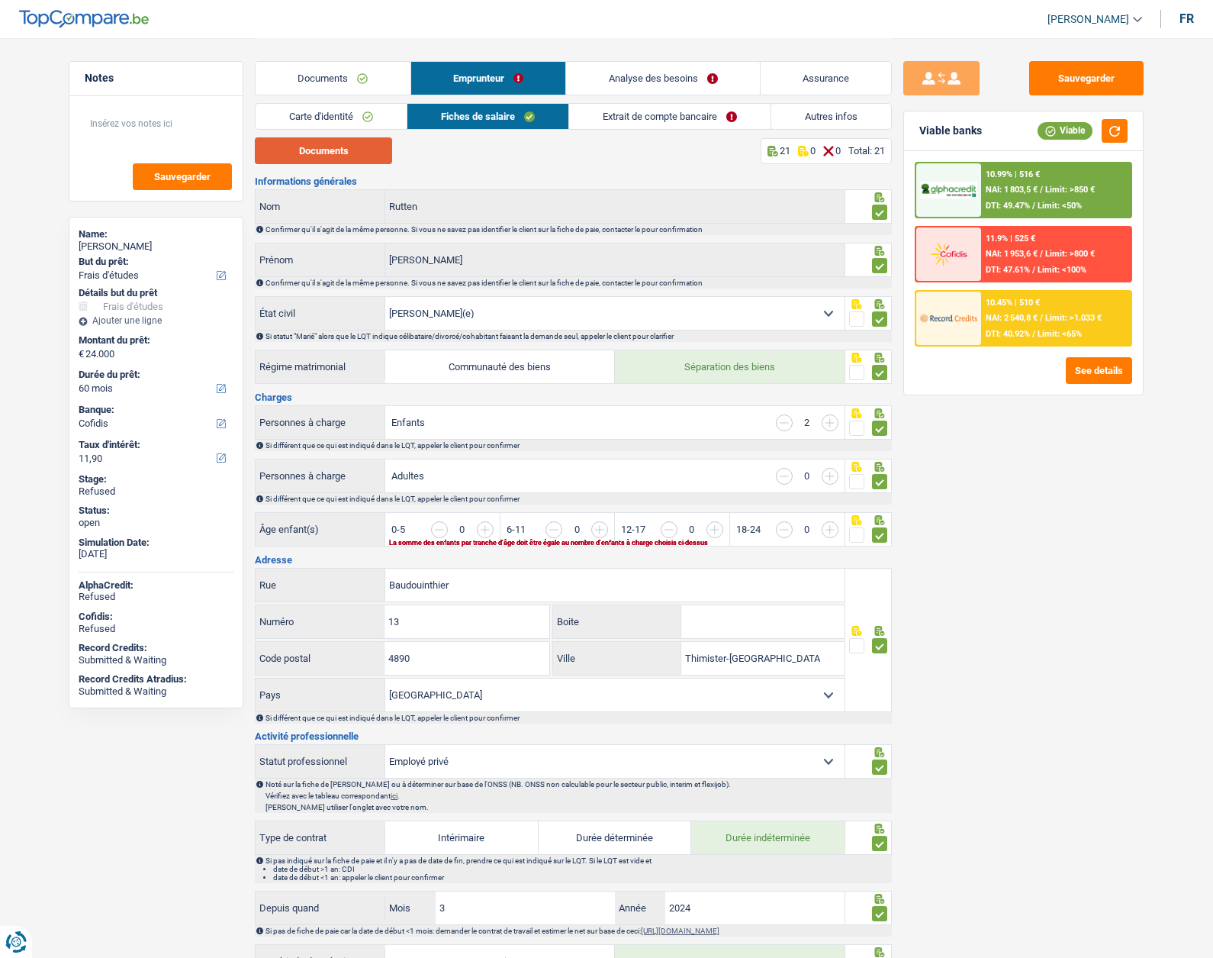
click at [359, 163] on button "Documents" at bounding box center [323, 150] width 137 height 27
click at [1043, 518] on div "Sauvegarder Viable banks Viable 10.99% | 516 € NAI: 1 803,5 € / Limit: >850 € D…" at bounding box center [1023, 497] width 263 height 872
click at [624, 78] on link "Analyse des besoins" at bounding box center [663, 78] width 194 height 33
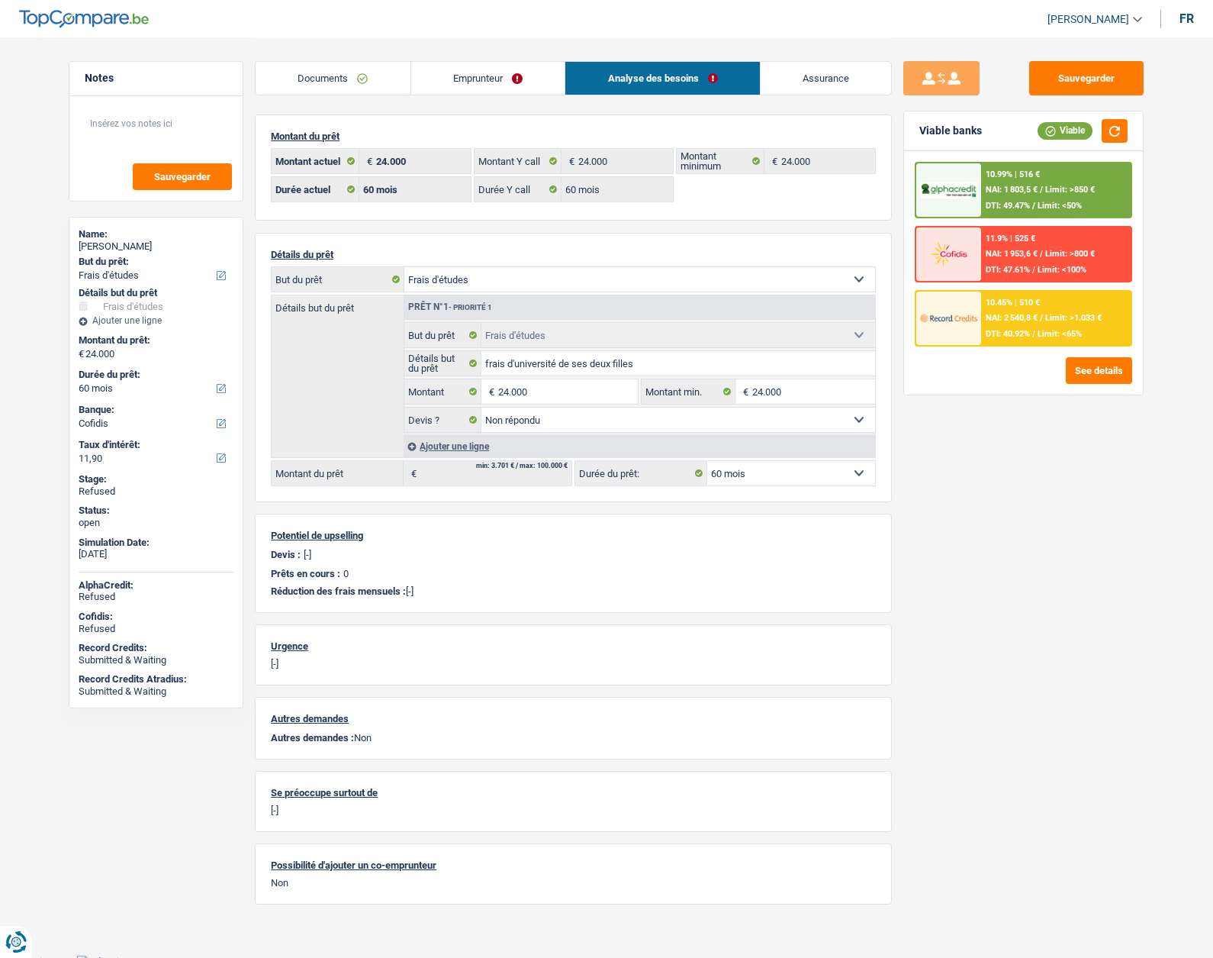
click at [116, 242] on div "Denis Rutten" at bounding box center [156, 246] width 155 height 12
copy div "Rutten"
click at [781, 469] on select "12 mois 18 mois 24 mois 30 mois 36 mois 42 mois 48 mois 60 mois 72 mois 84 mois…" at bounding box center [791, 473] width 168 height 24
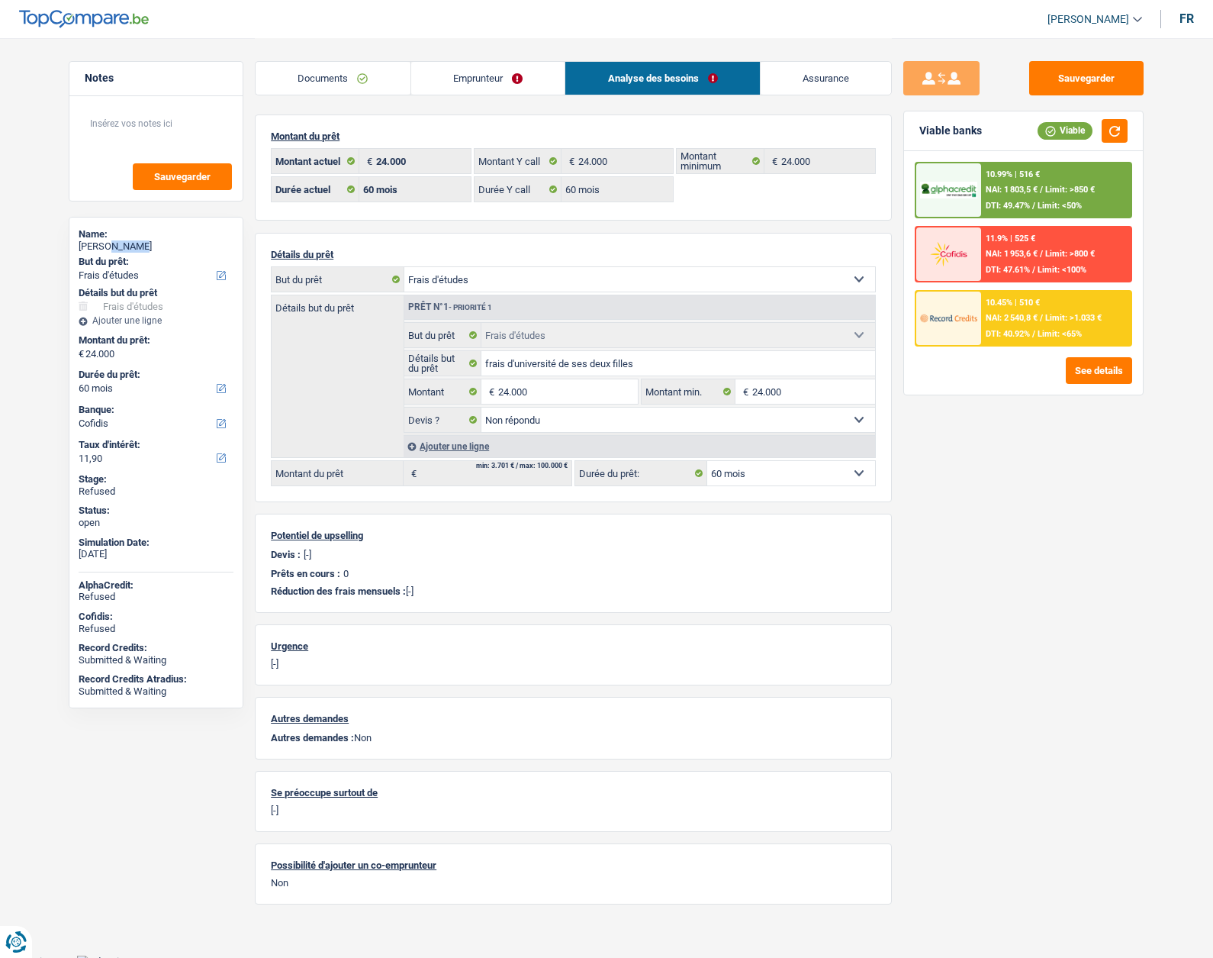
click at [781, 469] on select "12 mois 18 mois 24 mois 30 mois 36 mois 42 mois 48 mois 60 mois 72 mois 84 mois…" at bounding box center [791, 473] width 168 height 24
click at [496, 78] on link "Emprunteur" at bounding box center [488, 78] width 154 height 33
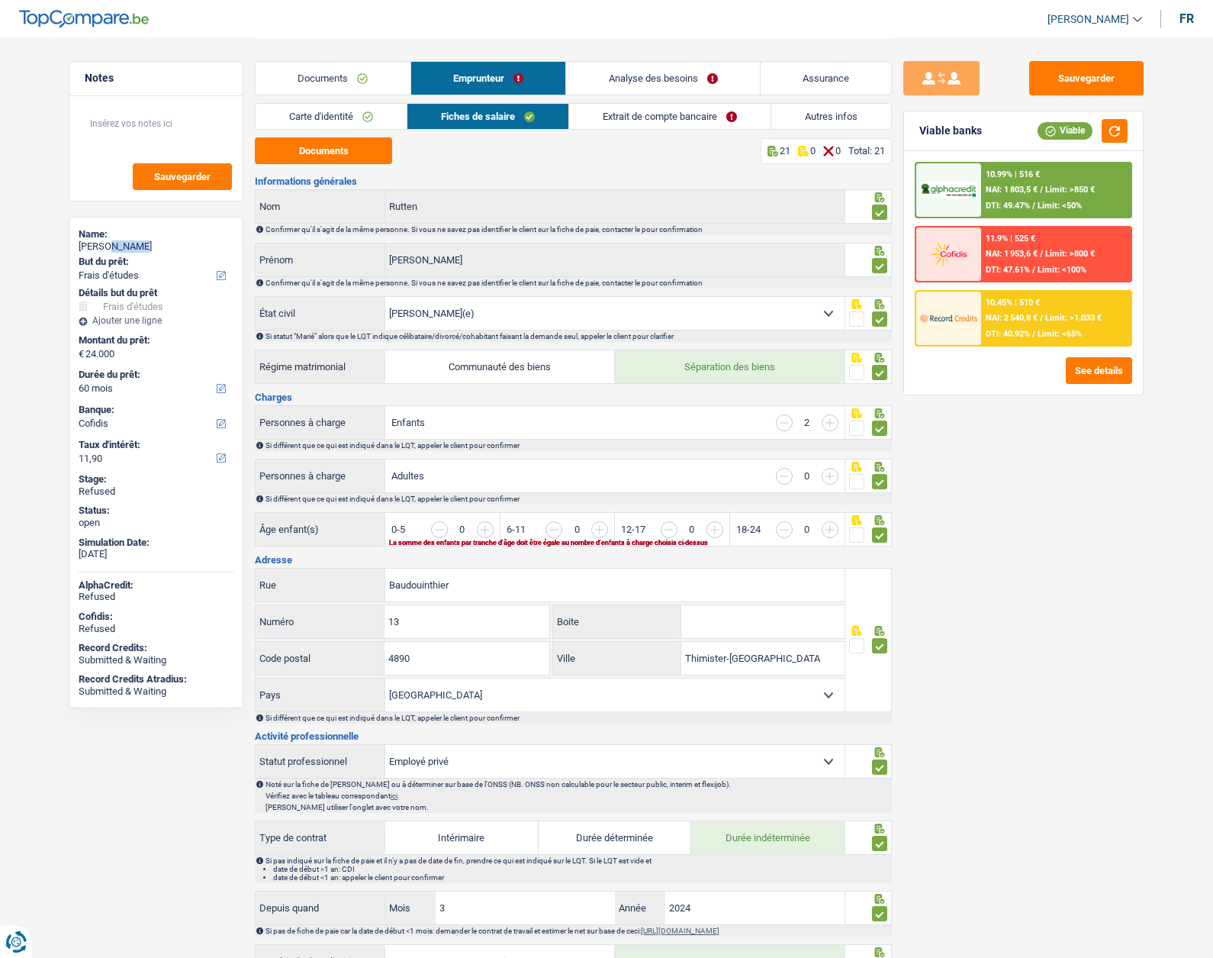
click at [288, 121] on link "Carte d'identité" at bounding box center [331, 116] width 151 height 25
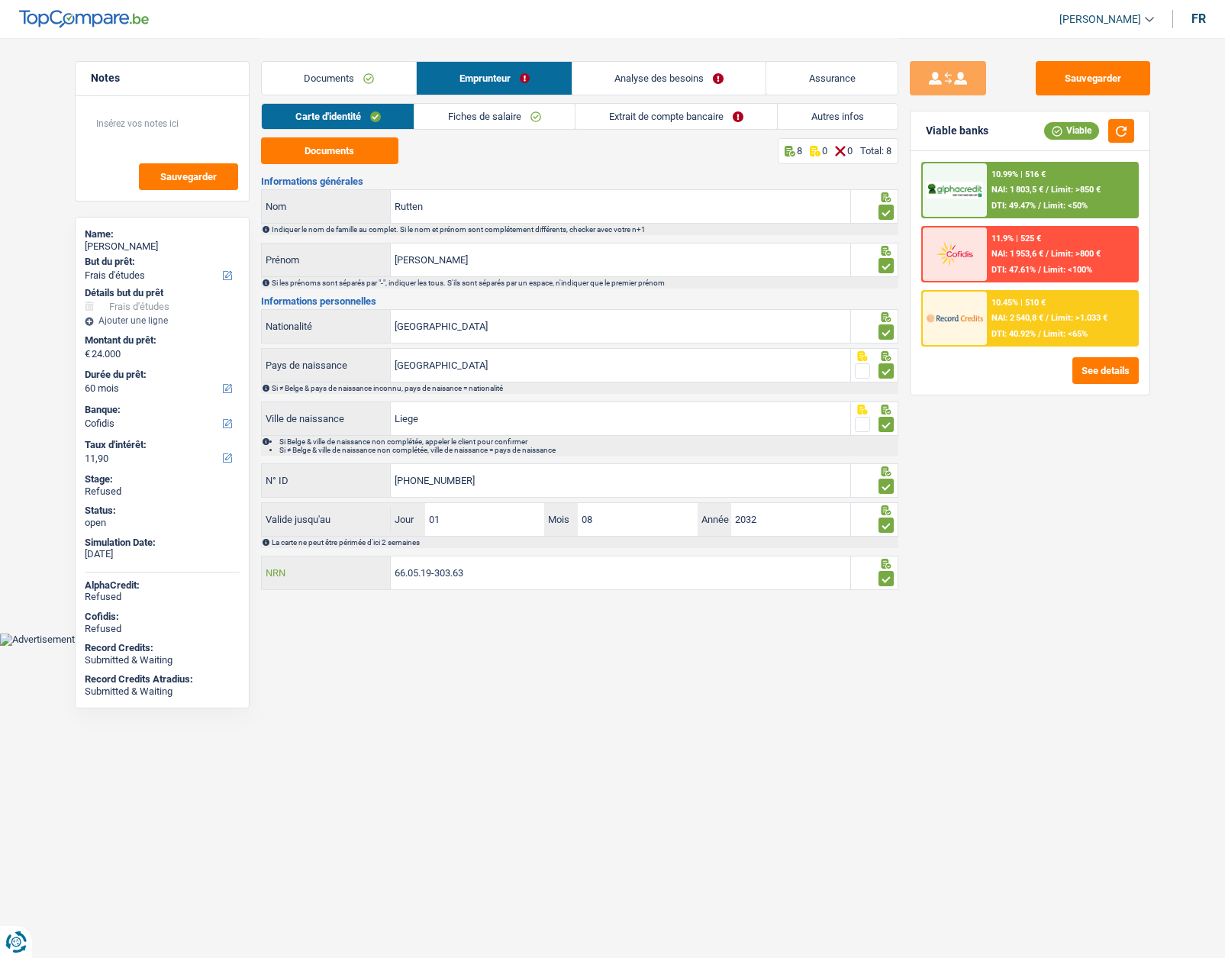
click at [417, 575] on input "66.05.19-303.63" at bounding box center [620, 572] width 459 height 33
click at [430, 588] on input "66.05.19-303.63" at bounding box center [620, 572] width 459 height 33
click at [686, 84] on link "Analyse des besoins" at bounding box center [669, 78] width 194 height 33
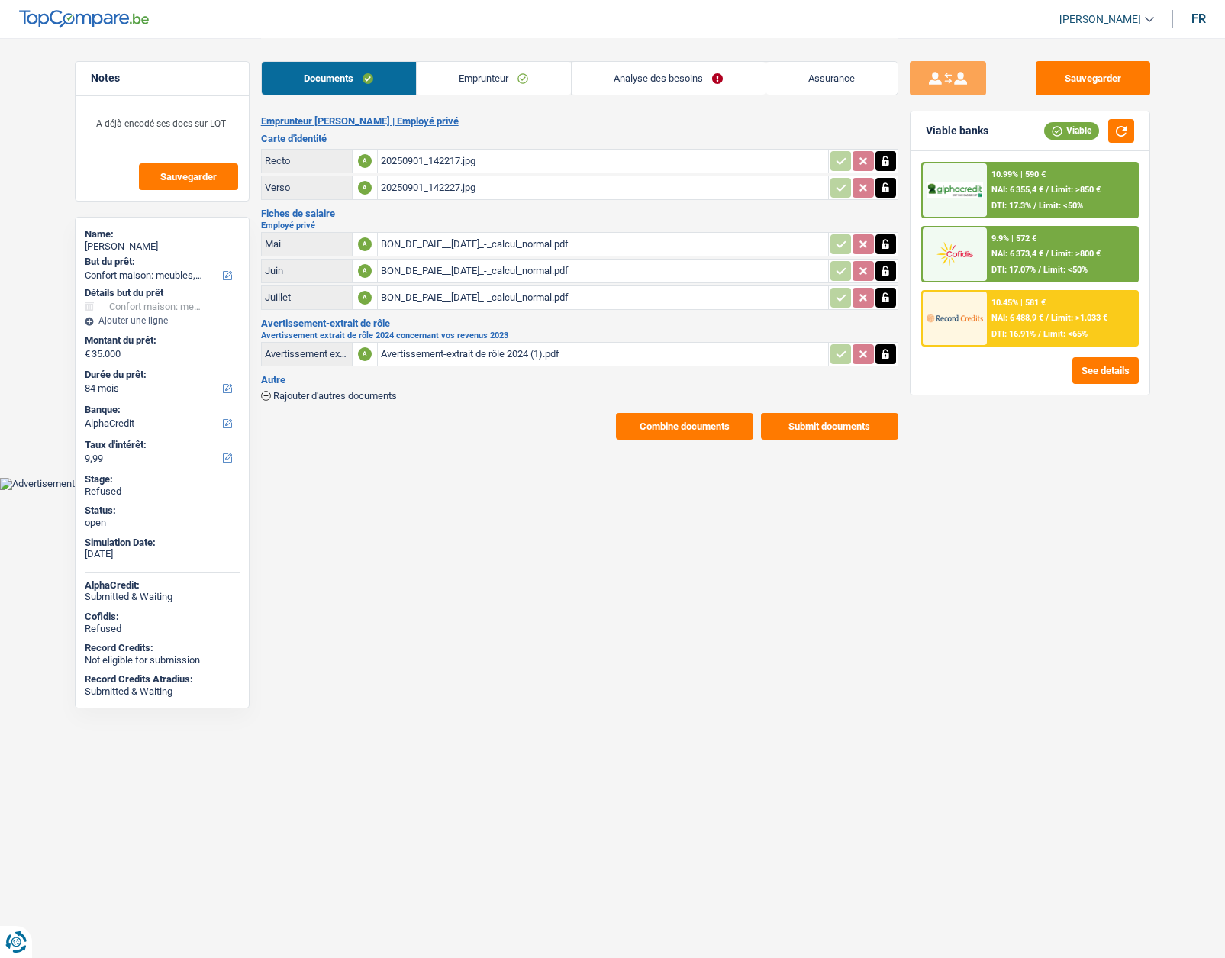
select select "household"
select select "84"
select select "alphacredit"
select select "household"
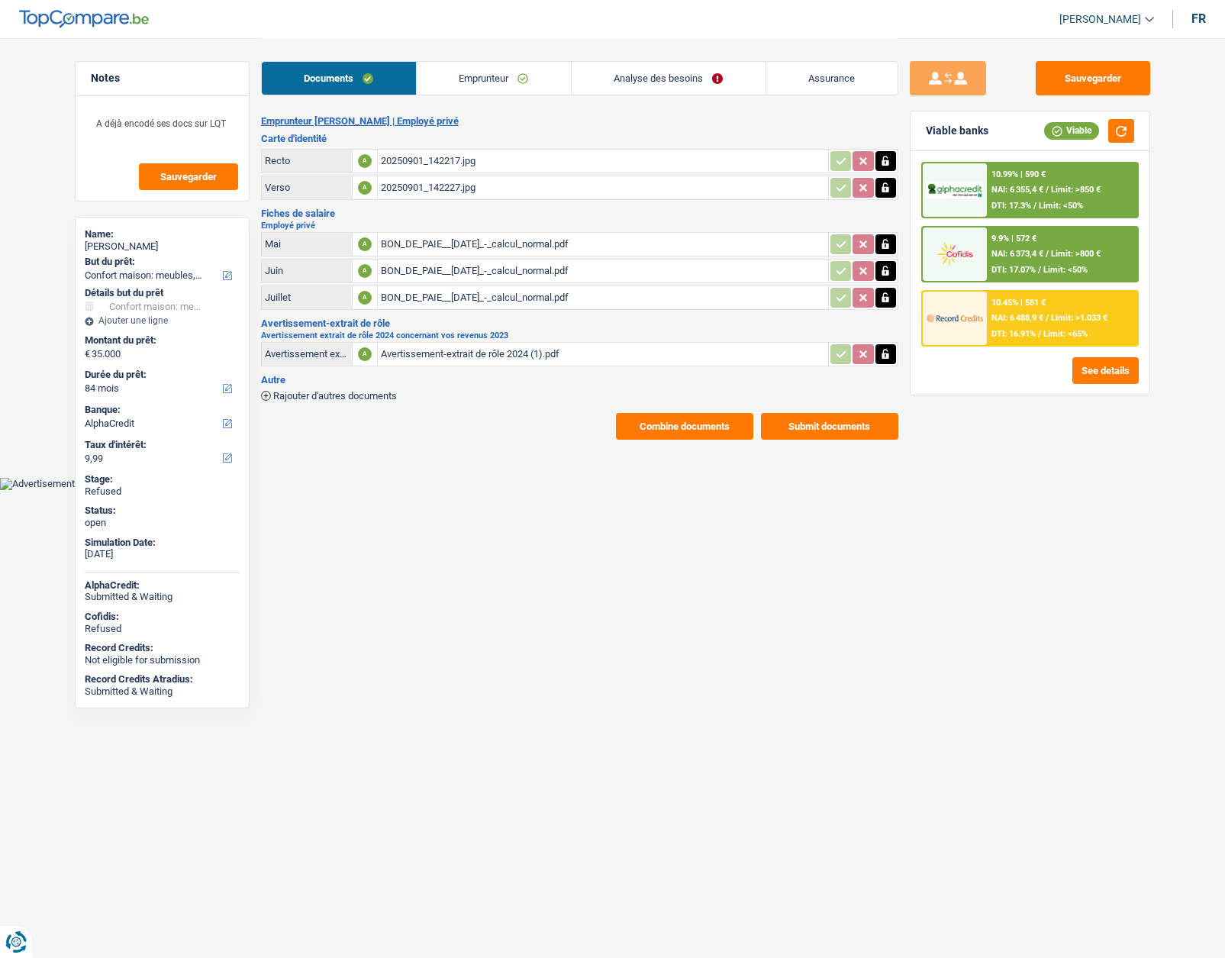
select select "household"
select select "84"
select select "alphacredit"
select select "84"
select select "120"
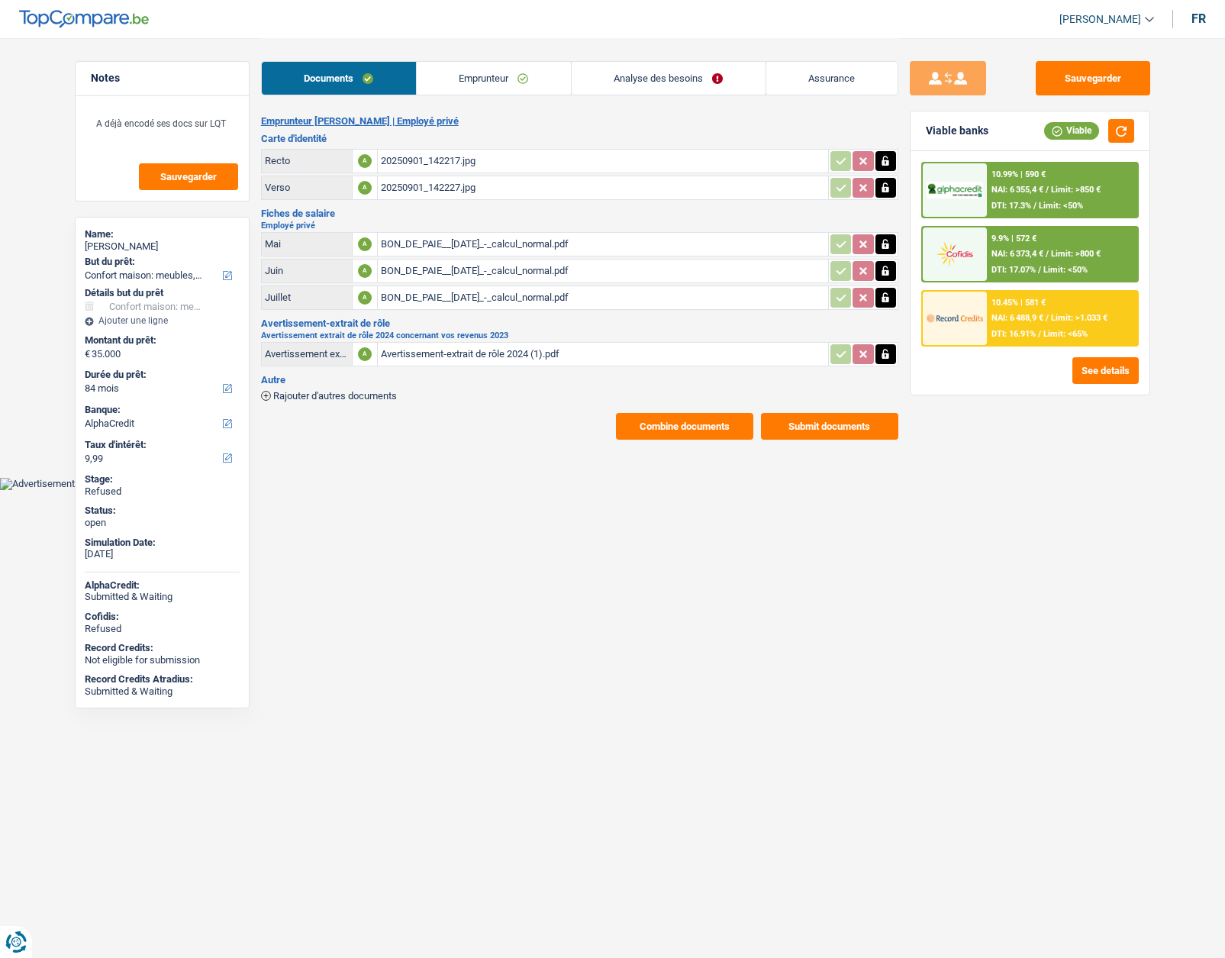
select select "household"
select select "false"
select select "84"
drag, startPoint x: 505, startPoint y: 74, endPoint x: 520, endPoint y: 74, distance: 15.3
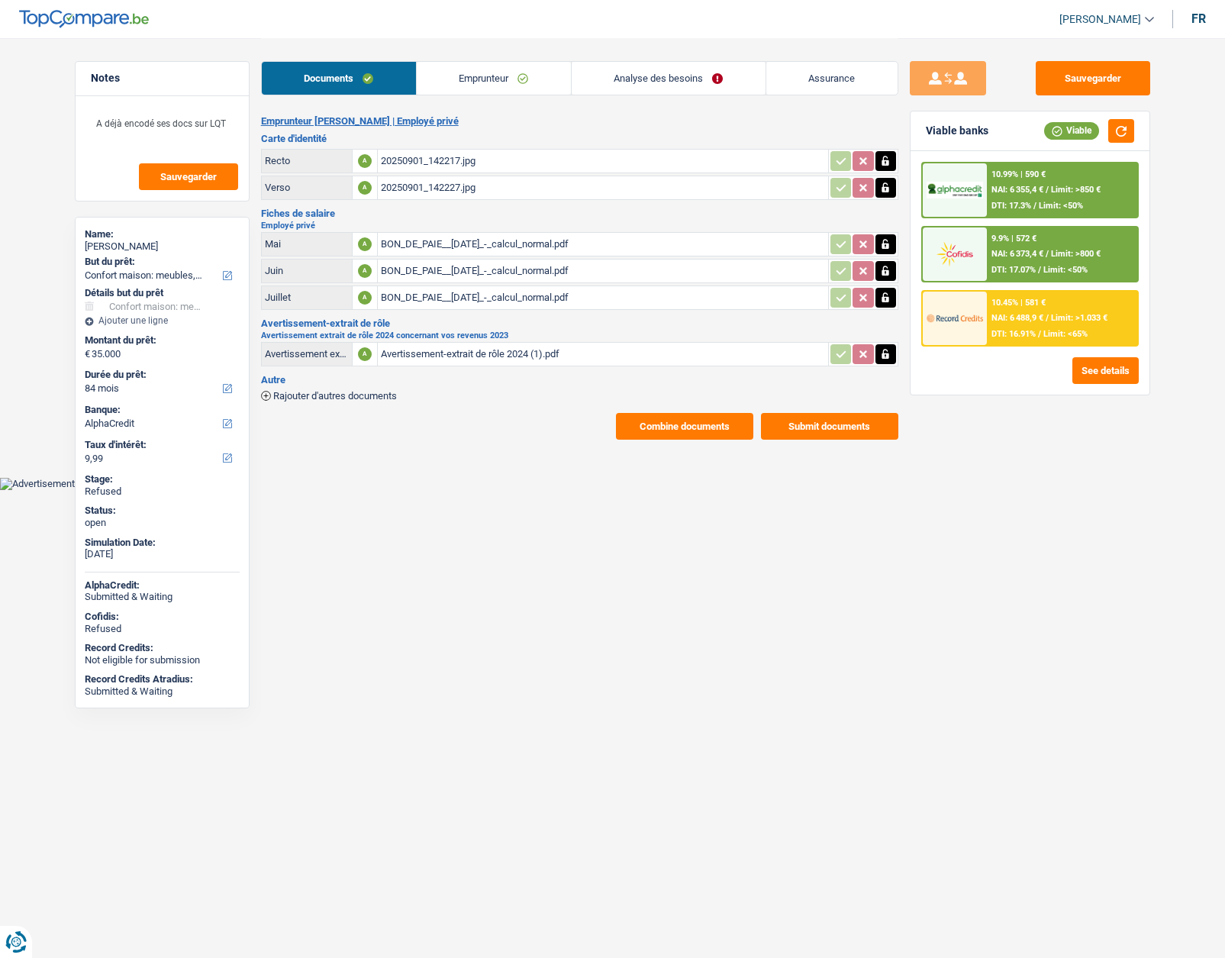
click at [505, 74] on link "Emprunteur" at bounding box center [494, 78] width 154 height 33
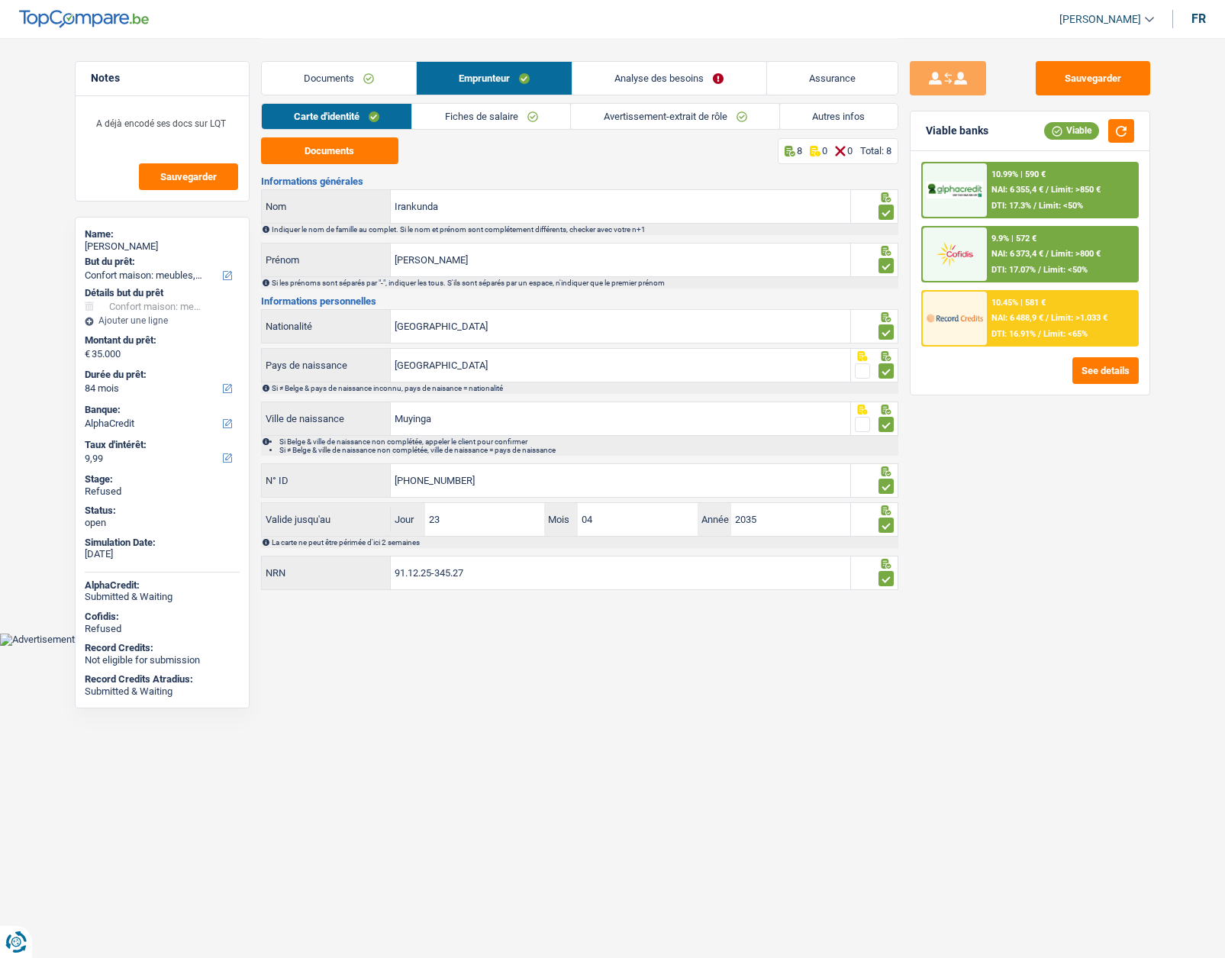
click at [643, 73] on link "Analyse des besoins" at bounding box center [668, 78] width 193 height 33
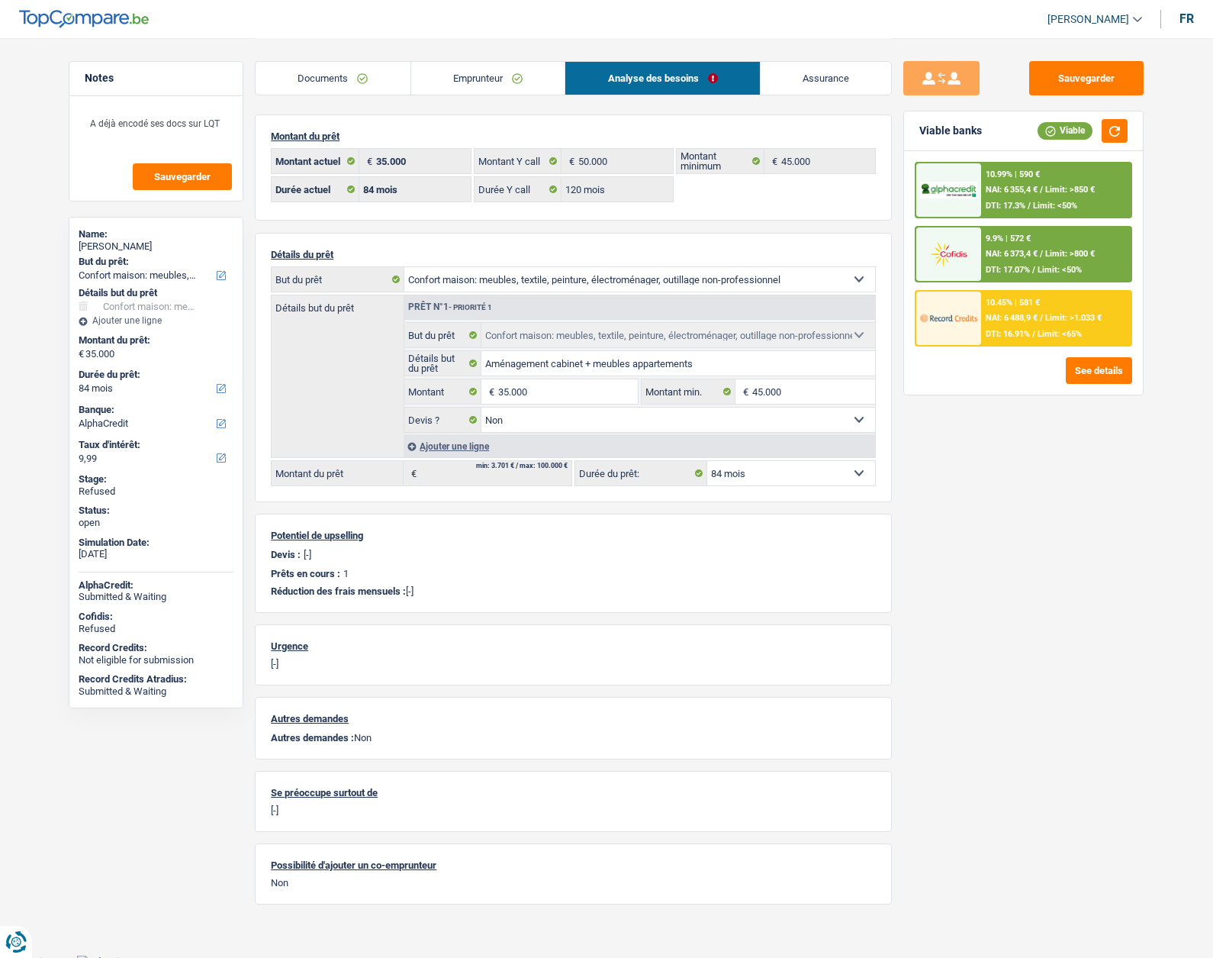
click at [464, 79] on link "Emprunteur" at bounding box center [488, 78] width 154 height 33
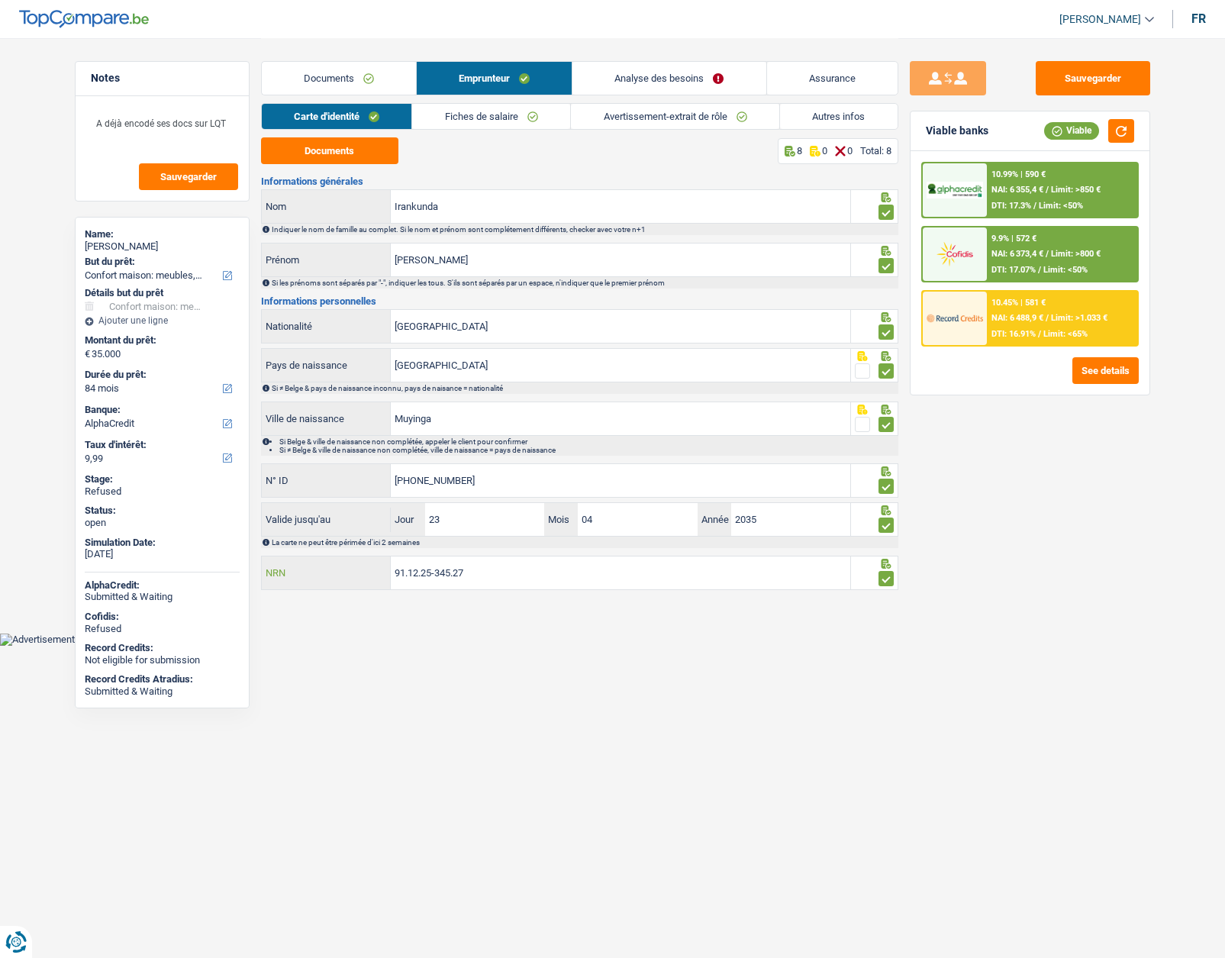
click at [485, 578] on input "91.12.25-345.27" at bounding box center [620, 572] width 459 height 33
click at [920, 723] on div "Sauvegarder Viable banks Viable 10.99% | 590 € NAI: 6 355,4 € / Limit: >850 € D…" at bounding box center [1029, 497] width 263 height 872
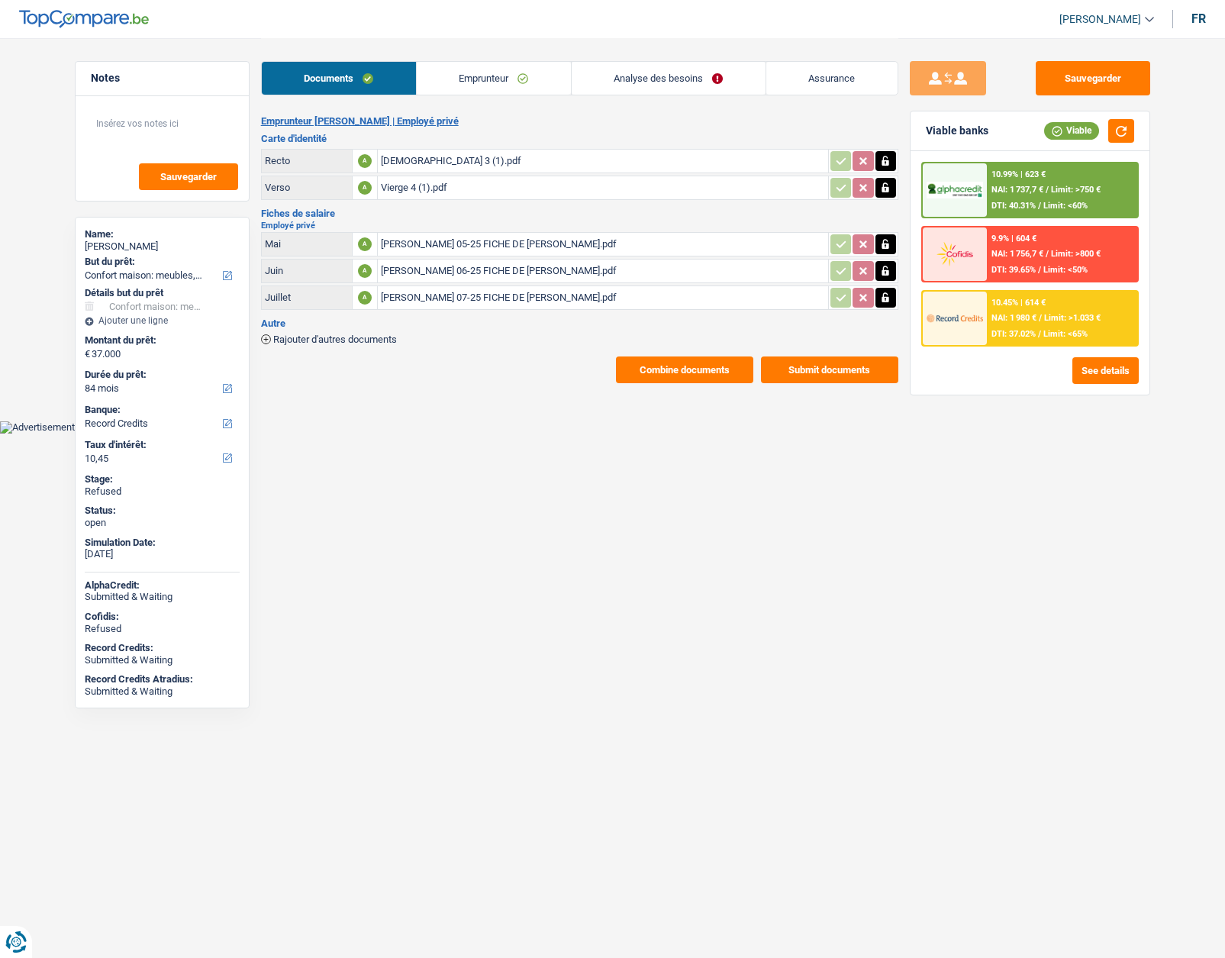
select select "household"
select select "84"
select select "record credits"
click at [453, 73] on link "Emprunteur" at bounding box center [494, 78] width 154 height 33
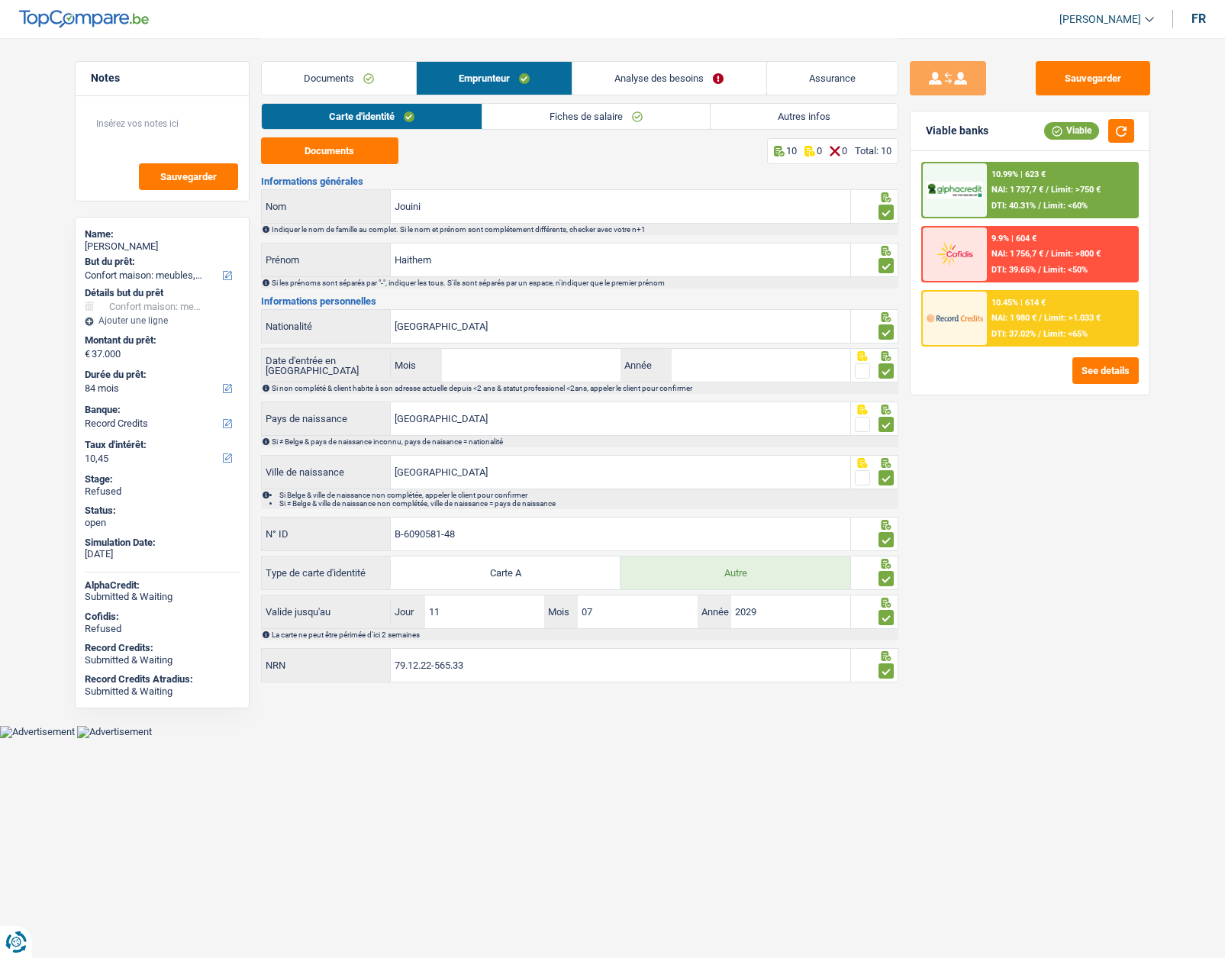
click at [141, 248] on div "[PERSON_NAME]" at bounding box center [162, 246] width 155 height 12
copy div "Jouini"
click at [647, 82] on link "Analyse des besoins" at bounding box center [668, 78] width 193 height 33
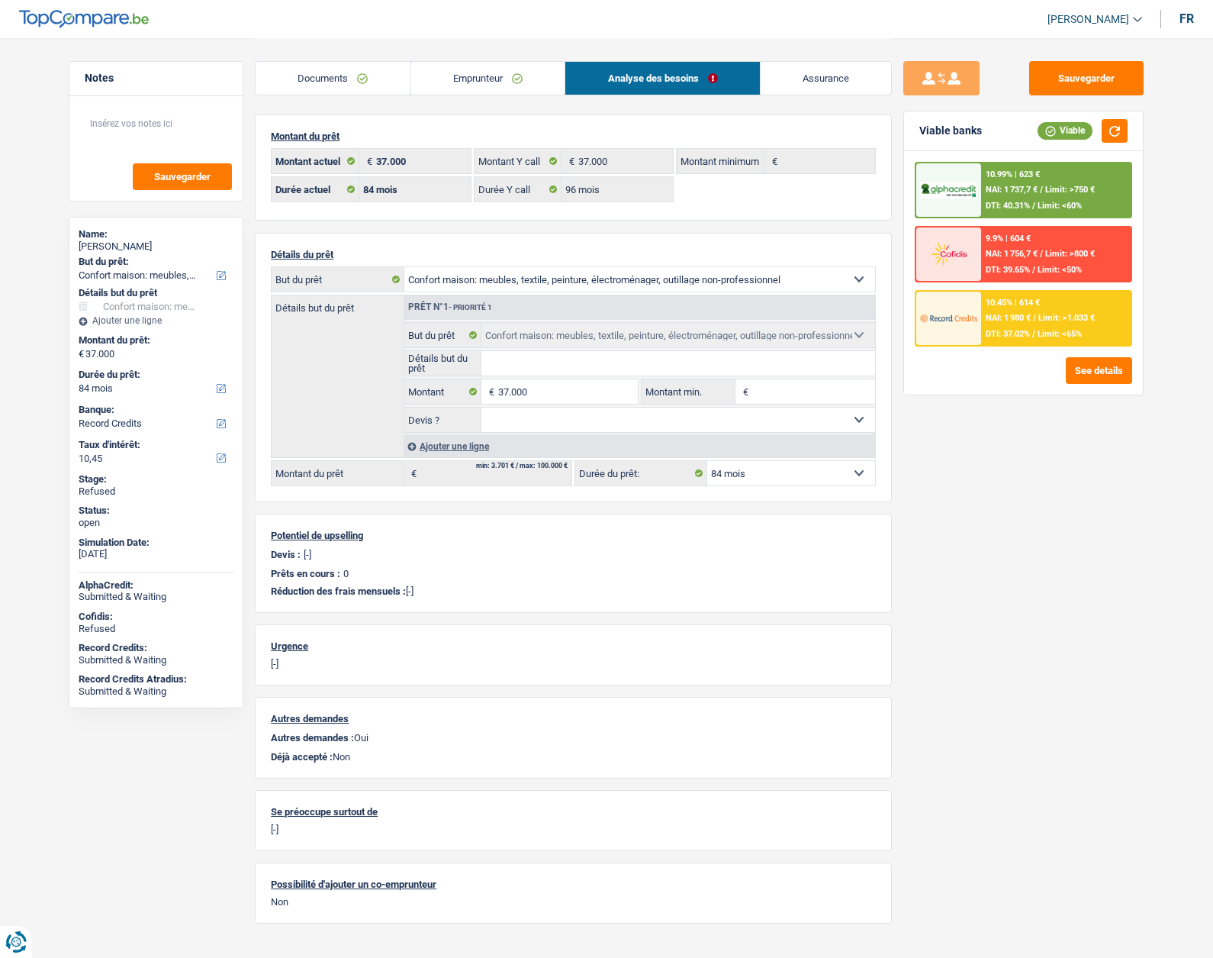
copy div "Jouini"
click at [348, 83] on link "Documents" at bounding box center [333, 78] width 155 height 33
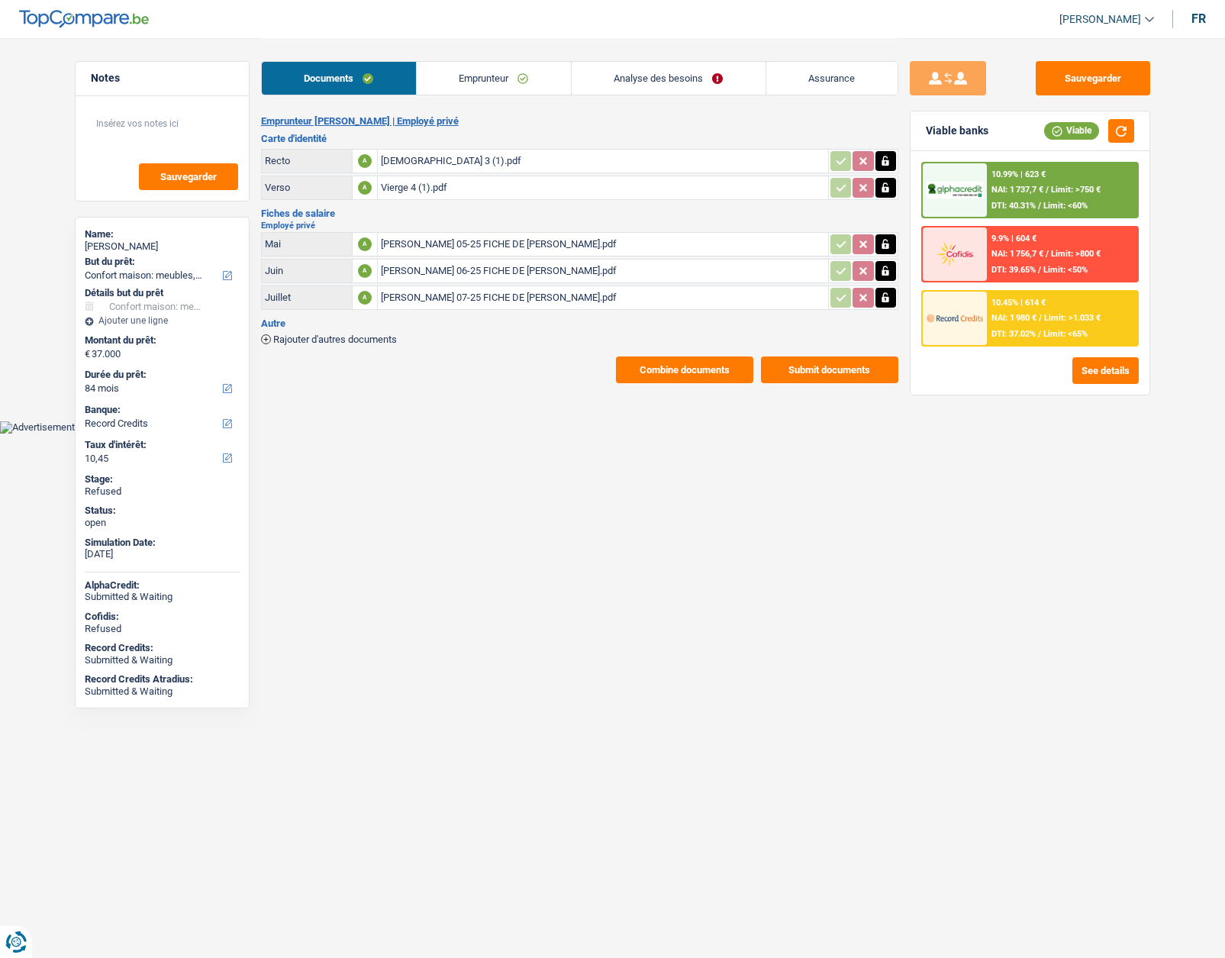
click at [504, 77] on link "Emprunteur" at bounding box center [494, 78] width 154 height 33
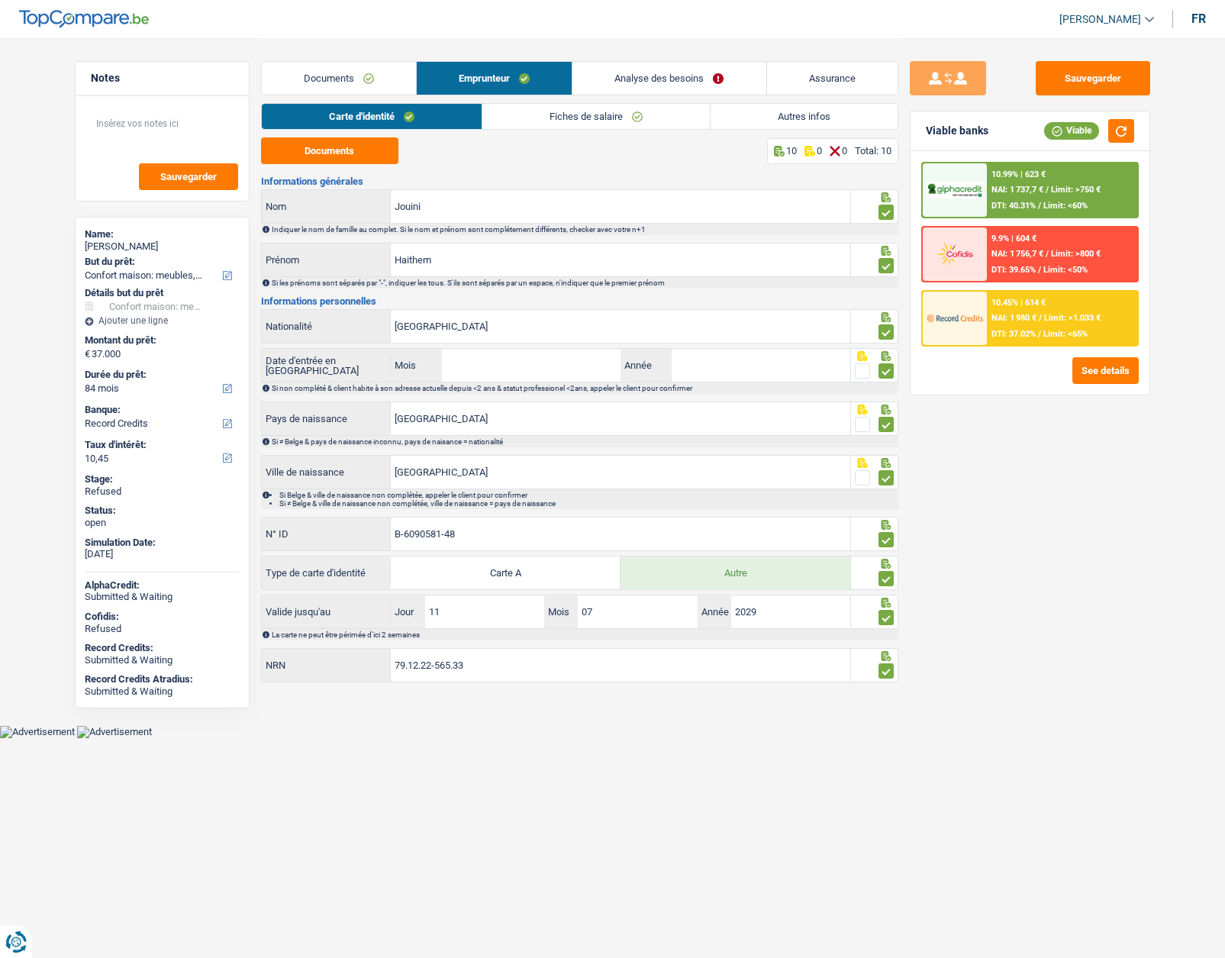
click at [631, 85] on link "Analyse des besoins" at bounding box center [668, 78] width 193 height 33
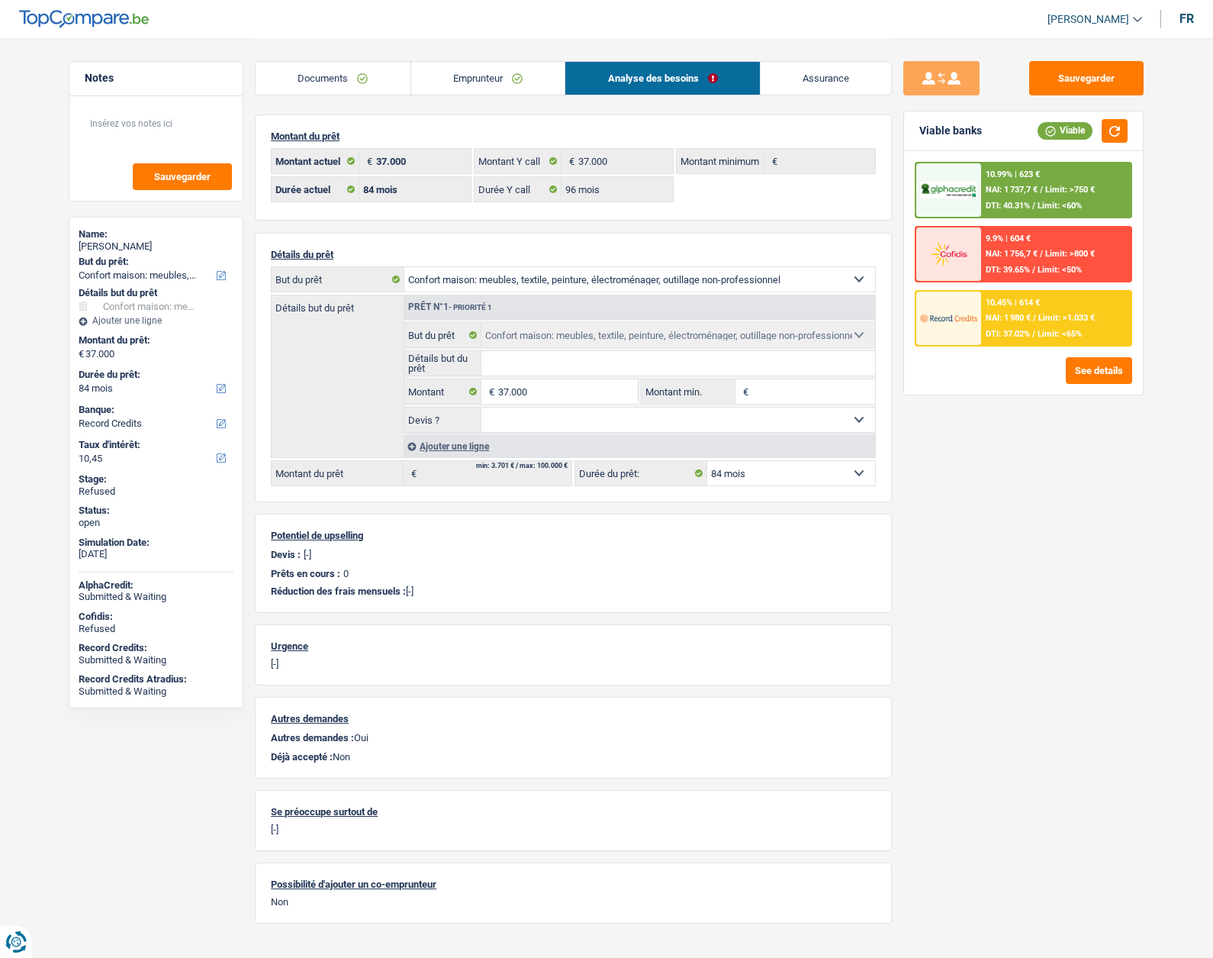
click at [472, 80] on link "Emprunteur" at bounding box center [488, 78] width 154 height 33
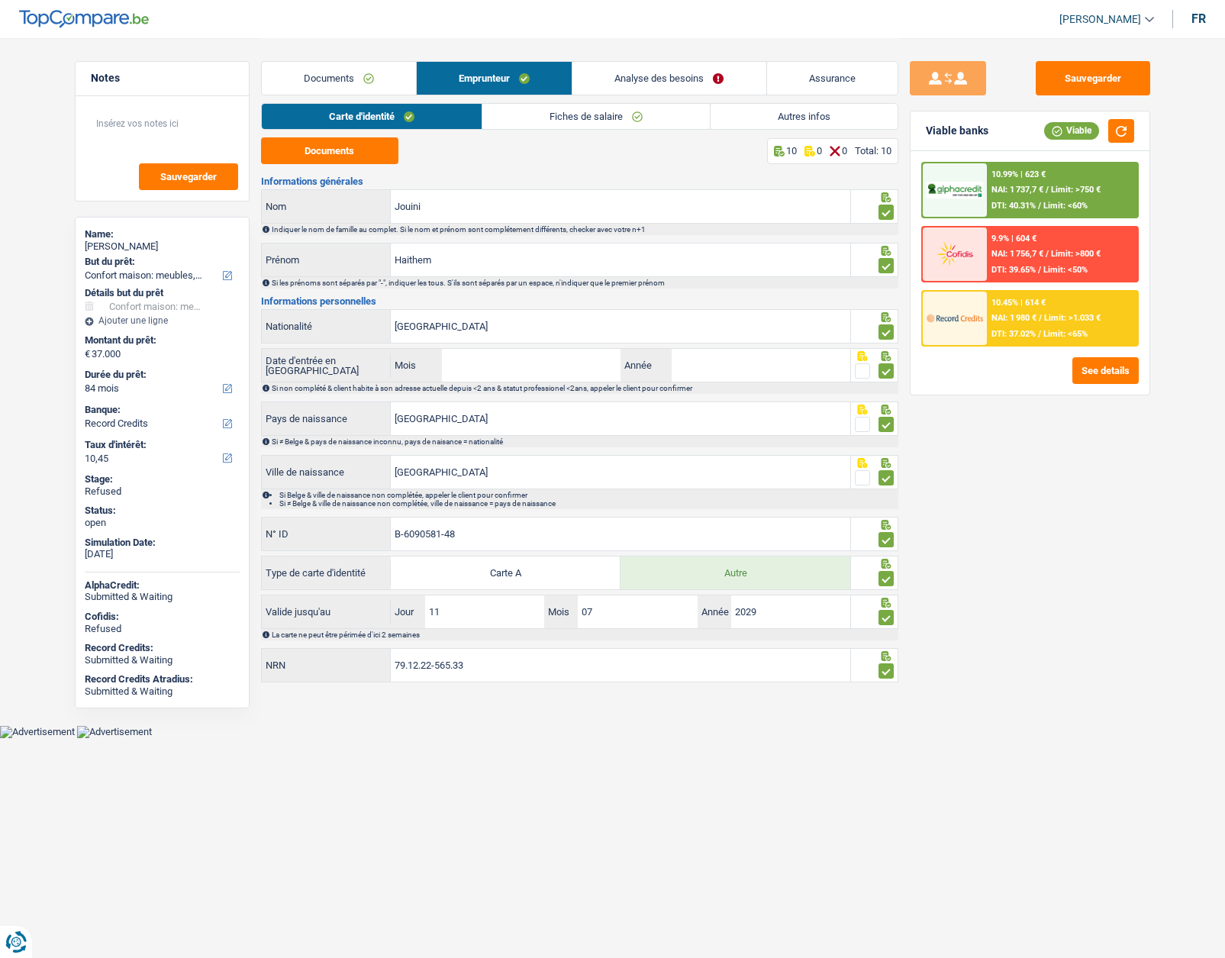
click at [530, 121] on link "Fiches de salaire" at bounding box center [595, 116] width 227 height 25
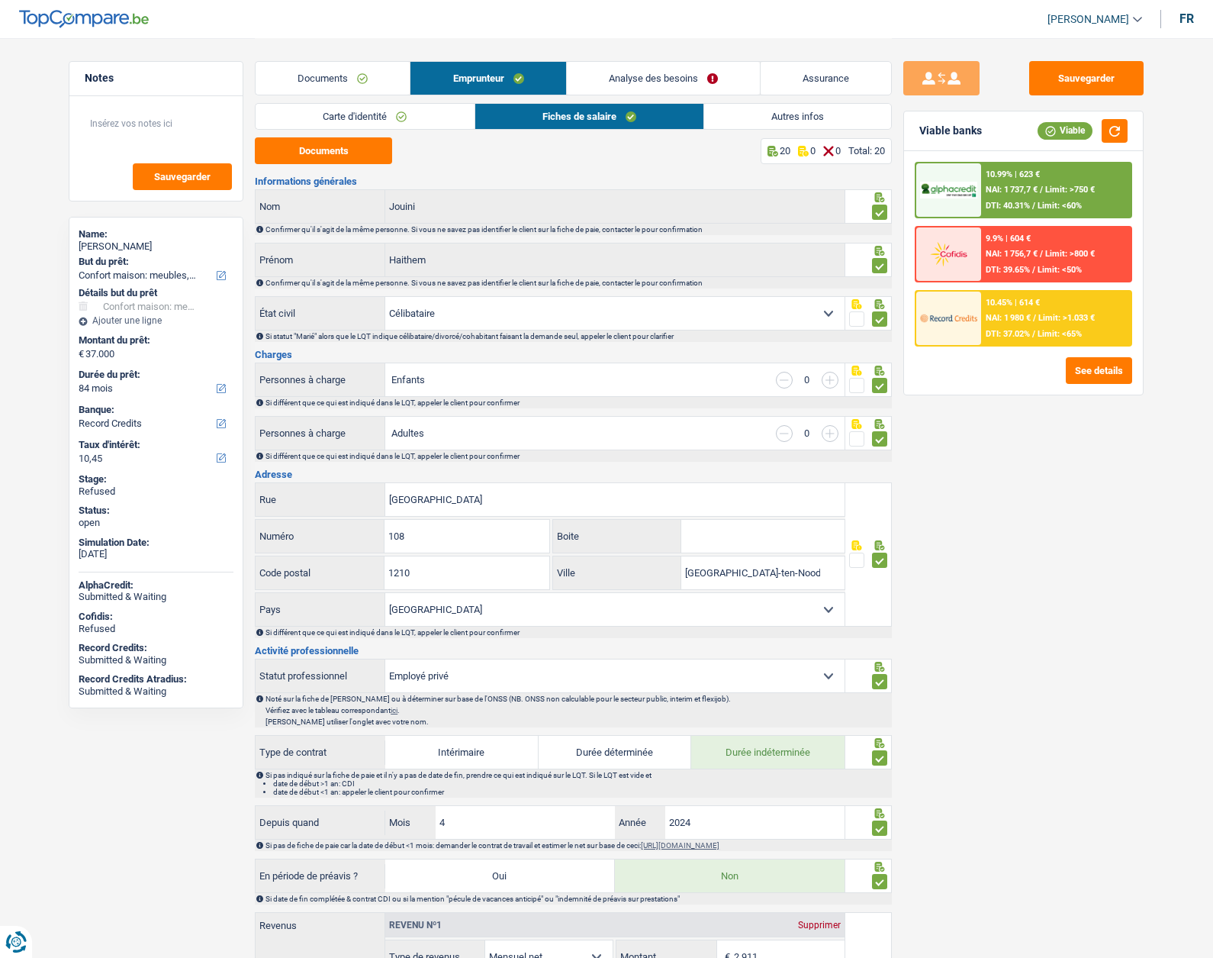
click at [743, 113] on link "Autres infos" at bounding box center [797, 116] width 187 height 25
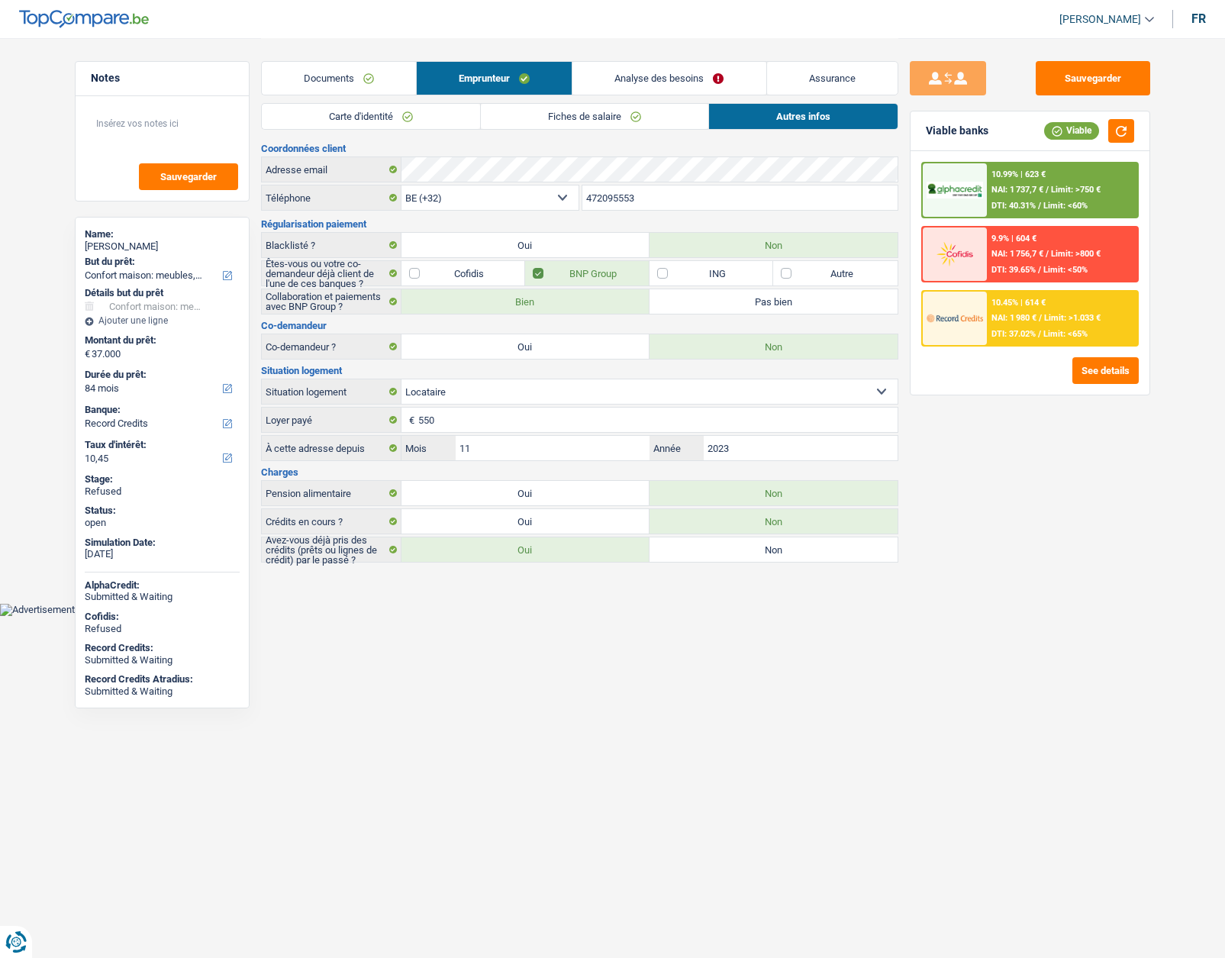
click at [368, 120] on link "Carte d'identité" at bounding box center [371, 116] width 218 height 25
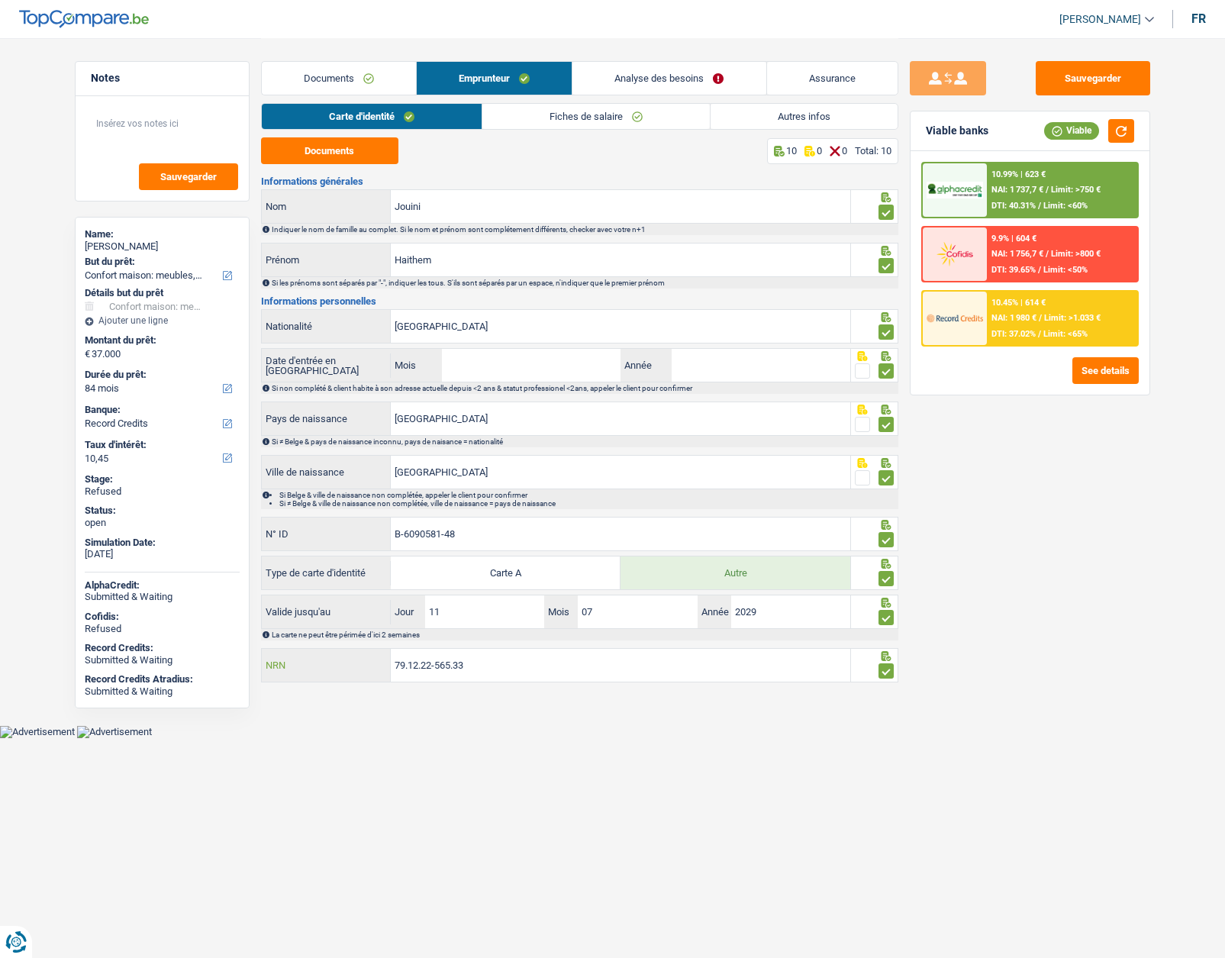
click at [437, 667] on input "79.12.22-565.33" at bounding box center [620, 665] width 459 height 33
click at [540, 661] on input "79.12.22-565.33" at bounding box center [620, 665] width 459 height 33
click at [535, 658] on input "79.12.22-565.33" at bounding box center [620, 665] width 459 height 33
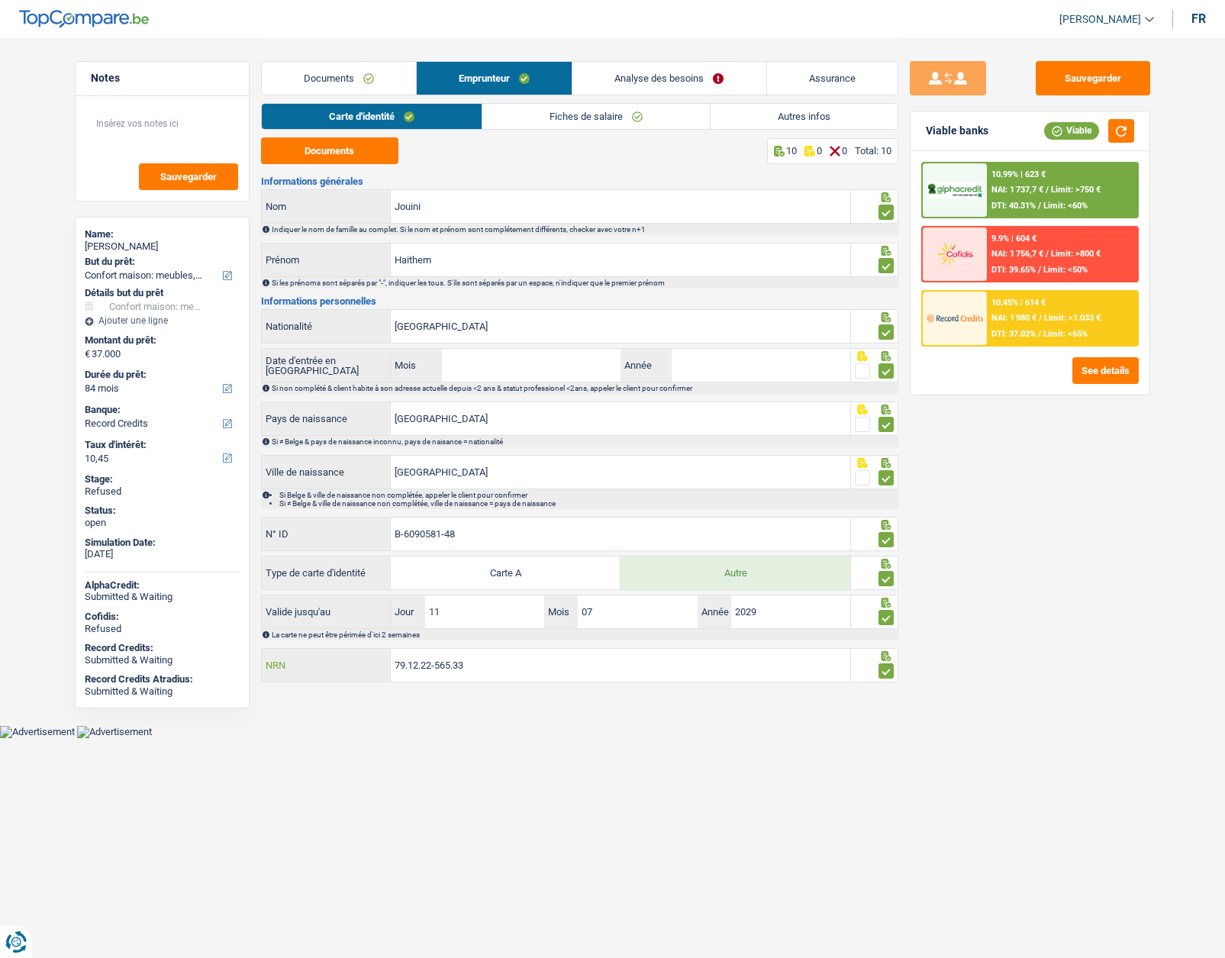
click at [535, 658] on input "79.12.22-565.33" at bounding box center [620, 665] width 459 height 33
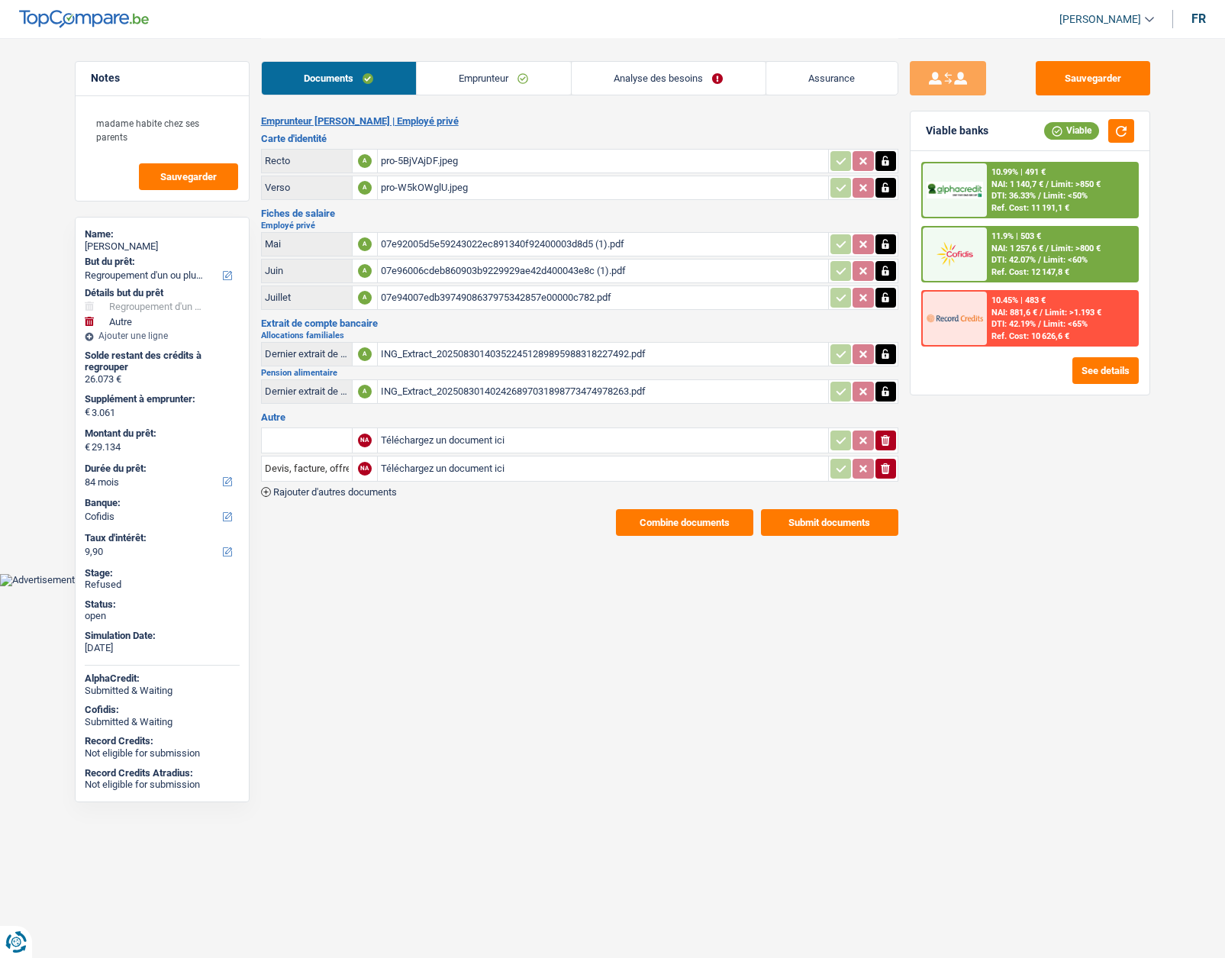
select select "refinancing"
select select "other"
select select "84"
select select "cofidis"
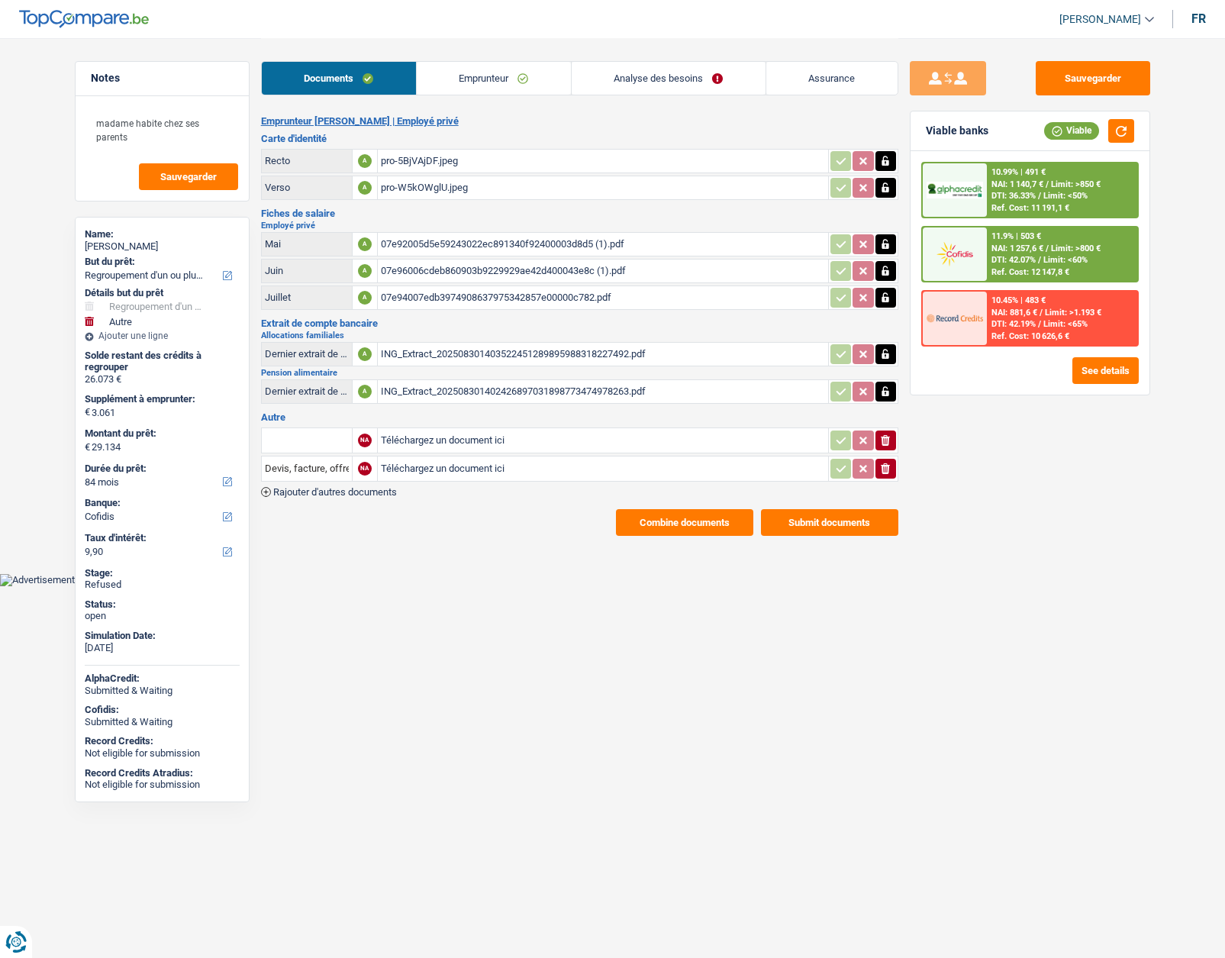
select select "84"
select select "48"
select select "refinancing"
select select "yes"
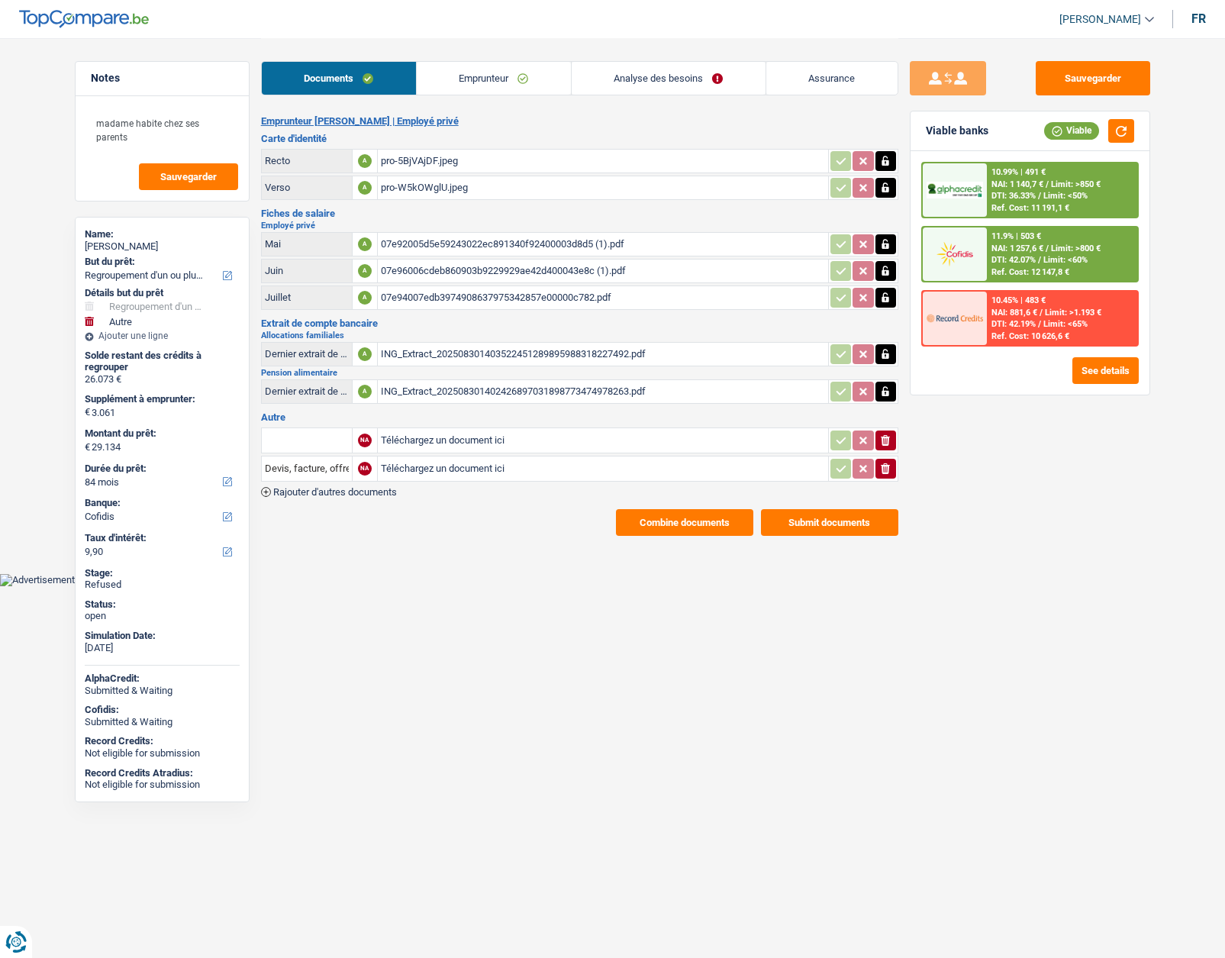
select select "other"
select select "false"
select select "84"
click at [452, 82] on link "Emprunteur" at bounding box center [494, 78] width 154 height 33
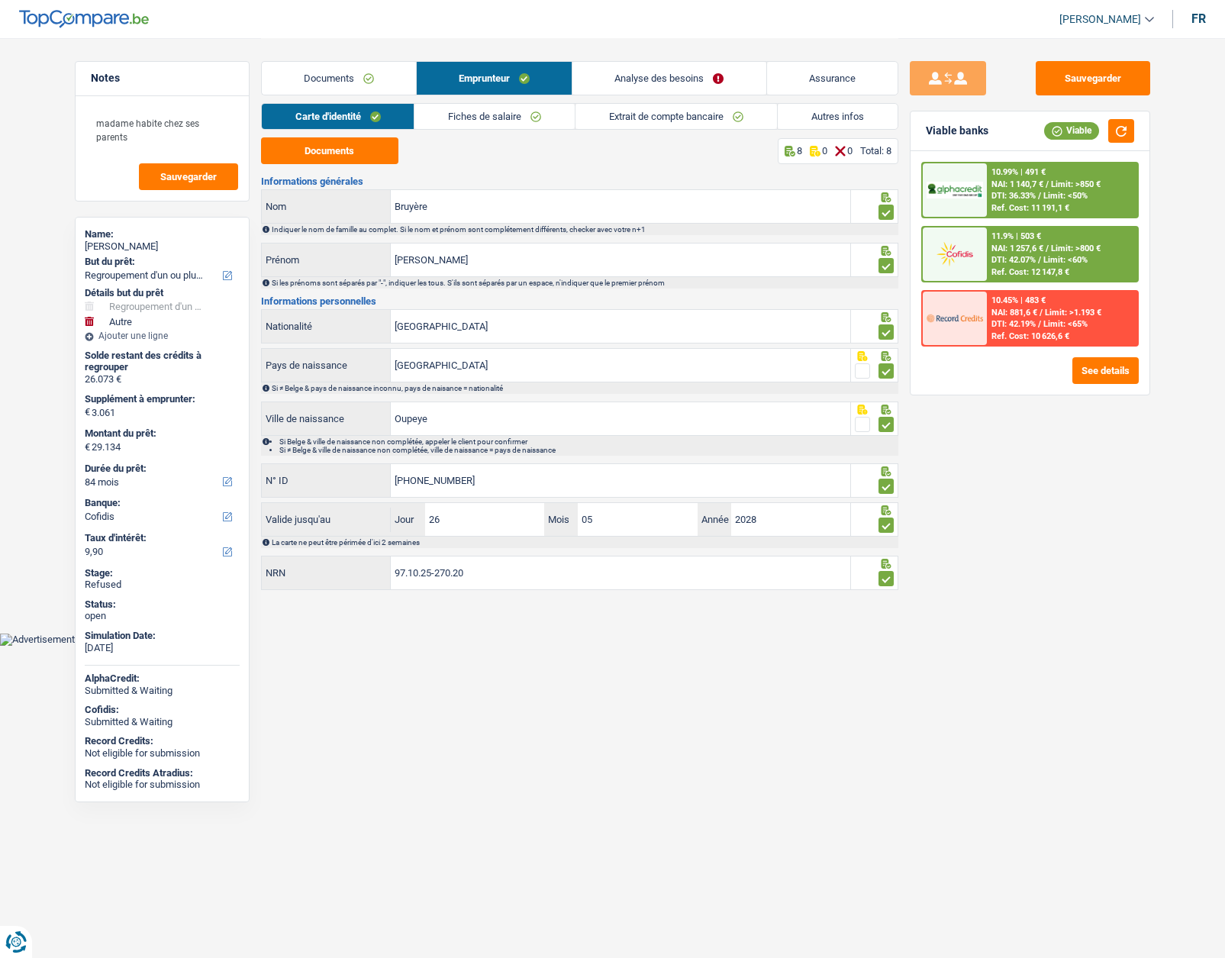
click at [662, 79] on link "Analyse des besoins" at bounding box center [668, 78] width 193 height 33
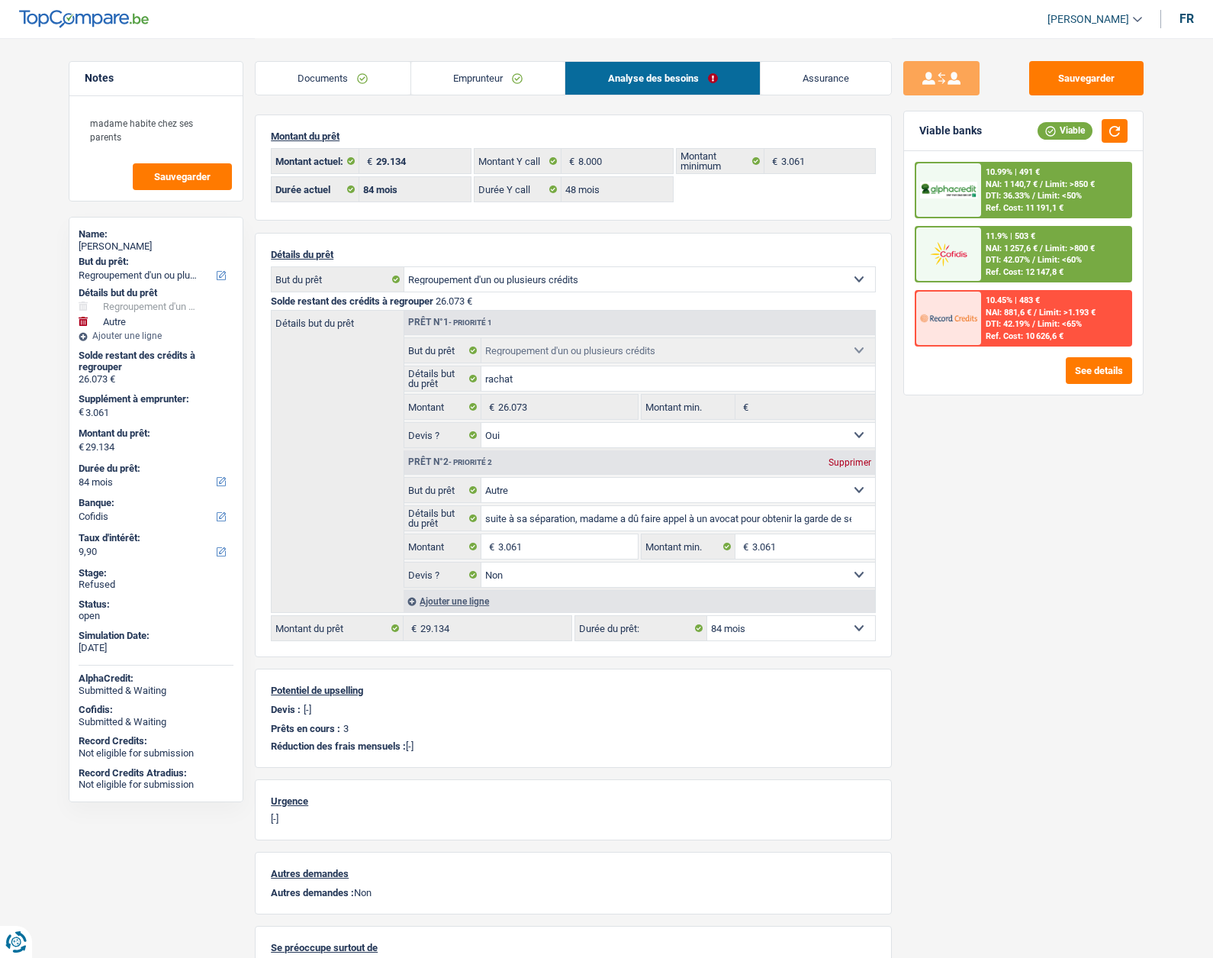
click at [474, 82] on link "Emprunteur" at bounding box center [488, 78] width 154 height 33
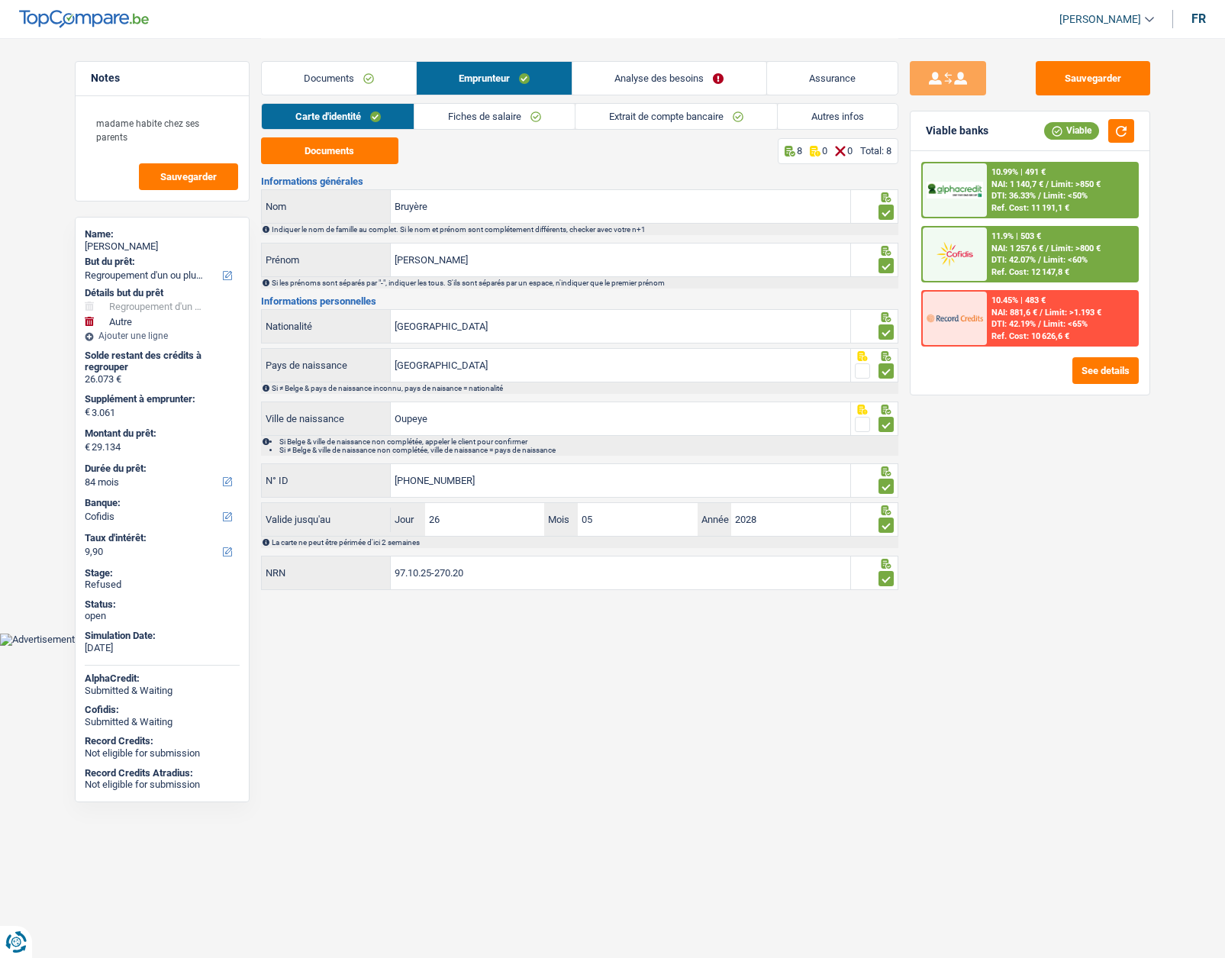
click at [474, 114] on link "Fiches de salaire" at bounding box center [494, 116] width 160 height 25
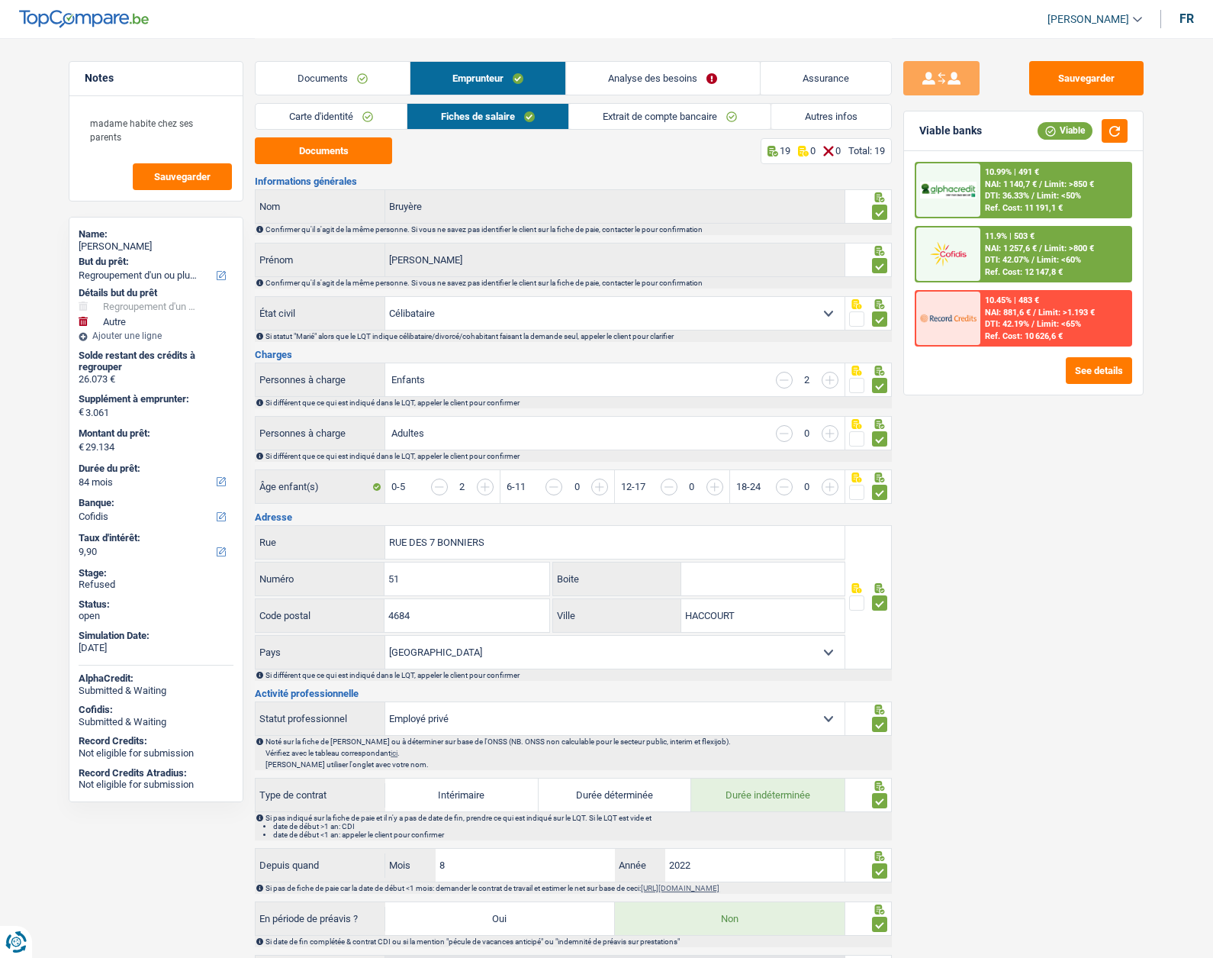
click at [804, 118] on link "Autres infos" at bounding box center [832, 116] width 120 height 25
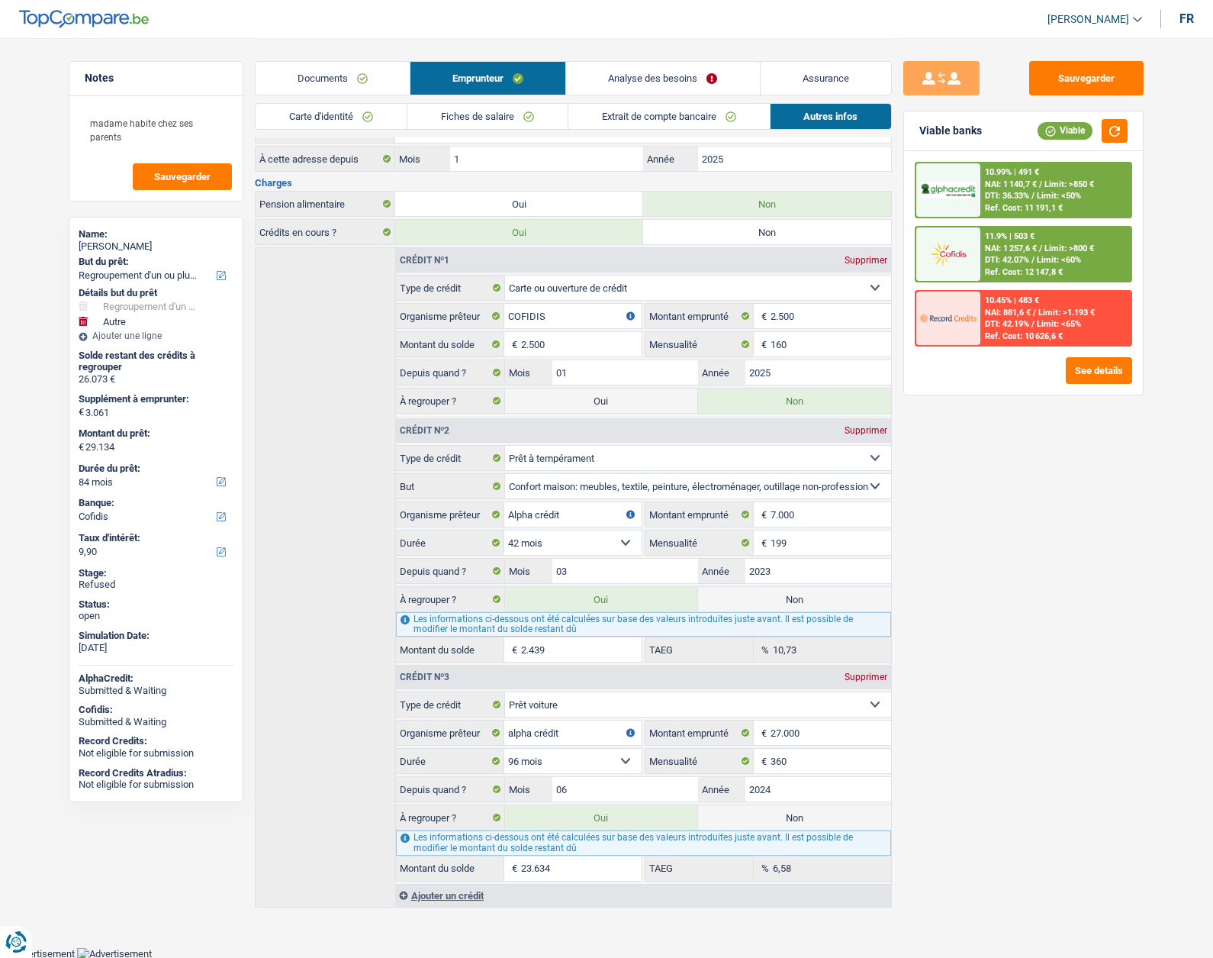
scroll to position [291, 0]
click at [723, 597] on label "Non" at bounding box center [794, 597] width 193 height 24
click at [723, 597] on input "Non" at bounding box center [794, 597] width 193 height 24
radio input "true"
type input "26.695"
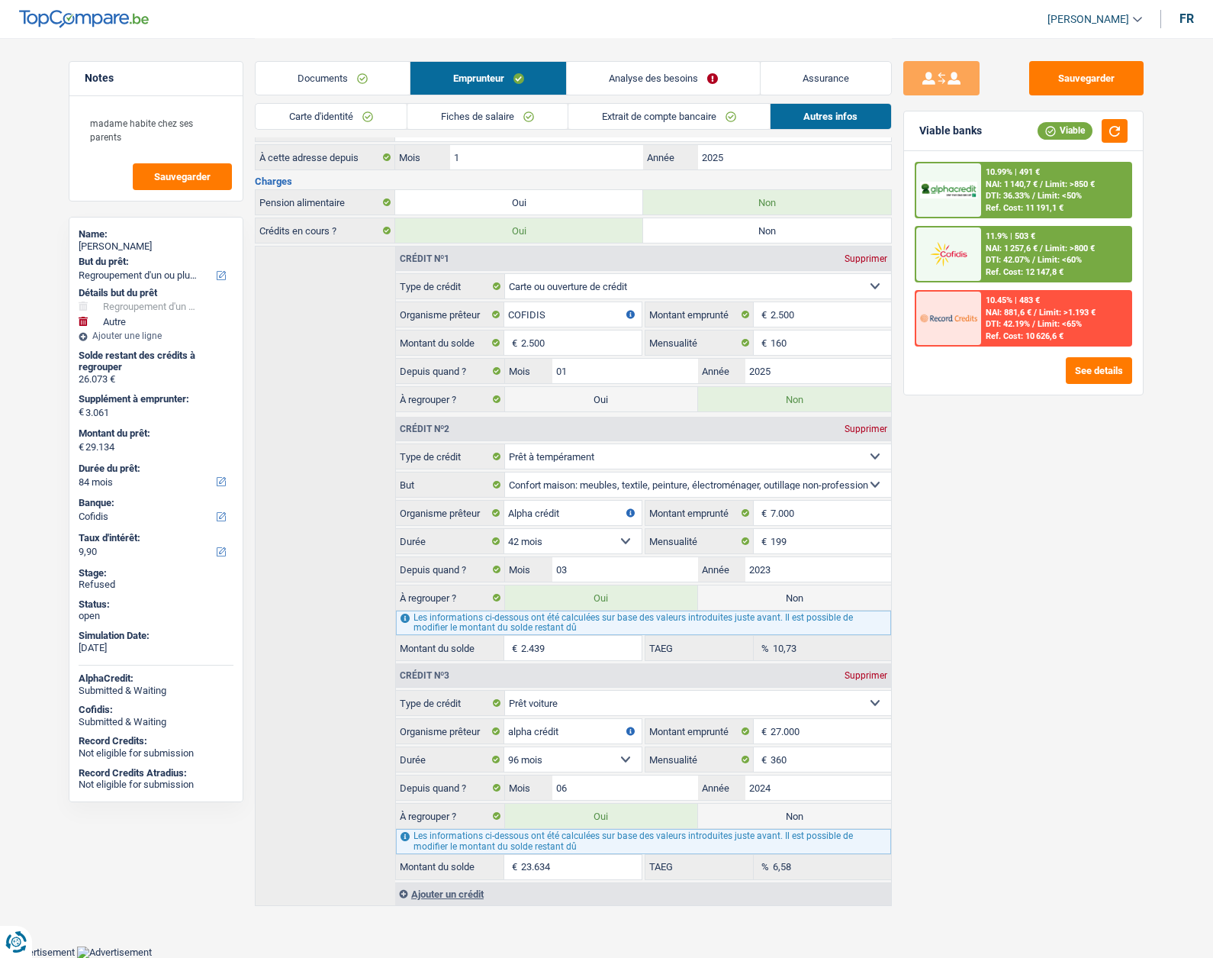
select select "120"
radio input "false"
click at [796, 817] on label "Non" at bounding box center [794, 816] width 193 height 24
click at [796, 817] on input "Non" at bounding box center [794, 816] width 193 height 24
radio input "true"
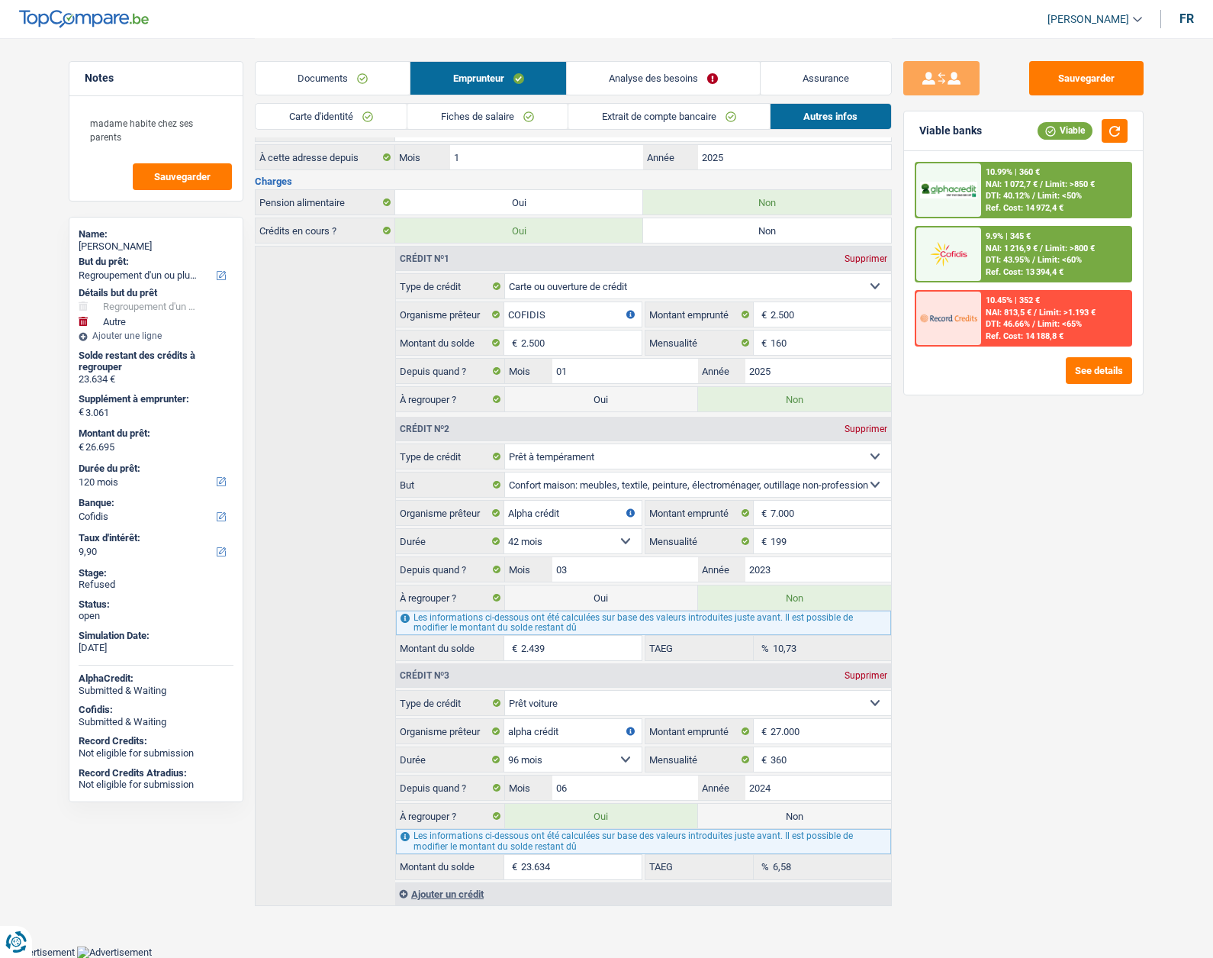
select select "other"
select select "30"
radio input "false"
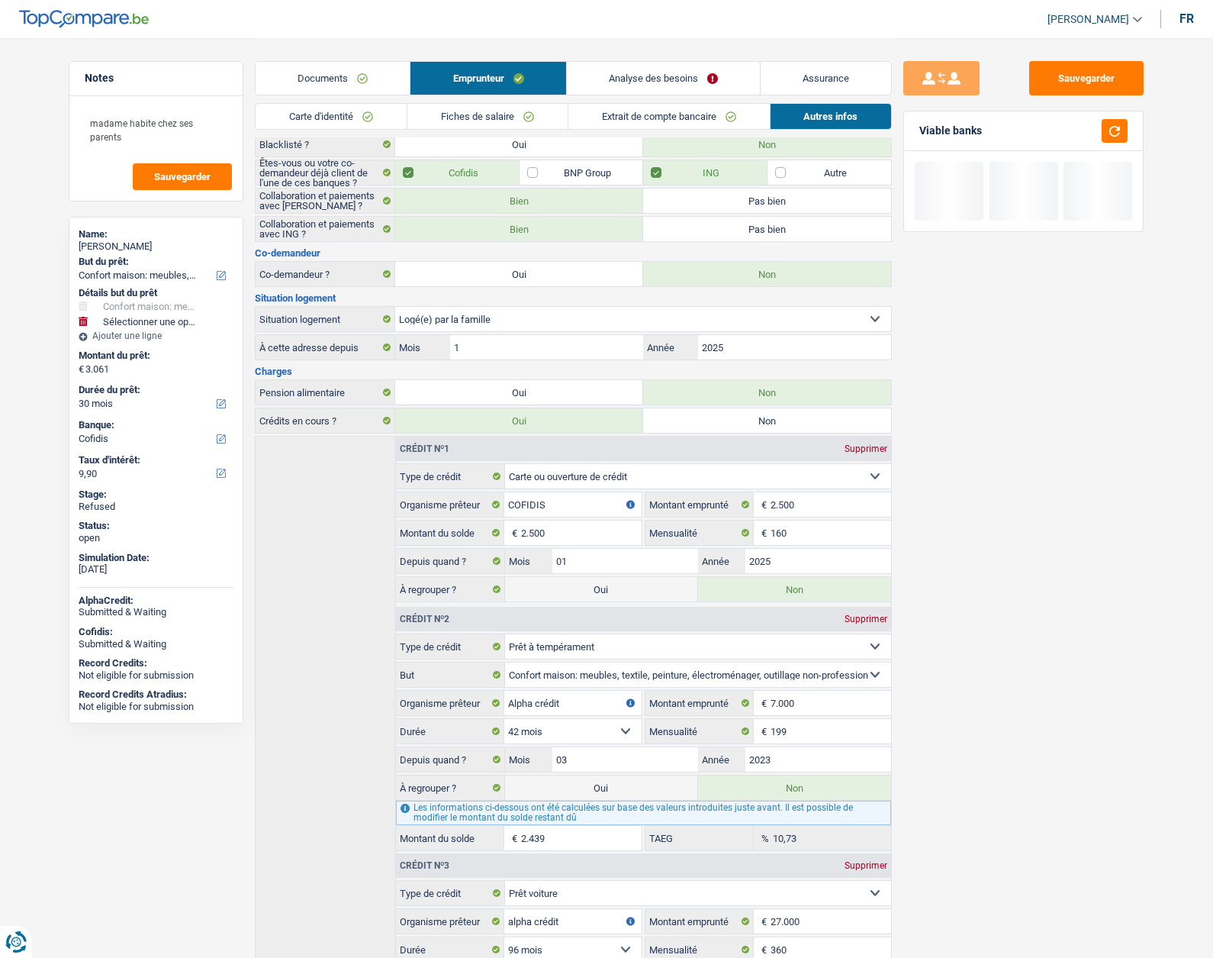
scroll to position [0, 0]
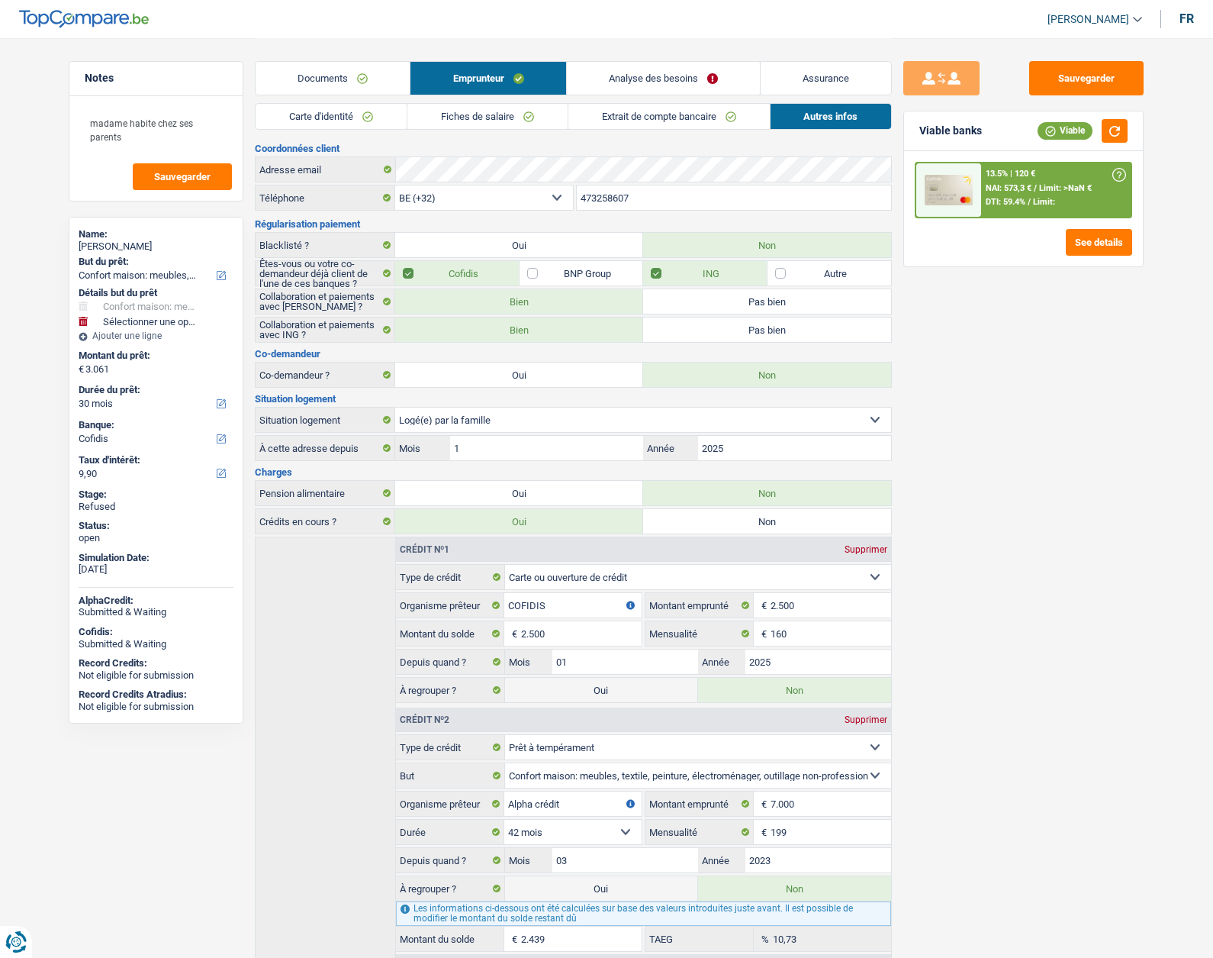
click at [650, 74] on link "Analyse des besoins" at bounding box center [663, 78] width 193 height 33
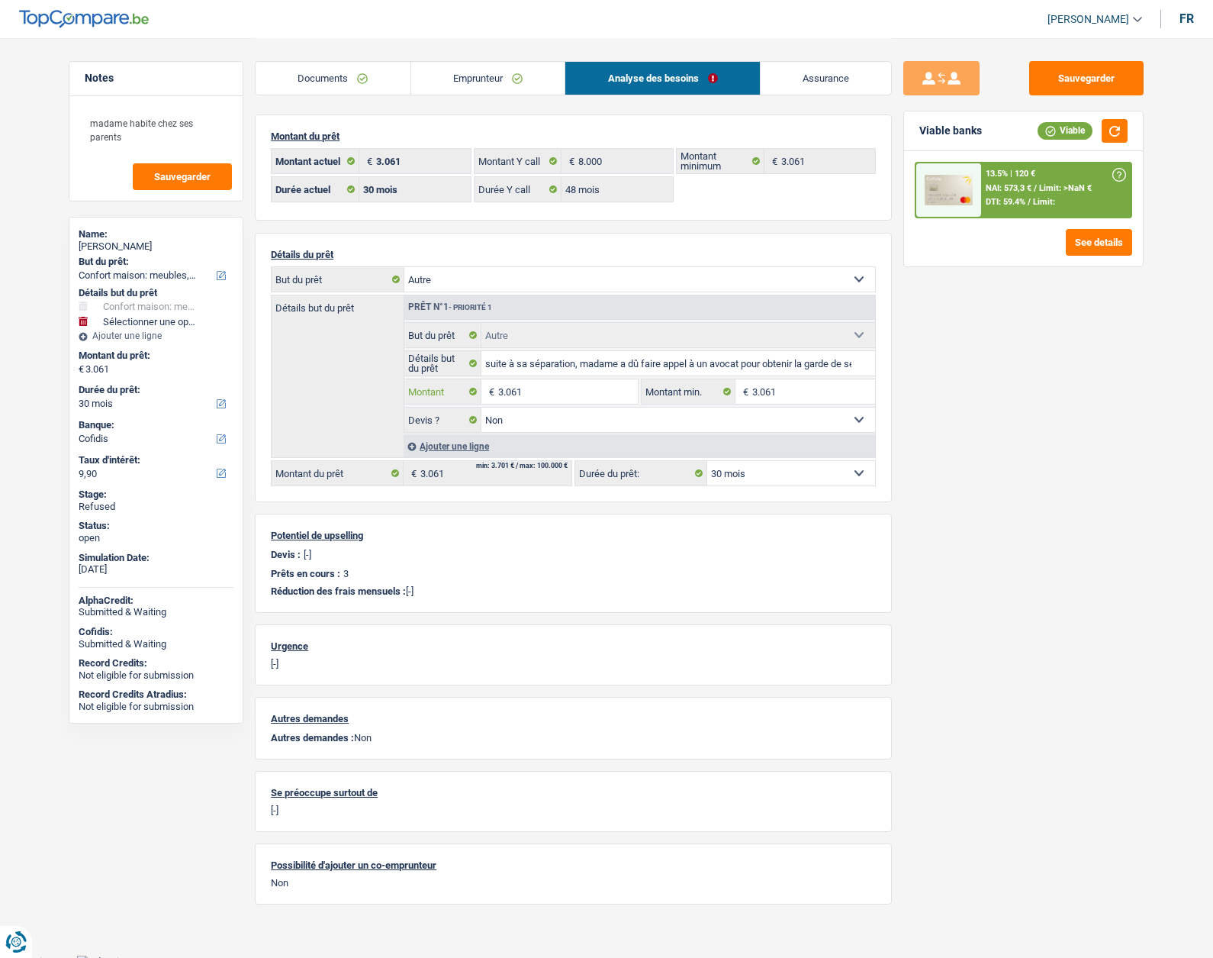
click at [530, 393] on input "3.061" at bounding box center [568, 391] width 140 height 24
type input "7"
select select
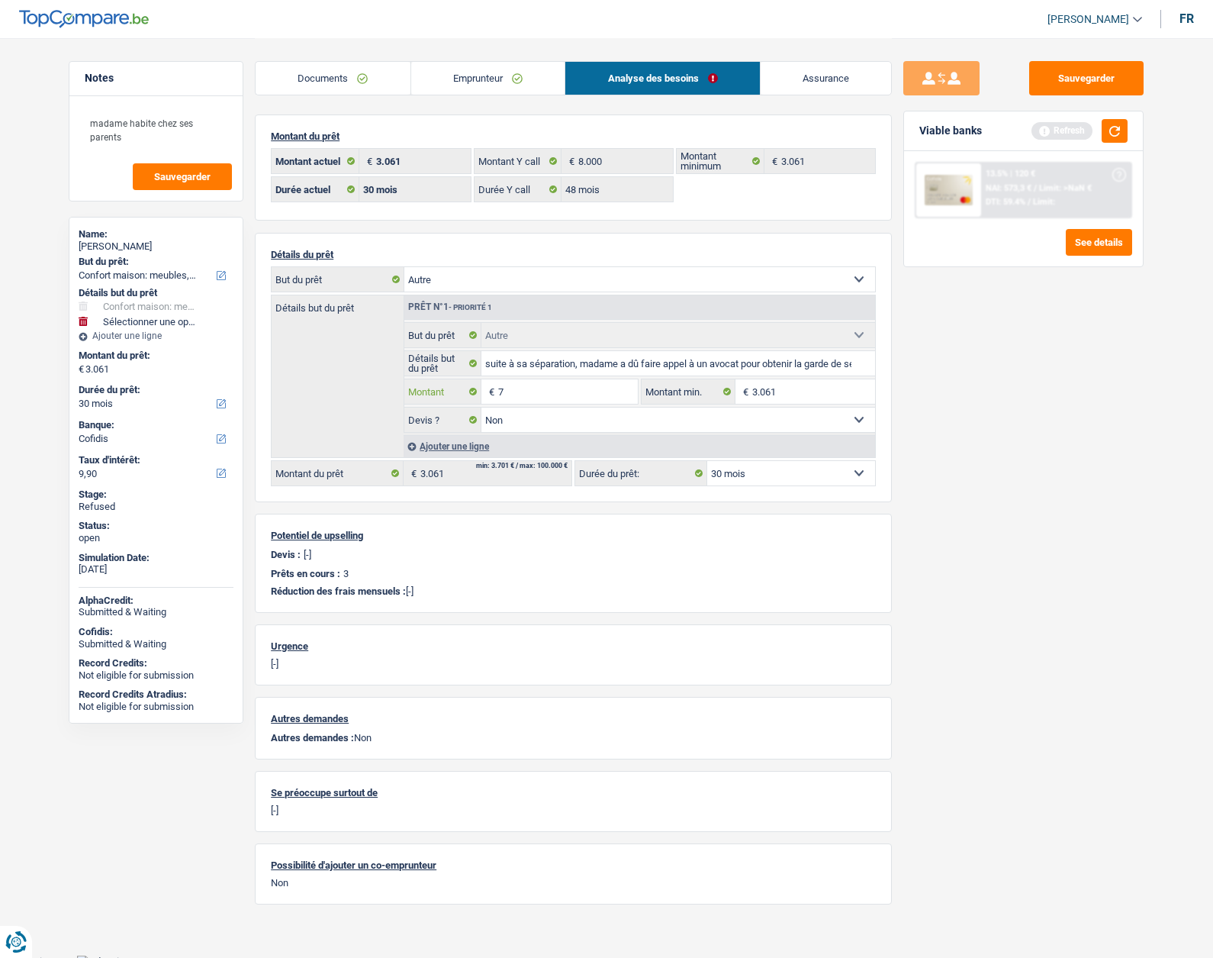
type input "75"
select select
type input "750"
select select
type input "7.500"
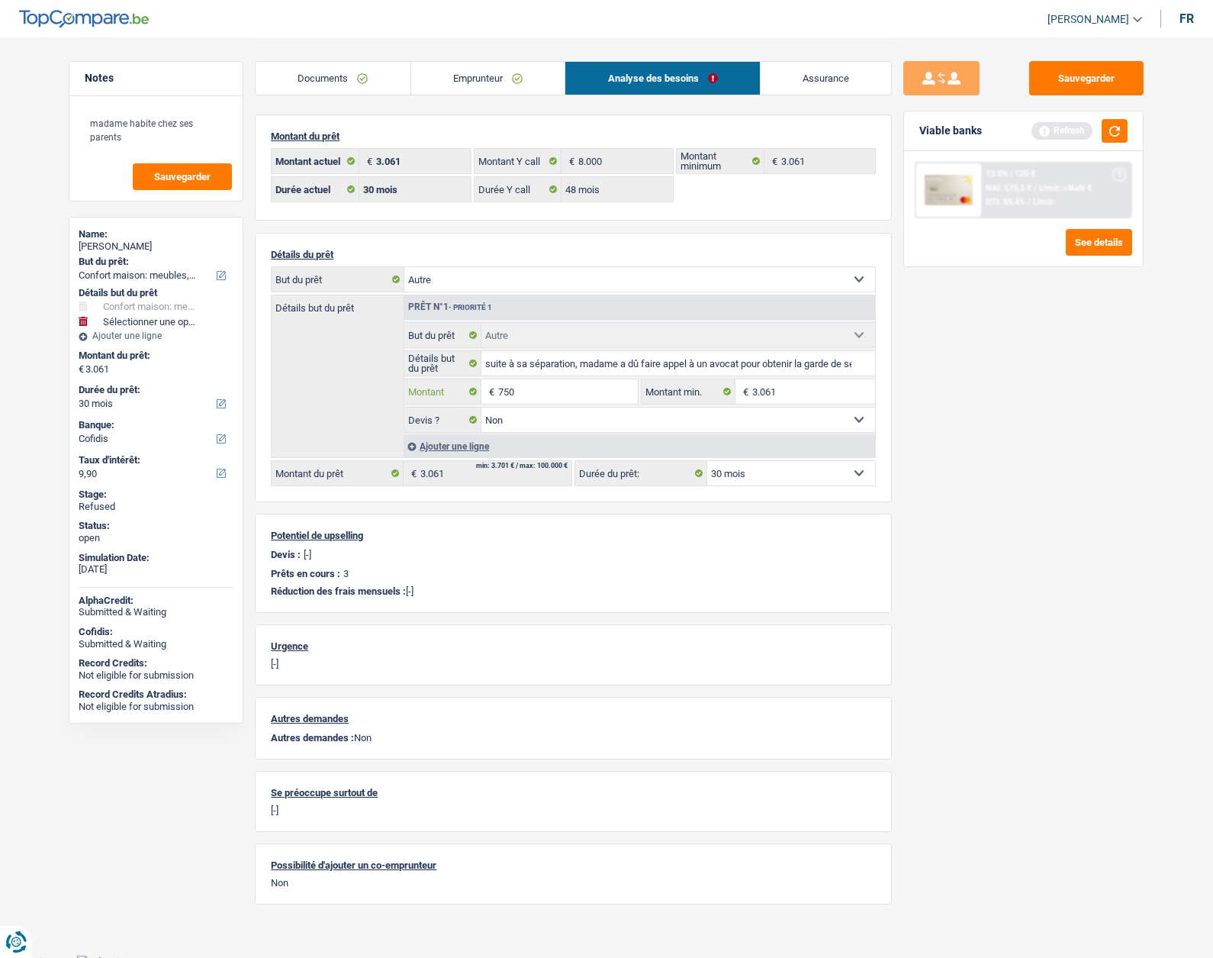
select select
type input "7.500"
select select "42"
type input "7.500"
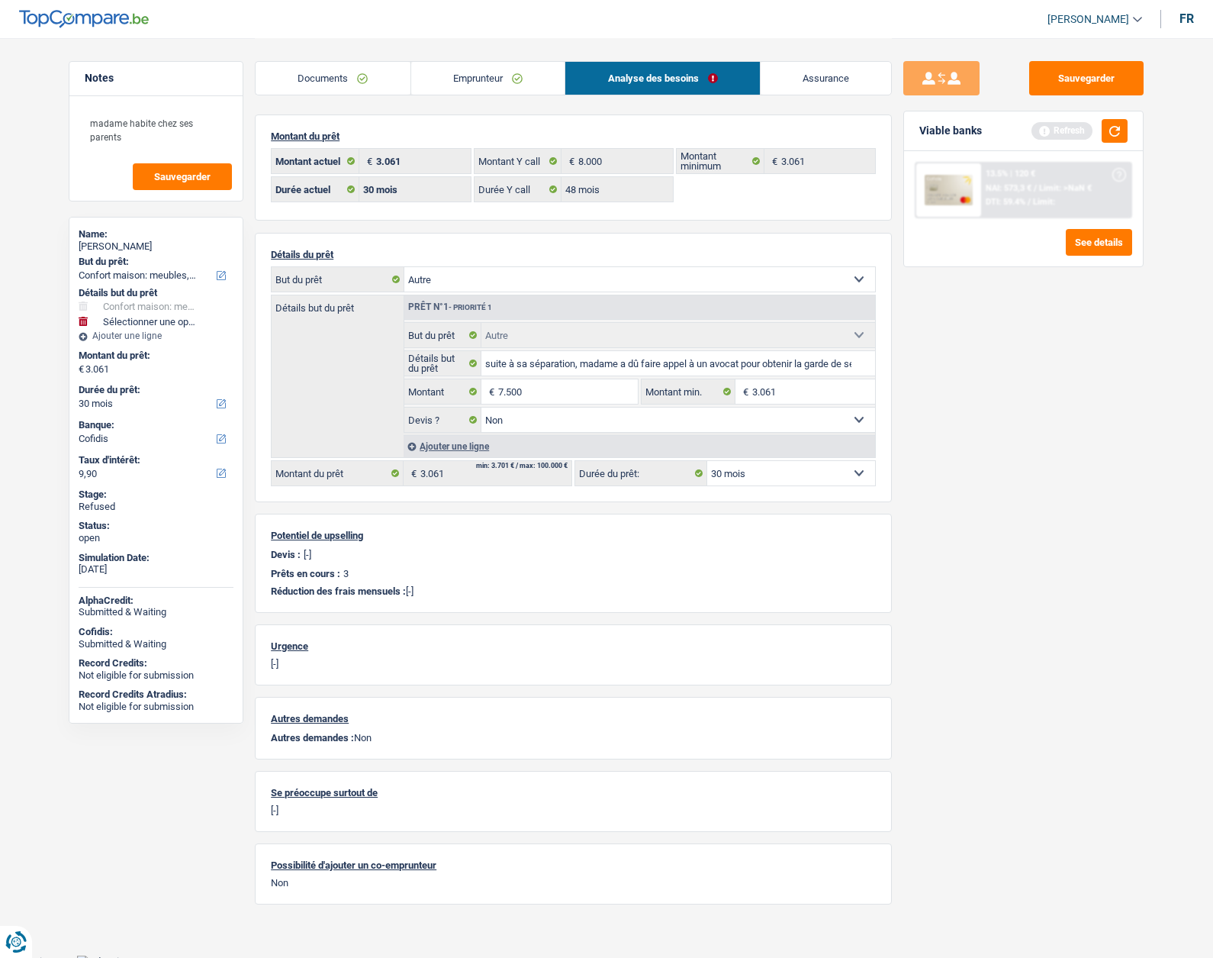
type input "7.500"
select select "42"
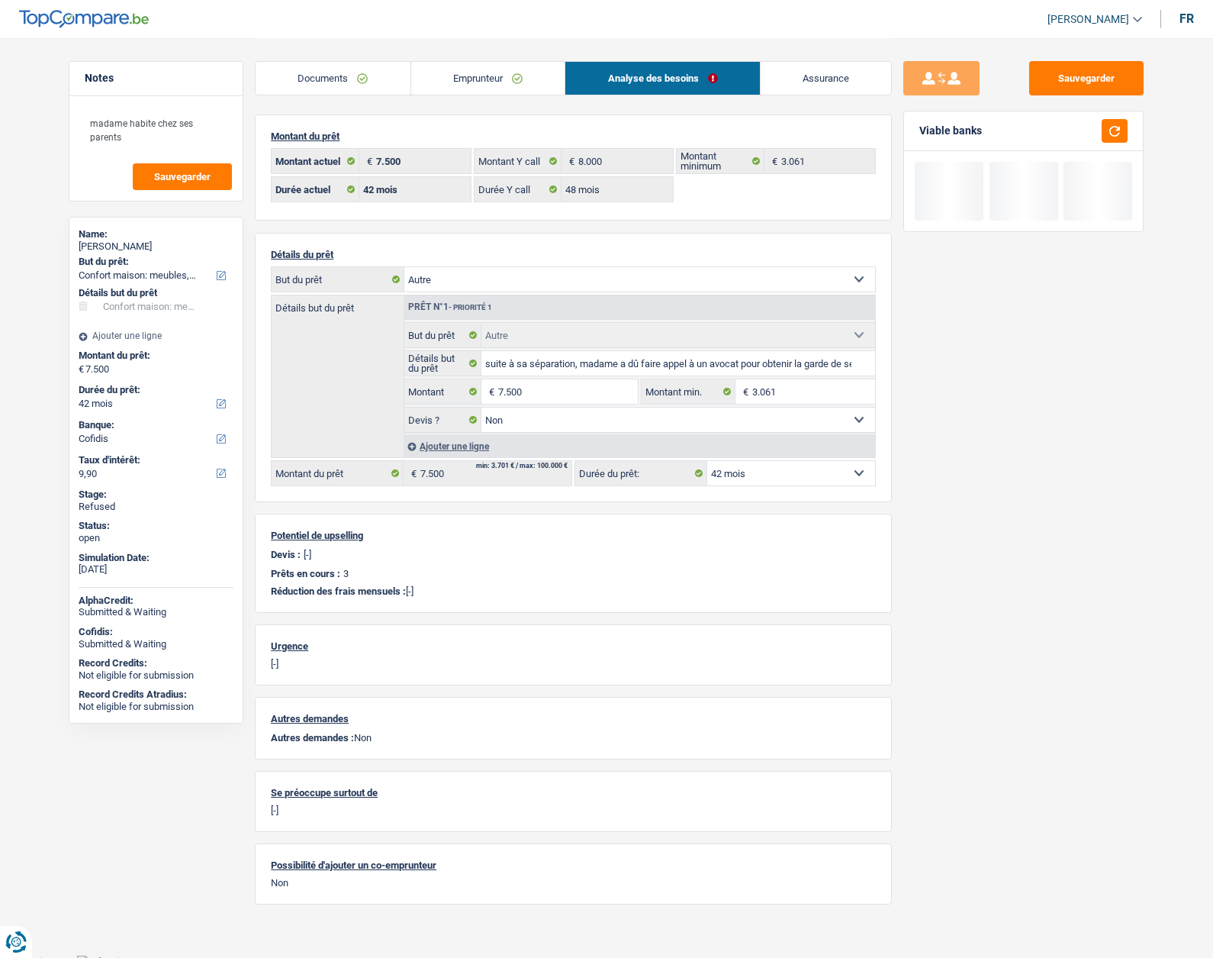
click at [959, 489] on div "Sauvegarder Viable banks" at bounding box center [1023, 497] width 263 height 872
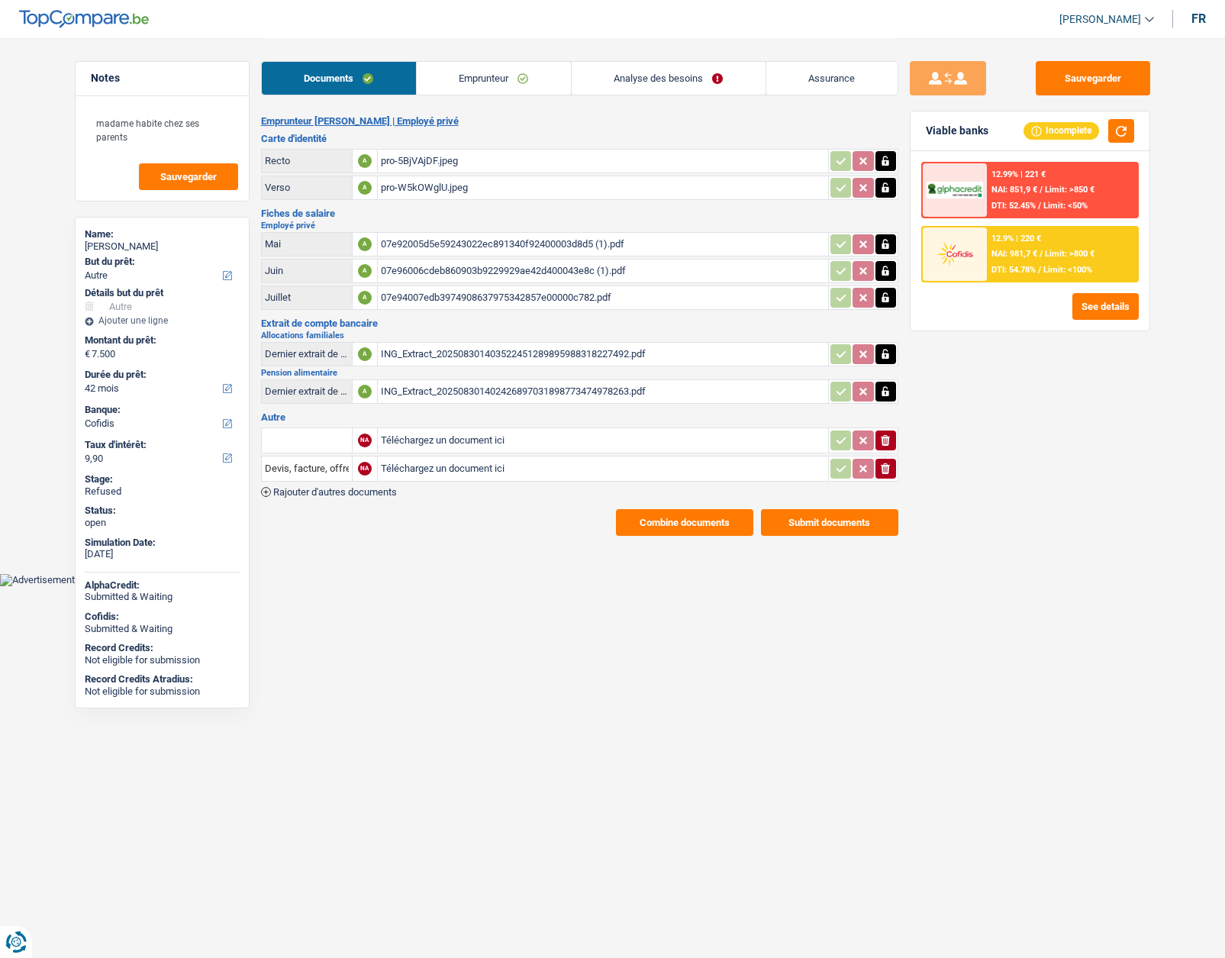
select select "other"
select select "42"
select select "cofidis"
select select "32"
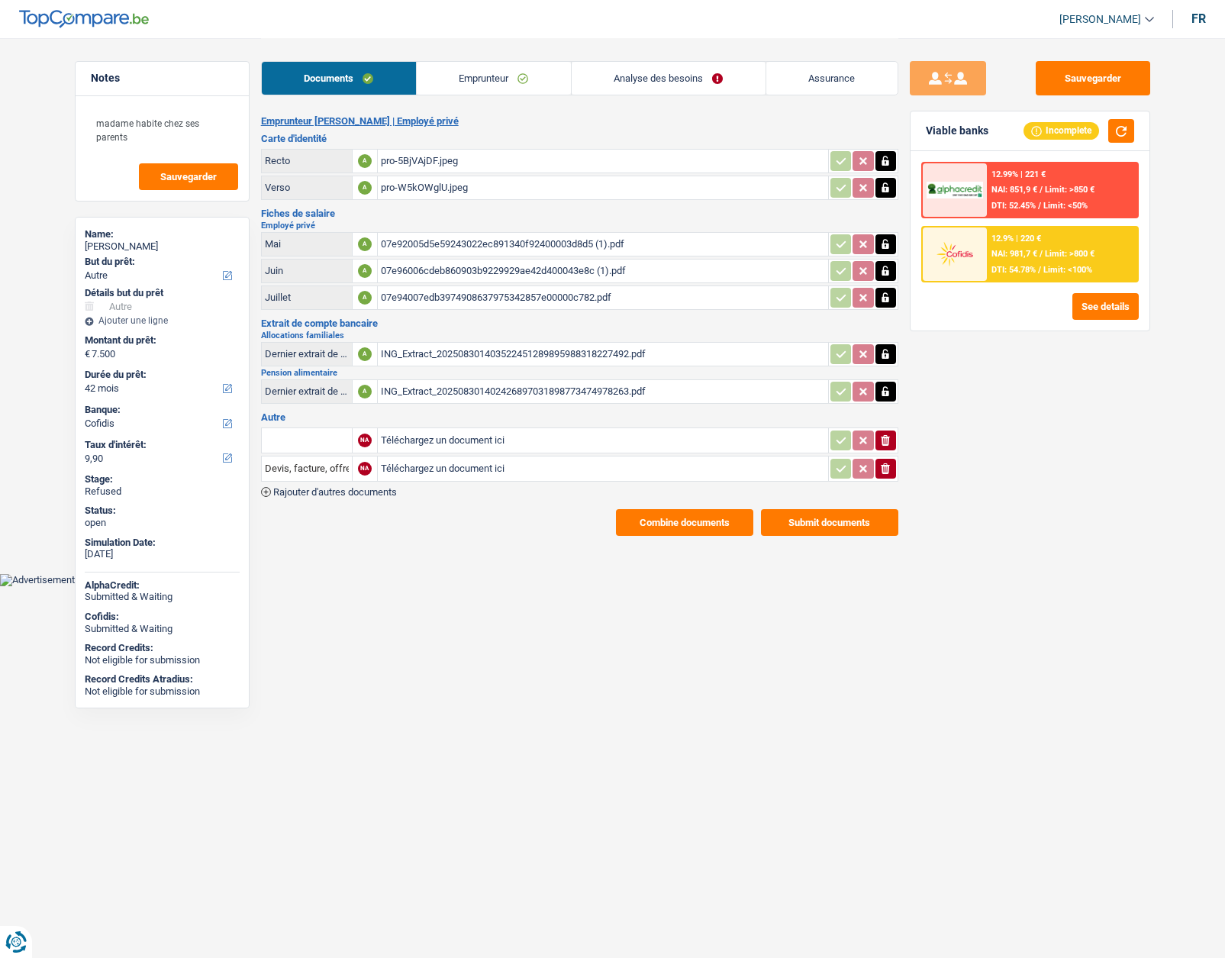
select select "liveWithParents"
select select "cardOrCredit"
select select "personalLoan"
select select "homeFurnishingOrRelocation"
select select "42"
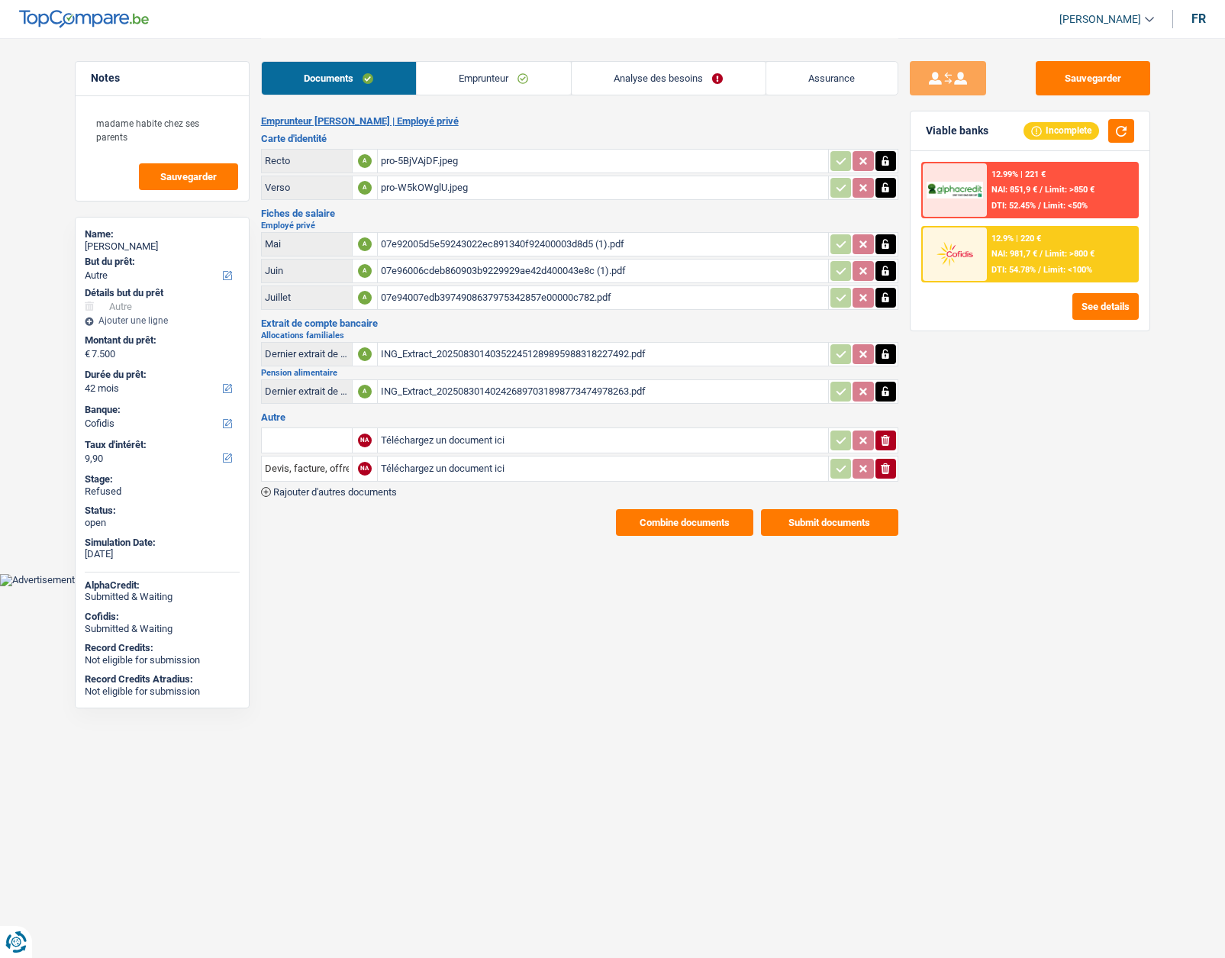
select select "carLoan"
select select "96"
click at [624, 71] on link "Analyse des besoins" at bounding box center [669, 78] width 194 height 33
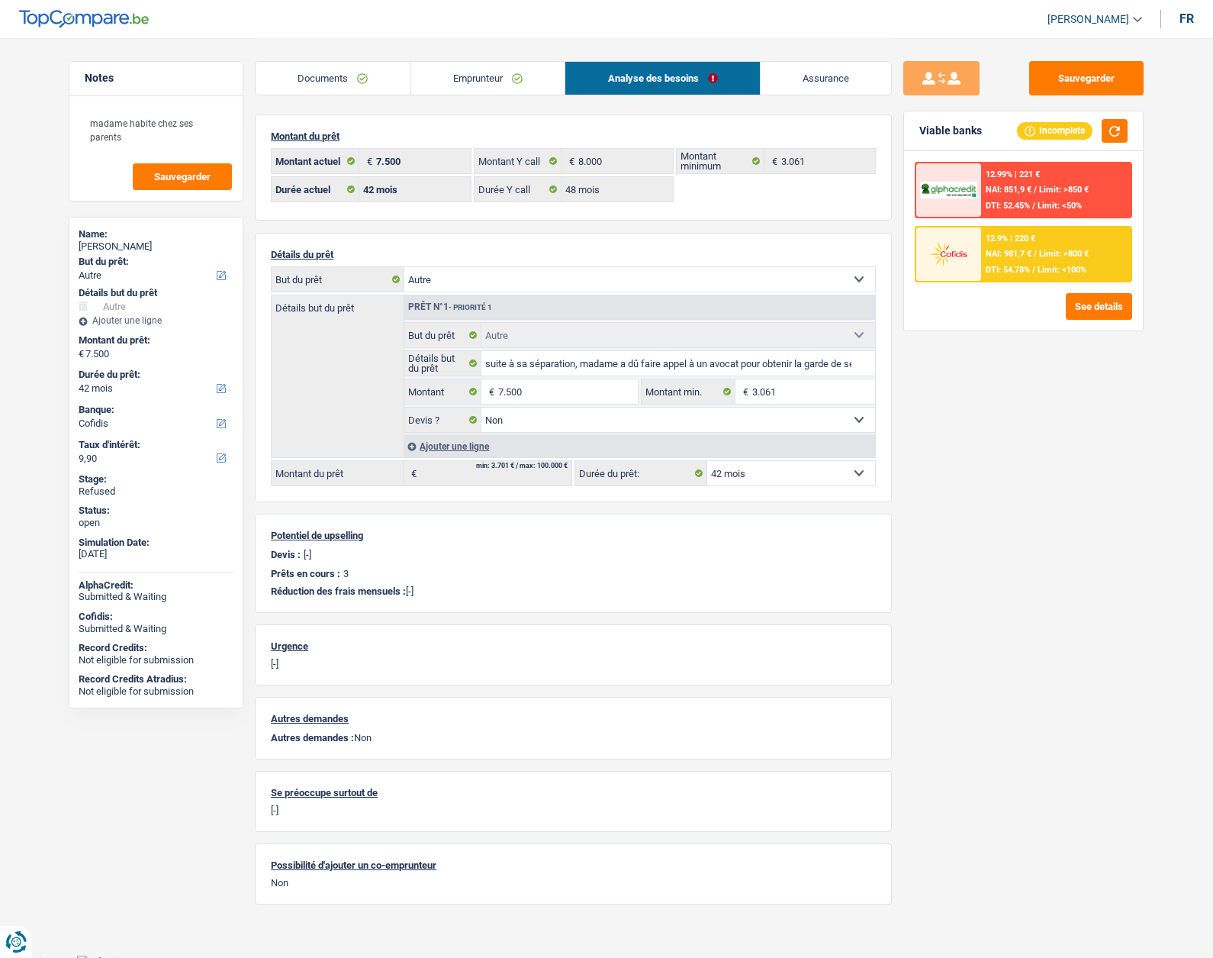
click at [369, 74] on link "Documents" at bounding box center [333, 78] width 155 height 33
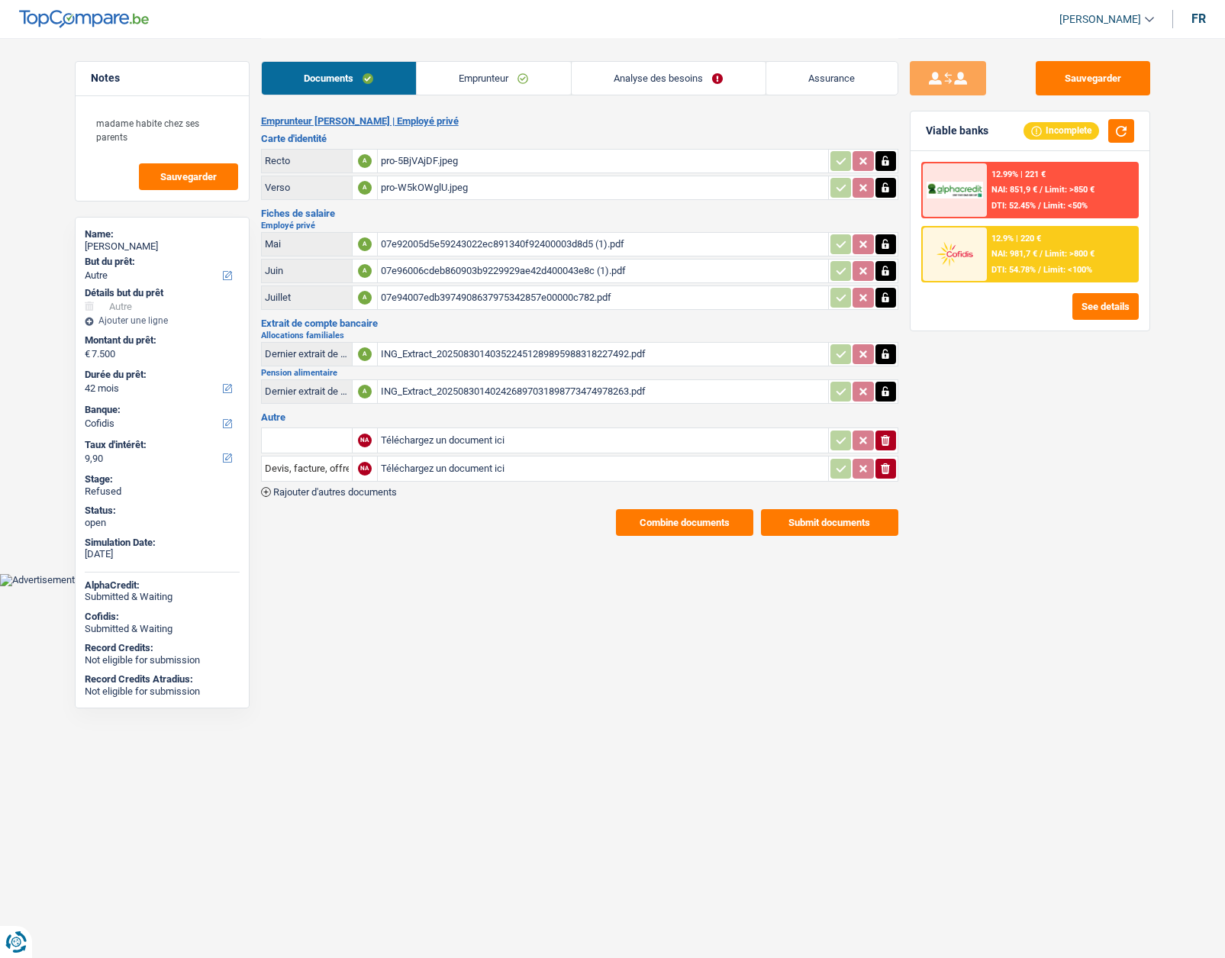
click at [447, 76] on link "Emprunteur" at bounding box center [494, 78] width 154 height 33
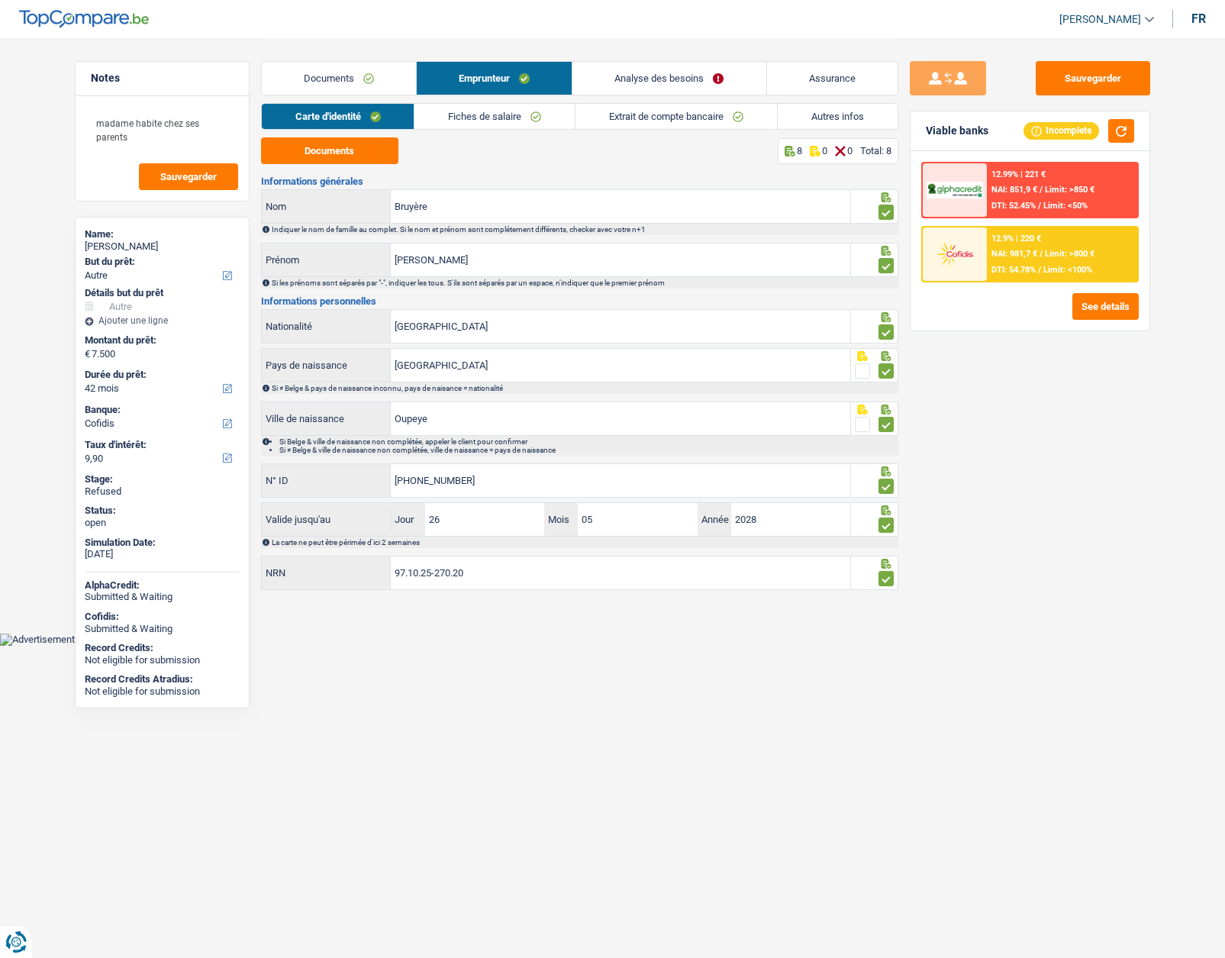
click at [863, 125] on link "Autres infos" at bounding box center [838, 116] width 120 height 25
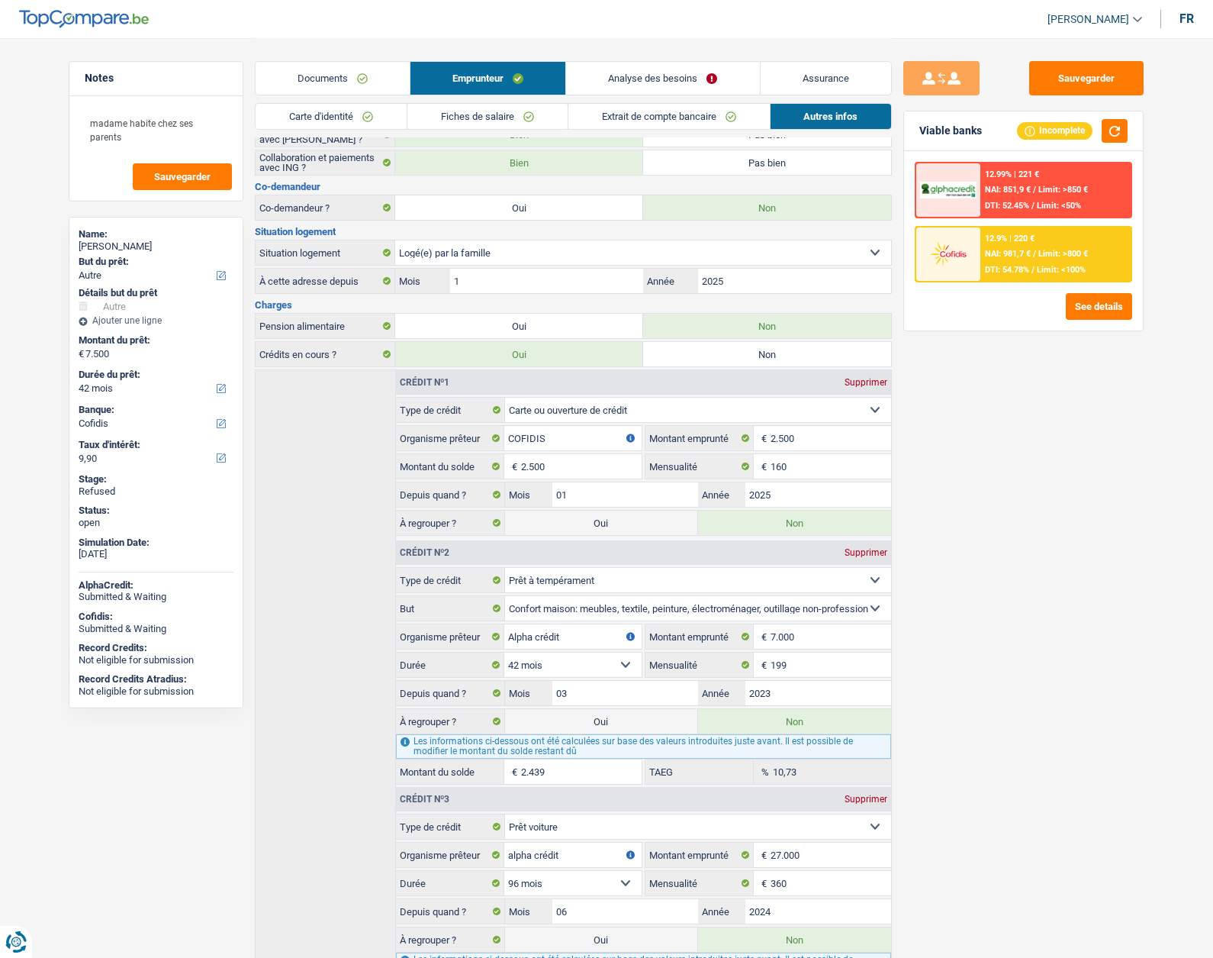
scroll to position [291, 0]
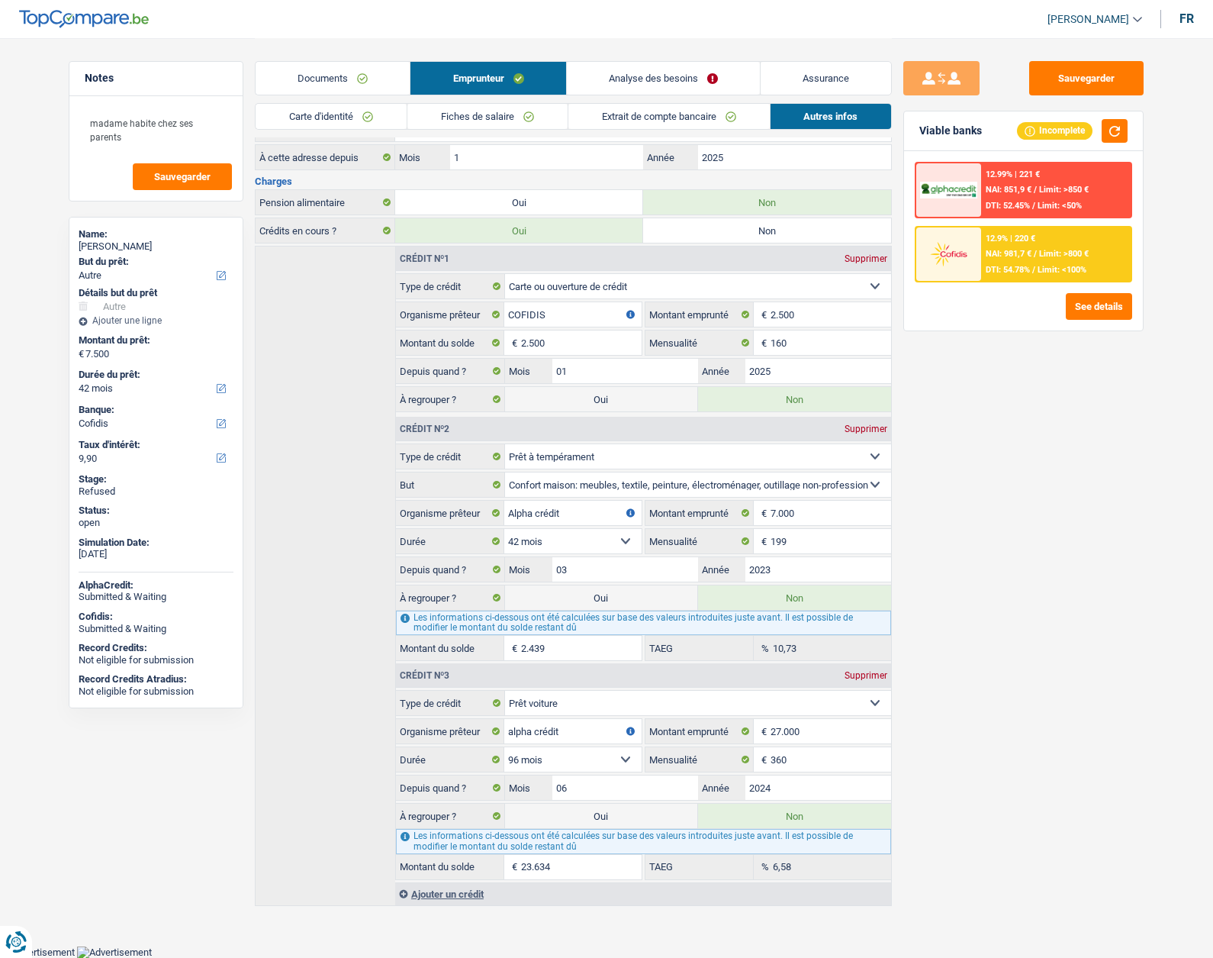
click at [576, 593] on label "Oui" at bounding box center [601, 597] width 193 height 24
click at [576, 593] on input "Oui" at bounding box center [601, 597] width 193 height 24
radio input "true"
type input "9.939"
radio input "false"
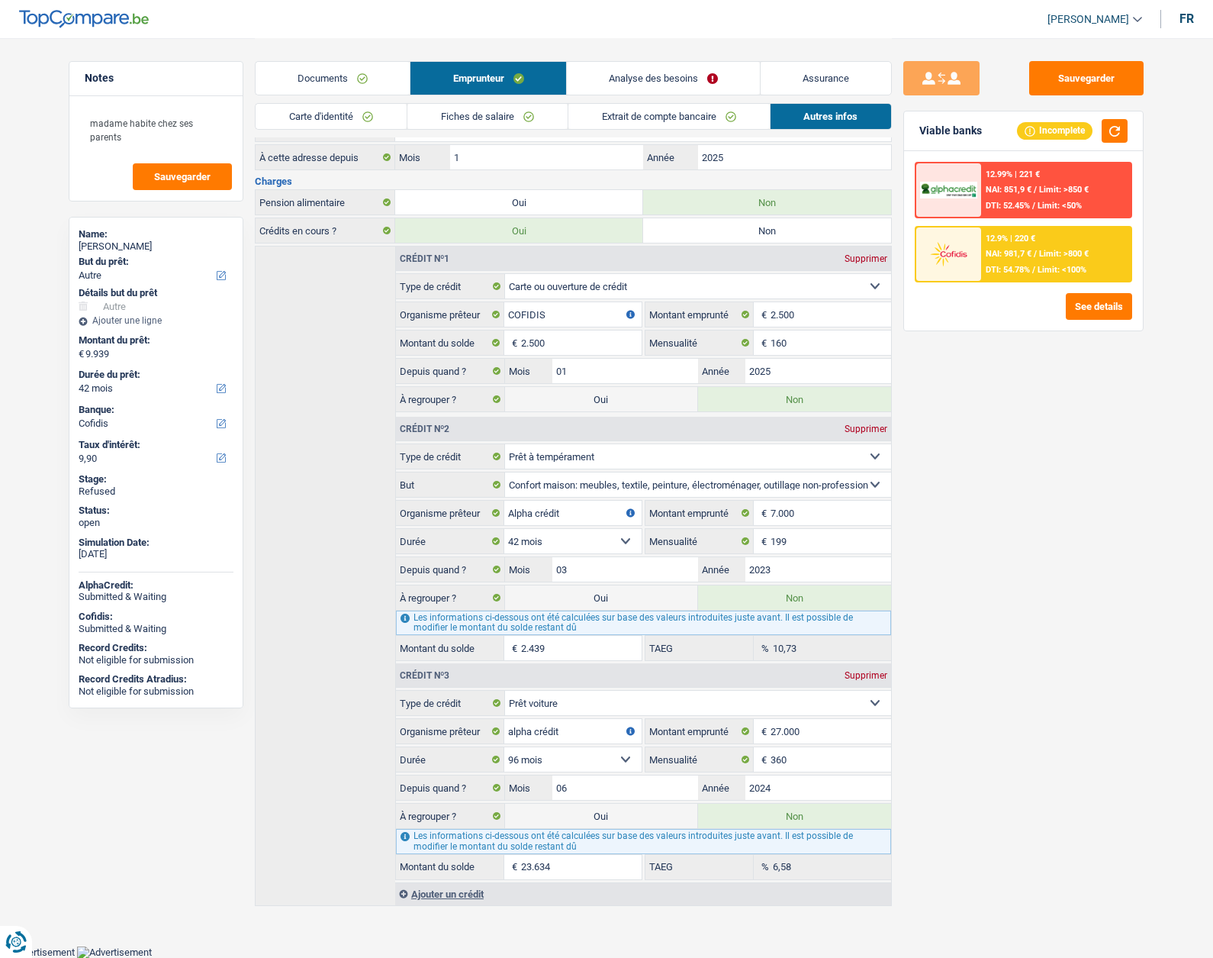
select select "refinancing"
select select "48"
select select "other"
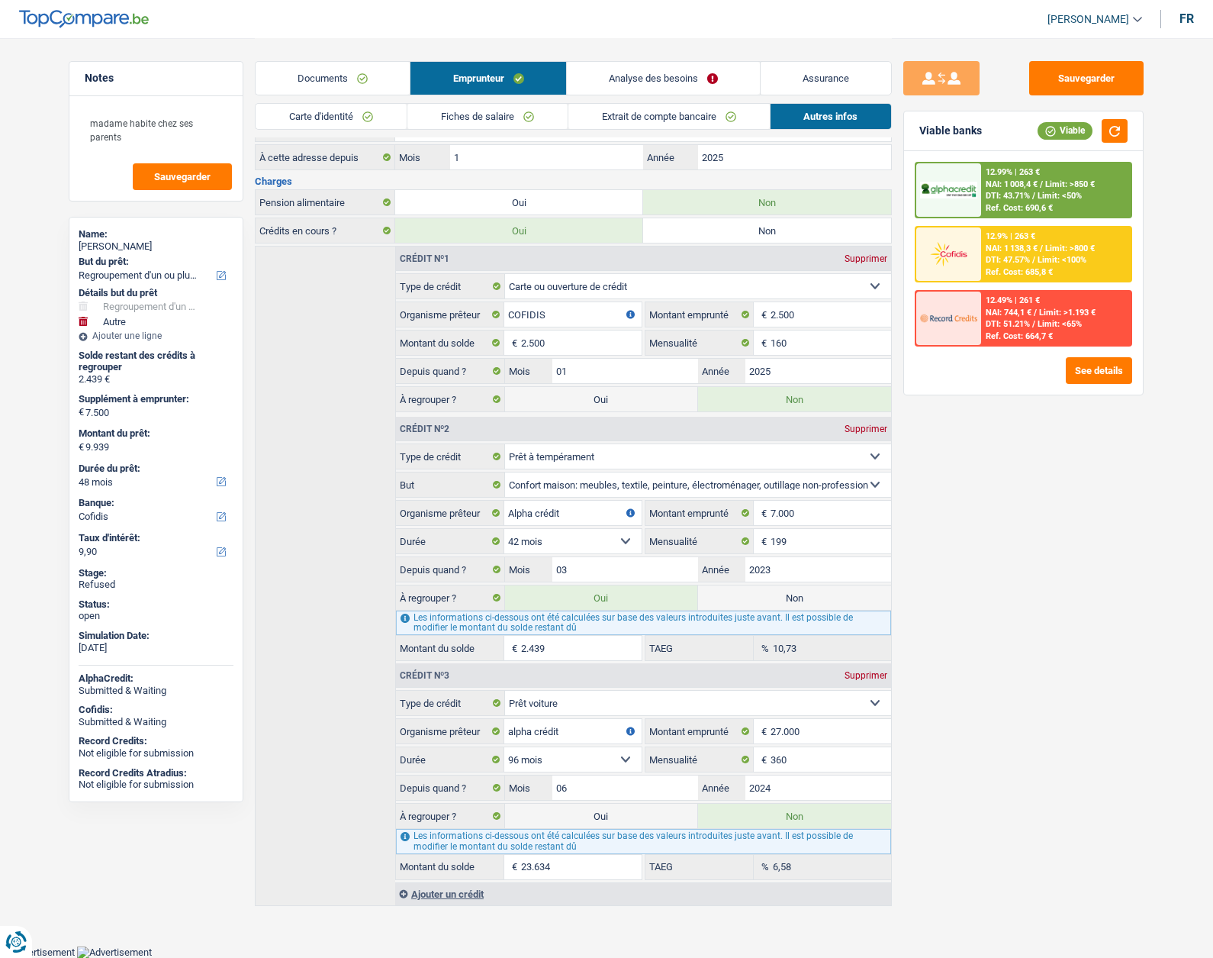
click at [679, 78] on link "Analyse des besoins" at bounding box center [663, 78] width 193 height 33
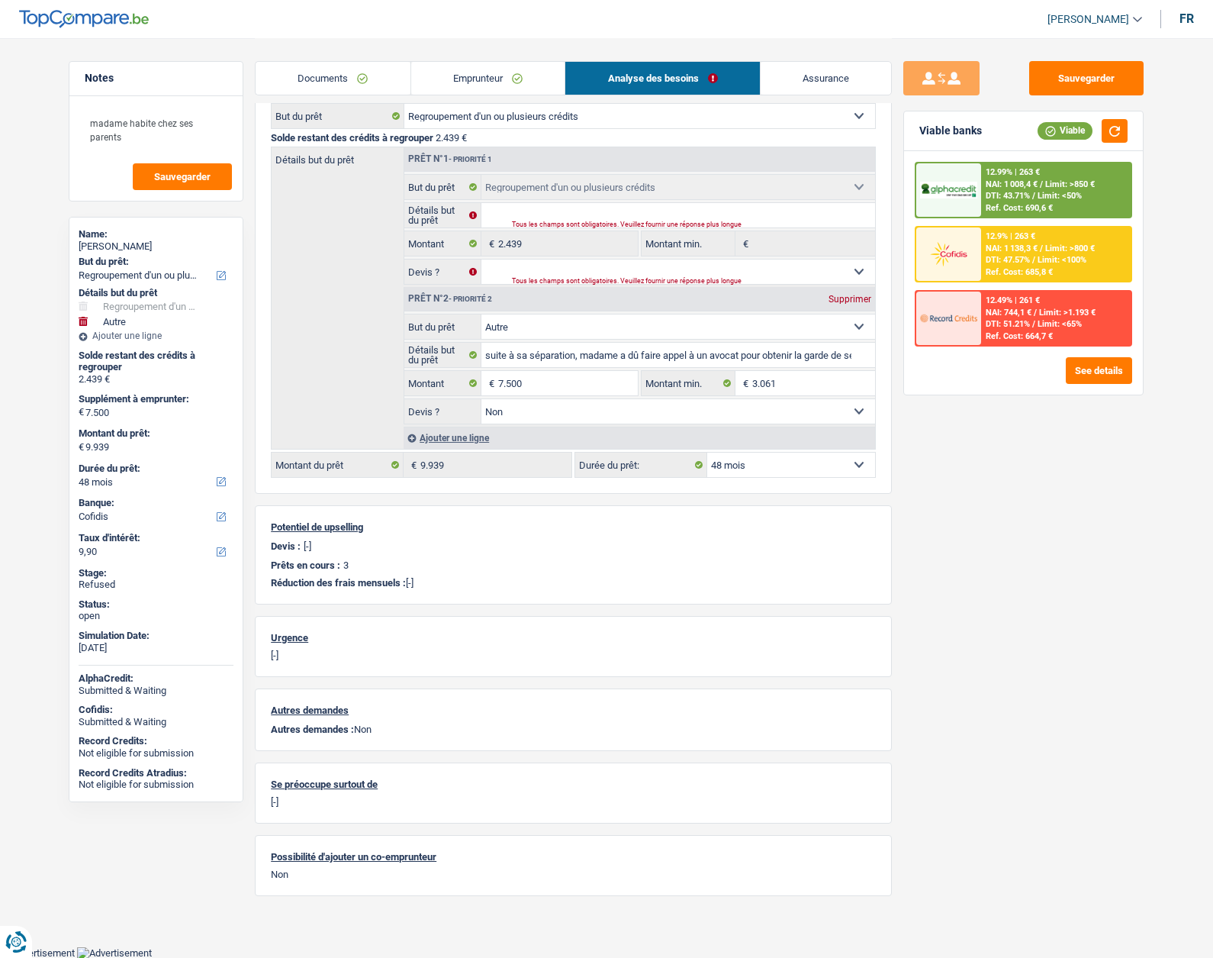
click at [137, 247] on div "[PERSON_NAME]" at bounding box center [156, 246] width 155 height 12
copy div "Bruyère"
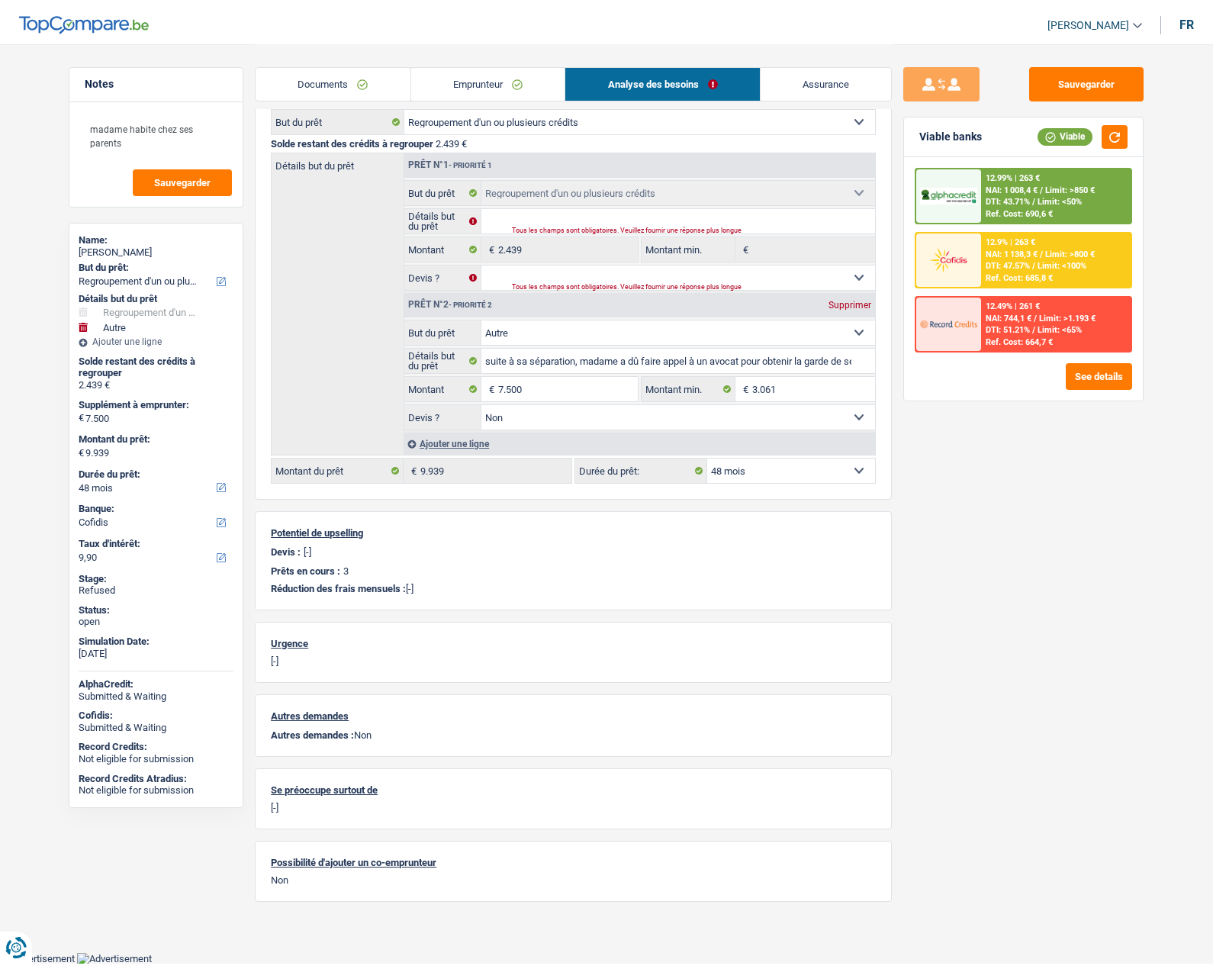
scroll to position [152, 0]
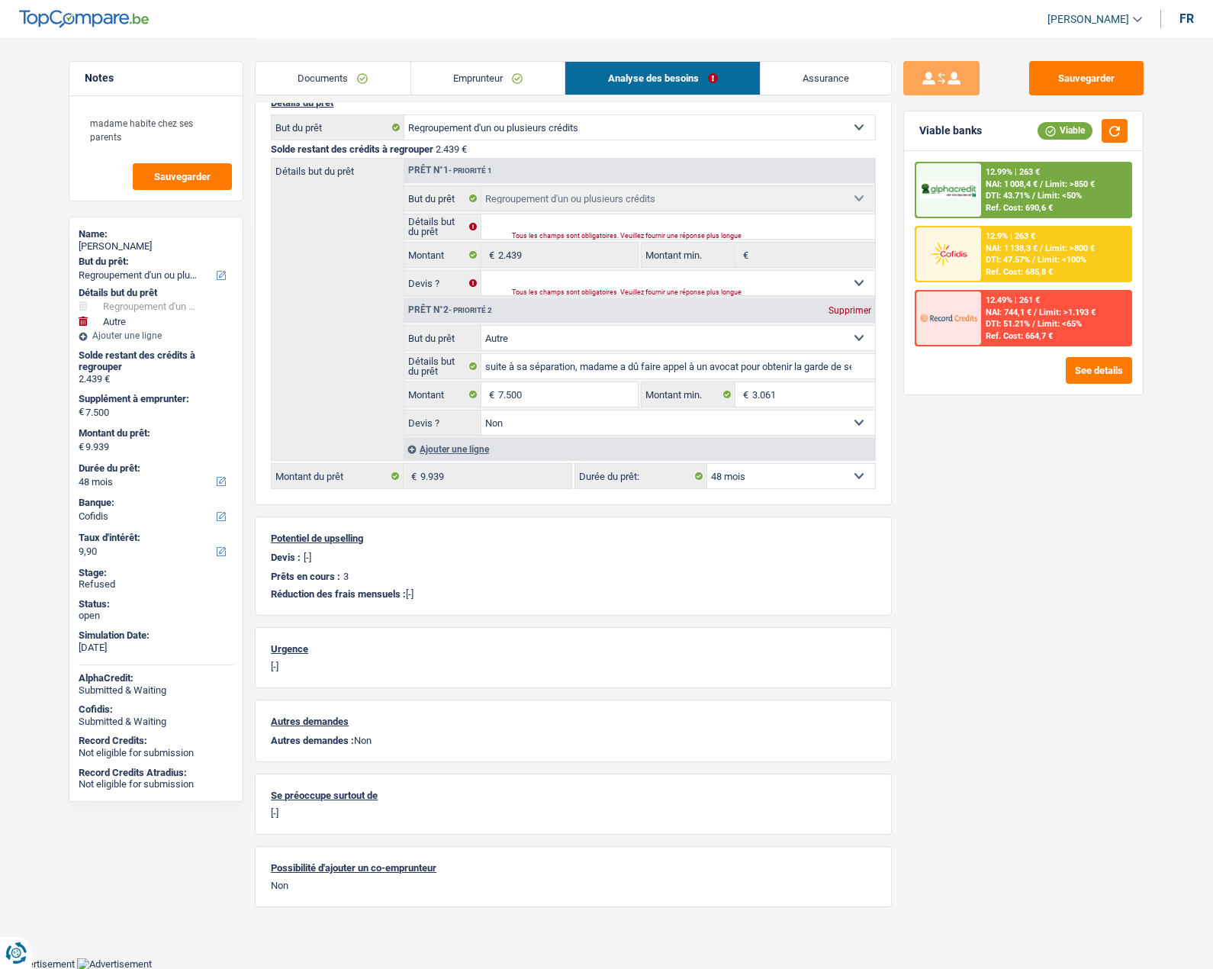
click at [984, 324] on div "12.49% | 261 € NAI: 744,1 € / Limit: >1.193 € DTI: 51.21% / Limit: <65% Ref. Co…" at bounding box center [1056, 318] width 150 height 53
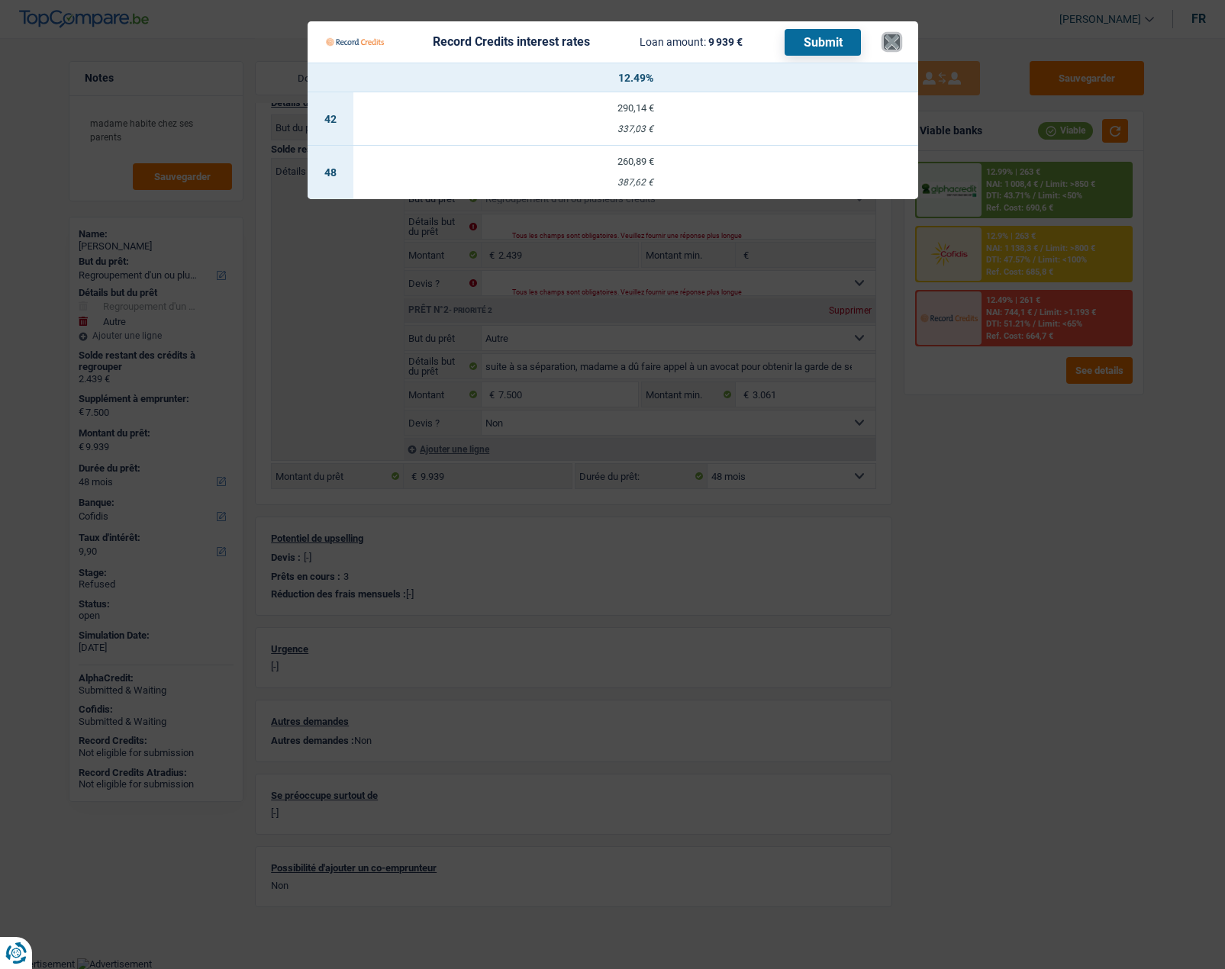
click at [891, 34] on button "×" at bounding box center [892, 41] width 16 height 15
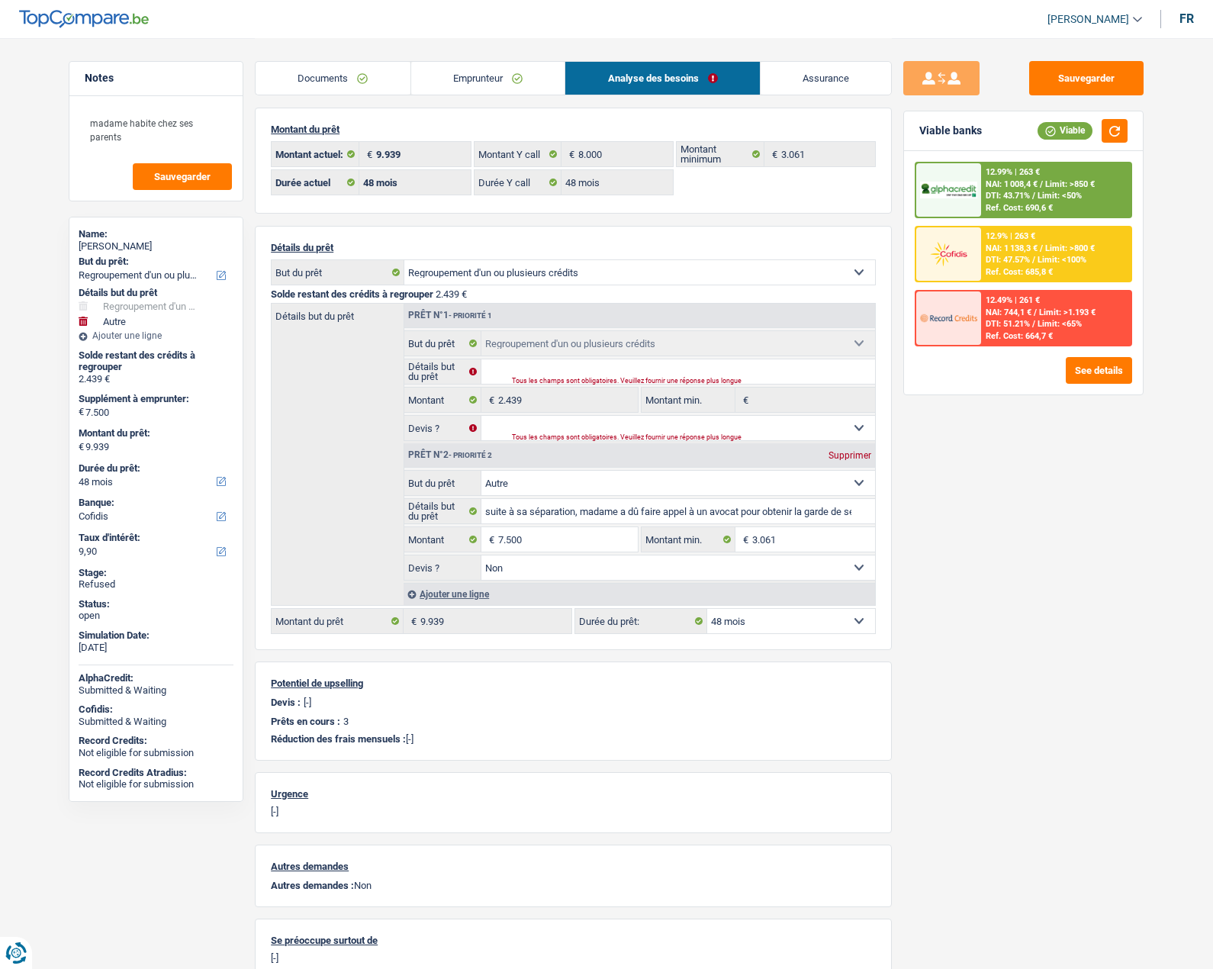
scroll to position [0, 0]
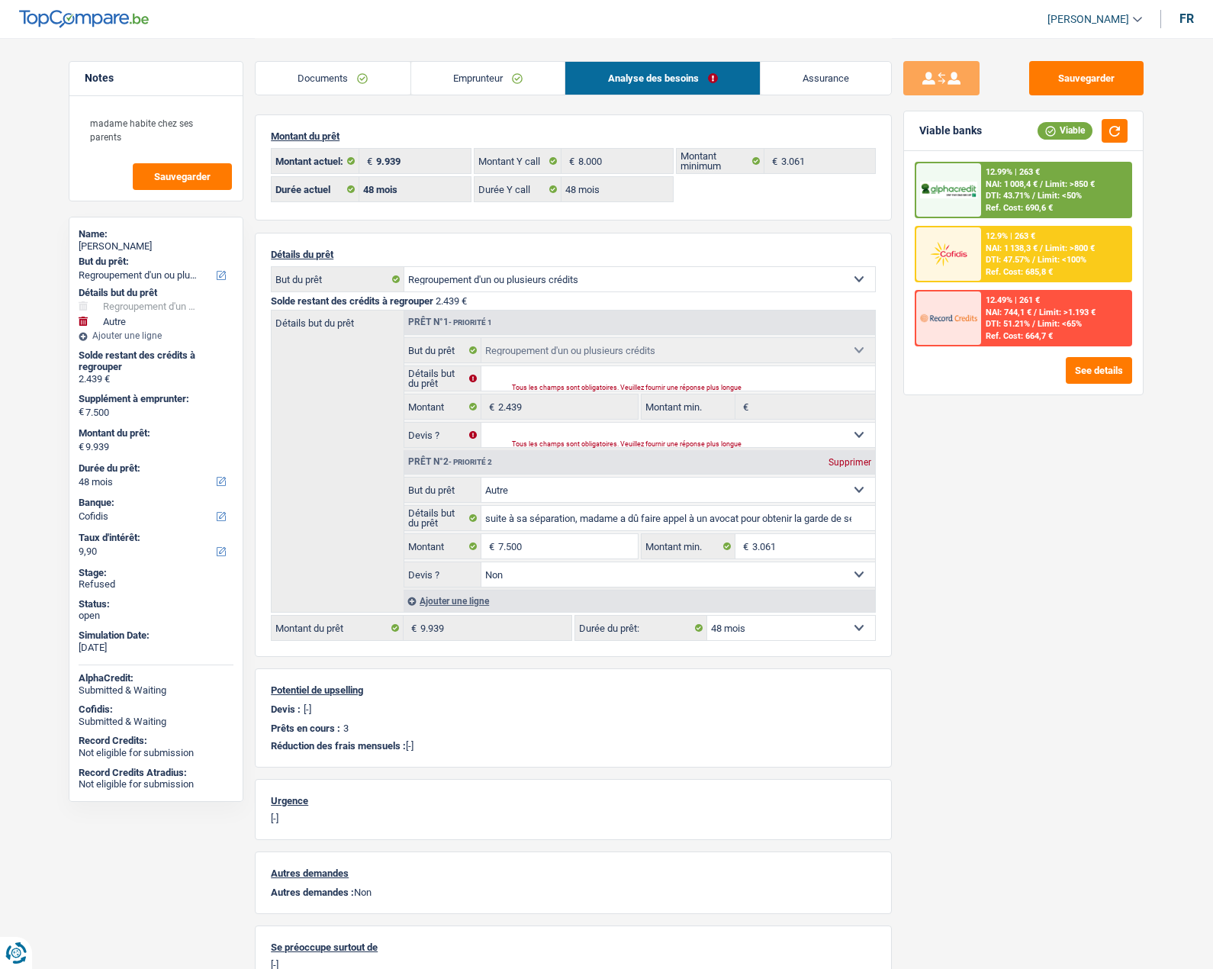
click at [137, 245] on div "[PERSON_NAME]" at bounding box center [156, 246] width 155 height 12
copy div "Bruyère"
click at [334, 75] on link "Documents" at bounding box center [333, 78] width 155 height 33
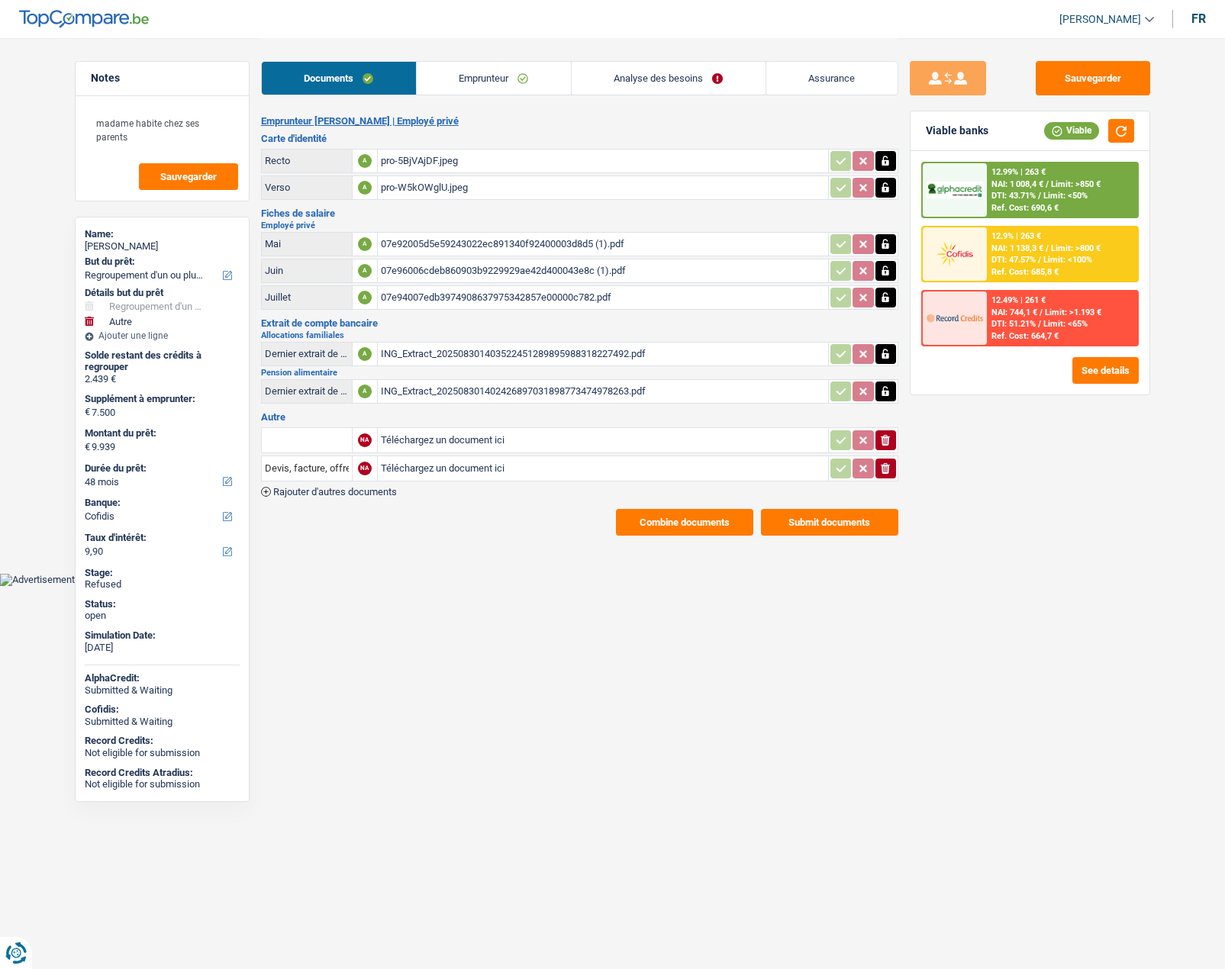
click at [452, 73] on link "Emprunteur" at bounding box center [494, 78] width 154 height 33
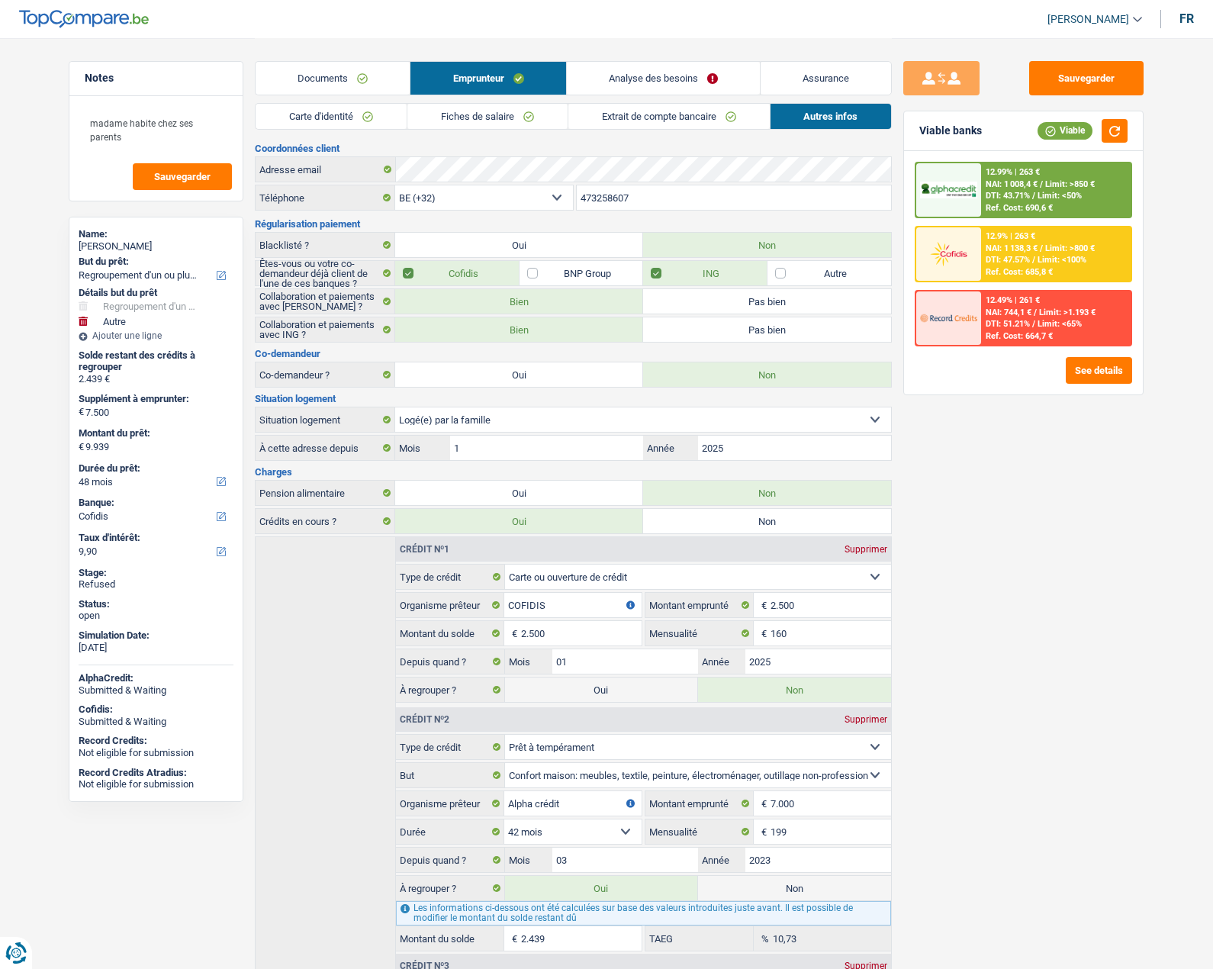
click at [636, 79] on link "Analyse des besoins" at bounding box center [663, 78] width 193 height 33
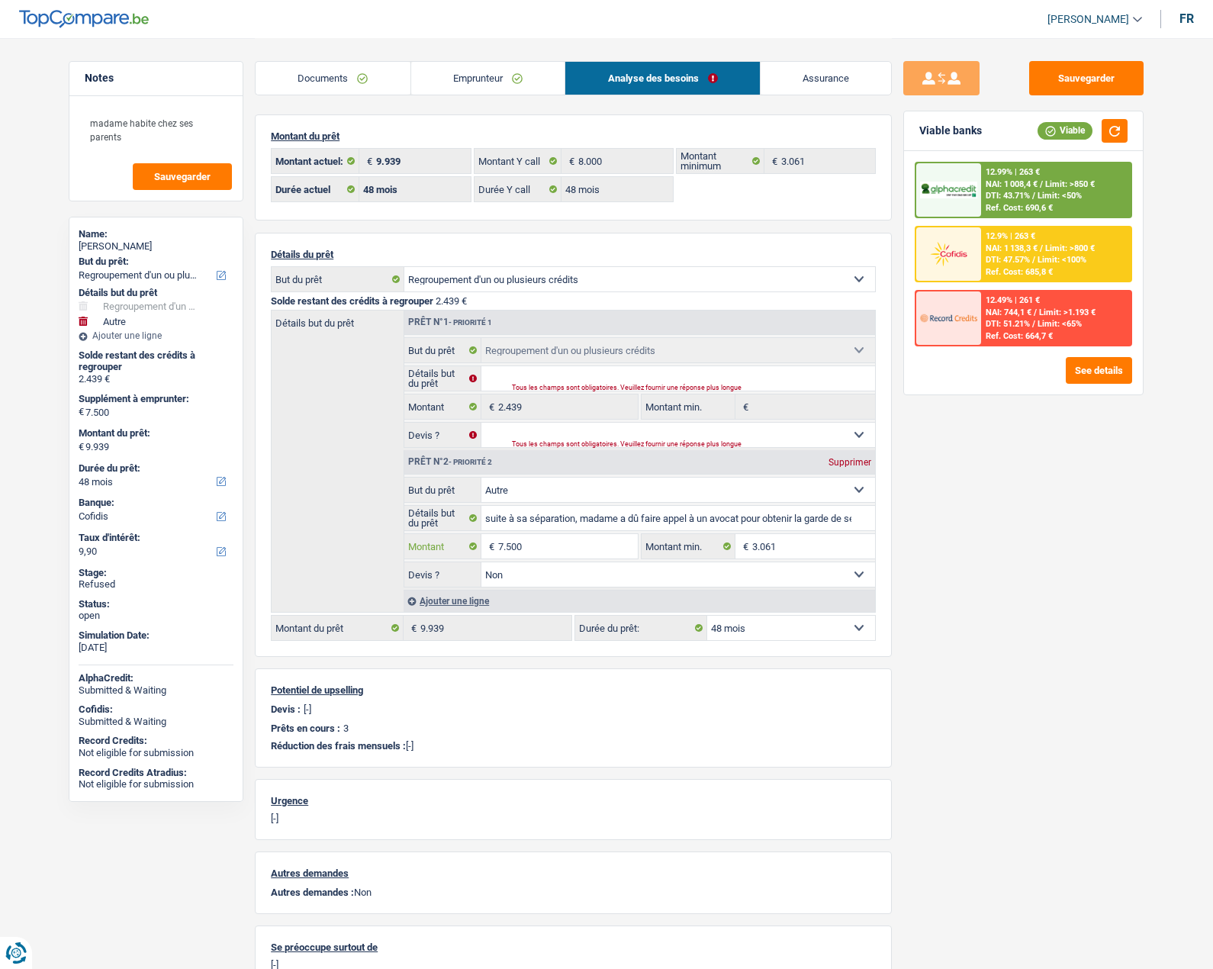
click at [534, 550] on input "7.500" at bounding box center [568, 546] width 140 height 24
click at [843, 459] on div "Supprimer" at bounding box center [850, 462] width 50 height 9
select select "24"
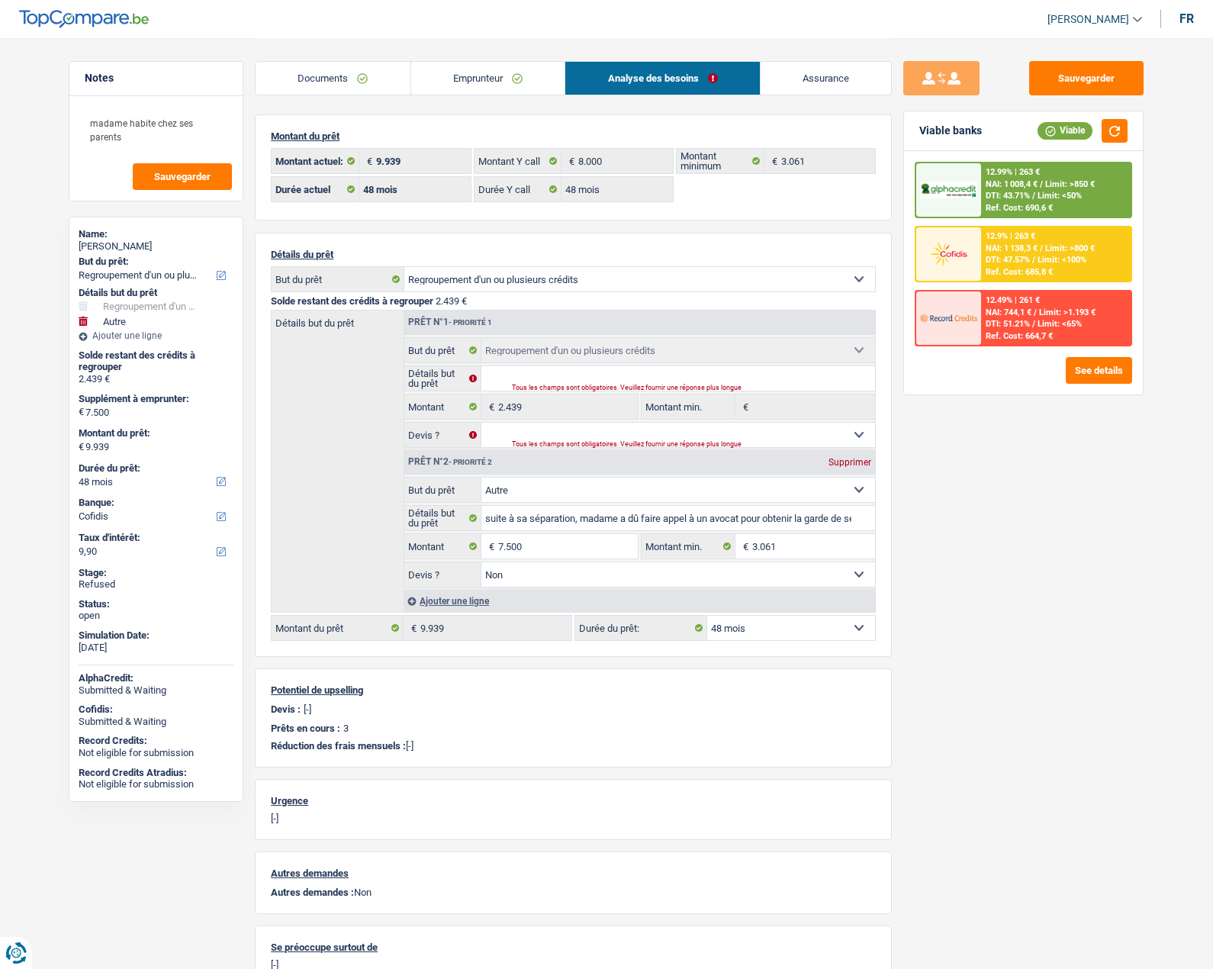
type input "2.439"
select select "24"
type input "0"
type input "2.439"
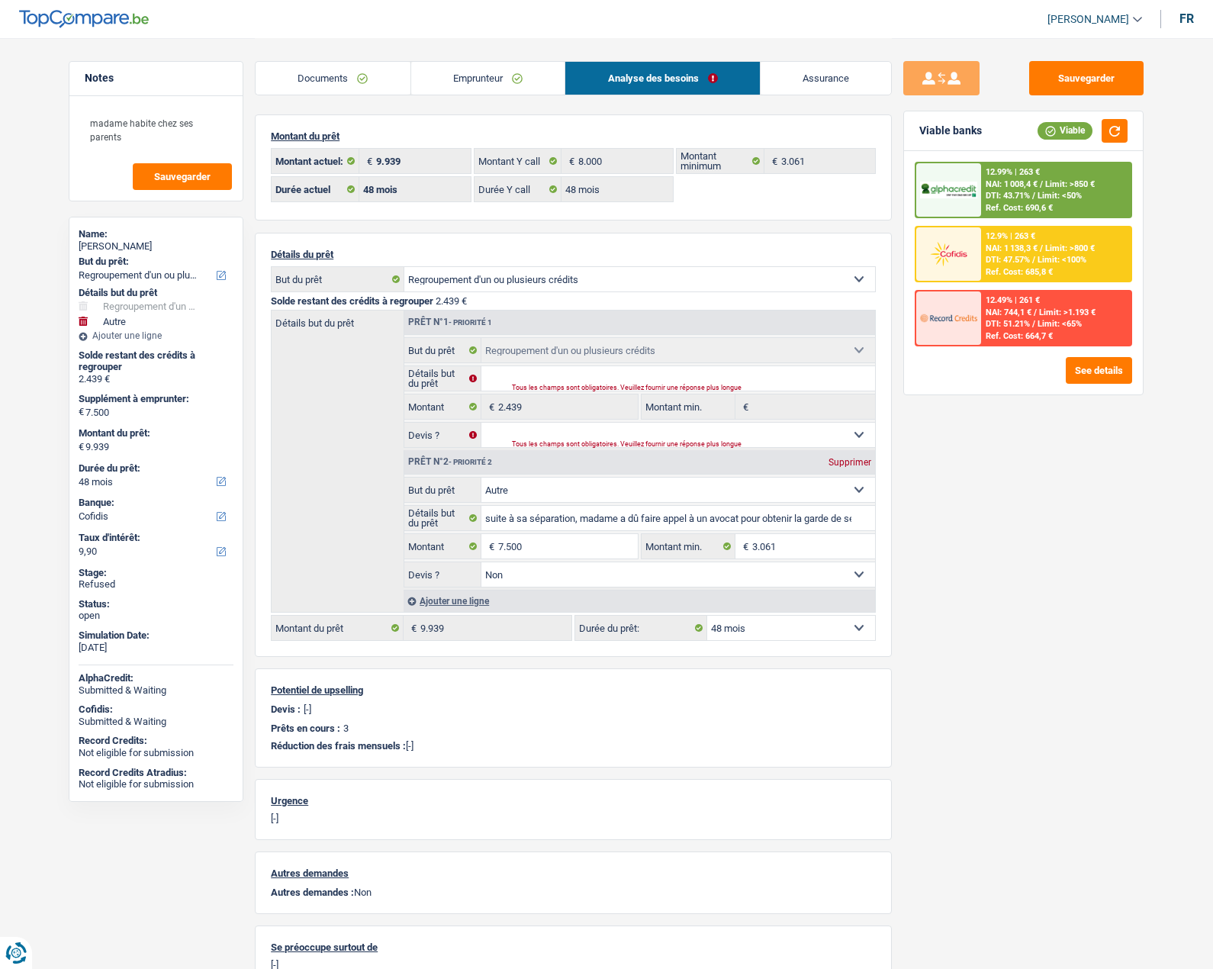
type input "2.439"
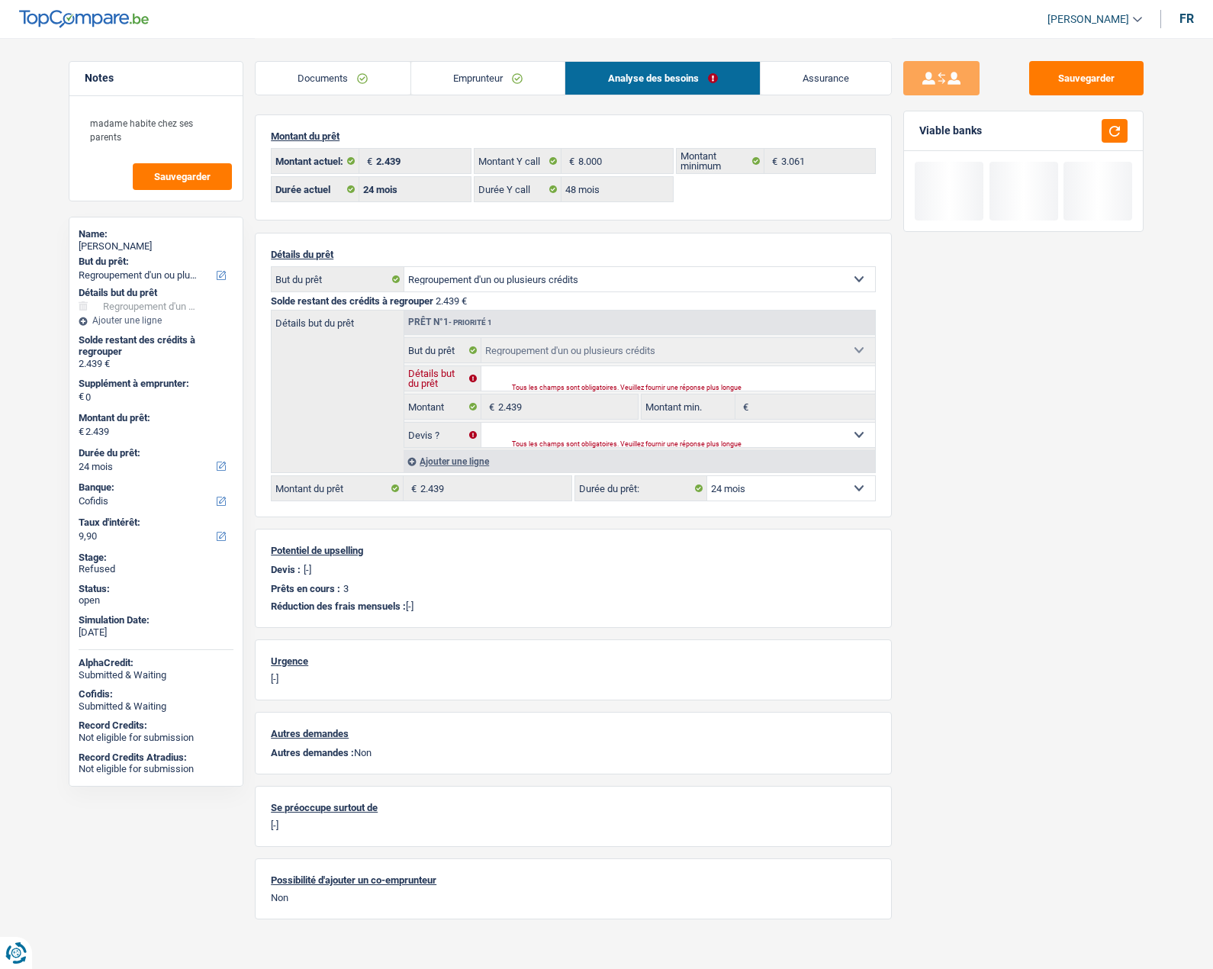
click at [517, 378] on input "Détails but du prêt" at bounding box center [679, 378] width 395 height 24
click at [507, 375] on input "Détails but du prêt" at bounding box center [679, 378] width 395 height 24
click at [472, 277] on select "Confort maison: meubles, textile, peinture, électroménager, outillage non-profe…" at bounding box center [639, 279] width 471 height 24
select select "movingOrInstallation"
click at [404, 267] on select "Confort maison: meubles, textile, peinture, électroménager, outillage non-profe…" at bounding box center [639, 279] width 471 height 24
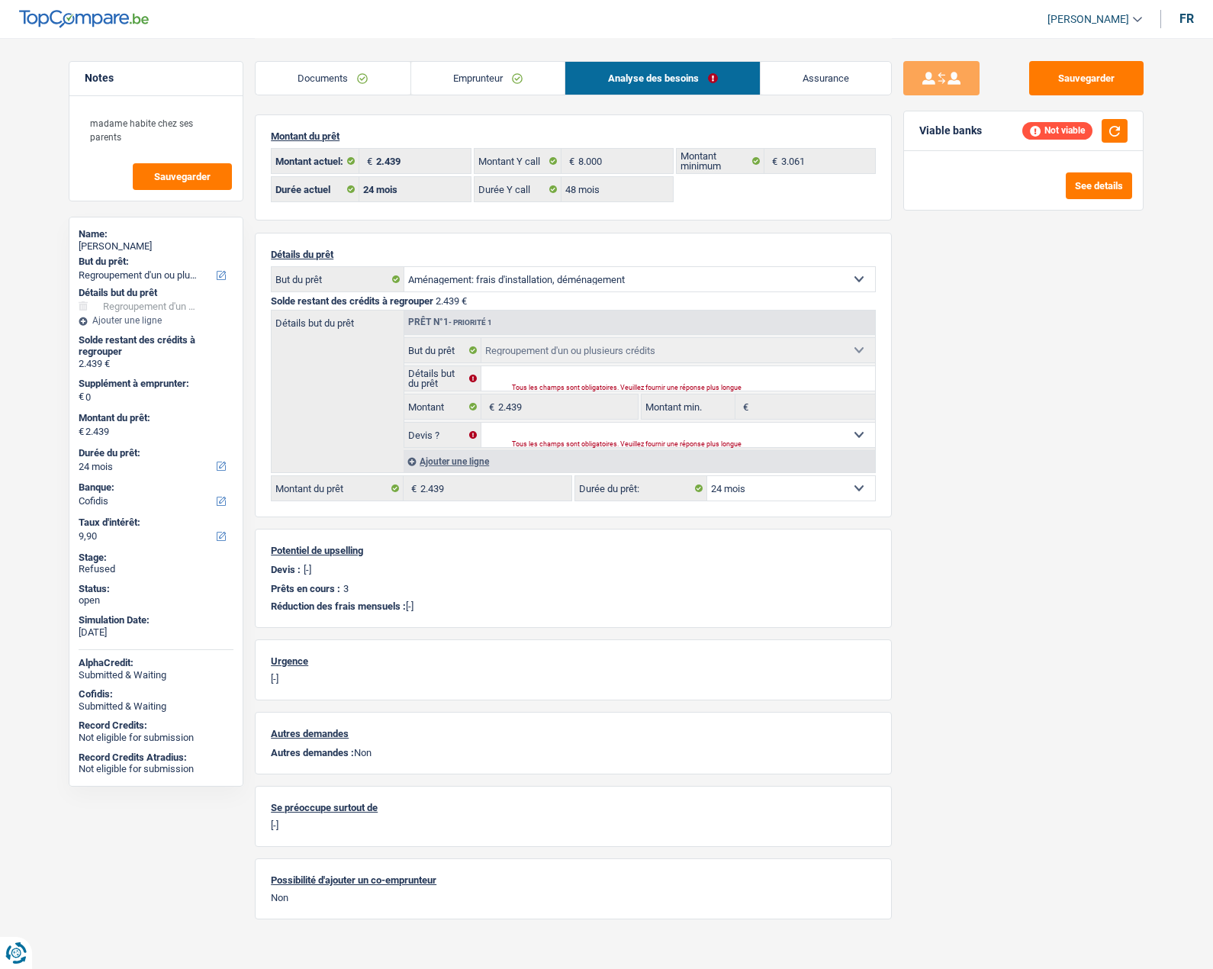
select select "movingOrInstallation"
type input "0"
select select "movingOrInstallation"
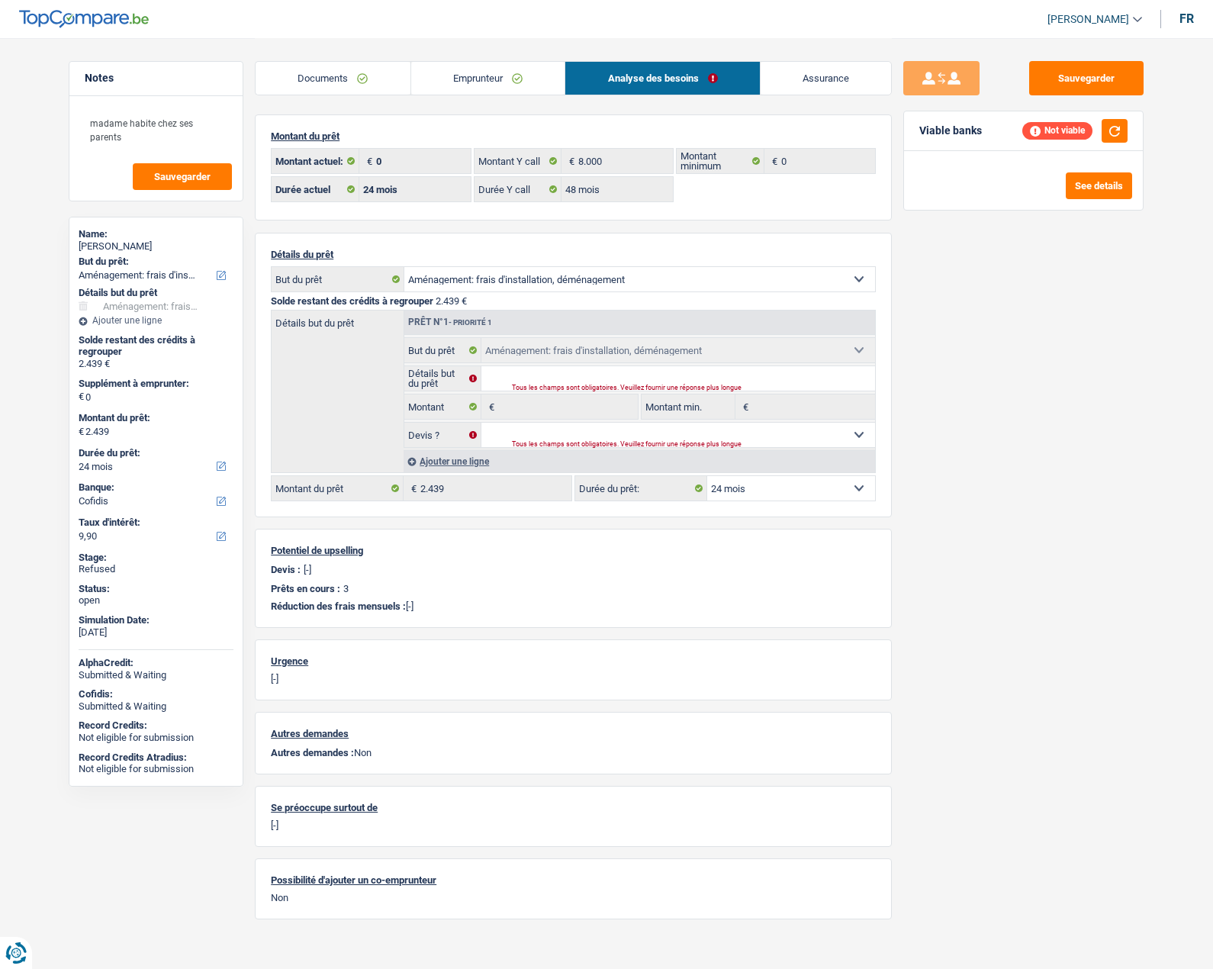
select select "refinancing"
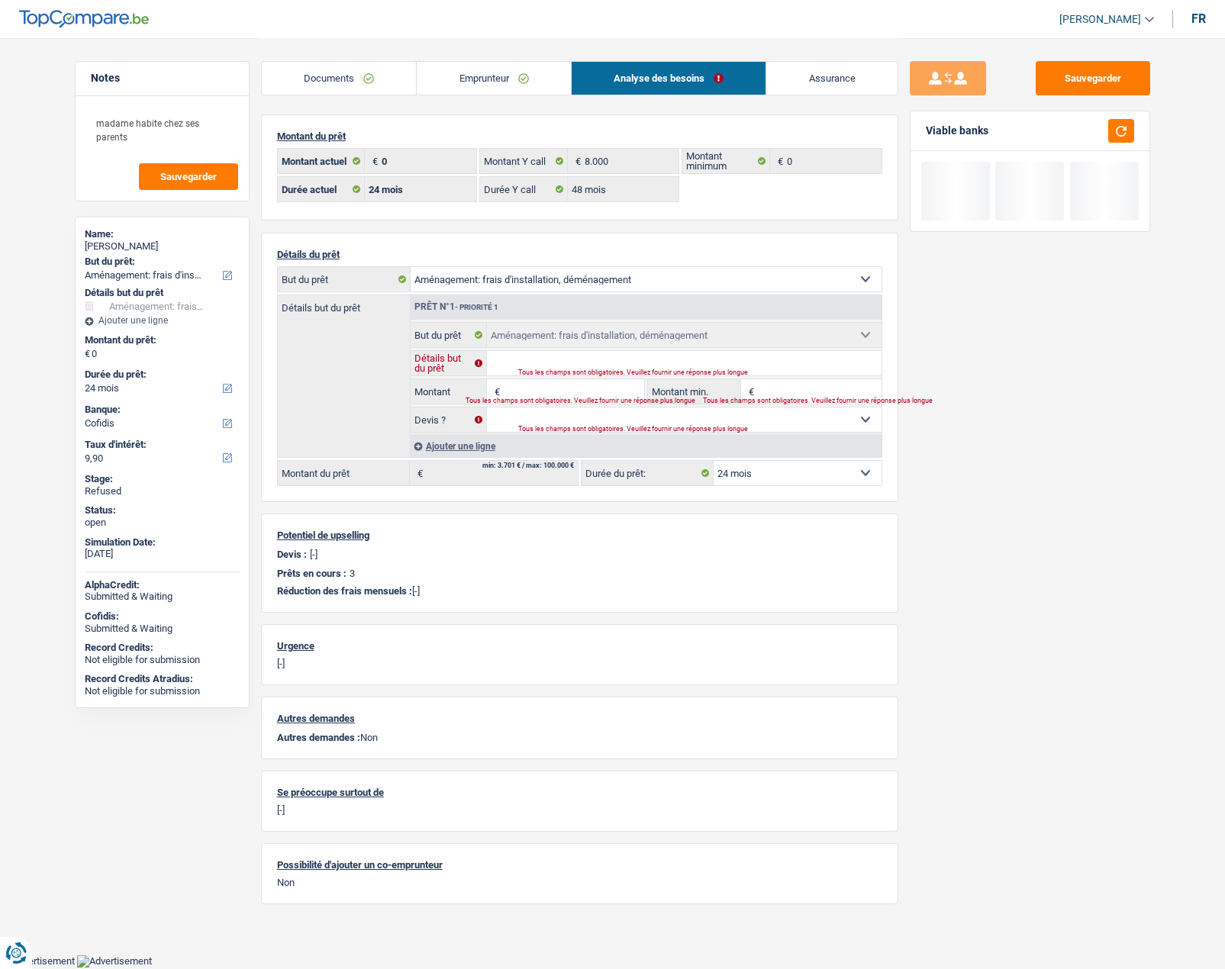
click at [524, 363] on input "Détails but du prêt" at bounding box center [684, 363] width 395 height 24
type input "electromenage"
click at [533, 392] on input "Montant" at bounding box center [574, 391] width 140 height 24
type input "8"
type input "10.001"
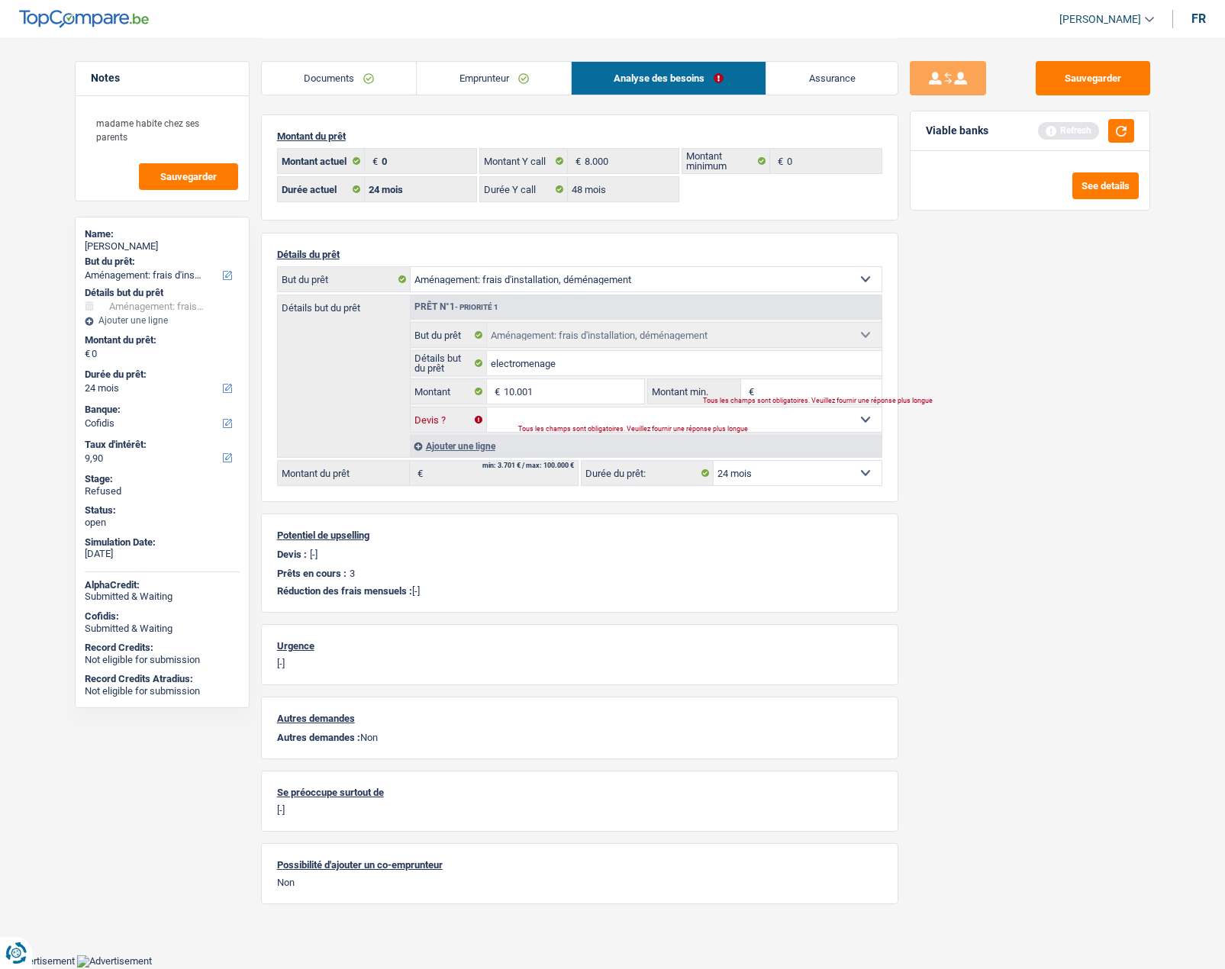
type input "10.001"
select select "60"
type input "10.001"
select select "60"
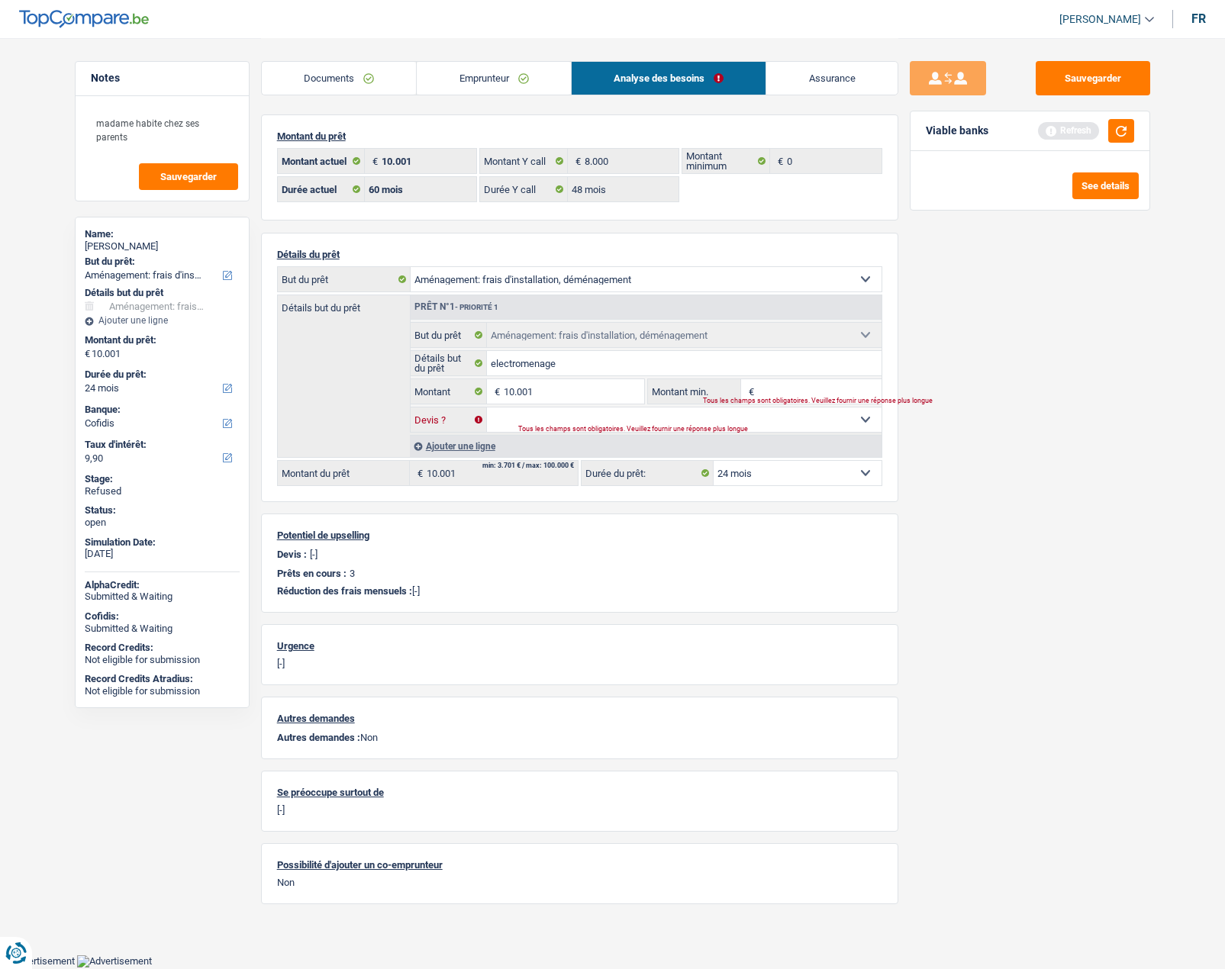
select select "60"
click at [562, 417] on select "Oui Non Non répondu Sélectionner une option" at bounding box center [684, 420] width 395 height 24
select select "false"
click at [487, 408] on select "Oui Non Non répondu Sélectionner une option" at bounding box center [684, 420] width 395 height 24
click at [793, 387] on input "Montant min." at bounding box center [820, 391] width 124 height 24
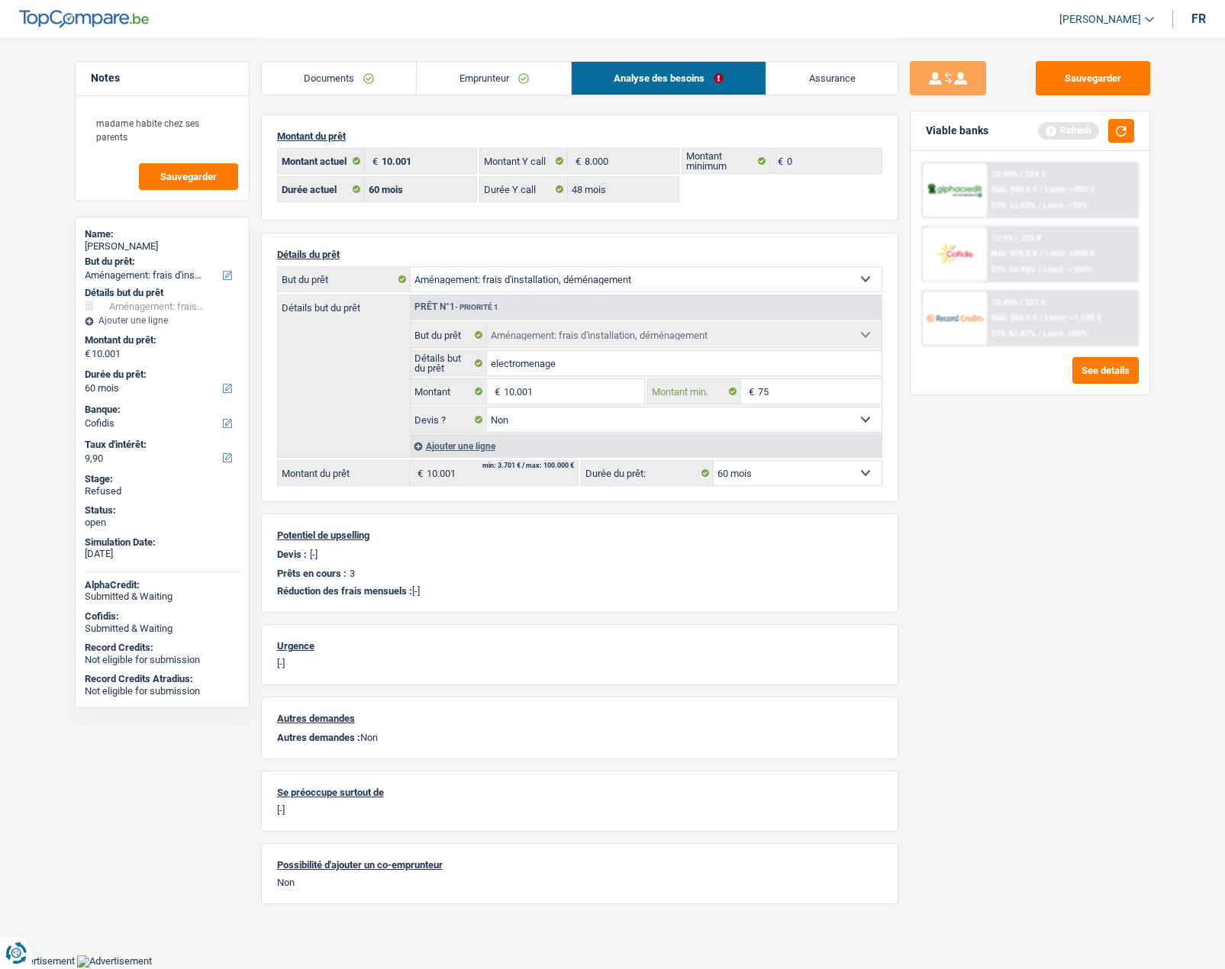
type input "7"
type input "8.000"
click at [923, 513] on div "Sauvegarder Viable banks Refresh 12.99% | 224 € NAI: 848,6 € / Limit: >850 € DT…" at bounding box center [1029, 503] width 263 height 884
click at [927, 517] on div "Sauvegarder Viable banks Refresh 12.99% | 224 € NAI: 848,6 € / Limit: >850 € DT…" at bounding box center [1029, 503] width 263 height 884
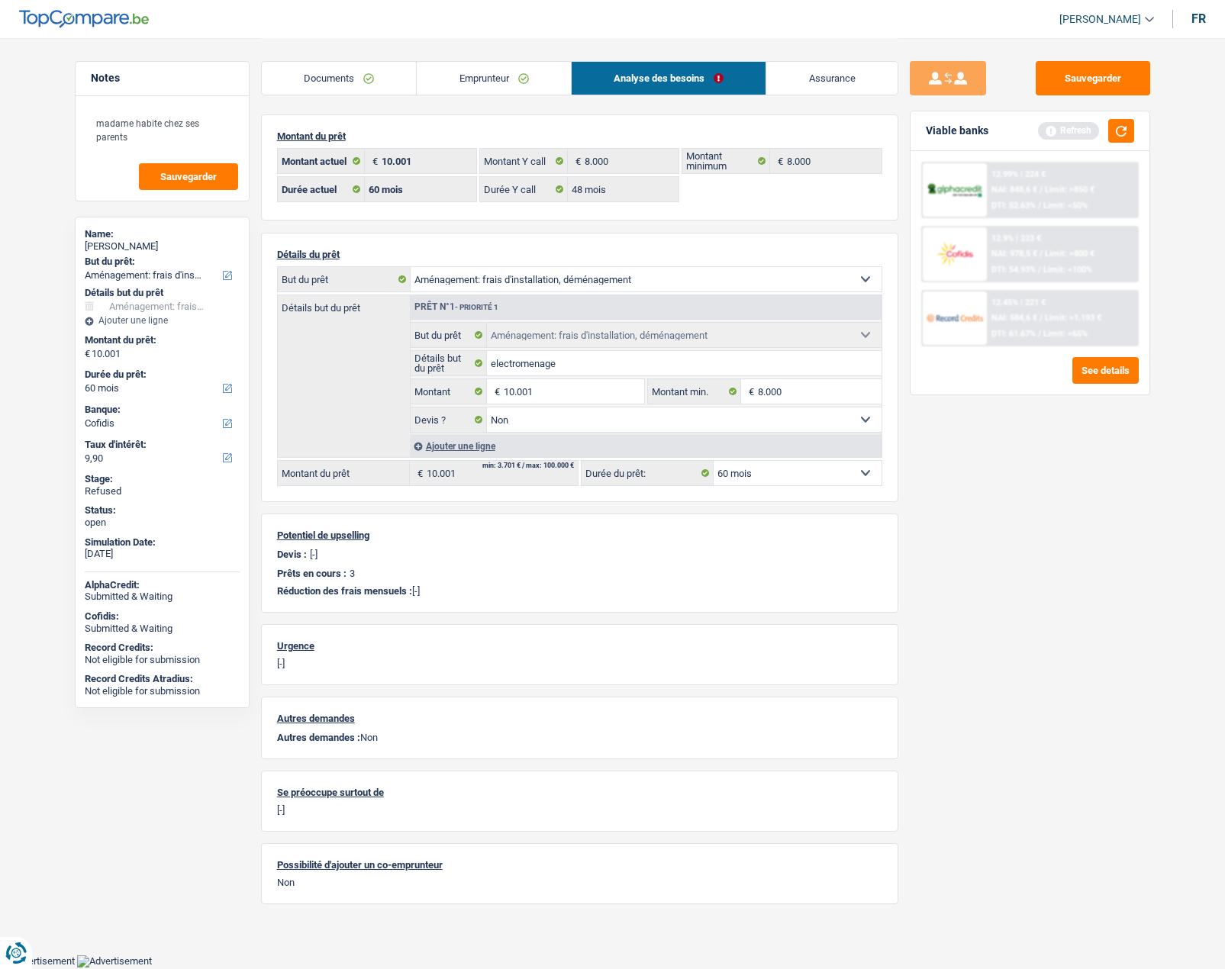
click at [1134, 134] on div "Viable banks Refresh" at bounding box center [1029, 131] width 239 height 40
click at [1131, 133] on button "button" at bounding box center [1121, 131] width 26 height 24
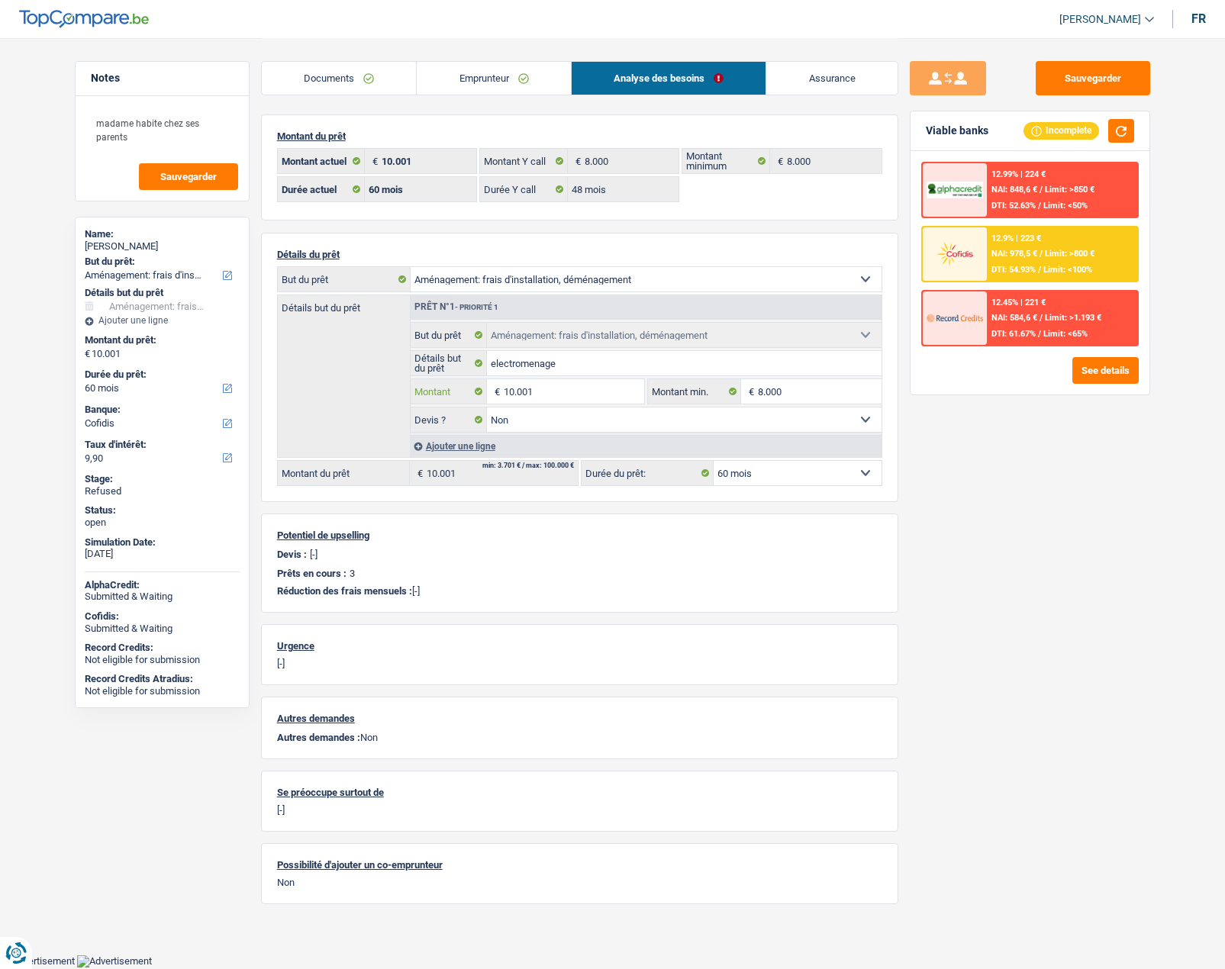
click at [546, 388] on input "10.001" at bounding box center [574, 391] width 140 height 24
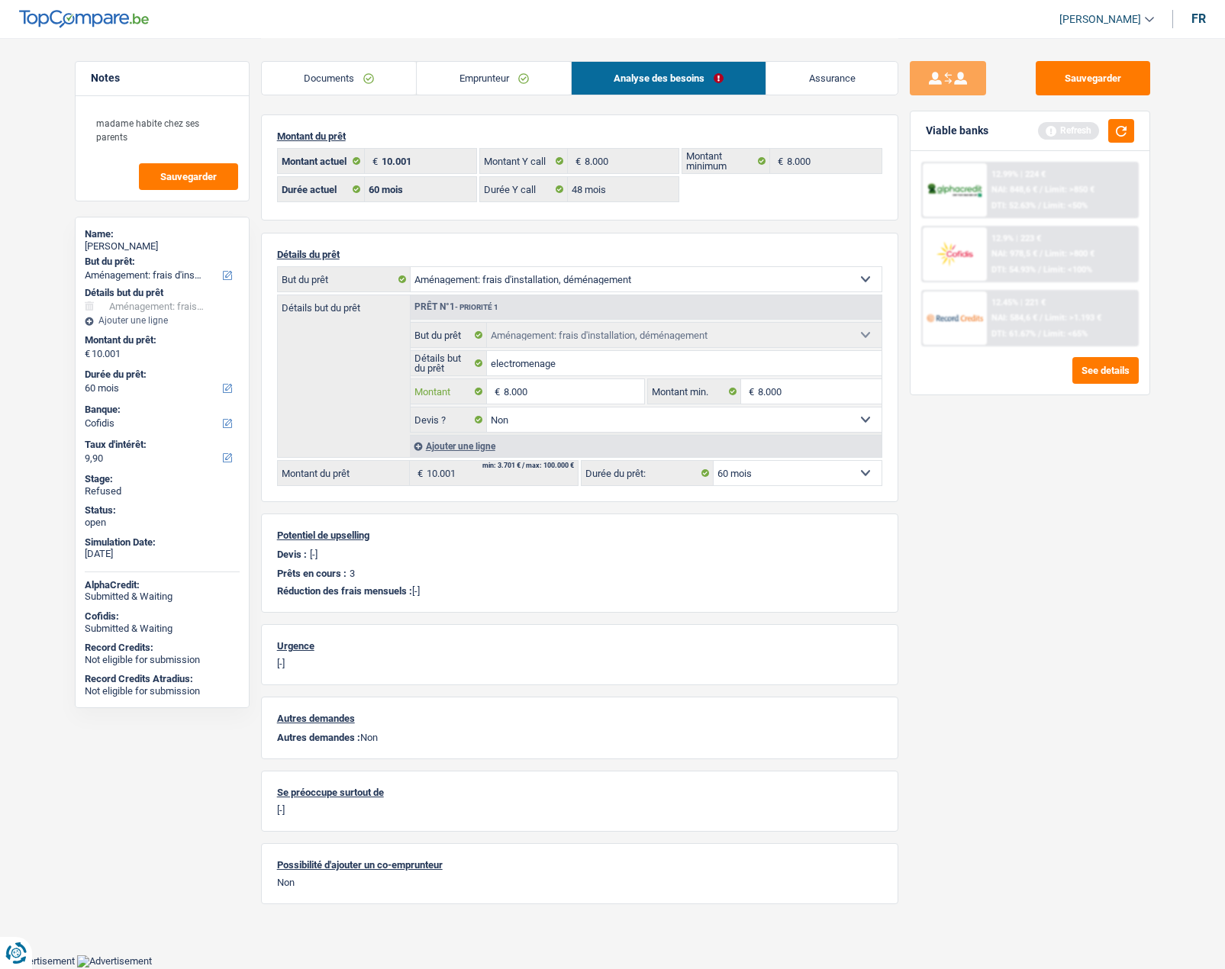
type input "8.000"
select select "48"
type input "8.000"
select select "48"
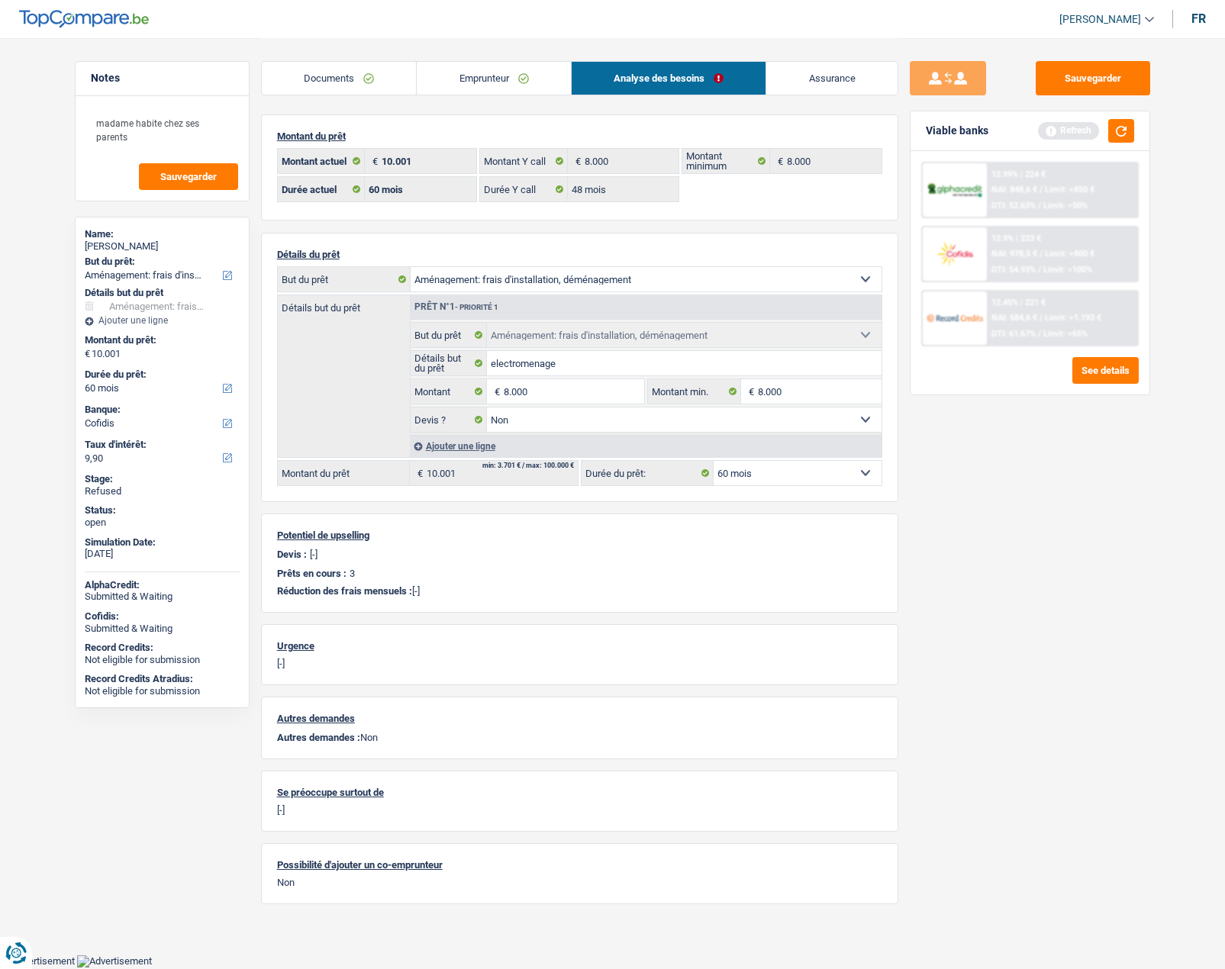
type input "8.000"
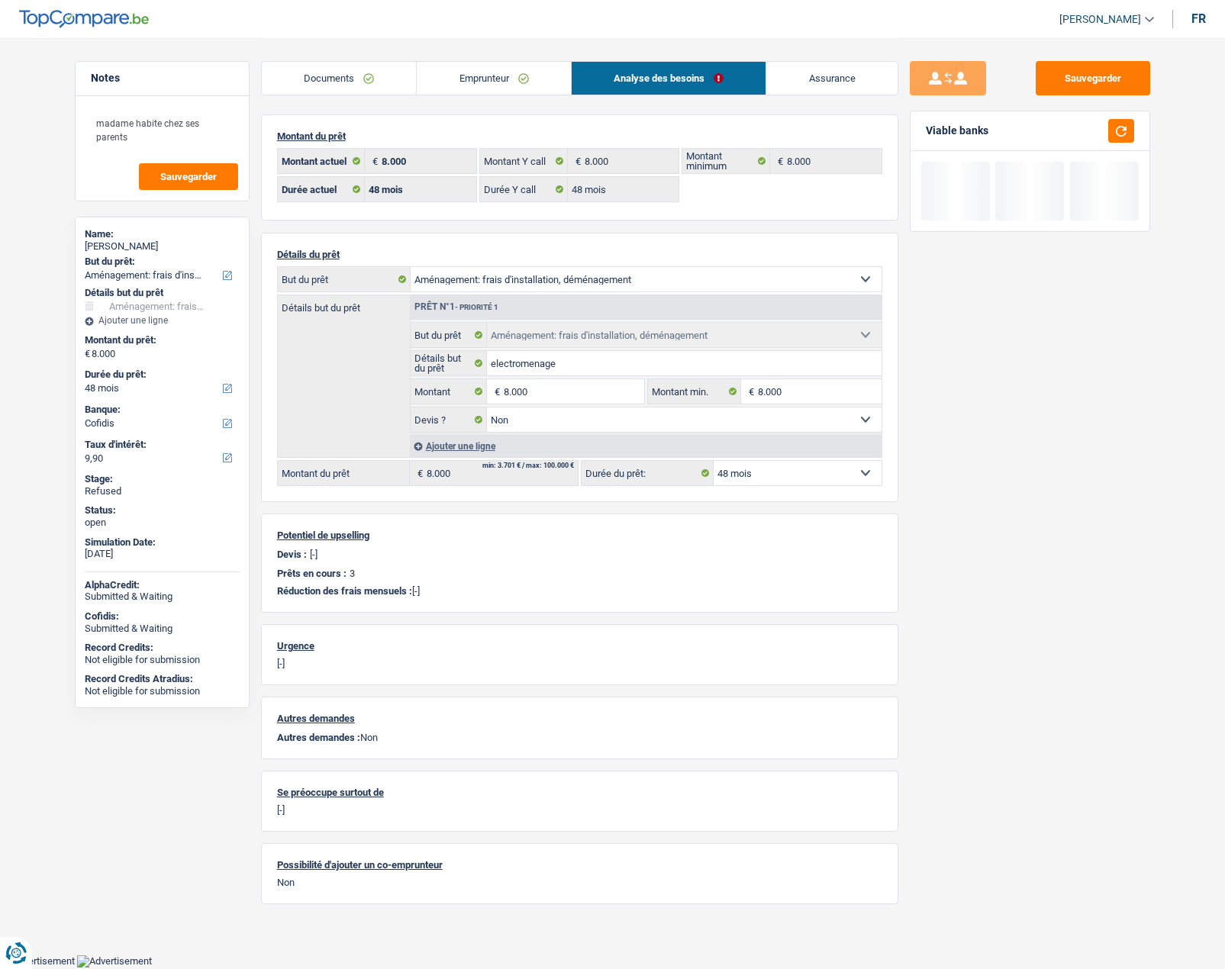
click at [1202, 543] on main "Notes madame habite chez ses parents Sauvegarder Name: [PERSON_NAME] But du prê…" at bounding box center [612, 477] width 1225 height 955
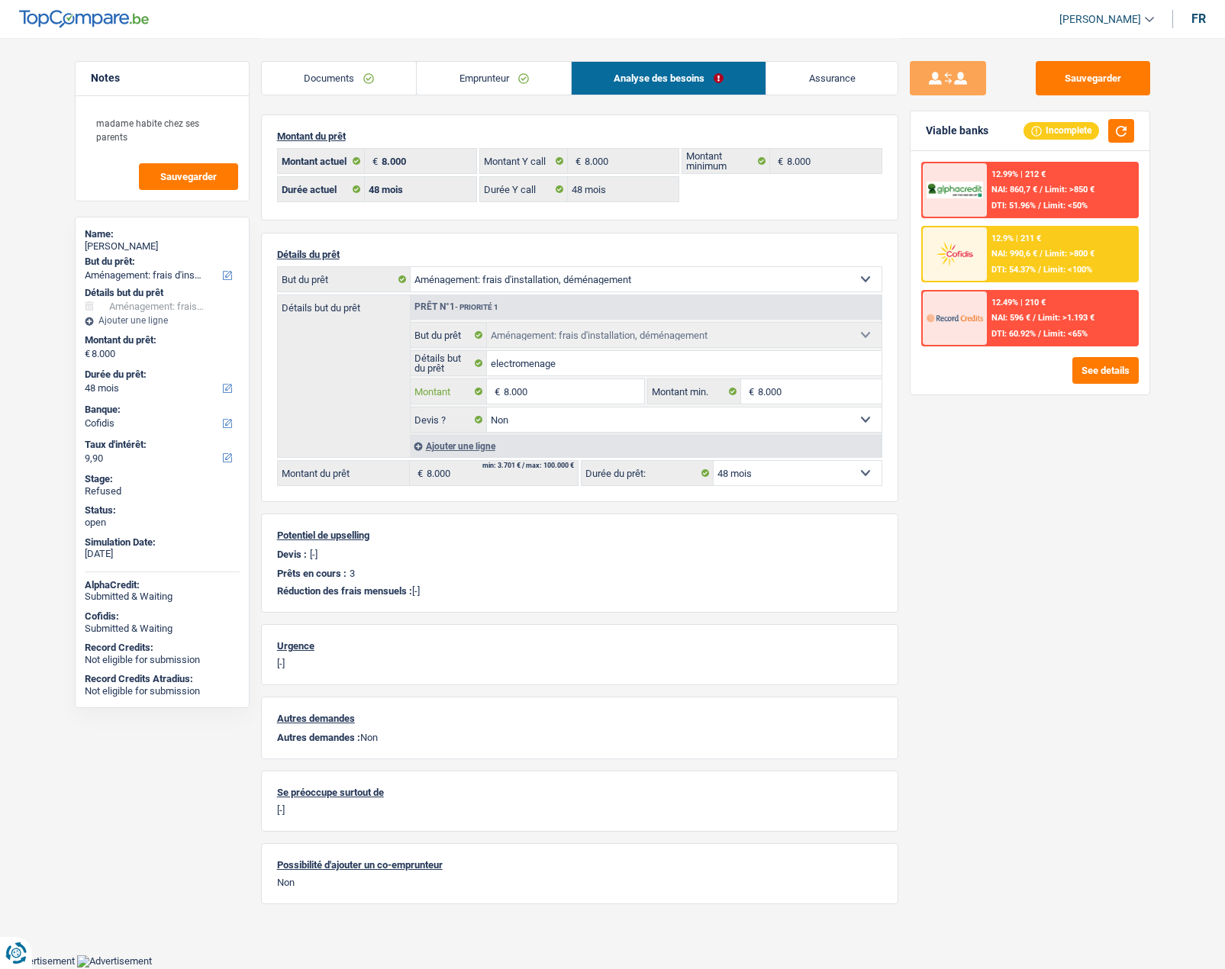
click at [514, 390] on input "8.000" at bounding box center [574, 391] width 140 height 24
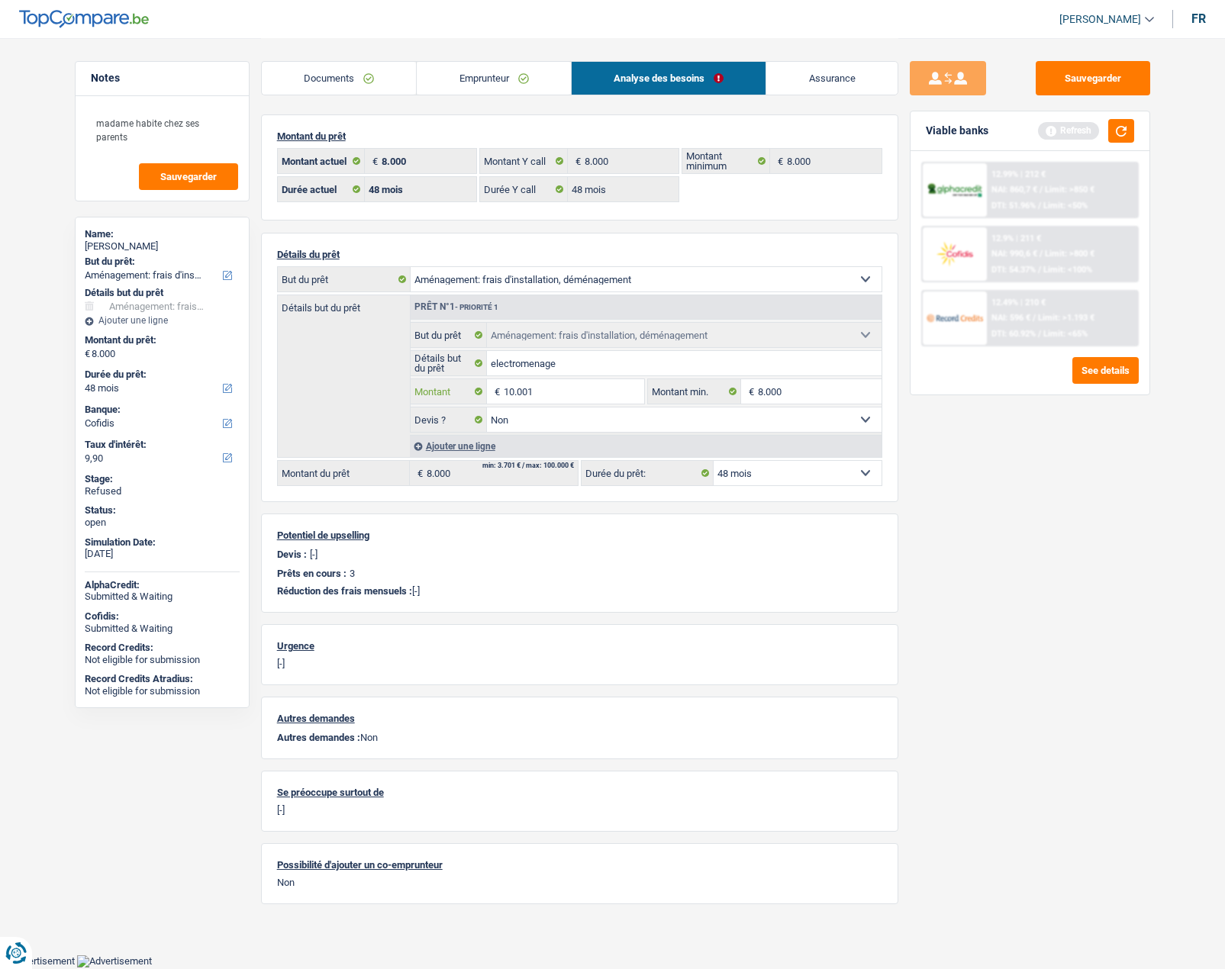
type input "10.001"
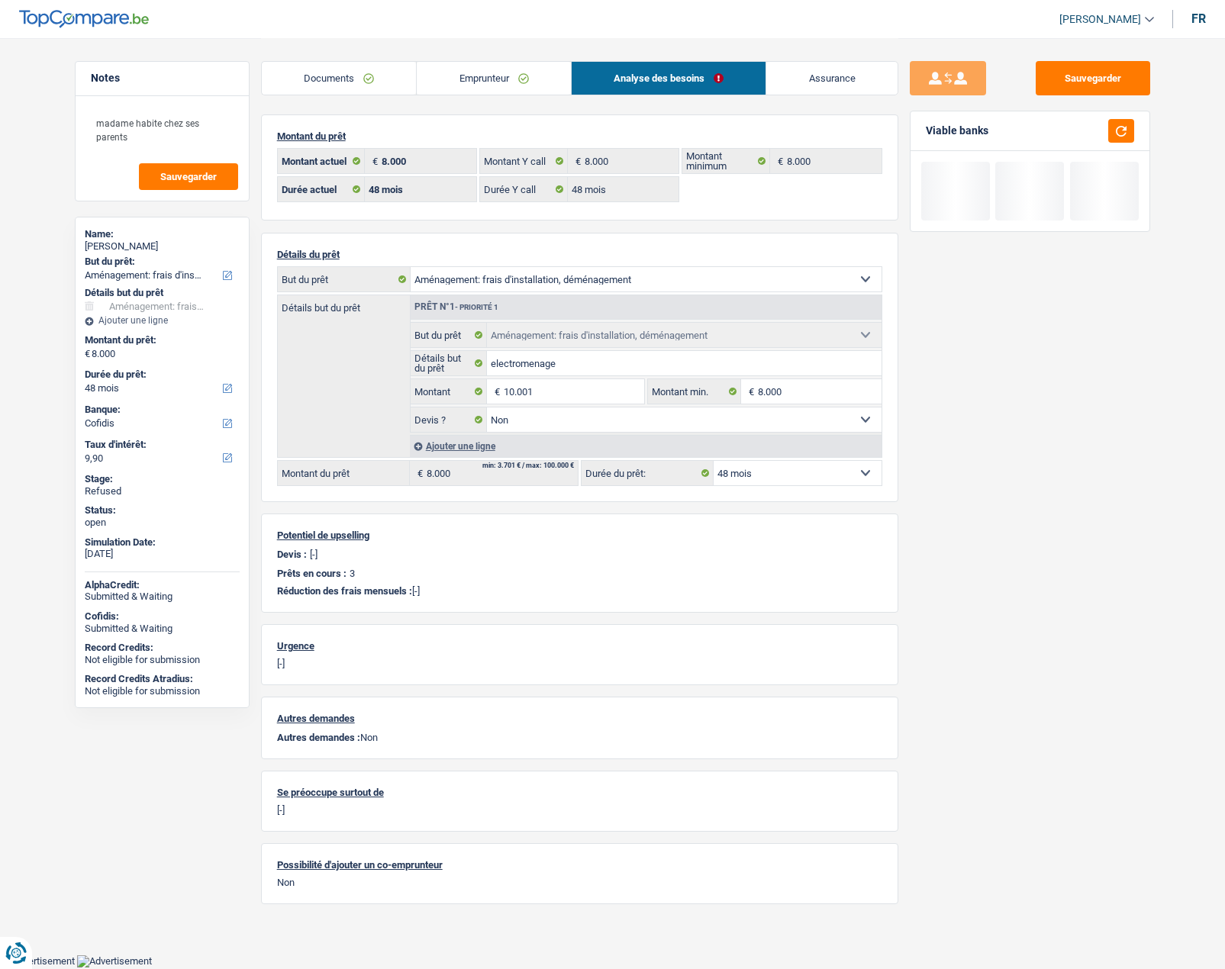
select select "60"
type input "10.001"
select select "60"
type input "10.001"
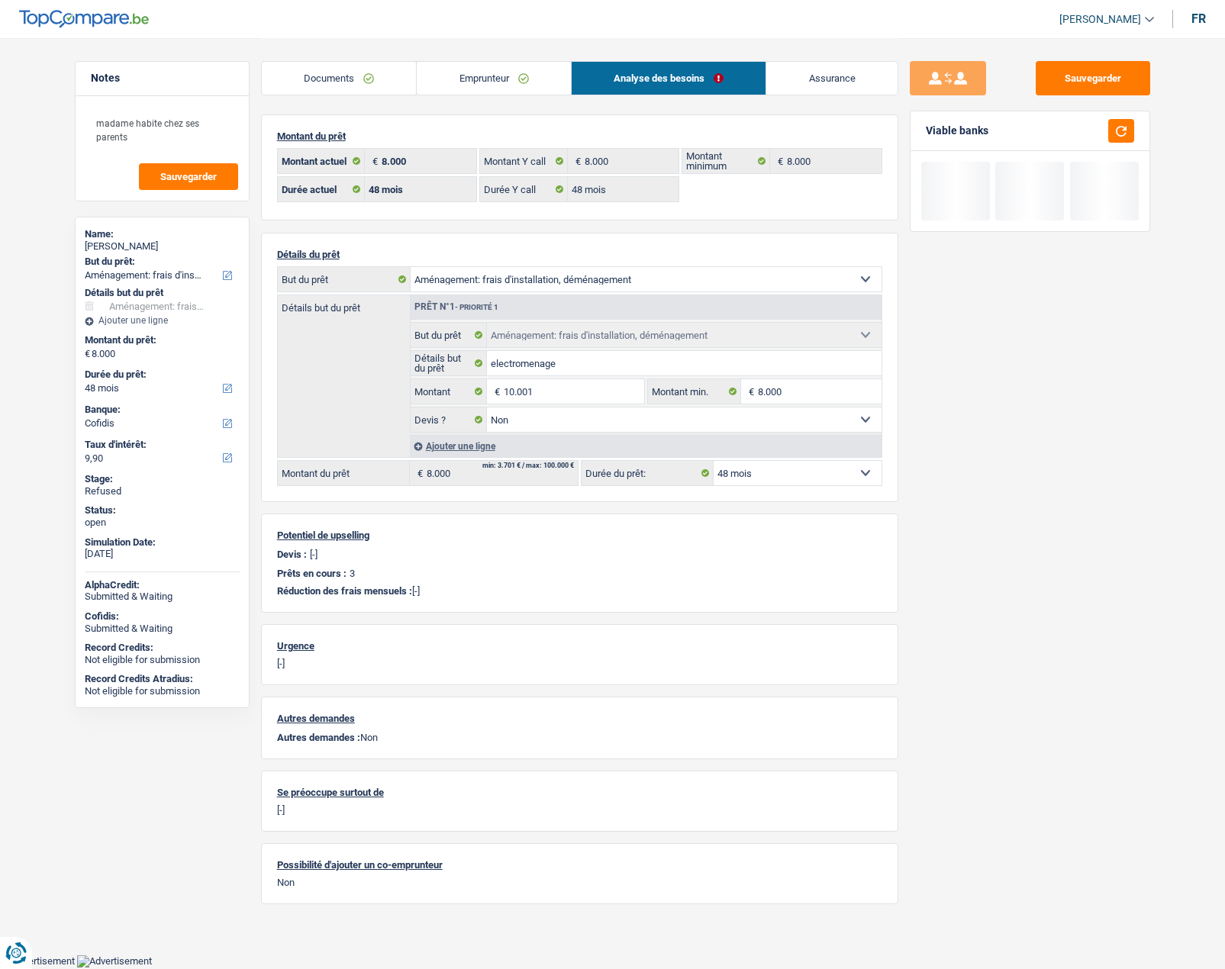
type input "10.001"
click at [977, 470] on div "Sauvegarder Viable banks" at bounding box center [1029, 503] width 263 height 884
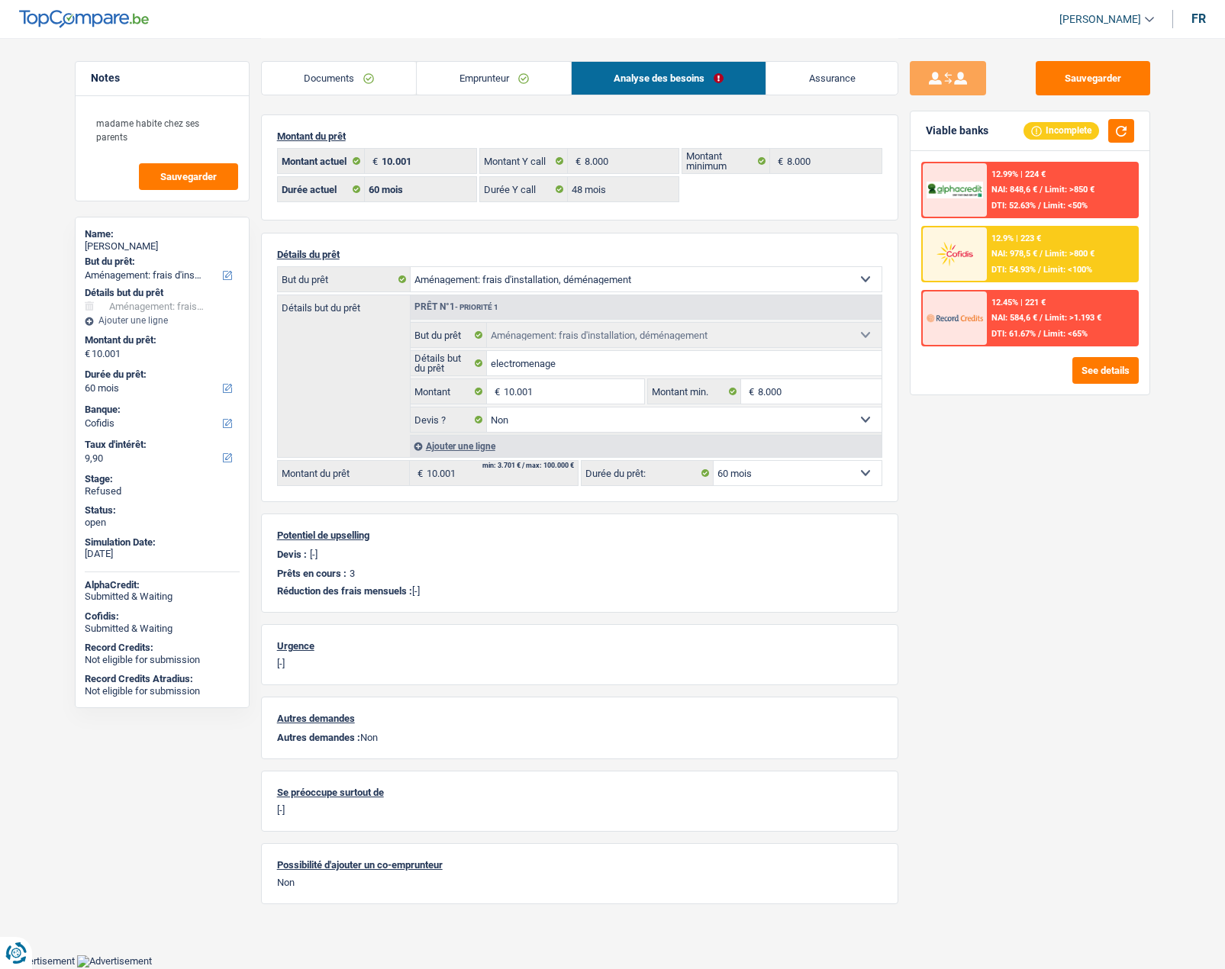
click at [925, 461] on div "Sauvegarder Viable banks Incomplete 12.99% | 224 € NAI: 848,6 € / Limit: >850 €…" at bounding box center [1029, 503] width 263 height 884
click at [968, 296] on div at bounding box center [955, 318] width 64 height 53
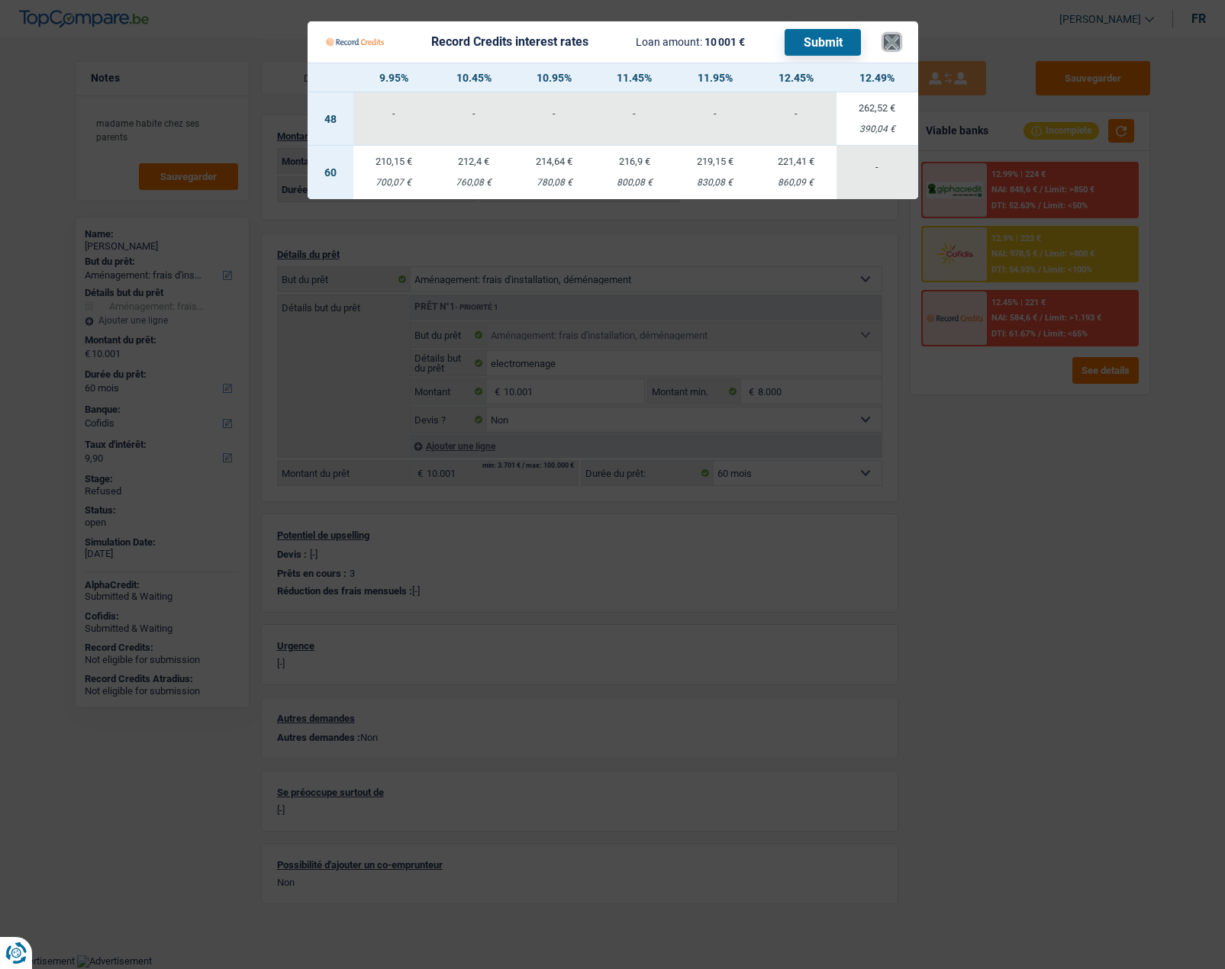
click at [891, 40] on button "×" at bounding box center [892, 41] width 16 height 15
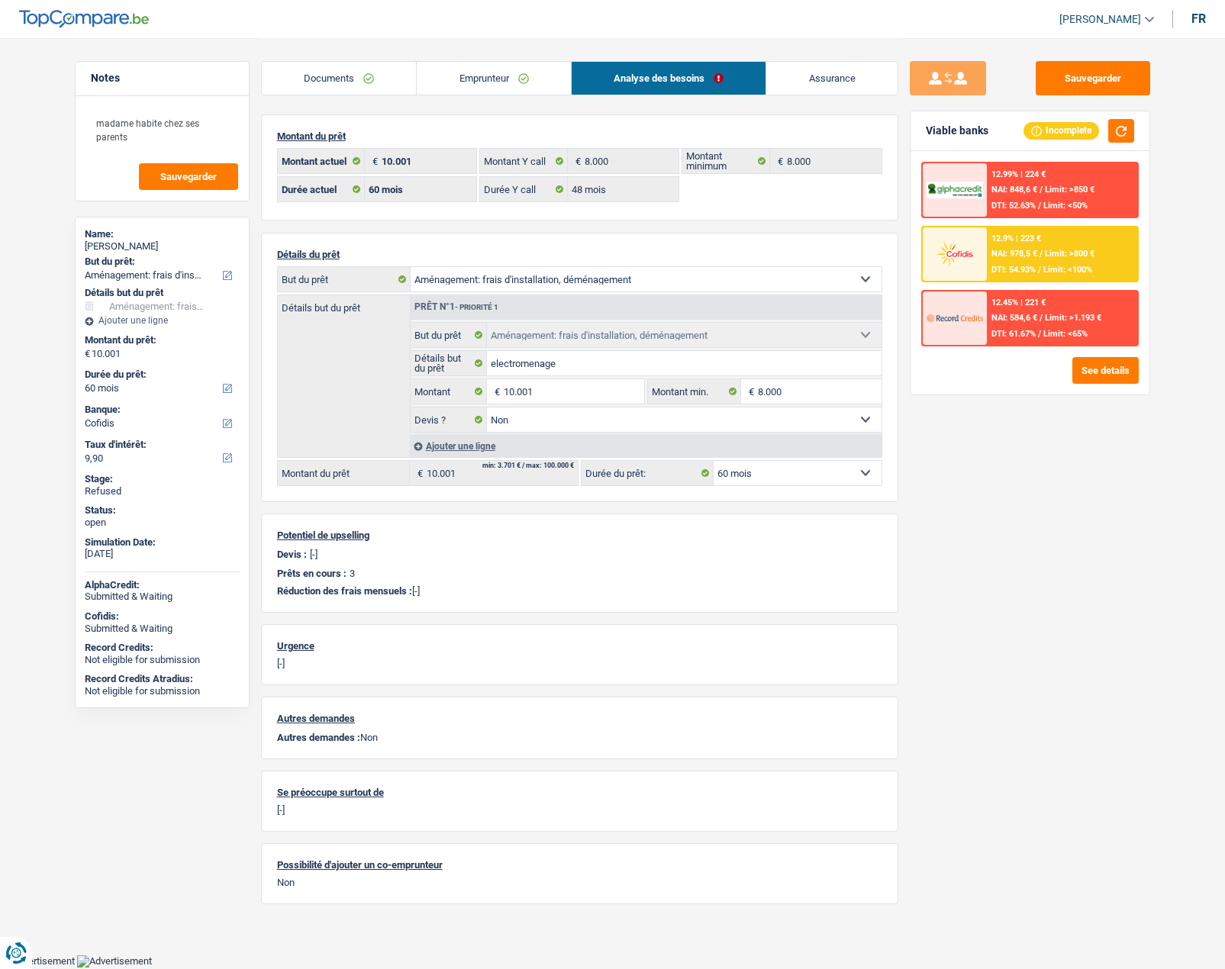
click at [481, 75] on link "Emprunteur" at bounding box center [494, 78] width 154 height 33
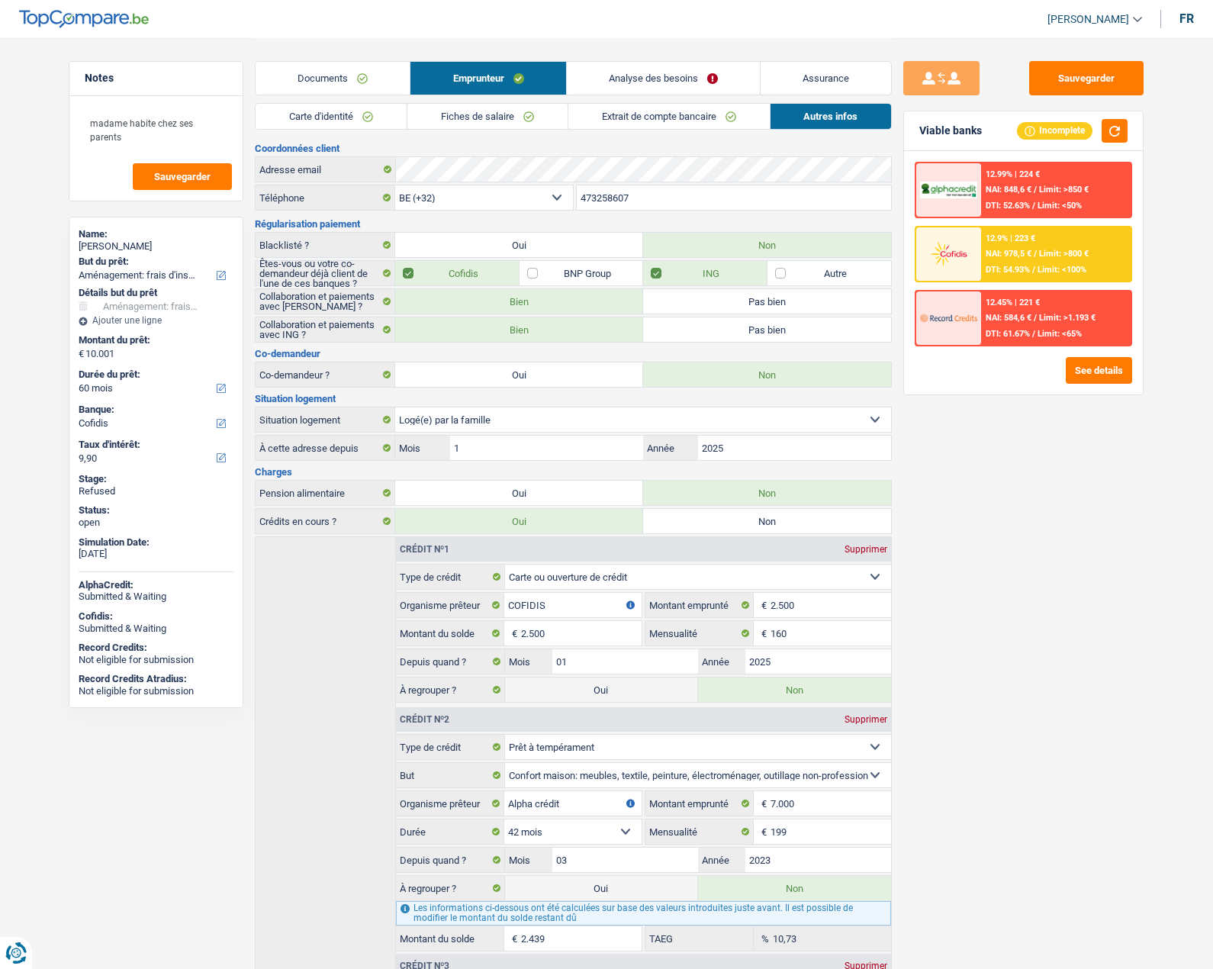
click at [452, 118] on link "Fiches de salaire" at bounding box center [488, 116] width 160 height 25
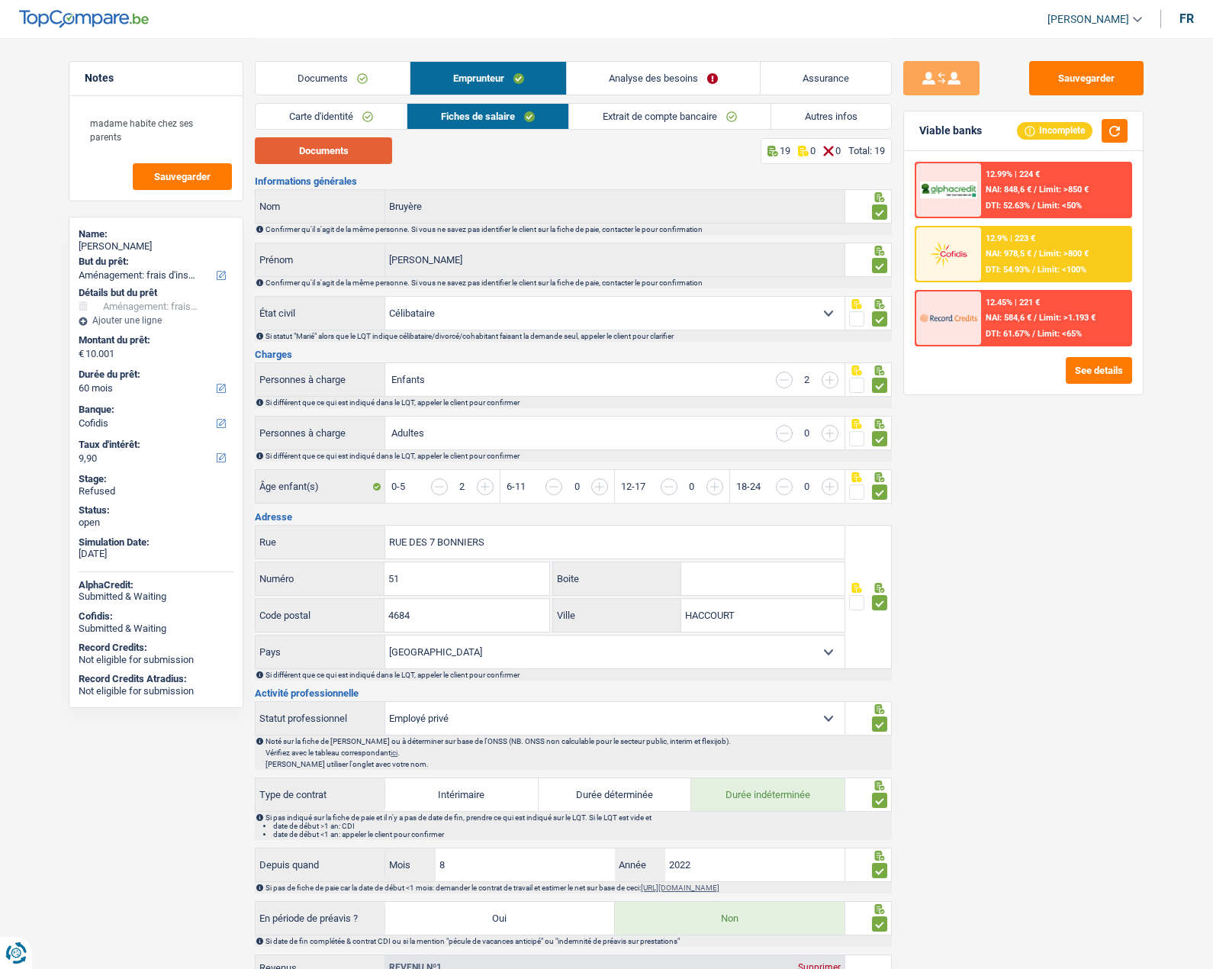
click at [346, 151] on button "Documents" at bounding box center [323, 150] width 137 height 27
click at [995, 592] on div "Sauvegarder Viable banks Incomplete 12.99% | 224 € NAI: 848,6 € / Limit: >850 €…" at bounding box center [1023, 503] width 263 height 884
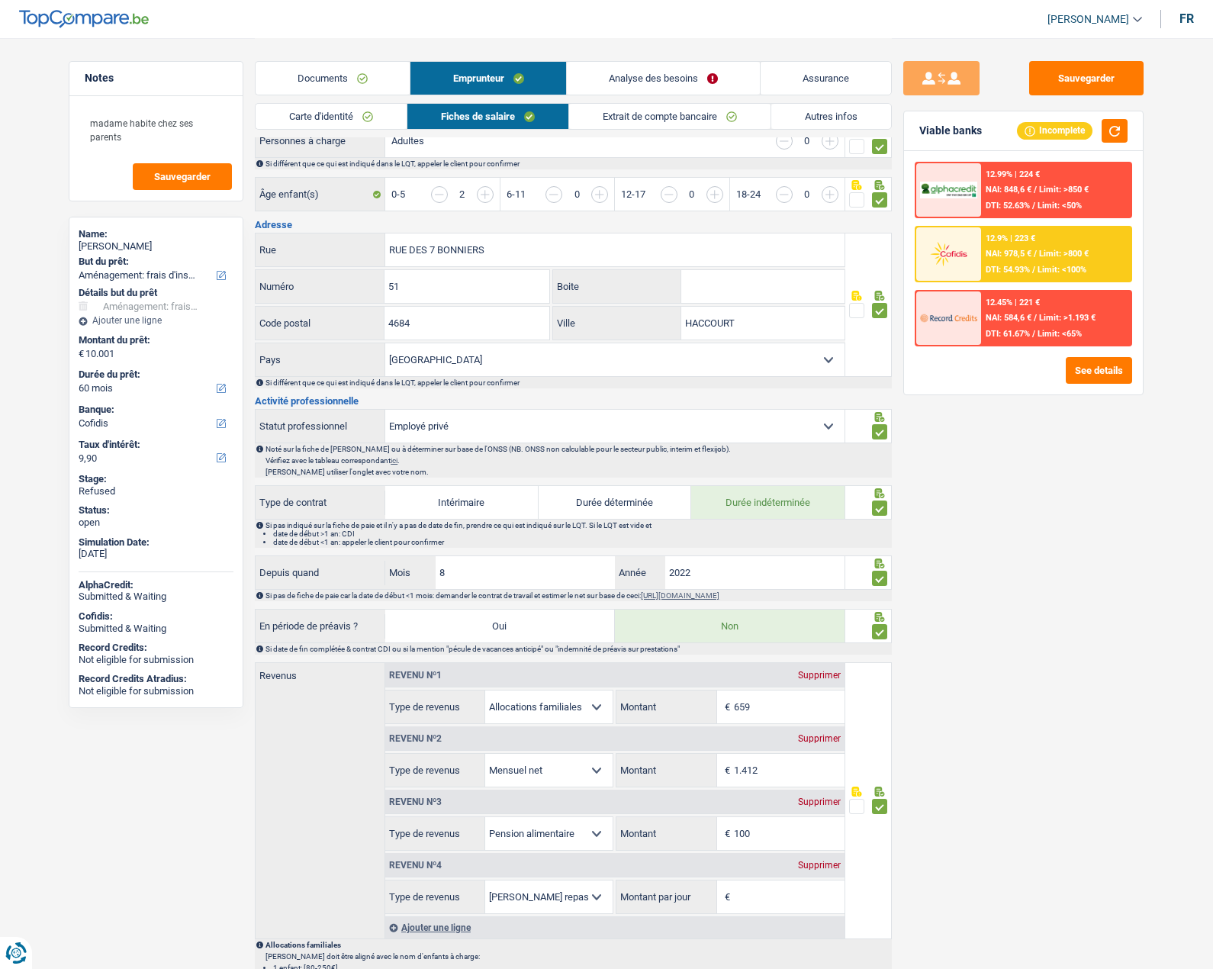
scroll to position [382, 0]
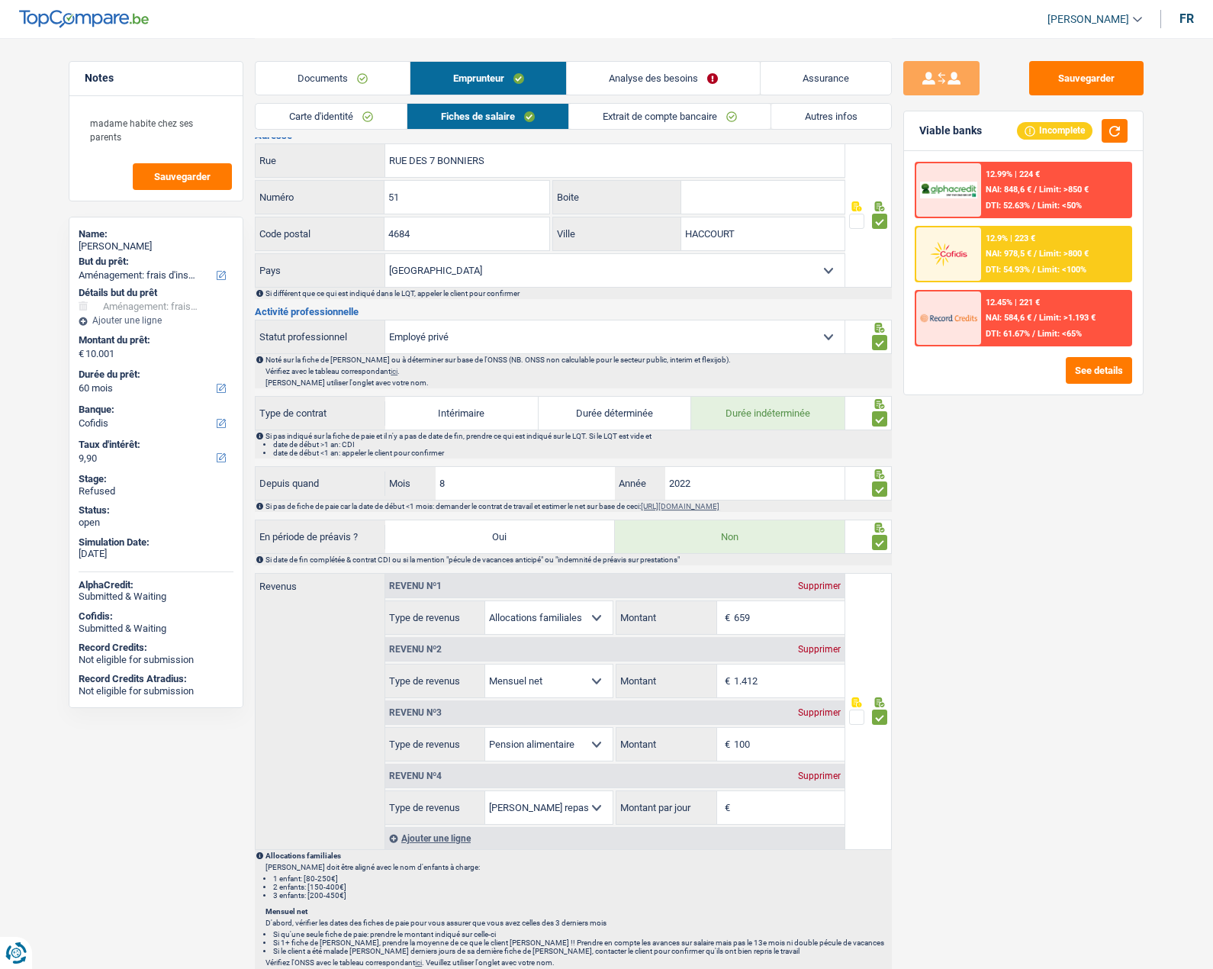
click at [965, 556] on div "Sauvegarder Viable banks Incomplete 12.99% | 224 € NAI: 848,6 € / Limit: >850 €…" at bounding box center [1023, 503] width 263 height 884
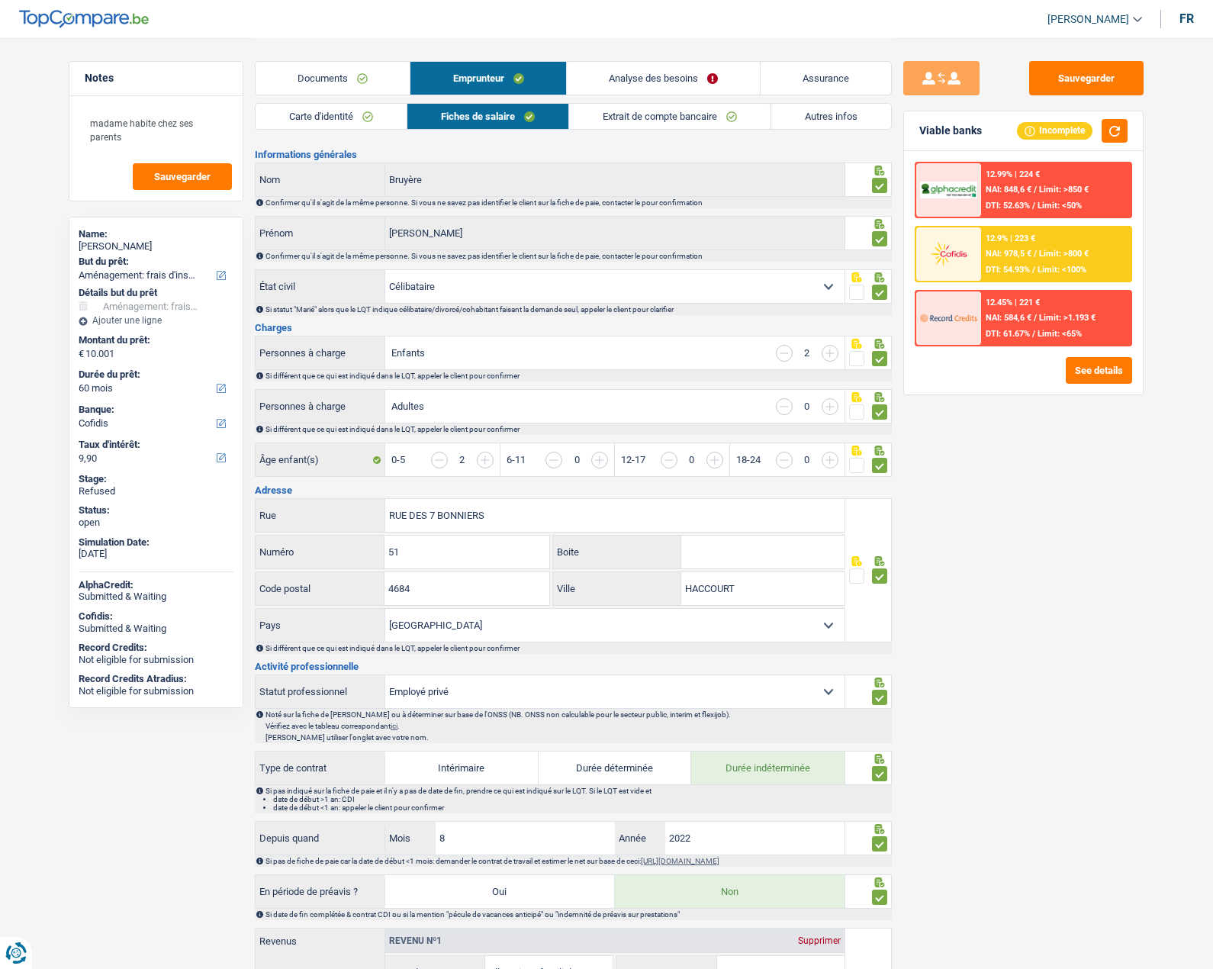
scroll to position [0, 0]
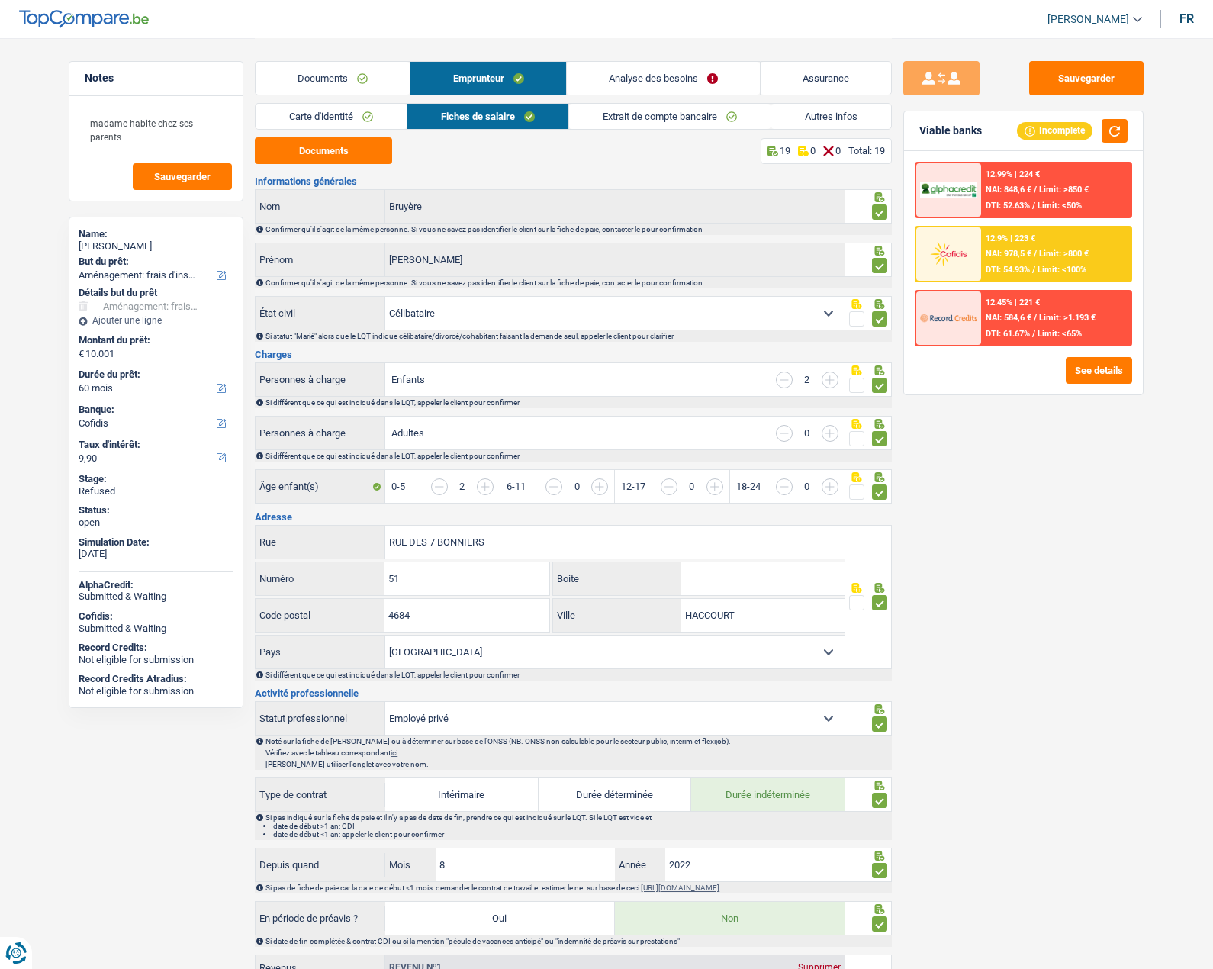
click at [634, 114] on link "Extrait de compte bancaire" at bounding box center [669, 116] width 201 height 25
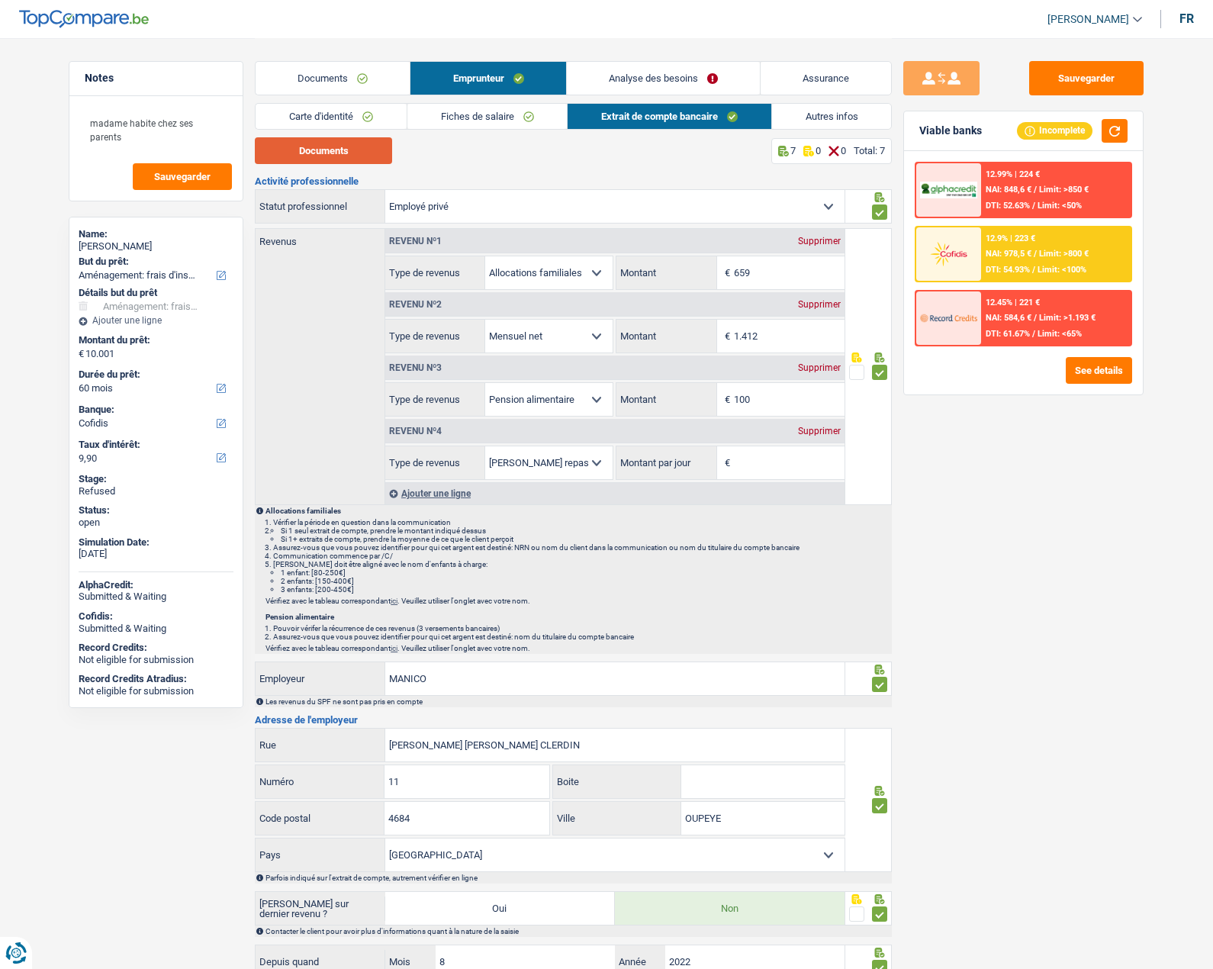
click at [346, 149] on button "Documents" at bounding box center [323, 150] width 137 height 27
click at [778, 332] on input "1.412" at bounding box center [789, 336] width 111 height 33
click at [747, 464] on input "Montant par jour" at bounding box center [789, 462] width 111 height 33
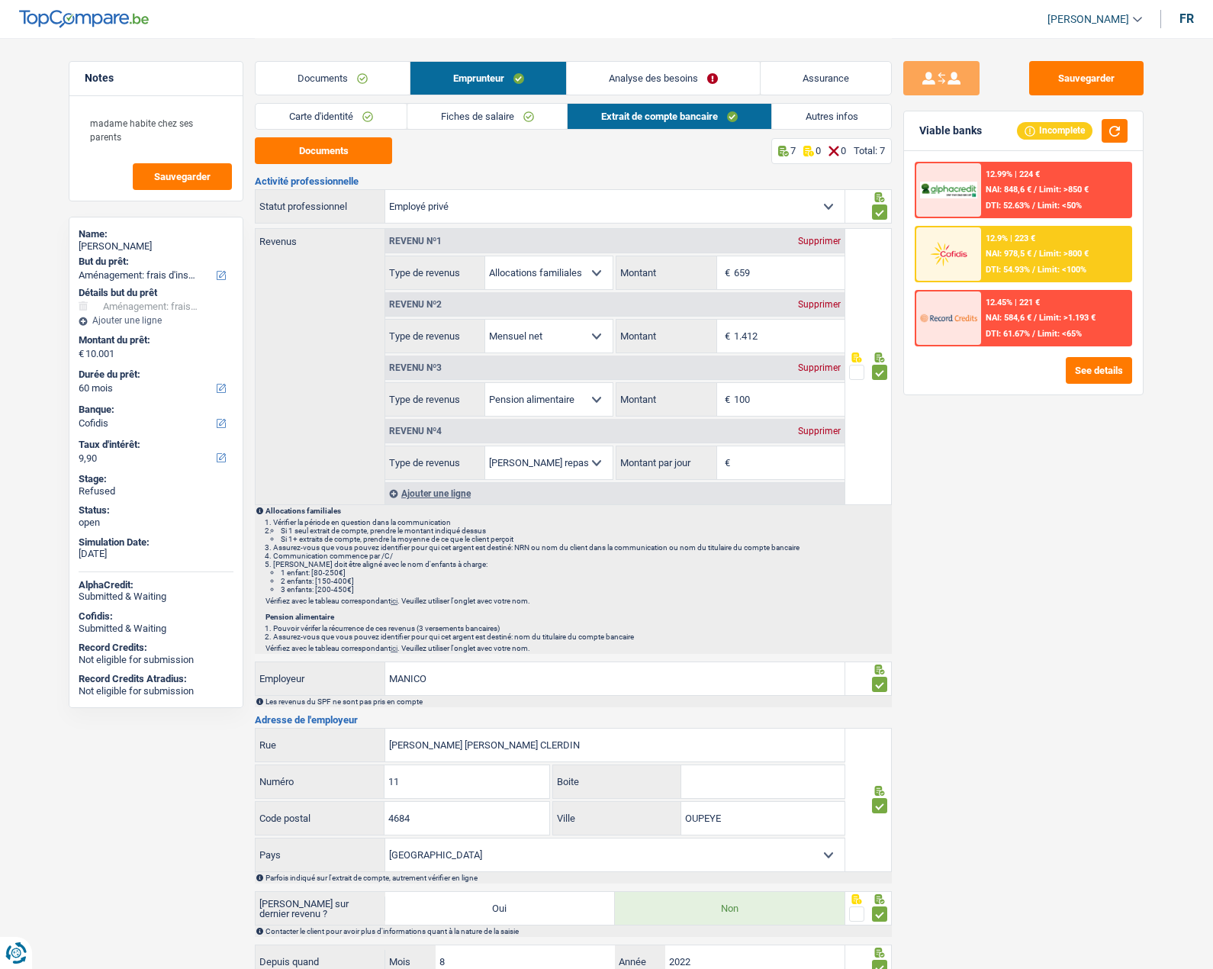
click at [601, 458] on select "Allocation d'handicap Allocations chômage Allocations familiales Chèques repas …" at bounding box center [548, 462] width 127 height 33
select select "mutualityIndemnity"
click at [485, 446] on select "Allocation d'handicap Allocations chômage Allocations familiales Chèques repas …" at bounding box center [548, 462] width 127 height 33
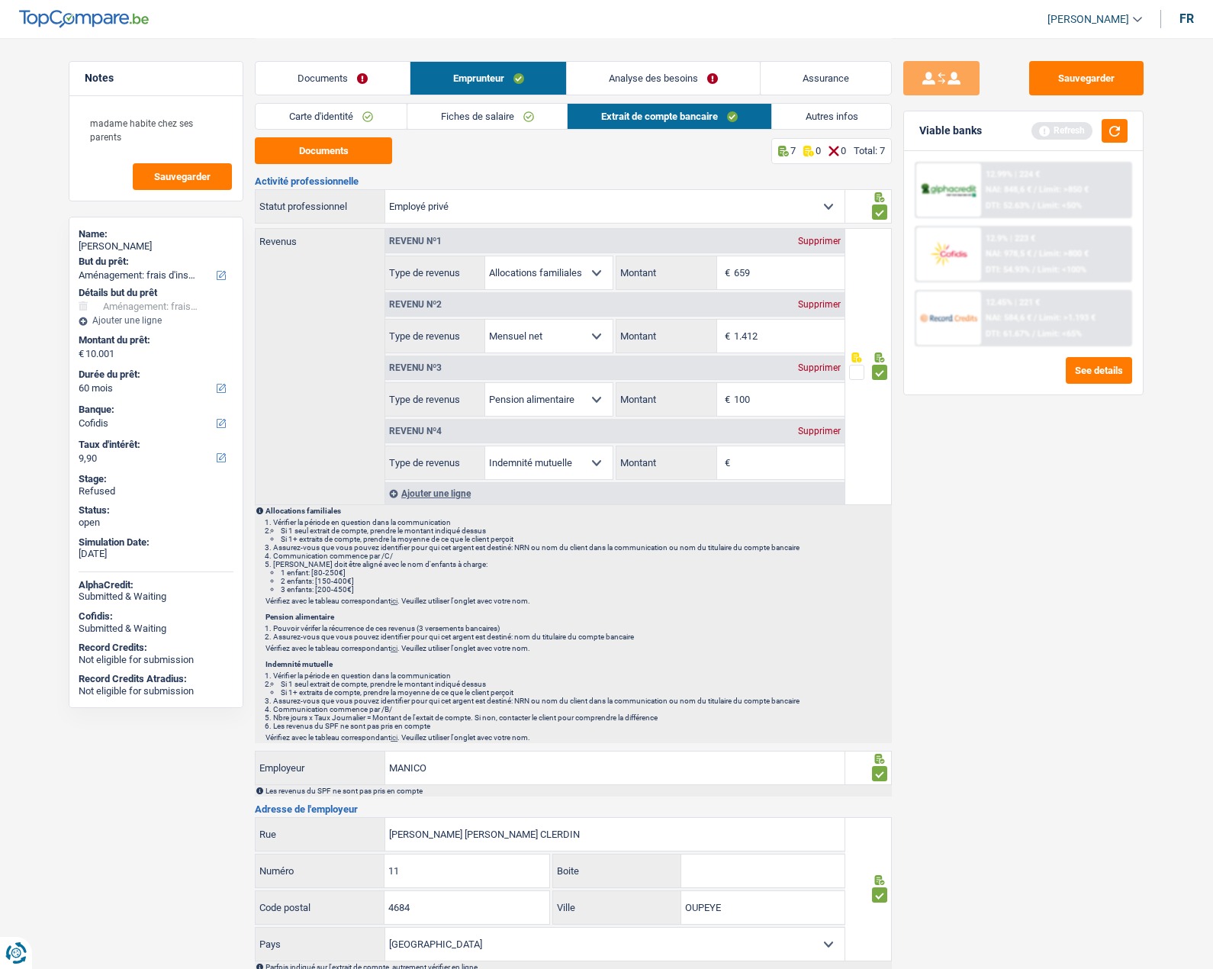
click at [601, 469] on select "Allocation d'handicap Allocations chômage Allocations familiales Chèques repas …" at bounding box center [548, 462] width 127 height 33
select select "unemployment"
click at [485, 446] on select "Allocation d'handicap Allocations chômage Allocations familiales Chèques repas …" at bounding box center [548, 462] width 127 height 33
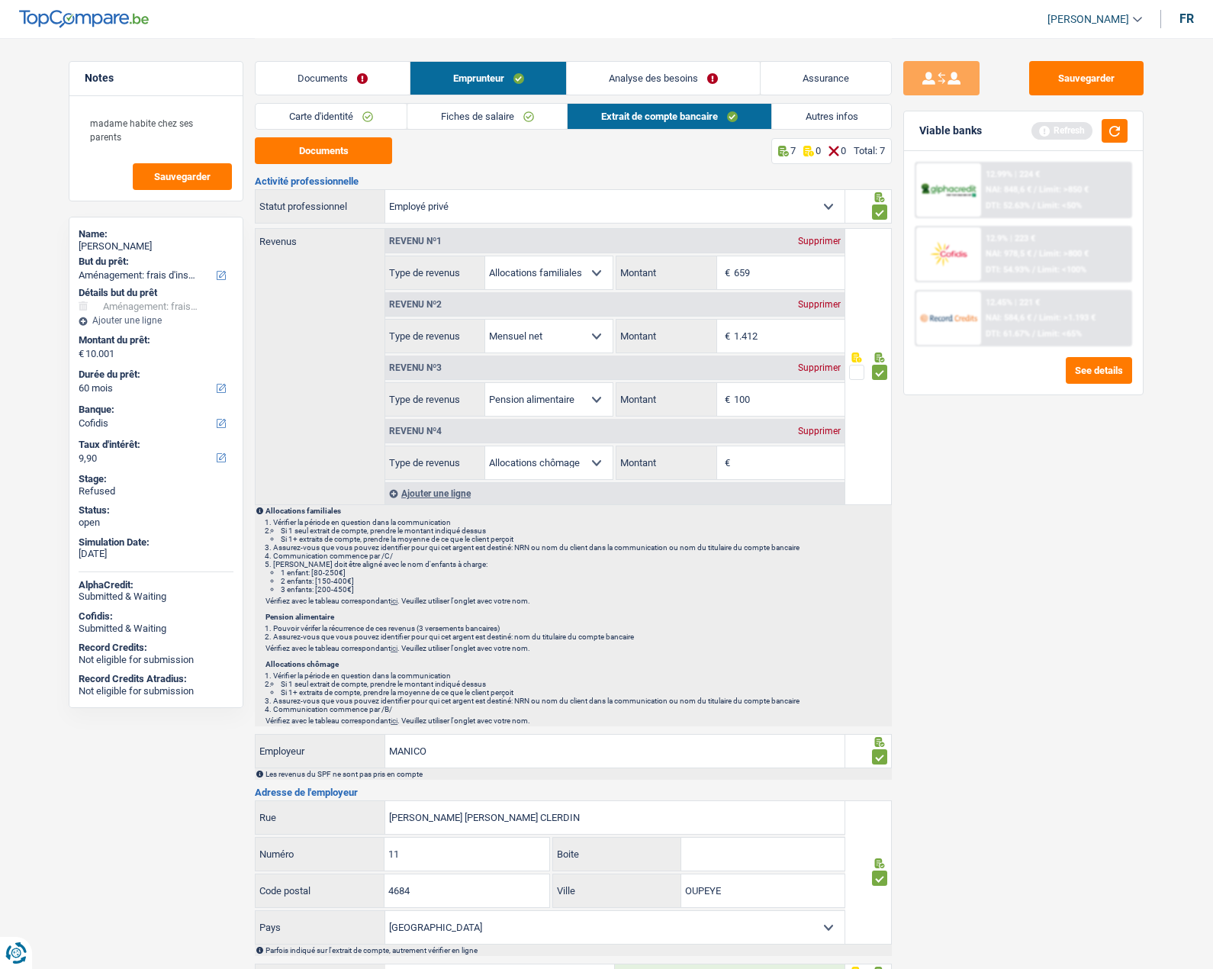
click at [732, 460] on span "€" at bounding box center [725, 462] width 17 height 33
click at [762, 460] on input "Montant" at bounding box center [789, 462] width 111 height 33
click at [756, 463] on input "Montant" at bounding box center [789, 462] width 111 height 33
type input "89"
click at [986, 508] on div "Sauvegarder Viable banks Refresh 12.99% | 224 € NAI: 848,6 € / Limit: >850 € DT…" at bounding box center [1023, 503] width 263 height 884
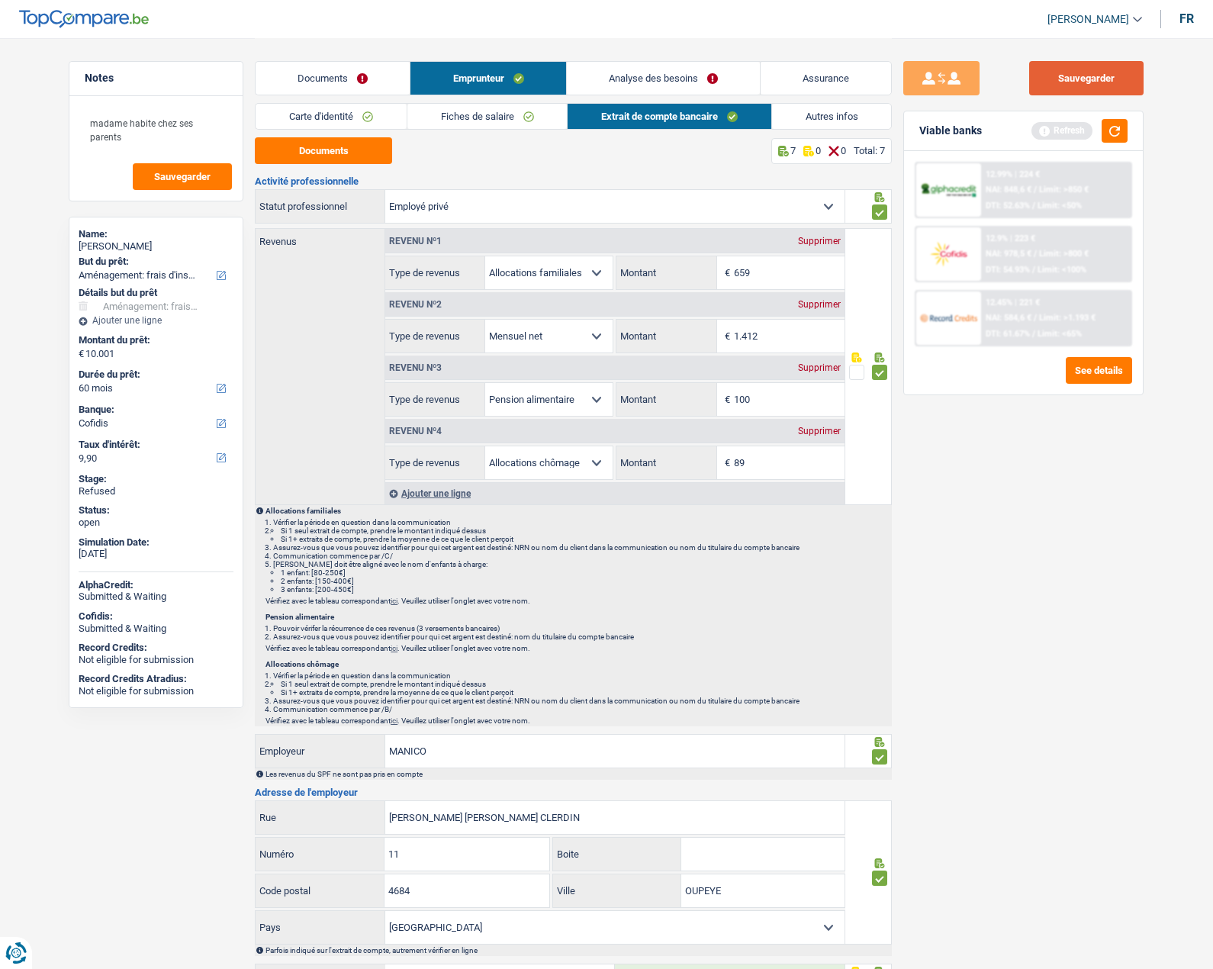
click at [1094, 89] on button "Sauvegarder" at bounding box center [1087, 78] width 114 height 34
click at [1113, 130] on button "button" at bounding box center [1115, 131] width 26 height 24
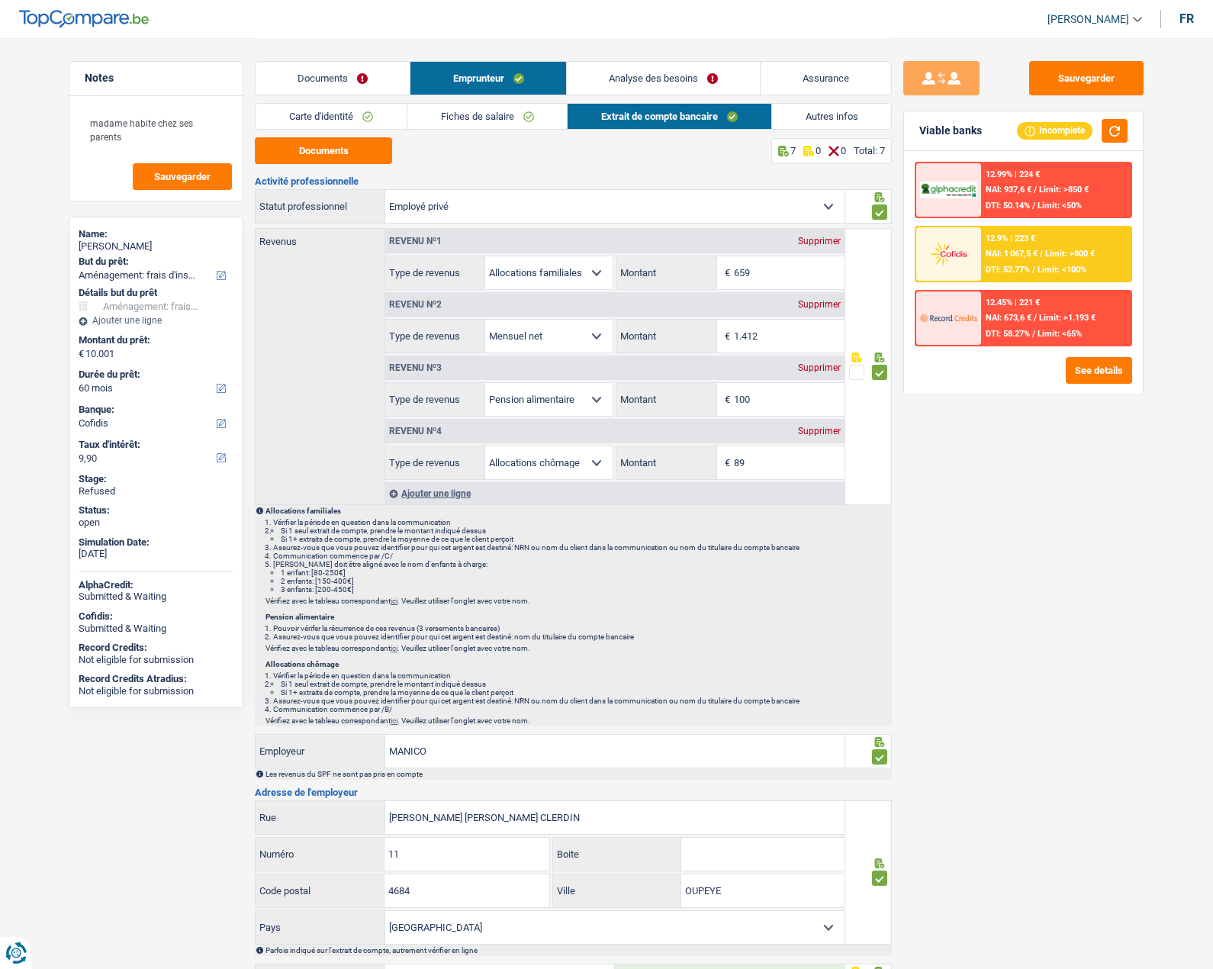
click at [627, 90] on link "Analyse des besoins" at bounding box center [663, 78] width 193 height 33
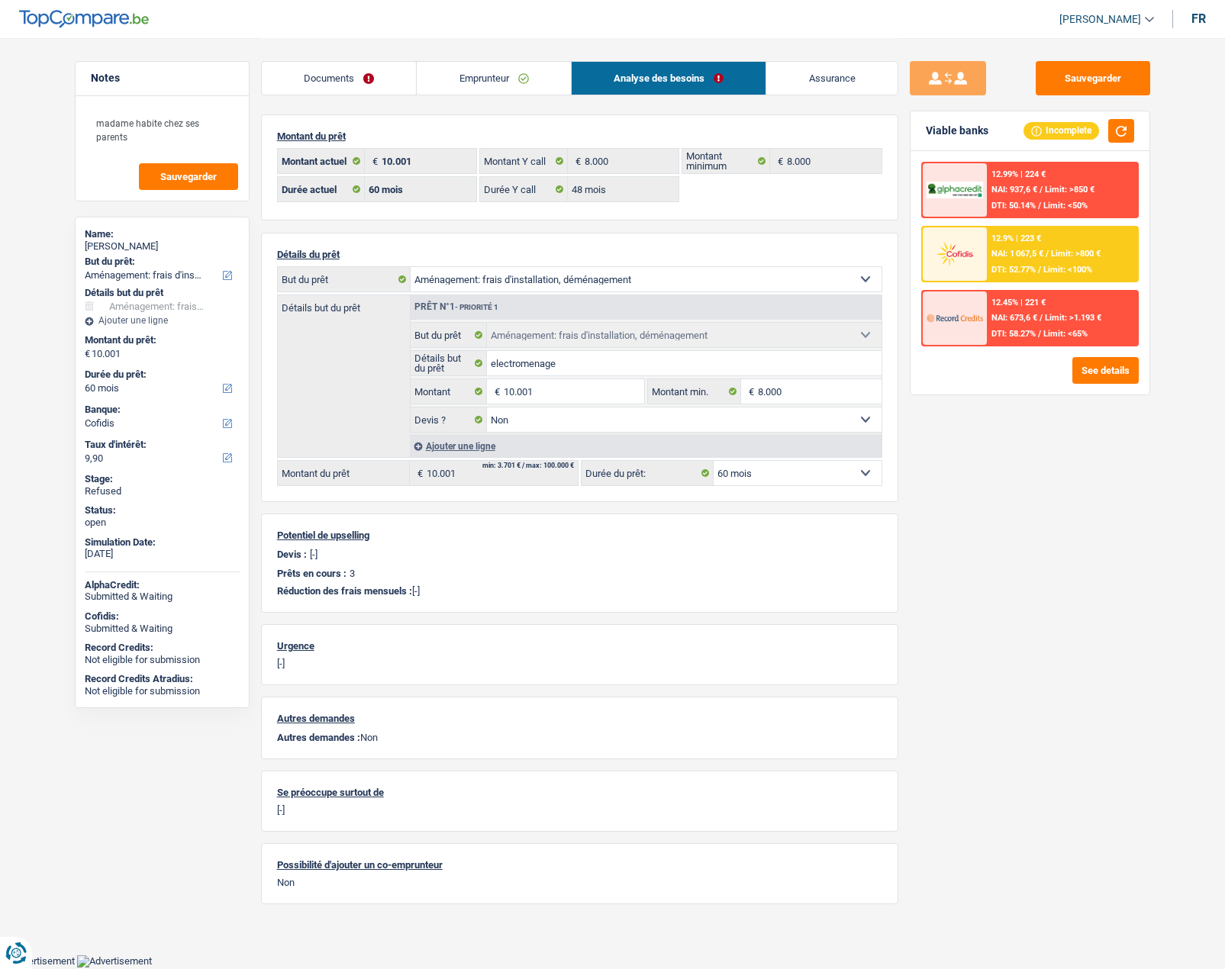
click at [724, 476] on select "12 mois 18 mois 24 mois 30 mois 36 mois 42 mois 48 mois 60 mois Sélectionner un…" at bounding box center [798, 473] width 168 height 24
click at [535, 397] on input "10.001" at bounding box center [574, 391] width 140 height 24
click at [467, 81] on link "Emprunteur" at bounding box center [494, 78] width 154 height 33
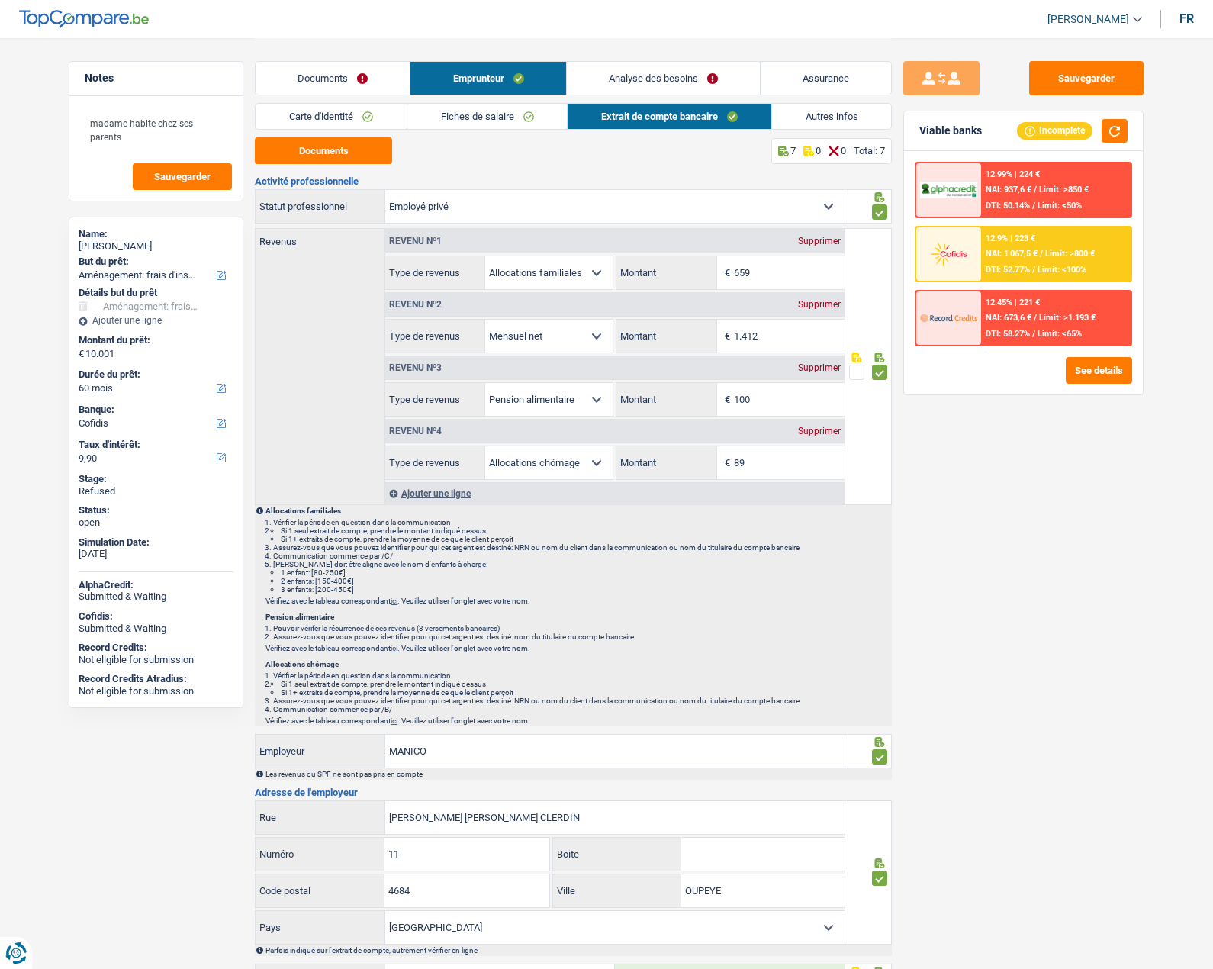
click at [814, 115] on link "Autres infos" at bounding box center [832, 116] width 120 height 25
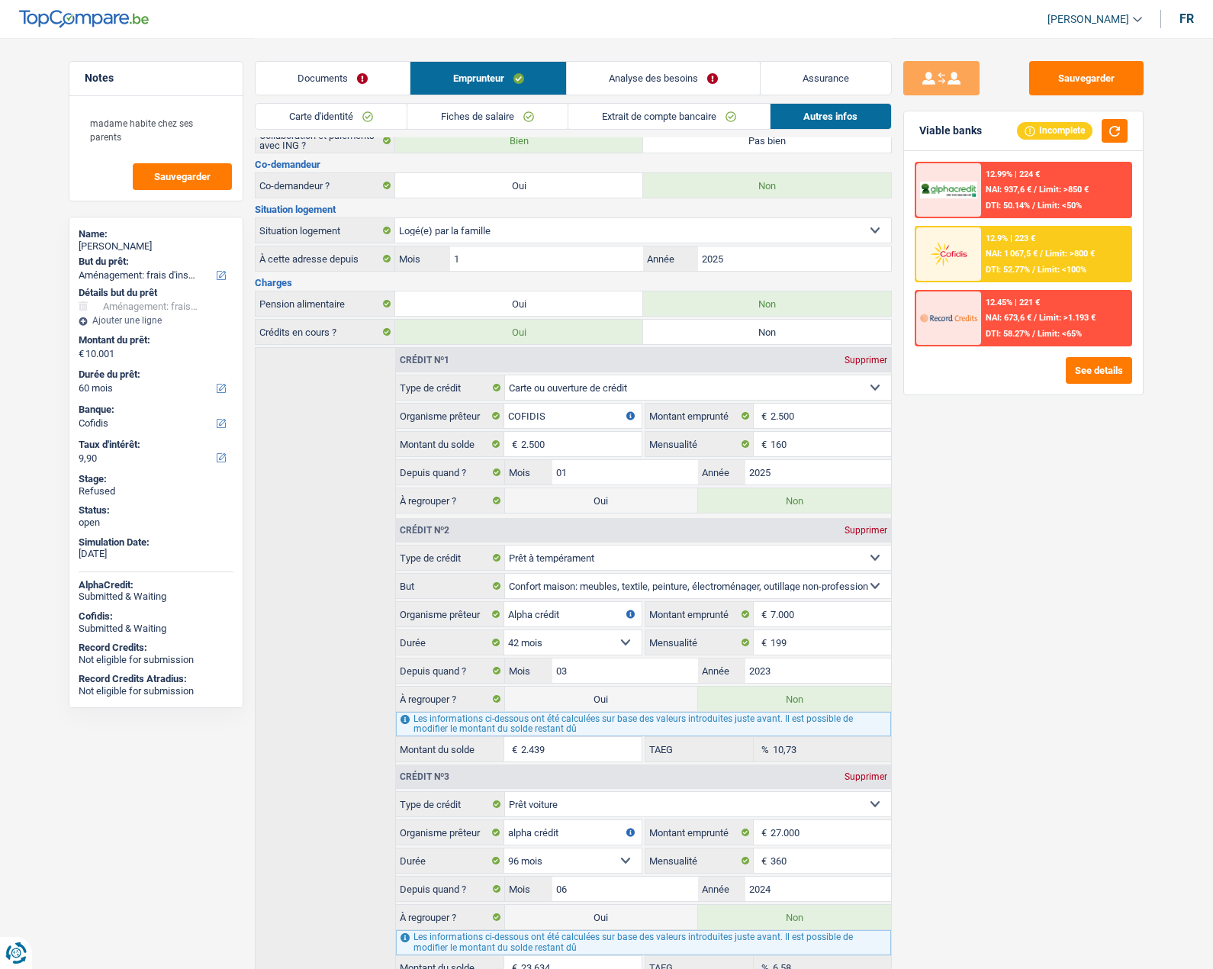
scroll to position [279, 0]
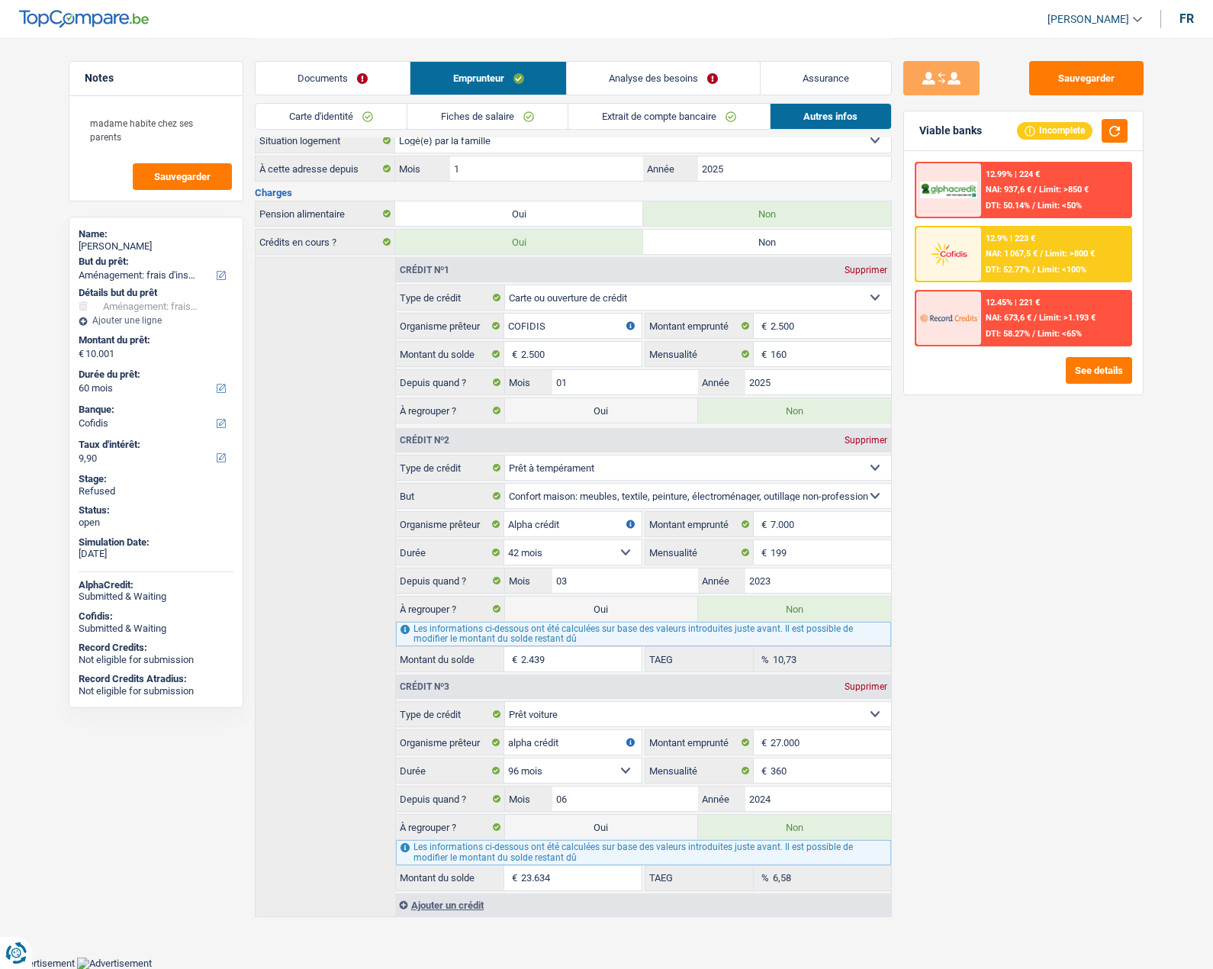
drag, startPoint x: 562, startPoint y: 606, endPoint x: 561, endPoint y: 623, distance: 16.8
click at [564, 606] on label "Oui" at bounding box center [601, 609] width 193 height 24
click at [564, 606] on input "Oui" at bounding box center [601, 609] width 193 height 24
radio input "true"
radio input "false"
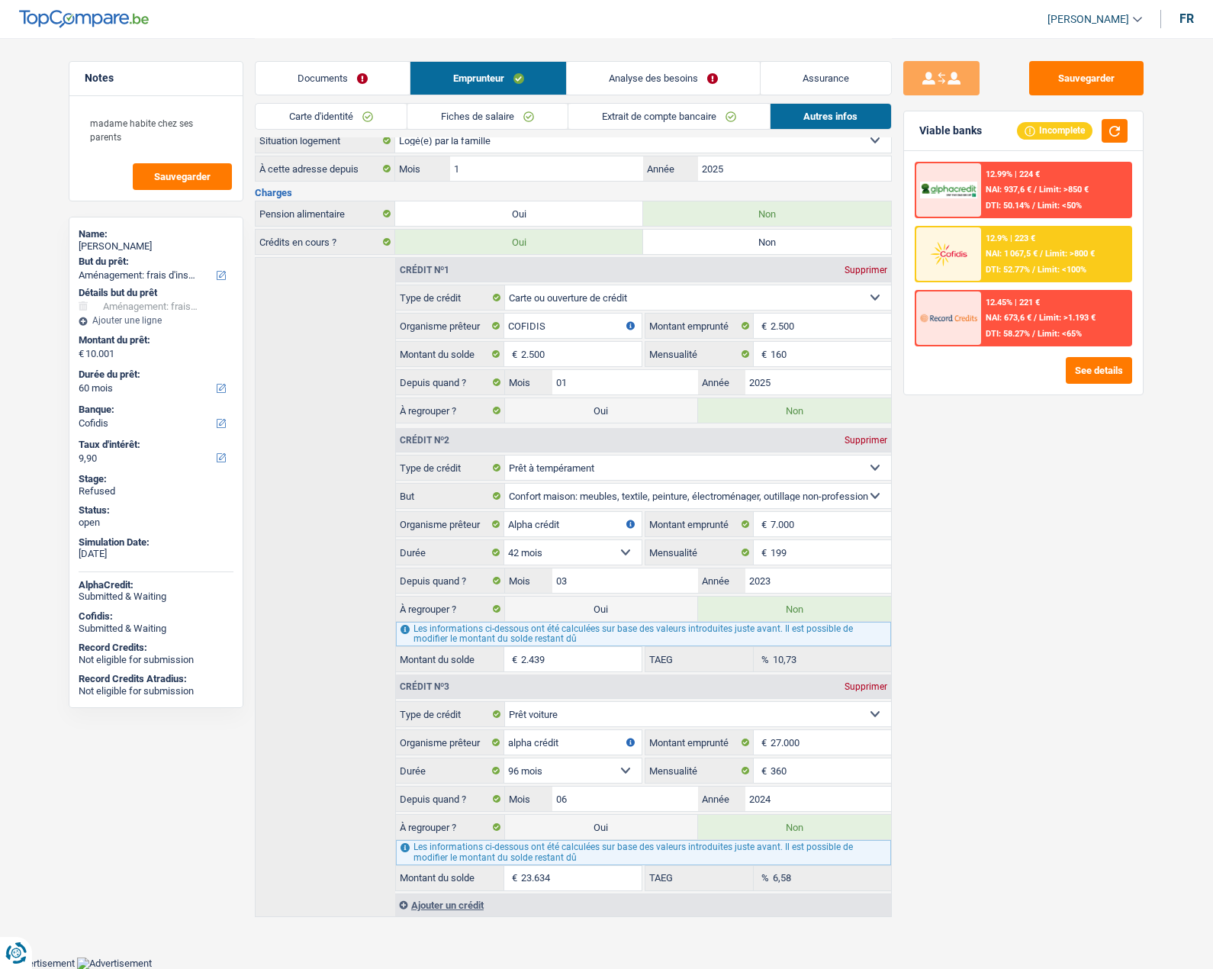
type input "12.440"
select select "refinancing"
select select "movingOrInstallation"
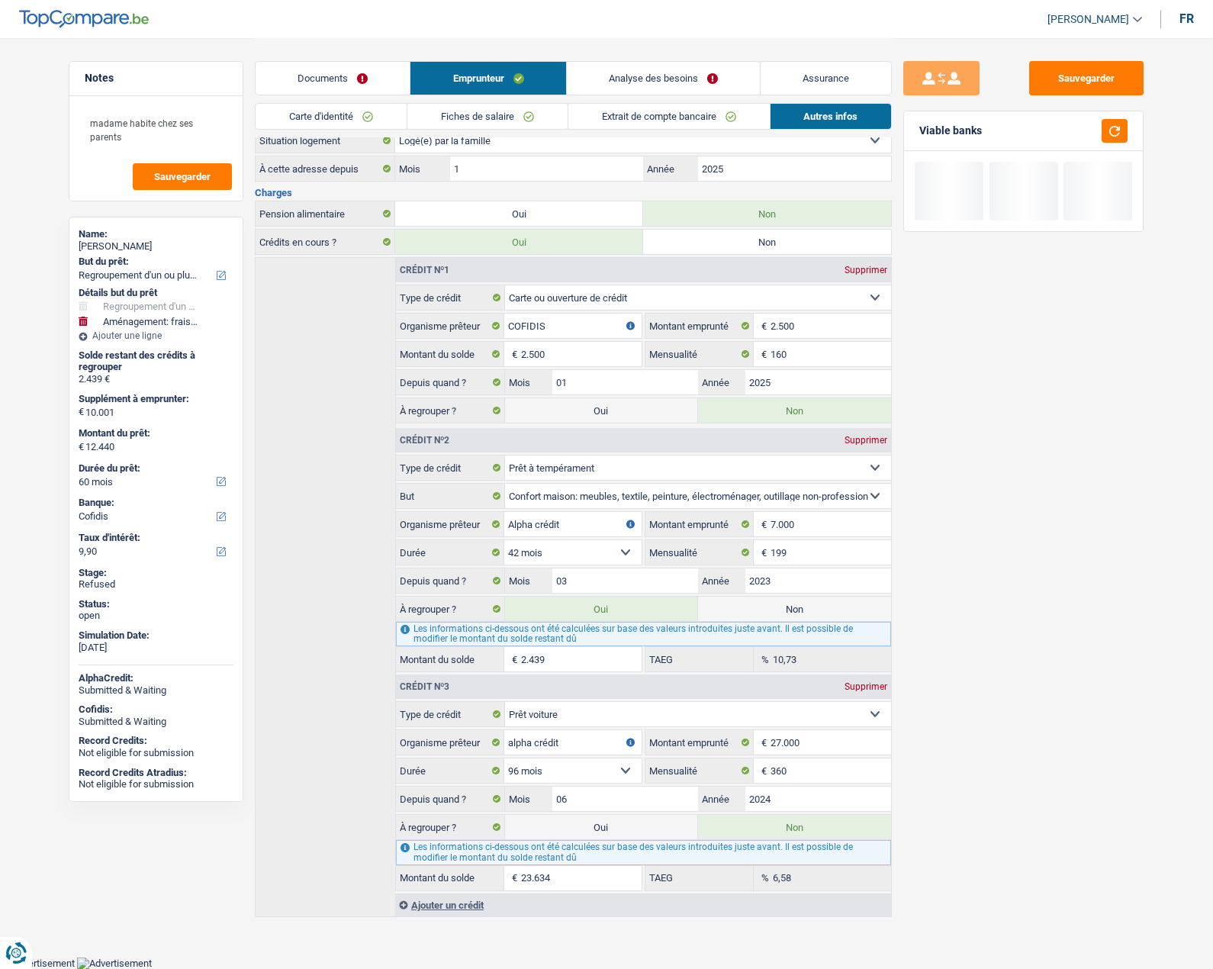
click at [563, 832] on label "Oui" at bounding box center [601, 827] width 193 height 24
click at [563, 832] on input "Oui" at bounding box center [601, 827] width 193 height 24
radio input "true"
radio input "false"
type input "36.074"
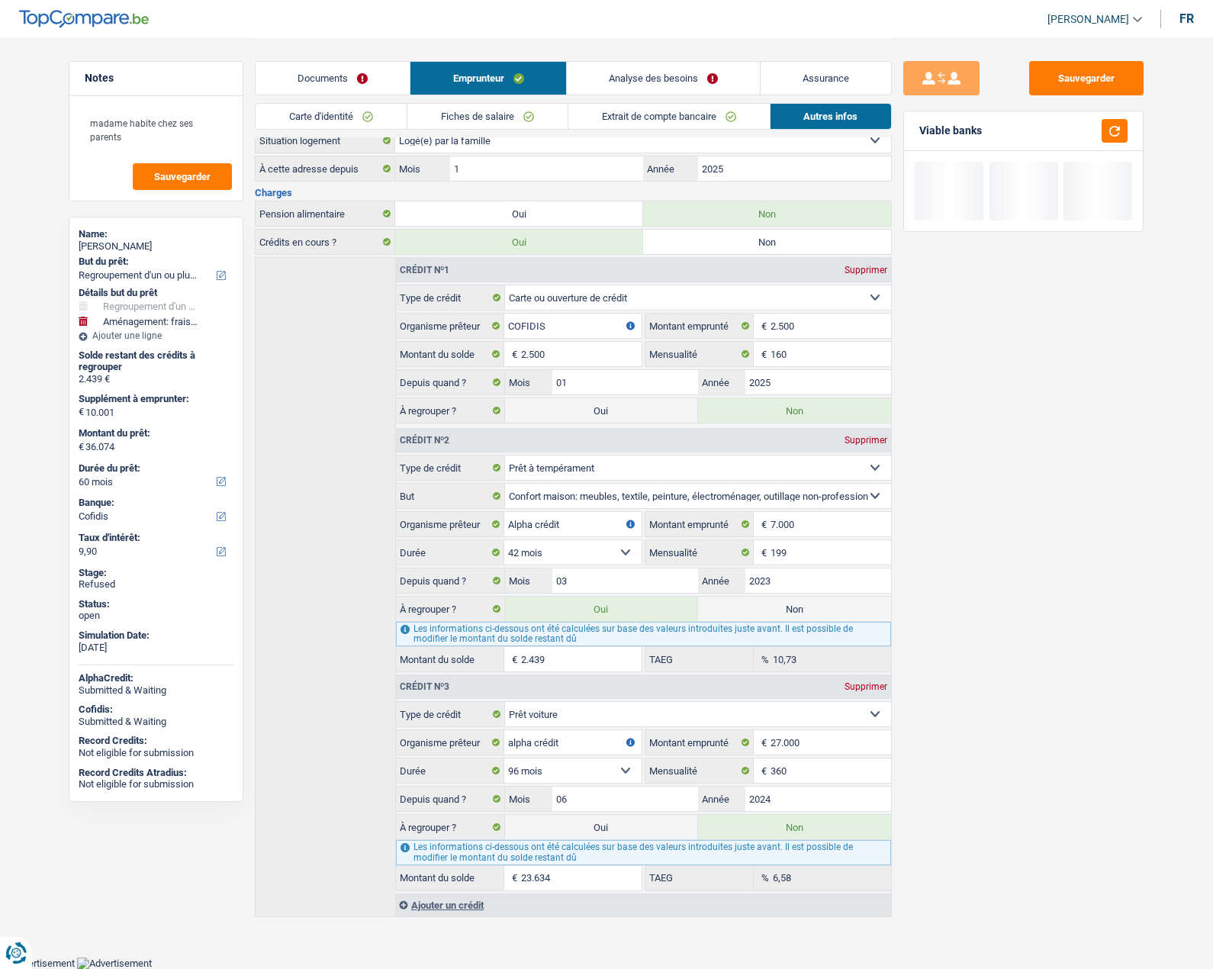
select select "120"
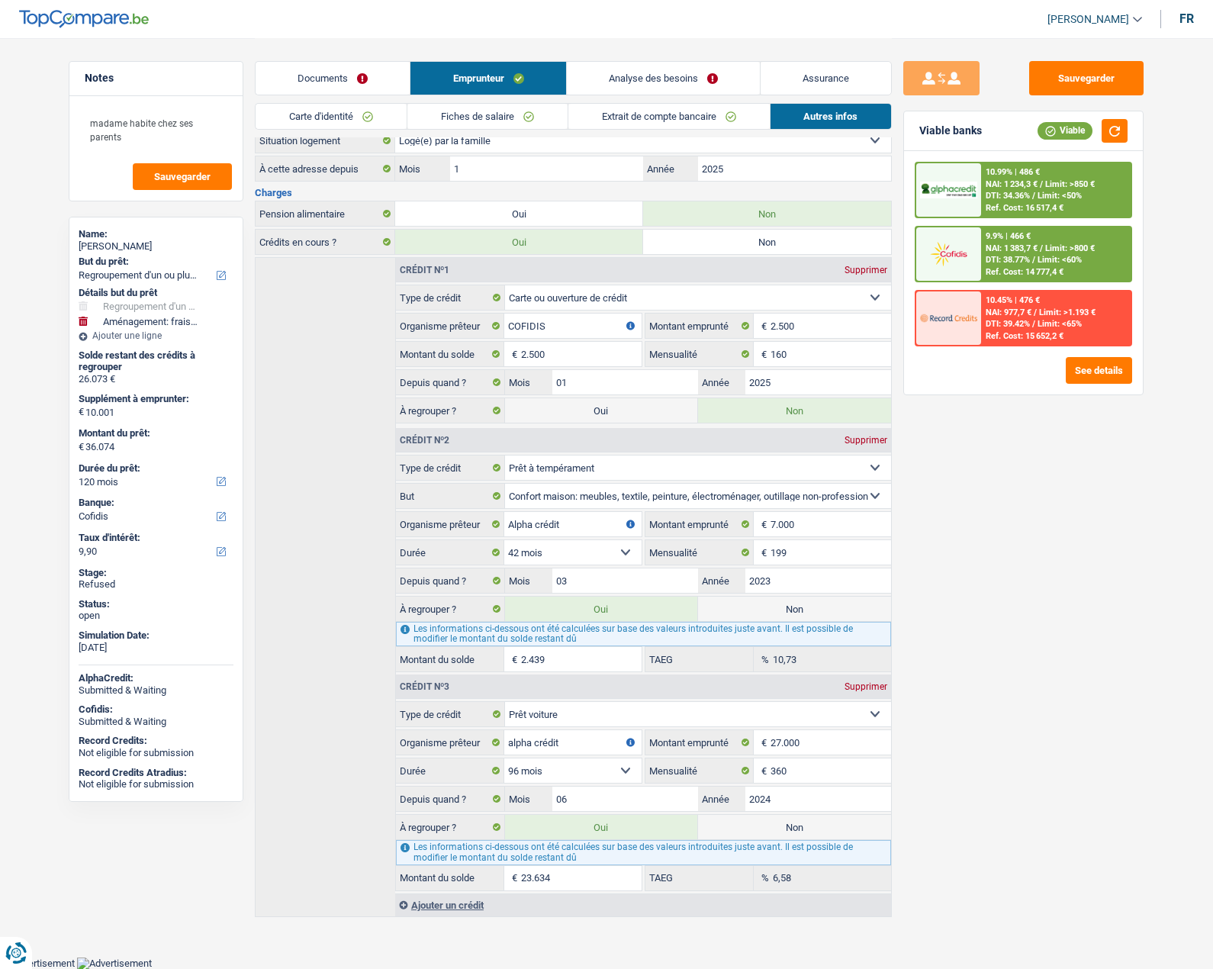
click at [663, 82] on link "Analyse des besoins" at bounding box center [663, 78] width 193 height 33
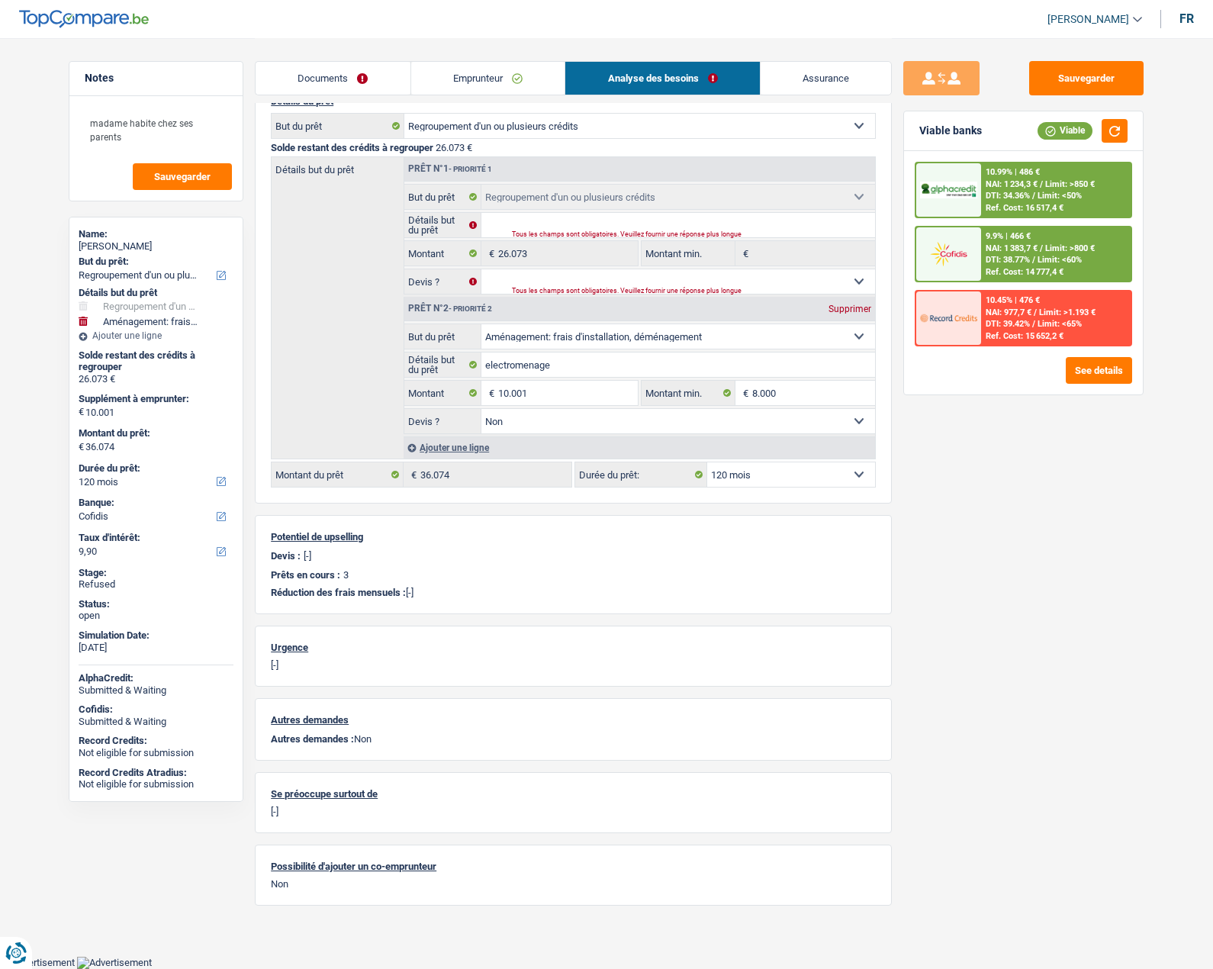
scroll to position [152, 0]
click at [762, 470] on select "12 mois 18 mois 24 mois 30 mois 36 mois 42 mois 48 mois 60 mois 72 mois 84 mois…" at bounding box center [791, 476] width 168 height 24
select select "84"
click at [707, 464] on select "12 mois 18 mois 24 mois 30 mois 36 mois 42 mois 48 mois 60 mois 72 mois 84 mois…" at bounding box center [791, 476] width 168 height 24
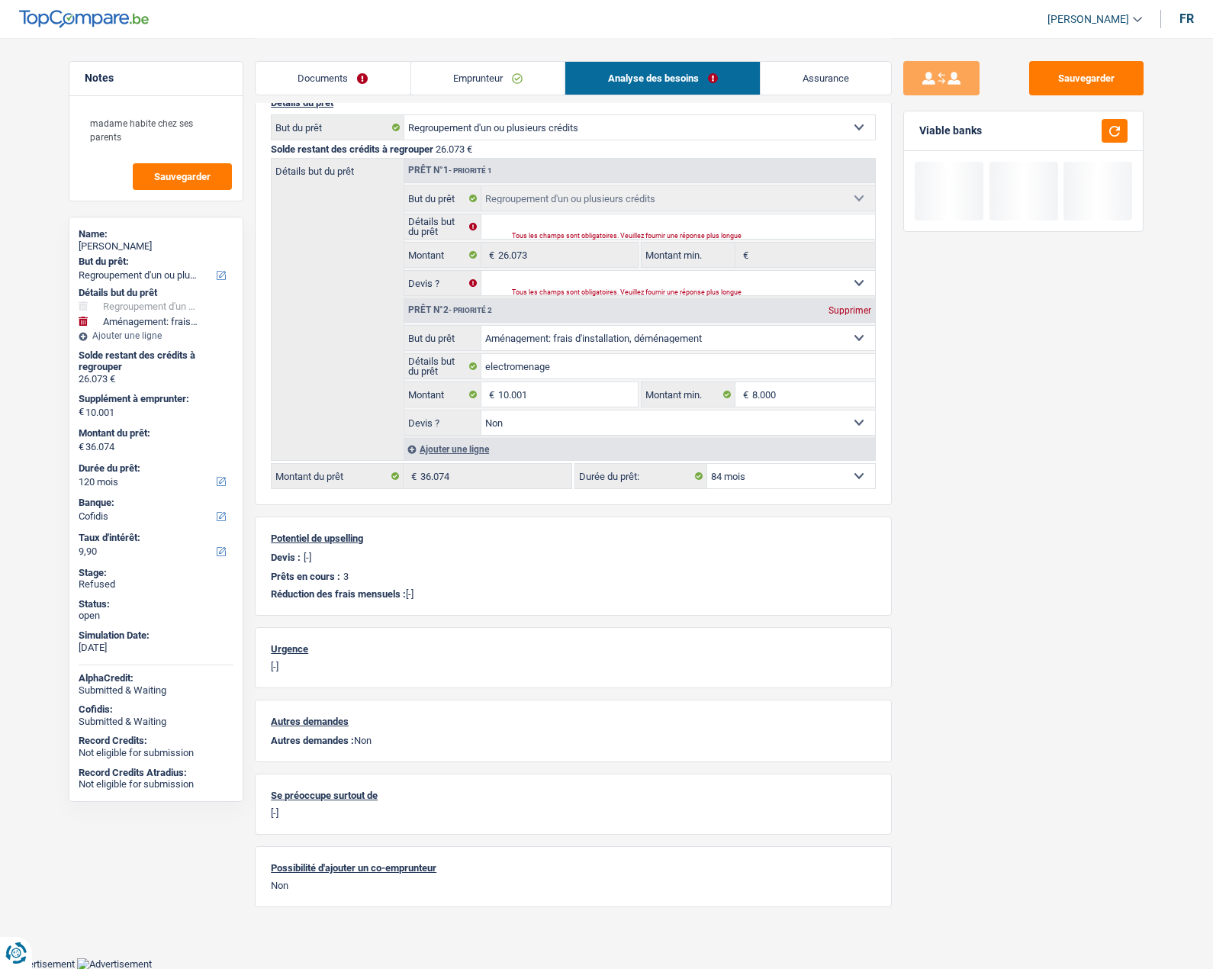
select select "84"
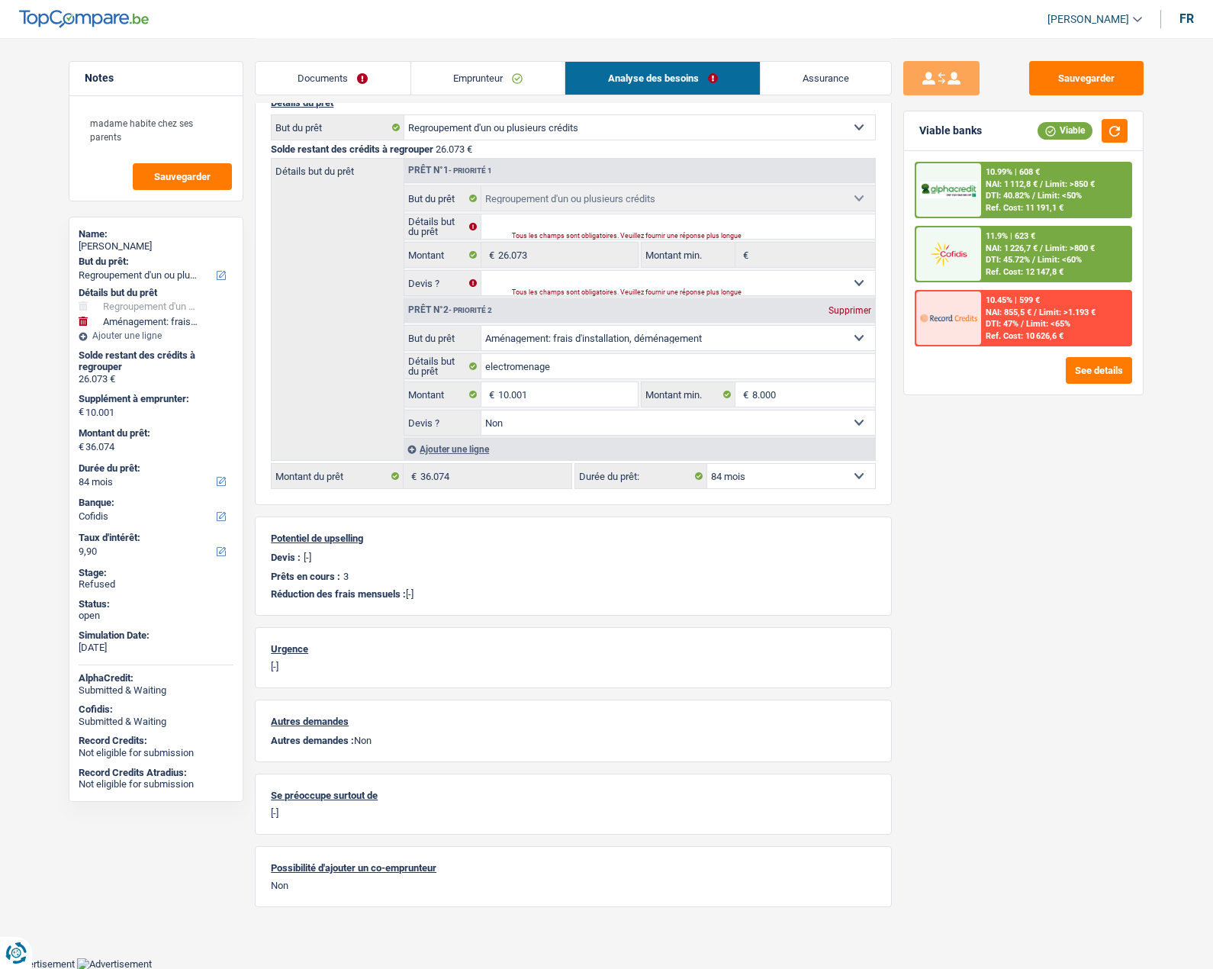
click at [336, 76] on link "Documents" at bounding box center [333, 78] width 155 height 33
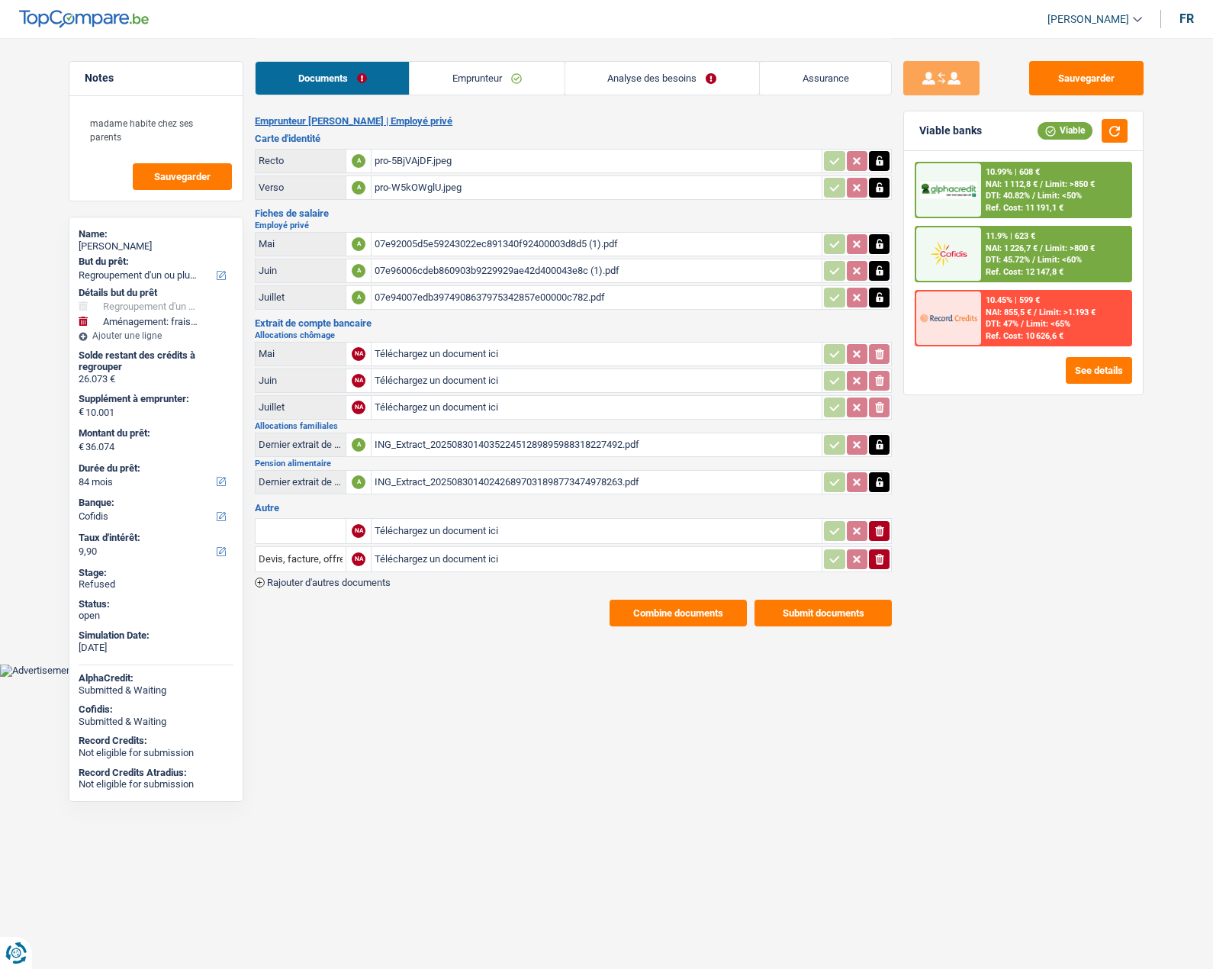
scroll to position [0, 0]
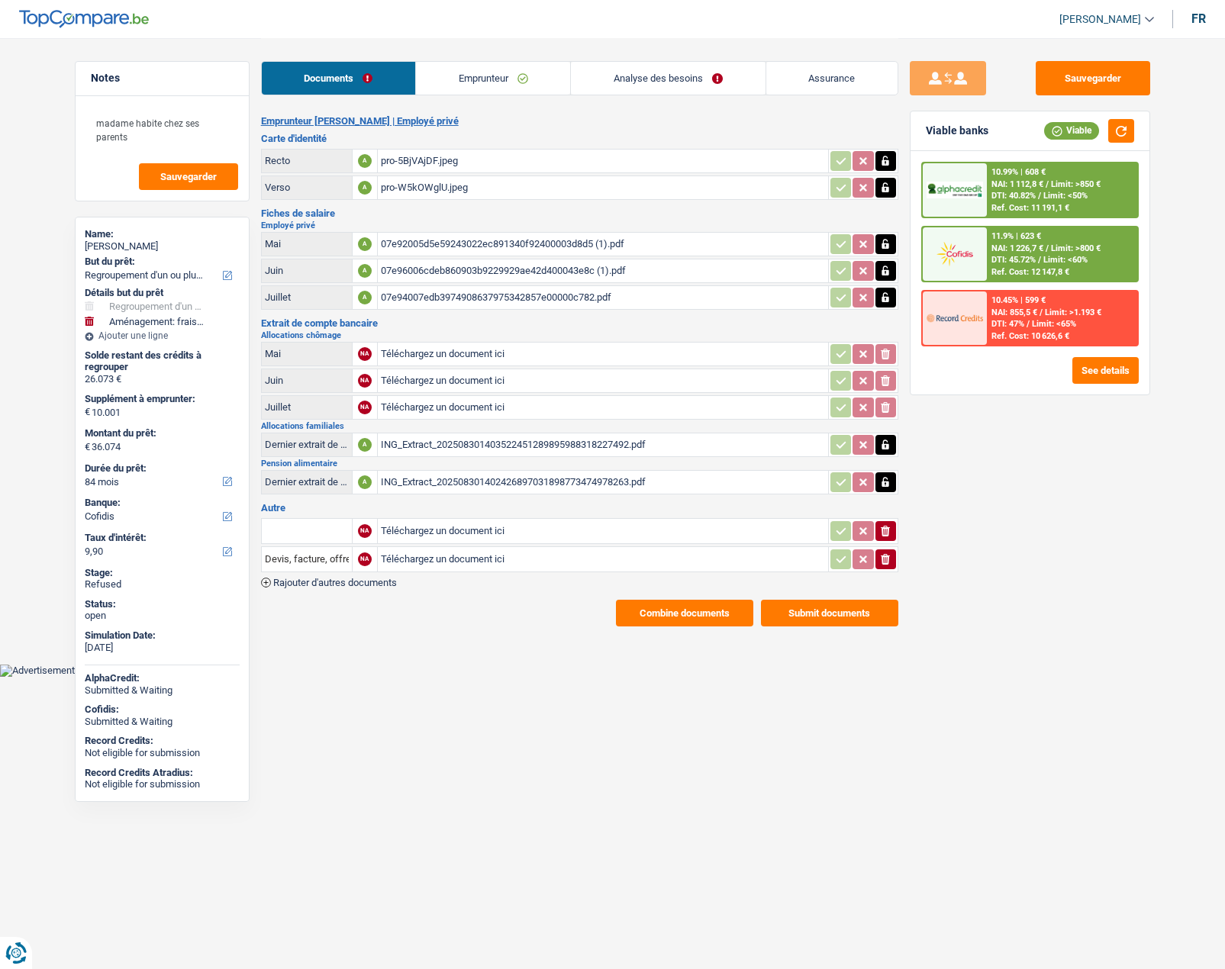
click at [494, 75] on link "Emprunteur" at bounding box center [493, 78] width 154 height 33
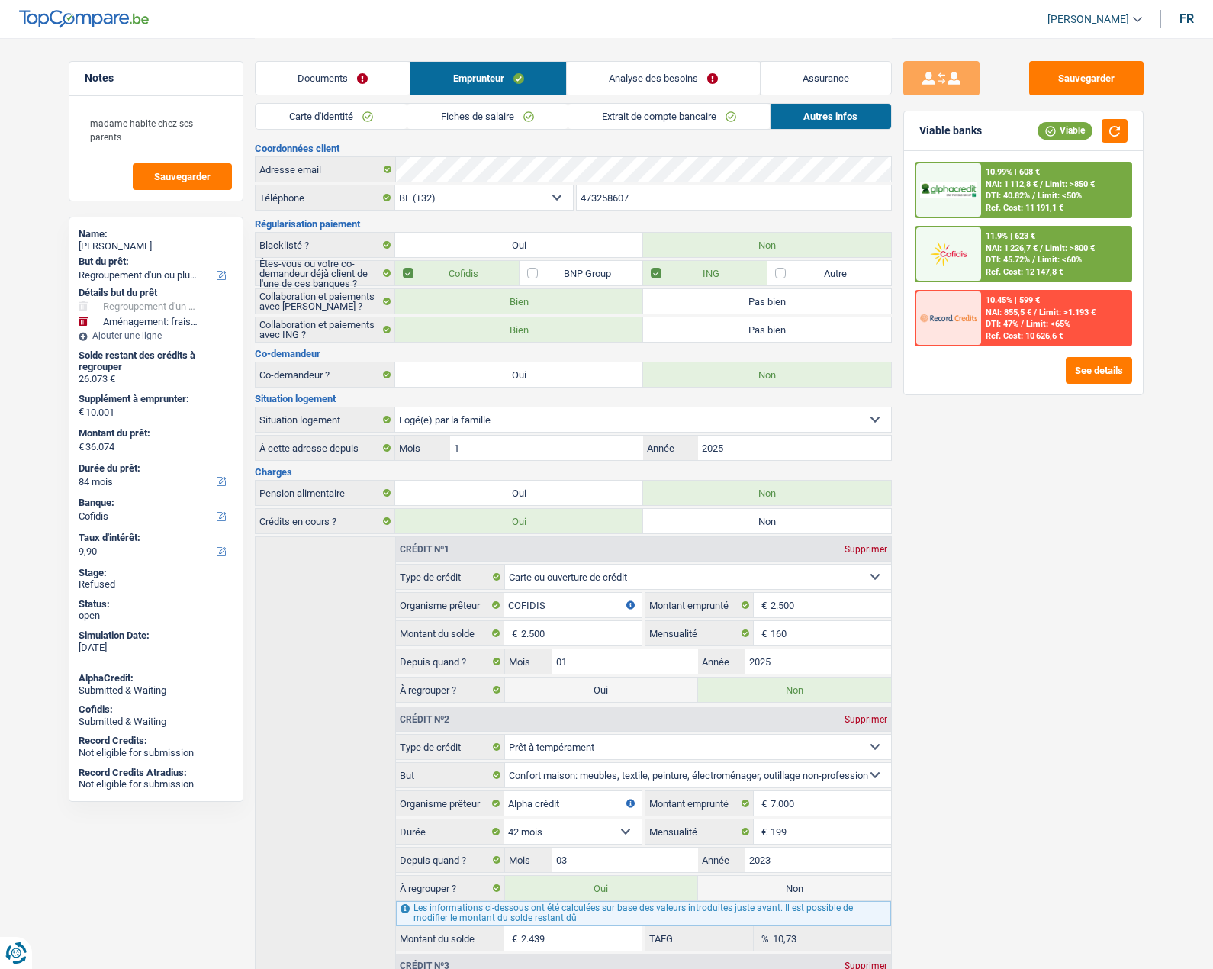
click at [631, 82] on link "Analyse des besoins" at bounding box center [663, 78] width 193 height 33
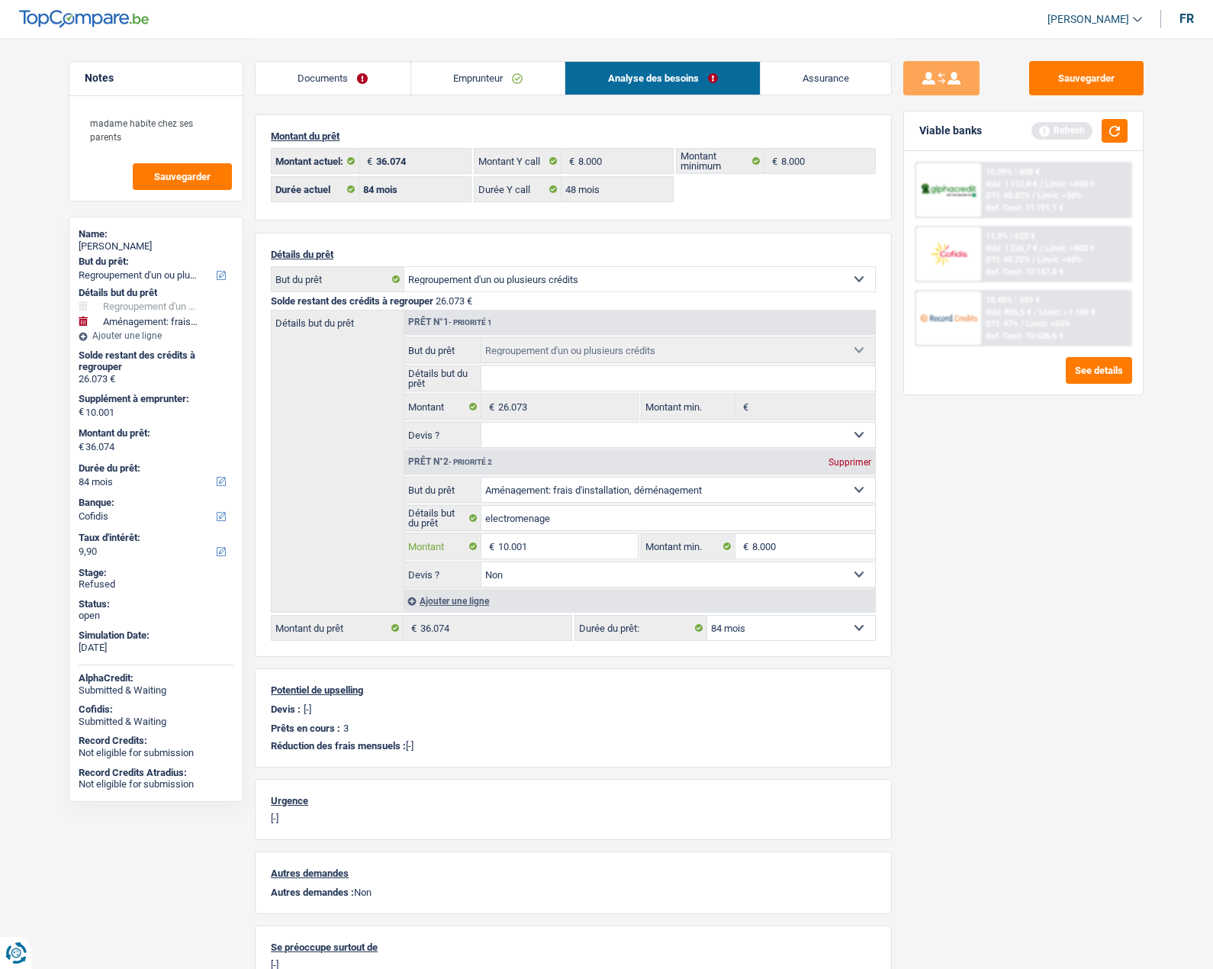
click at [536, 546] on input "10.001" at bounding box center [568, 546] width 140 height 24
type input "5.001"
select select "120"
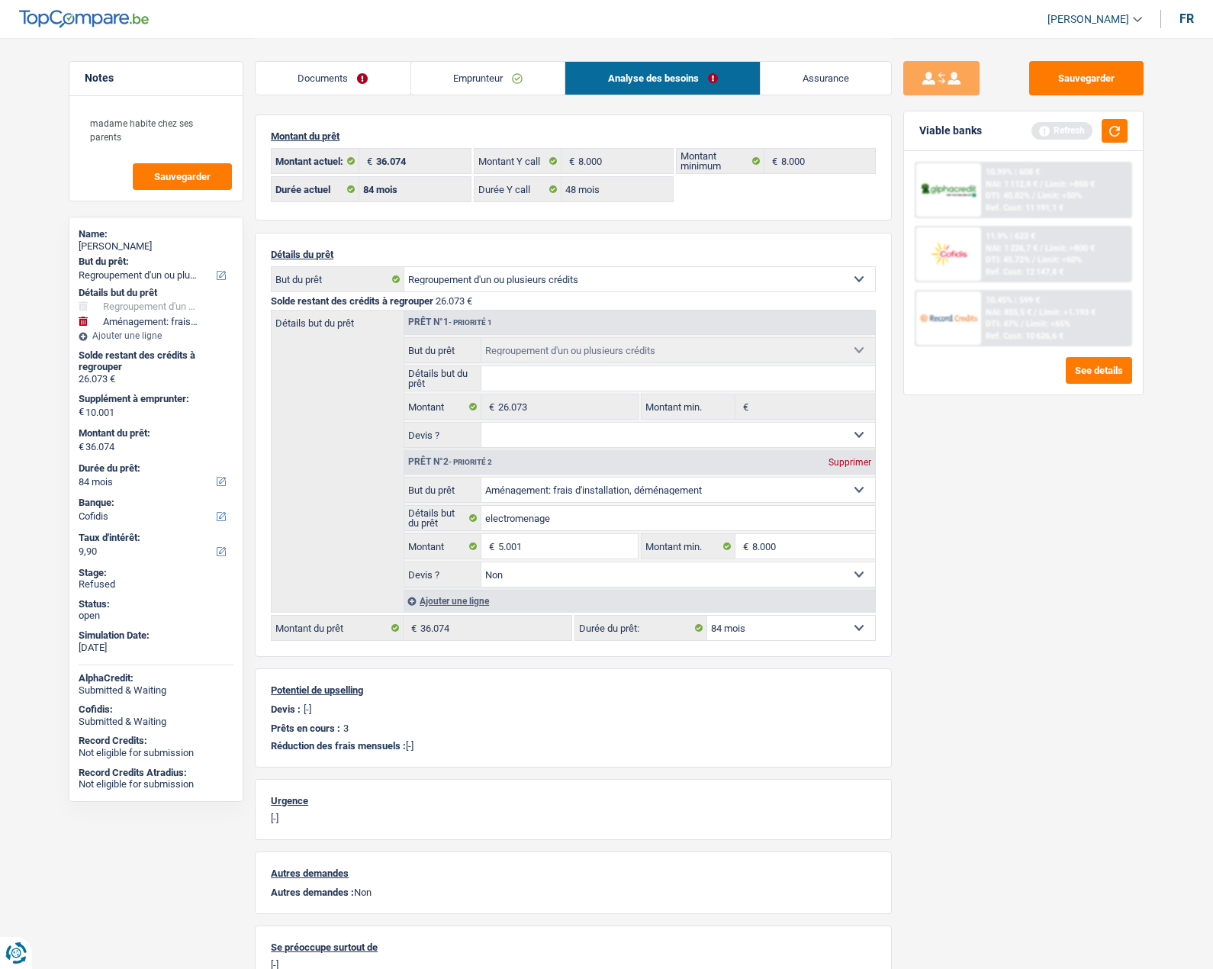
type input "31.074"
select select "120"
type input "5.001"
type input "31.074"
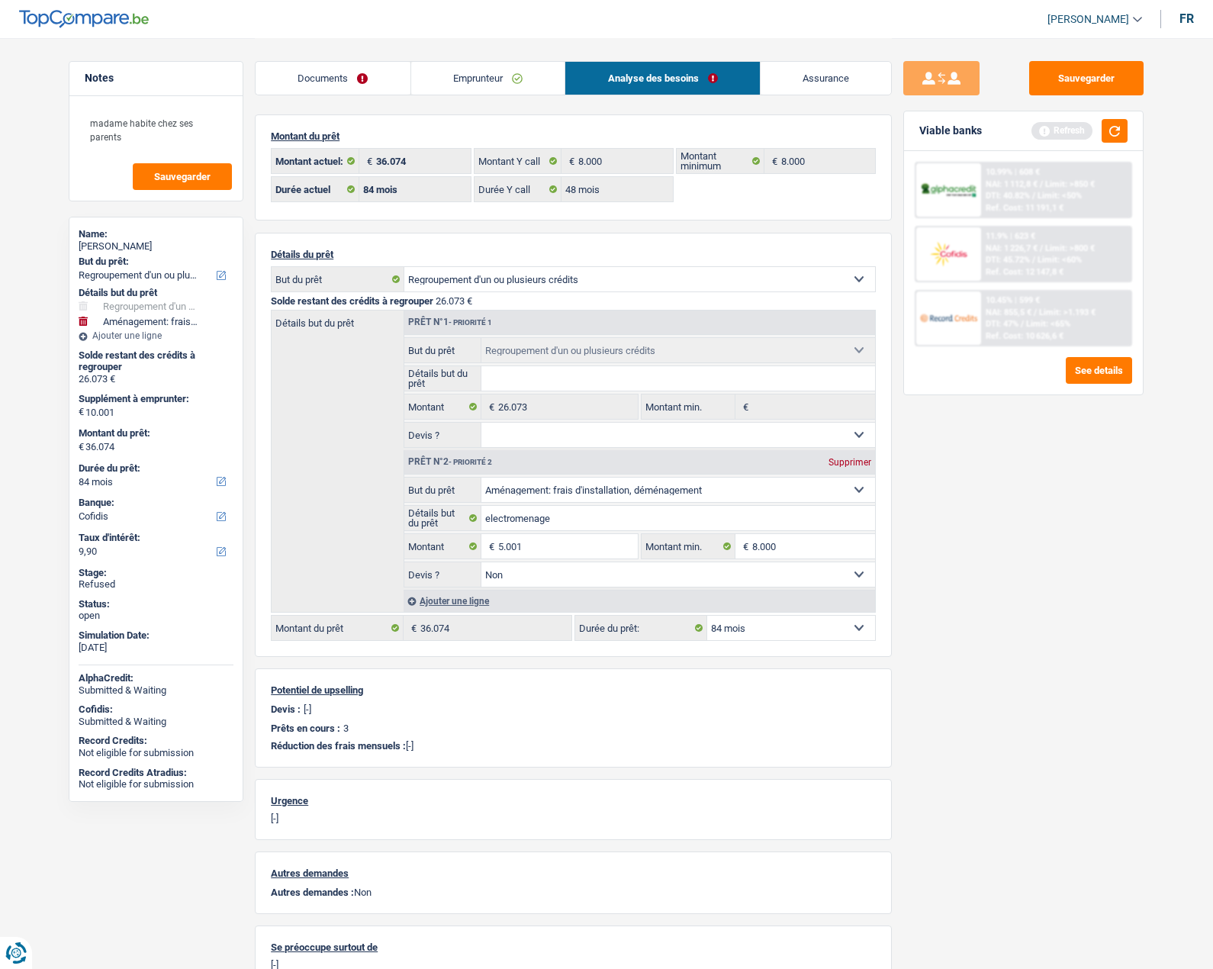
type input "31.074"
click at [982, 560] on div "Sauvegarder Viable banks Refresh 10.99% | 608 € NAI: 1 112,8 € / Limit: >850 € …" at bounding box center [1023, 503] width 263 height 884
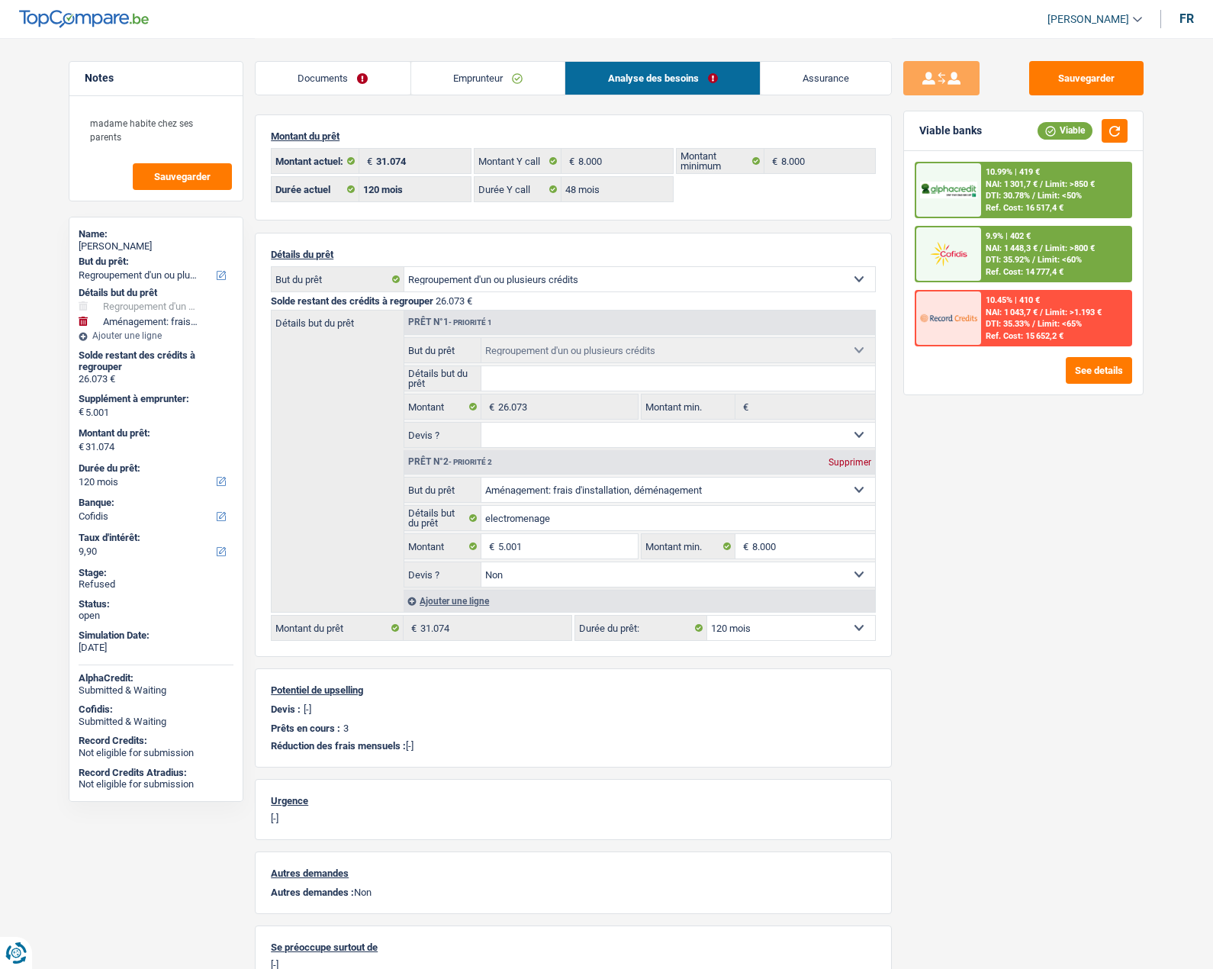
click at [778, 629] on select "12 mois 18 mois 24 mois 30 mois 36 mois 42 mois 48 mois 60 mois 72 mois 84 mois…" at bounding box center [791, 628] width 168 height 24
select select "84"
click at [707, 616] on select "12 mois 18 mois 24 mois 30 mois 36 mois 42 mois 48 mois 60 mois 72 mois 84 mois…" at bounding box center [791, 628] width 168 height 24
select select "84"
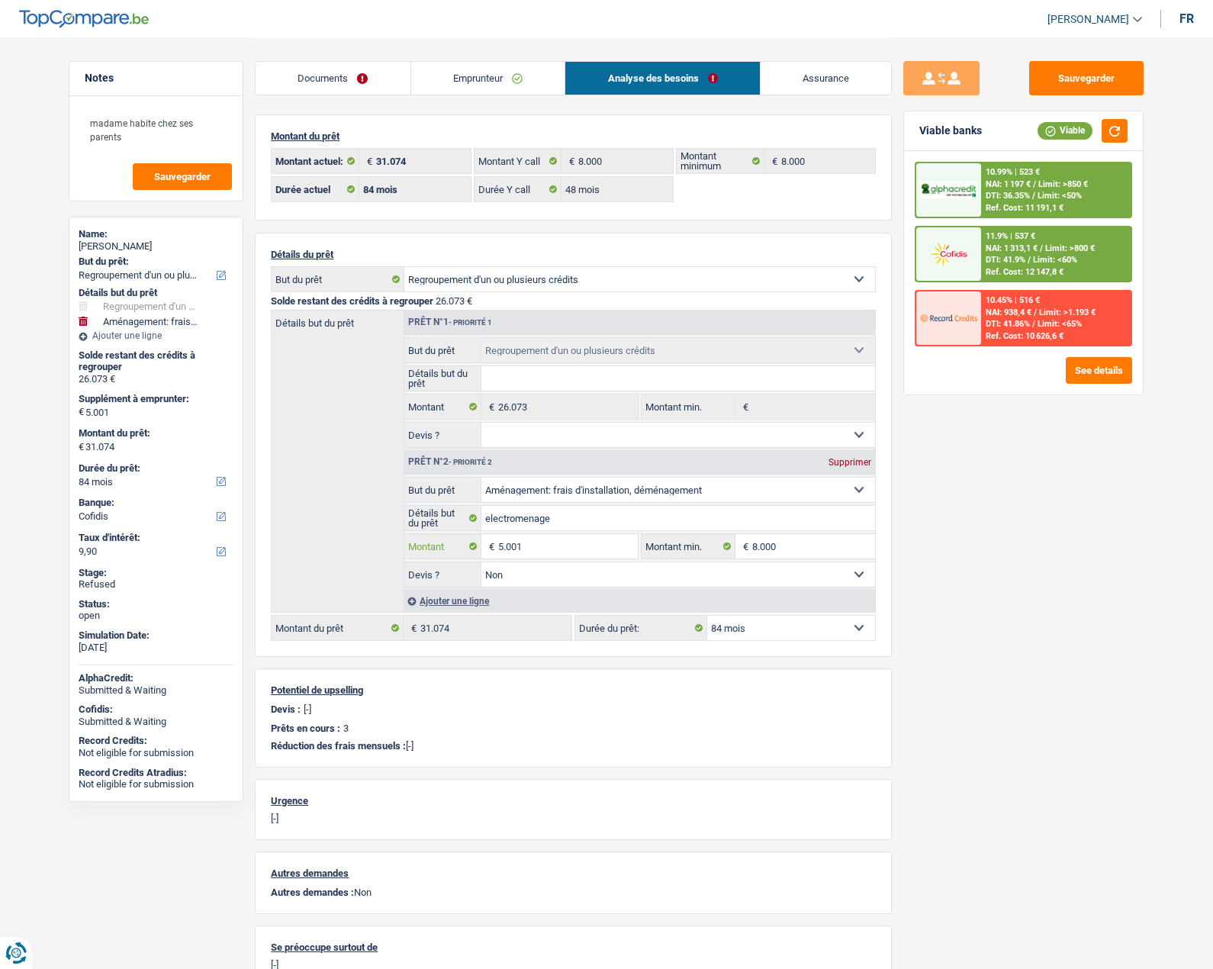
click at [550, 548] on input "5.001" at bounding box center [568, 546] width 140 height 24
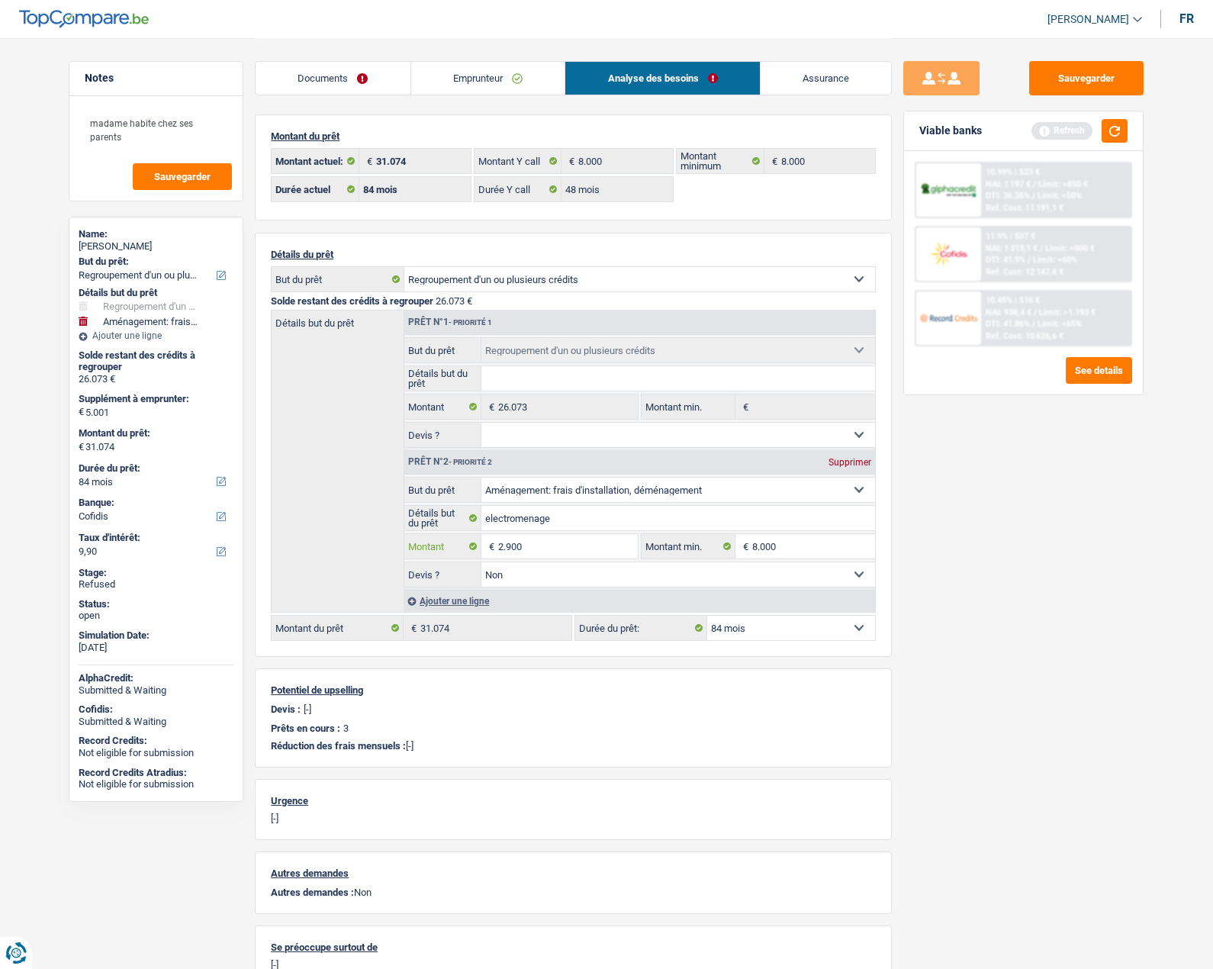
type input "2.900"
select select "120"
type input "28.973"
select select "120"
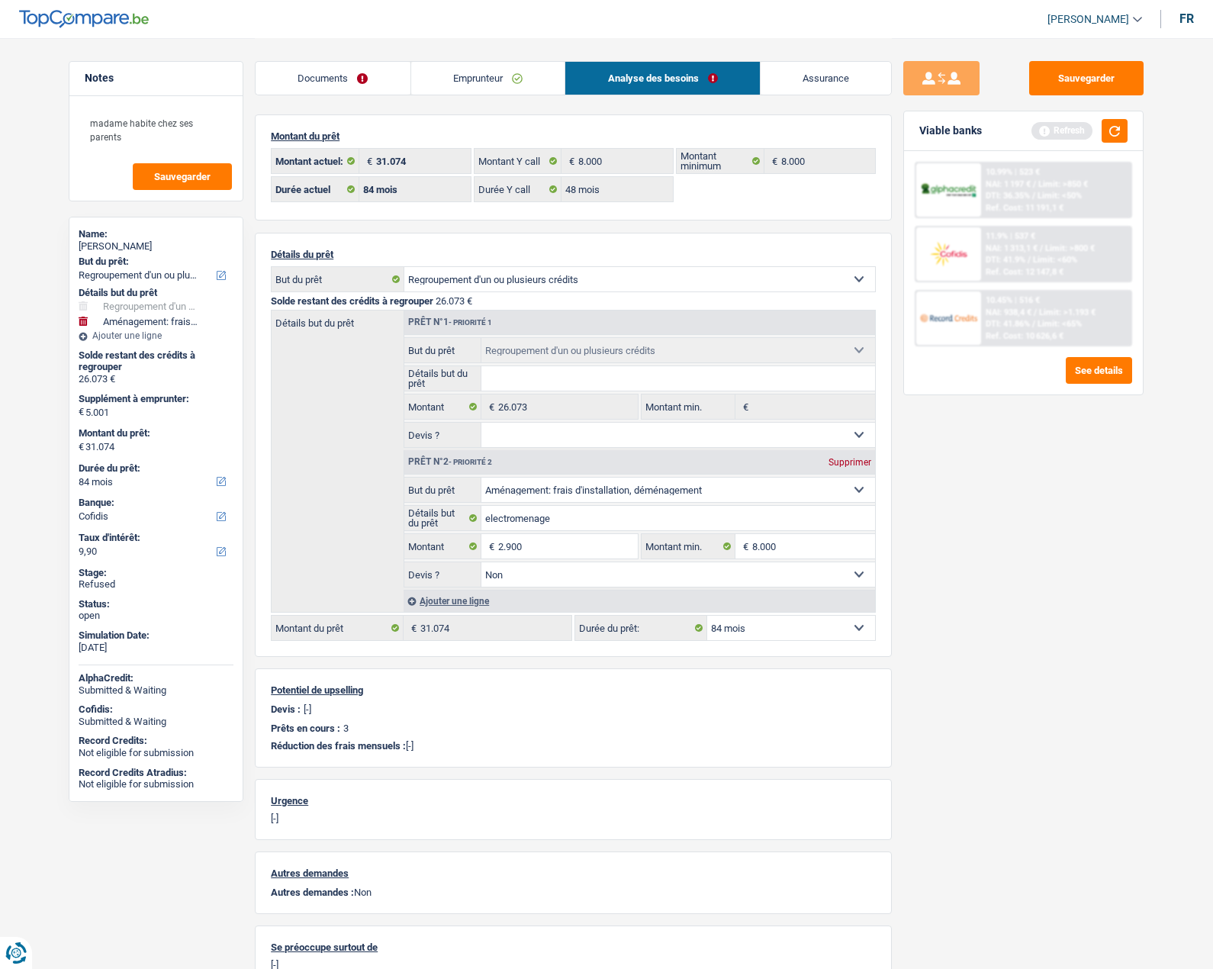
type input "2.900"
type input "28.973"
click at [1033, 556] on div "Sauvegarder Viable banks Refresh 10.99% | 523 € NAI: 1 197 € / Limit: >850 € DT…" at bounding box center [1023, 503] width 263 height 884
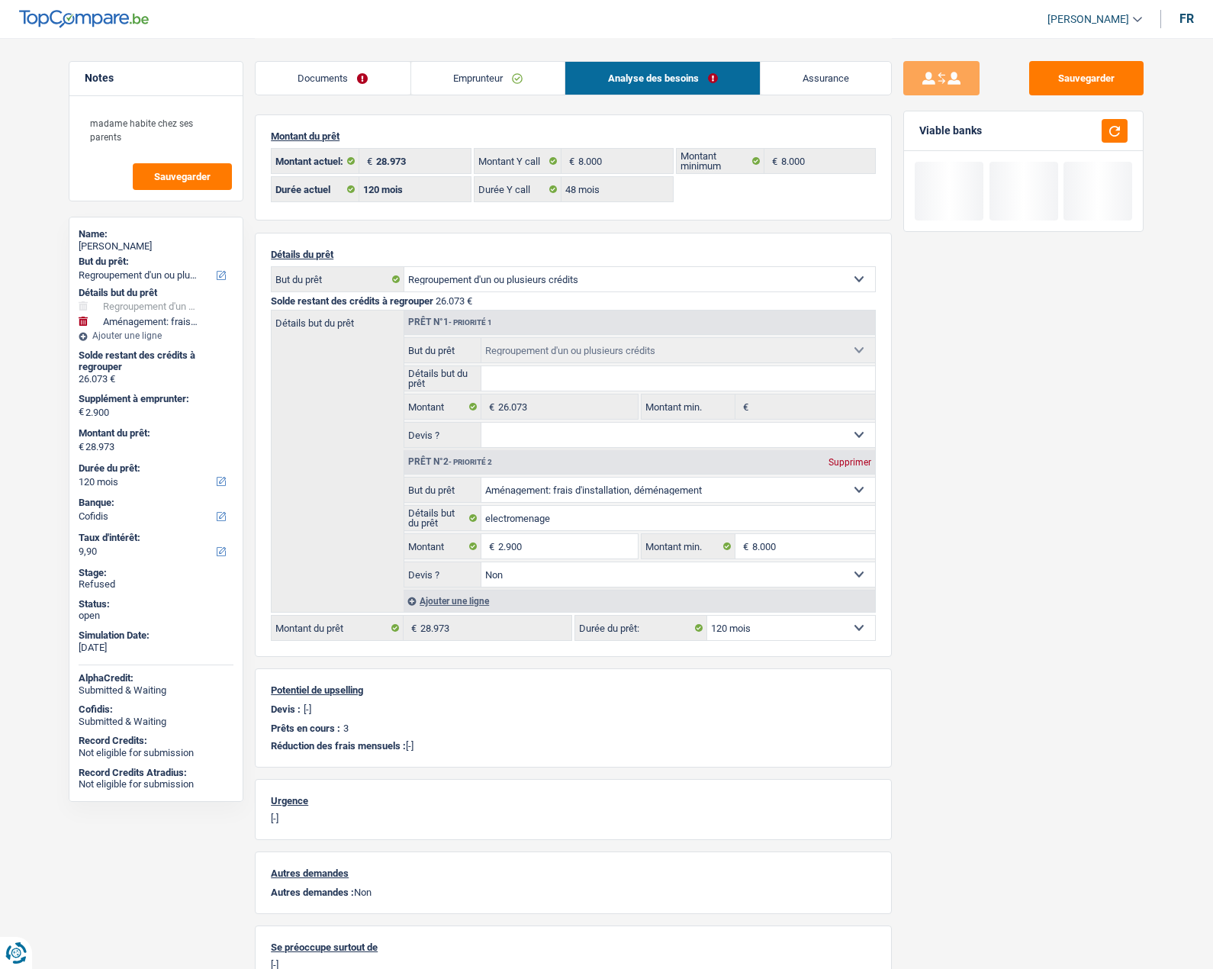
click at [753, 627] on select "12 mois 18 mois 24 mois 30 mois 36 mois 42 mois 48 mois 60 mois 72 mois 84 mois…" at bounding box center [791, 628] width 168 height 24
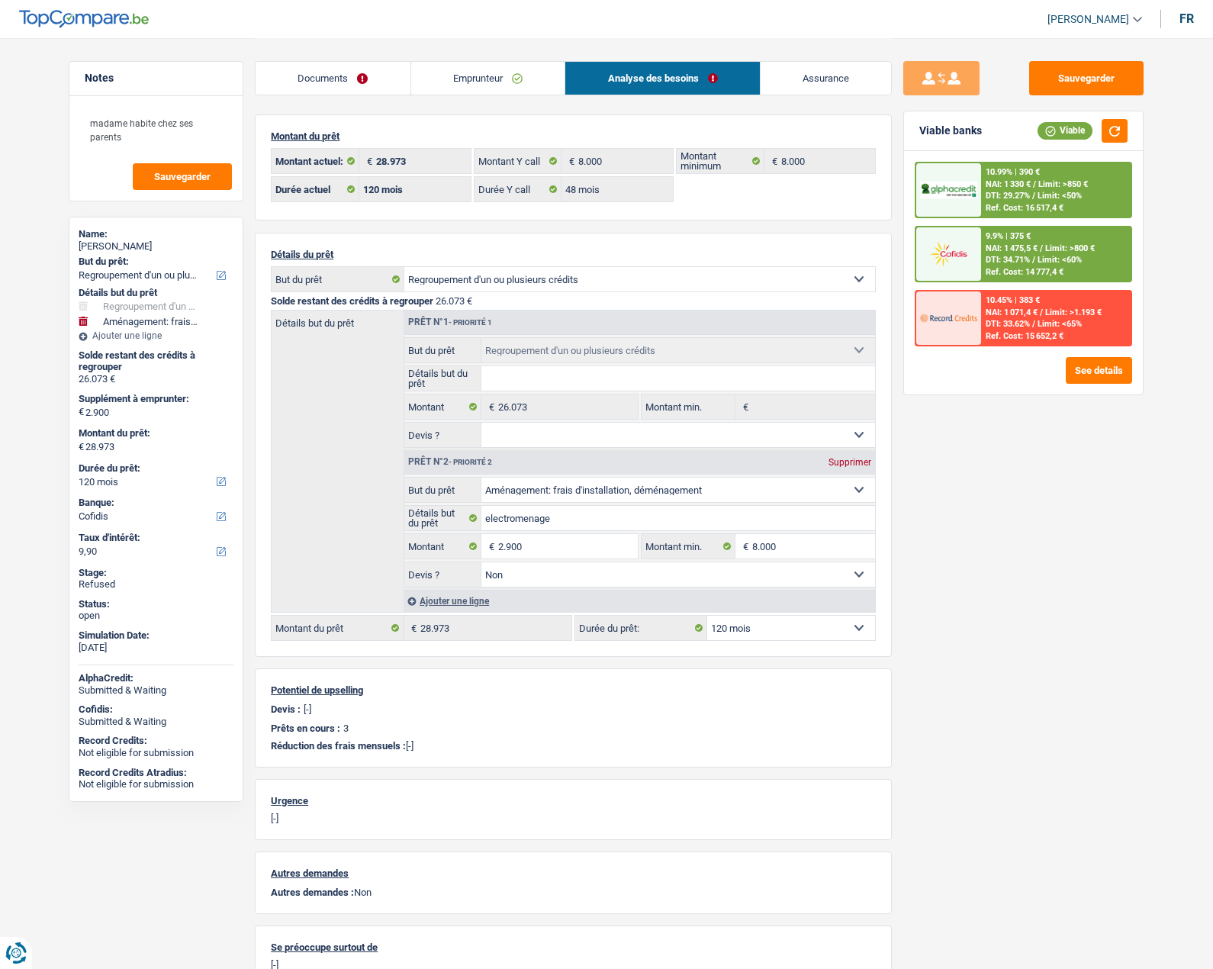
select select "84"
click at [707, 616] on select "12 mois 18 mois 24 mois 30 mois 36 mois 42 mois 48 mois 60 mois 72 mois 84 mois…" at bounding box center [791, 628] width 168 height 24
select select "84"
click at [551, 549] on input "2.900" at bounding box center [568, 546] width 140 height 24
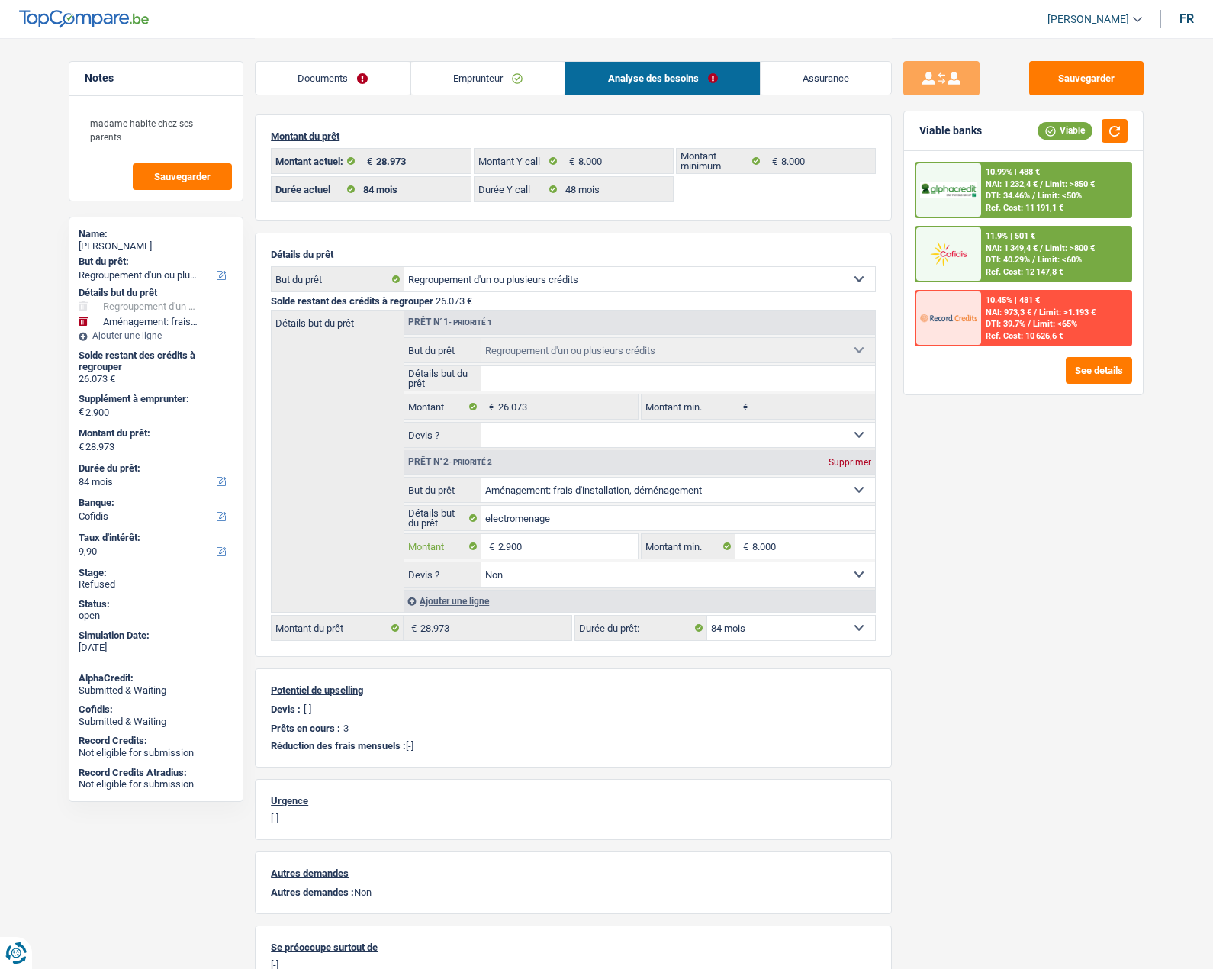
click at [552, 549] on input "2.900" at bounding box center [568, 546] width 140 height 24
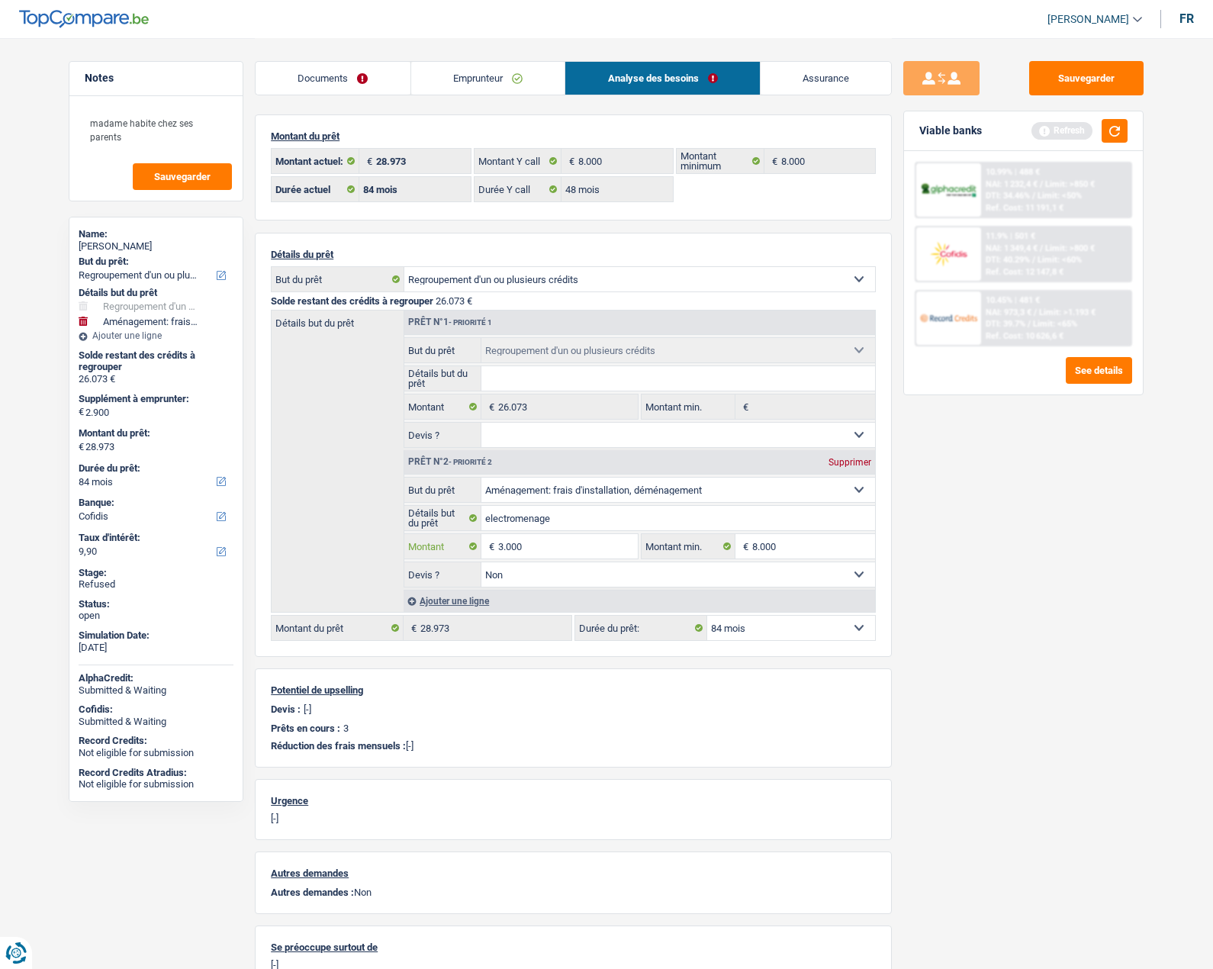
type input "3.000"
select select "120"
type input "29.073"
select select "120"
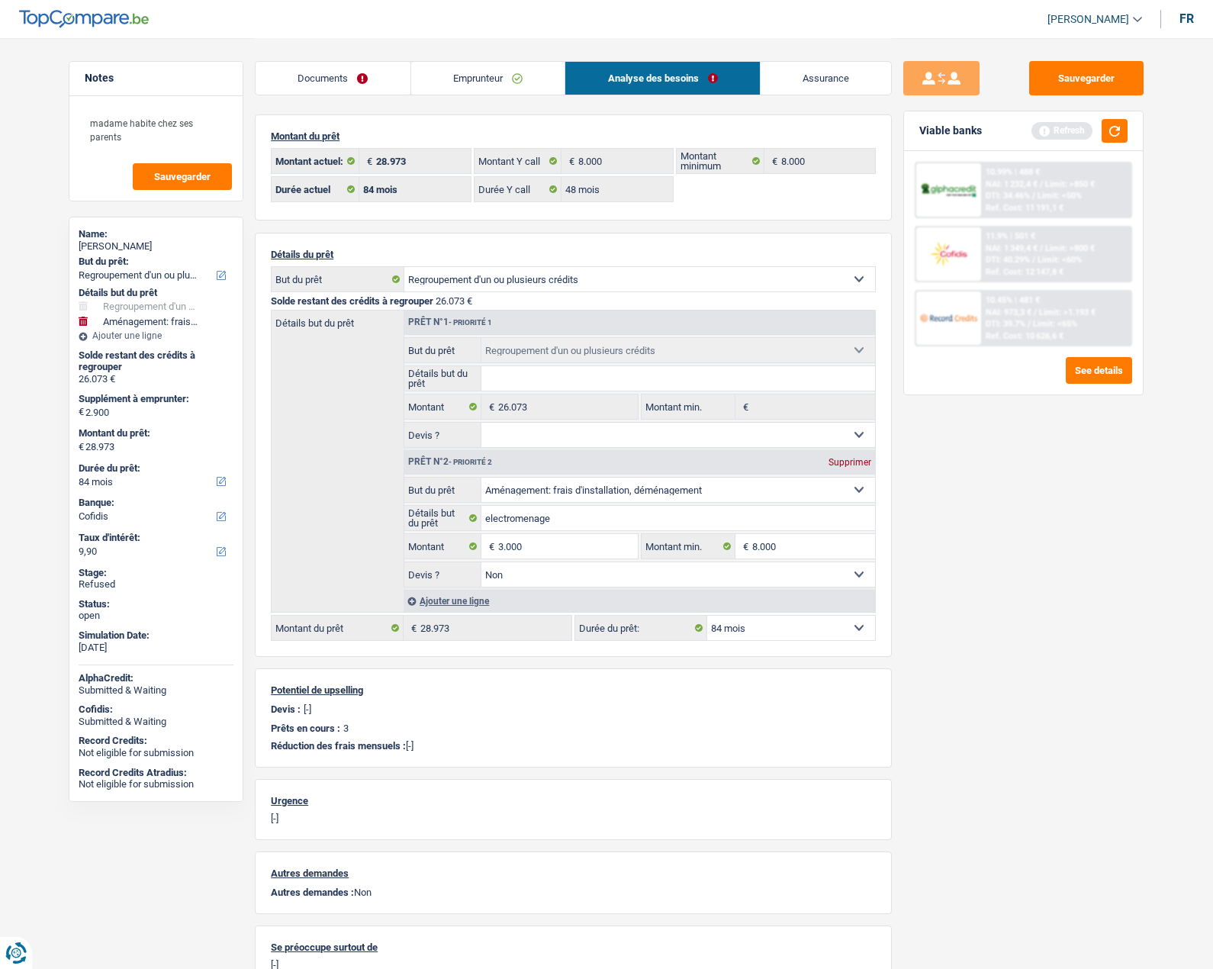
type input "3.000"
type input "29.073"
click at [1069, 650] on div "Sauvegarder Viable banks Refresh 10.99% | 488 € NAI: 1 232,4 € / Limit: >850 € …" at bounding box center [1023, 503] width 263 height 884
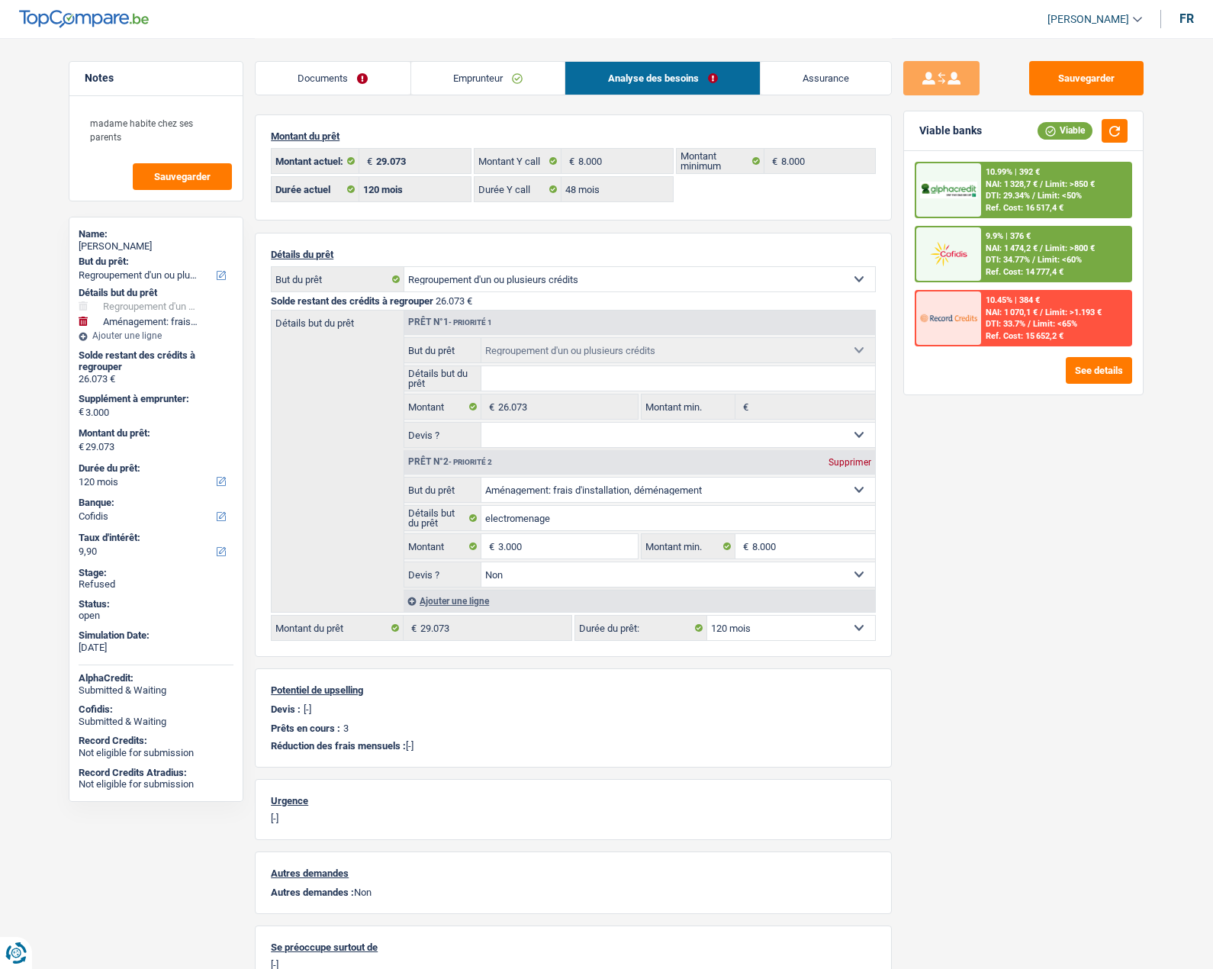
click at [759, 626] on select "12 mois 18 mois 24 mois 30 mois 36 mois 42 mois 48 mois 60 mois 72 mois 84 mois…" at bounding box center [791, 628] width 168 height 24
select select "96"
click at [707, 616] on select "12 mois 18 mois 24 mois 30 mois 36 mois 42 mois 48 mois 60 mois 72 mois 84 mois…" at bounding box center [791, 628] width 168 height 24
select select "96"
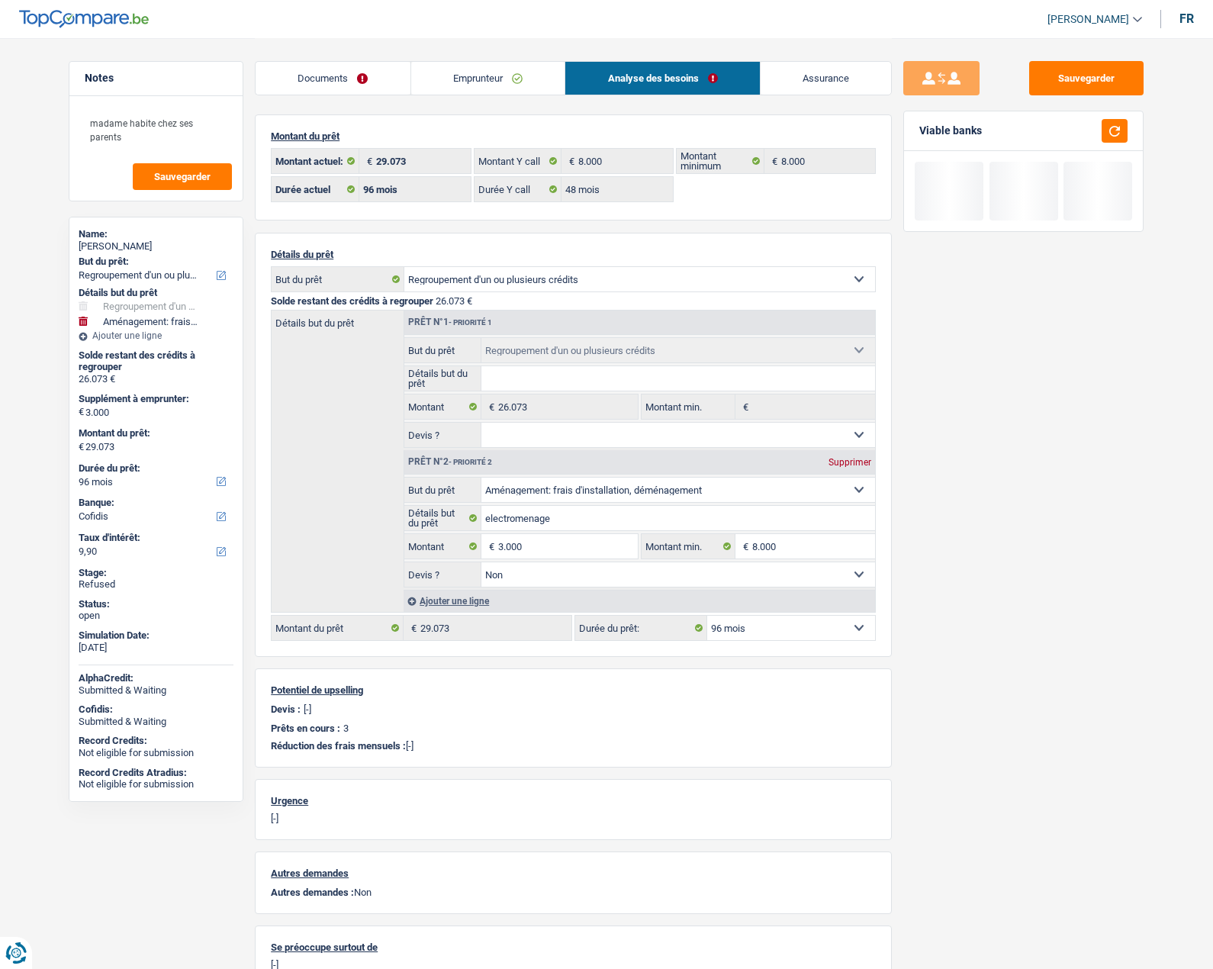
click at [756, 630] on select "12 mois 18 mois 24 mois 30 mois 36 mois 42 mois 48 mois 60 mois 72 mois 84 mois…" at bounding box center [791, 628] width 168 height 24
select select "84"
click at [707, 616] on select "12 mois 18 mois 24 mois 30 mois 36 mois 42 mois 48 mois 60 mois 72 mois 84 mois…" at bounding box center [791, 628] width 168 height 24
select select "84"
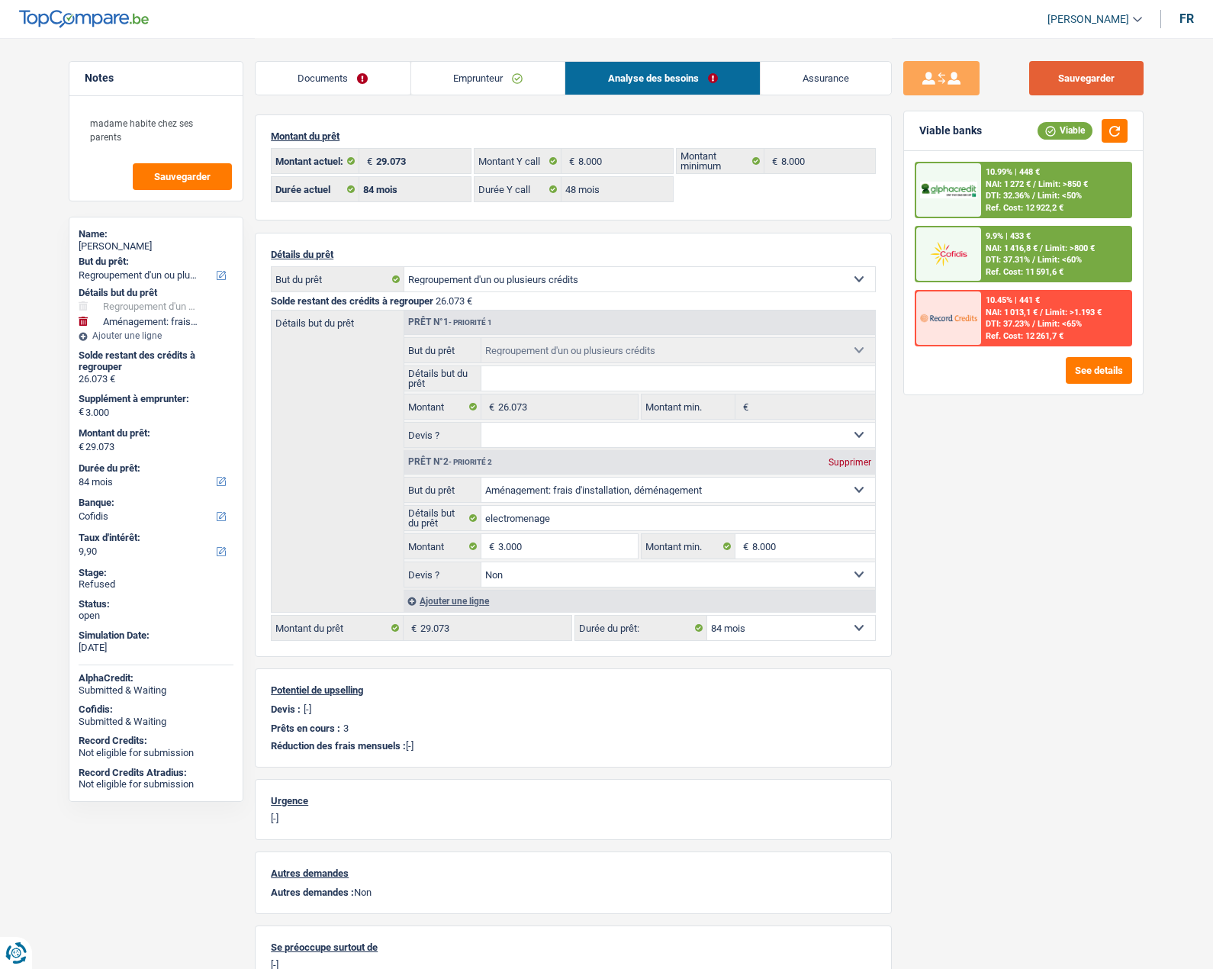
click at [1084, 81] on button "Sauvegarder" at bounding box center [1087, 78] width 114 height 34
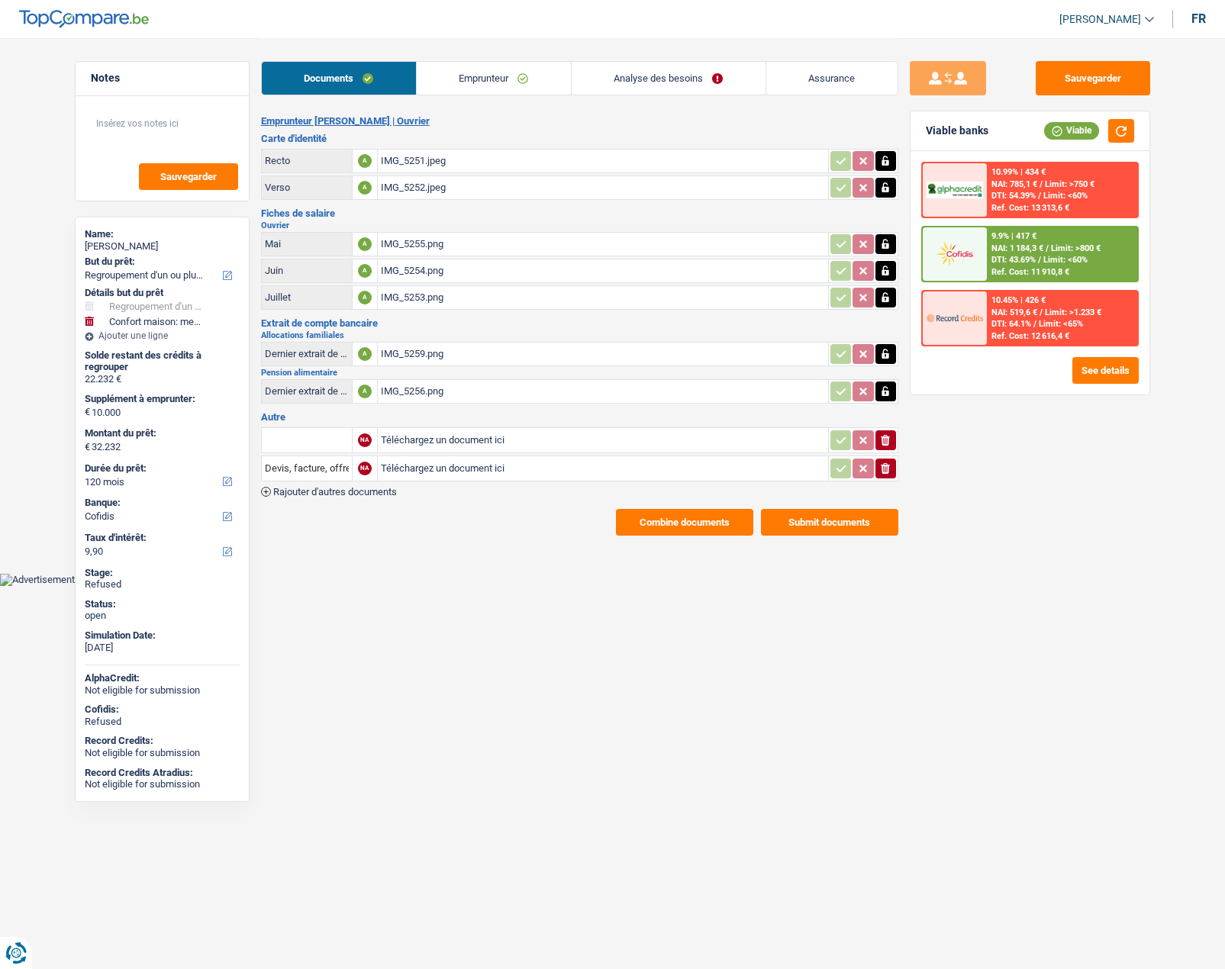
select select "refinancing"
select select "household"
select select "120"
select select "cofidis"
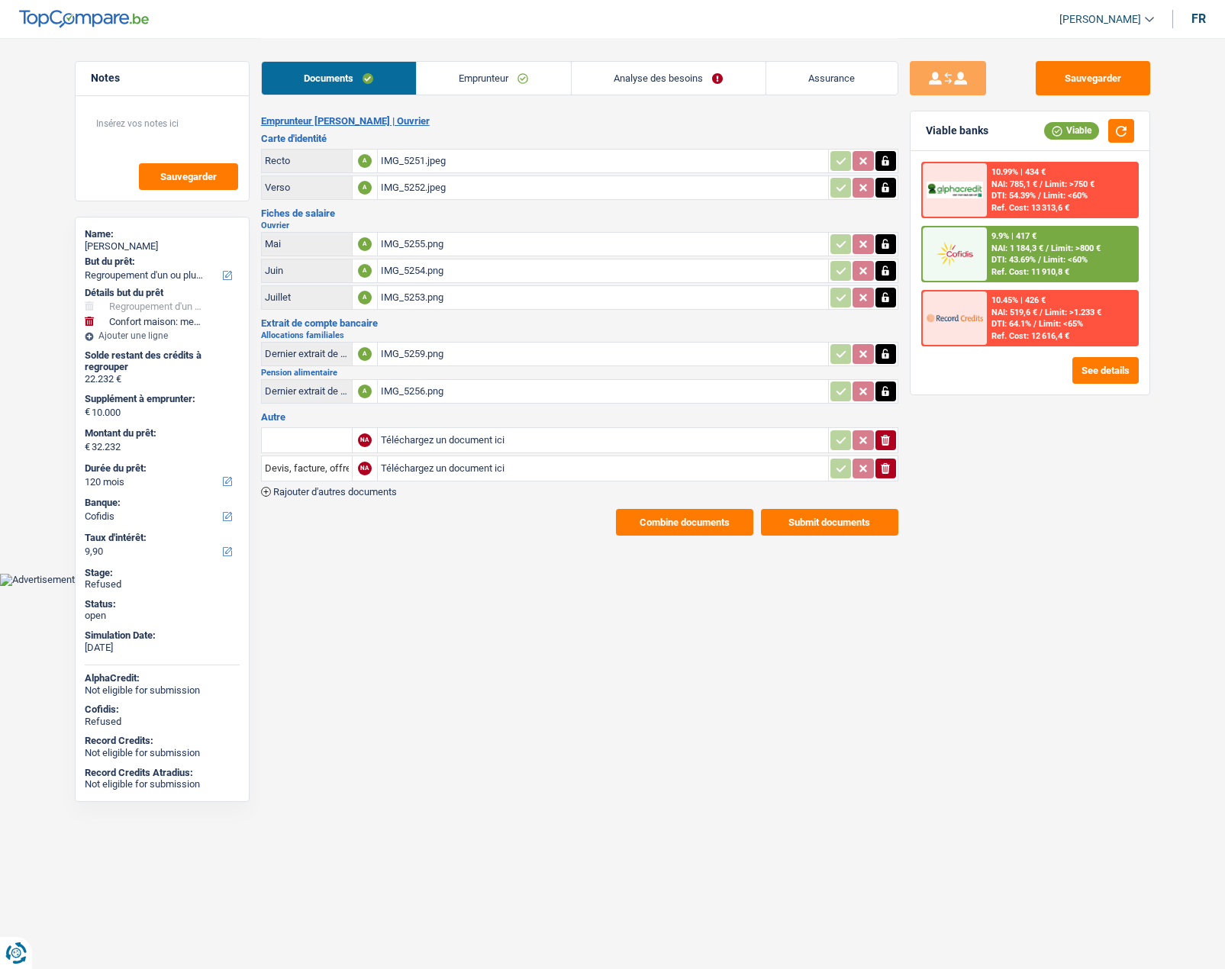
click at [469, 85] on link "Emprunteur" at bounding box center [494, 78] width 154 height 33
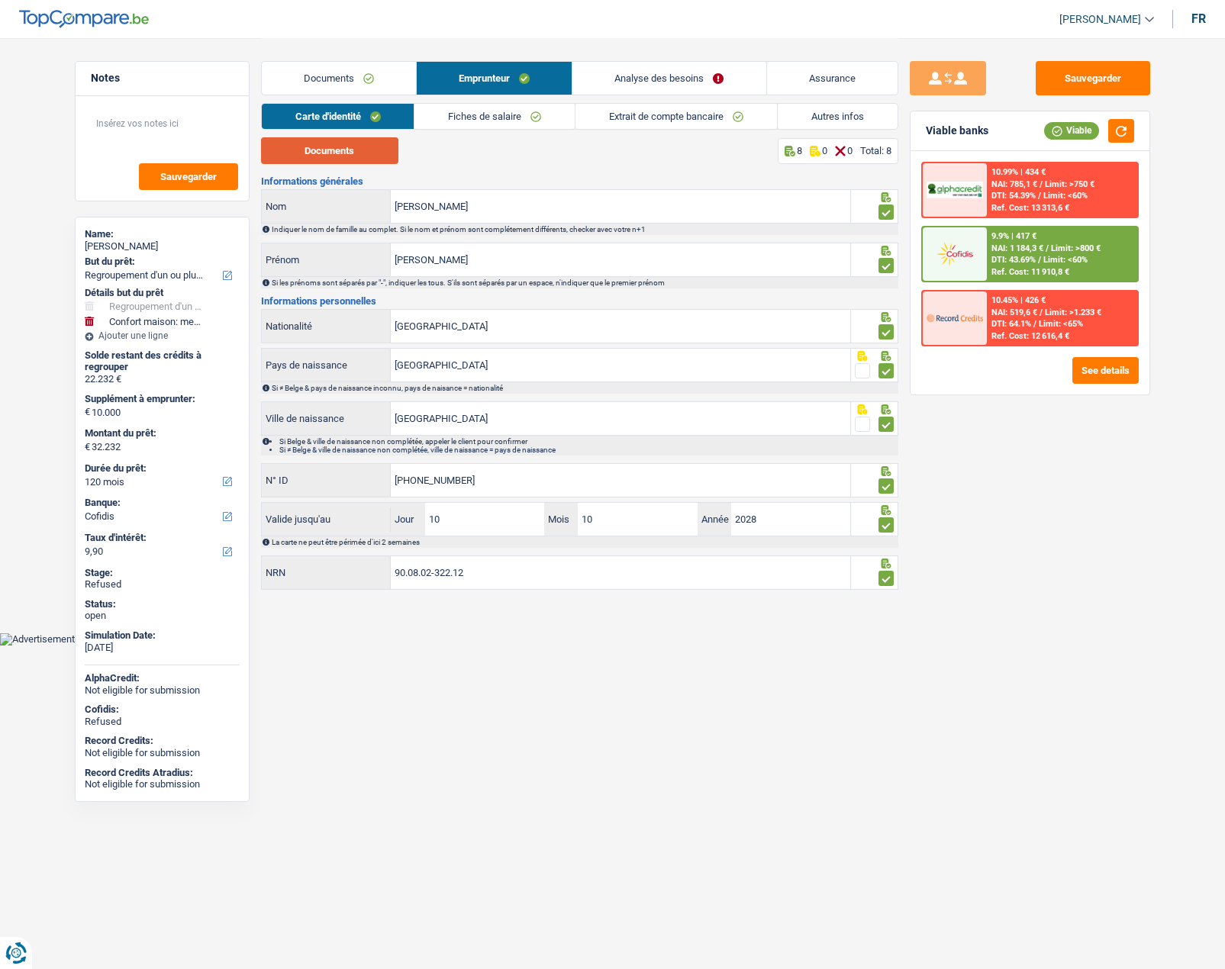
click at [375, 146] on button "Documents" at bounding box center [329, 150] width 137 height 27
click at [507, 121] on link "Fiches de salaire" at bounding box center [494, 116] width 160 height 25
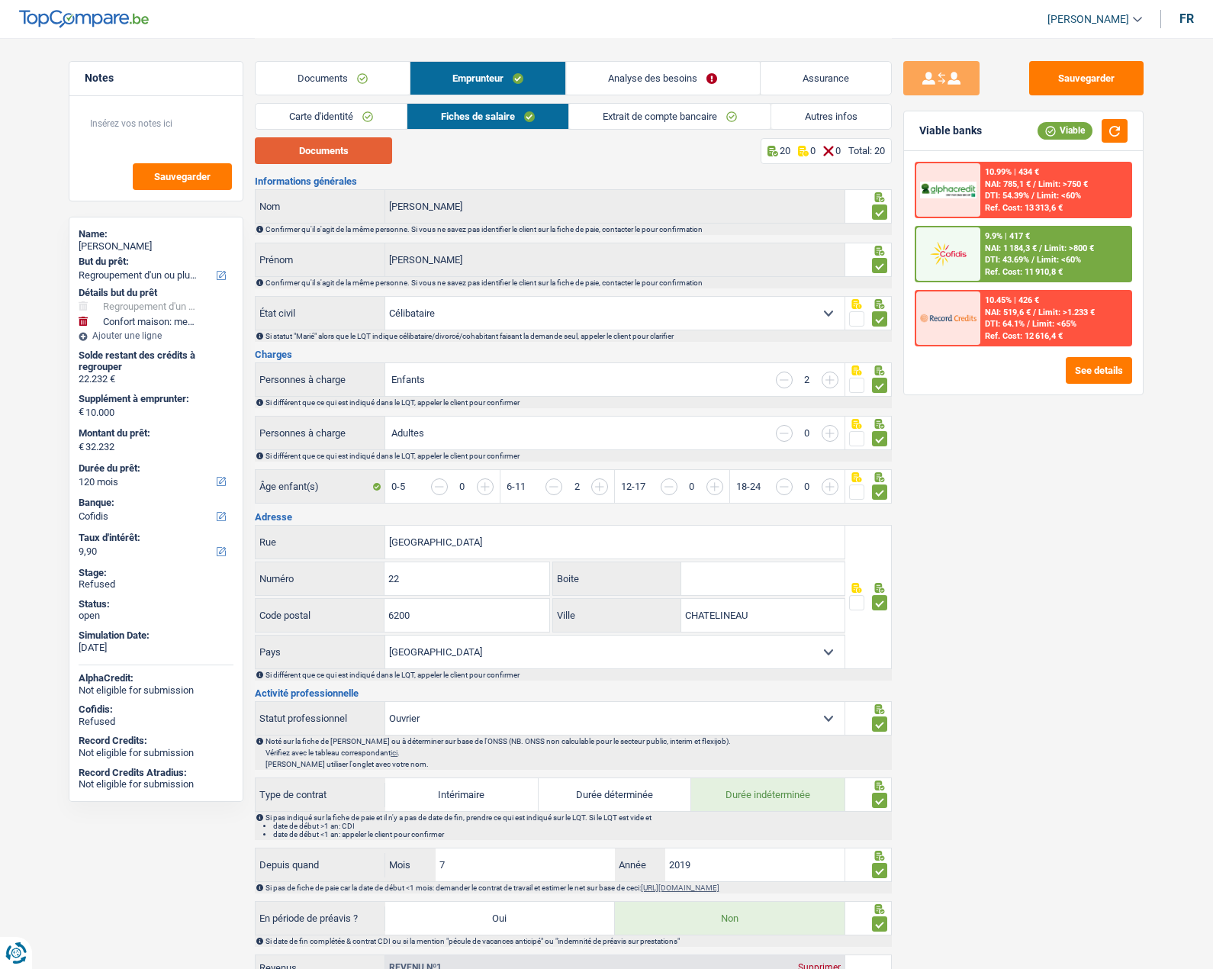
click at [356, 157] on button "Documents" at bounding box center [323, 150] width 137 height 27
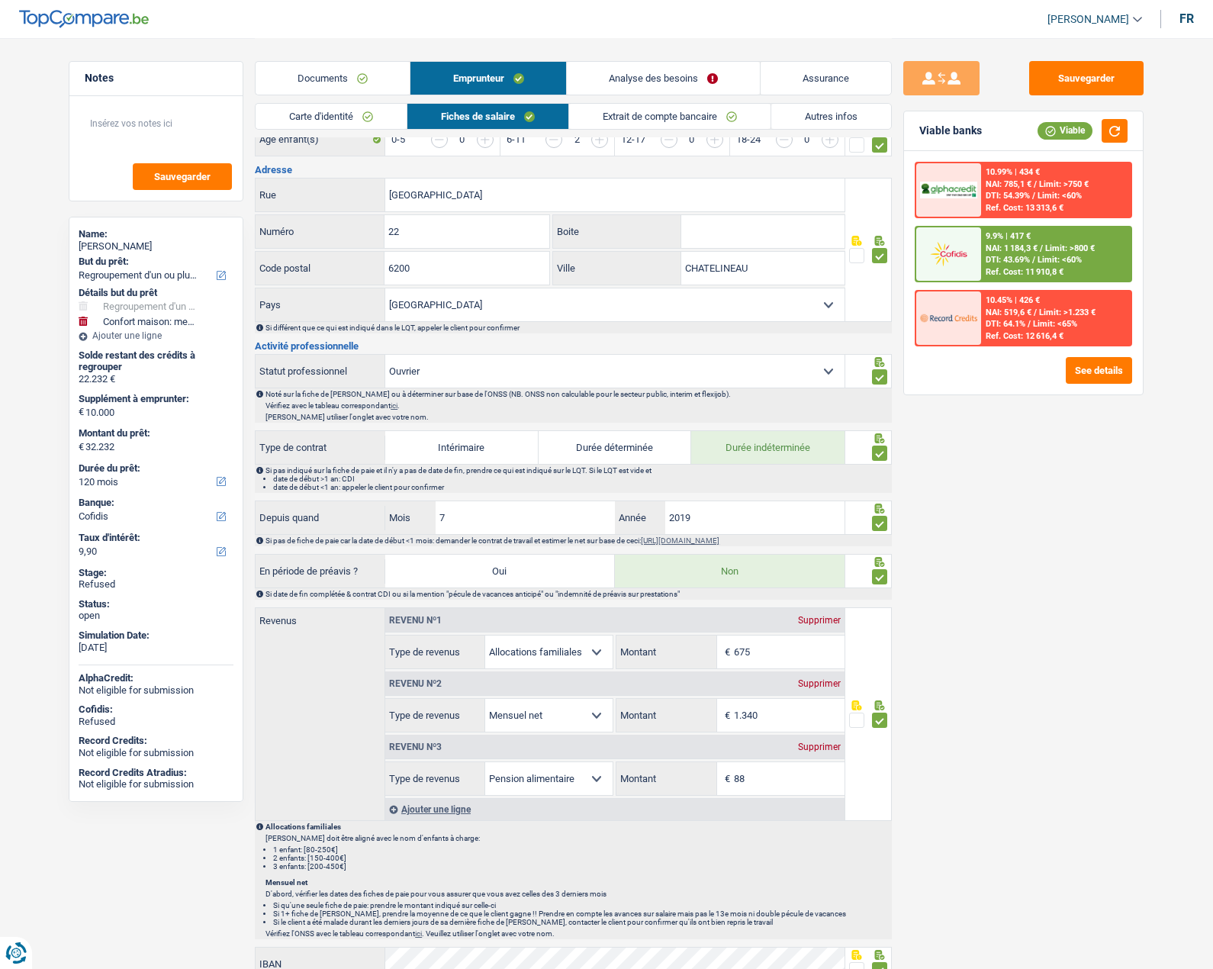
scroll to position [382, 0]
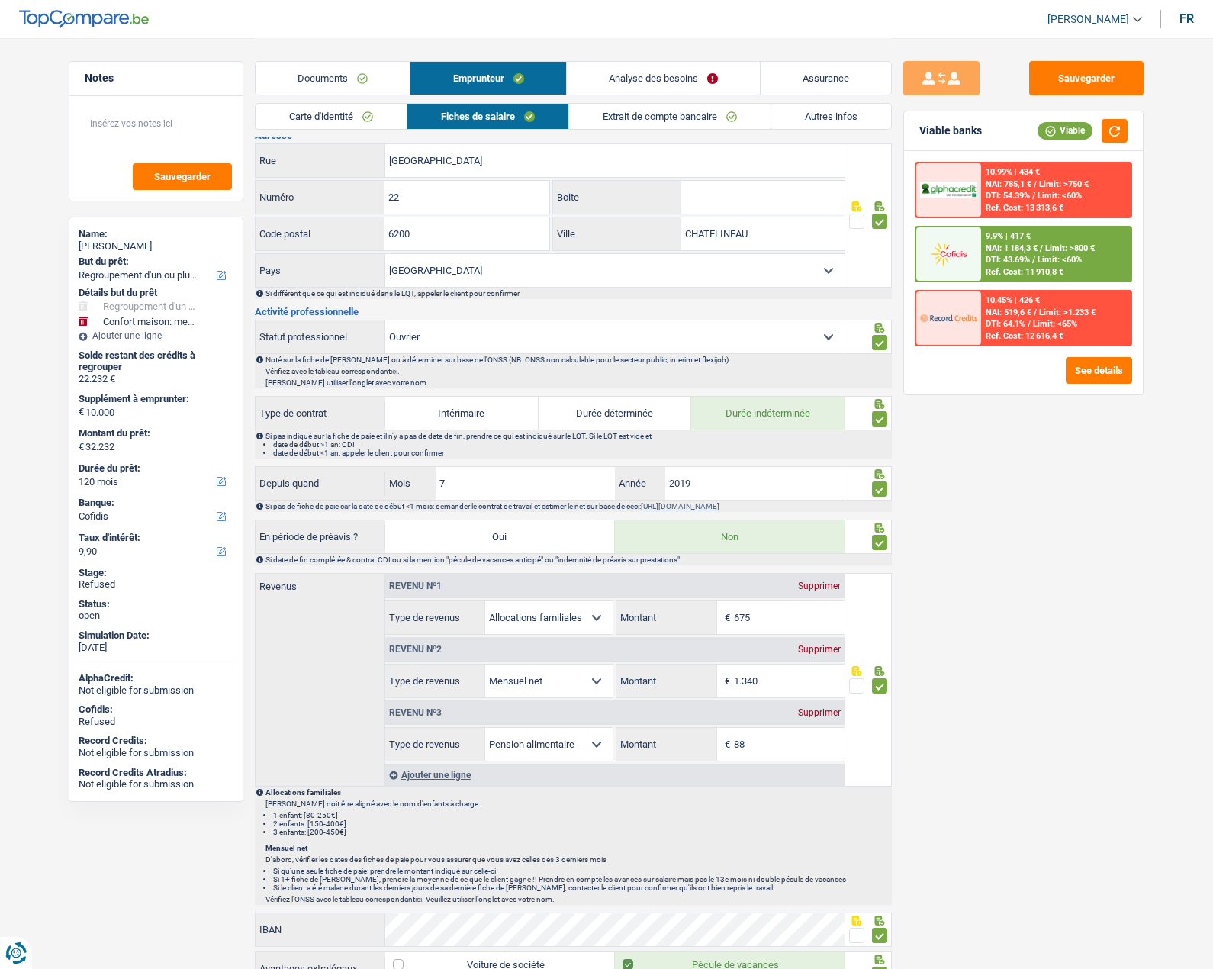
drag, startPoint x: 628, startPoint y: 109, endPoint x: 606, endPoint y: 118, distance: 23.7
click at [628, 109] on link "Extrait de compte bancaire" at bounding box center [669, 116] width 201 height 25
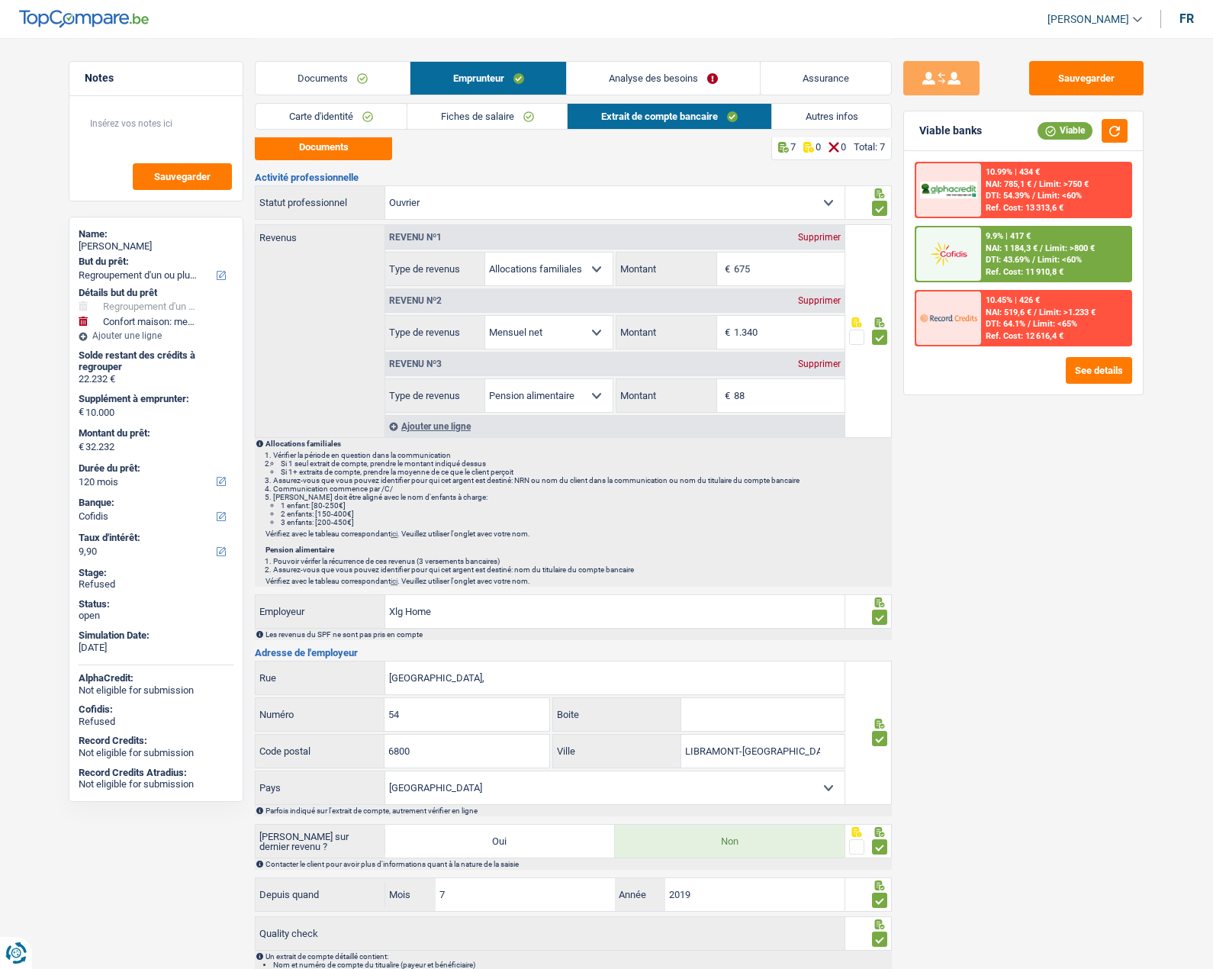
scroll to position [0, 0]
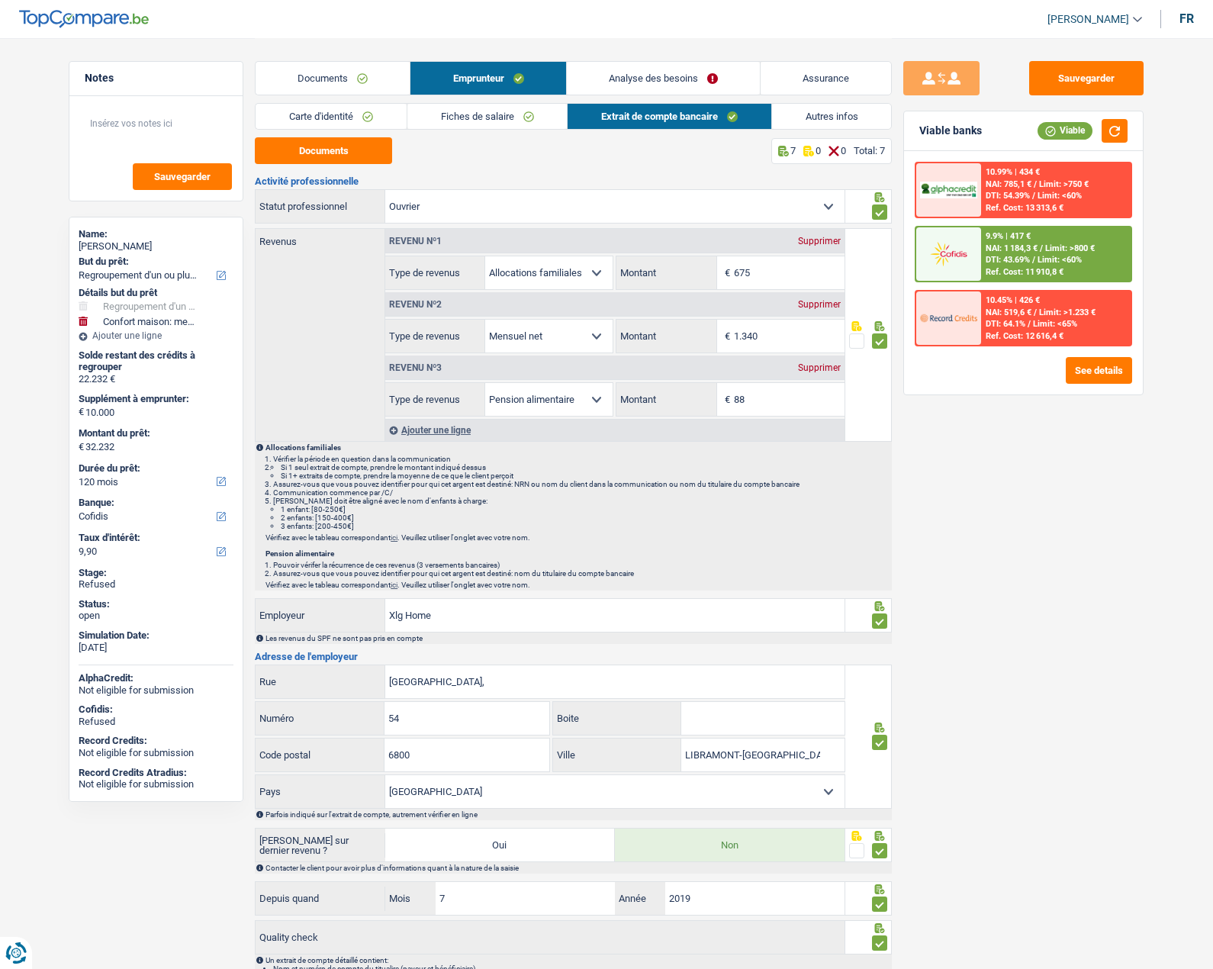
click at [342, 164] on div "Documents 7 0 0 Total: 7 Activité professionnelle Ouvrier Employé privé Employé…" at bounding box center [573, 572] width 637 height 871
click at [341, 156] on button "Documents" at bounding box center [323, 150] width 137 height 27
click at [665, 73] on link "Analyse des besoins" at bounding box center [663, 78] width 193 height 33
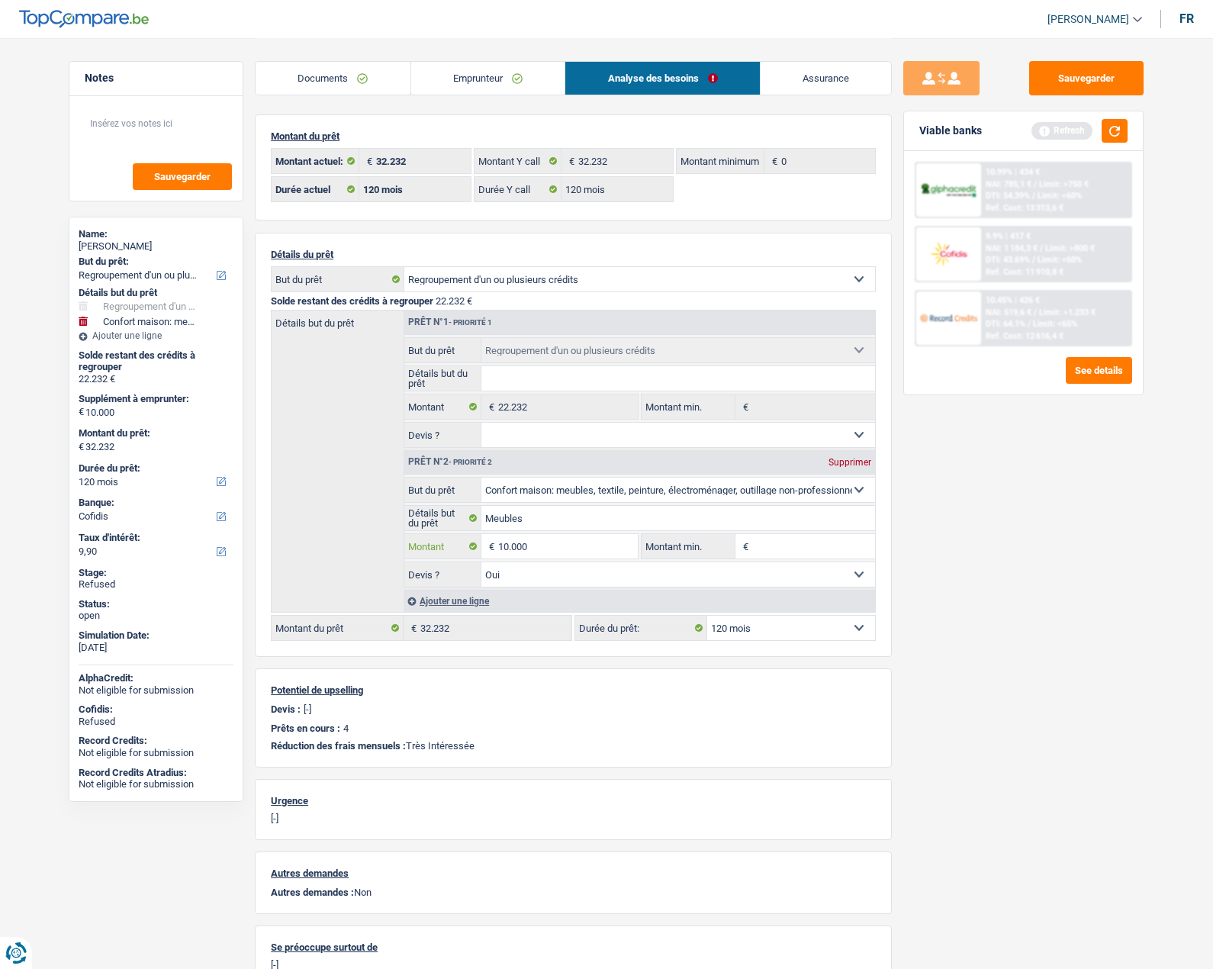
click at [555, 542] on input "10.000" at bounding box center [568, 546] width 140 height 24
click at [365, 76] on link "Documents" at bounding box center [333, 78] width 155 height 33
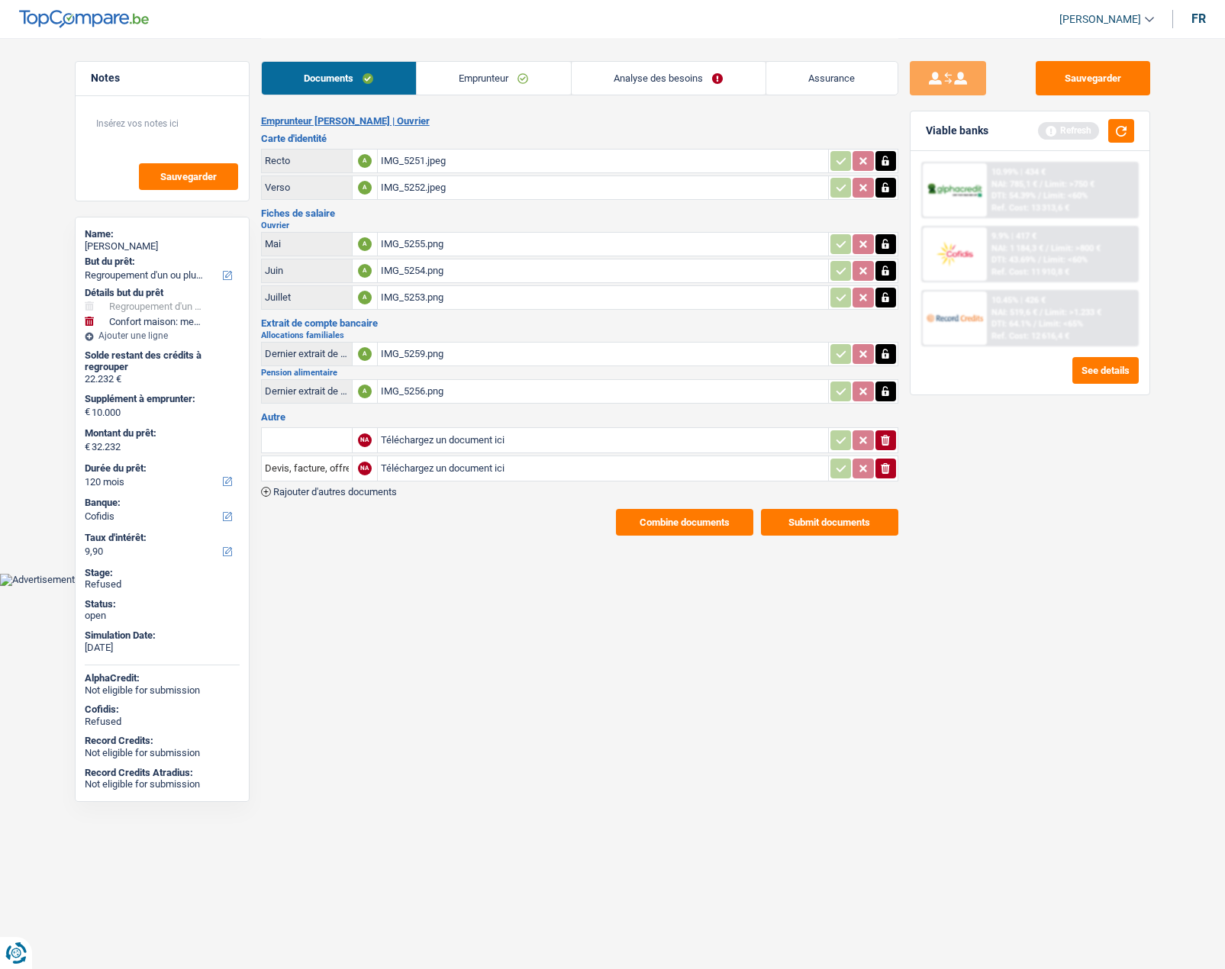
click at [498, 71] on link "Emprunteur" at bounding box center [494, 78] width 154 height 33
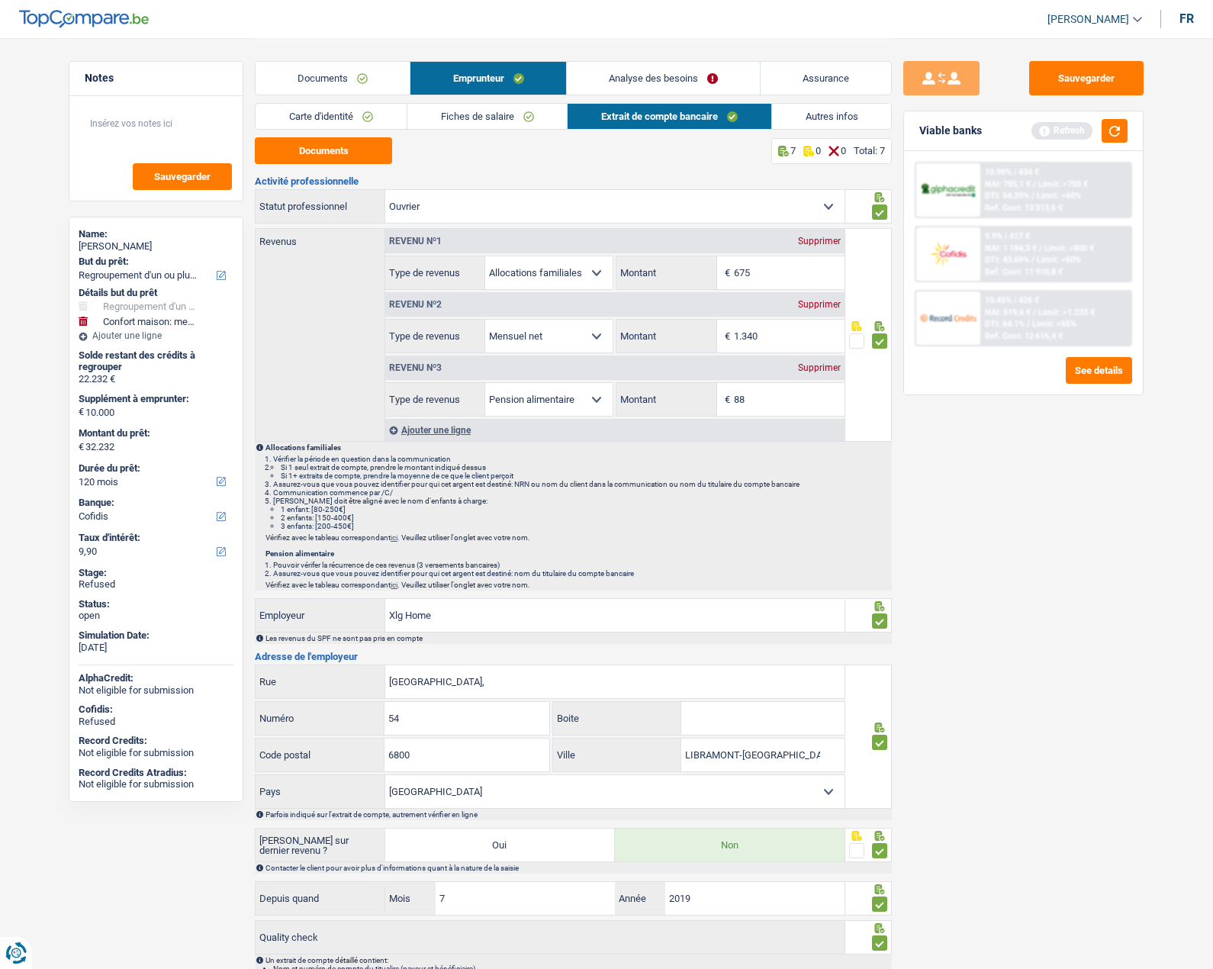
click at [831, 118] on link "Autres infos" at bounding box center [832, 116] width 120 height 25
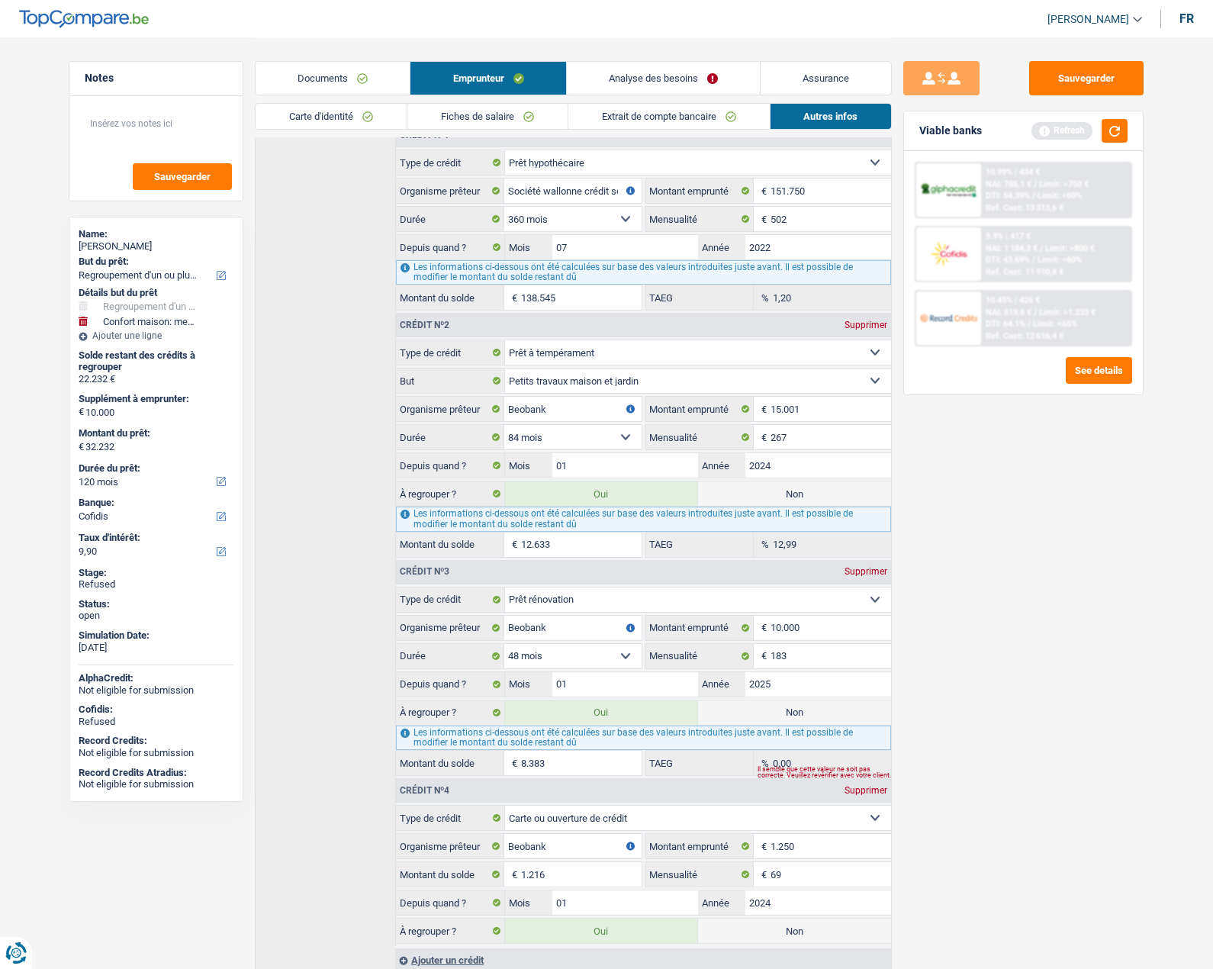
scroll to position [413, 0]
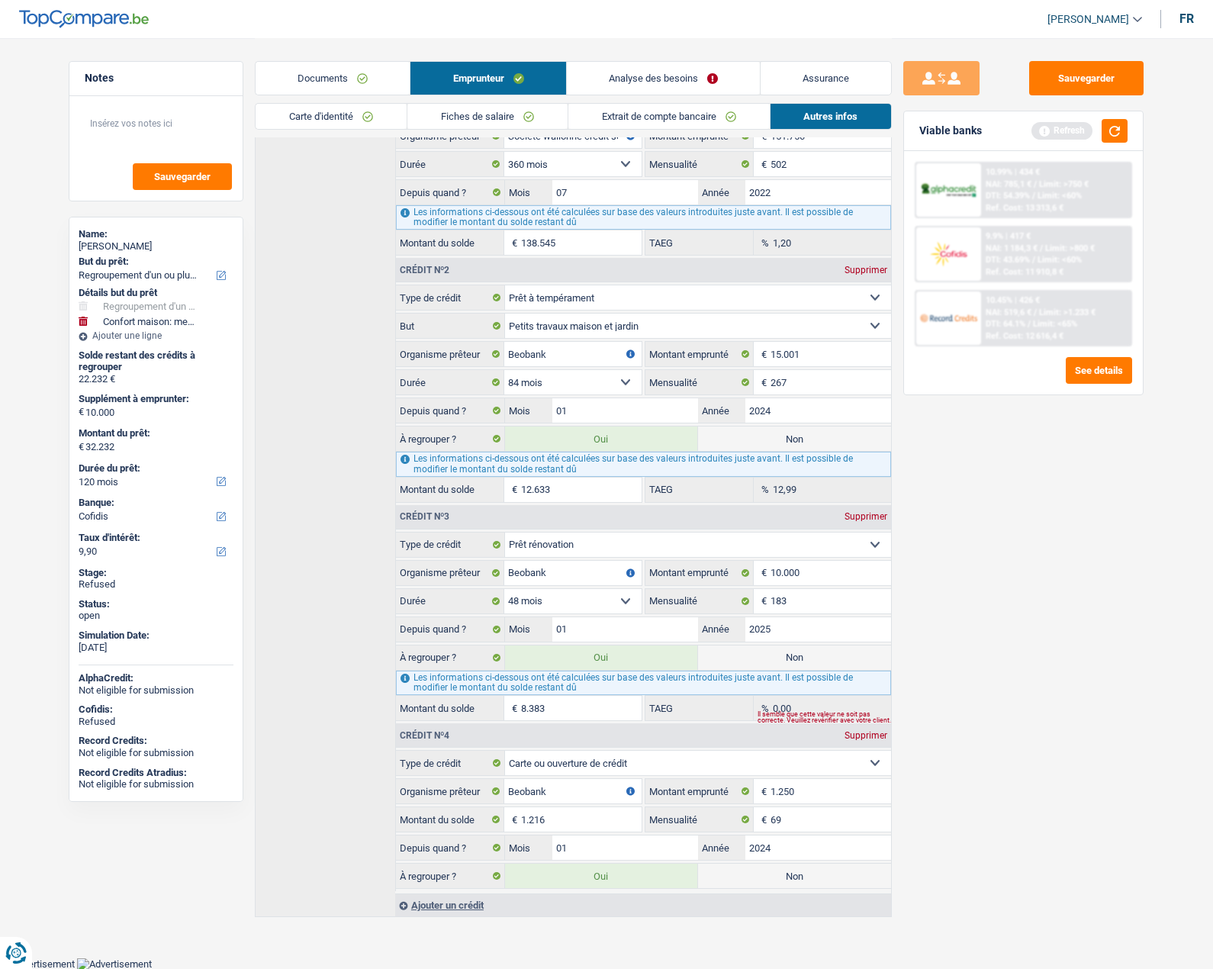
click at [804, 657] on label "Non" at bounding box center [794, 658] width 193 height 24
click at [804, 657] on input "Non" at bounding box center [794, 658] width 193 height 24
radio input "true"
type input "23.849"
radio input "false"
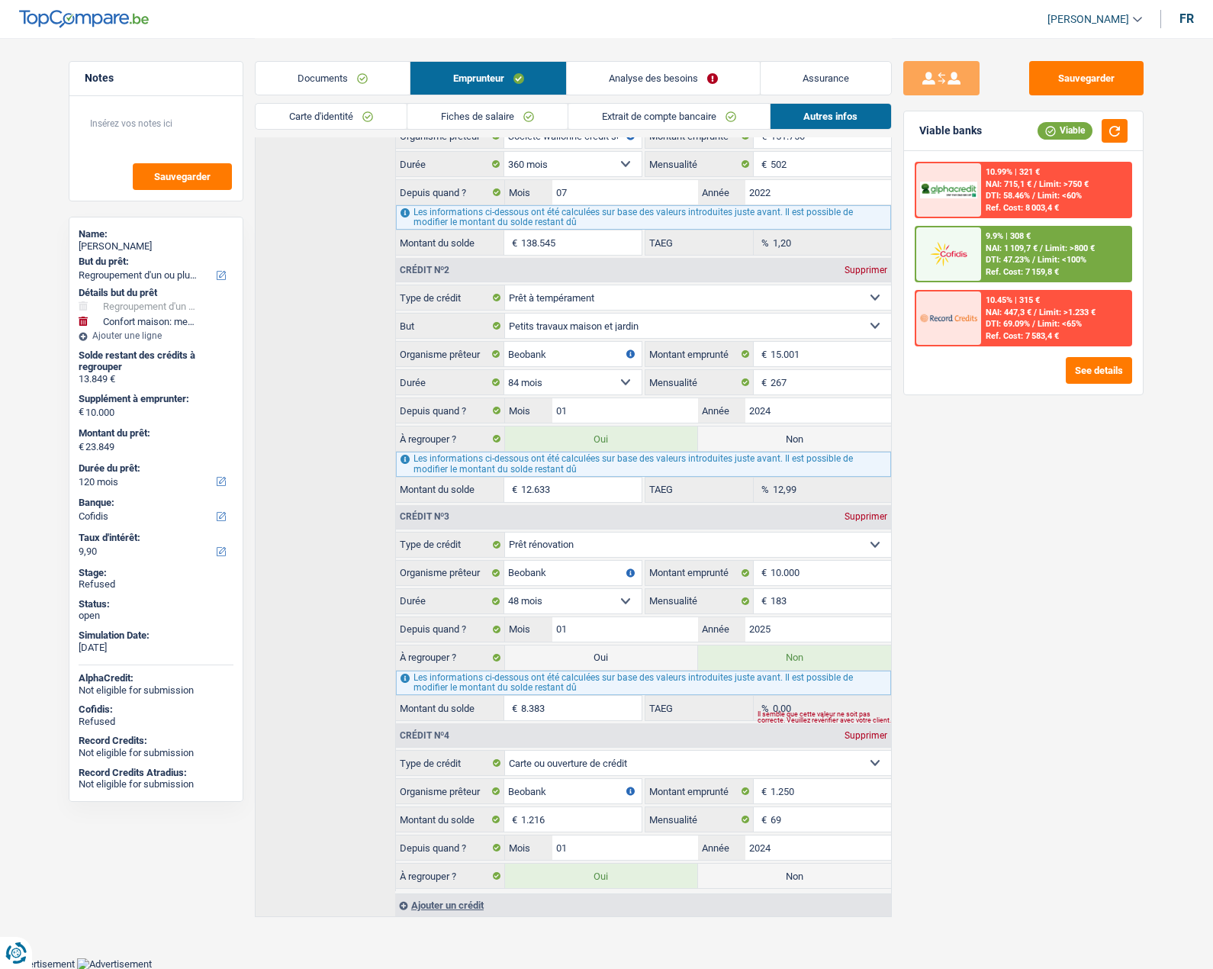
click at [615, 83] on link "Analyse des besoins" at bounding box center [663, 78] width 193 height 33
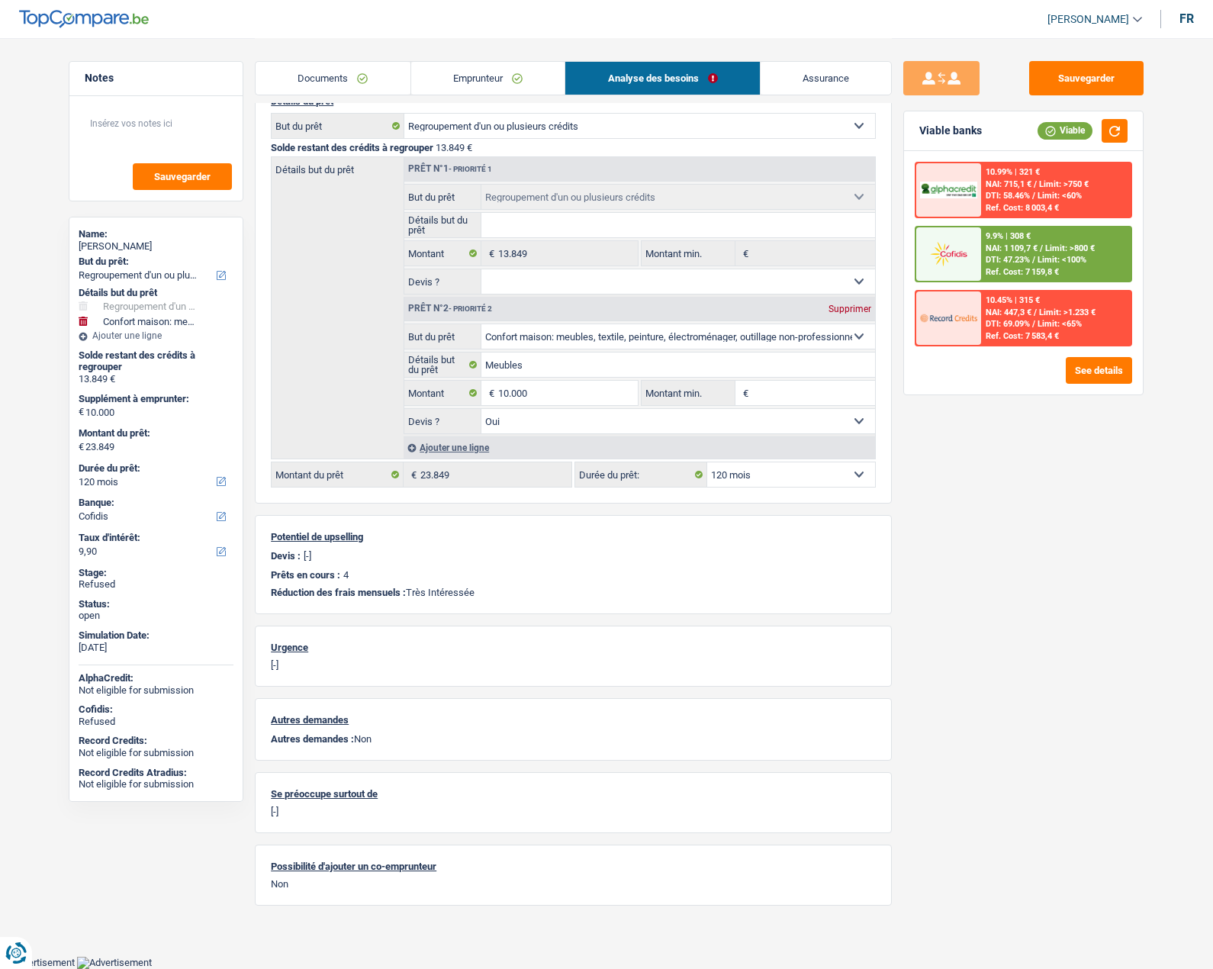
scroll to position [152, 0]
click at [795, 472] on select "12 mois 18 mois 24 mois 30 mois 36 mois 42 mois 48 mois 60 mois 72 mois 84 mois…" at bounding box center [791, 476] width 168 height 24
select select "84"
click at [707, 464] on select "12 mois 18 mois 24 mois 30 mois 36 mois 42 mois 48 mois 60 mois 72 mois 84 mois…" at bounding box center [791, 476] width 168 height 24
select select "84"
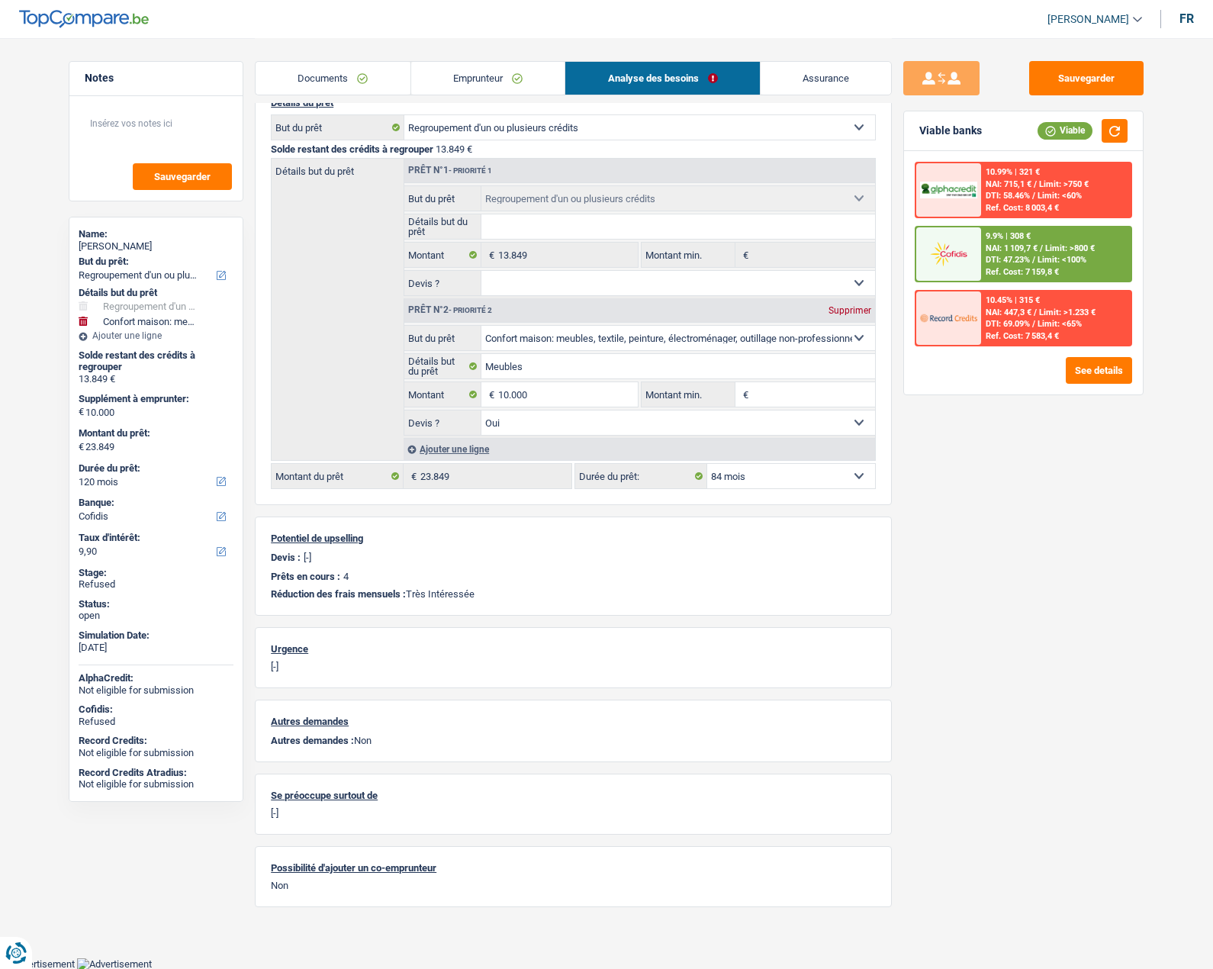
select select "84"
click at [572, 395] on input "10.000" at bounding box center [568, 394] width 140 height 24
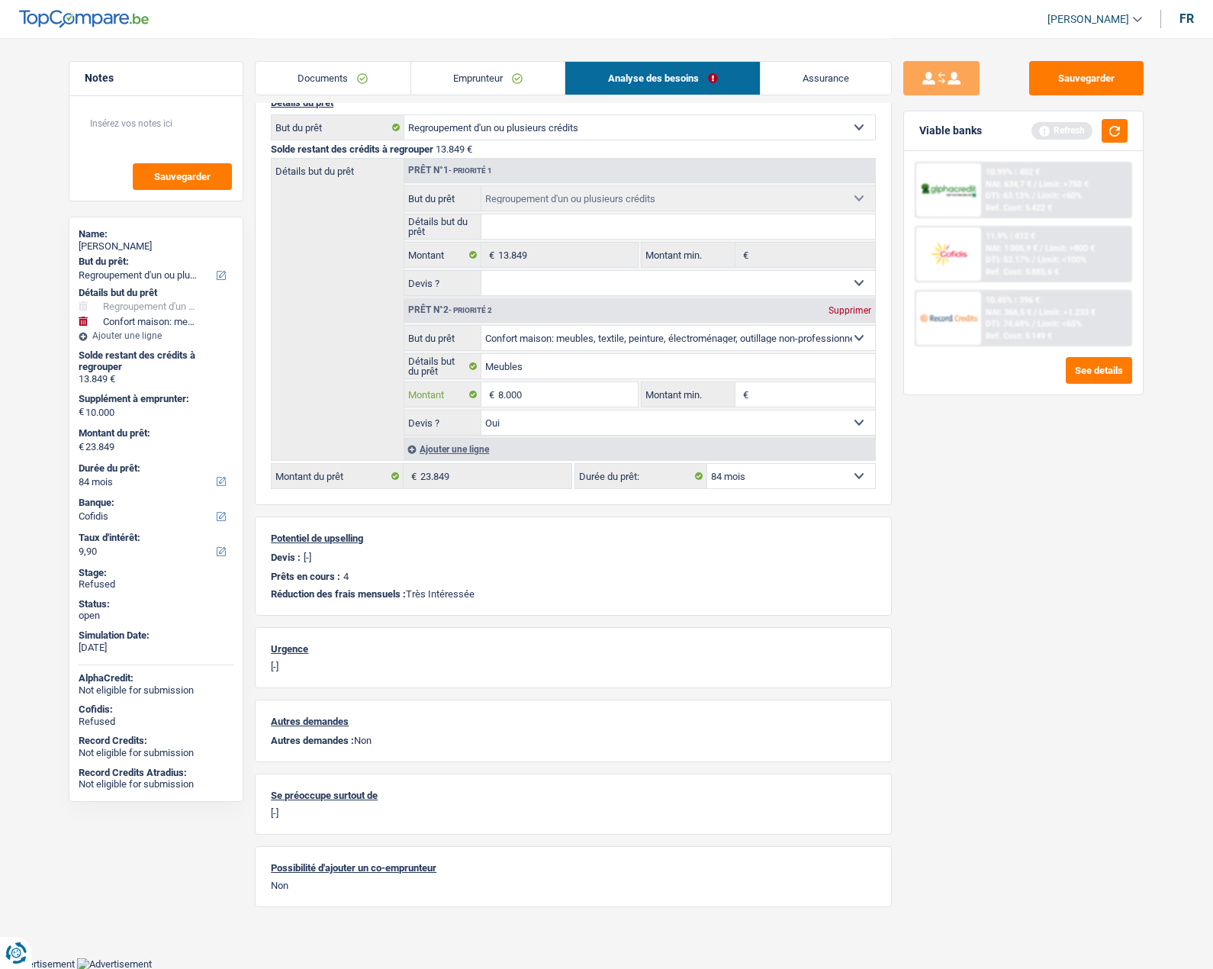
type input "8.000"
type input "21.849"
select select "120"
type input "21.849"
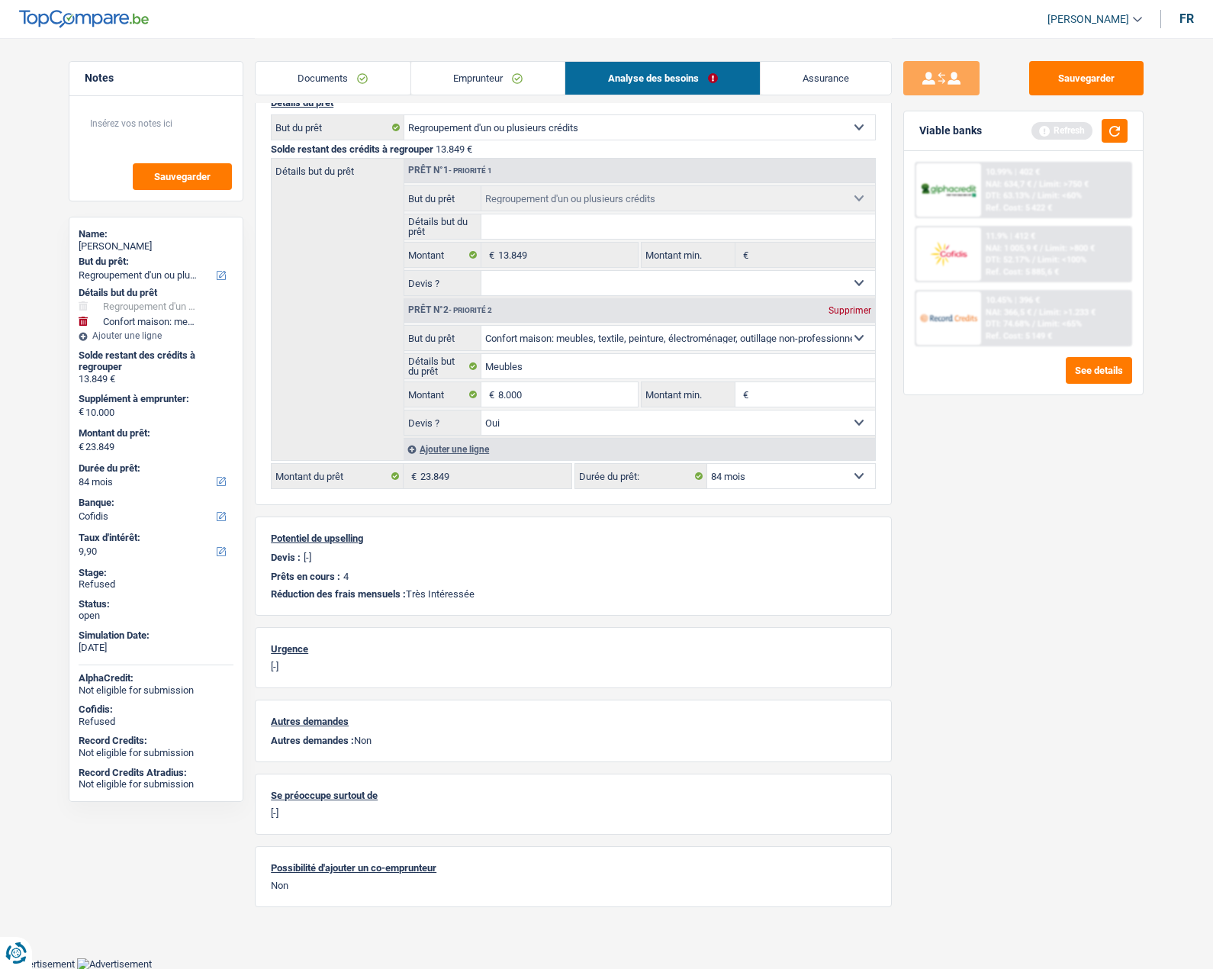
select select "120"
type input "21.849"
select select "120"
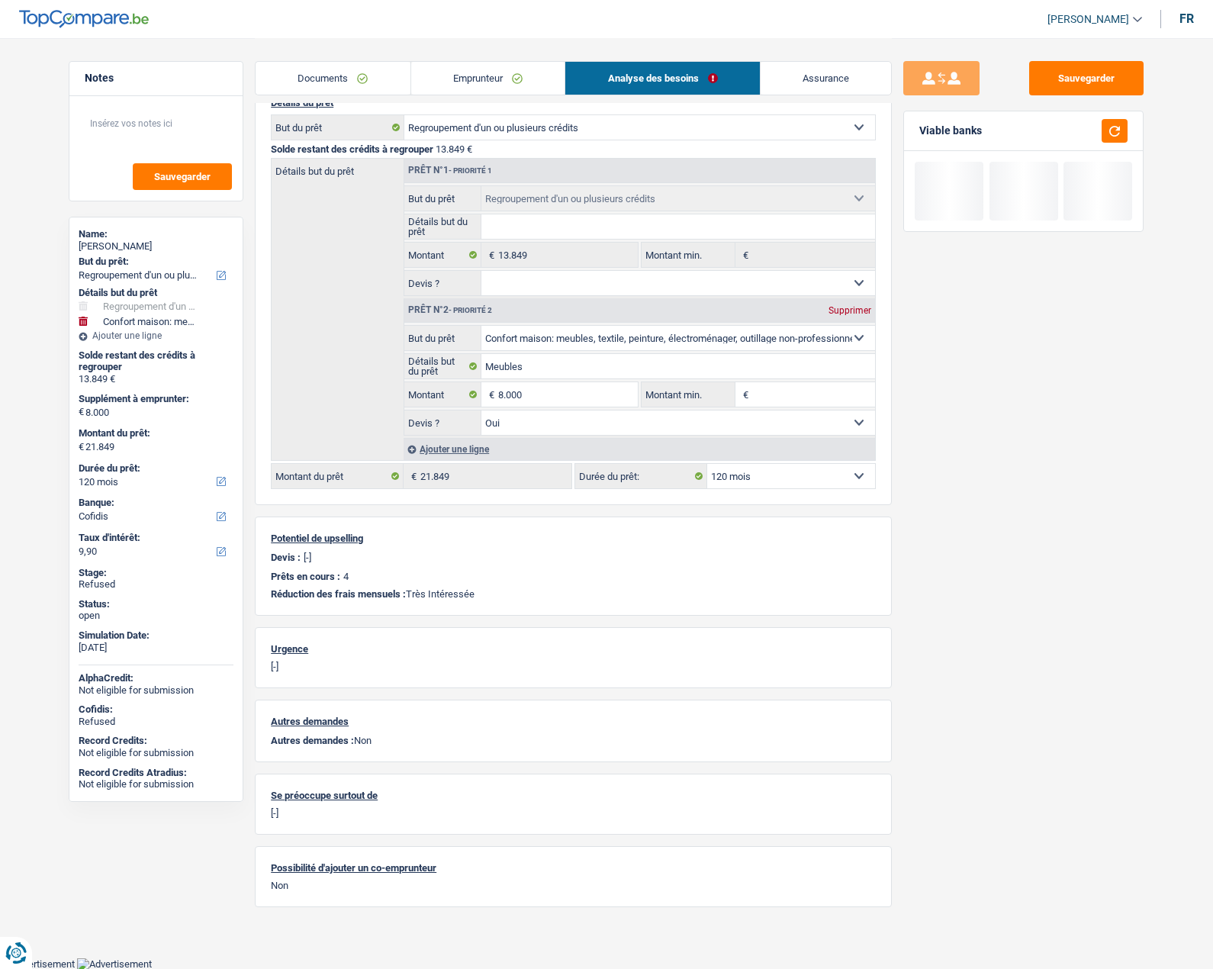
click at [1026, 494] on div "Sauvegarder Viable banks" at bounding box center [1023, 503] width 263 height 884
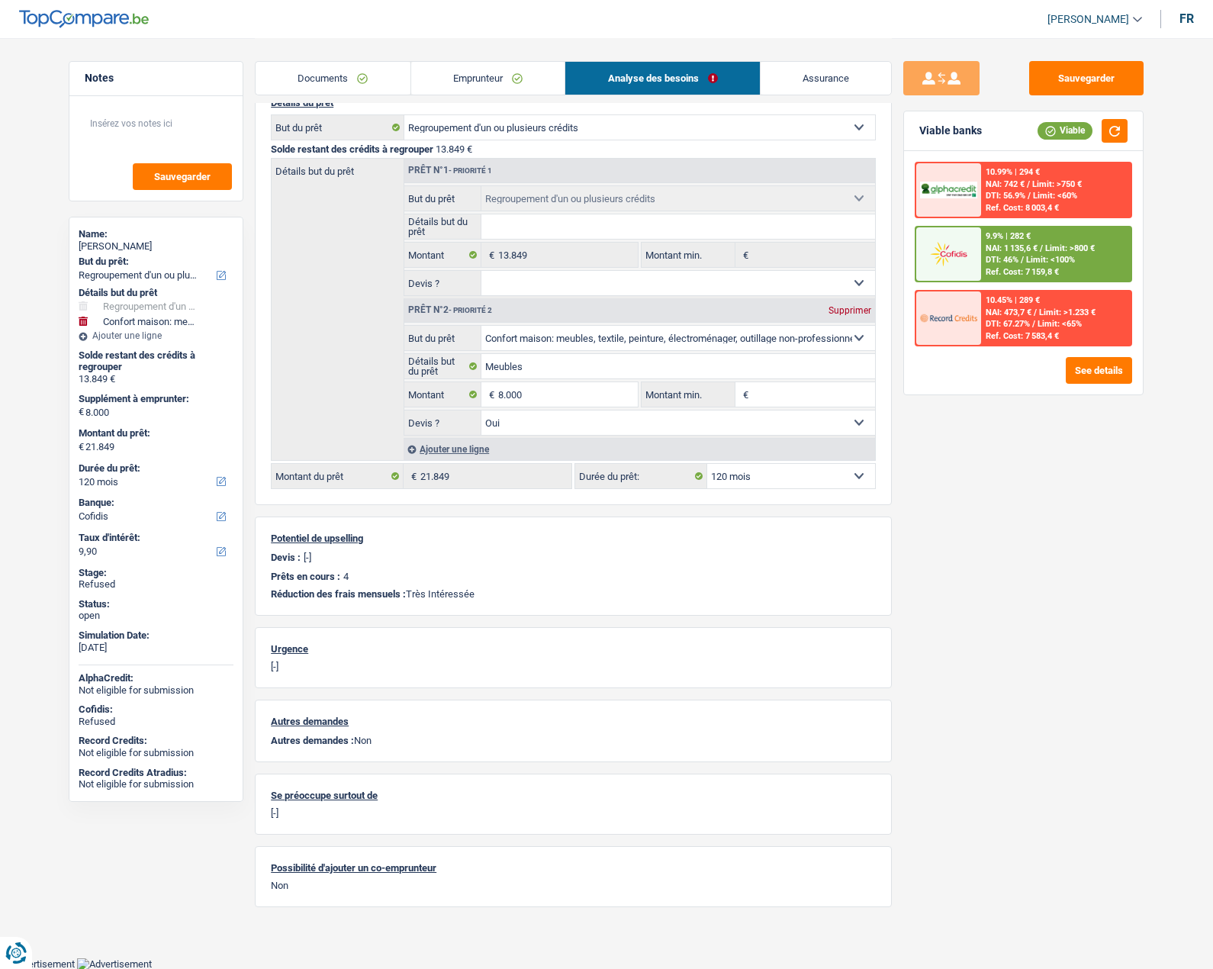
click at [462, 79] on link "Emprunteur" at bounding box center [488, 78] width 154 height 33
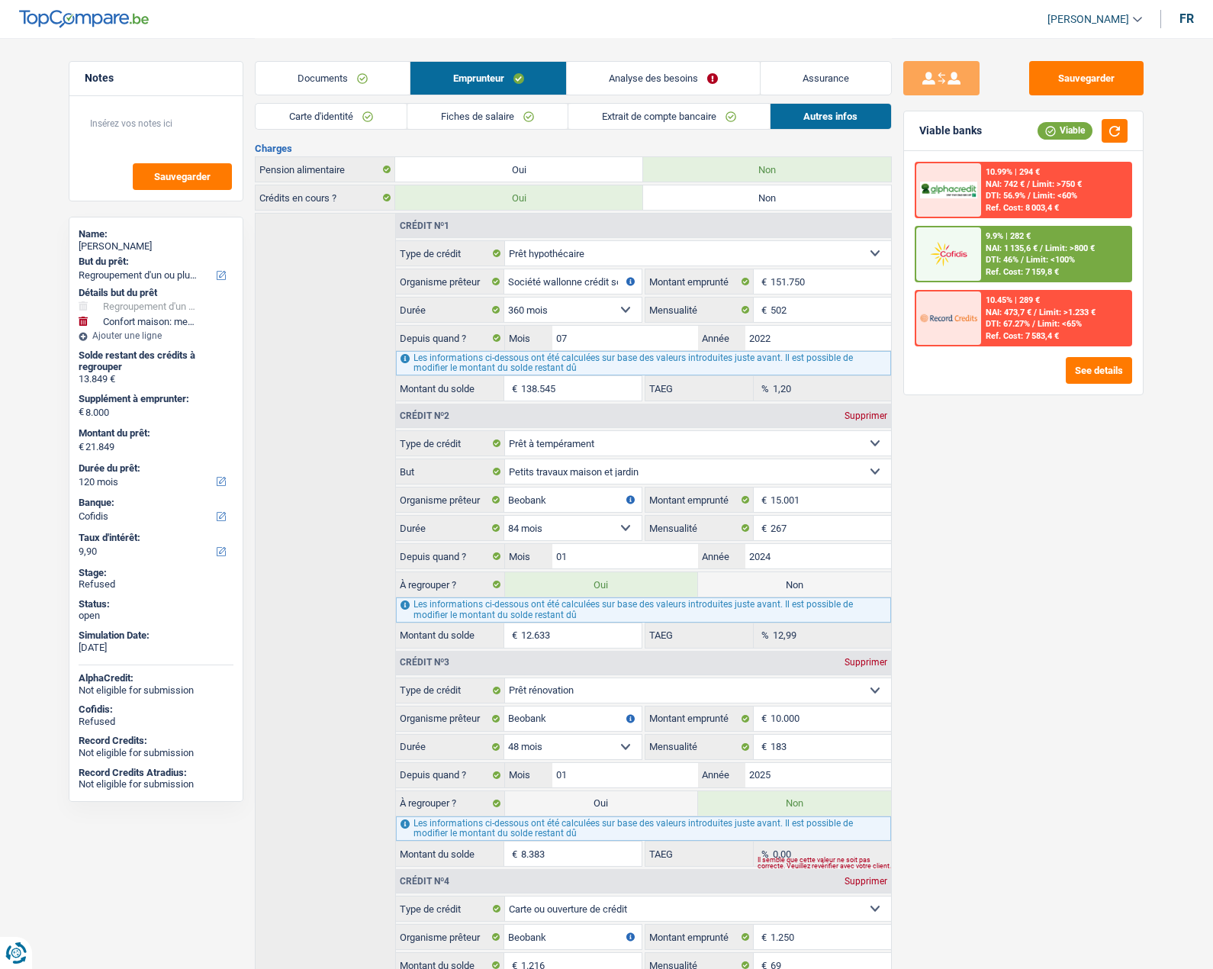
scroll to position [413, 0]
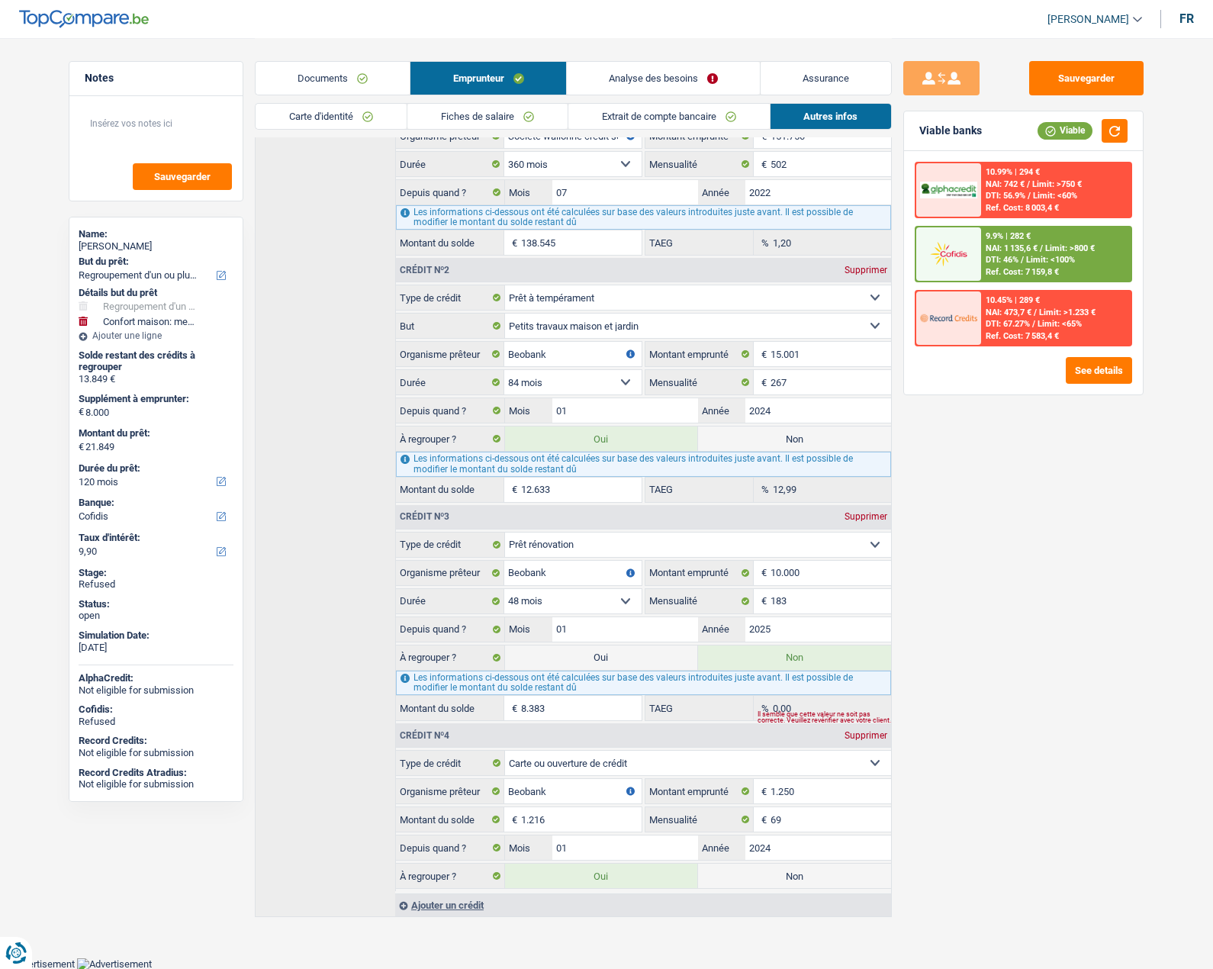
click at [630, 661] on label "Oui" at bounding box center [601, 658] width 193 height 24
click at [630, 661] on input "Oui" at bounding box center [601, 658] width 193 height 24
radio input "true"
type input "30.232"
radio input "false"
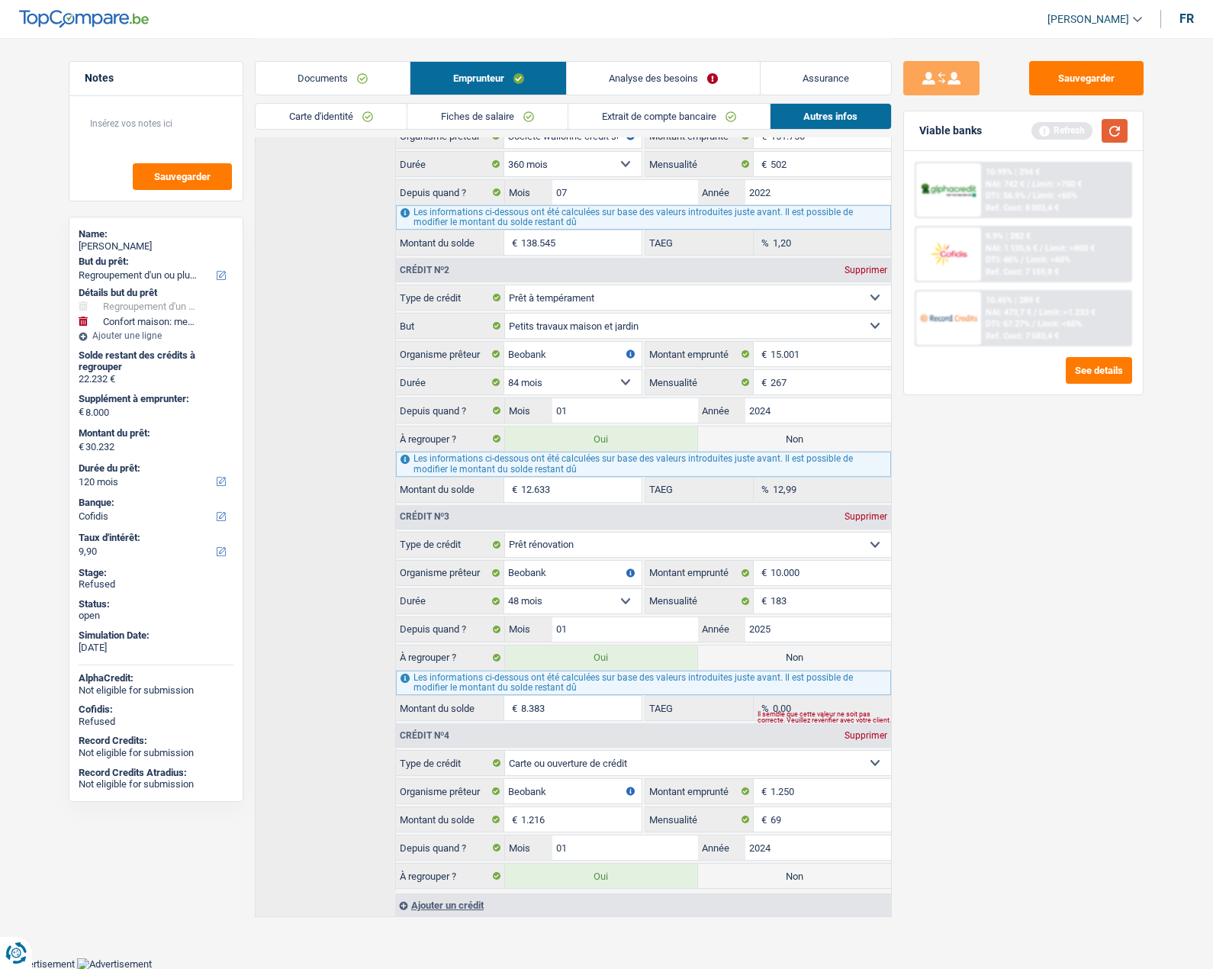
click at [1113, 133] on button "button" at bounding box center [1115, 131] width 26 height 24
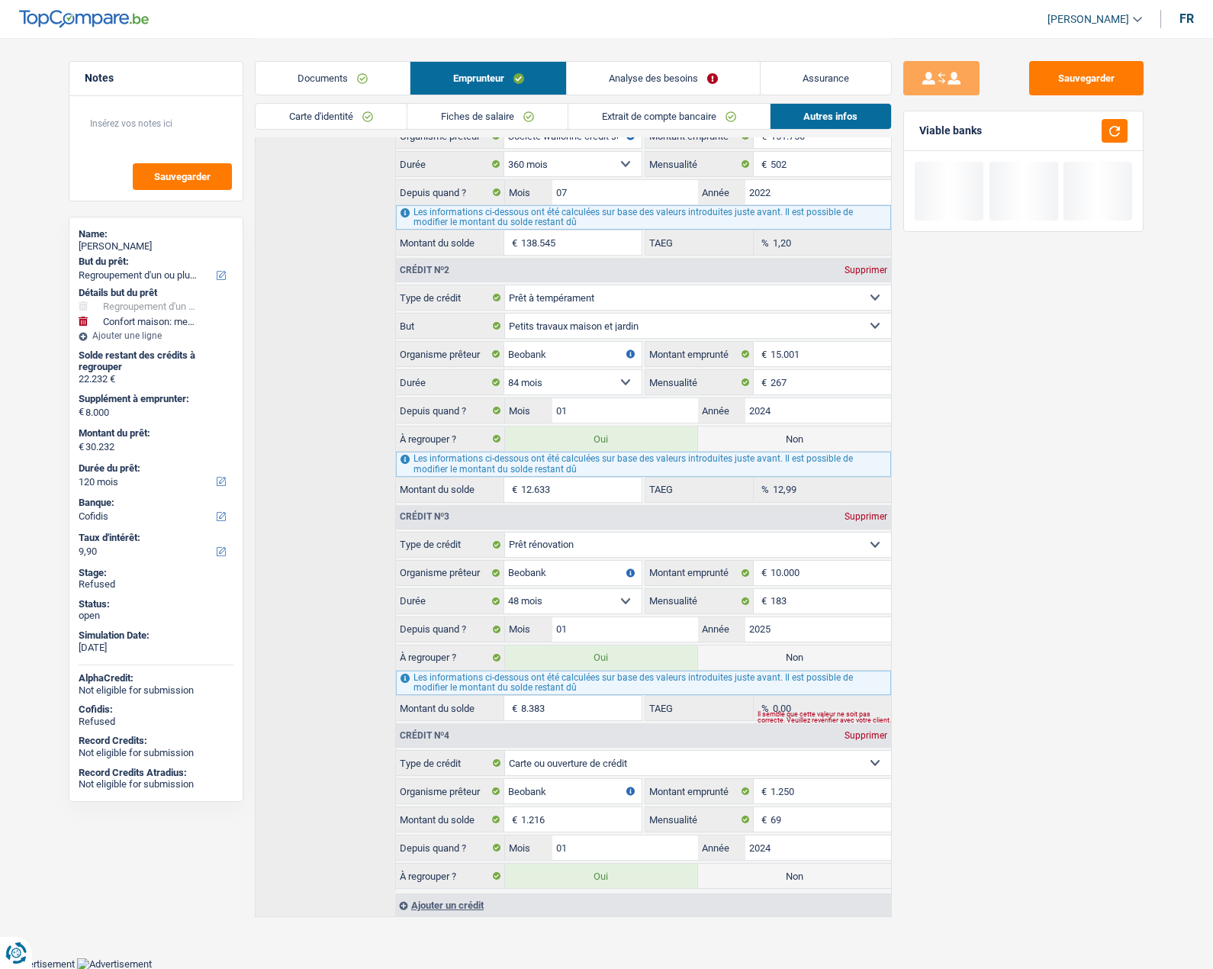
click at [642, 72] on link "Analyse des besoins" at bounding box center [663, 78] width 193 height 33
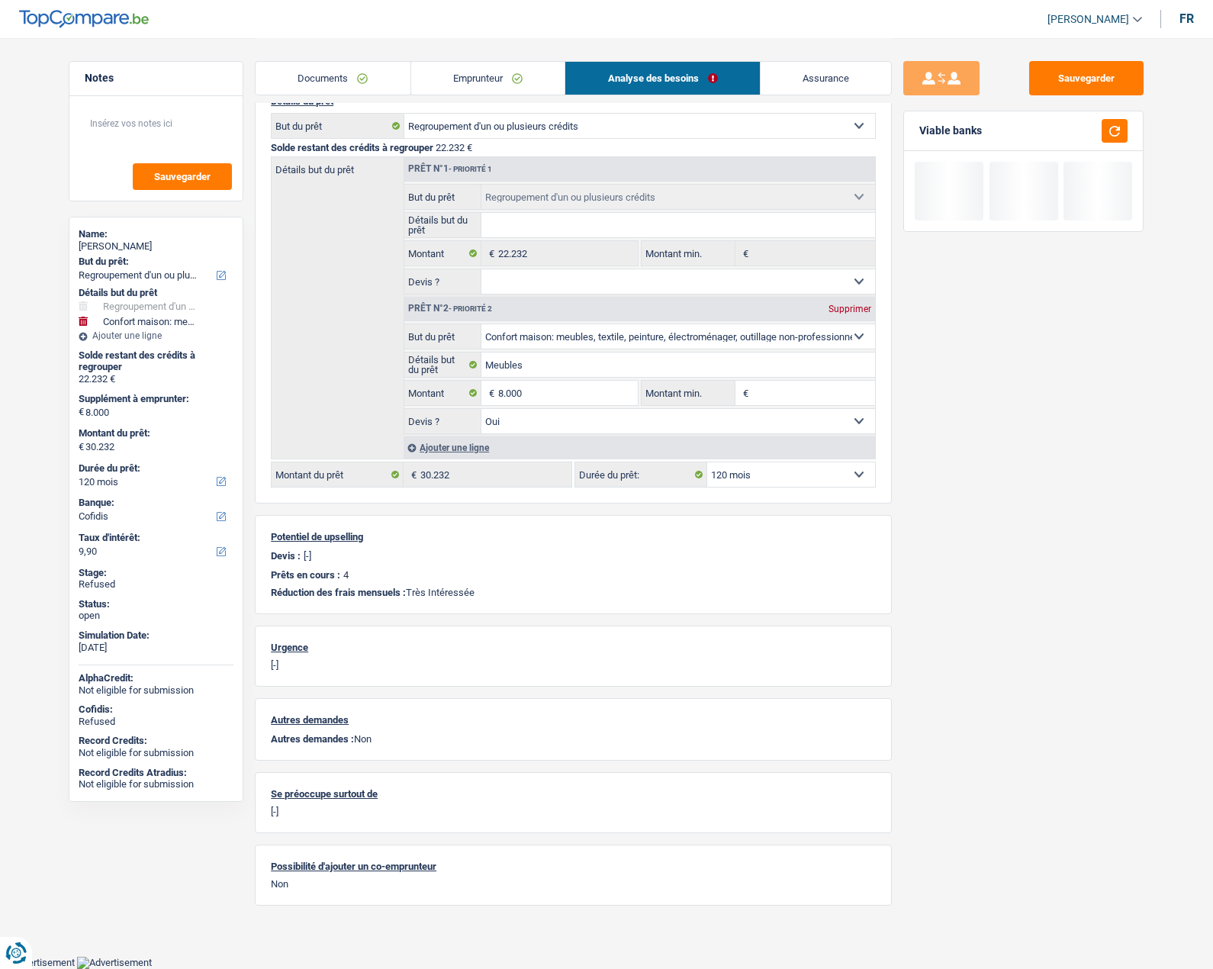
scroll to position [152, 0]
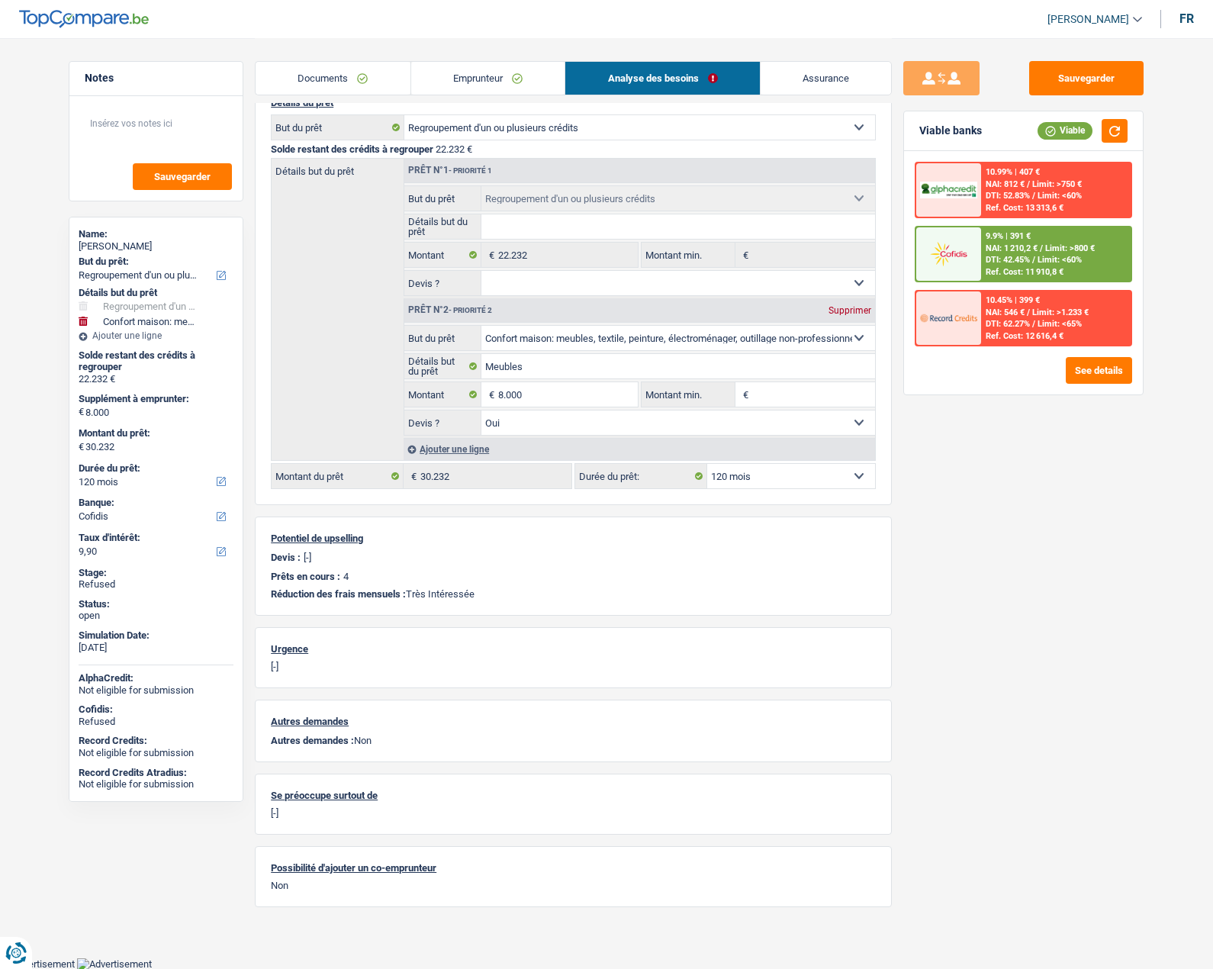
click at [765, 478] on select "12 mois 18 mois 24 mois 30 mois 36 mois 42 mois 48 mois 60 mois 72 mois 84 mois…" at bounding box center [791, 476] width 168 height 24
select select "96"
click at [707, 464] on select "12 mois 18 mois 24 mois 30 mois 36 mois 42 mois 48 mois 60 mois 72 mois 84 mois…" at bounding box center [791, 476] width 168 height 24
select select "96"
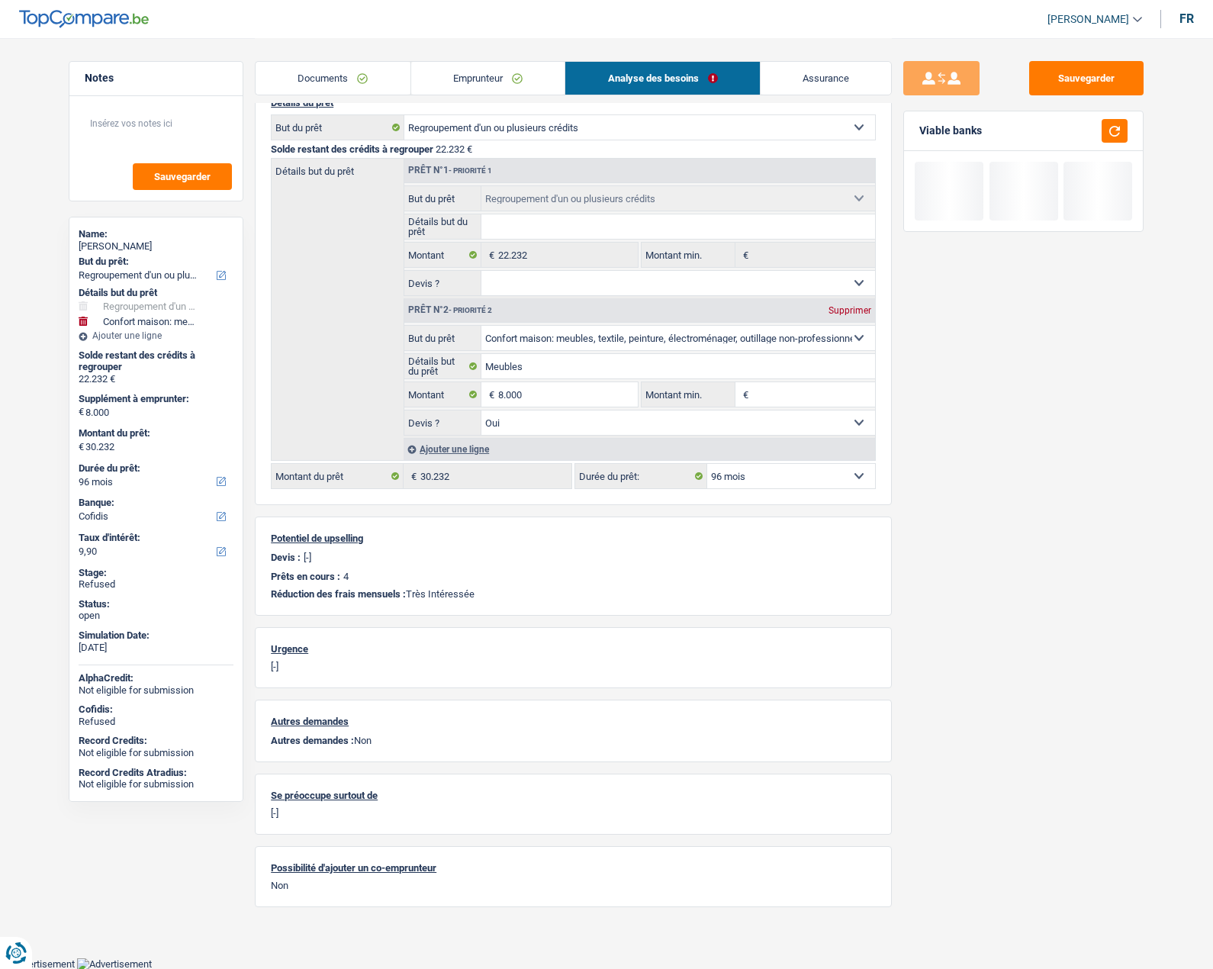
click at [930, 591] on div "Sauvegarder Viable banks" at bounding box center [1023, 503] width 263 height 884
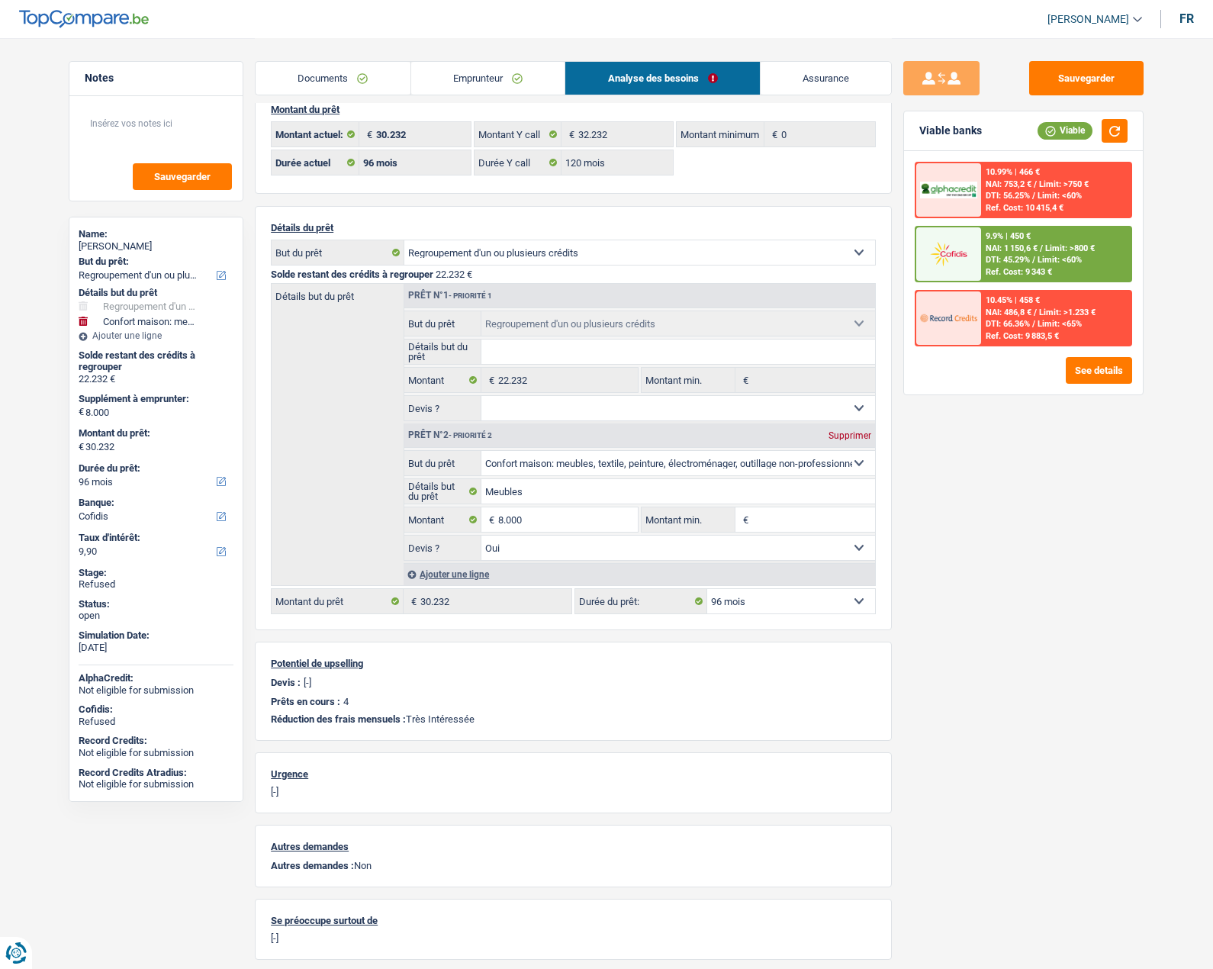
scroll to position [0, 0]
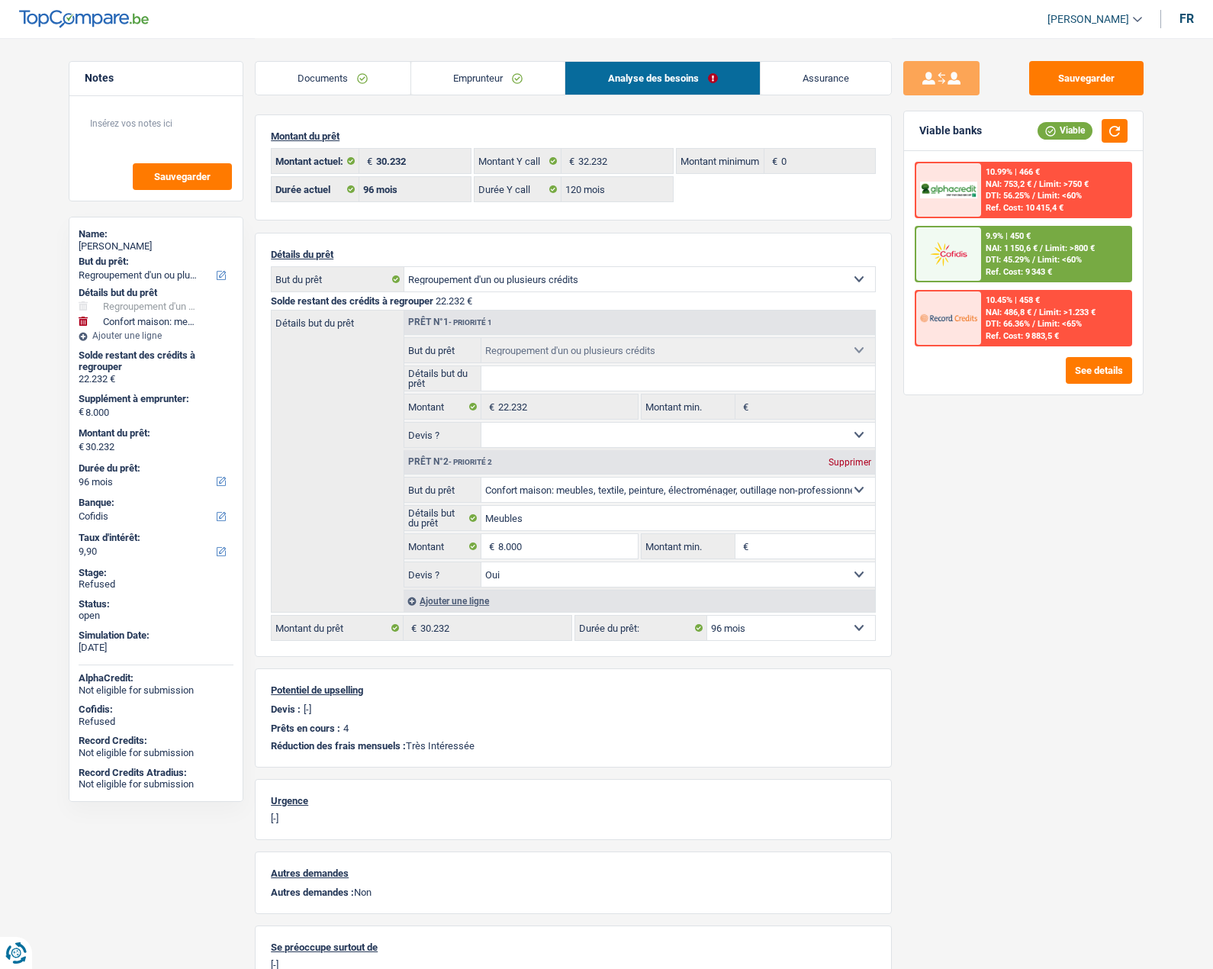
click at [446, 80] on link "Emprunteur" at bounding box center [488, 78] width 154 height 33
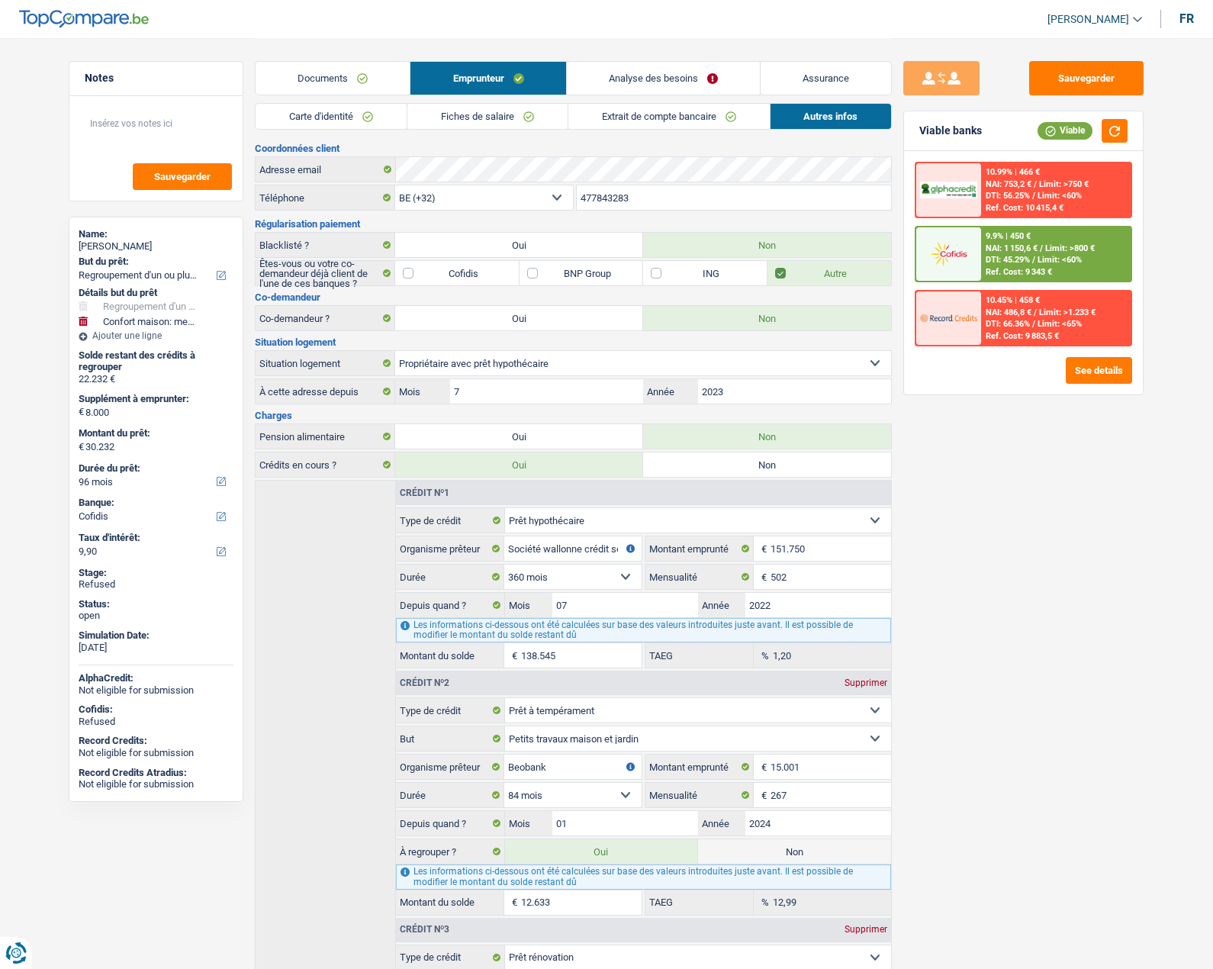
click at [126, 245] on div "[PERSON_NAME]" at bounding box center [156, 246] width 155 height 12
copy div "[PERSON_NAME]"
click at [975, 592] on div "Sauvegarder Viable banks Viable 10.99% | 466 € NAI: 753,2 € / Limit: >750 € DTI…" at bounding box center [1023, 503] width 263 height 884
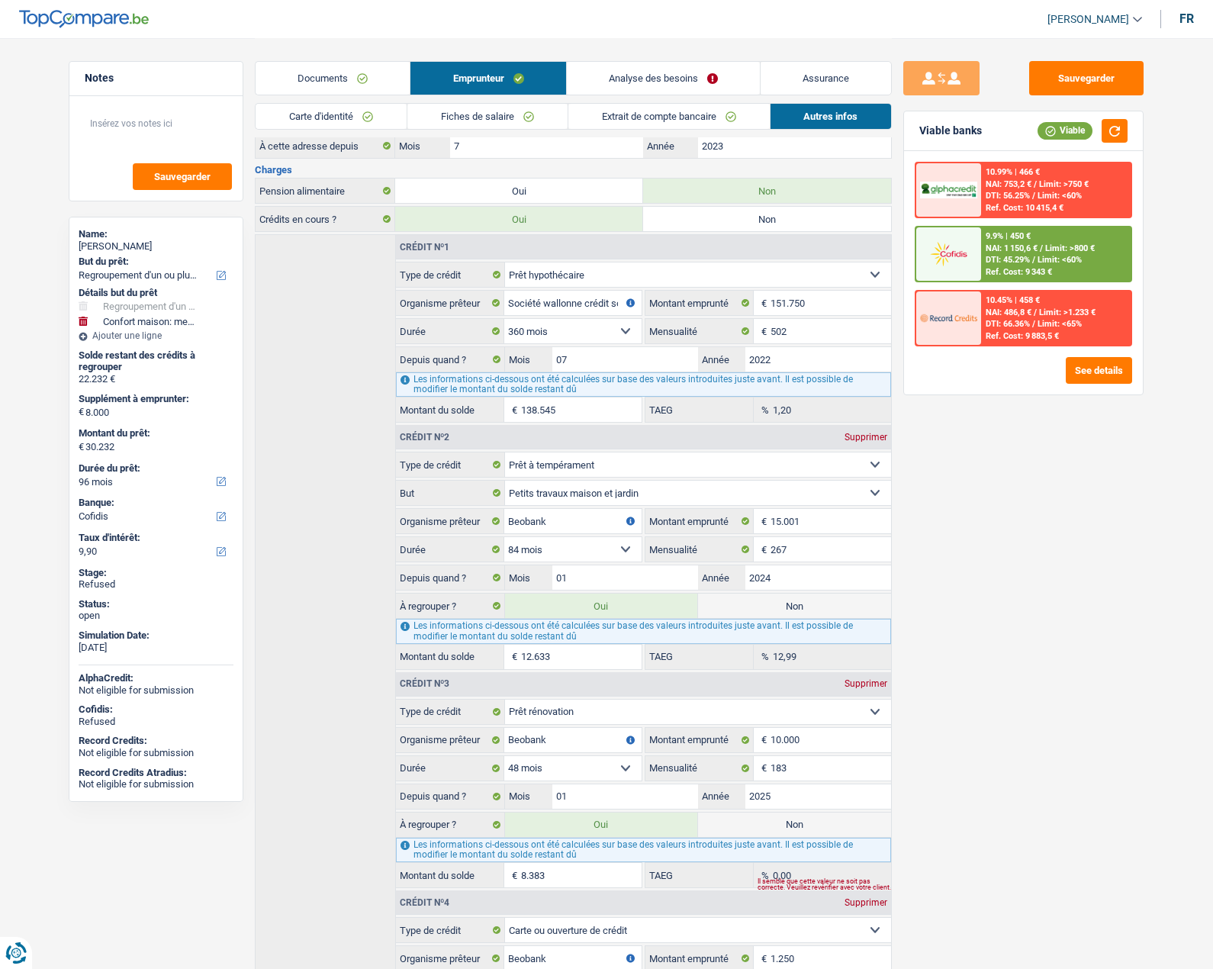
scroll to position [153, 0]
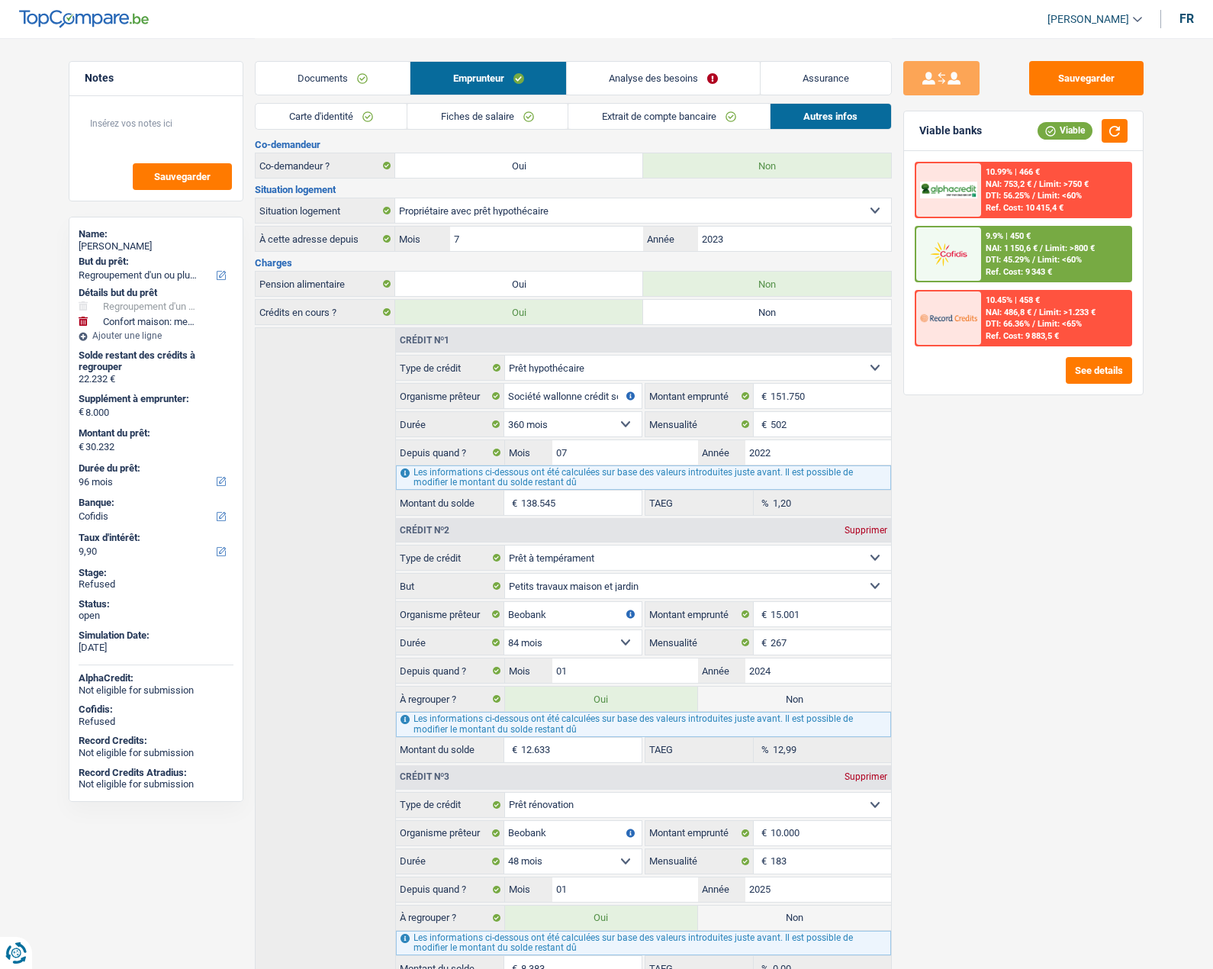
click at [738, 703] on label "Non" at bounding box center [794, 699] width 193 height 24
click at [738, 703] on input "Non" at bounding box center [794, 699] width 193 height 24
radio input "true"
type input "17.599"
select select "84"
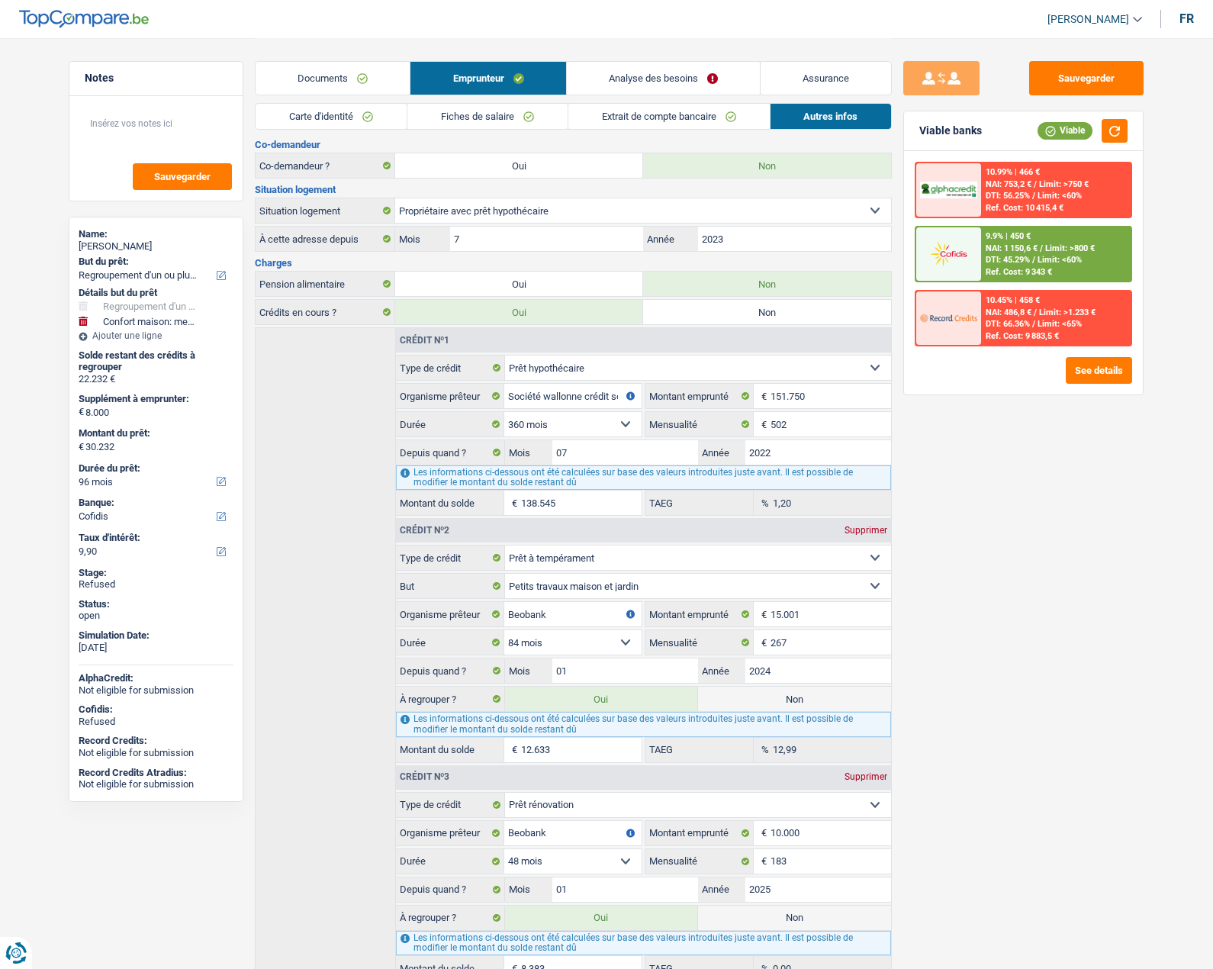
radio input "false"
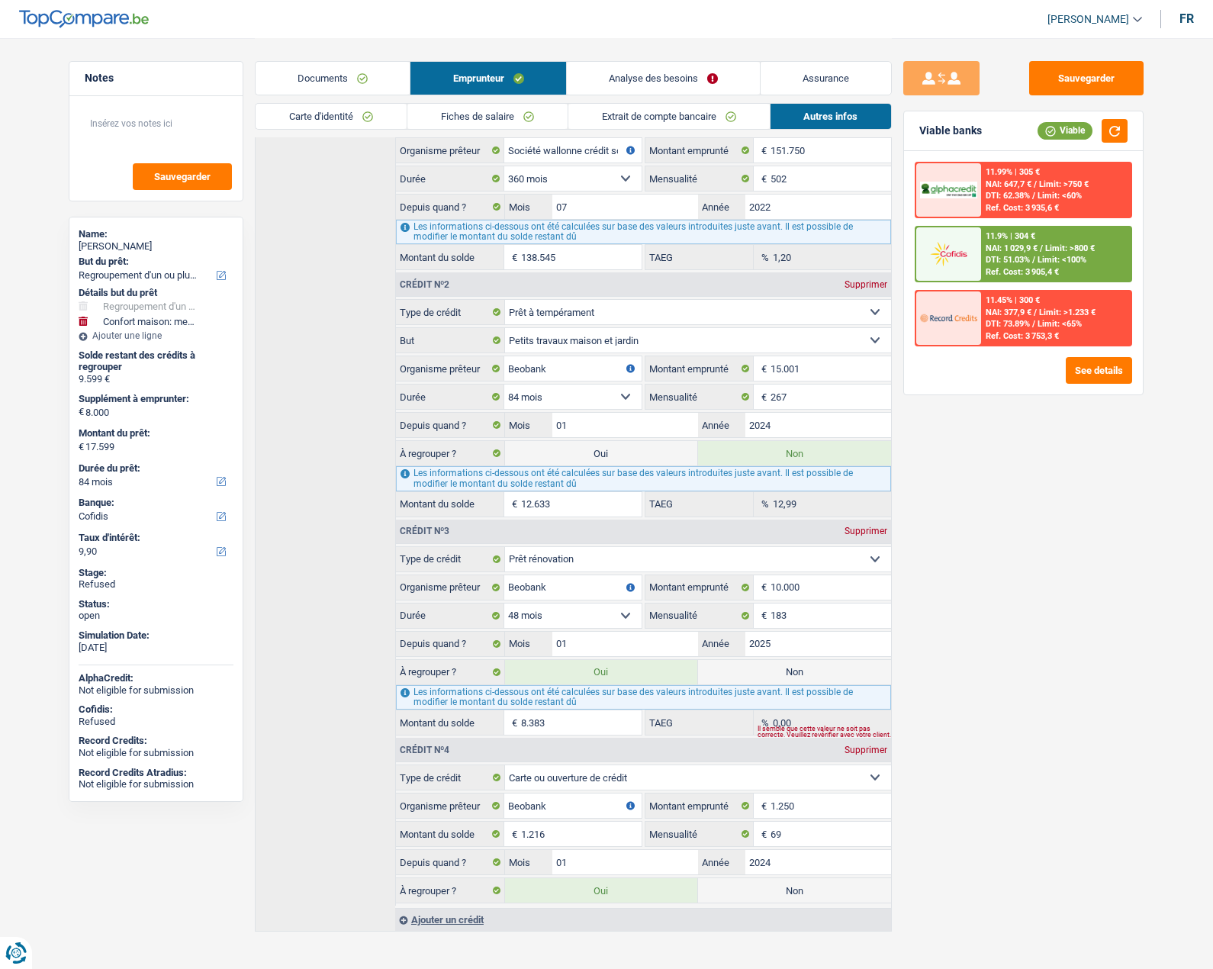
scroll to position [413, 0]
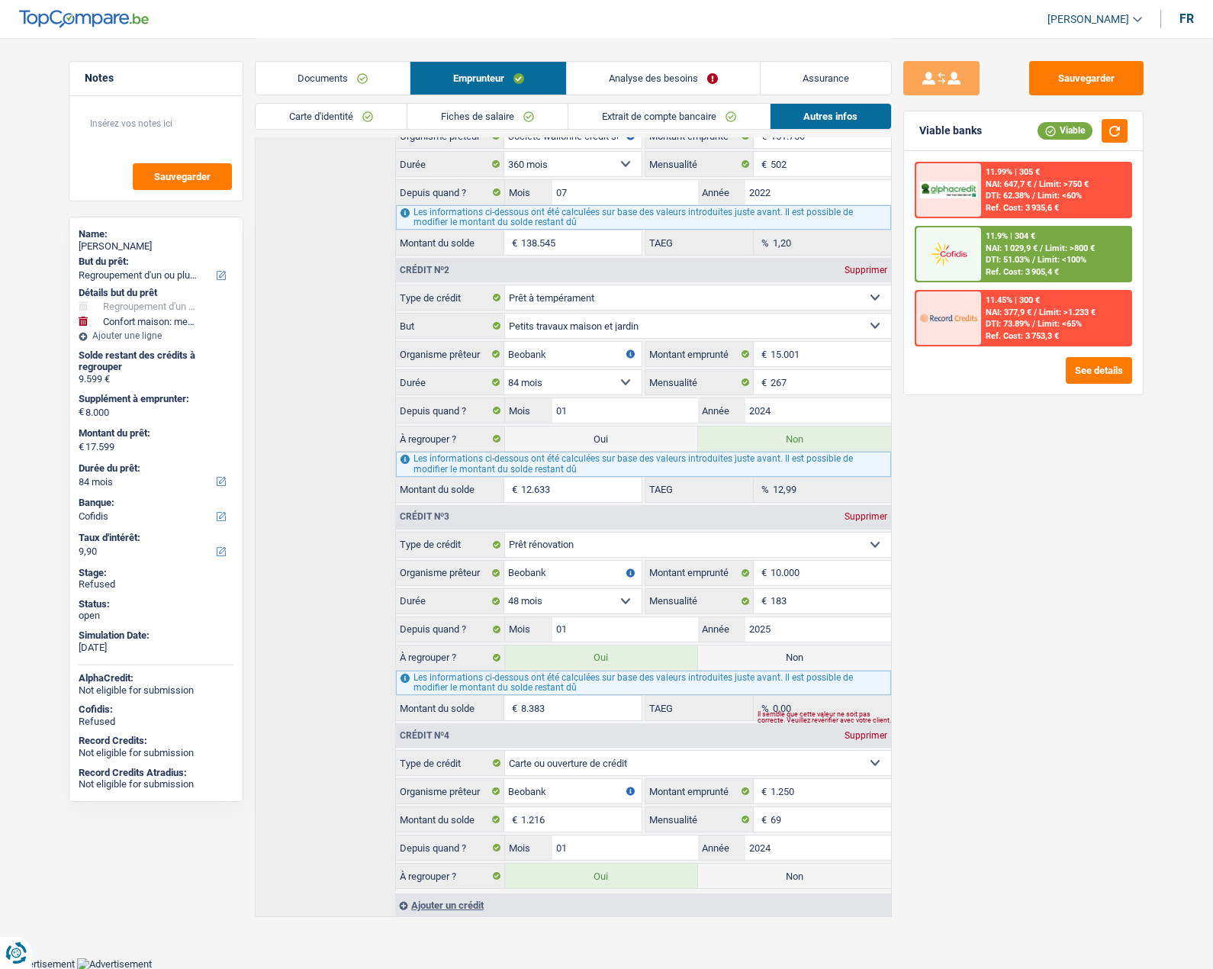
click at [770, 887] on label "Non" at bounding box center [794, 876] width 193 height 24
click at [770, 887] on input "Non" at bounding box center [794, 876] width 193 height 24
radio input "true"
type input "16.383"
radio input "false"
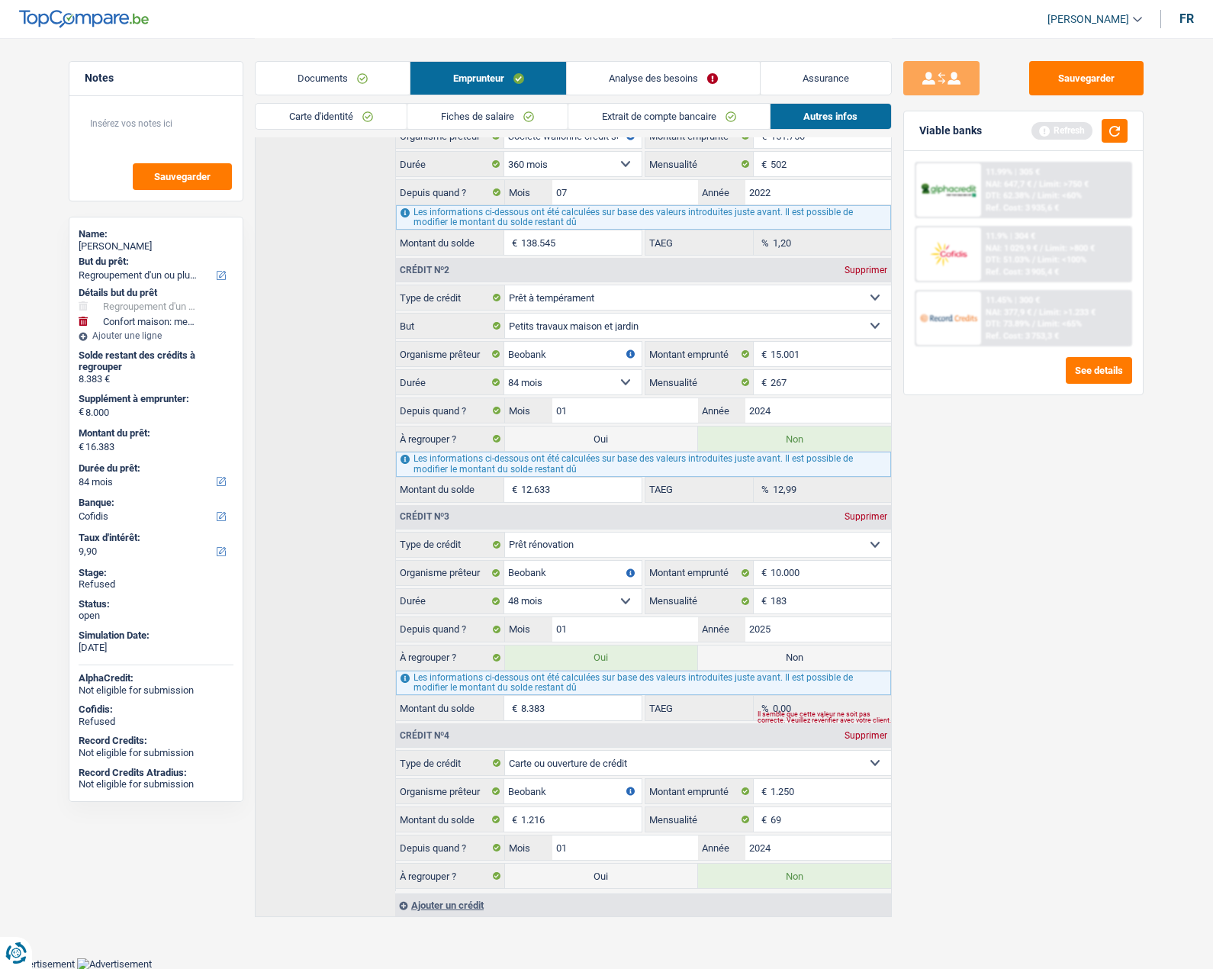
click at [804, 671] on div "Les informations ci-dessous ont été calculées sur base des valeurs introduites …" at bounding box center [643, 683] width 495 height 24
click at [778, 653] on label "Non" at bounding box center [794, 658] width 193 height 24
click at [778, 653] on input "Non" at bounding box center [794, 658] width 193 height 24
radio input "true"
select select "household"
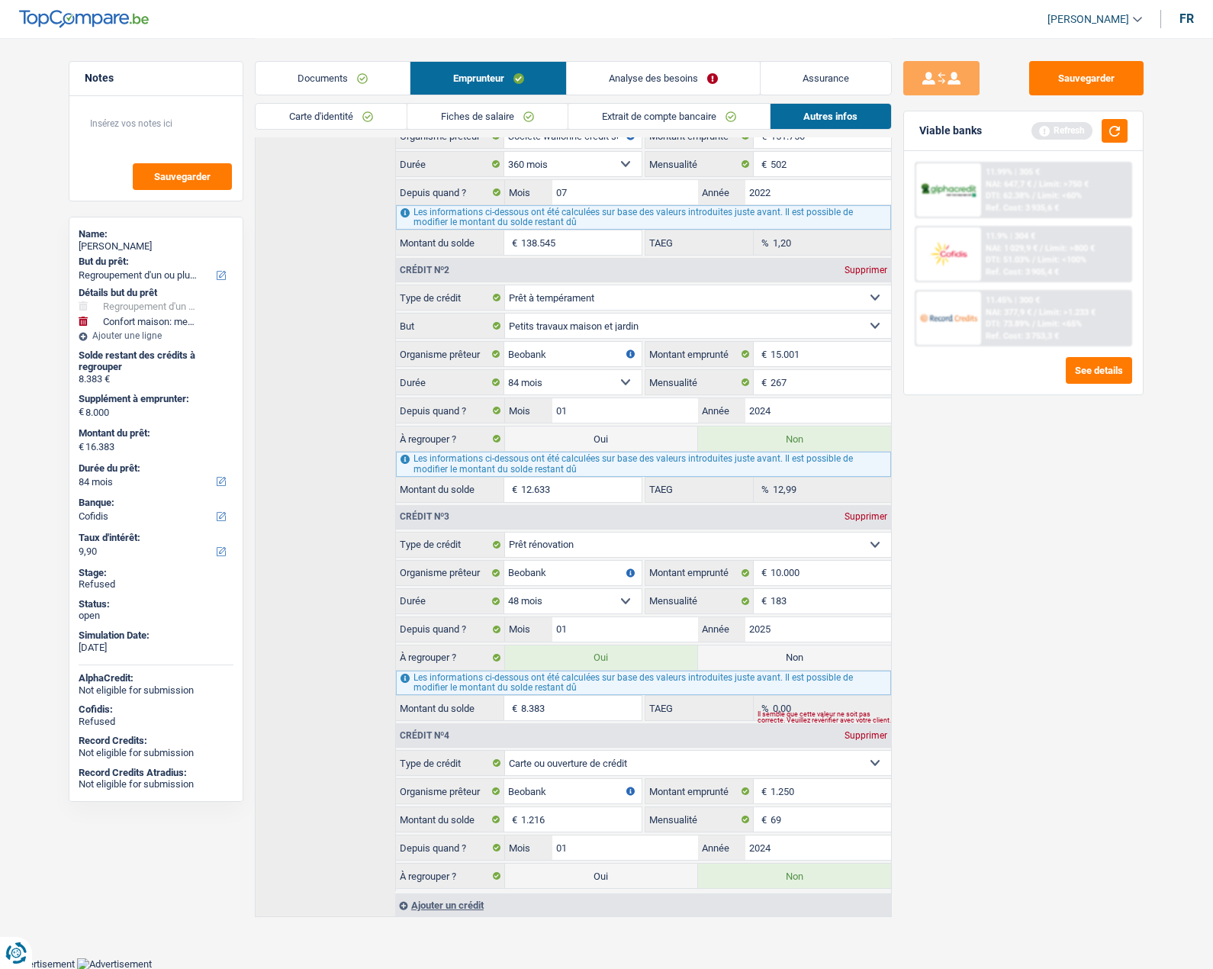
select select "household"
select select "48"
radio input "false"
type input "8.000"
select select "48"
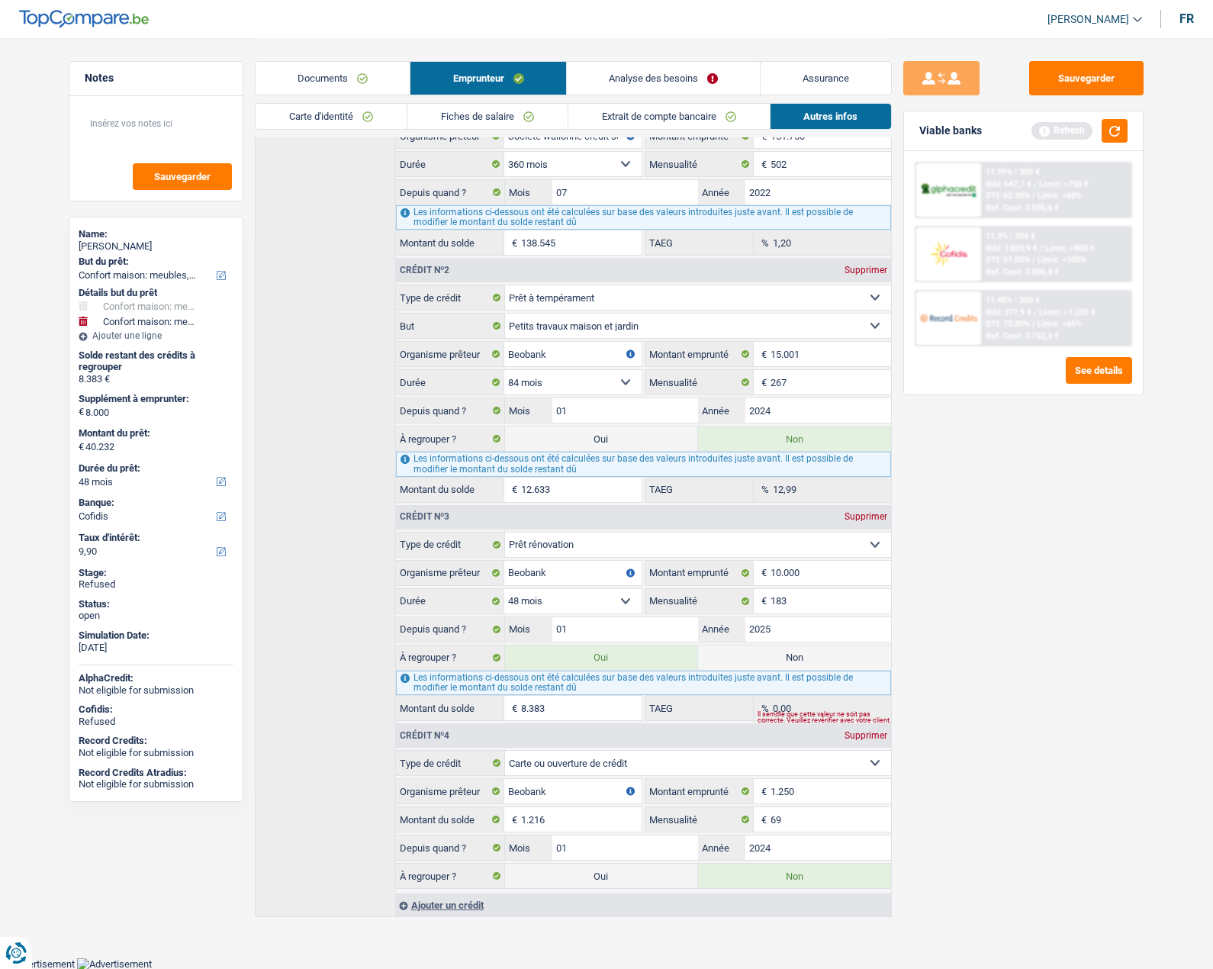
select select "household"
type input "Meubles"
type input "8.000"
select select "yes"
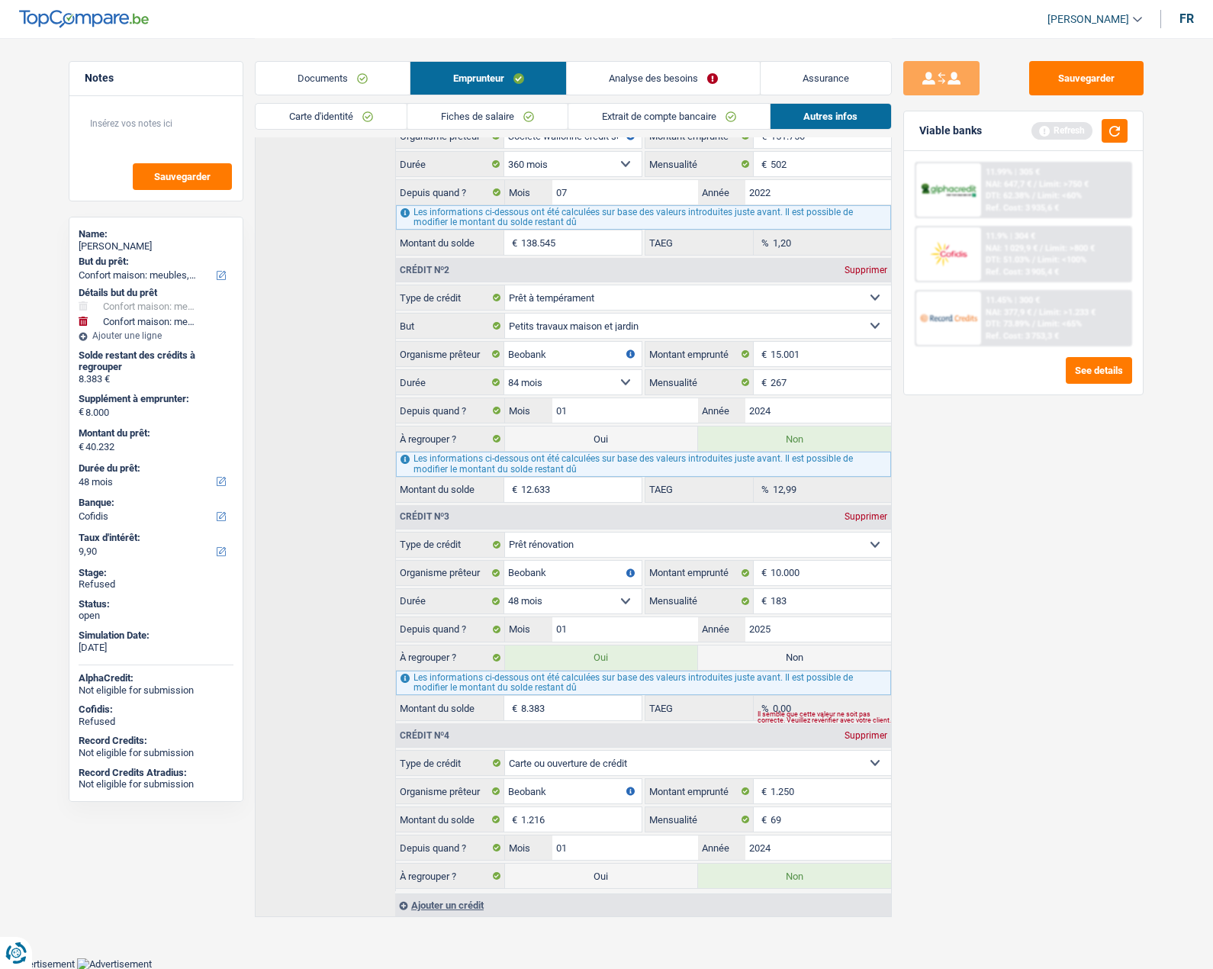
select select "48"
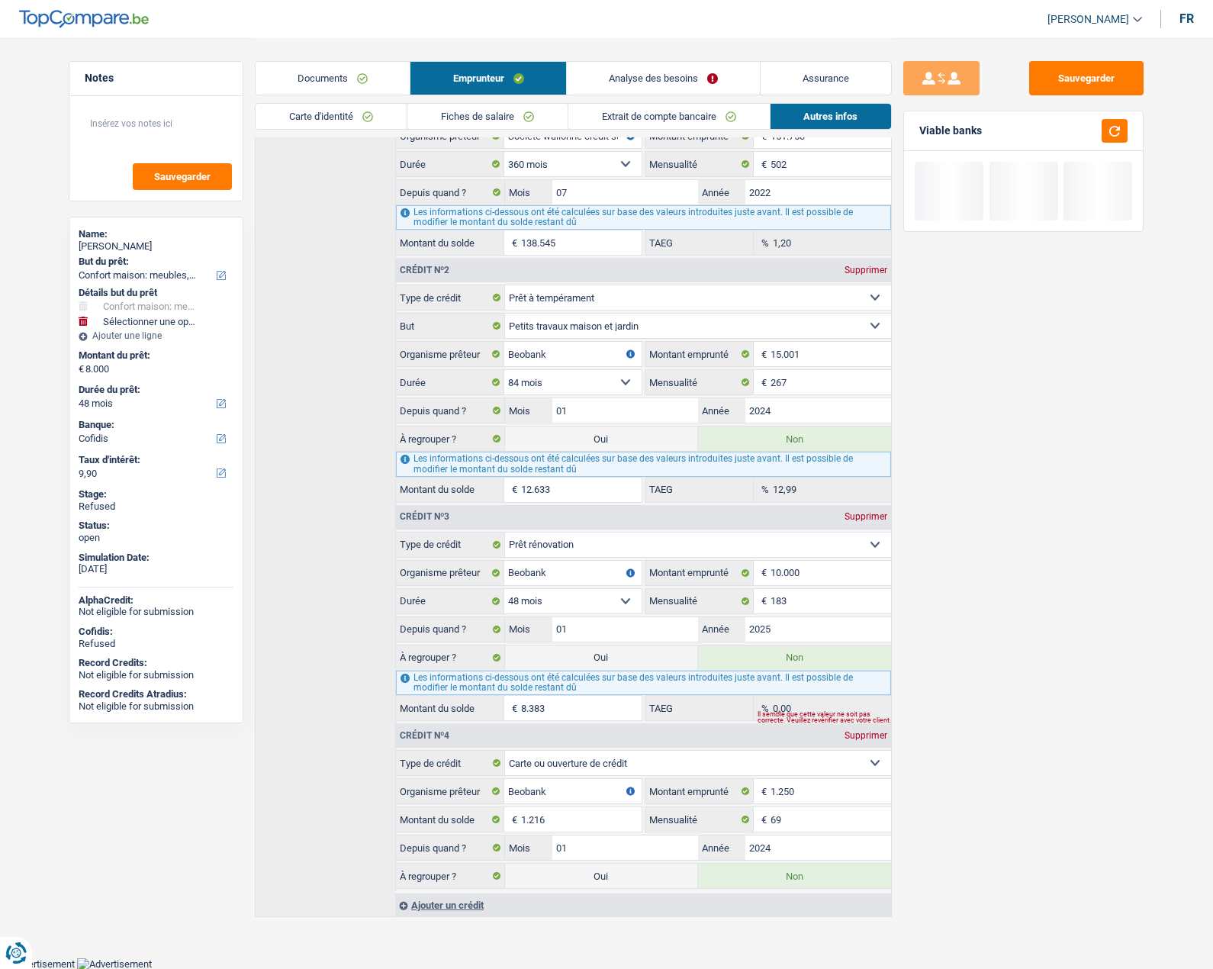
click at [566, 442] on label "Oui" at bounding box center [601, 439] width 193 height 24
click at [566, 442] on input "Oui" at bounding box center [601, 439] width 193 height 24
radio input "true"
radio input "false"
type input "20.633"
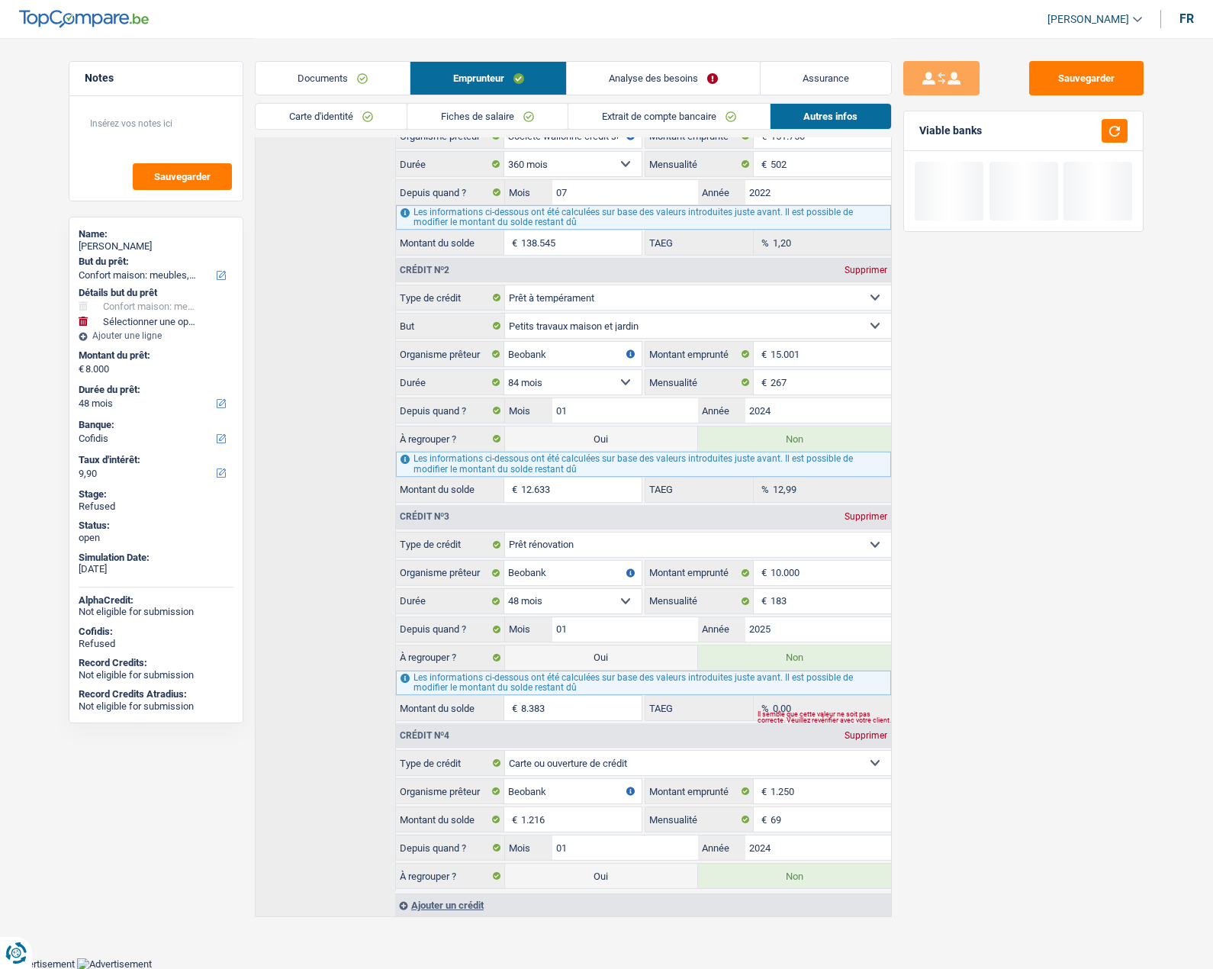
select select "120"
type input "12.633"
select select
type input "20.633"
select select "refinancing"
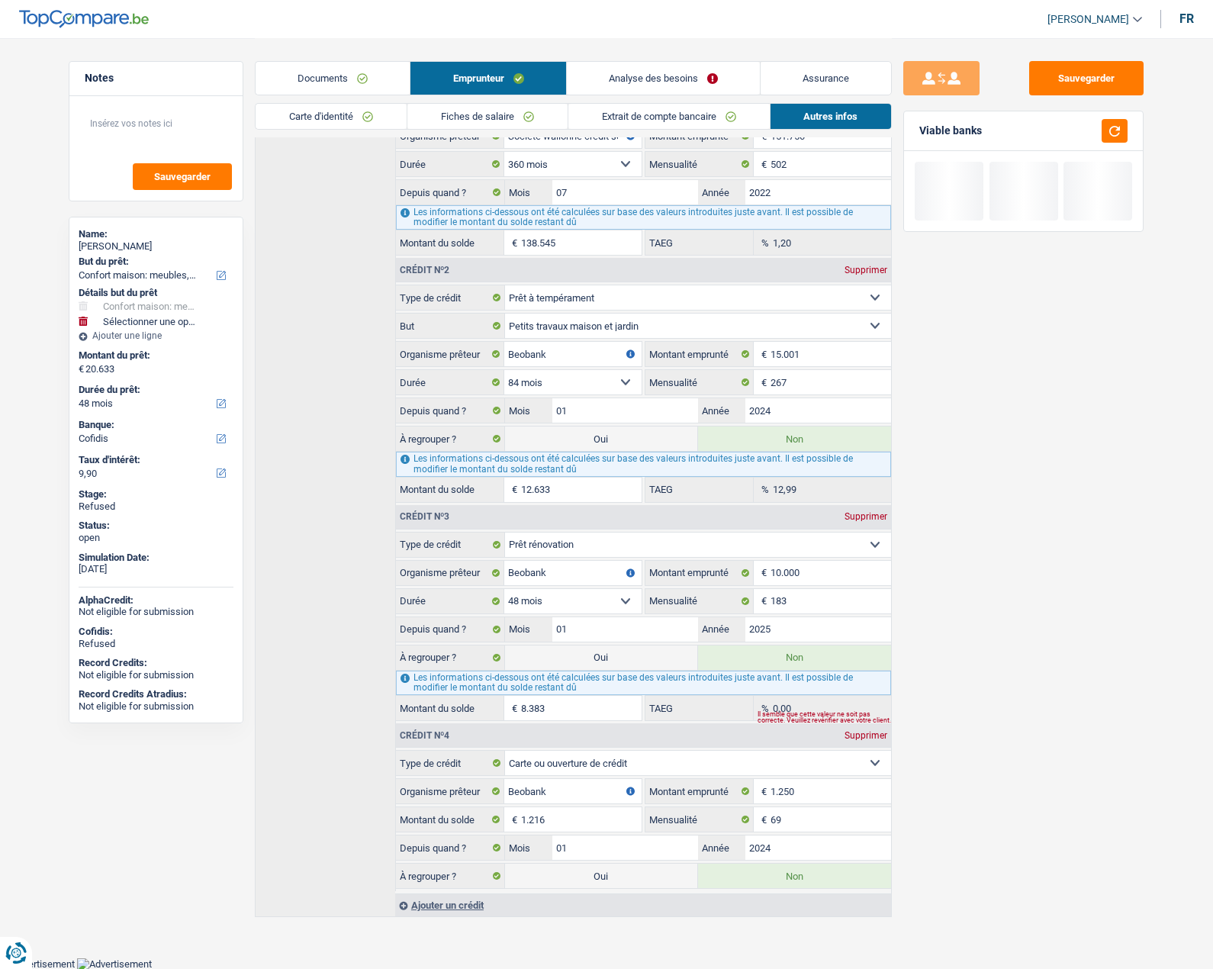
select select "refinancing"
select select "120"
select select "refinancing"
select select "120"
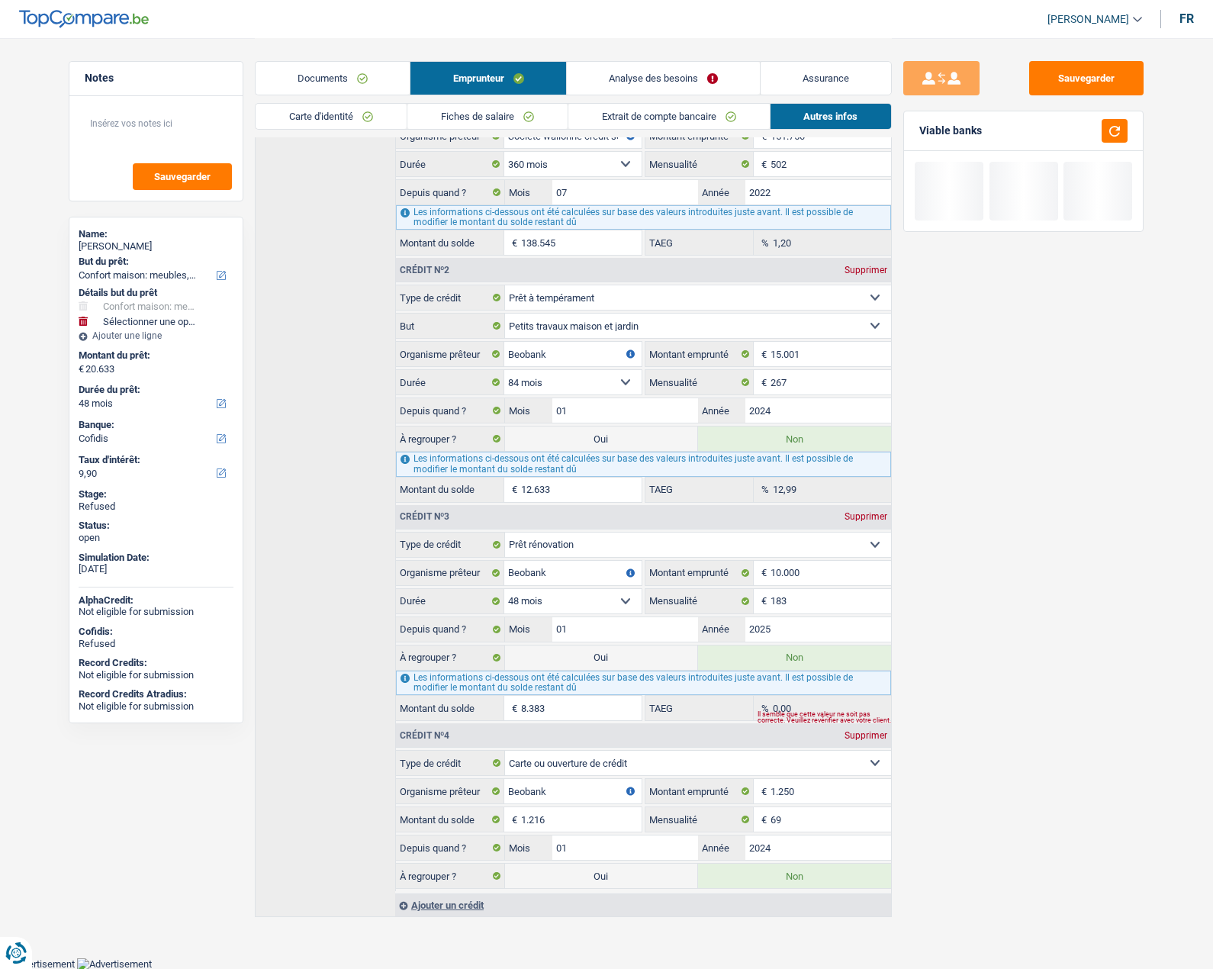
select select "household"
select select "yes"
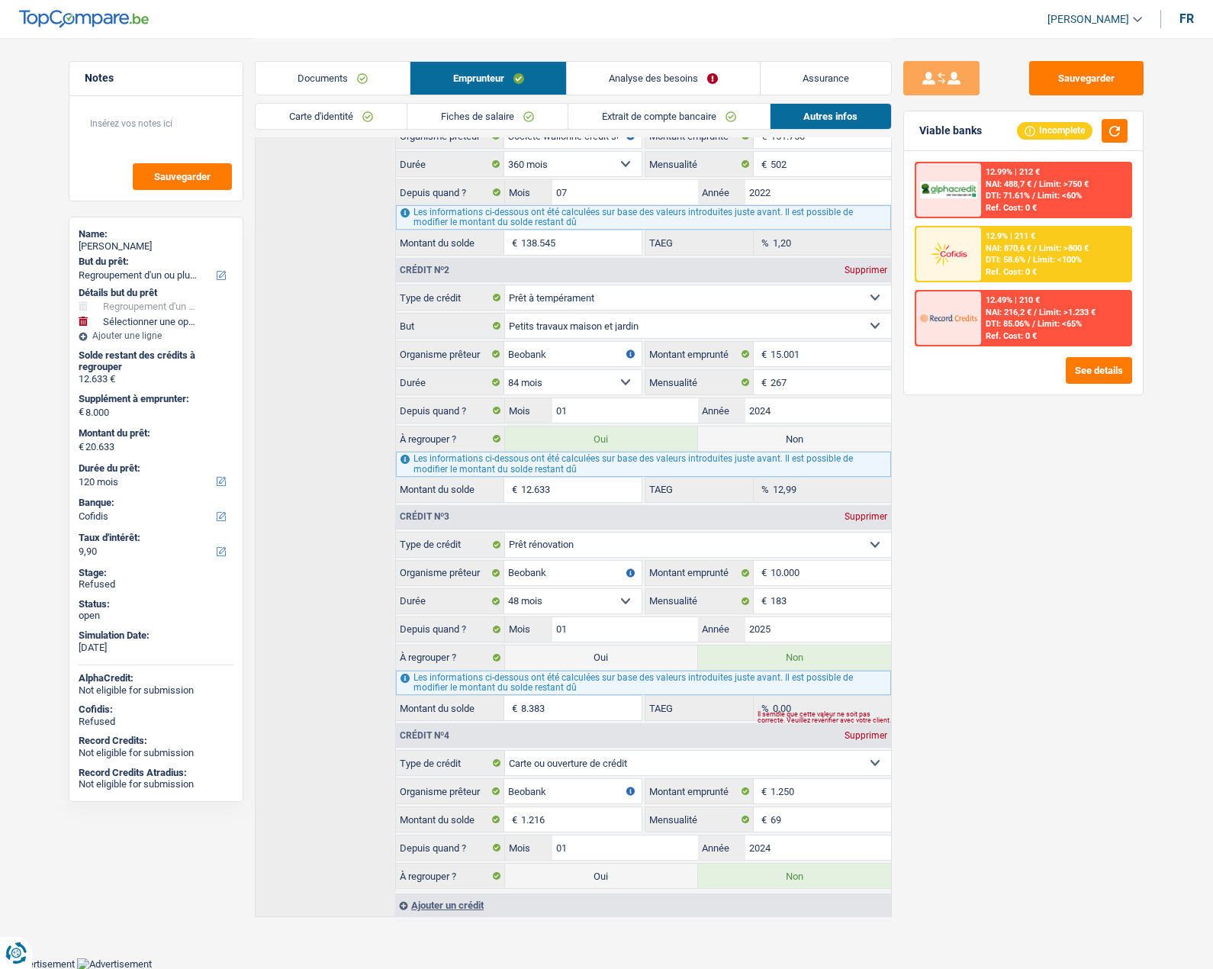
click at [637, 73] on link "Analyse des besoins" at bounding box center [663, 78] width 193 height 33
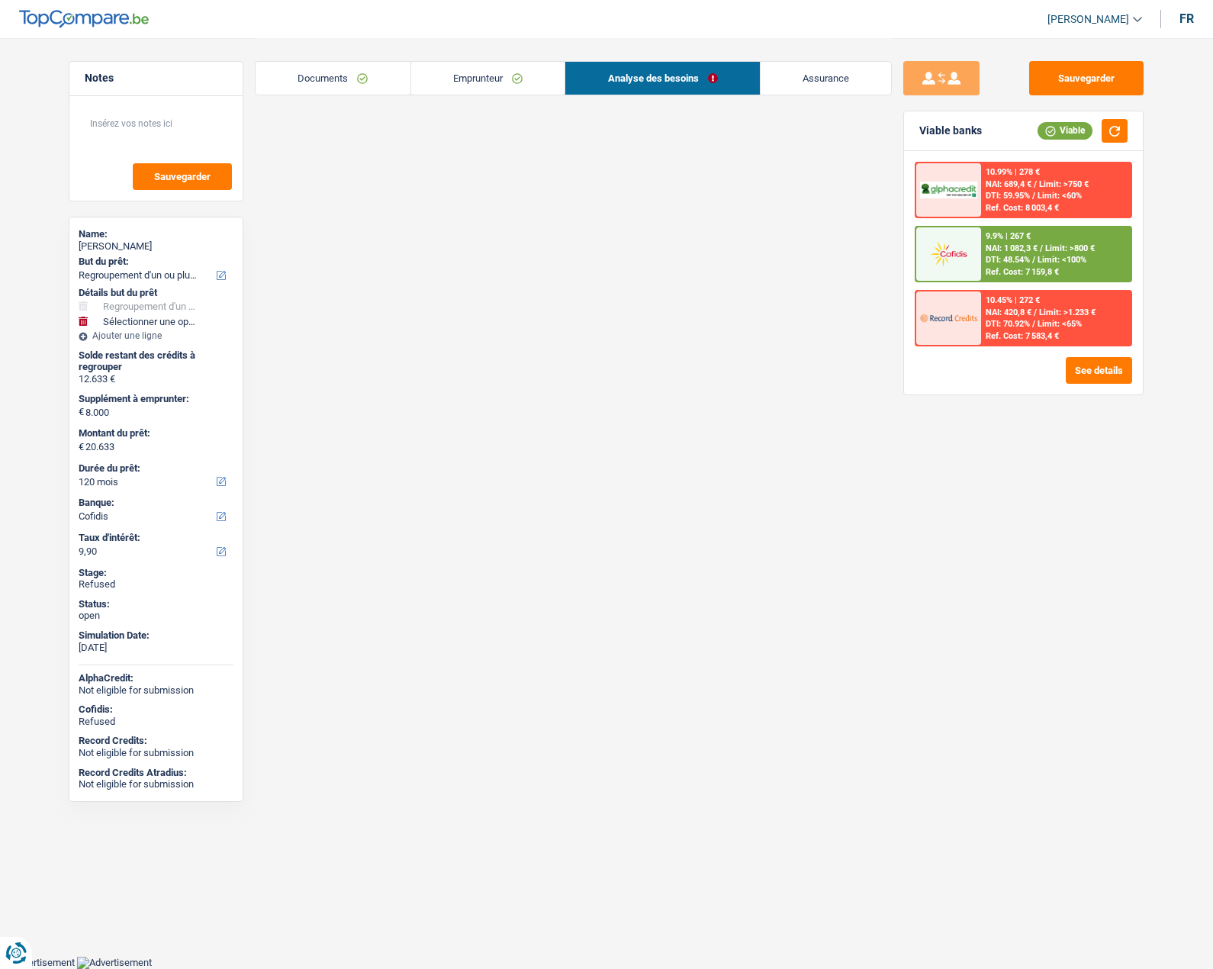
scroll to position [152, 0]
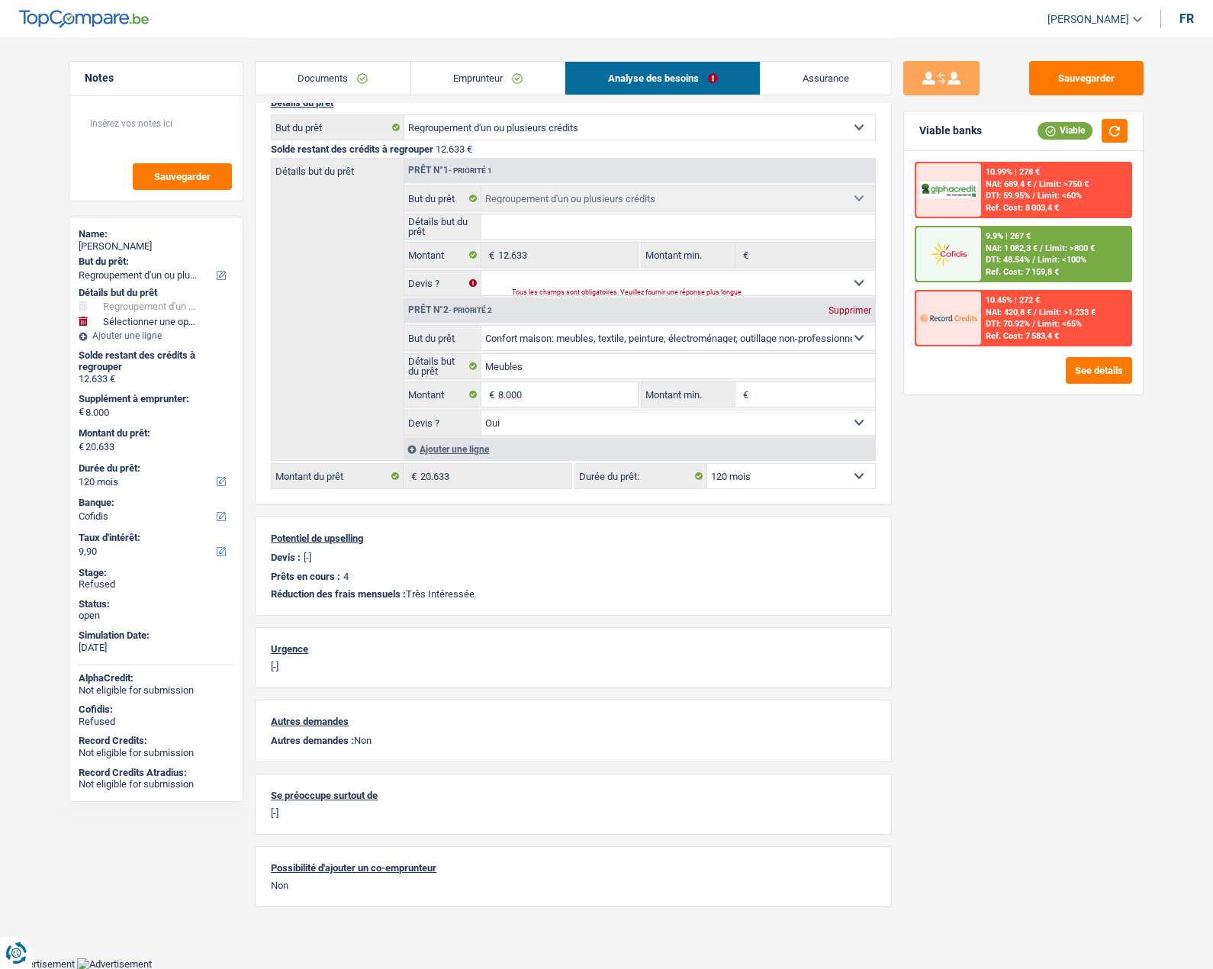
click at [722, 473] on select "12 mois 18 mois 24 mois 30 mois 36 mois 42 mois 48 mois 60 mois 72 mois 84 mois…" at bounding box center [791, 476] width 168 height 24
select select "96"
click at [707, 464] on select "12 mois 18 mois 24 mois 30 mois 36 mois 42 mois 48 mois 60 mois 72 mois 84 mois…" at bounding box center [791, 476] width 168 height 24
select select "96"
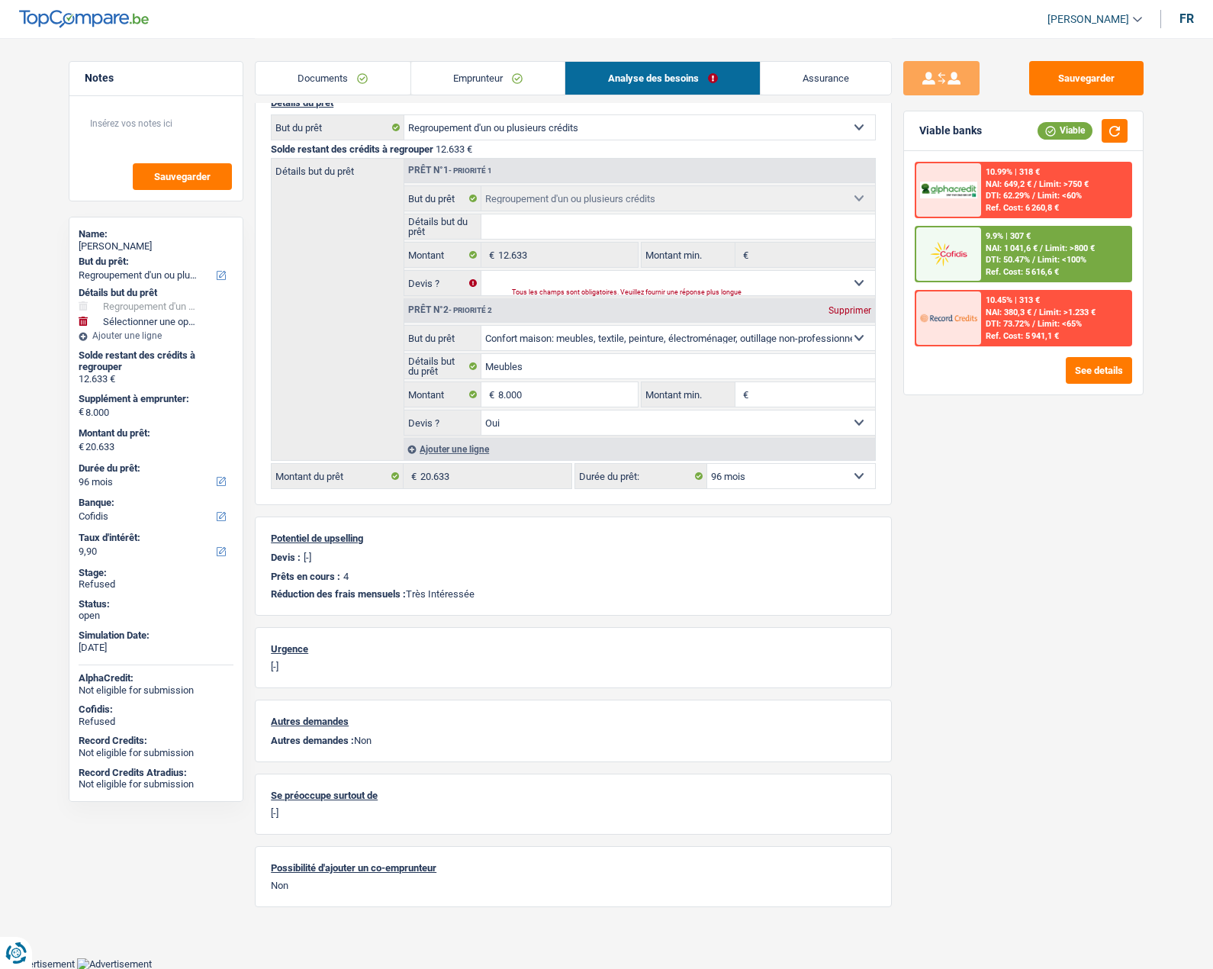
click at [369, 78] on link "Documents" at bounding box center [333, 78] width 155 height 33
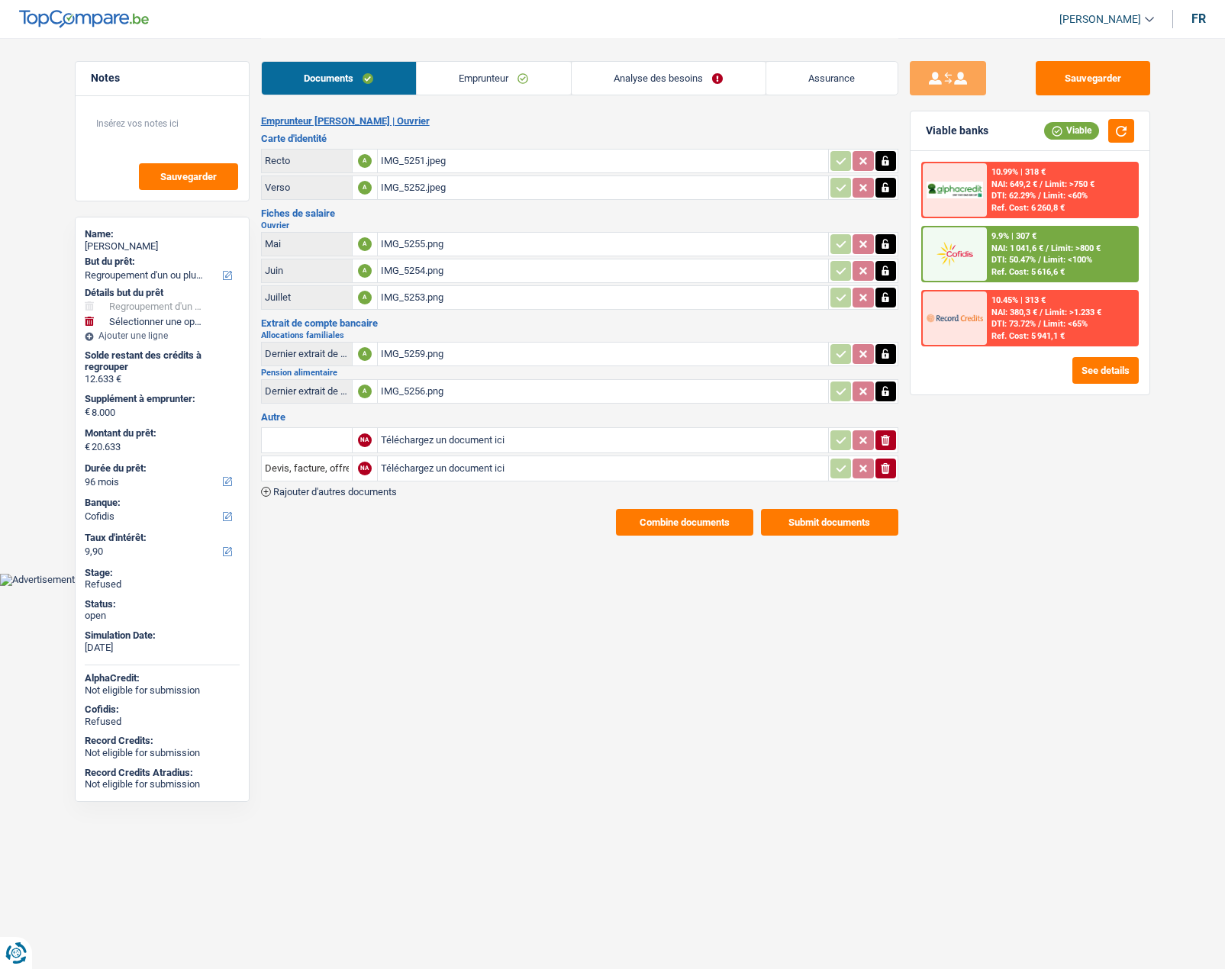
click at [475, 75] on link "Emprunteur" at bounding box center [494, 78] width 154 height 33
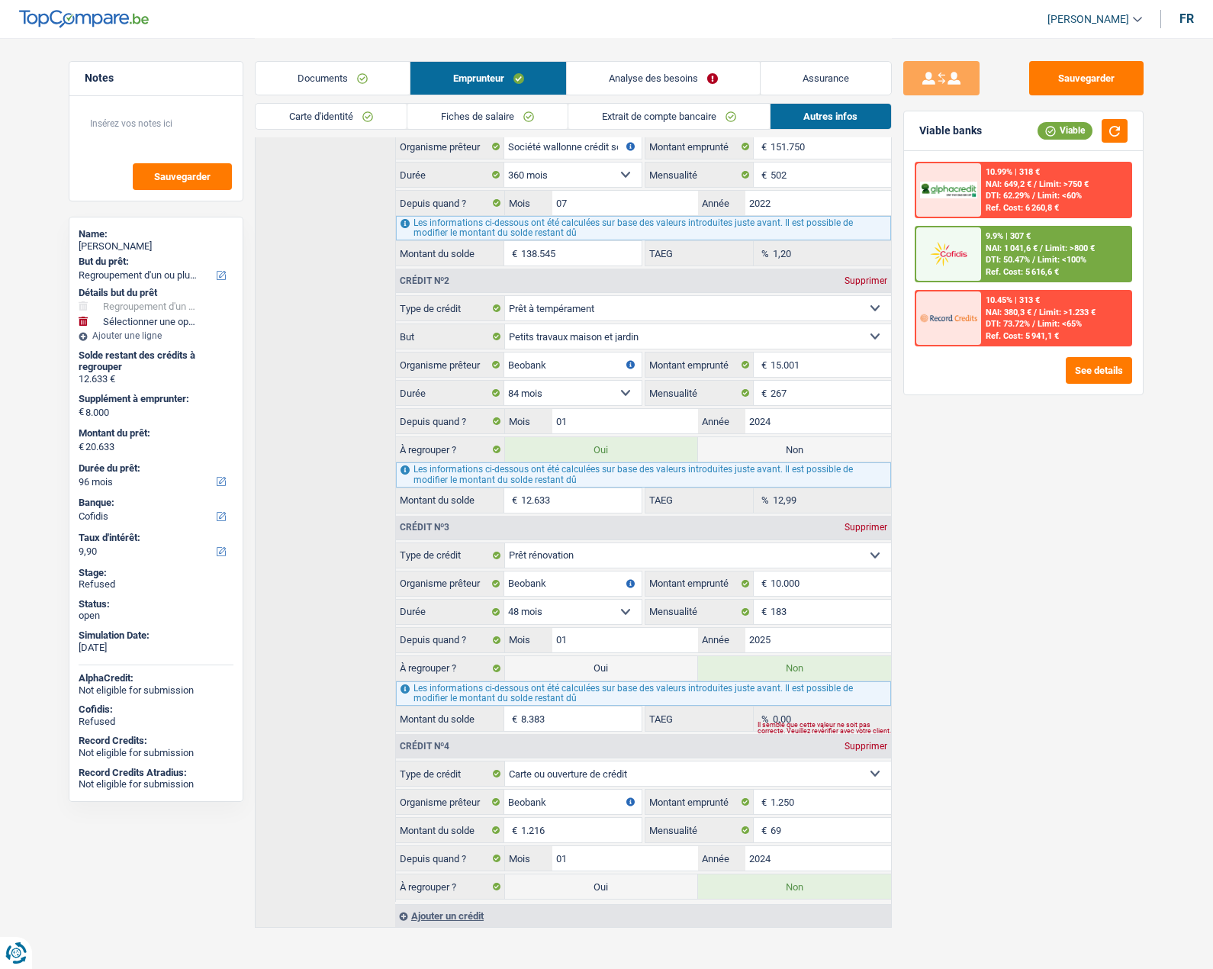
scroll to position [413, 0]
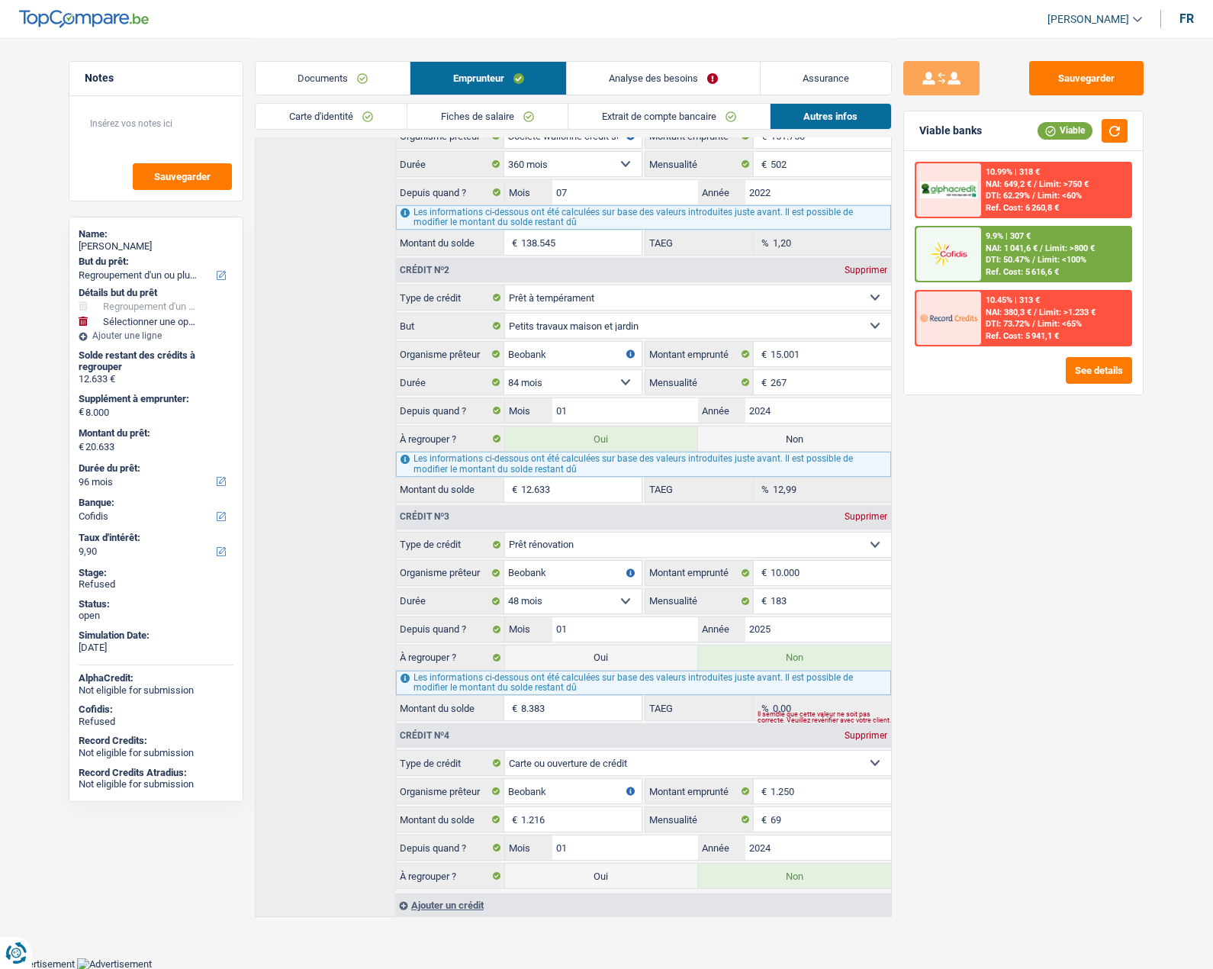
click at [585, 662] on label "Oui" at bounding box center [601, 658] width 193 height 24
click at [585, 662] on input "Oui" at bounding box center [601, 658] width 193 height 24
radio input "true"
select select "120"
radio input "false"
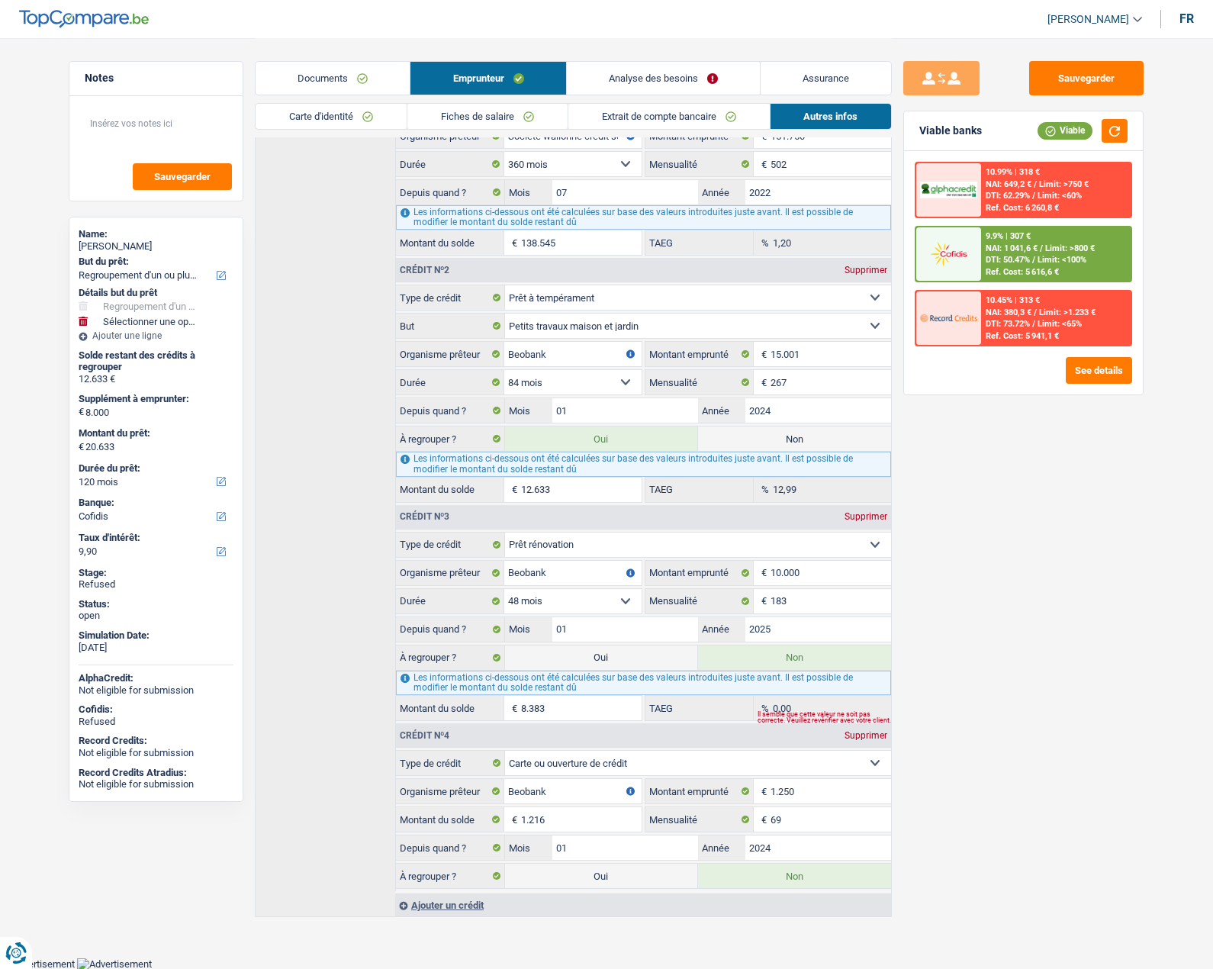
type input "29.016"
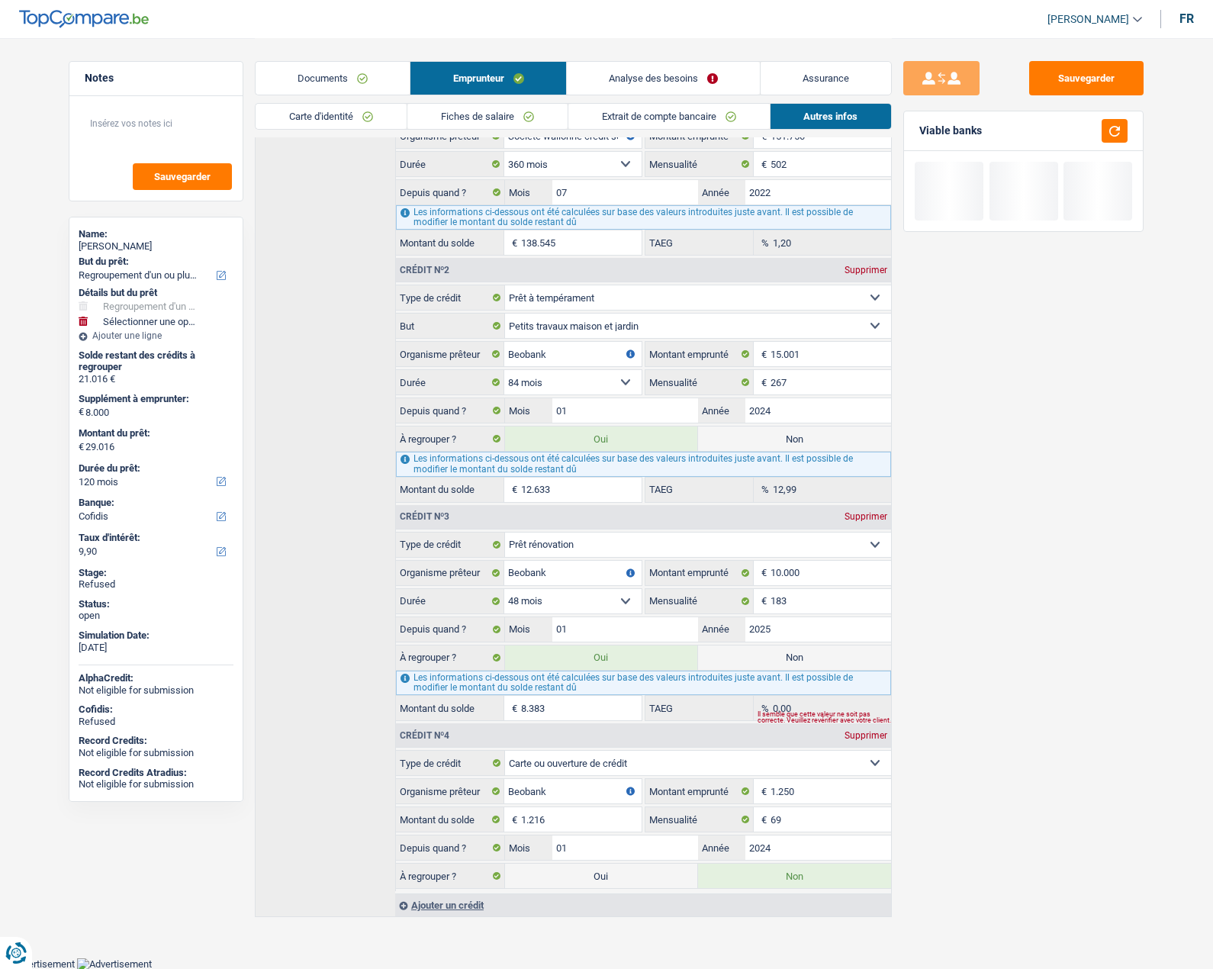
click at [611, 891] on fieldset "Carte ou ouverture de crédit Prêt hypothécaire Vente à tempérament Prêt à tempé…" at bounding box center [643, 820] width 495 height 141
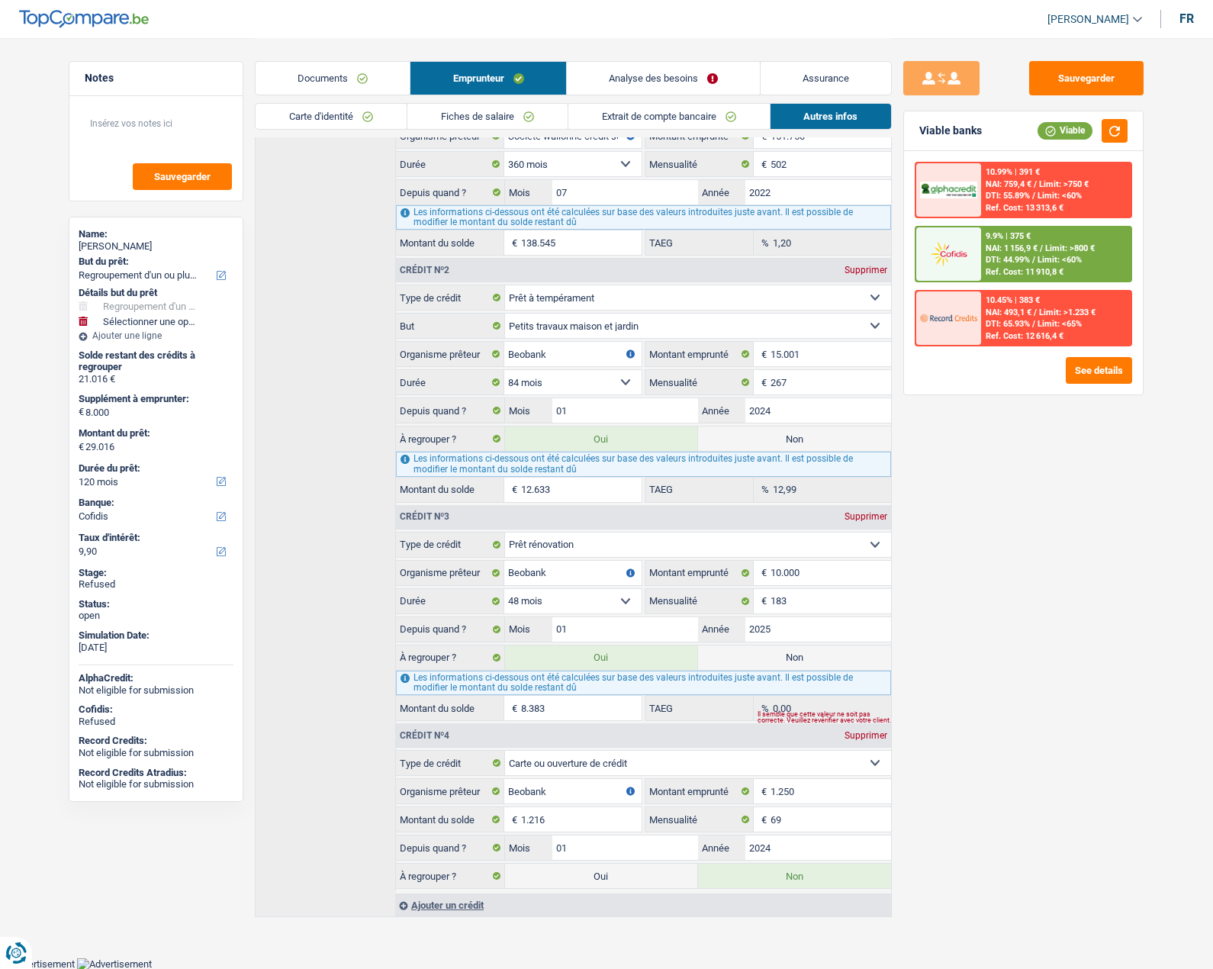
click at [608, 885] on label "Oui" at bounding box center [601, 876] width 193 height 24
click at [608, 885] on input "Oui" at bounding box center [601, 876] width 193 height 24
radio input "true"
radio input "false"
type input "30.232"
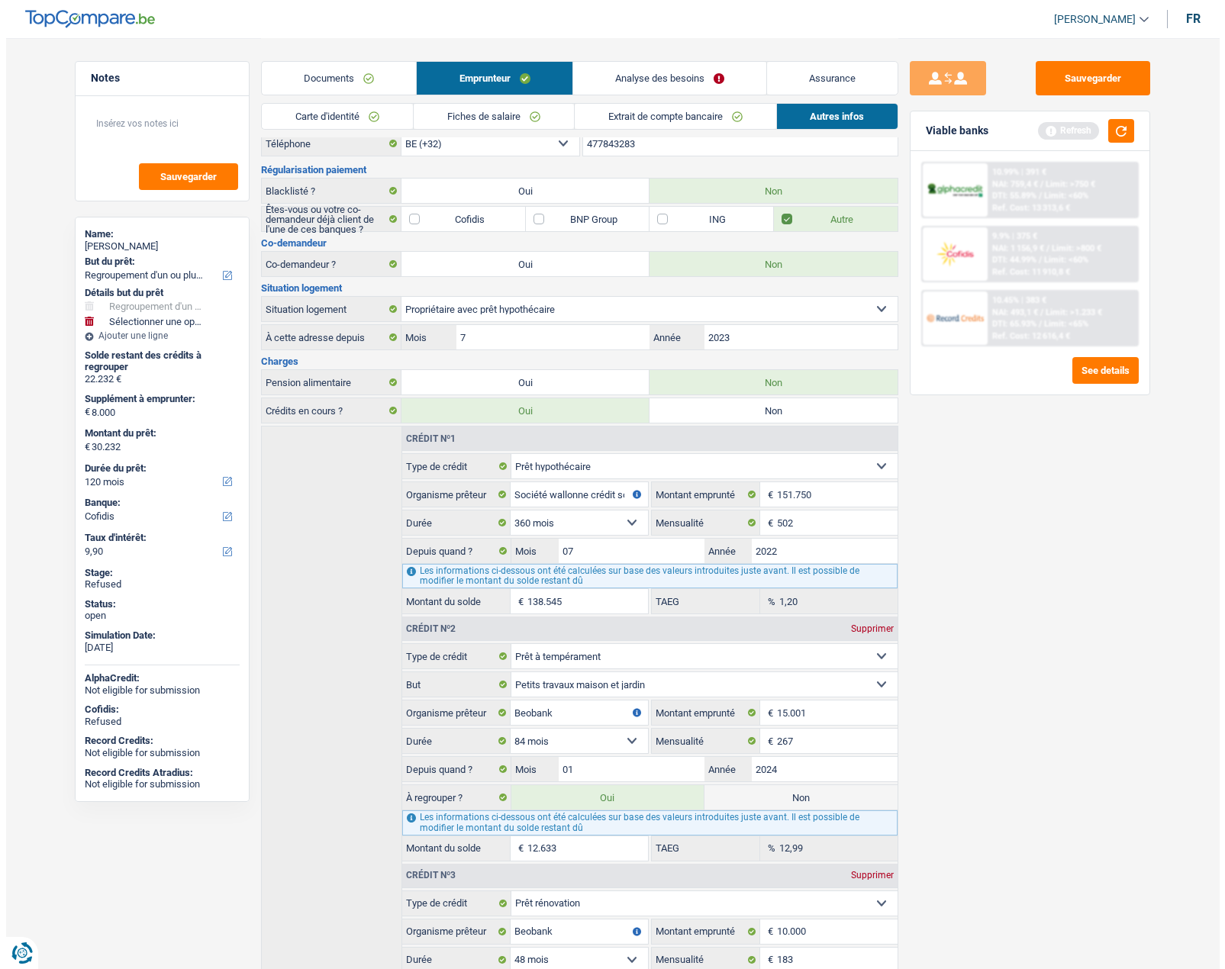
scroll to position [0, 0]
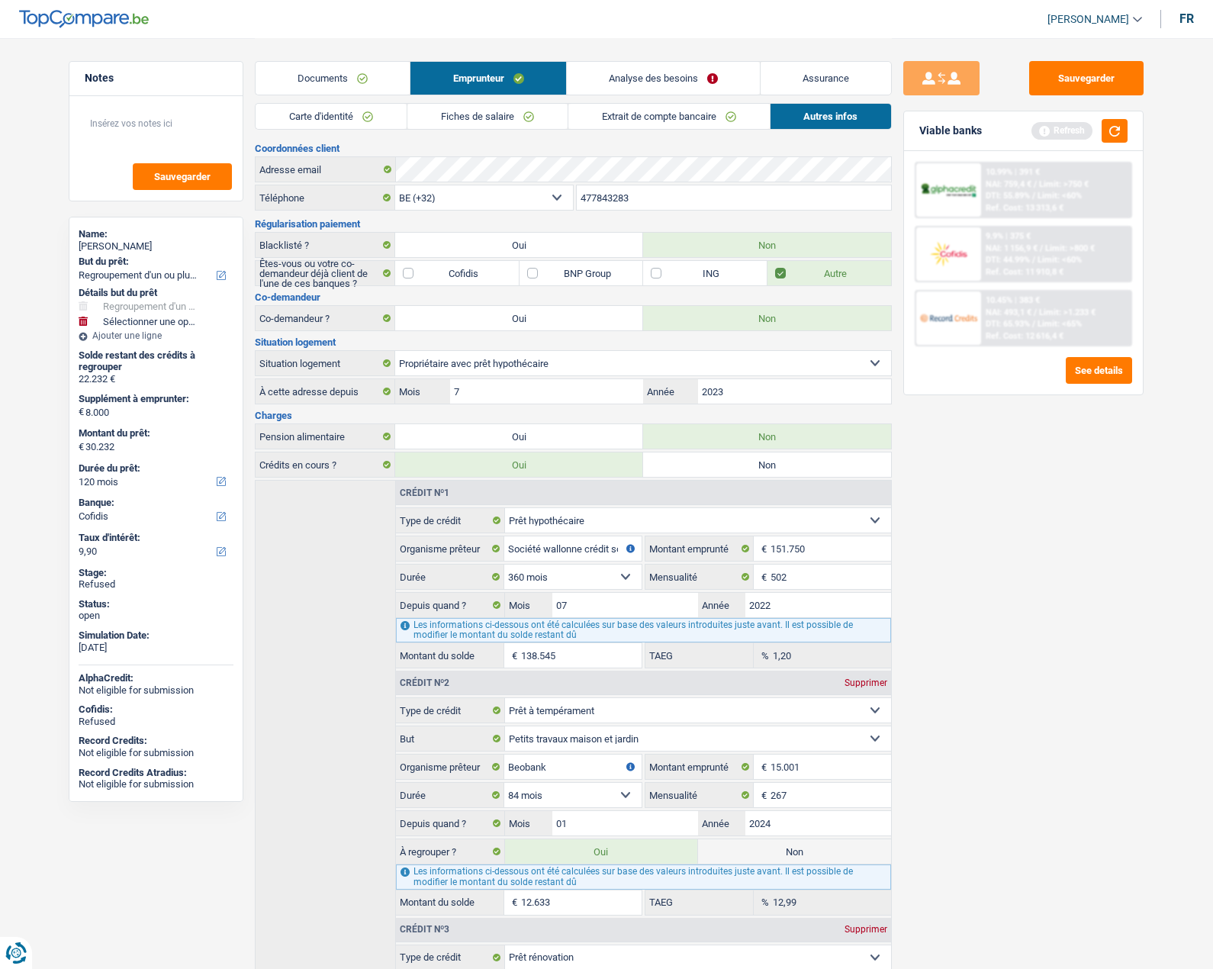
click at [646, 77] on link "Analyse des besoins" at bounding box center [663, 78] width 193 height 33
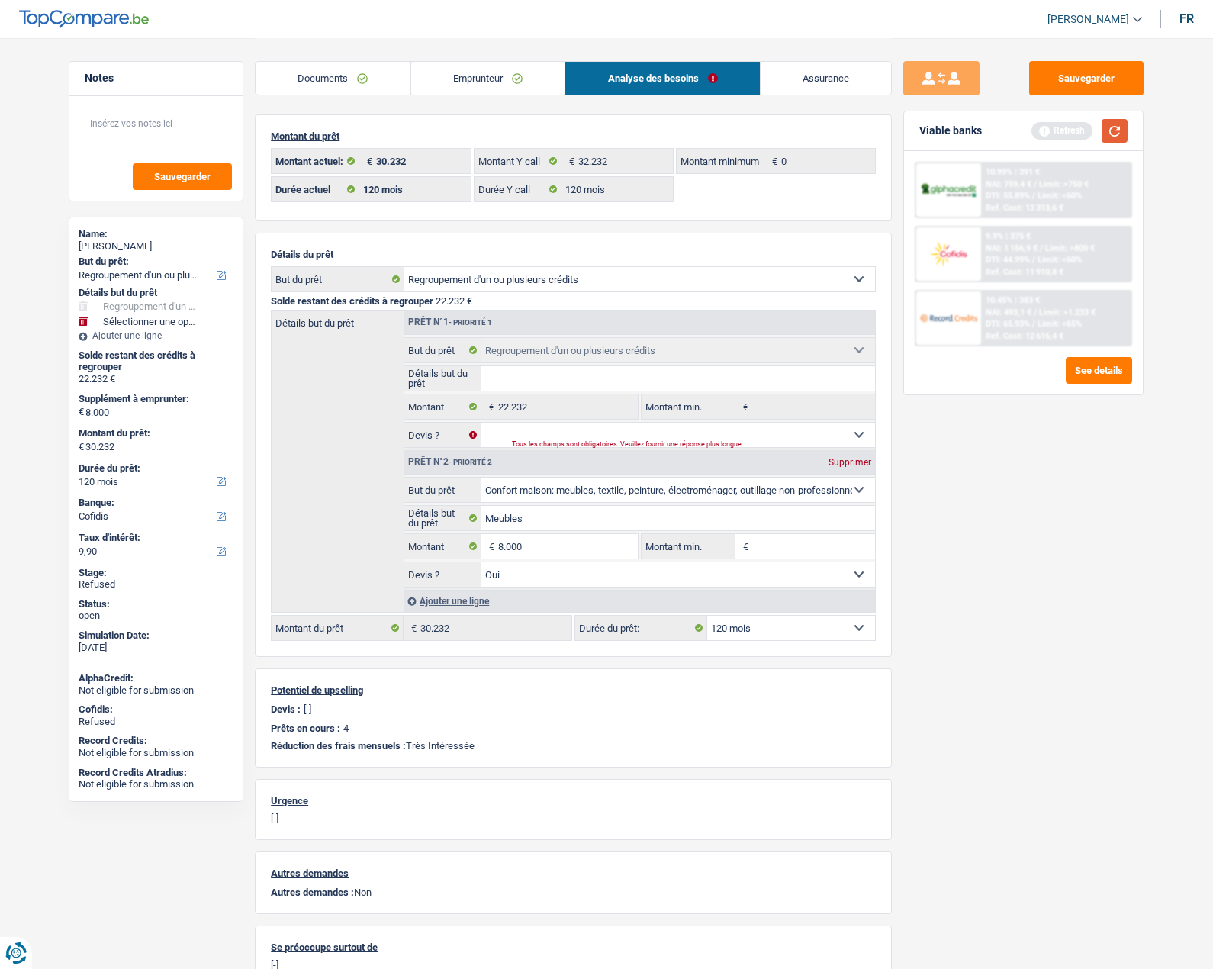
click at [1113, 127] on button "button" at bounding box center [1115, 131] width 26 height 24
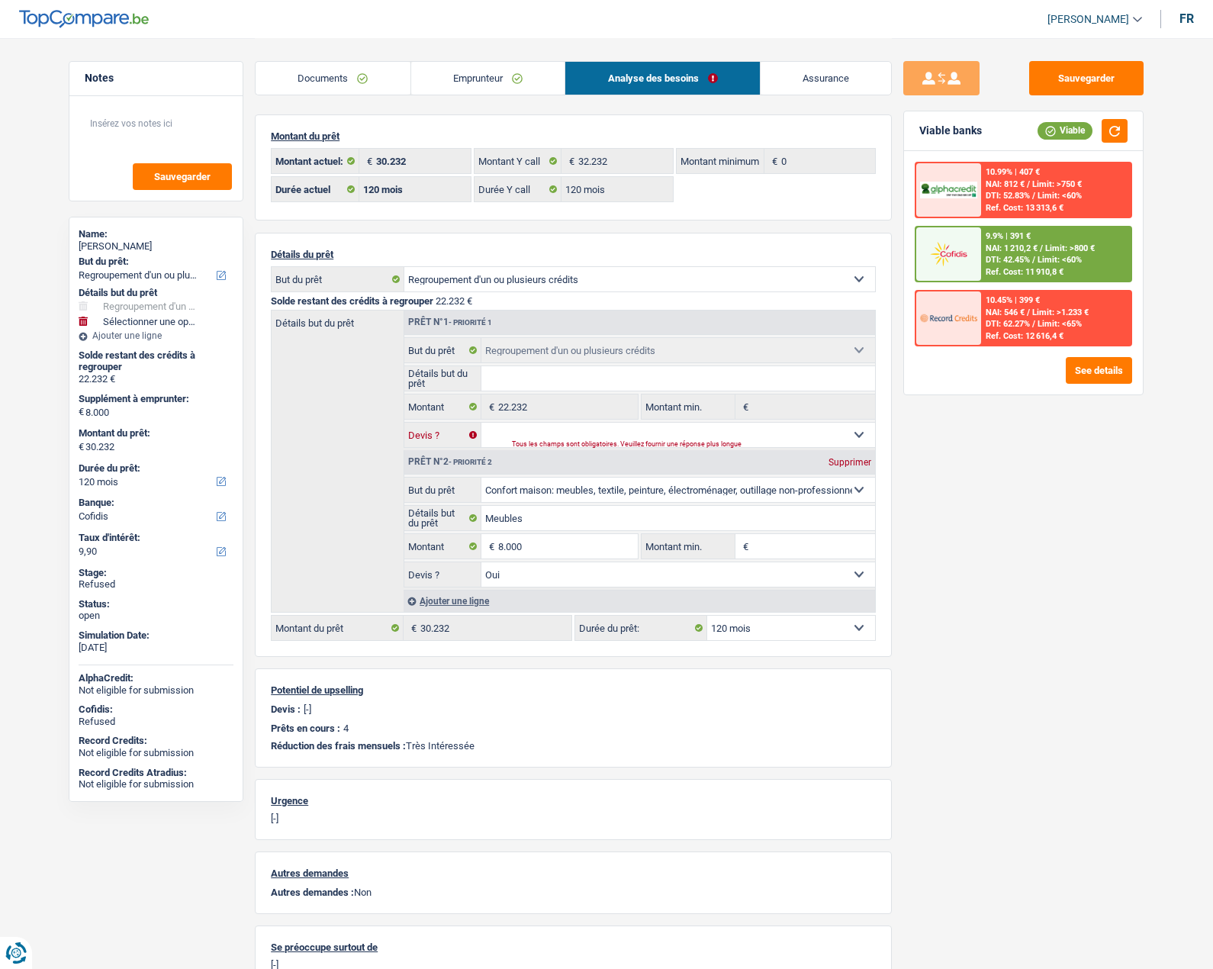
click at [623, 435] on select "Oui Non Non répondu Sélectionner une option" at bounding box center [679, 435] width 395 height 24
select select "false"
click at [482, 423] on select "Oui Non Non répondu Sélectionner une option" at bounding box center [679, 435] width 395 height 24
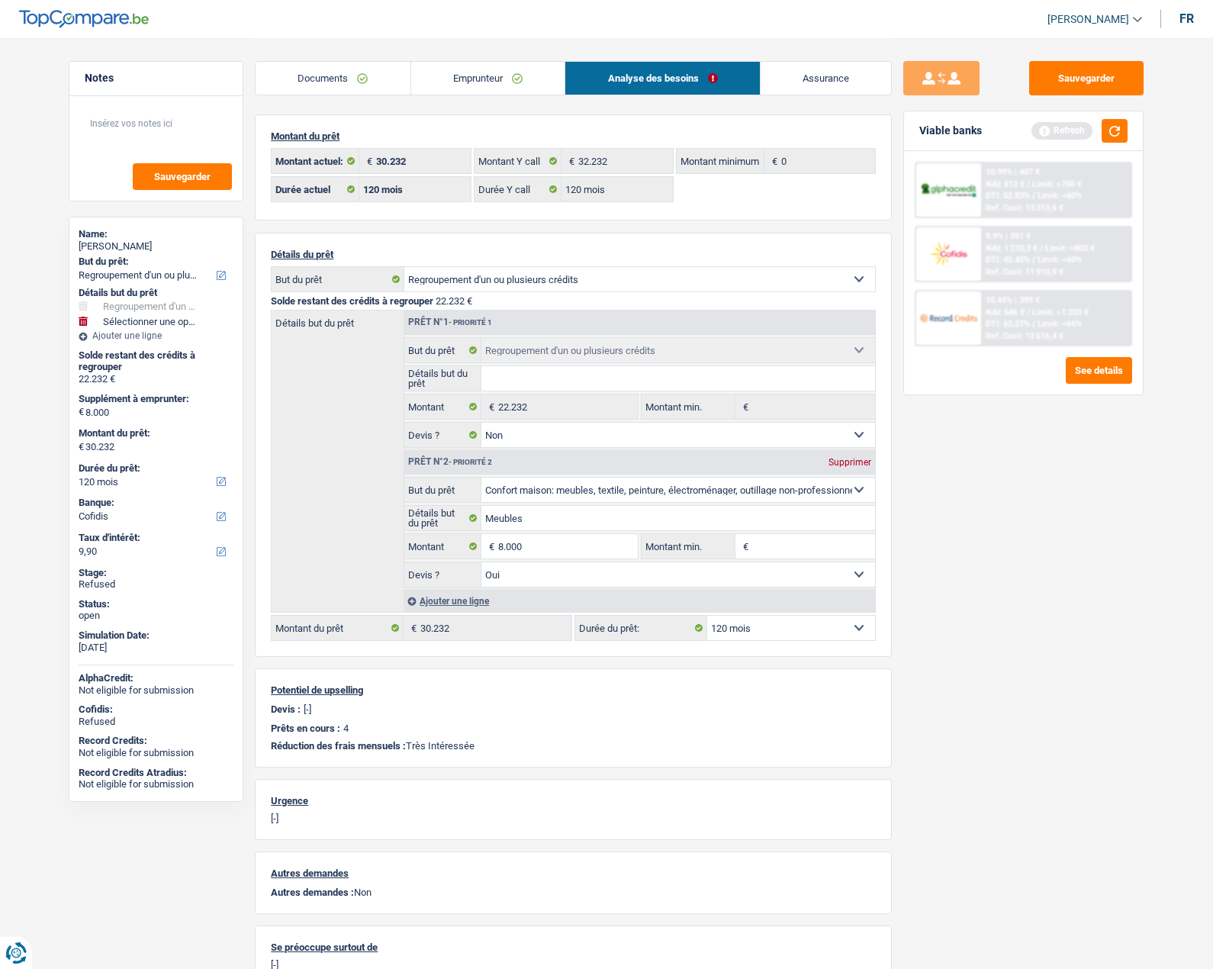
click at [564, 375] on input "Détails but du prêt" at bounding box center [679, 378] width 395 height 24
click at [552, 385] on input "Détails but du prêt" at bounding box center [679, 378] width 395 height 24
type input "v"
click at [1126, 131] on button "button" at bounding box center [1115, 131] width 26 height 24
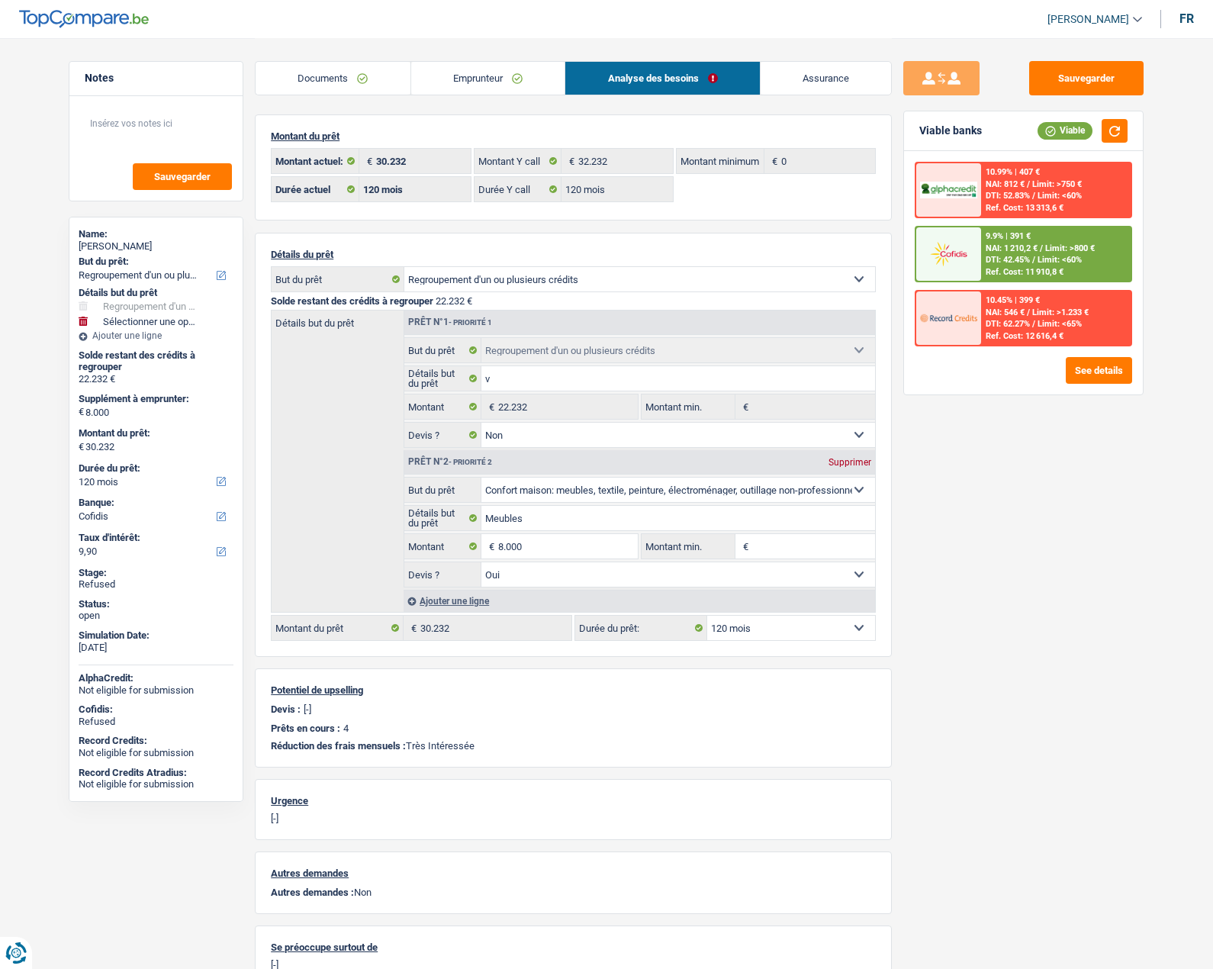
click at [770, 625] on select "12 mois 18 mois 24 mois 30 mois 36 mois 42 mois 48 mois 60 mois 72 mois 84 mois…" at bounding box center [791, 628] width 168 height 24
select select "96"
click at [707, 616] on select "12 mois 18 mois 24 mois 30 mois 36 mois 42 mois 48 mois 60 mois 72 mois 84 mois…" at bounding box center [791, 628] width 168 height 24
select select "96"
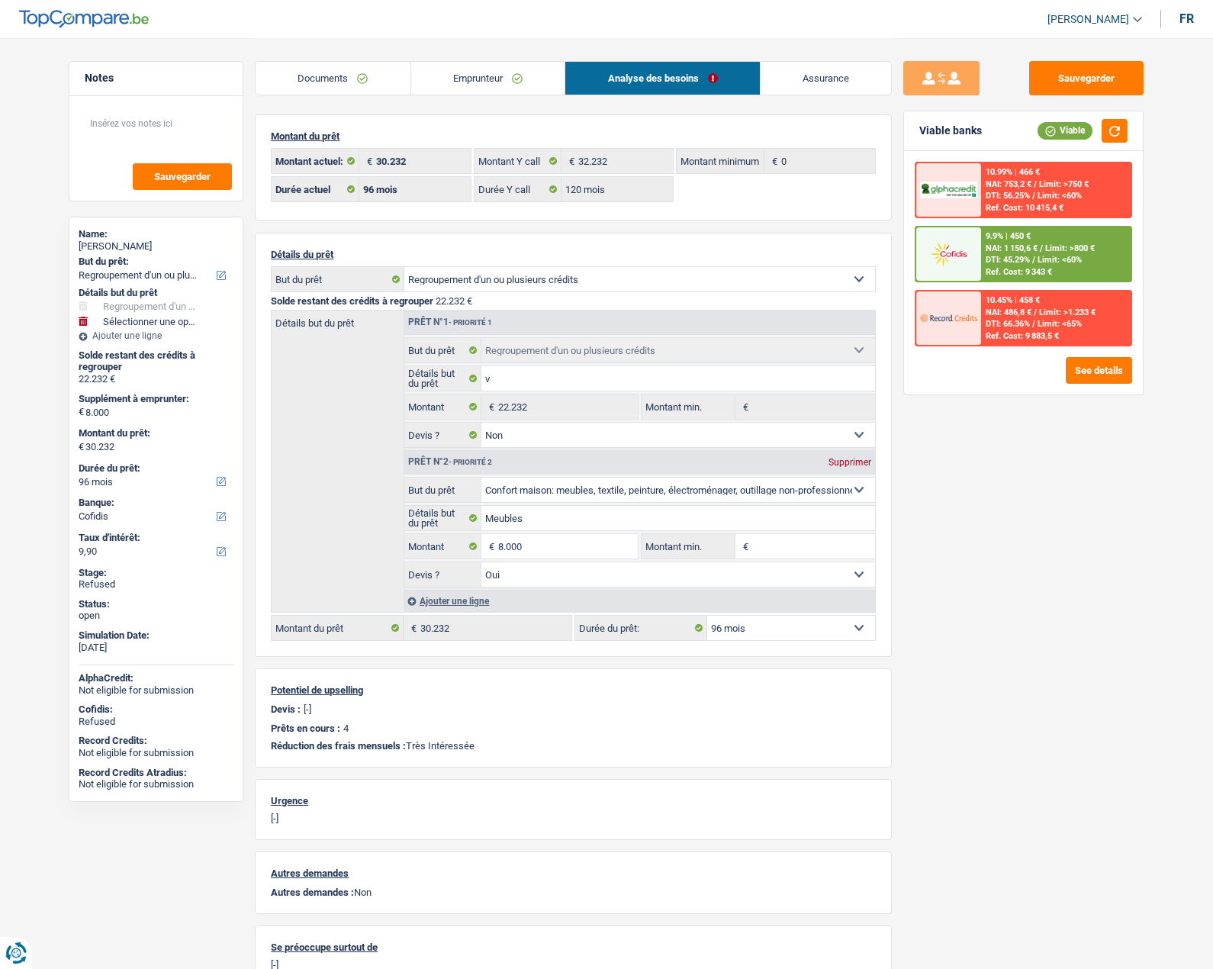
click at [796, 615] on div "12 mois 18 mois 24 mois 30 mois 36 mois 42 mois 48 mois 60 mois 72 mois 84 mois…" at bounding box center [725, 628] width 301 height 26
click at [780, 638] on select "12 mois 18 mois 24 mois 30 mois 36 mois 42 mois 48 mois 60 mois 72 mois 84 mois…" at bounding box center [791, 628] width 168 height 24
select select "120"
click at [707, 616] on select "12 mois 18 mois 24 mois 30 mois 36 mois 42 mois 48 mois 60 mois 72 mois 84 mois…" at bounding box center [791, 628] width 168 height 24
select select "120"
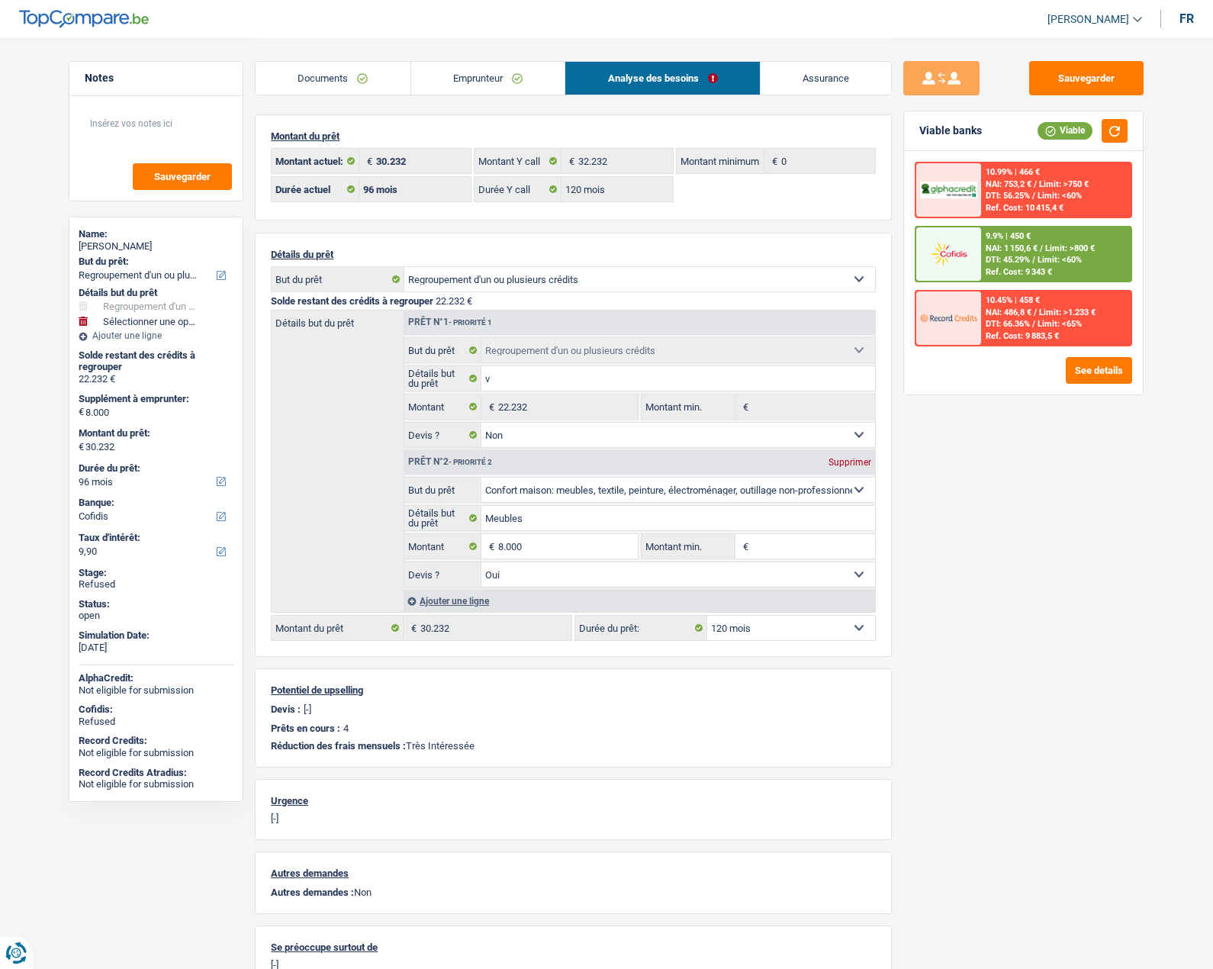
select select "120"
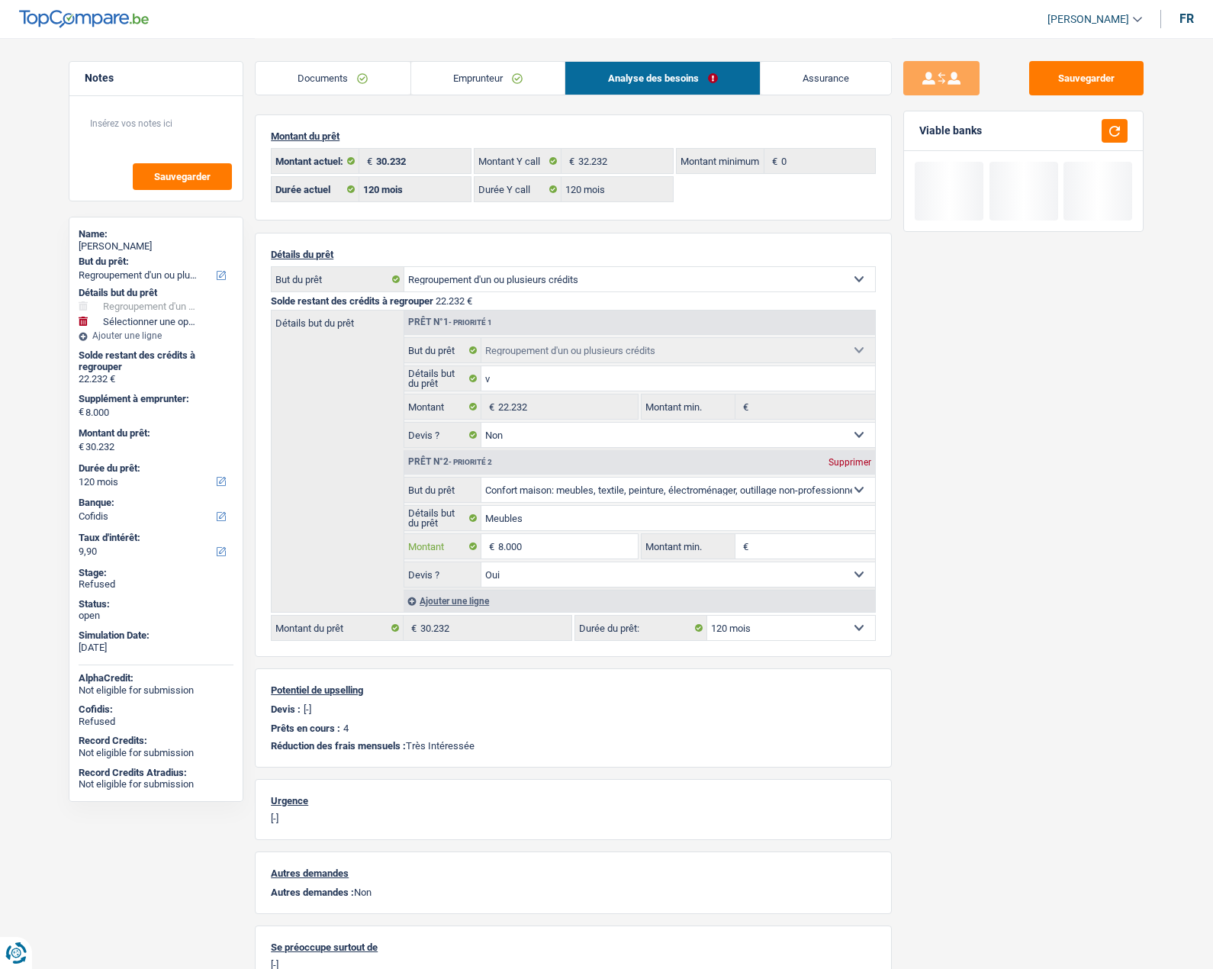
click at [556, 550] on input "8.000" at bounding box center [568, 546] width 140 height 24
click at [570, 552] on input "8.000" at bounding box center [568, 546] width 140 height 24
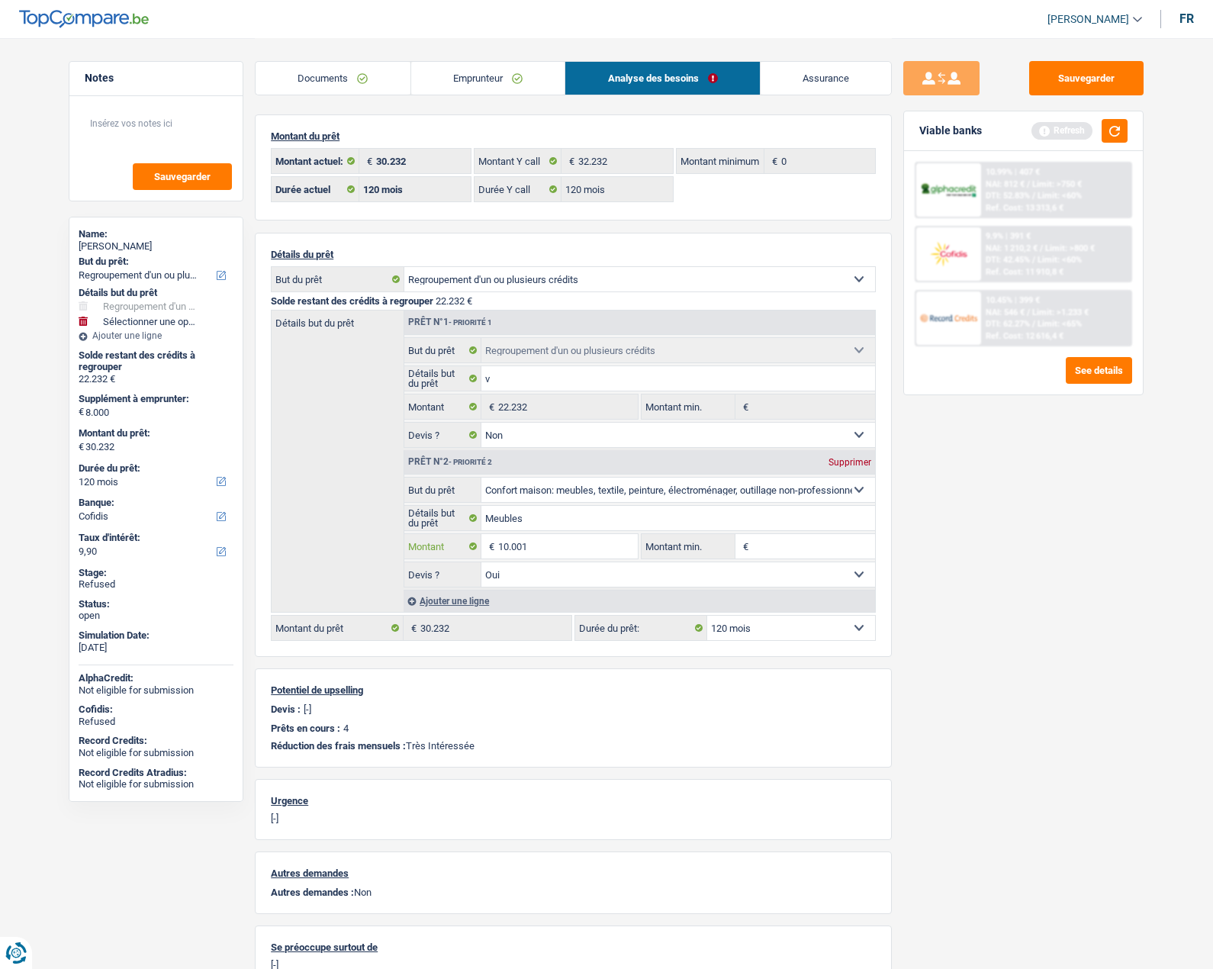
type input "10.001"
type input "32.233"
type input "10.001"
type input "32.233"
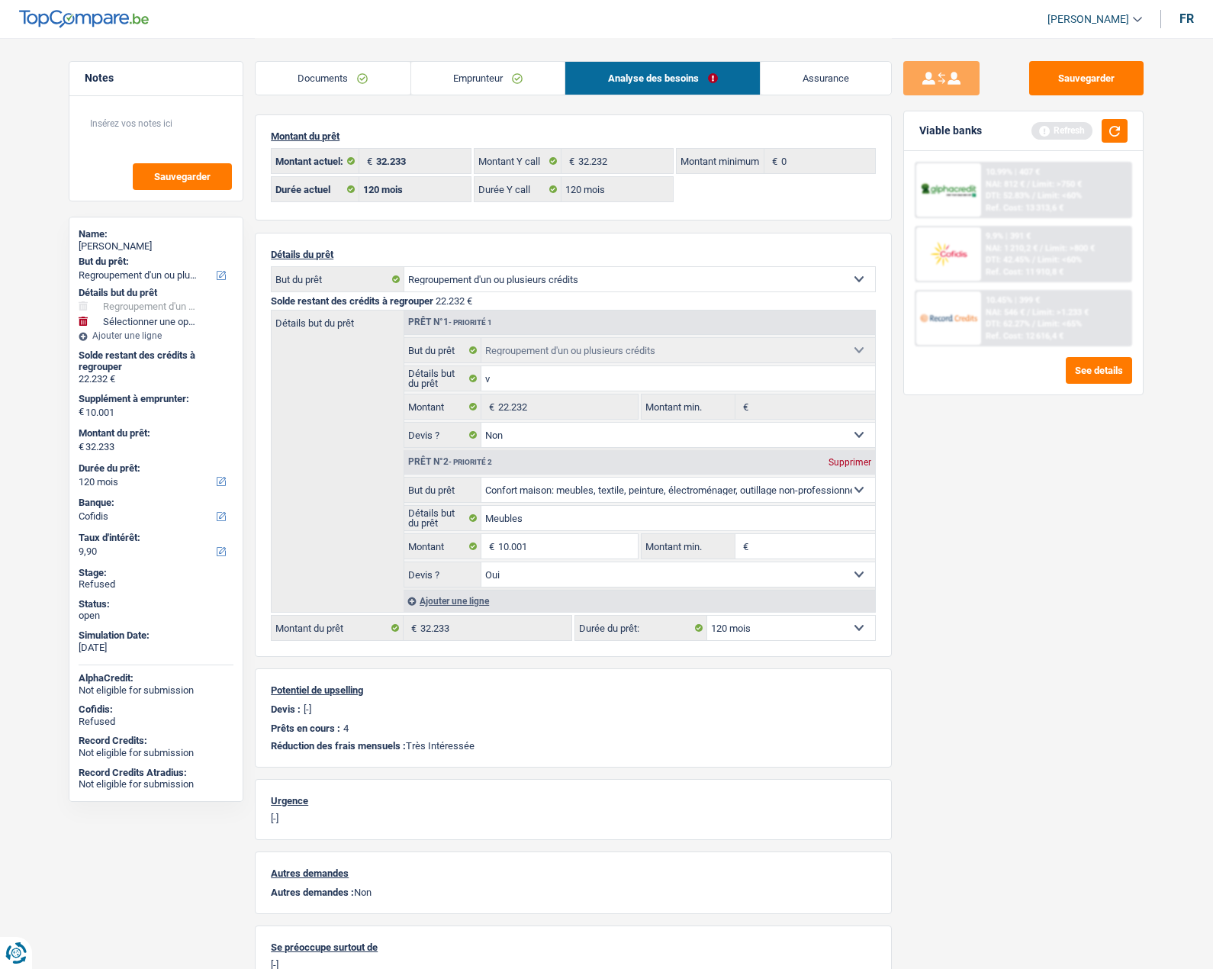
drag, startPoint x: 1122, startPoint y: 646, endPoint x: 1030, endPoint y: 634, distance: 93.1
click at [1121, 646] on div "Sauvegarder Viable banks Refresh 10.99% | 407 € NAI: 812 € / Limit: >750 € DTI:…" at bounding box center [1023, 503] width 263 height 884
click at [731, 628] on select "12 mois 18 mois 24 mois 30 mois 36 mois 42 mois 48 mois 60 mois 72 mois 84 mois…" at bounding box center [791, 628] width 168 height 24
click at [566, 550] on input "10.001" at bounding box center [568, 546] width 140 height 24
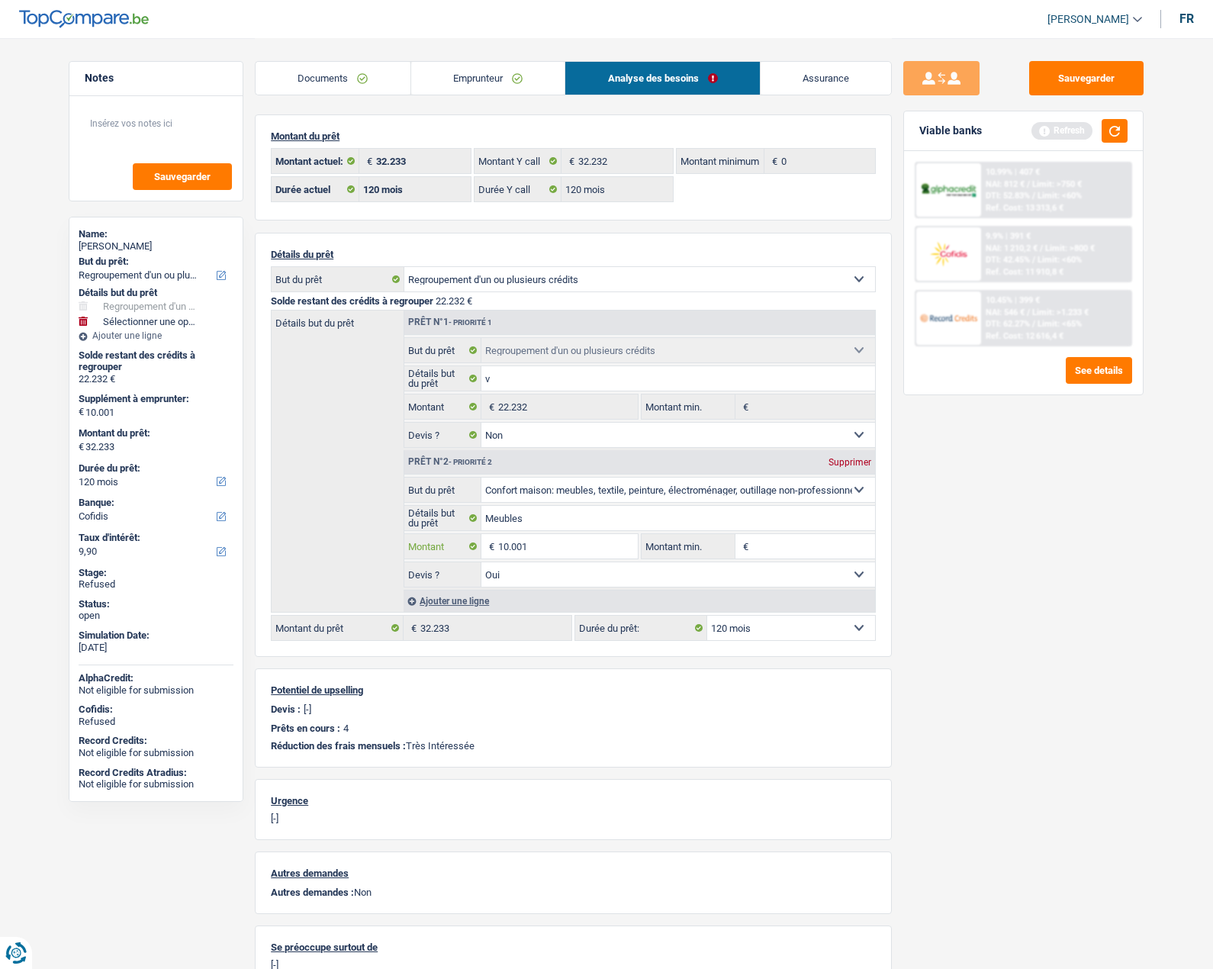
drag, startPoint x: 566, startPoint y: 550, endPoint x: 584, endPoint y: 553, distance: 18.5
click at [584, 553] on input "10.001" at bounding box center [568, 546] width 140 height 24
type input "15.001"
type input "37.233"
select select "144"
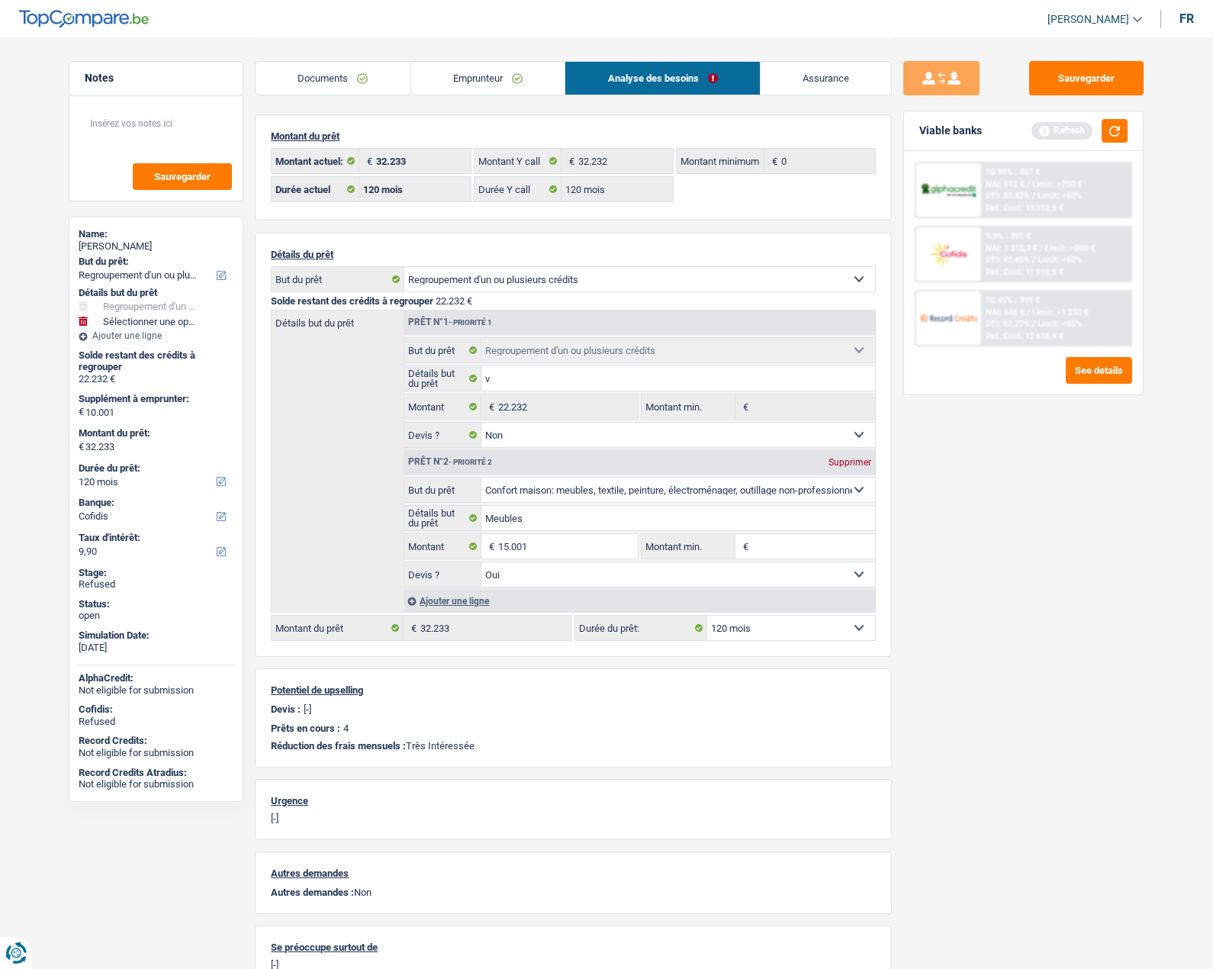
type input "15.001"
type input "37.233"
select select "144"
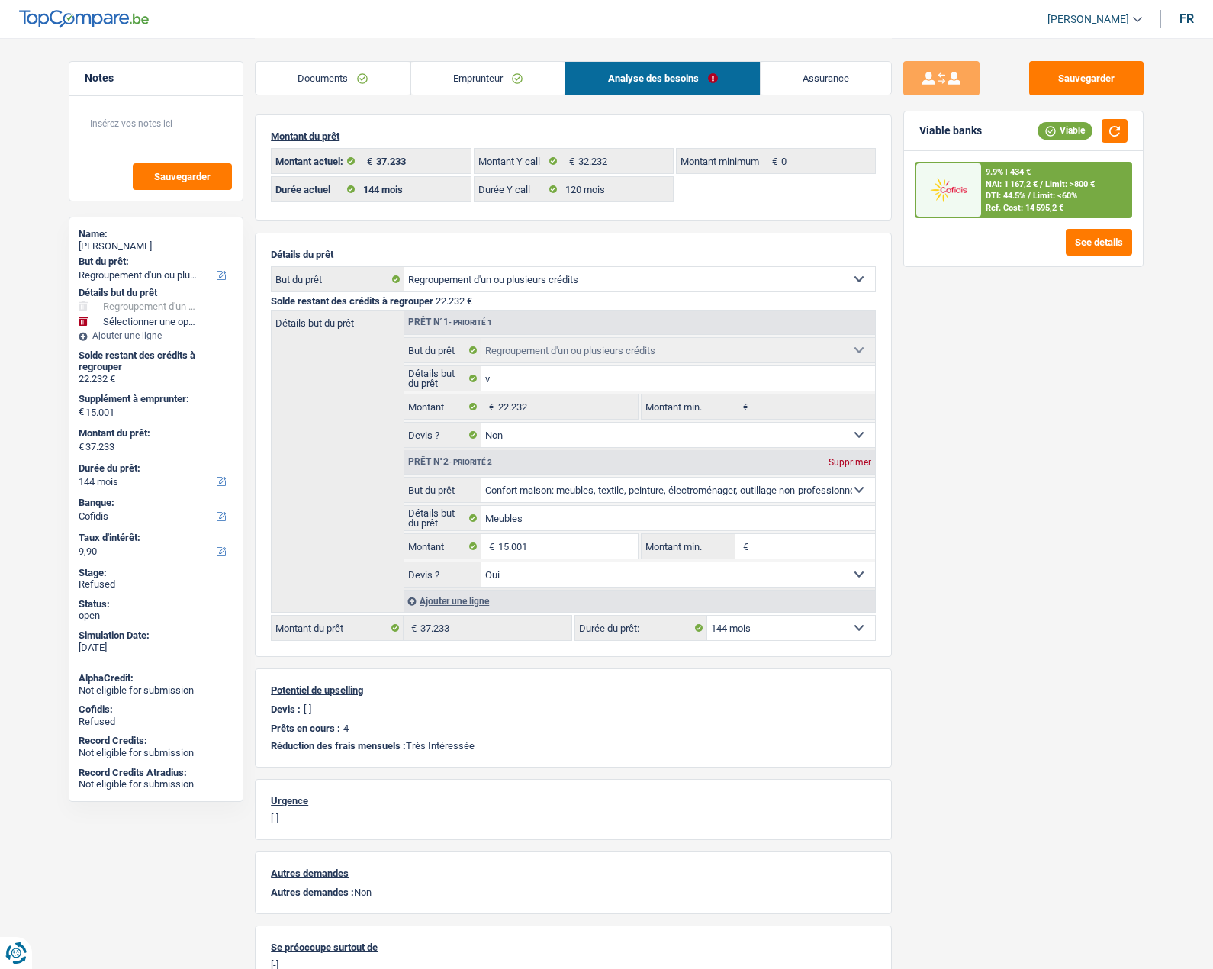
click at [950, 216] on div at bounding box center [949, 189] width 64 height 53
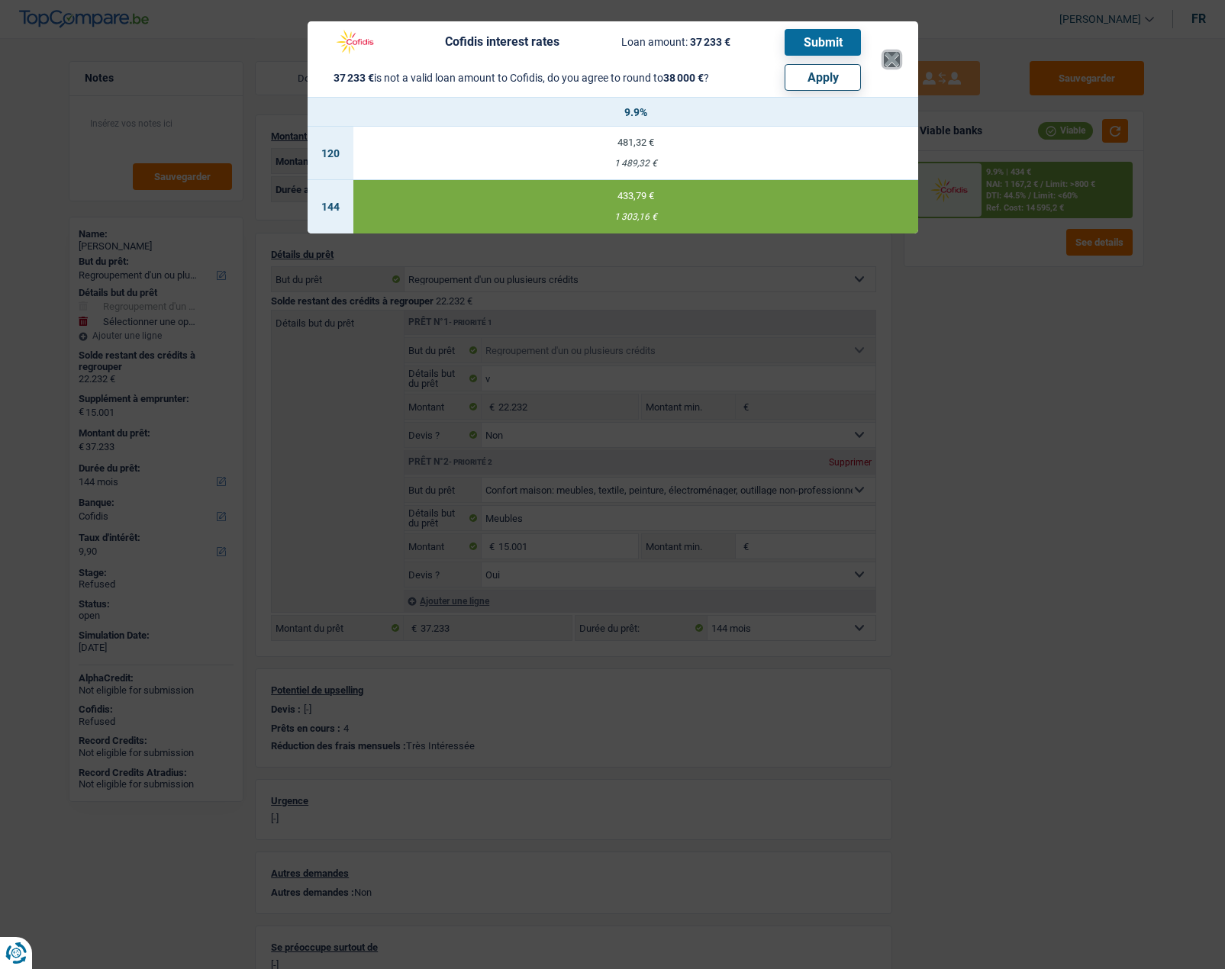
click at [896, 67] on button "×" at bounding box center [892, 59] width 16 height 15
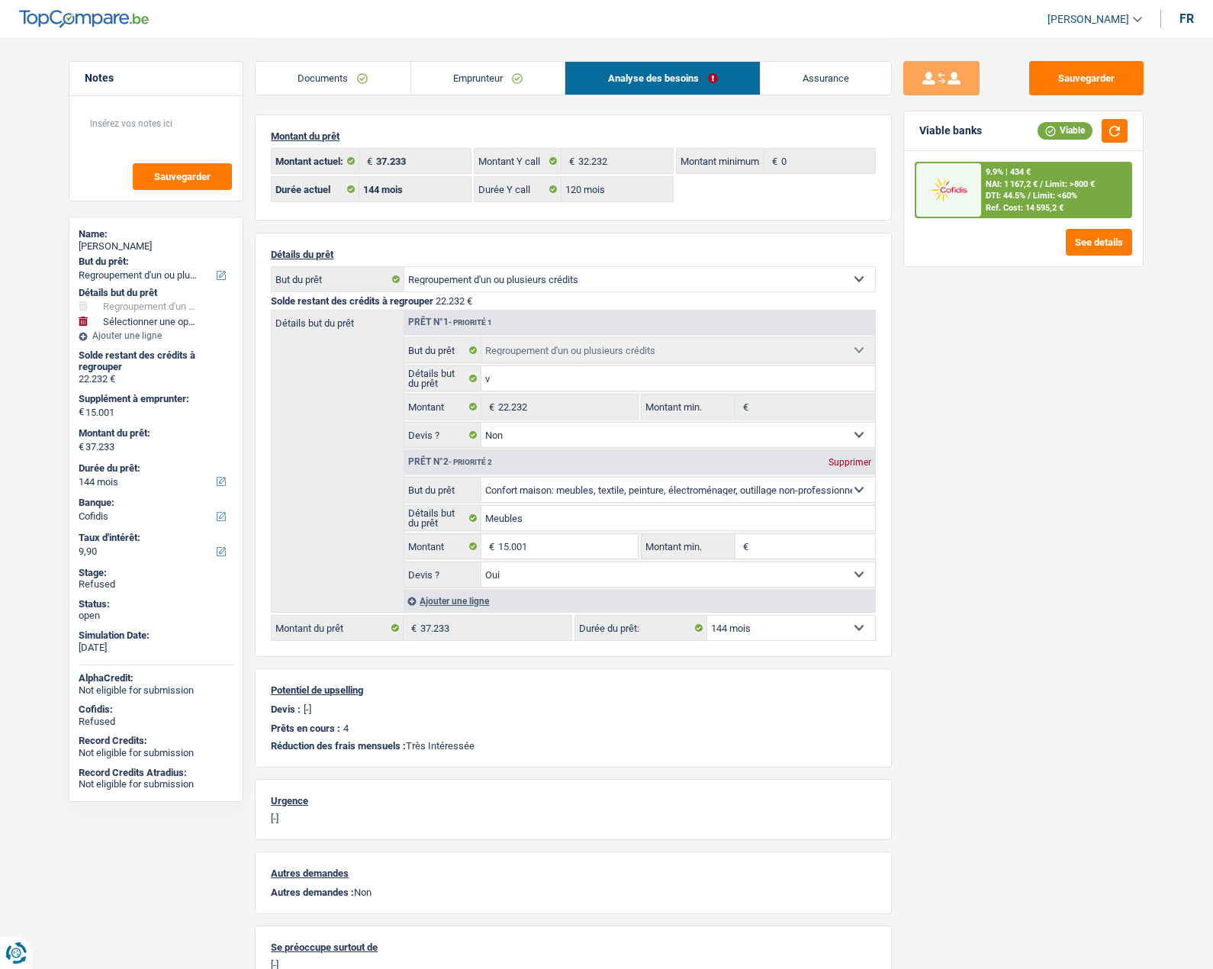
click at [468, 89] on link "Emprunteur" at bounding box center [488, 78] width 154 height 33
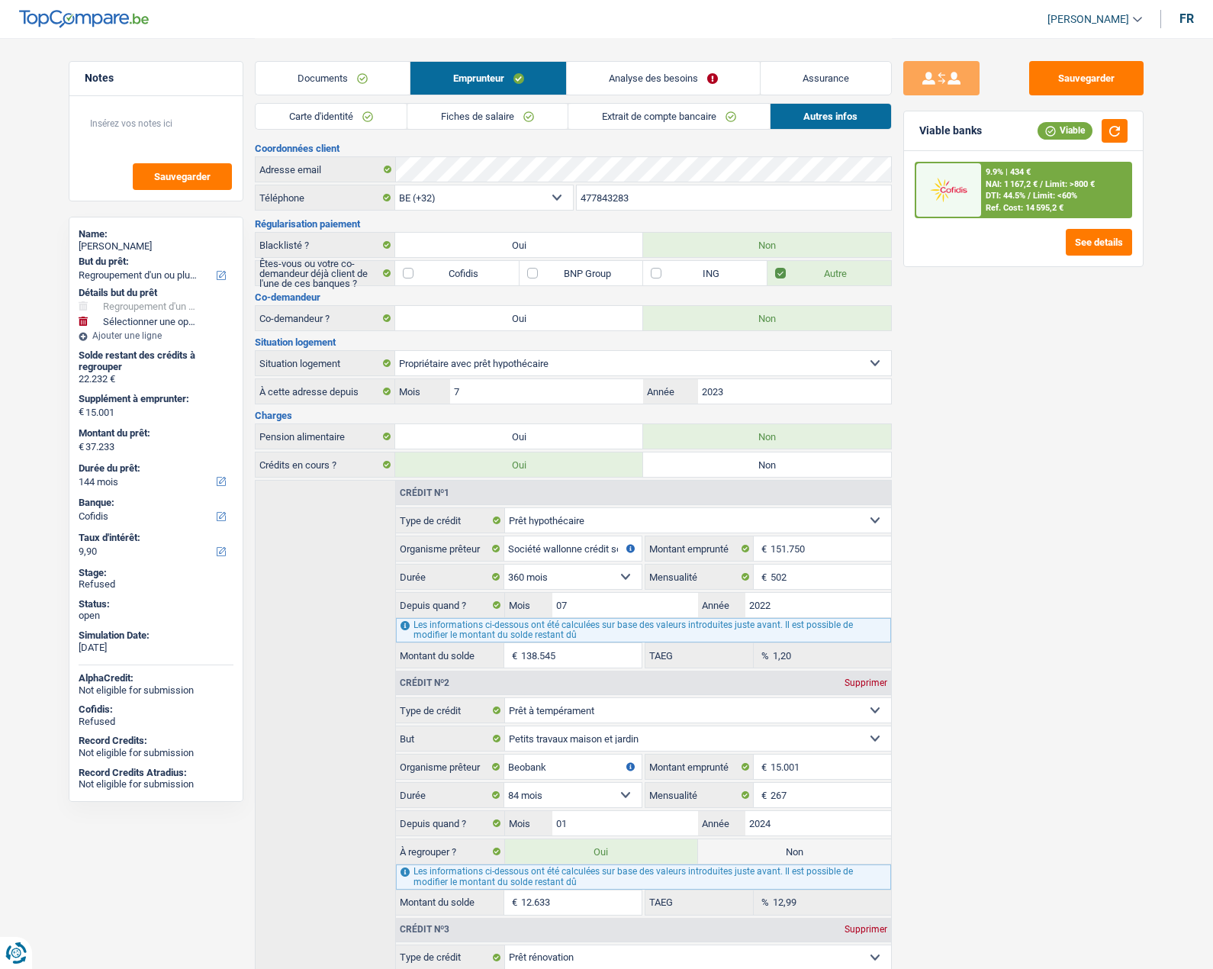
click at [363, 111] on link "Carte d'identité" at bounding box center [331, 116] width 151 height 25
